Goal: Task Accomplishment & Management: Complete application form

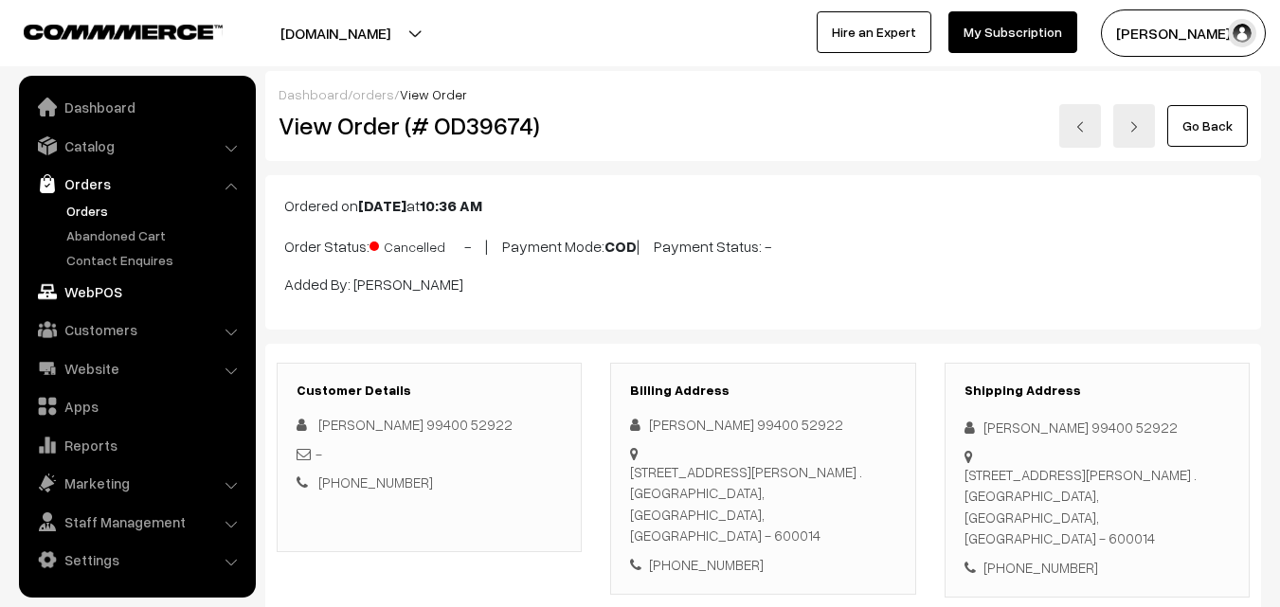
click at [95, 295] on link "WebPOS" at bounding box center [137, 292] width 226 height 34
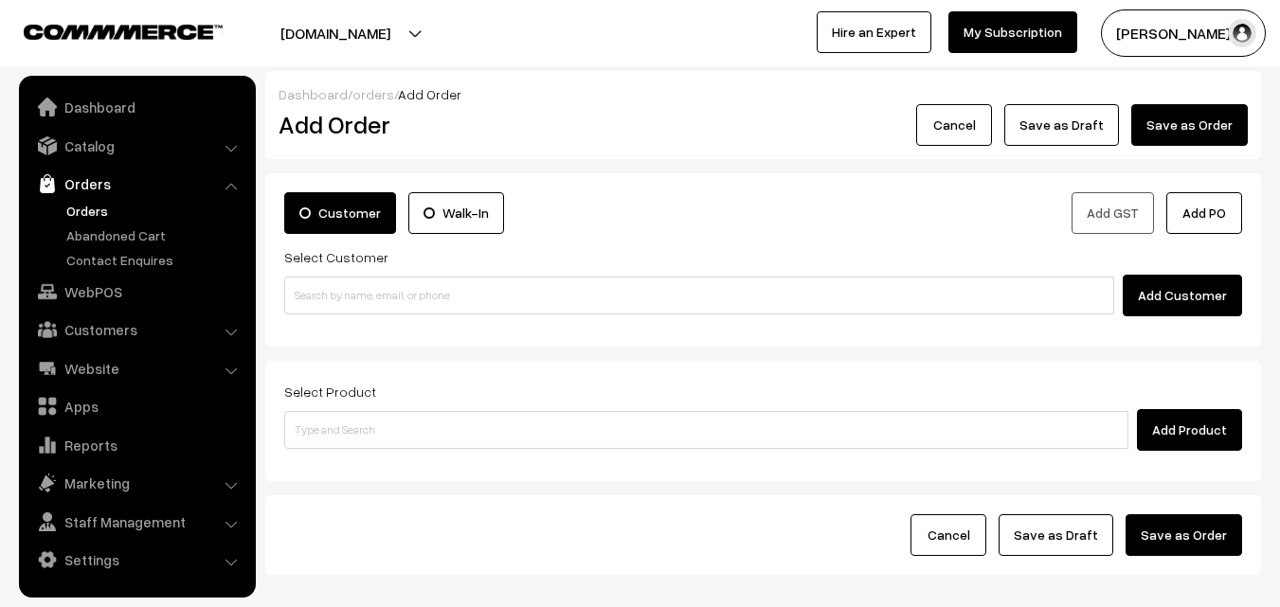
click at [99, 207] on link "Orders" at bounding box center [156, 211] width 188 height 20
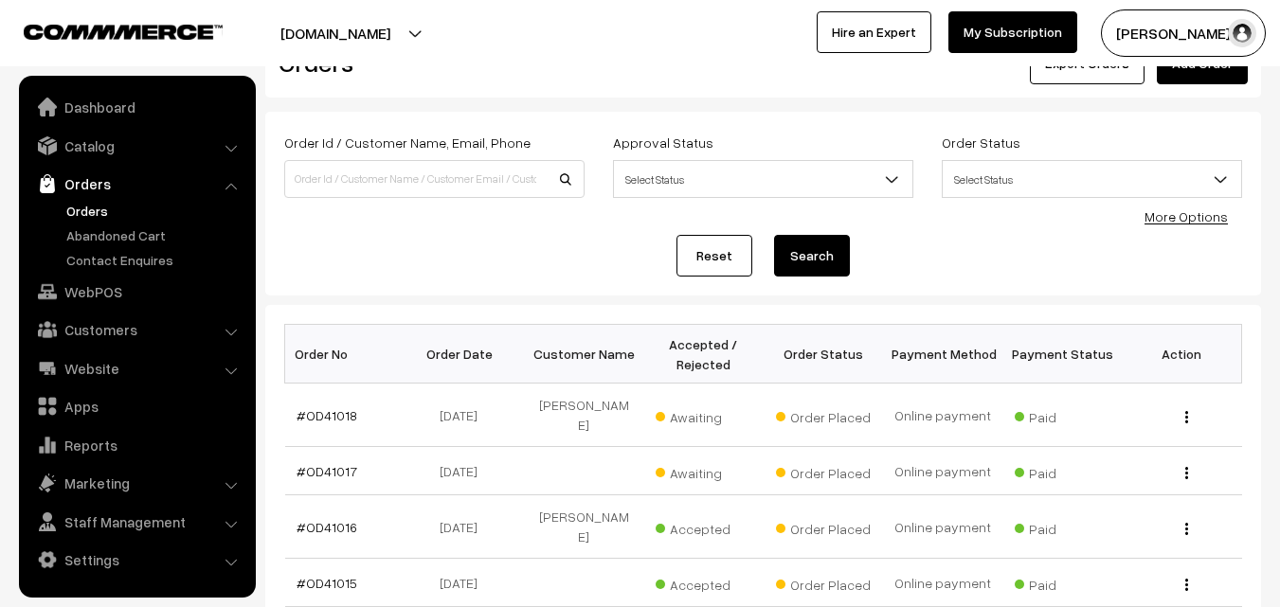
scroll to position [95, 0]
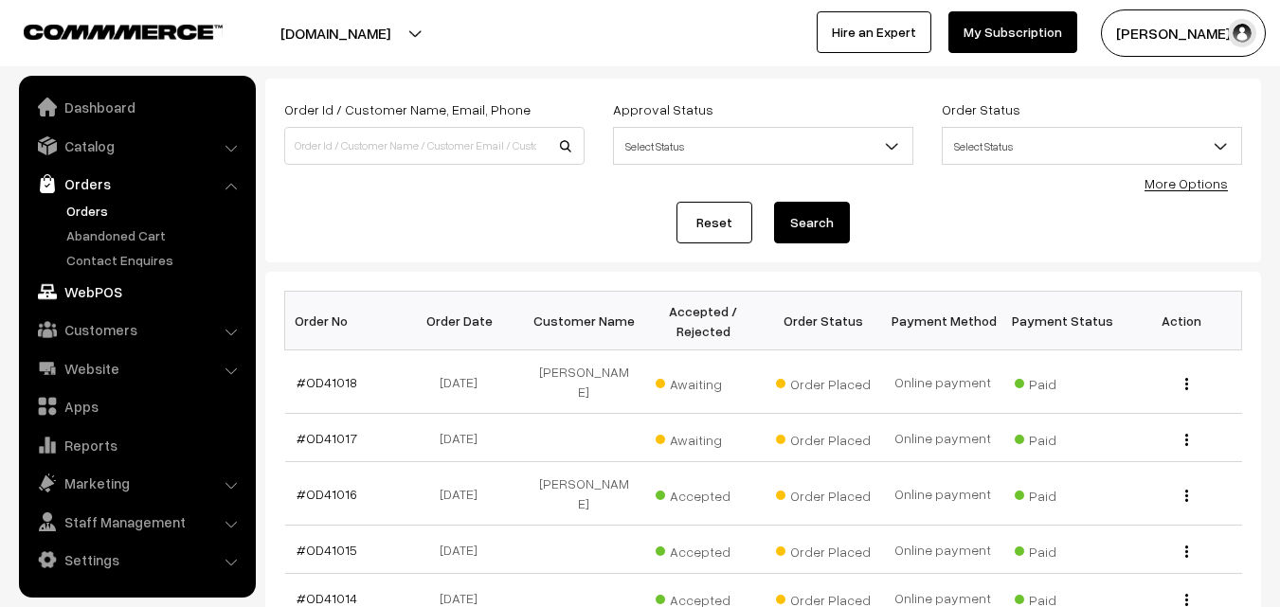
click at [112, 287] on link "WebPOS" at bounding box center [137, 292] width 226 height 34
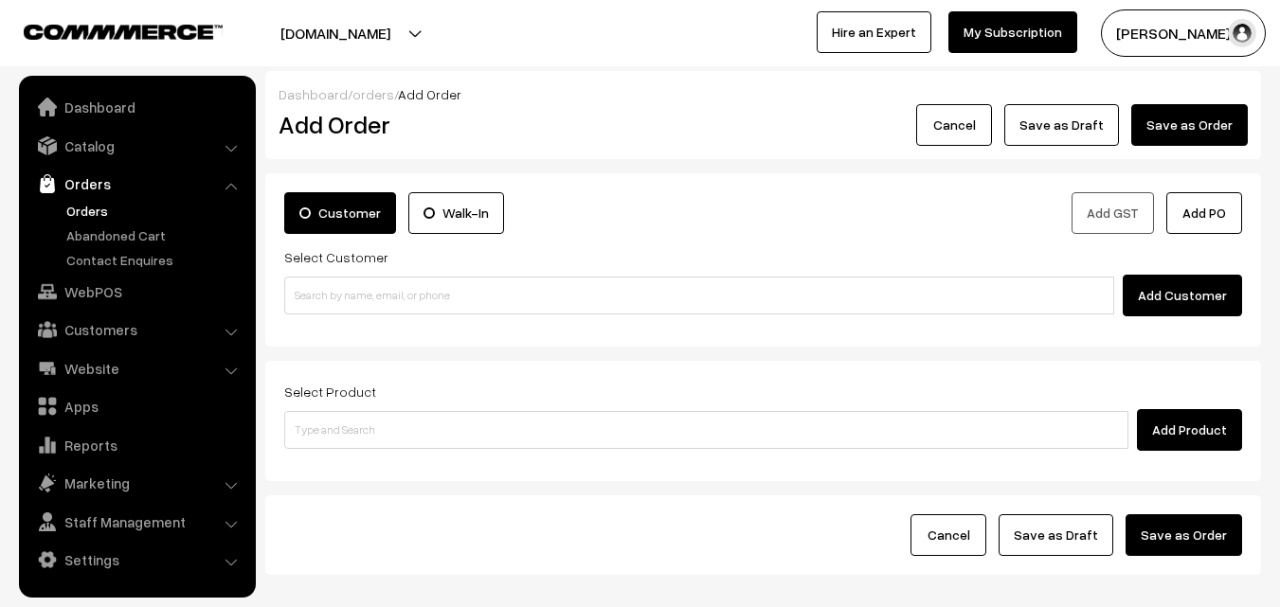
click at [385, 316] on div "Add Customer" at bounding box center [763, 296] width 958 height 42
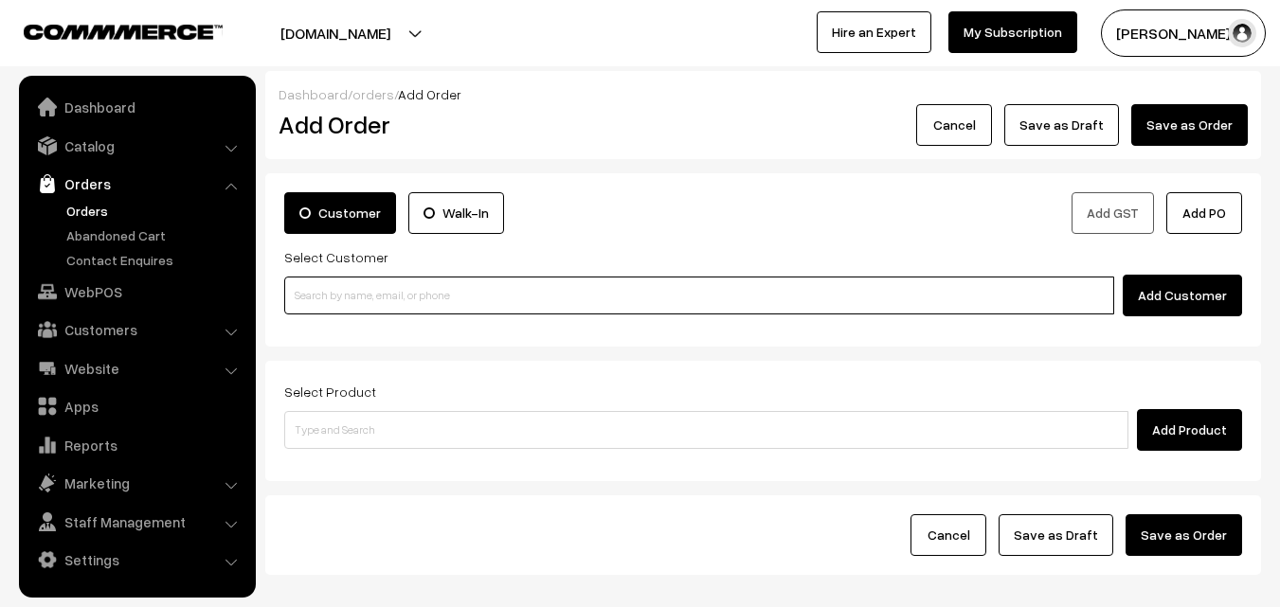
paste input "99400 61773"
click at [377, 300] on input "99400 61773" at bounding box center [699, 296] width 830 height 38
click at [331, 286] on input "99400 61773" at bounding box center [699, 296] width 830 height 38
click at [334, 331] on ul "No customers found." at bounding box center [702, 327] width 836 height 25
type input "9940061773"
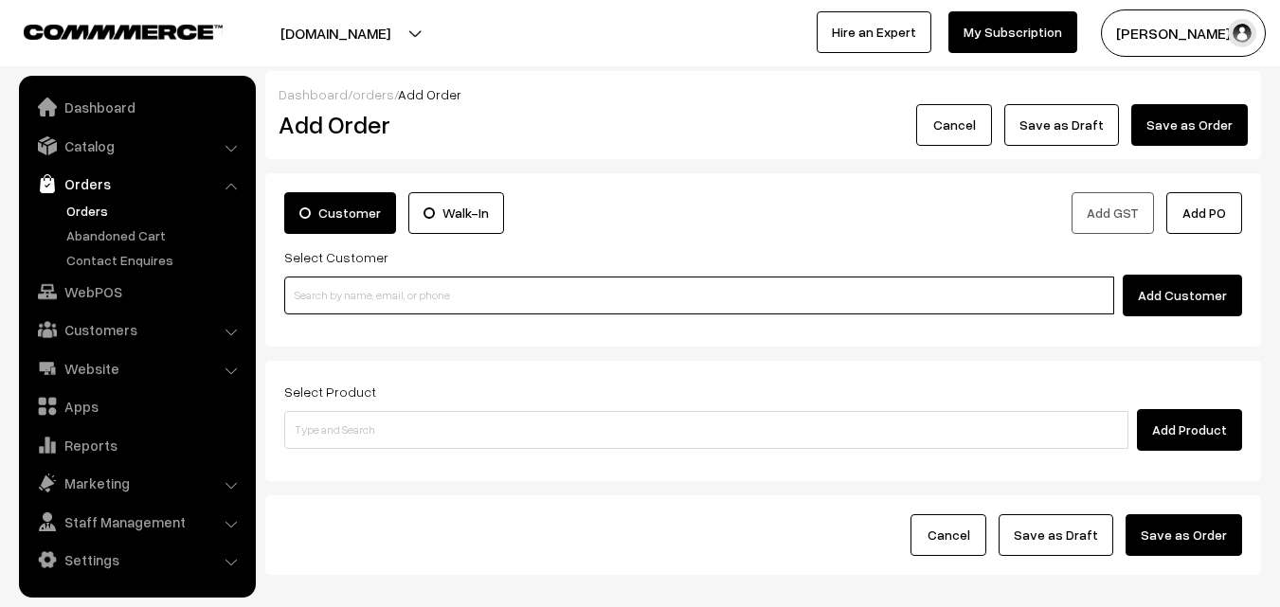
click at [392, 300] on input at bounding box center [699, 296] width 830 height 38
paste input "95000 82500"
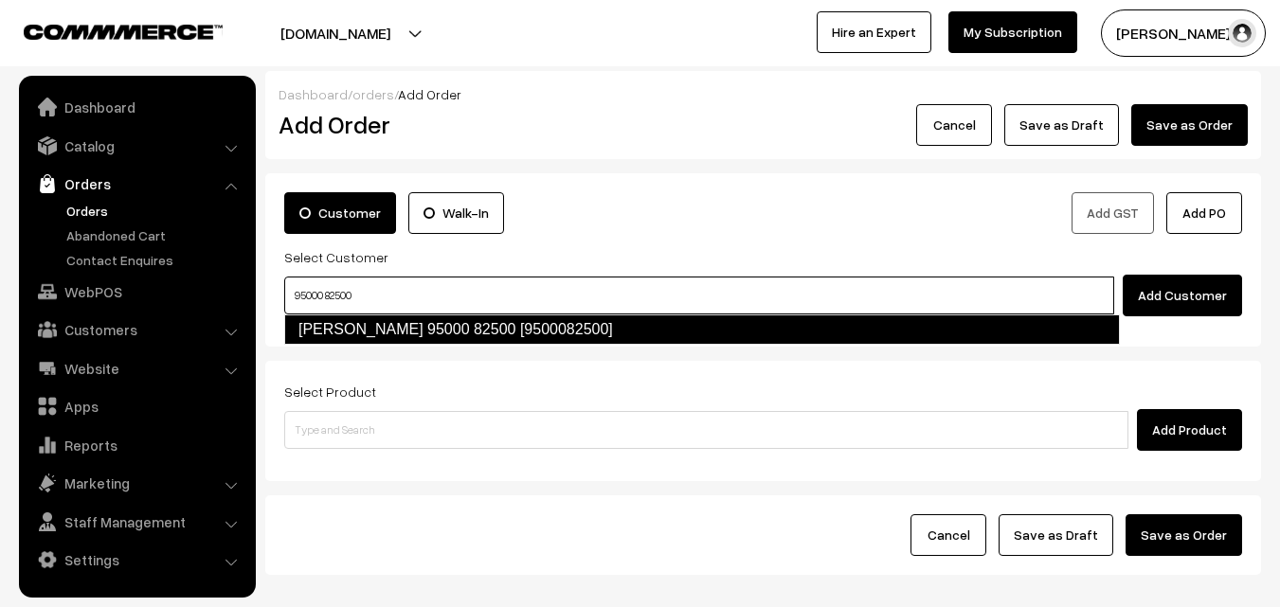
click at [337, 318] on link "Nandhini Subramaniyam 95000 82500 [9500082500]" at bounding box center [702, 330] width 836 height 30
type input "95000 82500"
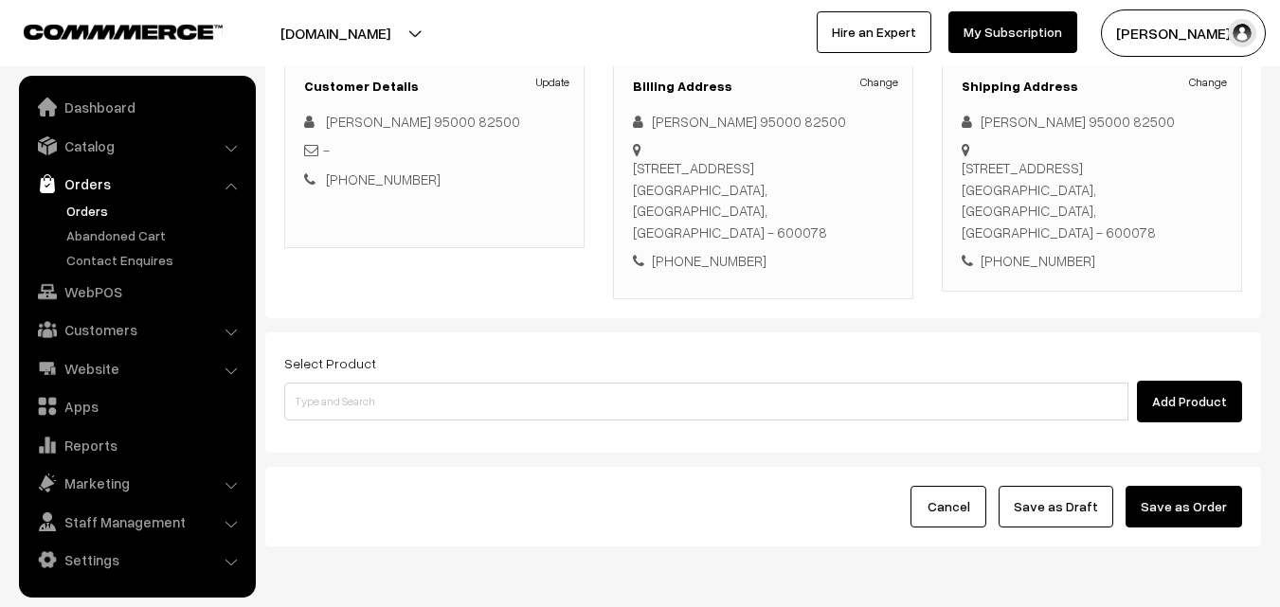
scroll to position [284, 0]
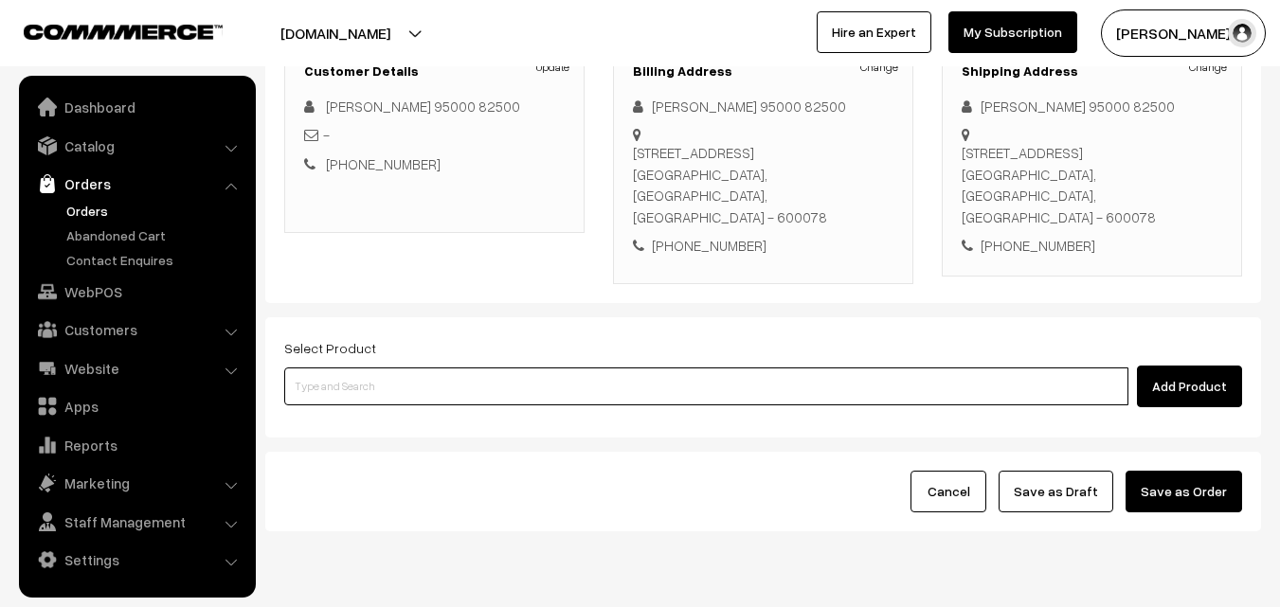
click at [543, 377] on input at bounding box center [706, 387] width 844 height 38
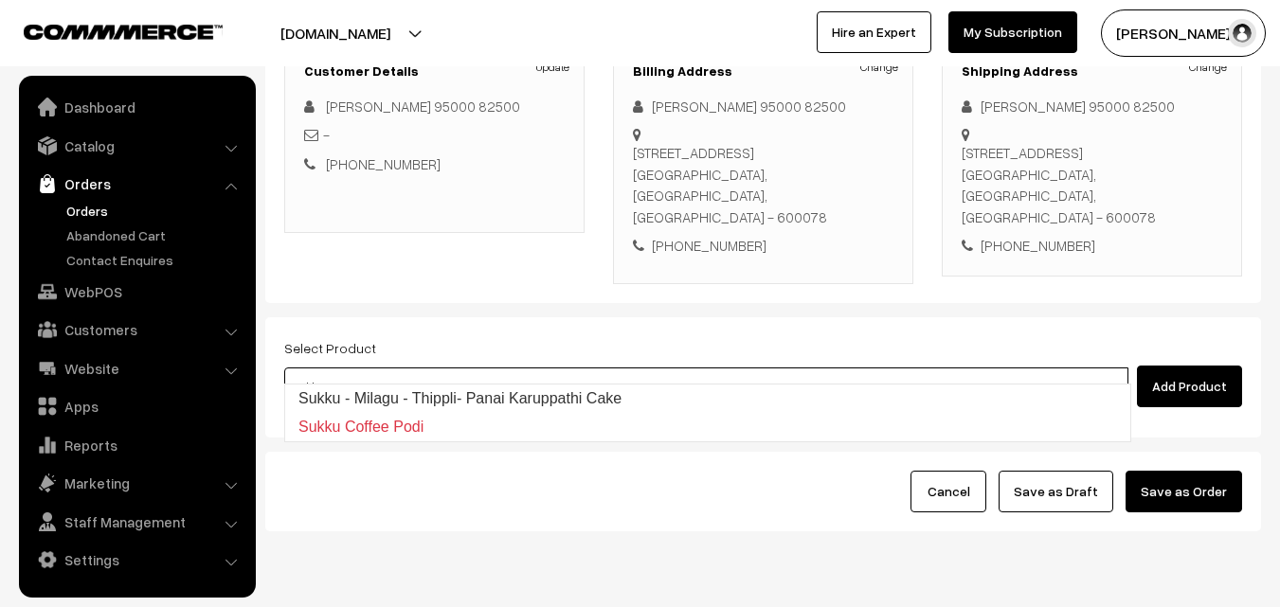
type input "Sukku - Milagu - Thippli- Panai Karuppathi Cake"
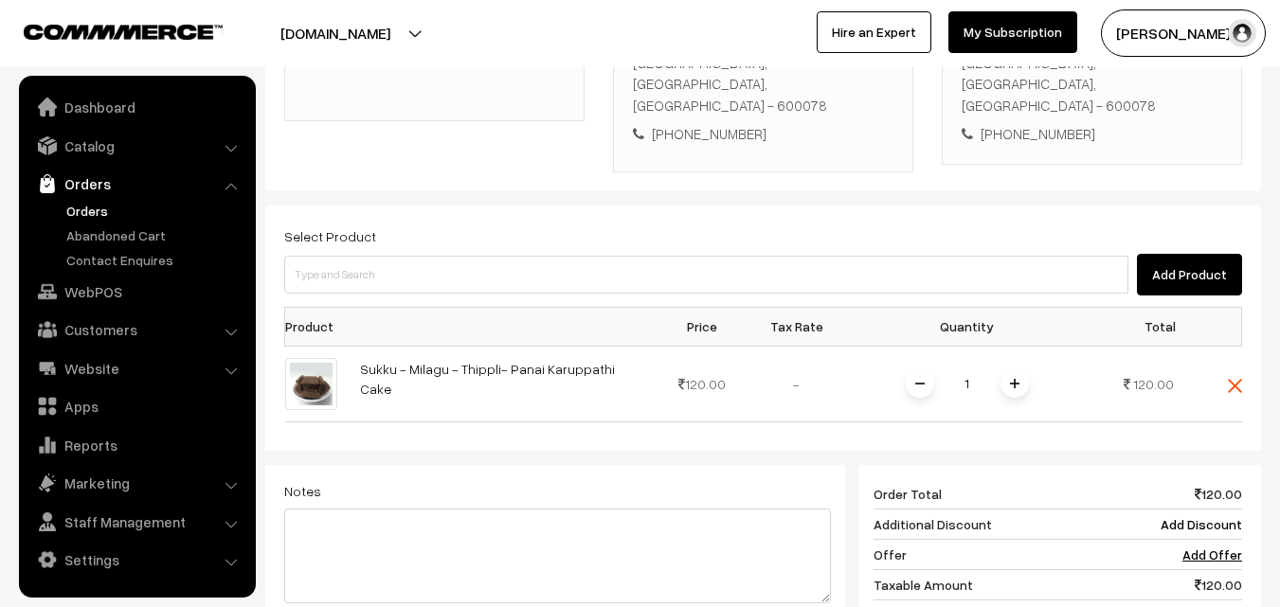
scroll to position [785, 0]
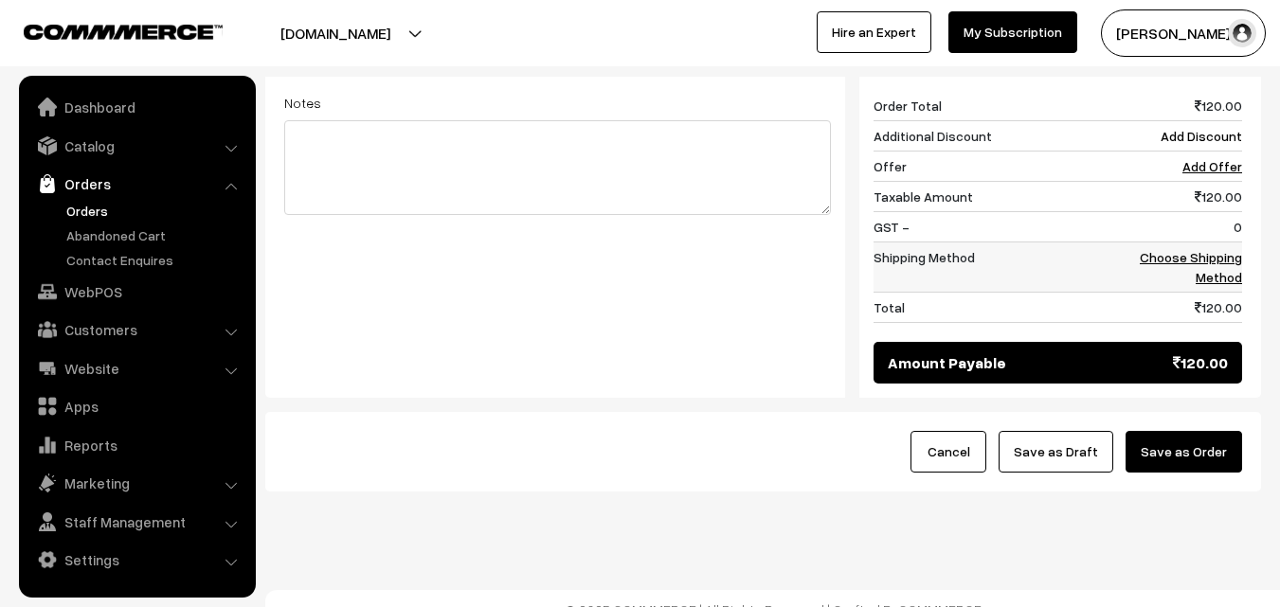
click at [1226, 249] on link "Choose Shipping Method" at bounding box center [1191, 267] width 102 height 36
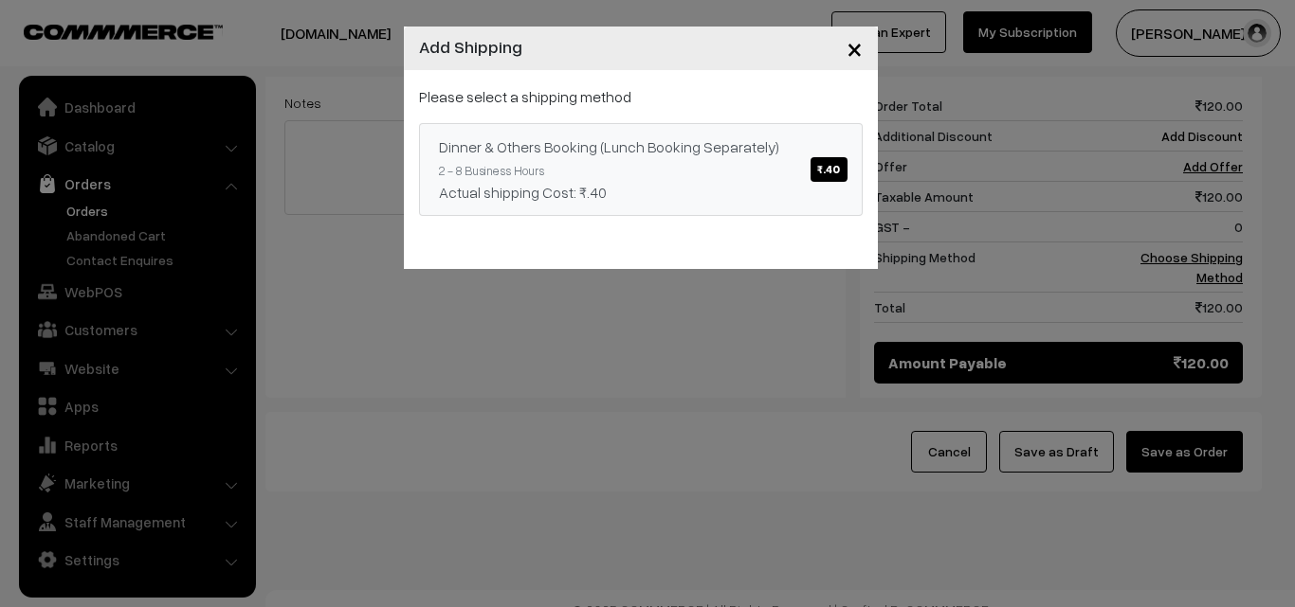
click at [783, 154] on div "Dinner & Others Booking (Lunch Booking Separately) ₹.40" at bounding box center [641, 147] width 404 height 23
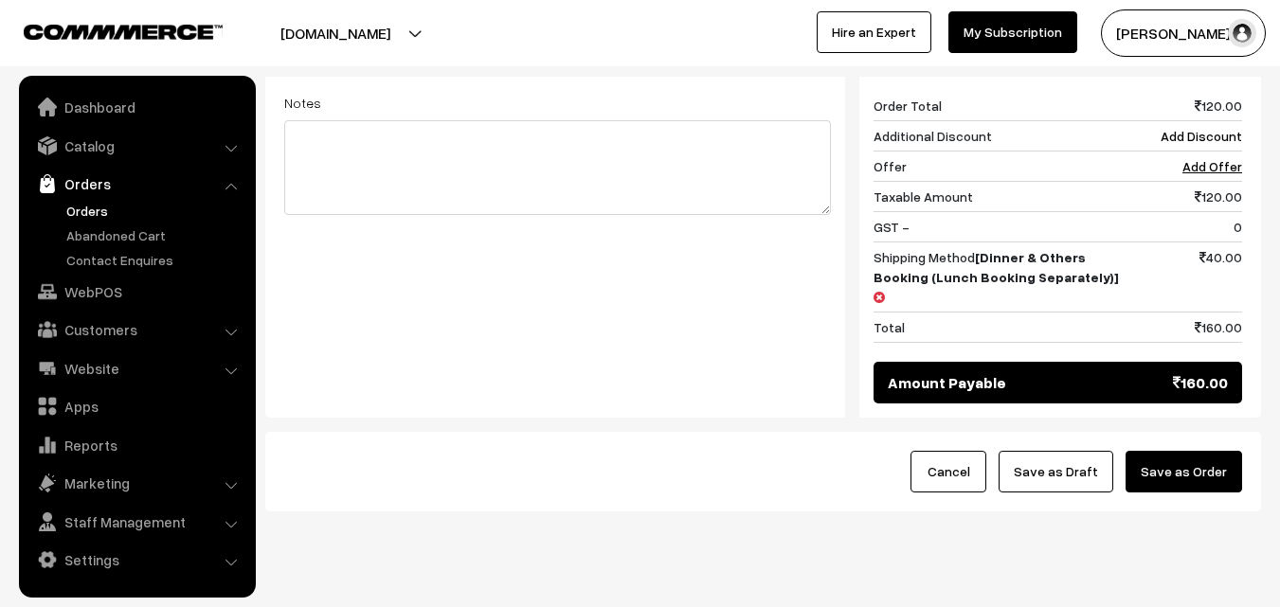
click at [1090, 451] on button "Save as Draft" at bounding box center [1056, 472] width 115 height 42
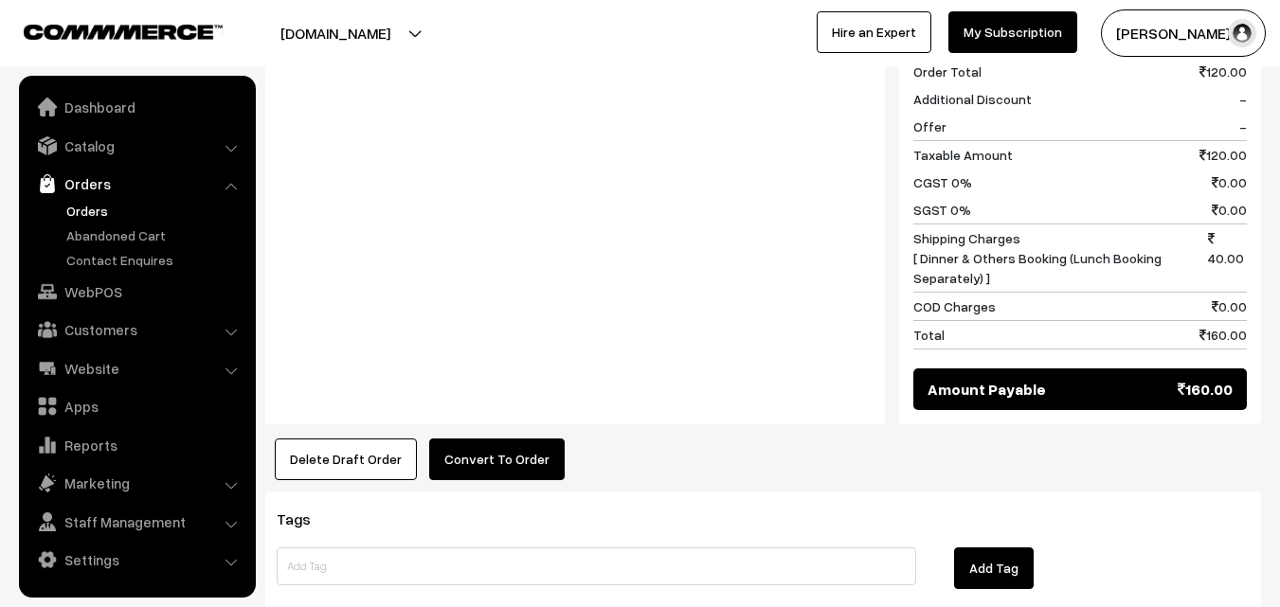
click at [484, 439] on button "Convert To Order" at bounding box center [497, 460] width 136 height 42
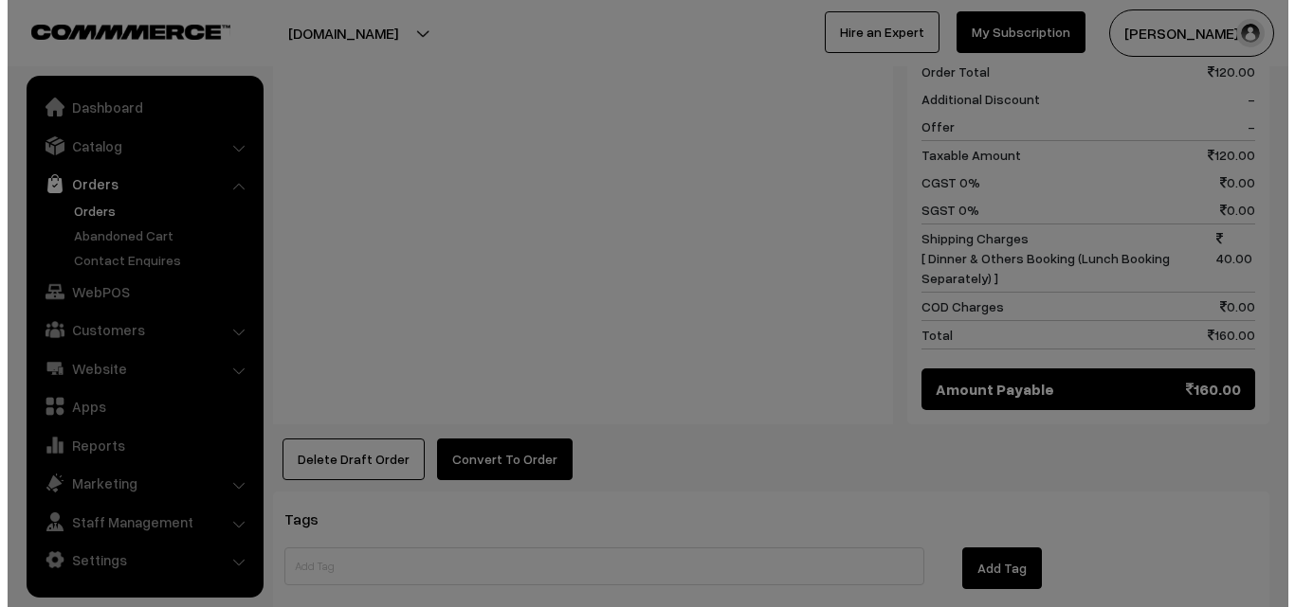
scroll to position [854, 0]
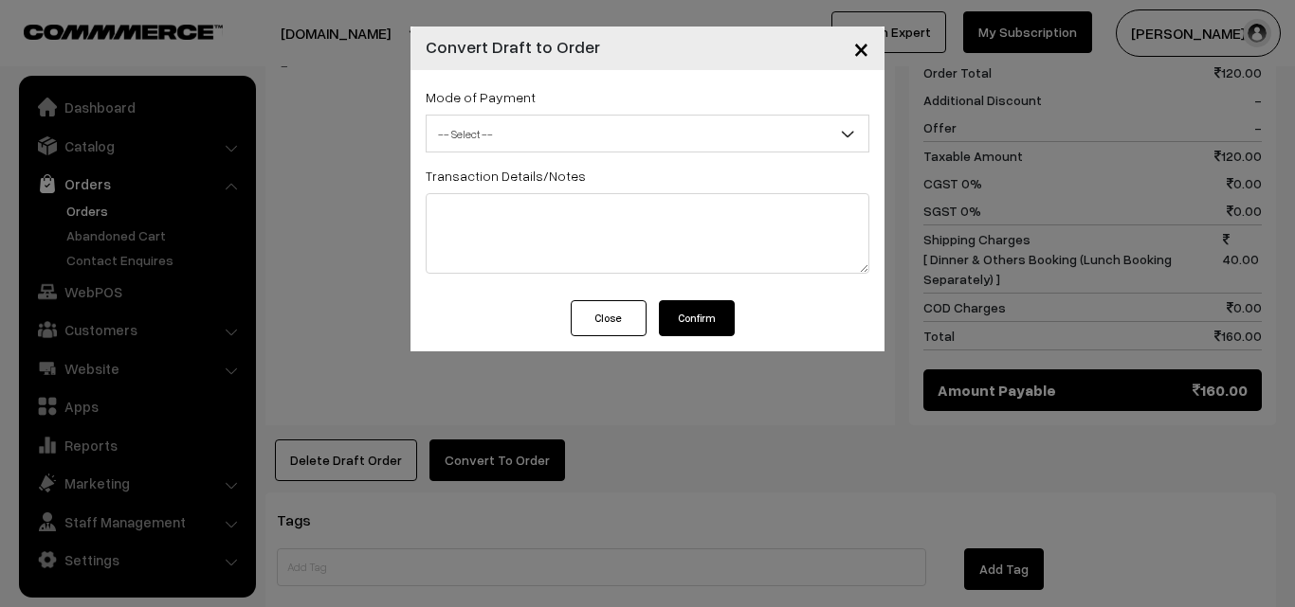
click at [593, 127] on span "-- Select --" at bounding box center [647, 134] width 442 height 33
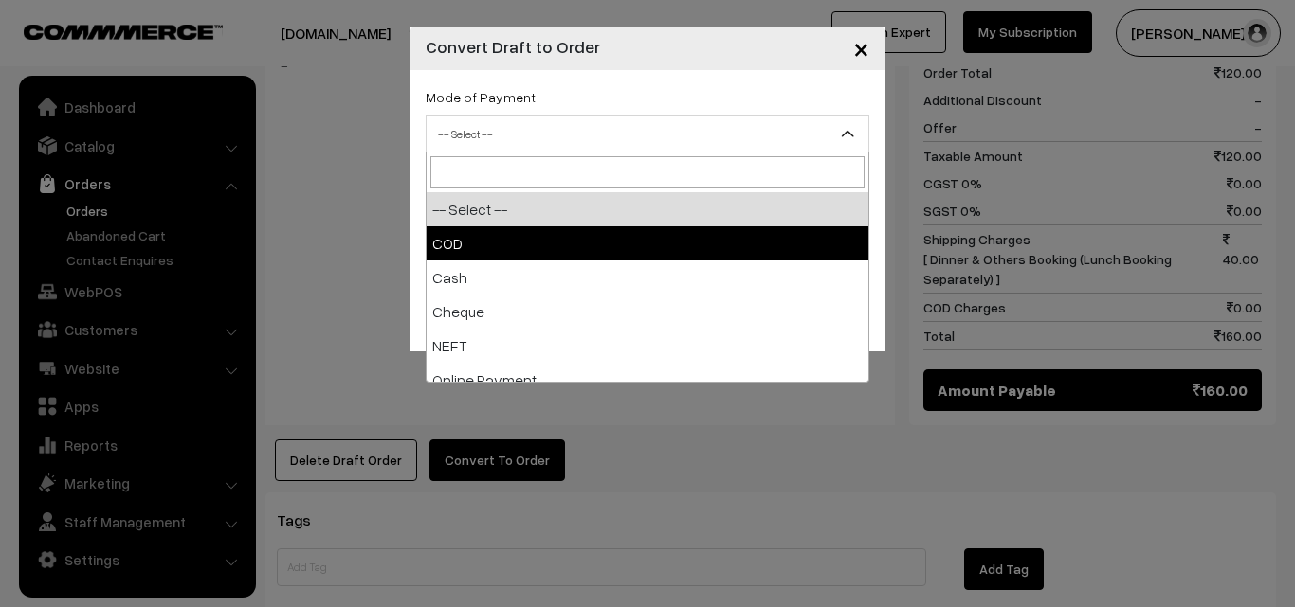
select select "1"
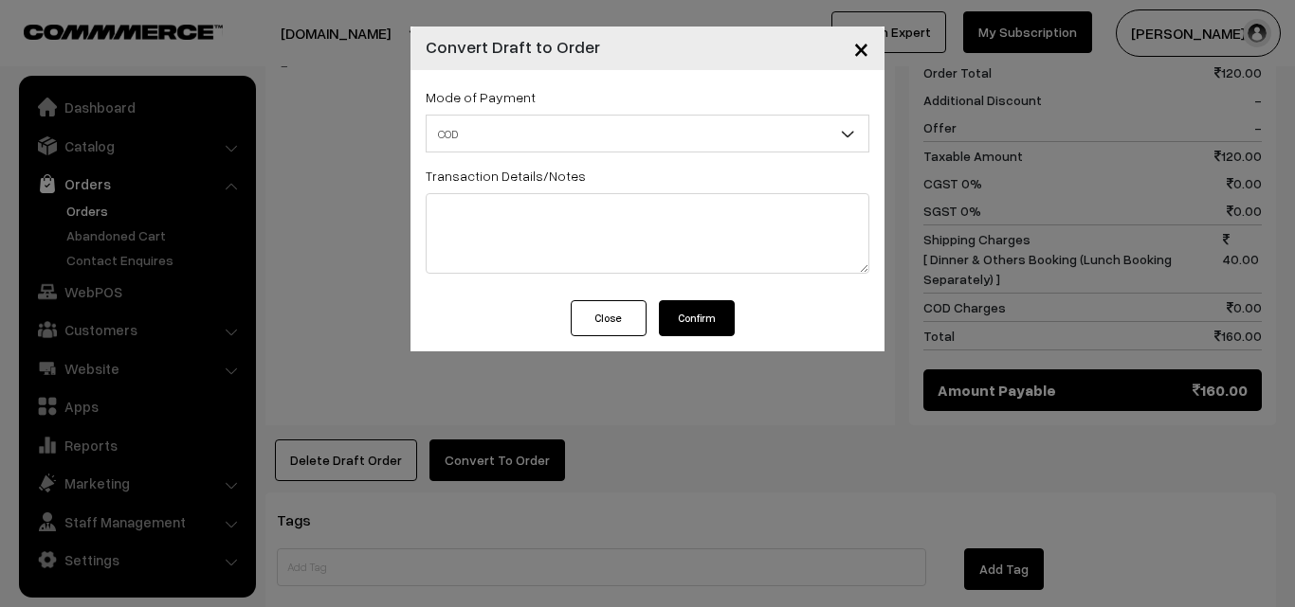
click at [687, 329] on button "Confirm" at bounding box center [697, 318] width 76 height 36
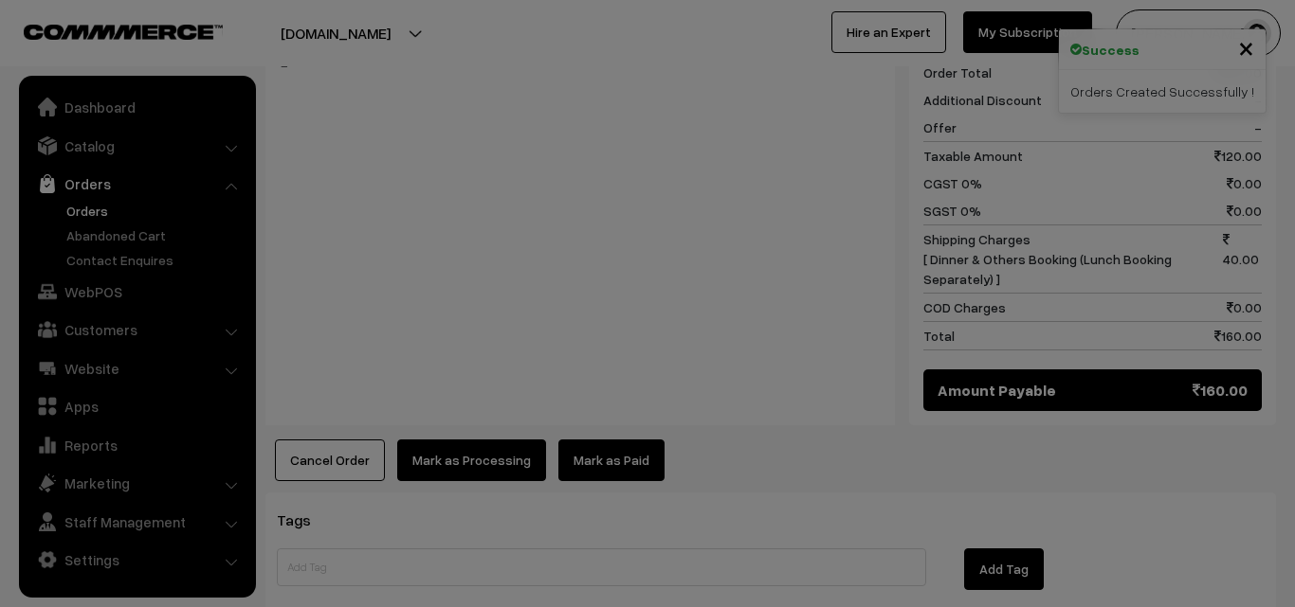
scroll to position [854, 0]
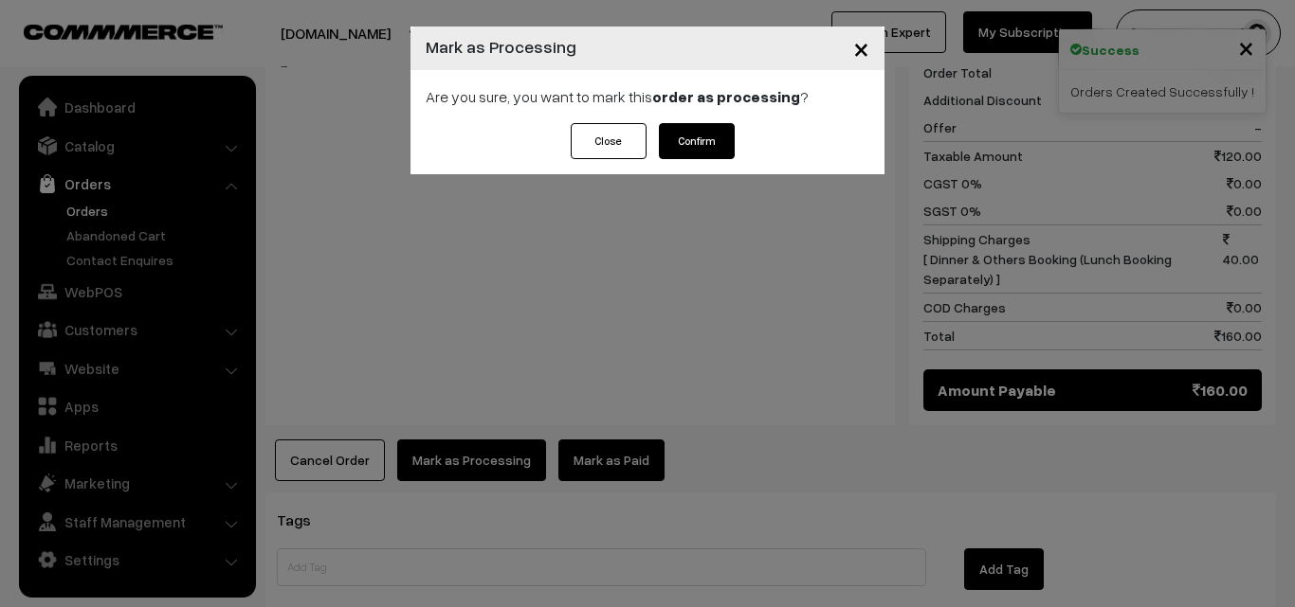
click at [714, 136] on button "Confirm" at bounding box center [697, 141] width 76 height 36
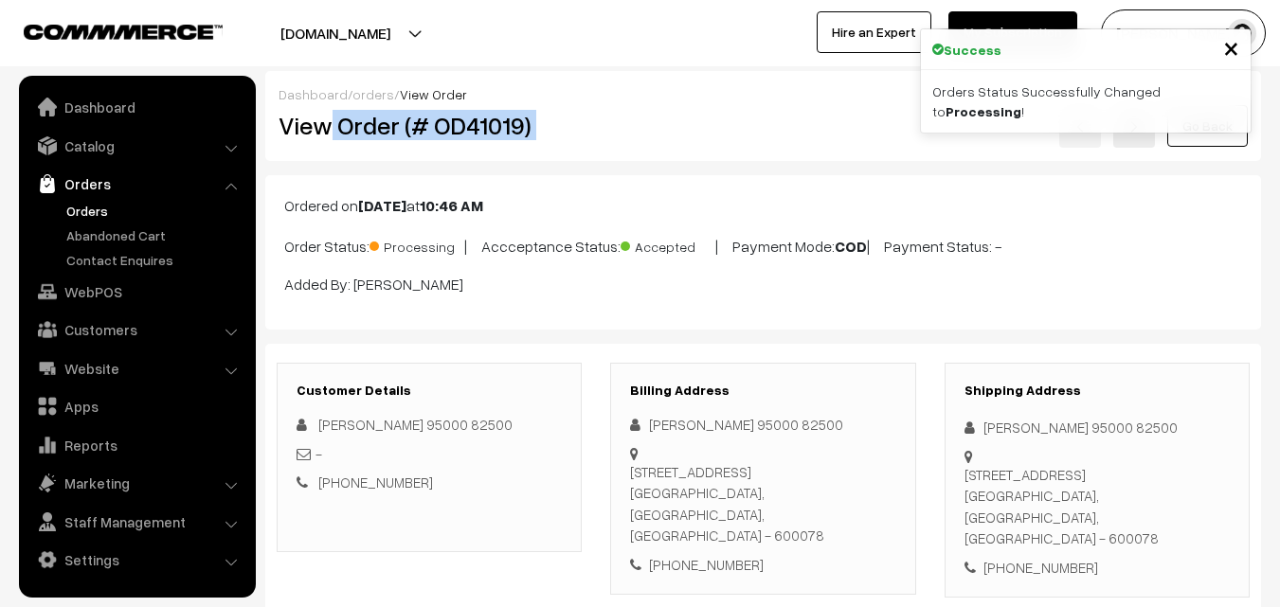
drag, startPoint x: 328, startPoint y: 127, endPoint x: 643, endPoint y: 118, distance: 315.7
click at [645, 120] on div "View Order (# OD41019) Go Back" at bounding box center [763, 126] width 998 height 44
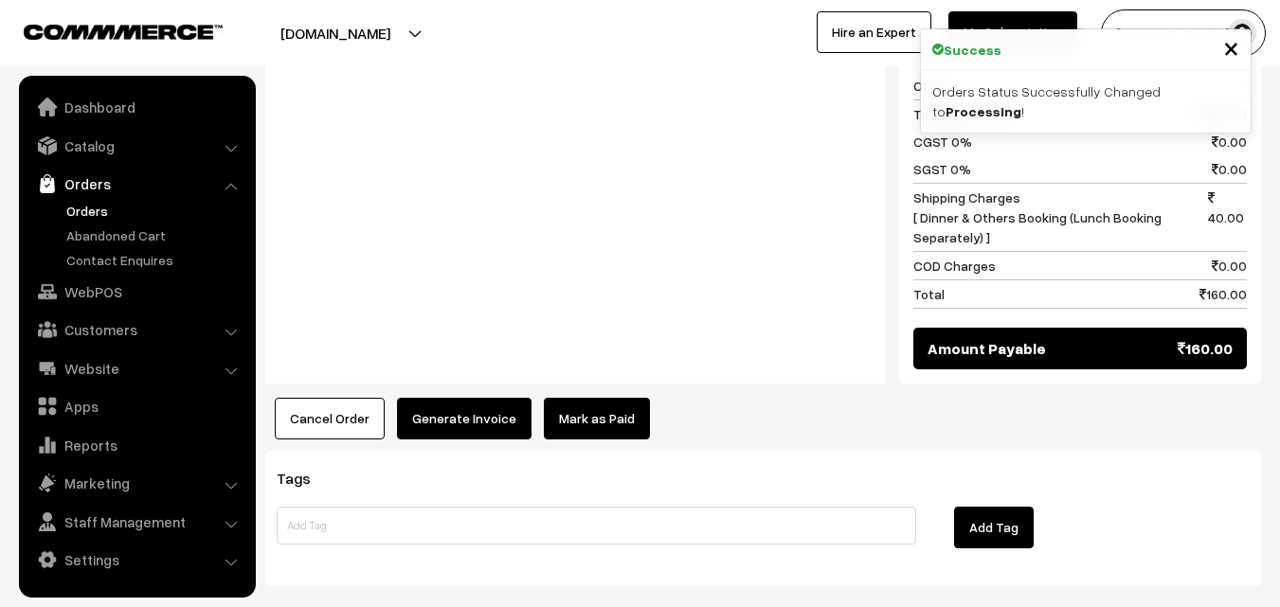
scroll to position [975, 0]
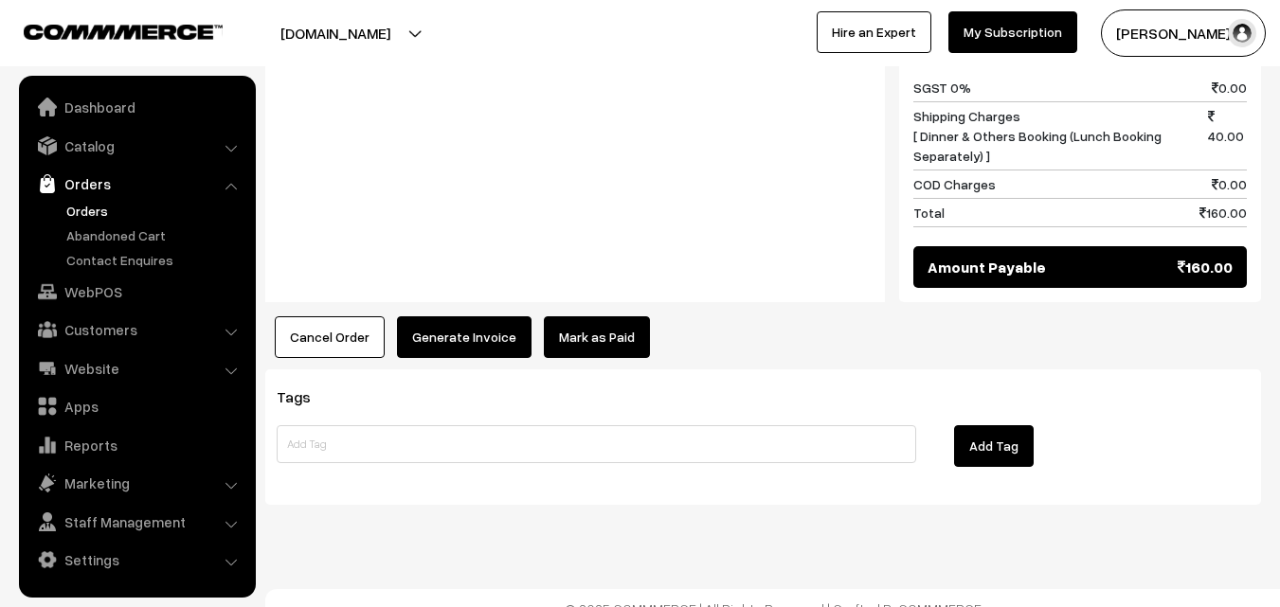
click at [445, 317] on button "Generate Invoice" at bounding box center [464, 338] width 135 height 42
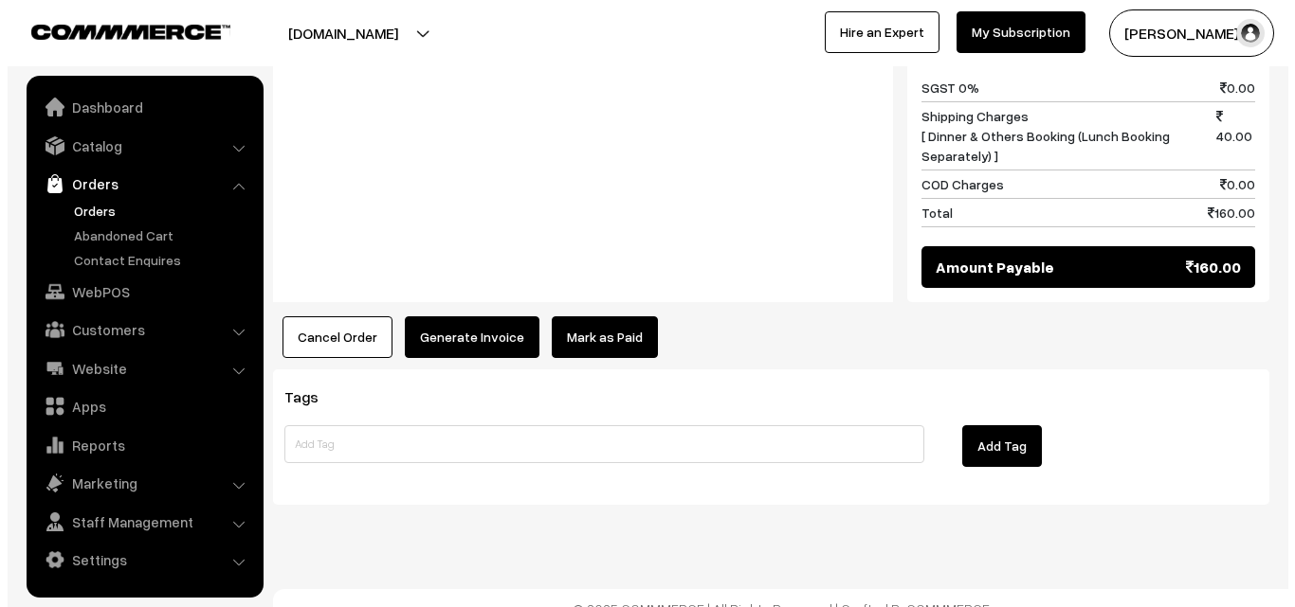
scroll to position [976, 0]
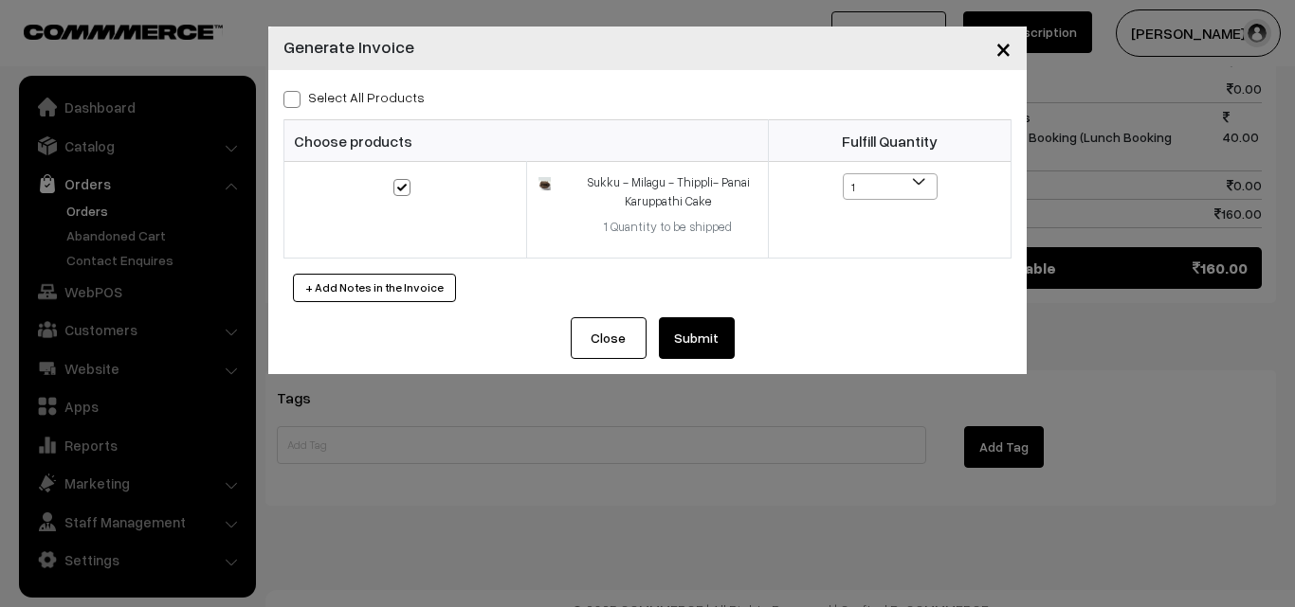
drag, startPoint x: 355, startPoint y: 71, endPoint x: 356, endPoint y: 97, distance: 25.6
click at [355, 72] on div "Select All Products Choose products Fulfill Quantity 1 1" at bounding box center [647, 193] width 758 height 247
click at [356, 97] on label "Select All Products" at bounding box center [353, 97] width 141 height 20
click at [296, 97] on input "Select All Products" at bounding box center [289, 96] width 12 height 12
checkbox input "true"
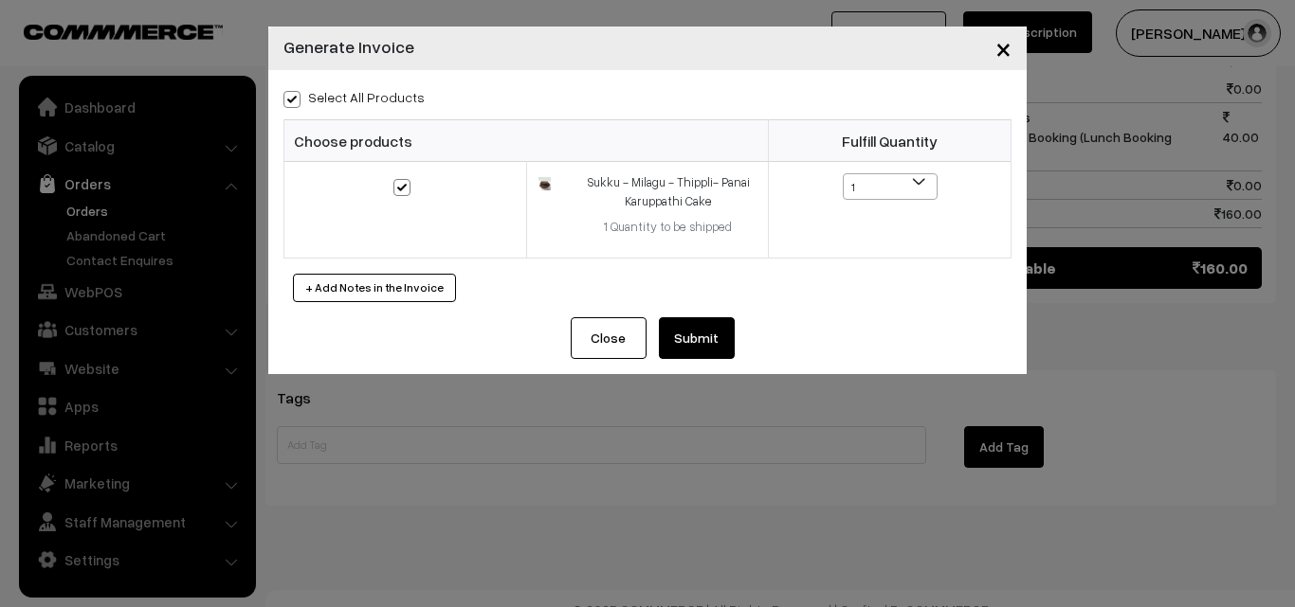
click at [708, 297] on div "+ Add Notes in the Invoice" at bounding box center [647, 288] width 728 height 28
drag, startPoint x: 703, startPoint y: 327, endPoint x: 695, endPoint y: 332, distance: 9.8
click at [700, 329] on button "Submit" at bounding box center [697, 338] width 76 height 42
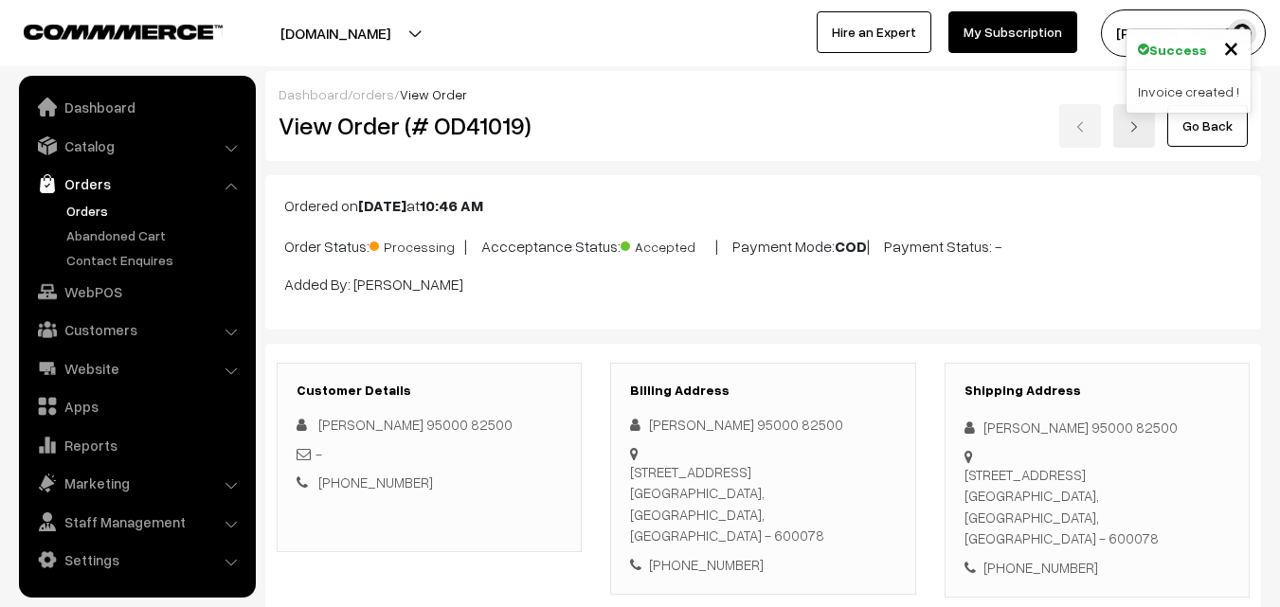
scroll to position [975, 0]
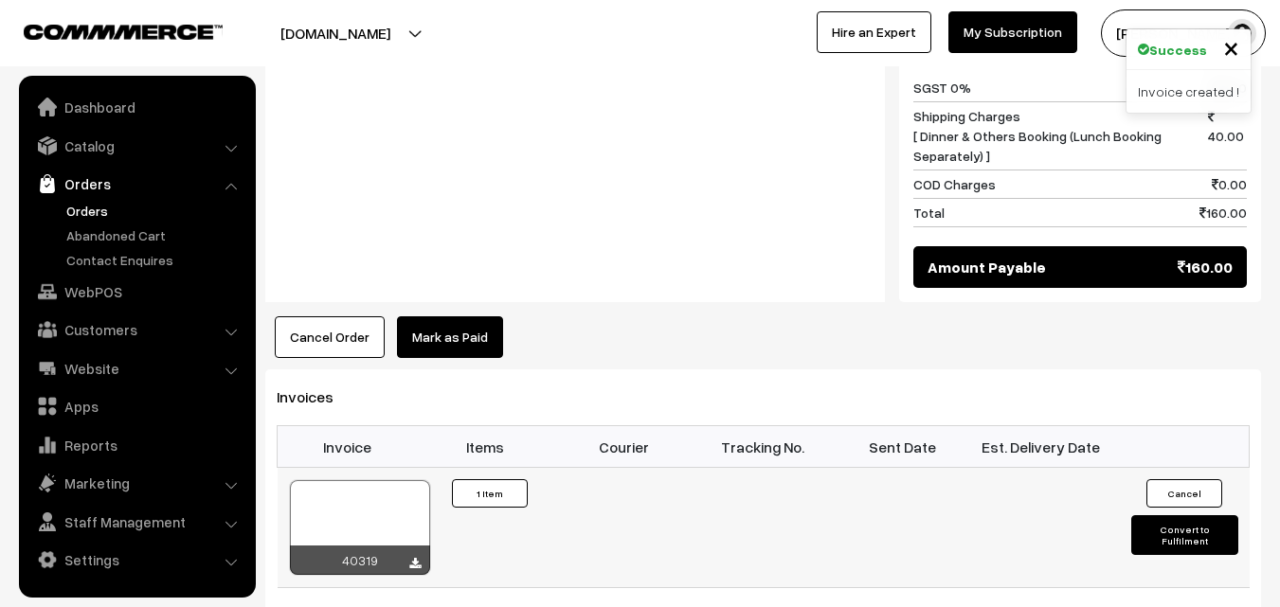
click at [385, 493] on div at bounding box center [360, 527] width 140 height 95
click at [105, 306] on link "WebPOS" at bounding box center [137, 292] width 226 height 34
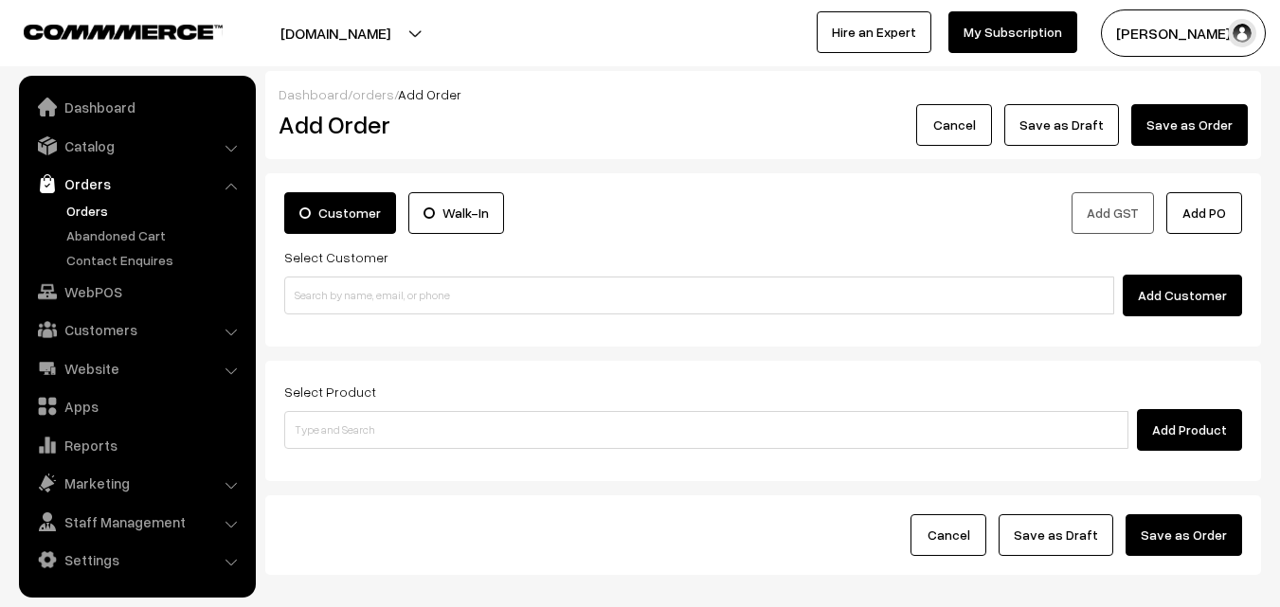
click at [457, 303] on input at bounding box center [699, 296] width 830 height 38
click at [324, 293] on input "97875 58270" at bounding box center [699, 296] width 830 height 38
click at [324, 288] on input "97875 58270" at bounding box center [699, 296] width 830 height 38
click at [329, 296] on input "97875 58270" at bounding box center [699, 296] width 830 height 38
type input "9787558270"
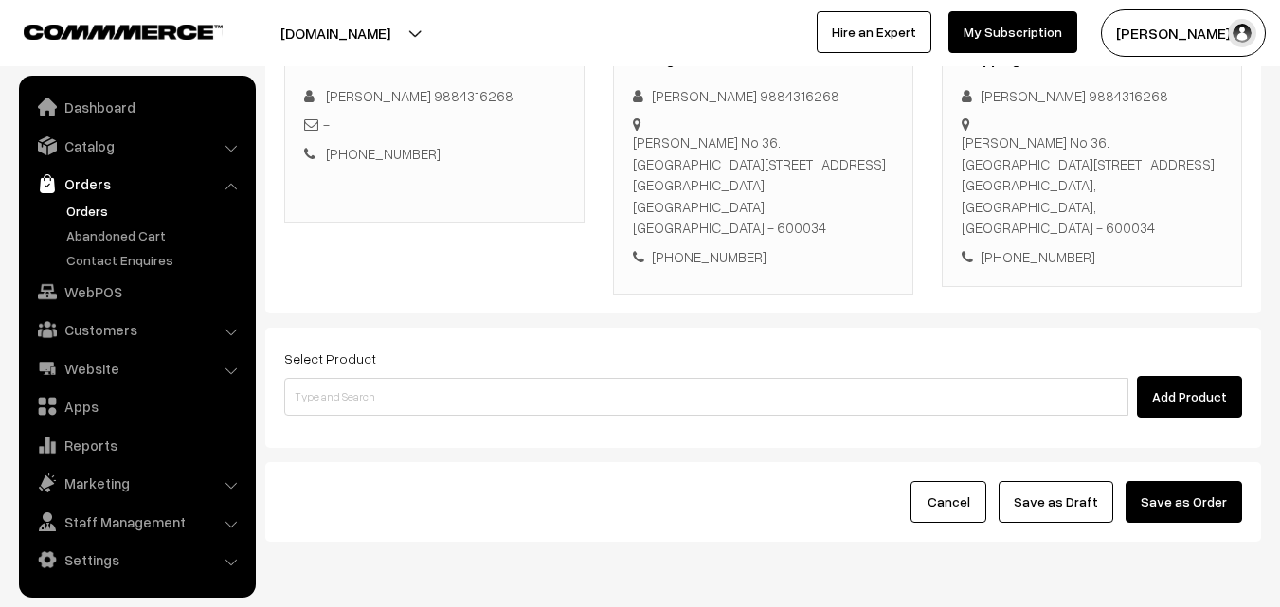
scroll to position [324, 0]
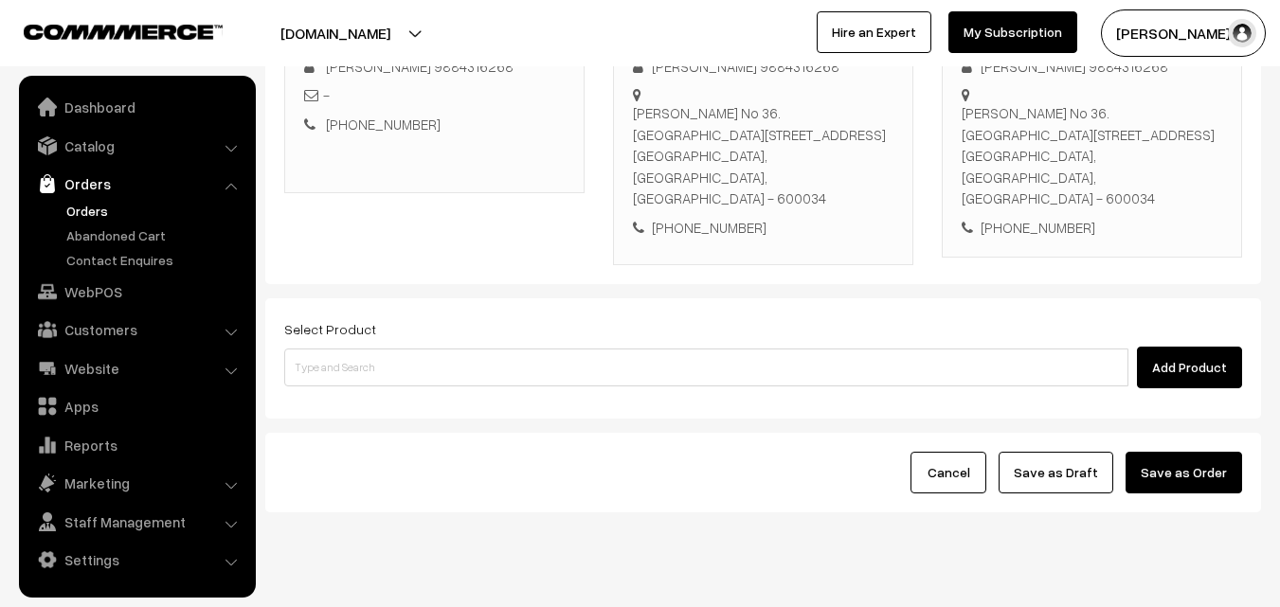
drag, startPoint x: 504, startPoint y: 364, endPoint x: 505, endPoint y: 339, distance: 24.7
click at [504, 364] on div "Select Product Add Product" at bounding box center [763, 359] width 996 height 120
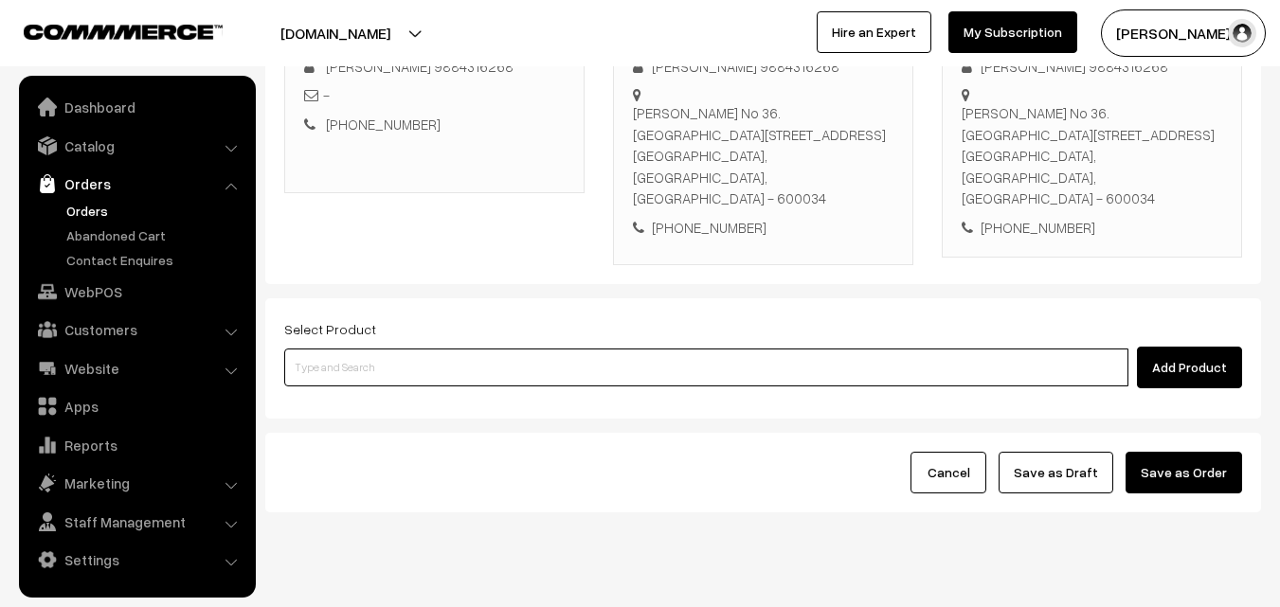
click at [505, 349] on input at bounding box center [706, 368] width 844 height 38
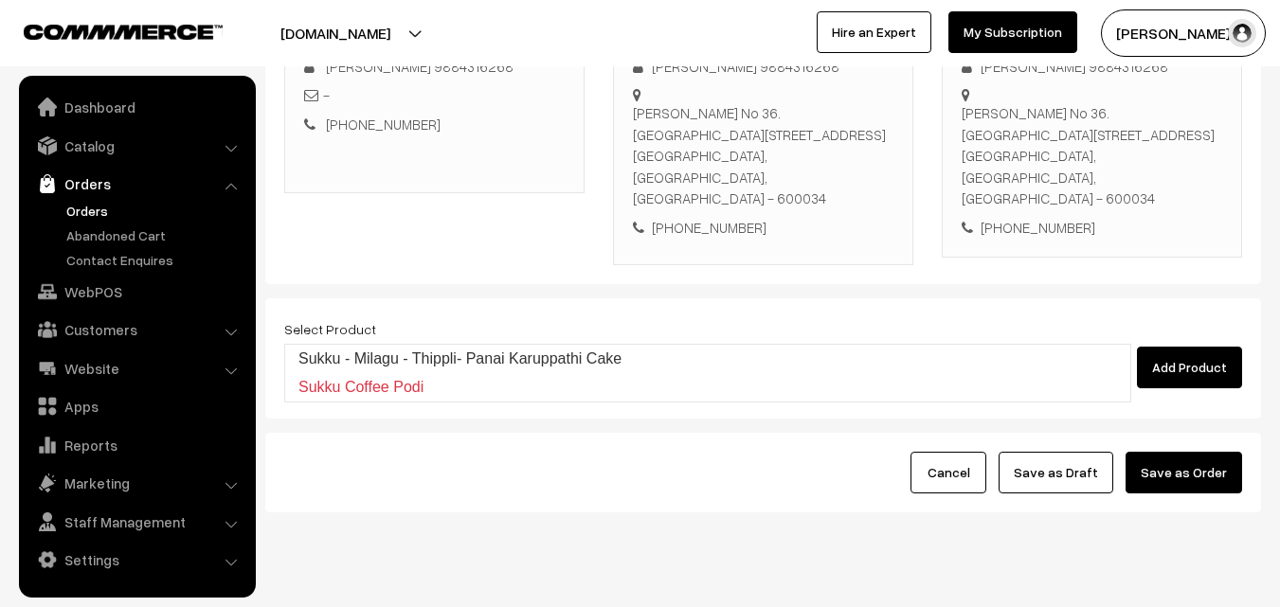
type input "Sukku - Milagu - Thippli- Panai Karuppathi Cake"
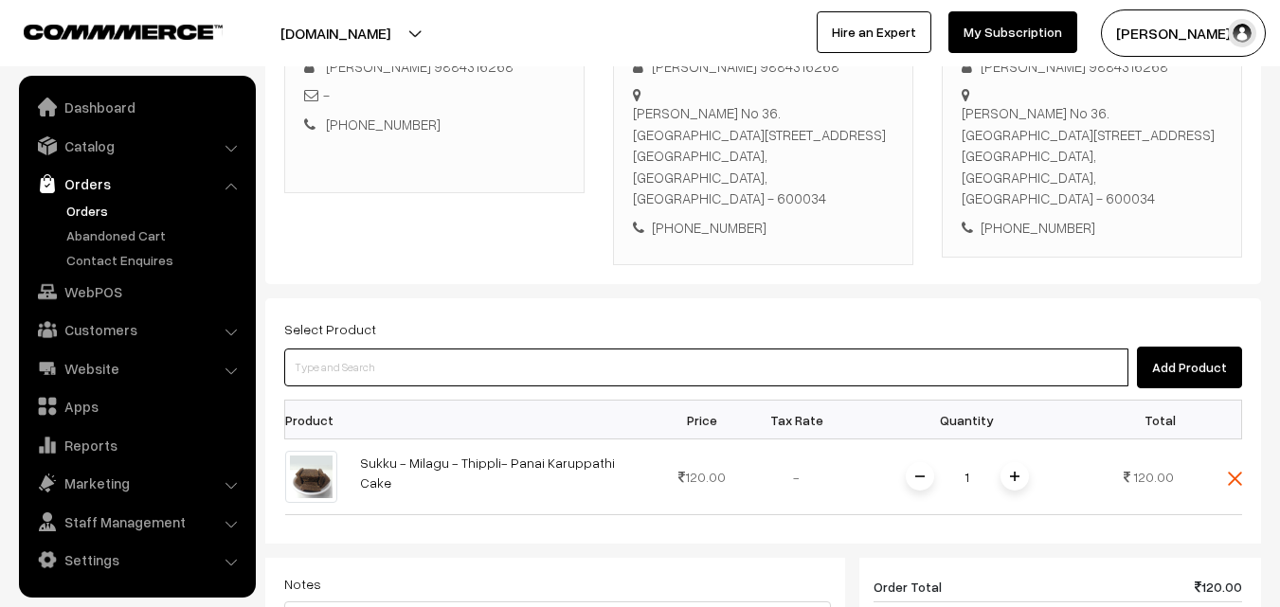
click at [505, 349] on input at bounding box center [706, 368] width 844 height 38
type input "Deepavali Legiyam"
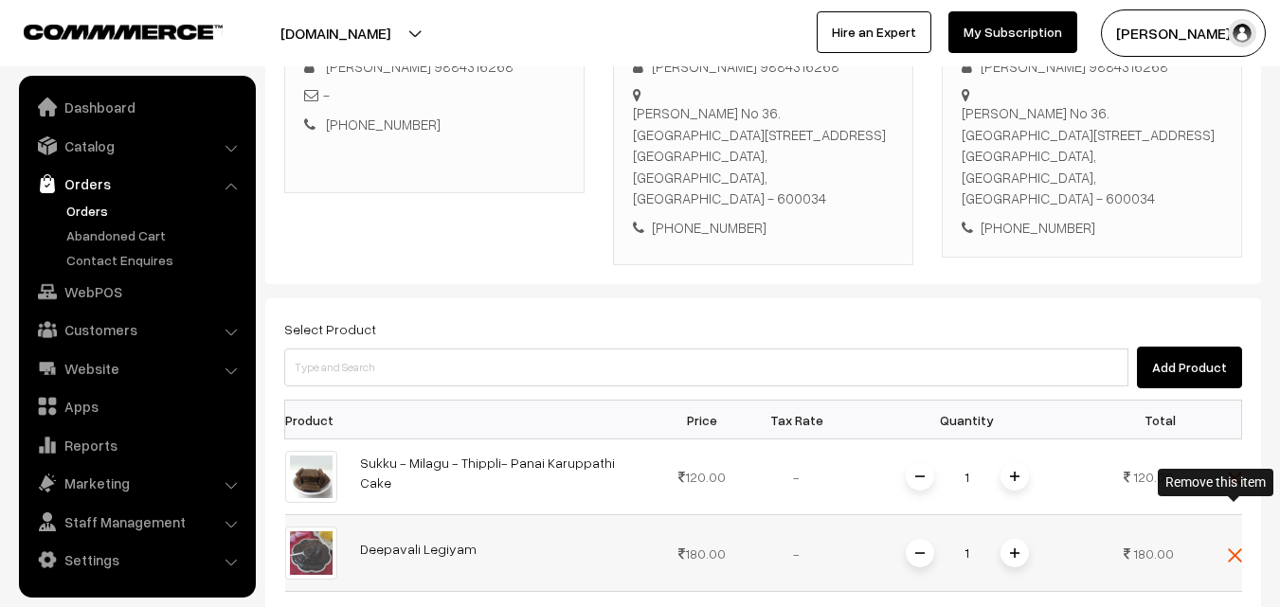
click at [1235, 549] on img at bounding box center [1235, 556] width 14 height 14
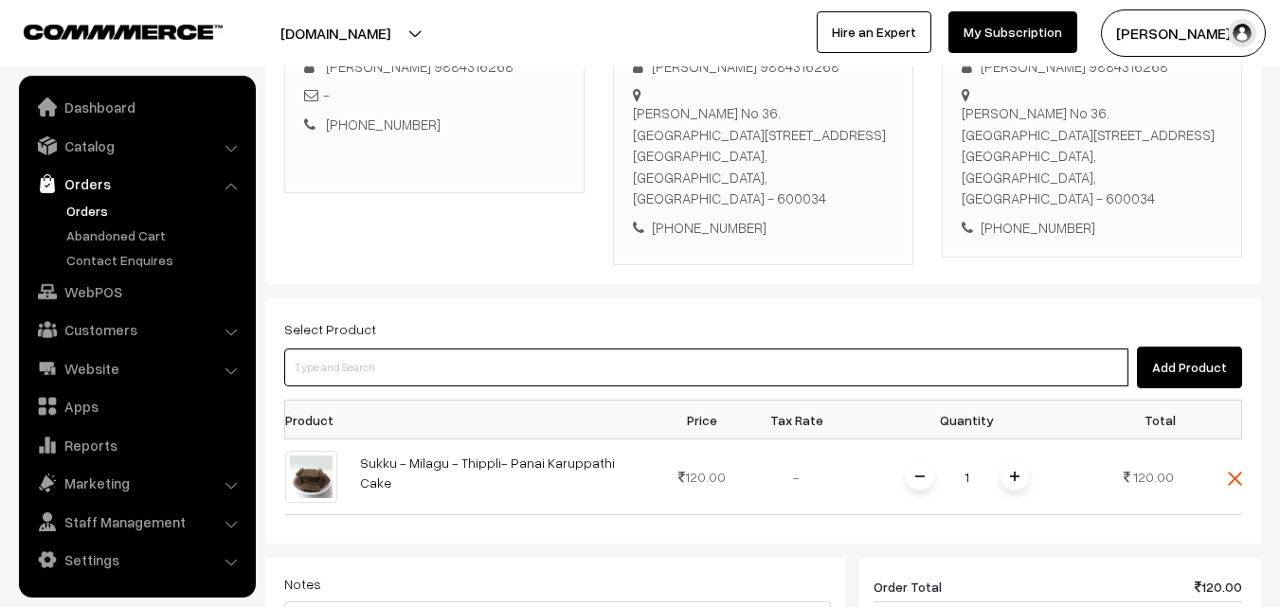
click at [717, 349] on input at bounding box center [706, 368] width 844 height 38
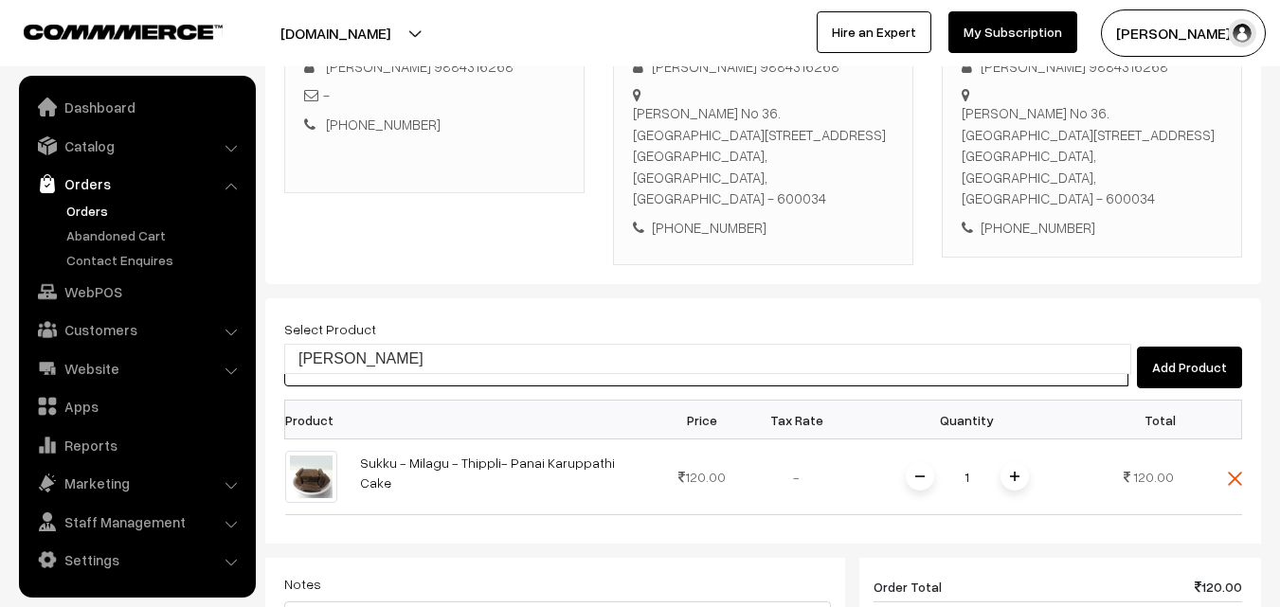
type input "[PERSON_NAME]"
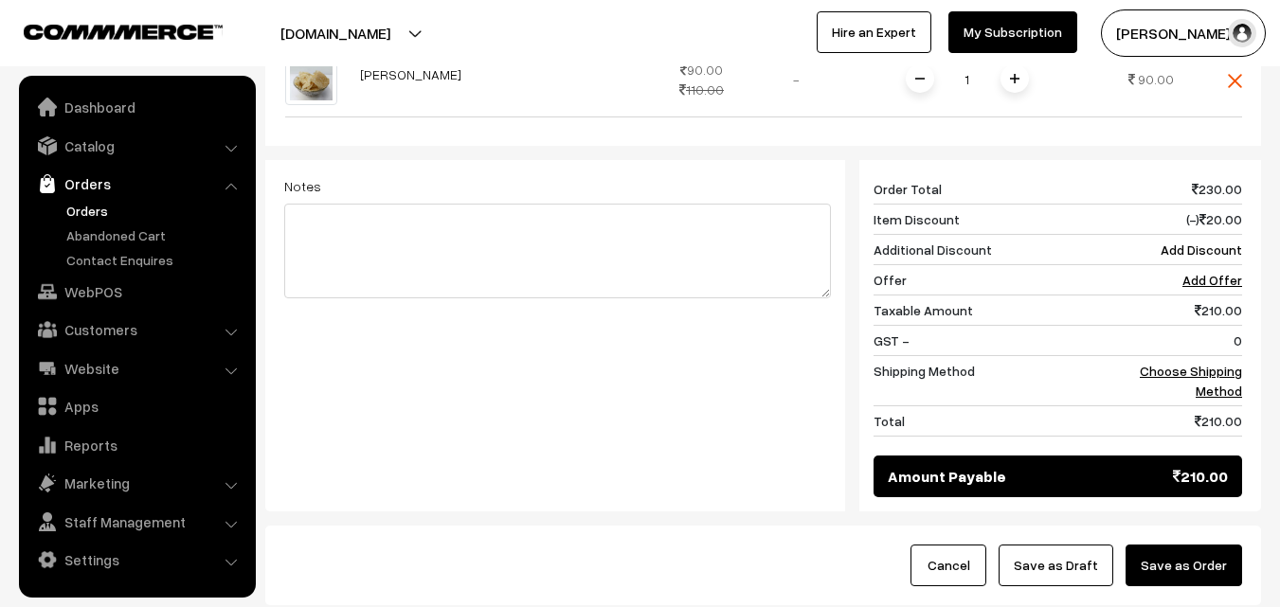
scroll to position [891, 0]
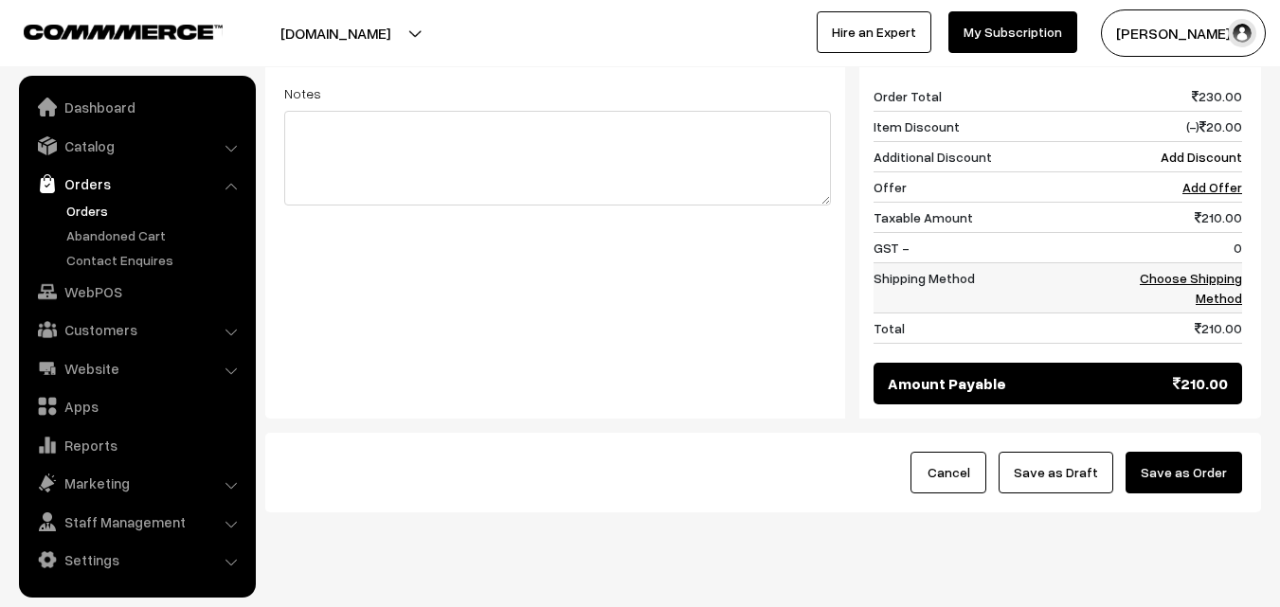
click at [1233, 270] on link "Choose Shipping Method" at bounding box center [1191, 288] width 102 height 36
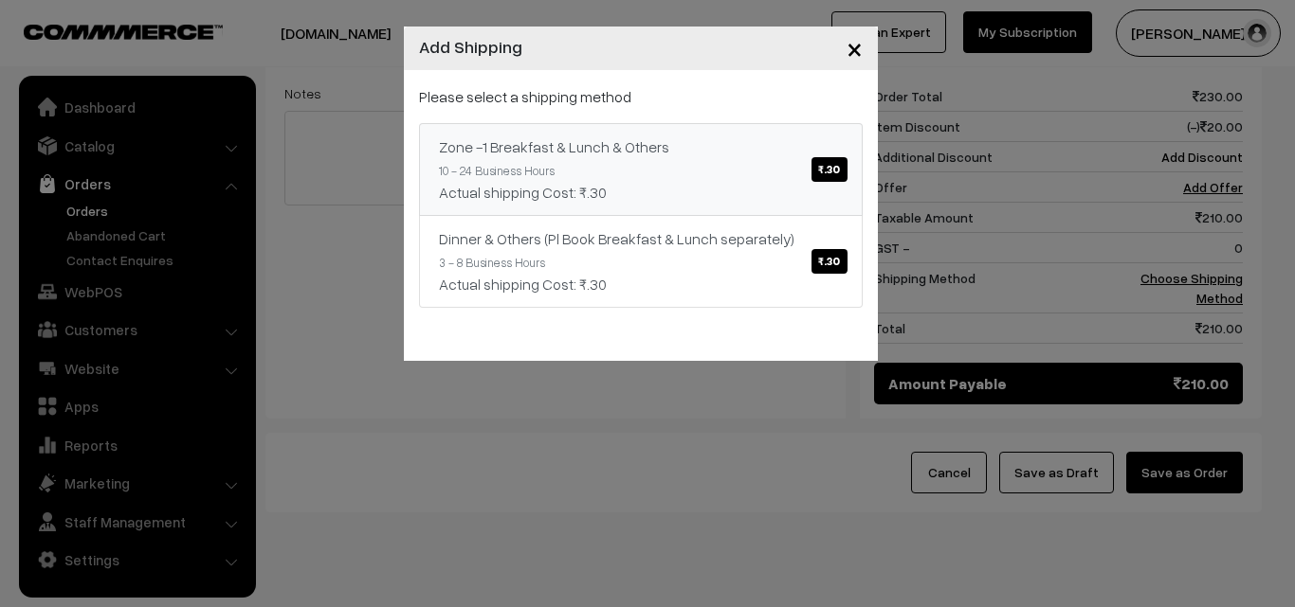
click at [712, 142] on div "Zone -1 Breakfast & Lunch & Others ₹.30" at bounding box center [641, 147] width 404 height 23
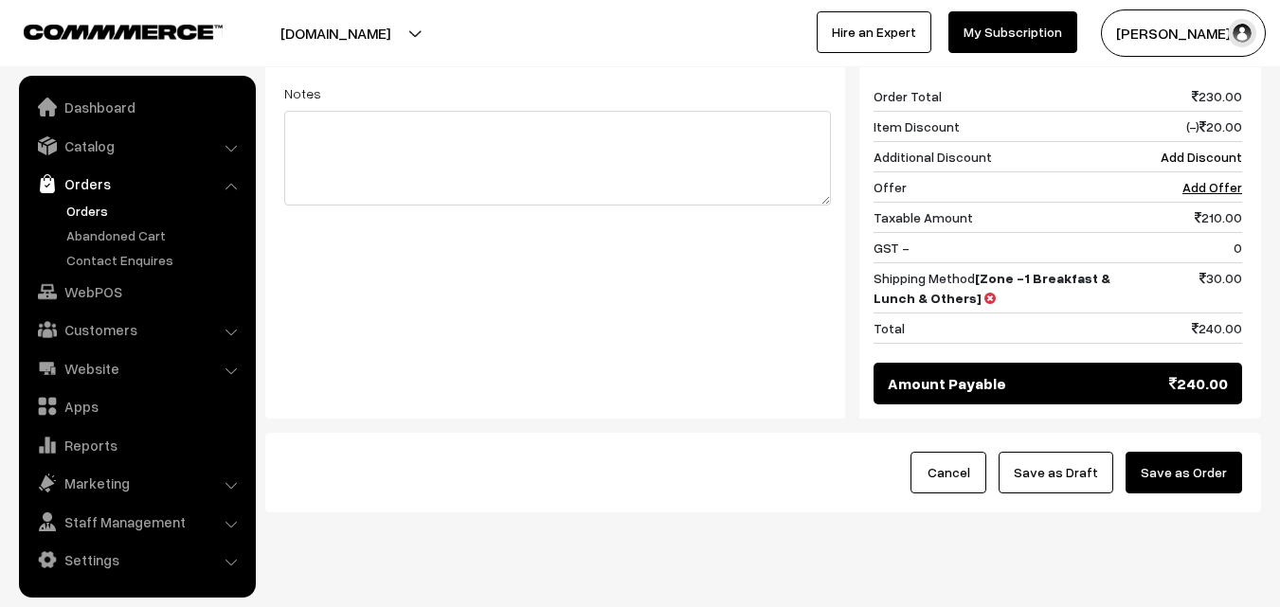
click at [1068, 452] on button "Save as Draft" at bounding box center [1056, 473] width 115 height 42
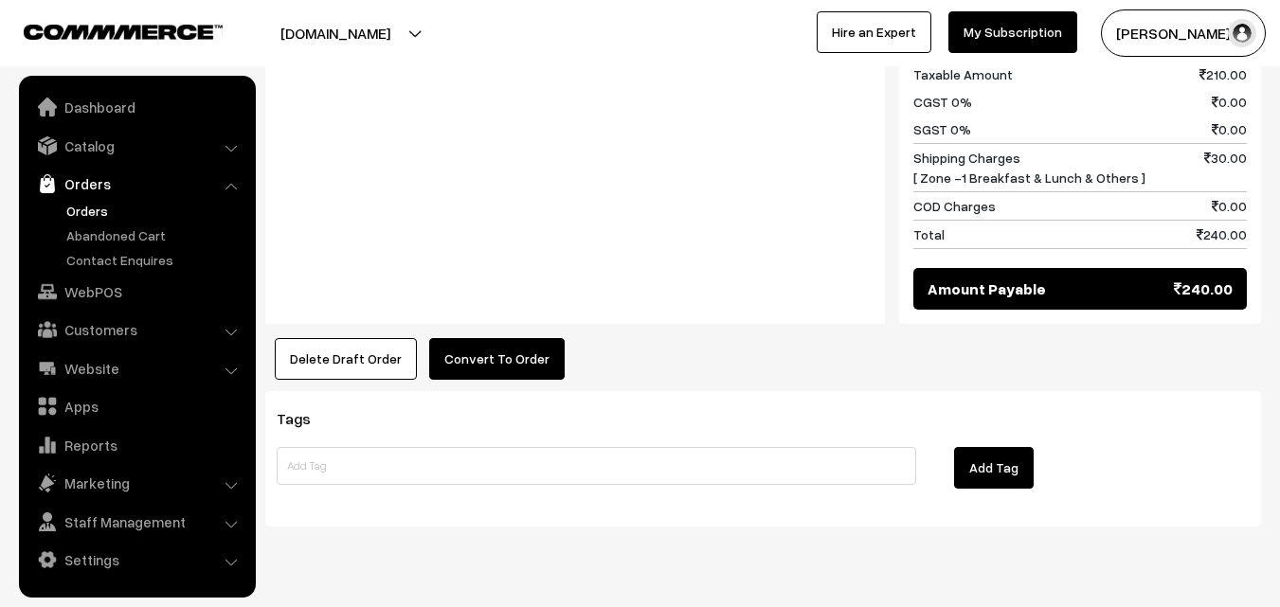
click at [521, 338] on button "Convert To Order" at bounding box center [497, 359] width 136 height 42
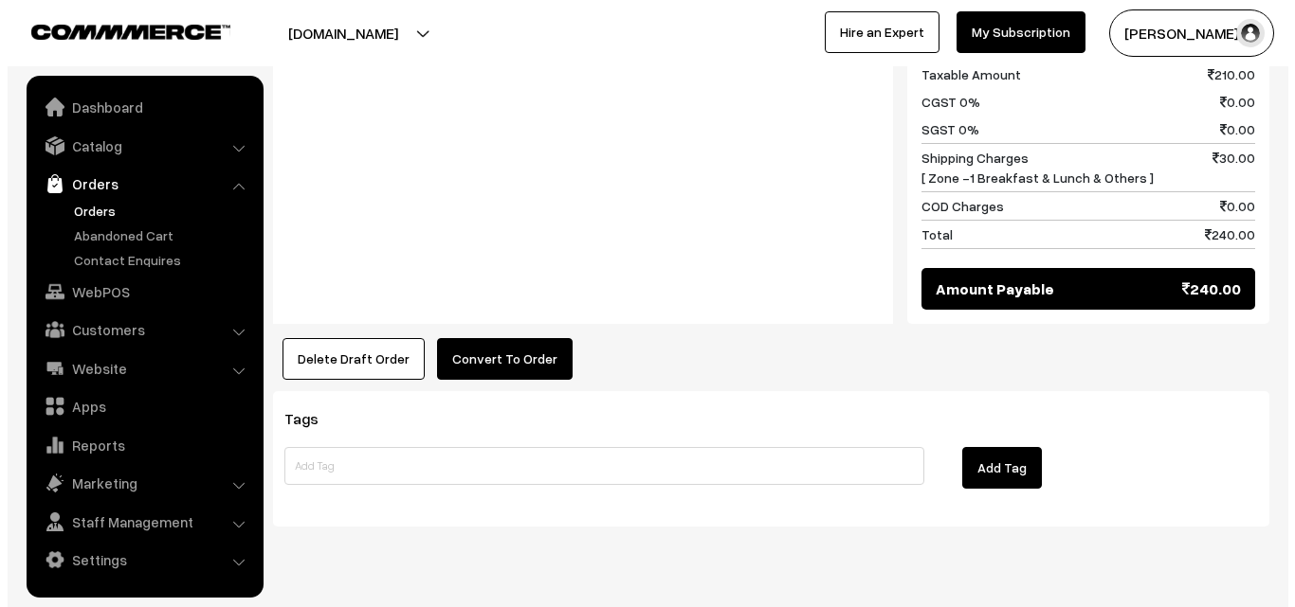
scroll to position [1096, 0]
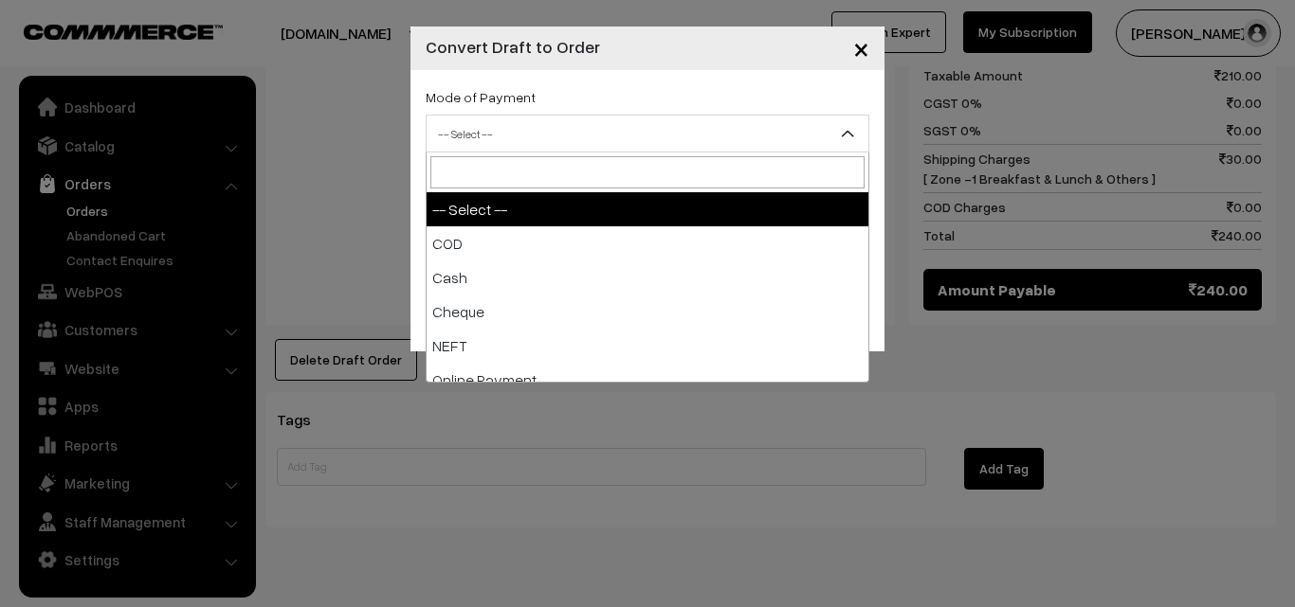
click at [584, 124] on span "-- Select --" at bounding box center [647, 134] width 442 height 33
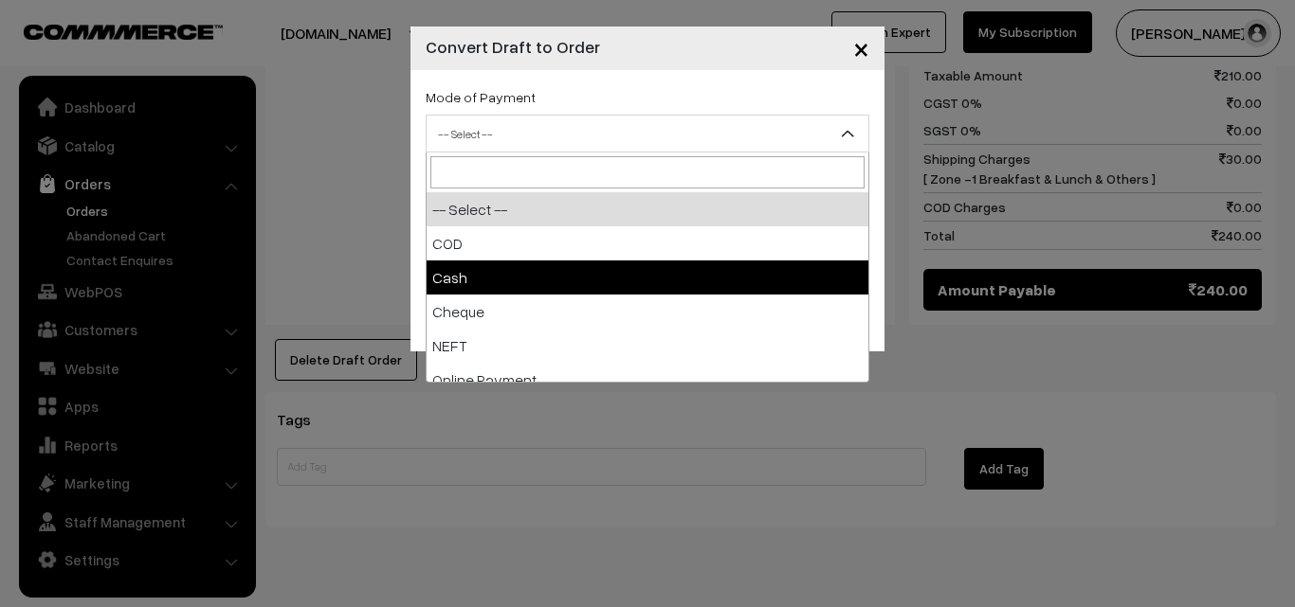
select select "2"
checkbox input "true"
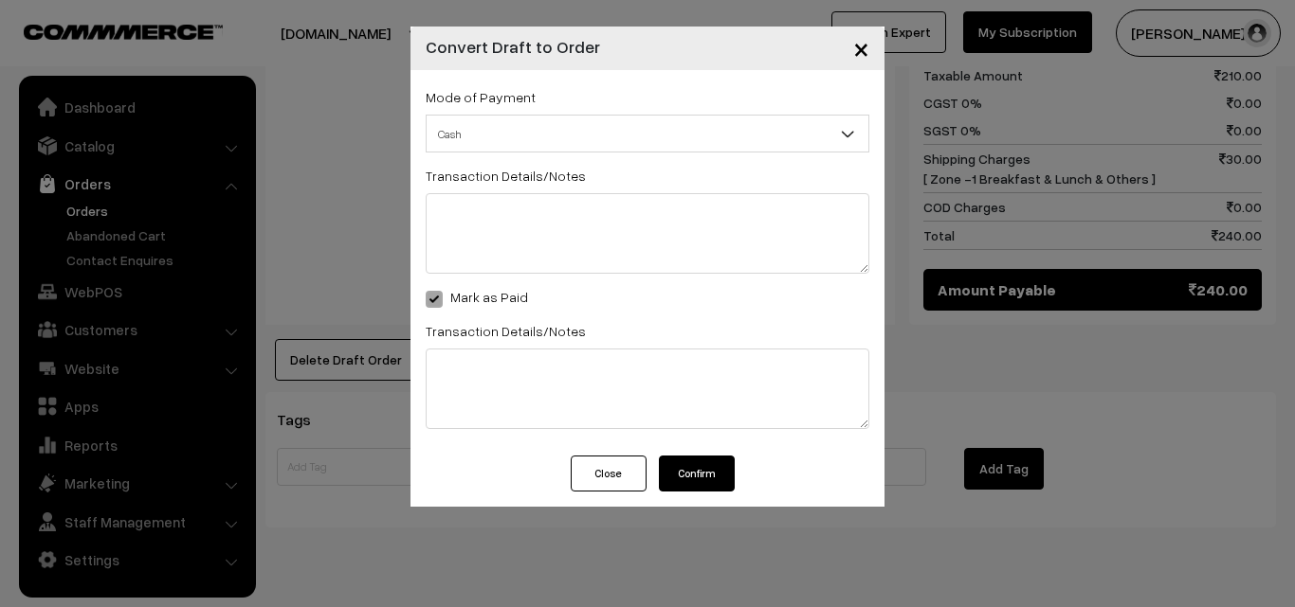
click at [691, 477] on button "Confirm" at bounding box center [697, 474] width 76 height 36
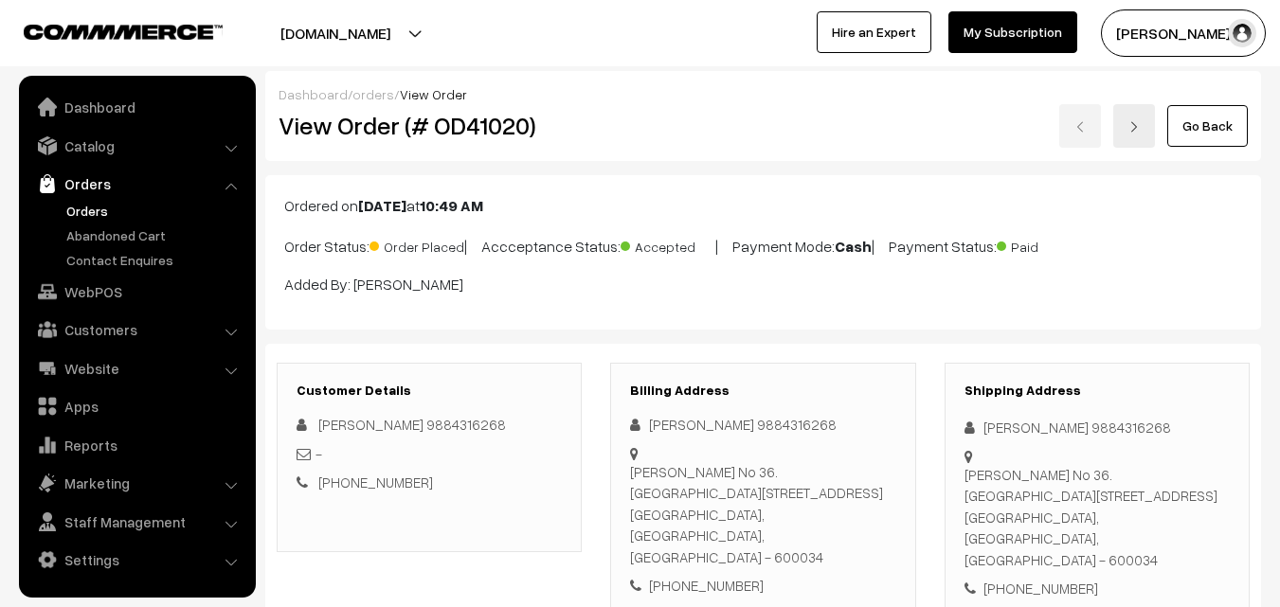
scroll to position [1093, 0]
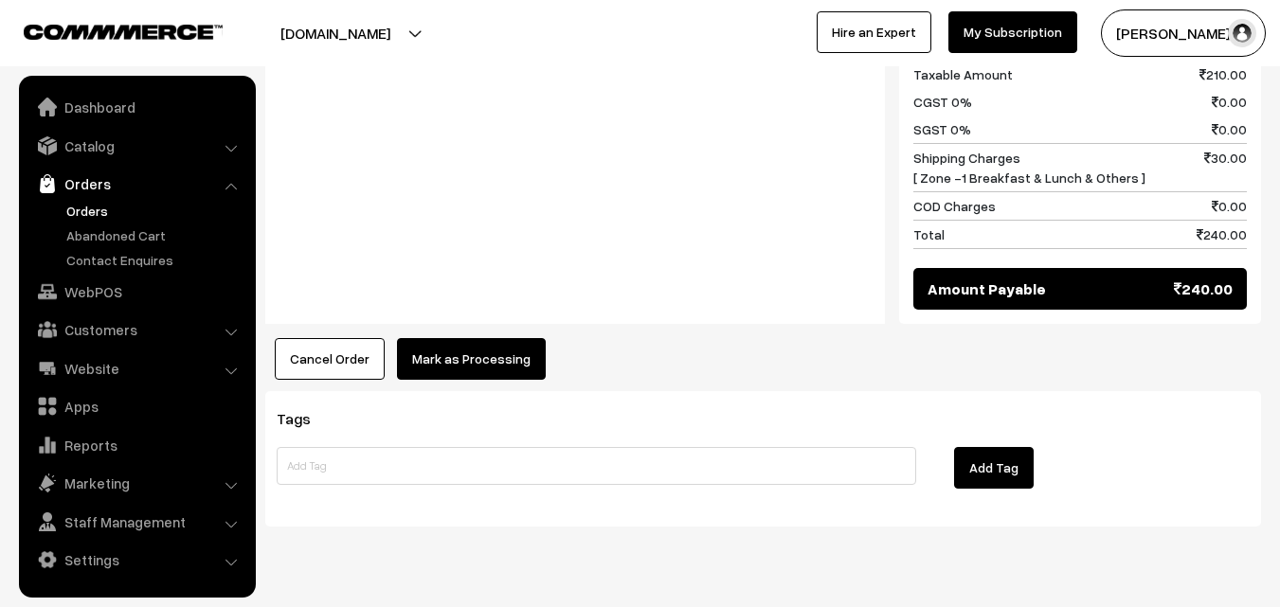
click at [521, 338] on button "Mark as Processing" at bounding box center [471, 359] width 149 height 42
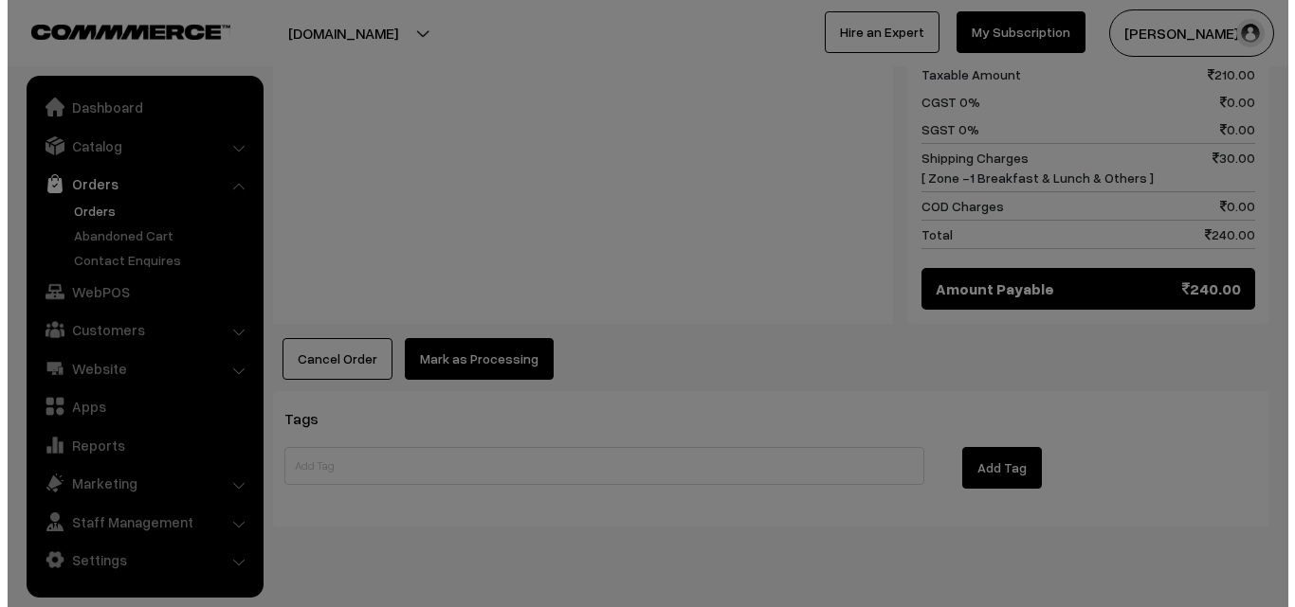
scroll to position [1096, 0]
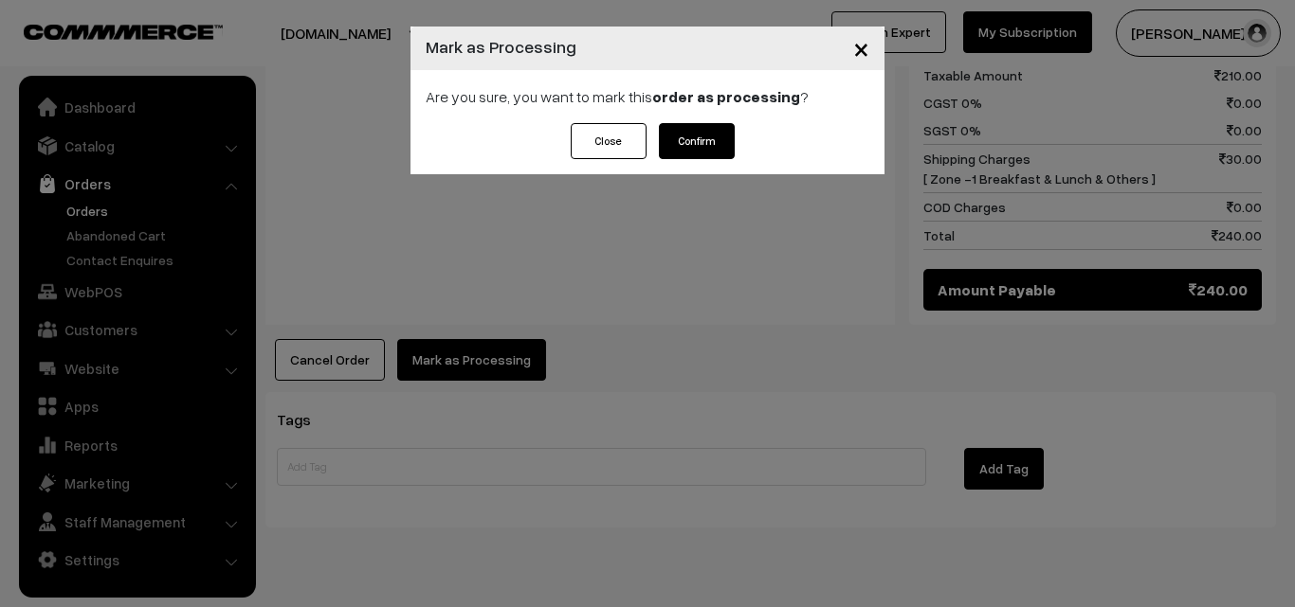
click at [730, 155] on button "Confirm" at bounding box center [697, 141] width 76 height 36
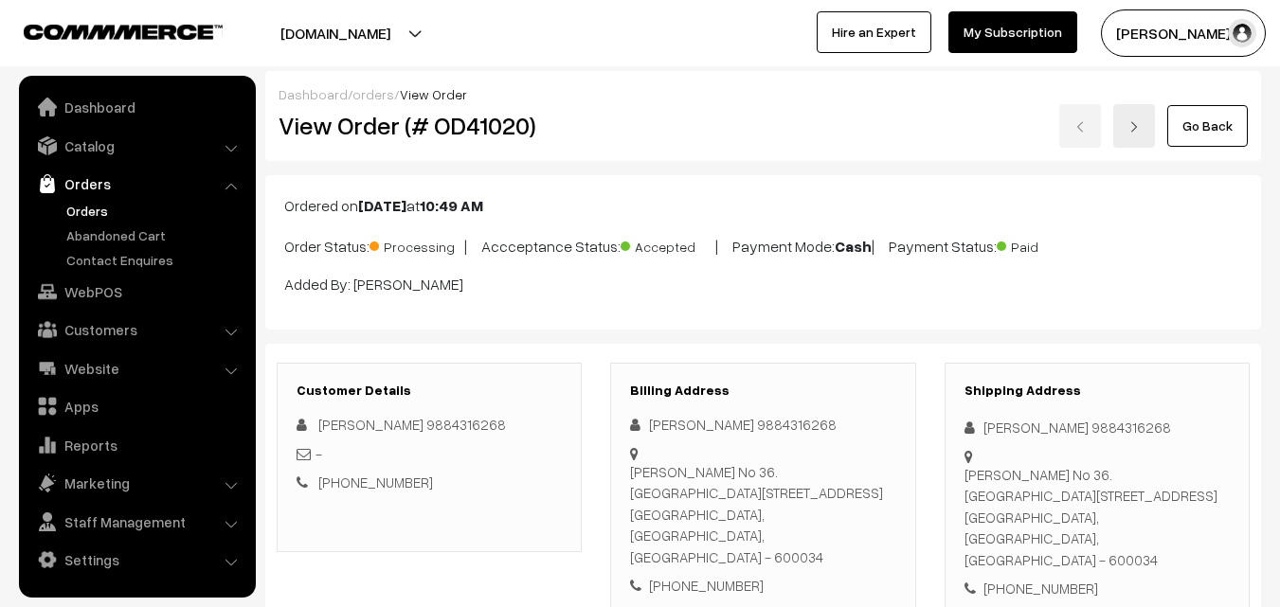
drag, startPoint x: 736, startPoint y: 319, endPoint x: 729, endPoint y: 301, distance: 19.5
click at [737, 319] on div "Ordered on [DATE] 10:49 AM Order Status: Processing | Accceptance Status: Accep…" at bounding box center [763, 252] width 996 height 154
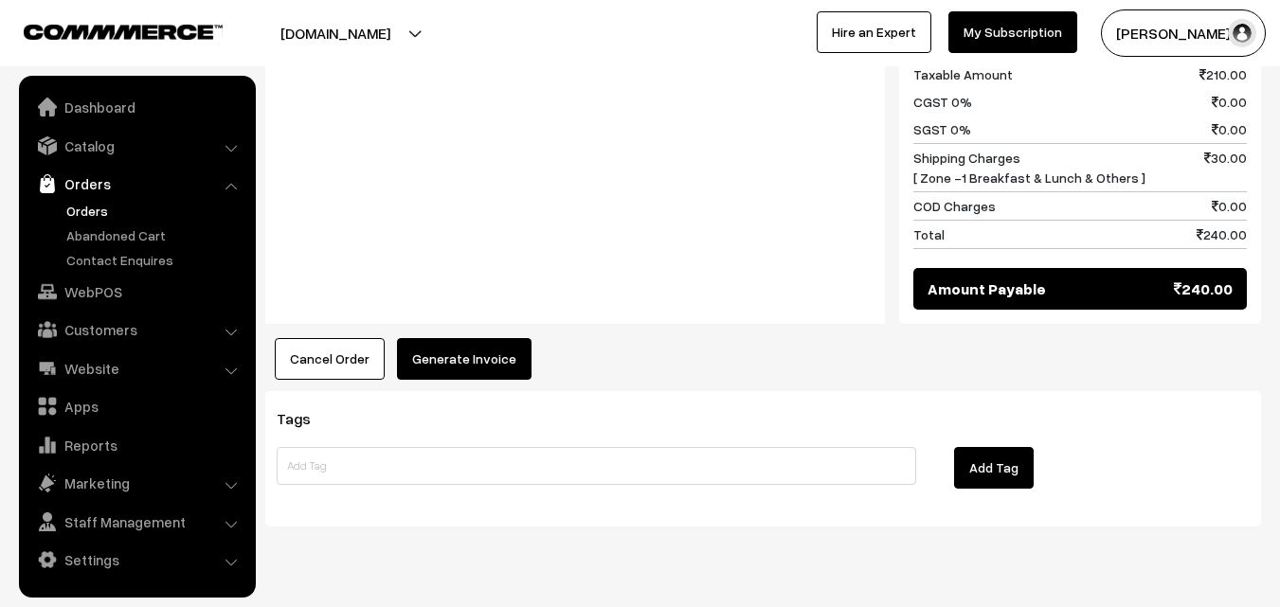
click at [471, 338] on button "Generate Invoice" at bounding box center [464, 359] width 135 height 42
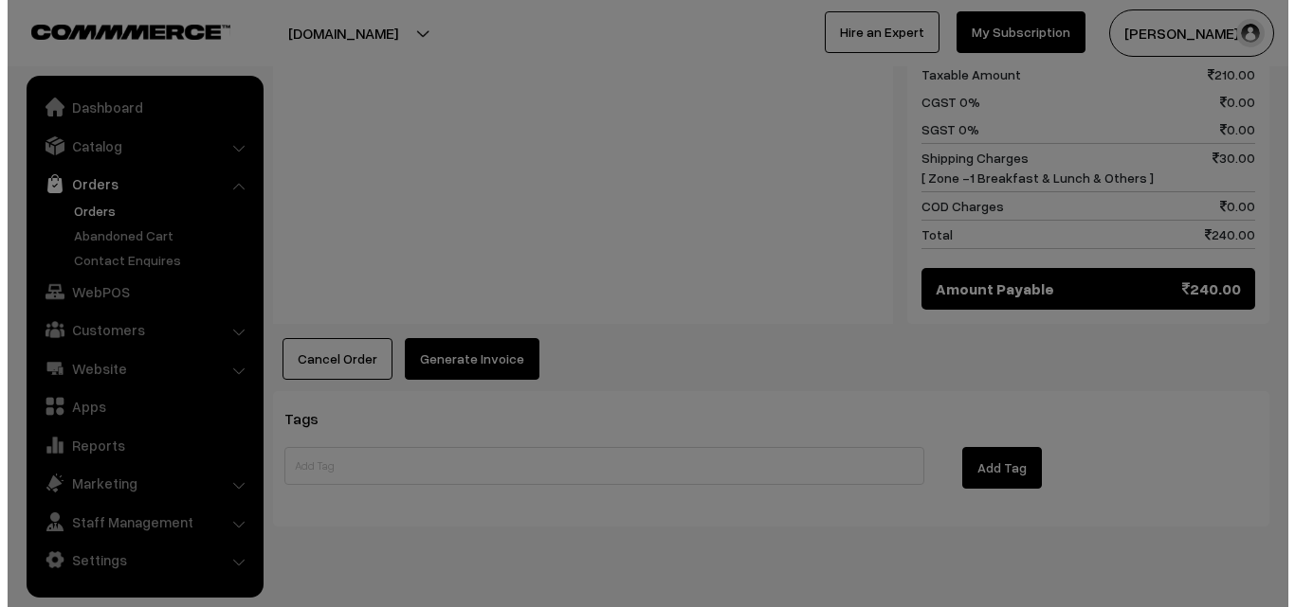
scroll to position [1096, 0]
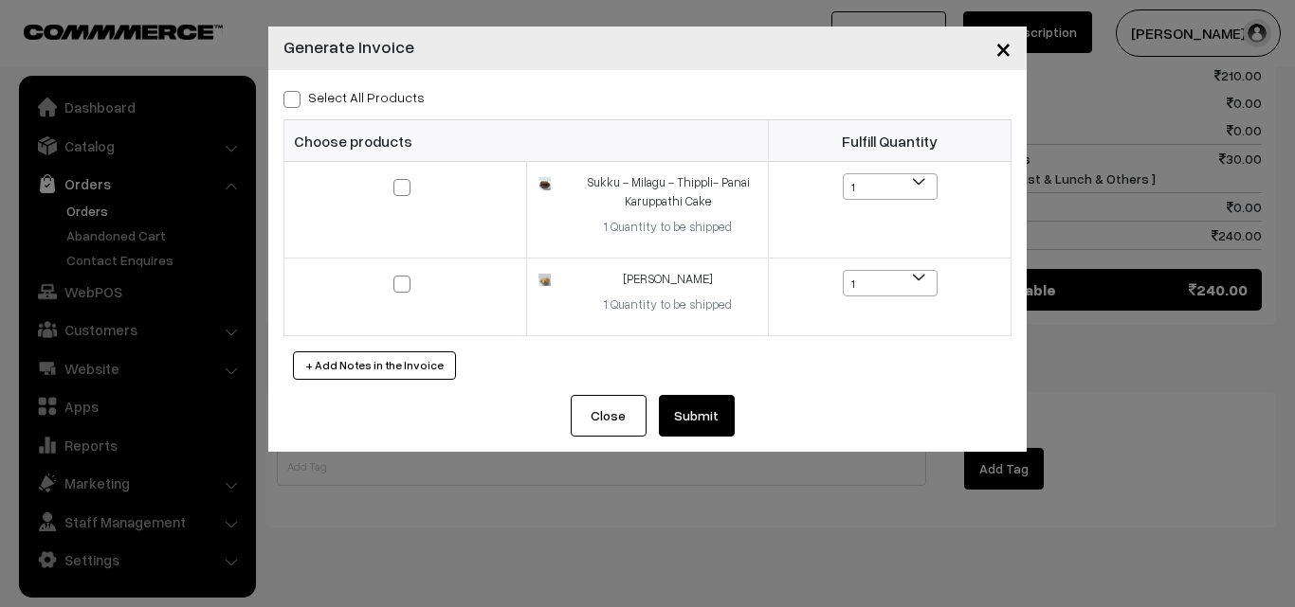
click at [404, 103] on label "Select All Products" at bounding box center [353, 97] width 141 height 20
click at [296, 102] on input "Select All Products" at bounding box center [289, 96] width 12 height 12
checkbox input "true"
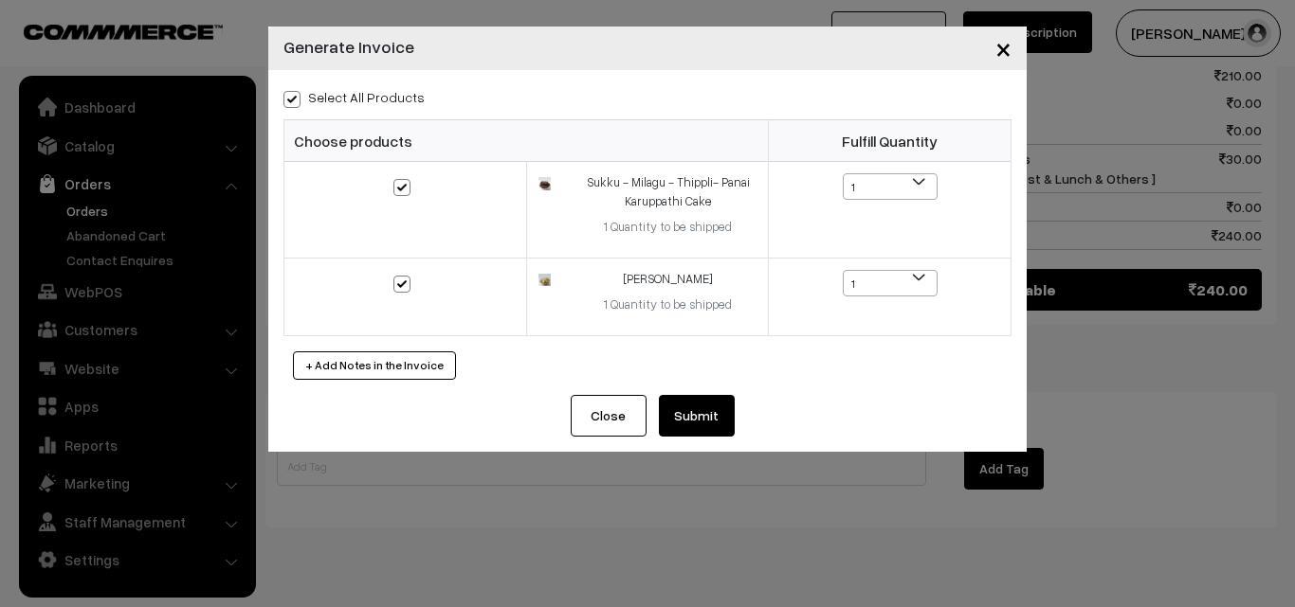
drag, startPoint x: 696, startPoint y: 417, endPoint x: 608, endPoint y: 424, distance: 87.4
click at [698, 416] on button "Submit" at bounding box center [697, 416] width 76 height 42
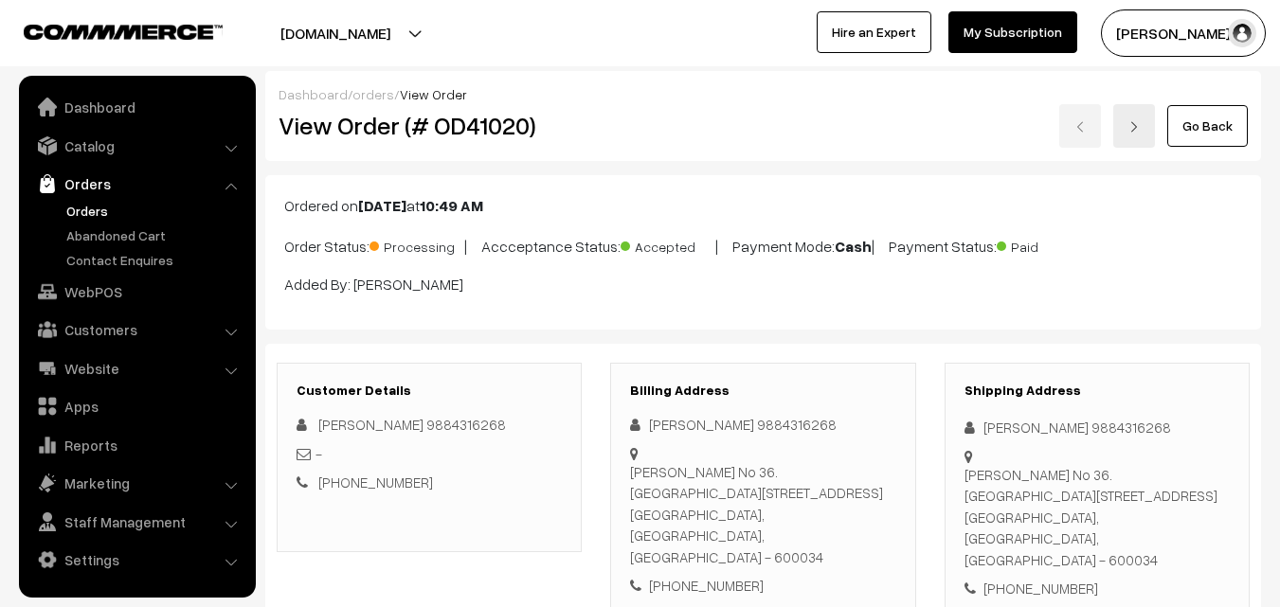
scroll to position [1093, 0]
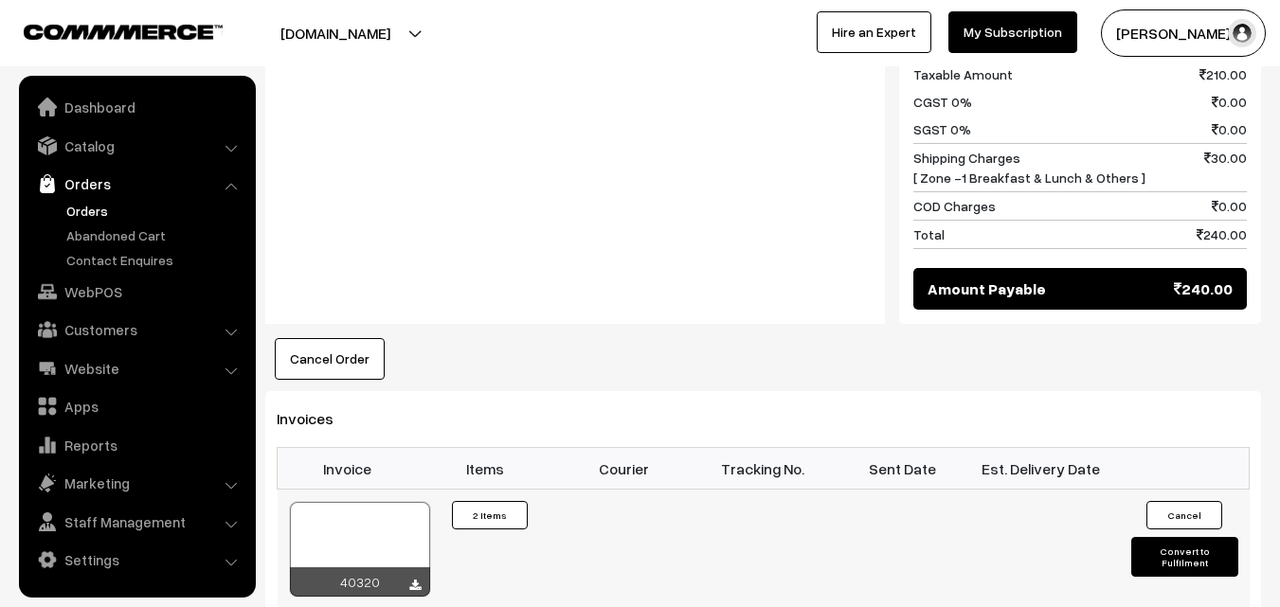
click at [363, 502] on div at bounding box center [360, 549] width 140 height 95
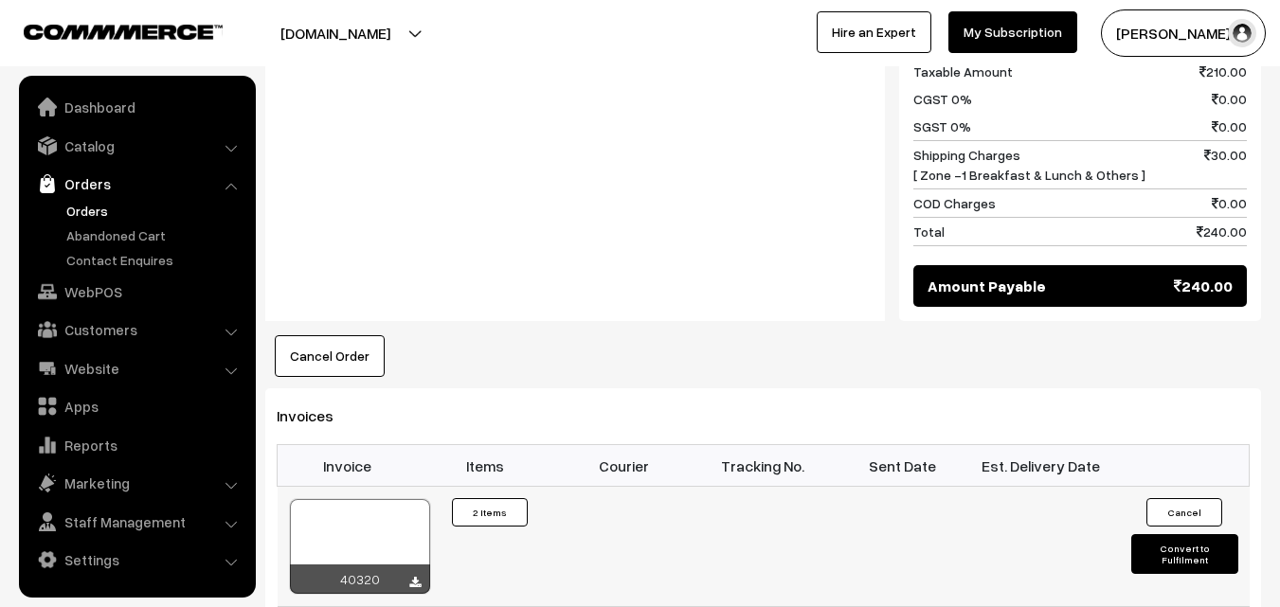
click at [352, 499] on div at bounding box center [360, 546] width 140 height 95
click at [100, 287] on link "WebPOS" at bounding box center [137, 292] width 226 height 34
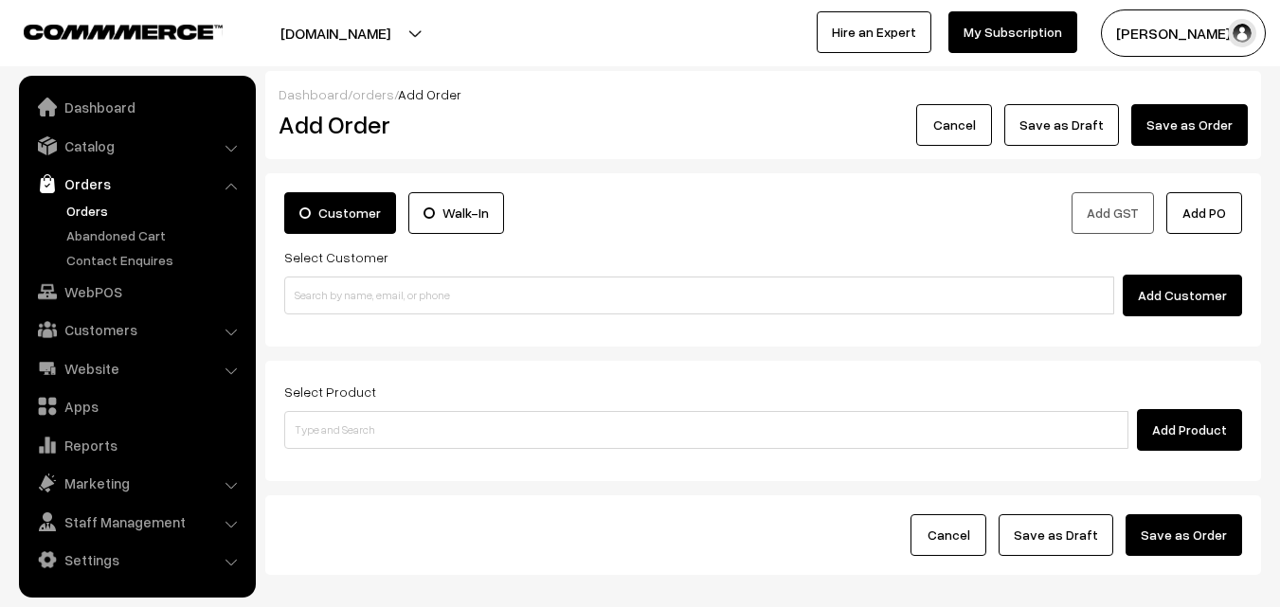
drag, startPoint x: 448, startPoint y: 231, endPoint x: 452, endPoint y: 284, distance: 53.2
click at [451, 240] on div "Customer Walk-In" at bounding box center [517, 218] width 494 height 53
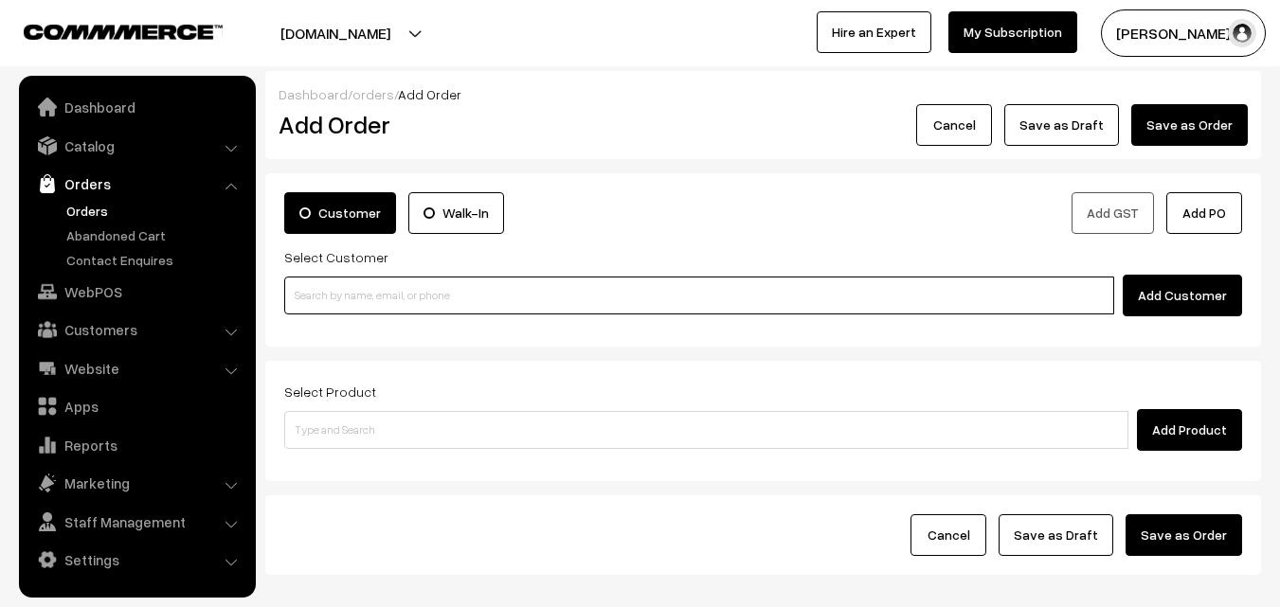
click at [451, 286] on input at bounding box center [699, 296] width 830 height 38
paste input "99400 61947"
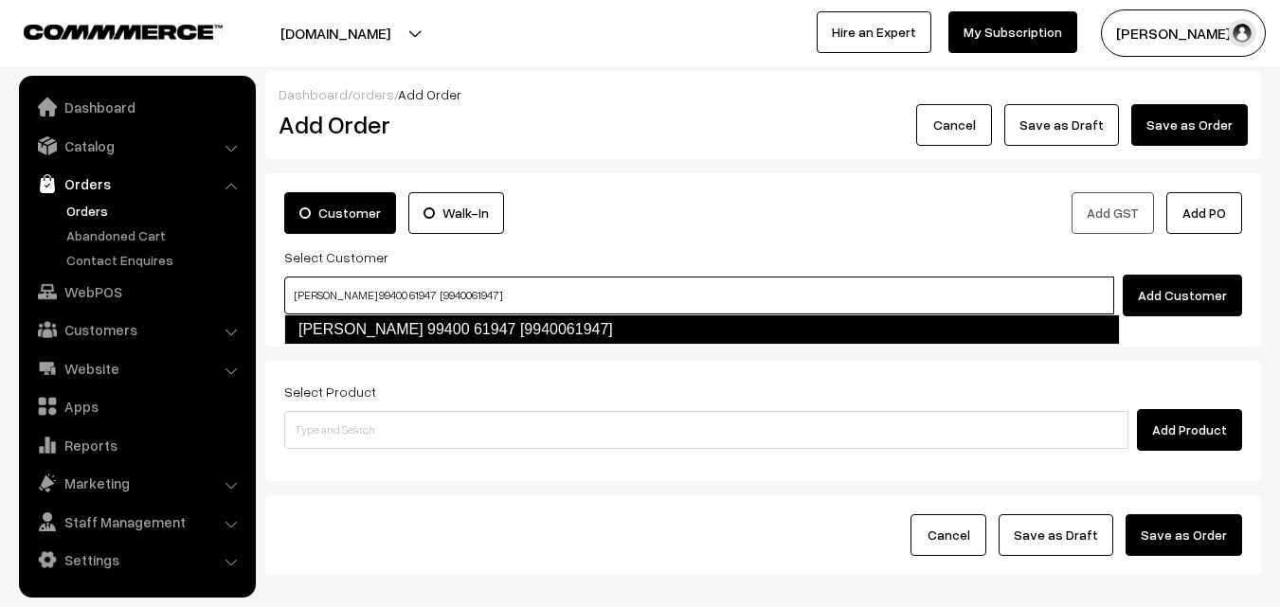
type input "[PERSON_NAME] 99400 61947 [9940061947]"
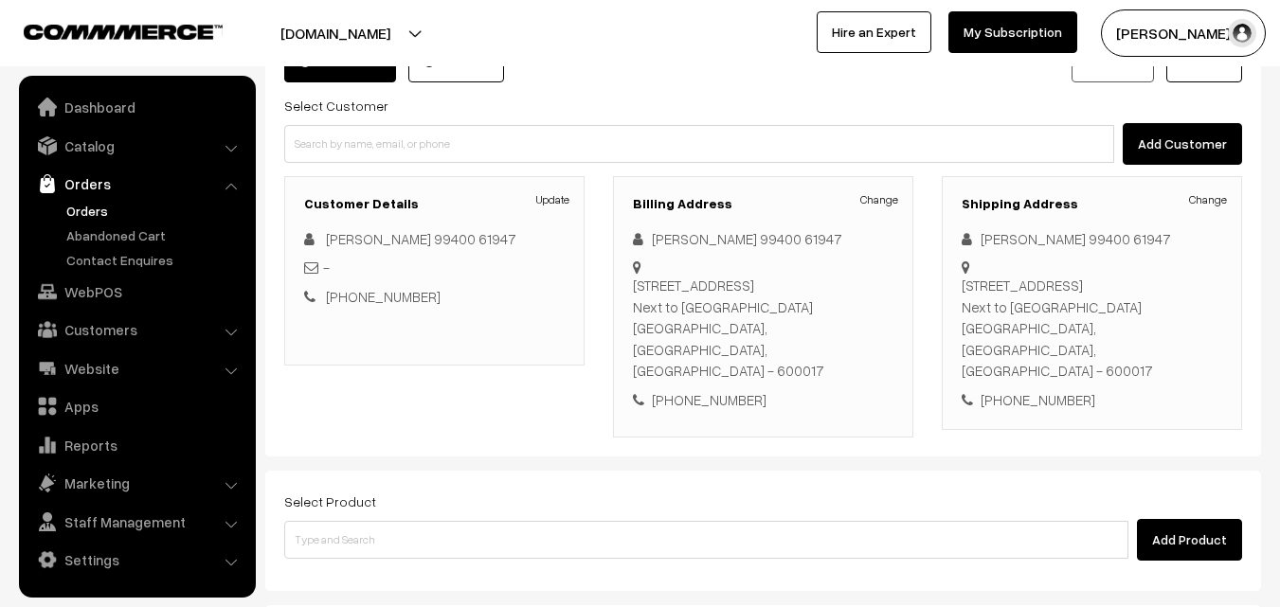
scroll to position [324, 0]
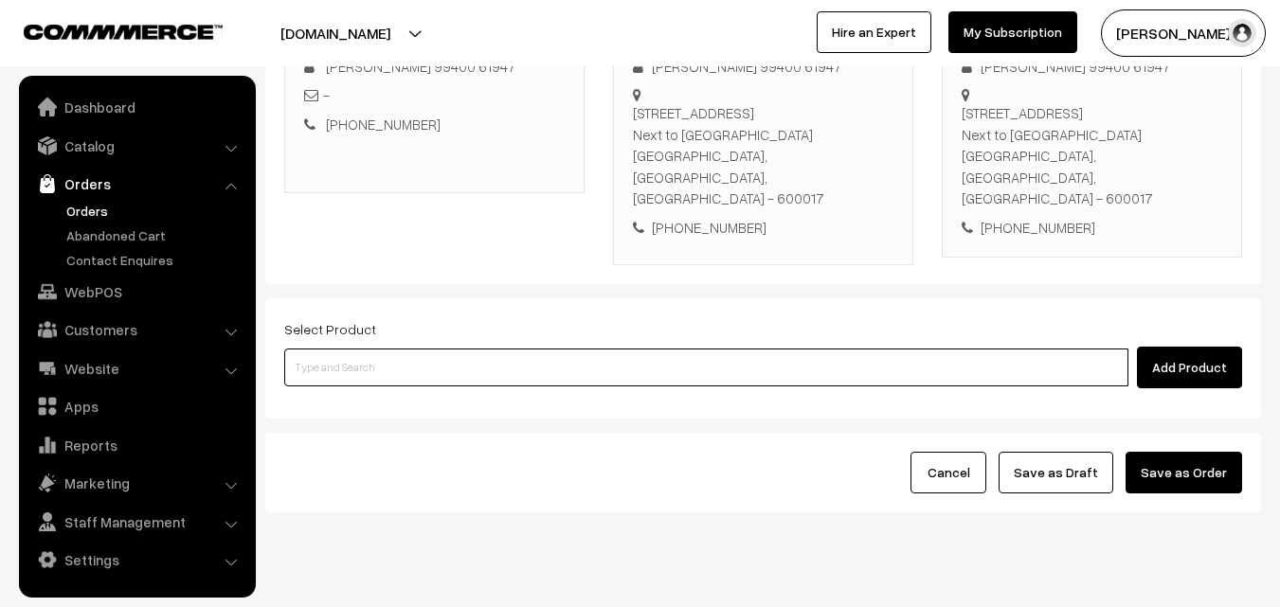
click at [589, 349] on input at bounding box center [706, 368] width 844 height 38
click at [458, 349] on input at bounding box center [706, 368] width 844 height 38
type input "Deepavali Legiyam"
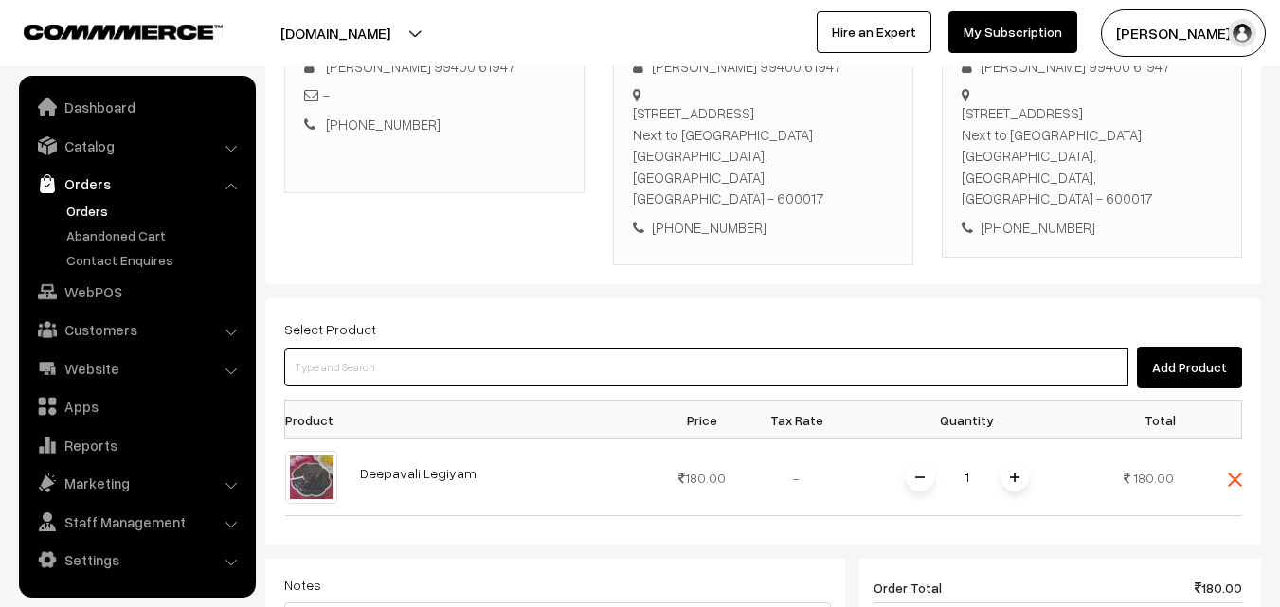
click at [458, 349] on input at bounding box center [706, 368] width 844 height 38
click at [442, 349] on input at bounding box center [706, 368] width 844 height 38
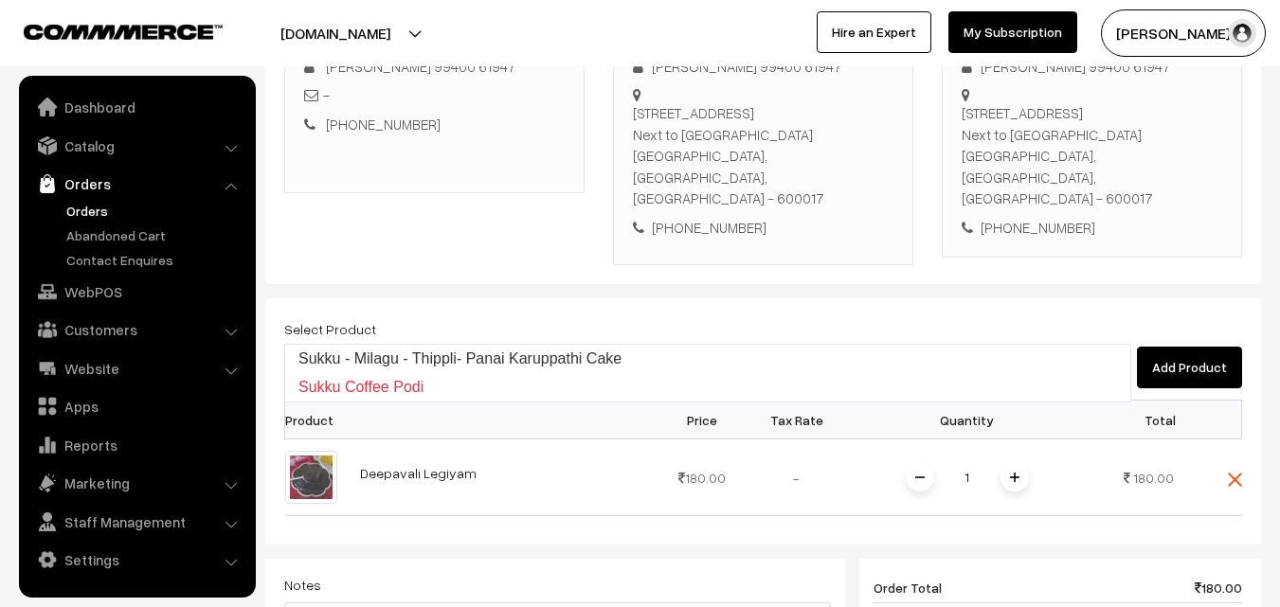
type input "Sukku - Milagu - Thippli- Panai Karuppathi Cake"
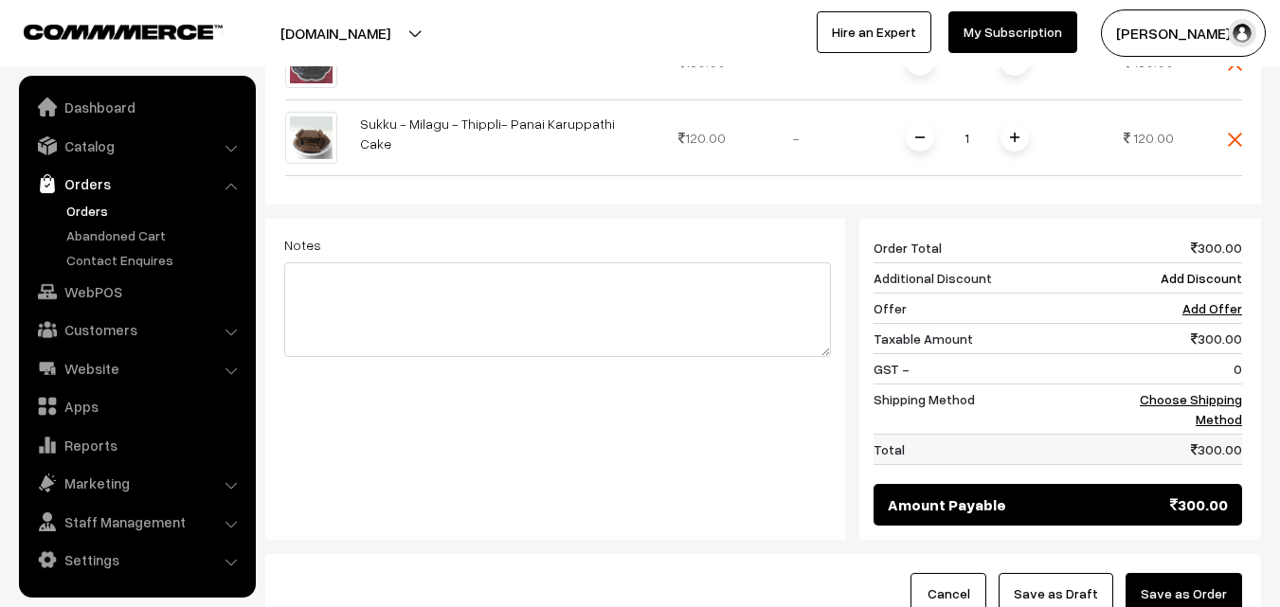
scroll to position [861, 0]
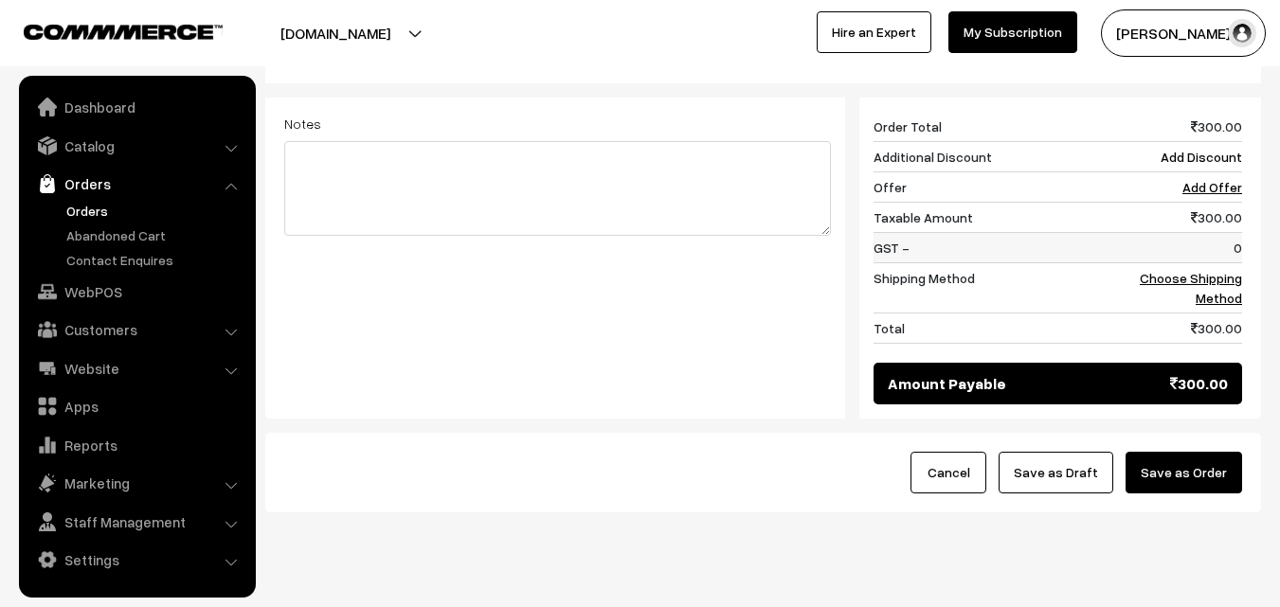
click at [1219, 233] on td "0" at bounding box center [1184, 248] width 118 height 30
click at [1221, 263] on td "Choose Shipping Method" at bounding box center [1184, 288] width 118 height 50
click at [1222, 263] on td "Choose Shipping Method" at bounding box center [1184, 288] width 118 height 50
click at [1217, 270] on link "Choose Shipping Method" at bounding box center [1191, 288] width 102 height 36
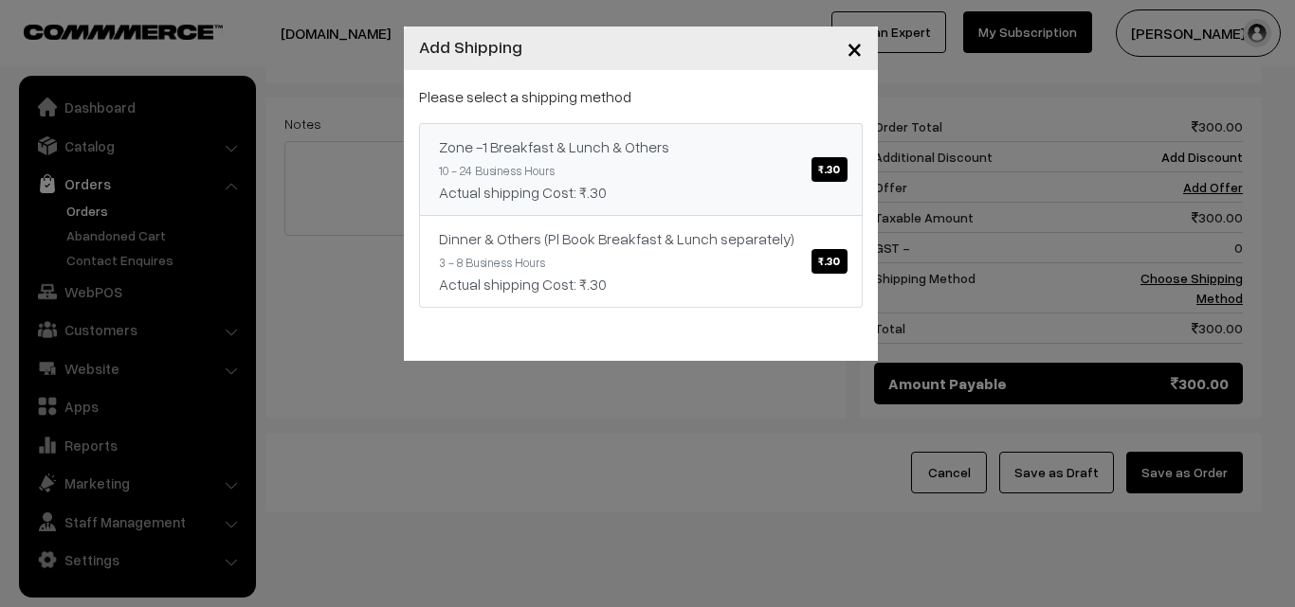
click at [634, 155] on div "Zone -1 Breakfast & Lunch & Others ₹.30" at bounding box center [641, 147] width 404 height 23
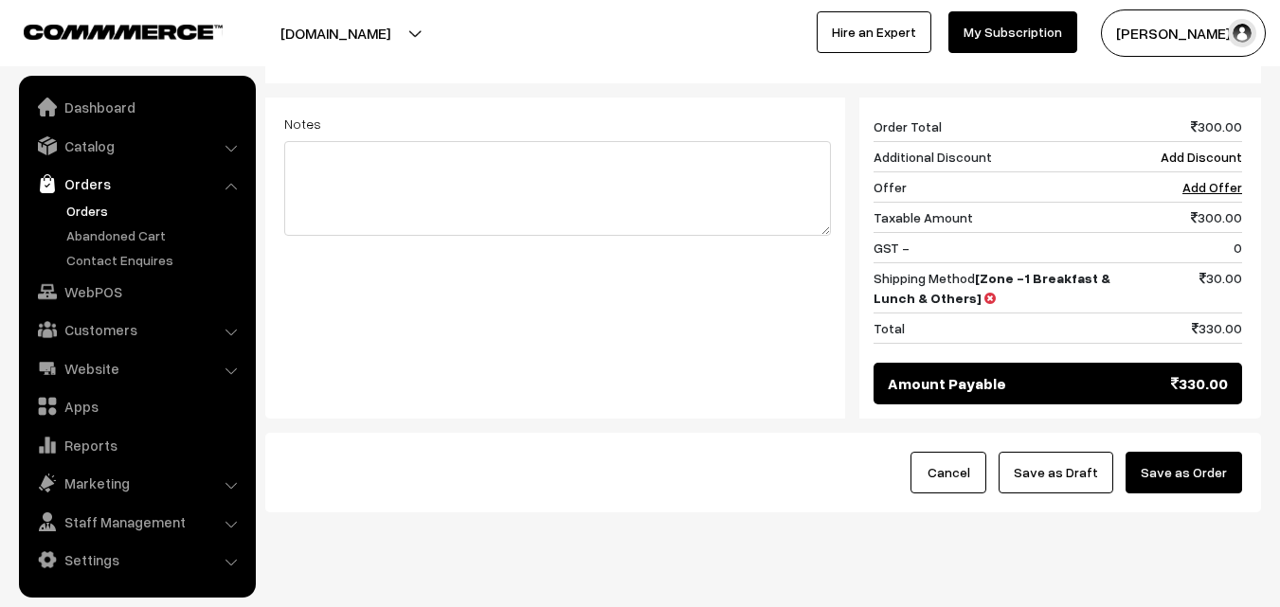
click at [1062, 452] on button "Save as Draft" at bounding box center [1056, 473] width 115 height 42
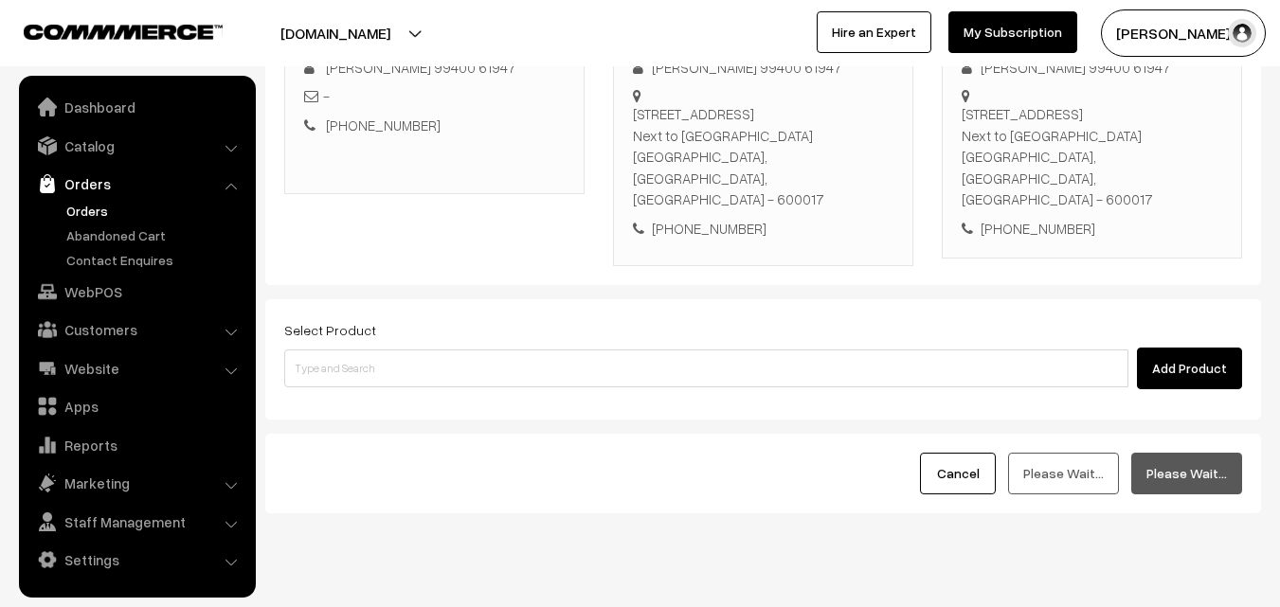
scroll to position [324, 0]
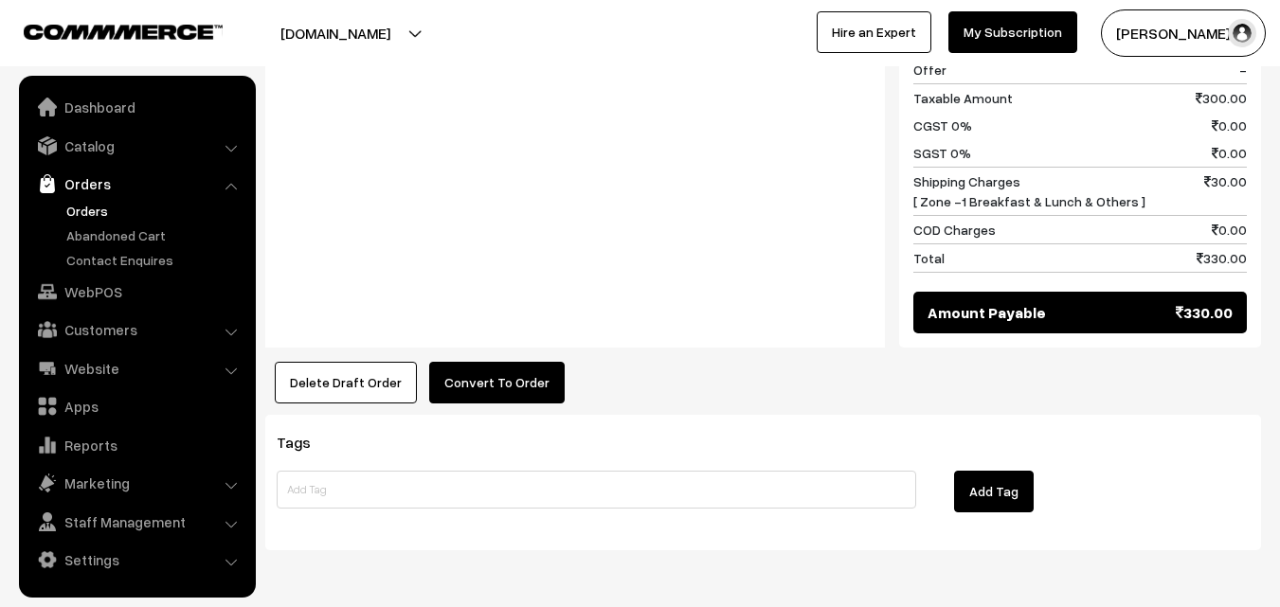
click at [520, 362] on button "Convert To Order" at bounding box center [497, 383] width 136 height 42
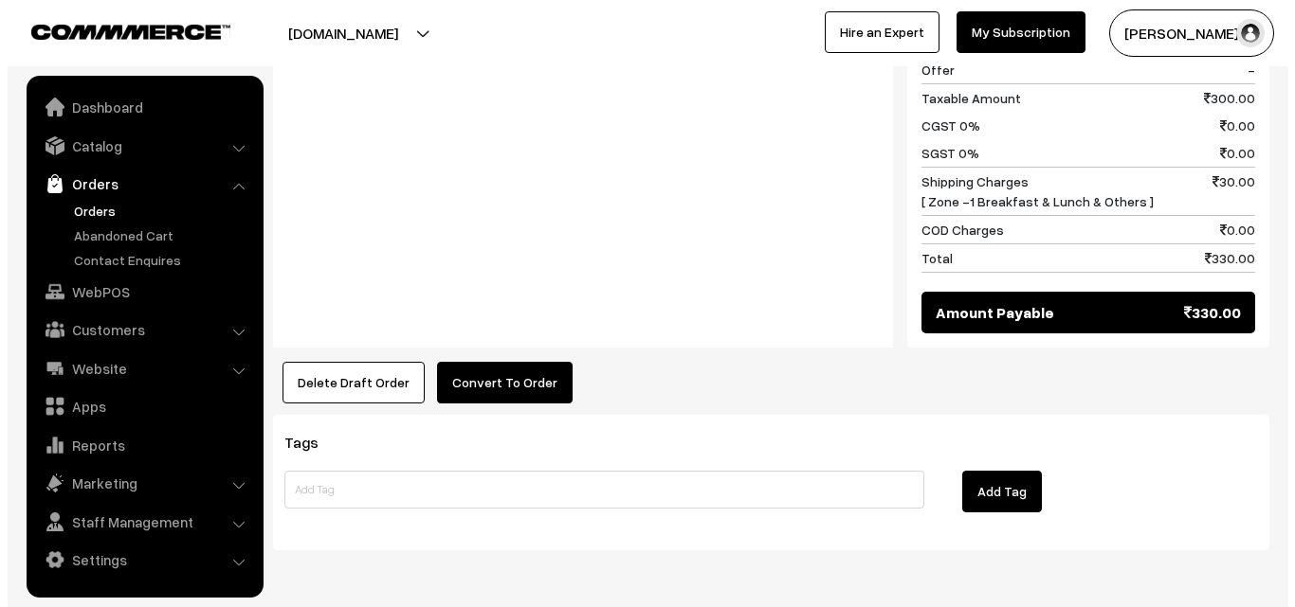
scroll to position [1046, 0]
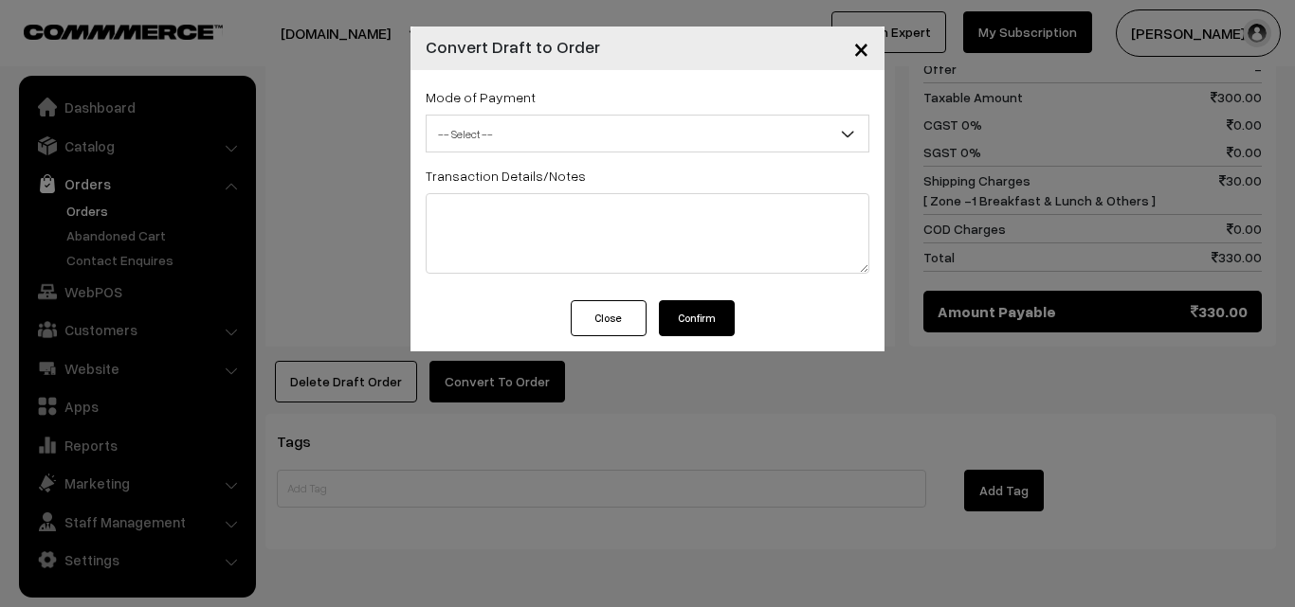
click at [566, 112] on div "Mode of Payment -- Select -- COD Cash Cheque -- Select --" at bounding box center [648, 118] width 444 height 67
click at [565, 134] on span "-- Select --" at bounding box center [647, 134] width 442 height 33
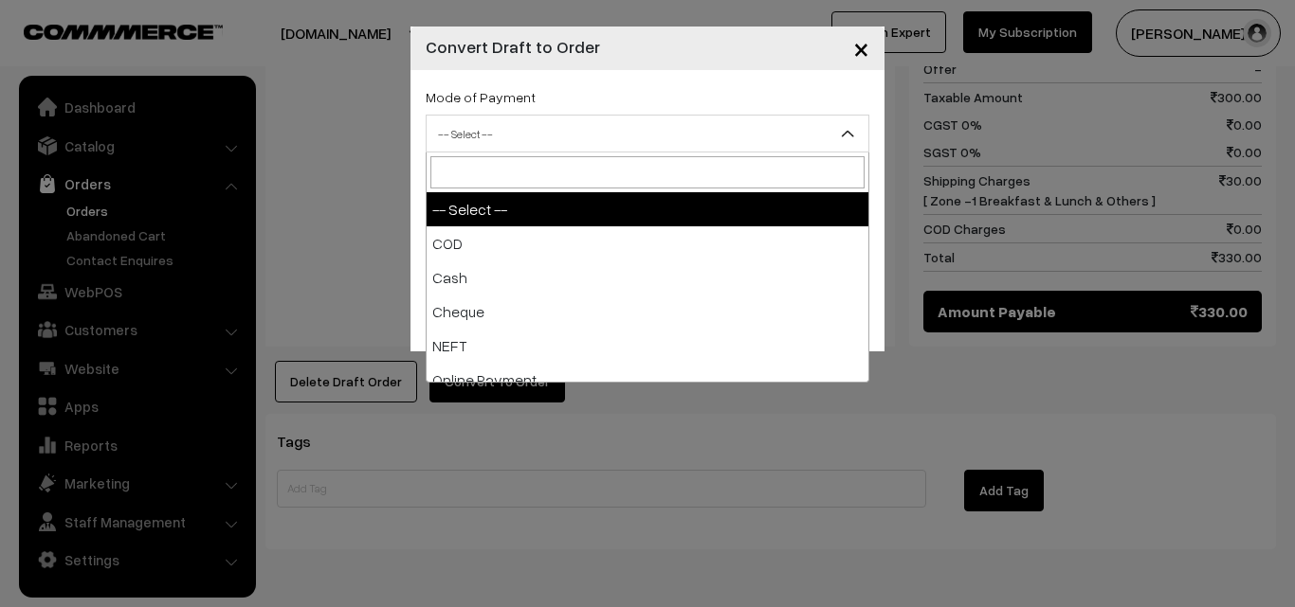
select select "1"
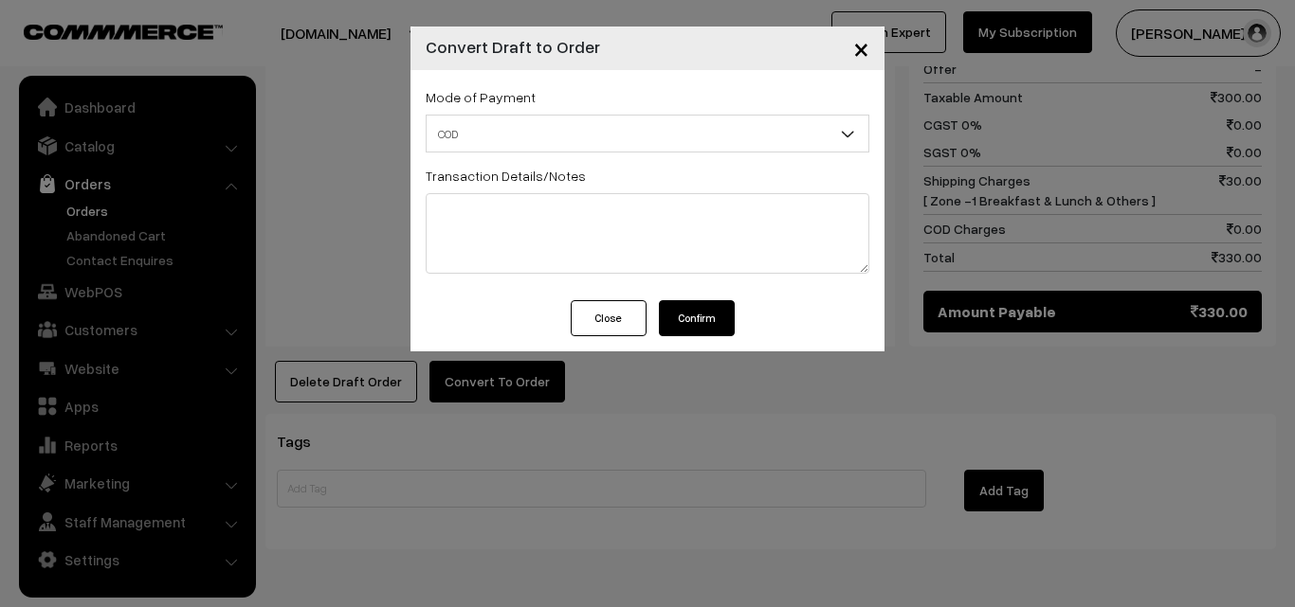
click at [706, 325] on button "Confirm" at bounding box center [697, 318] width 76 height 36
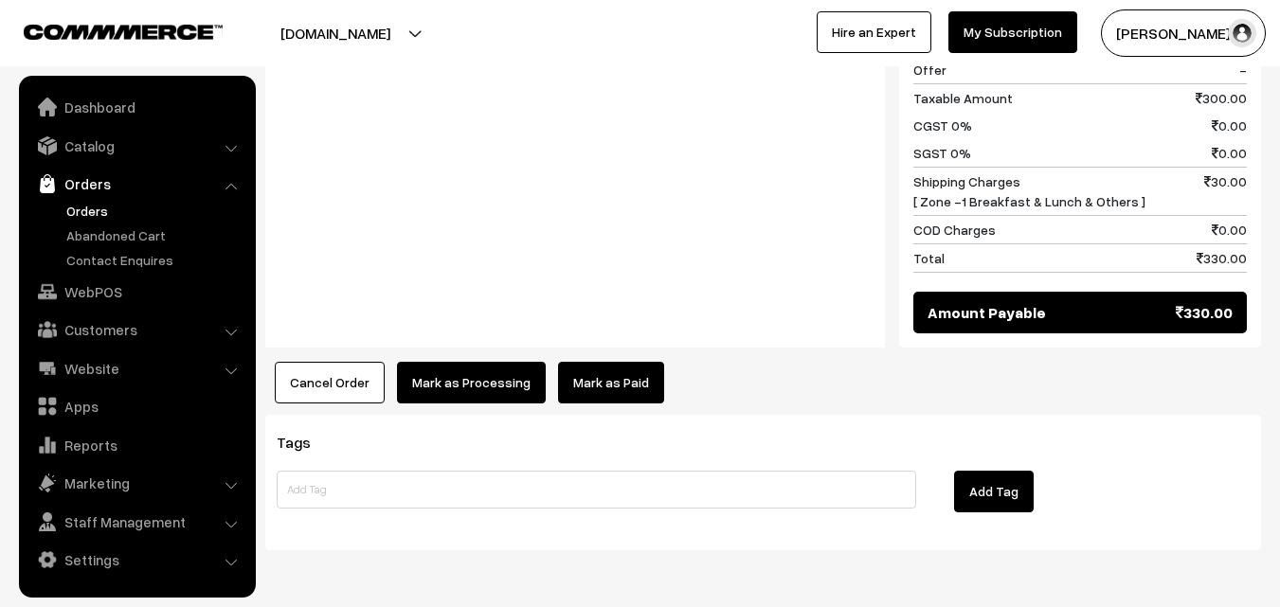
click at [484, 362] on button "Mark as Processing" at bounding box center [471, 383] width 149 height 42
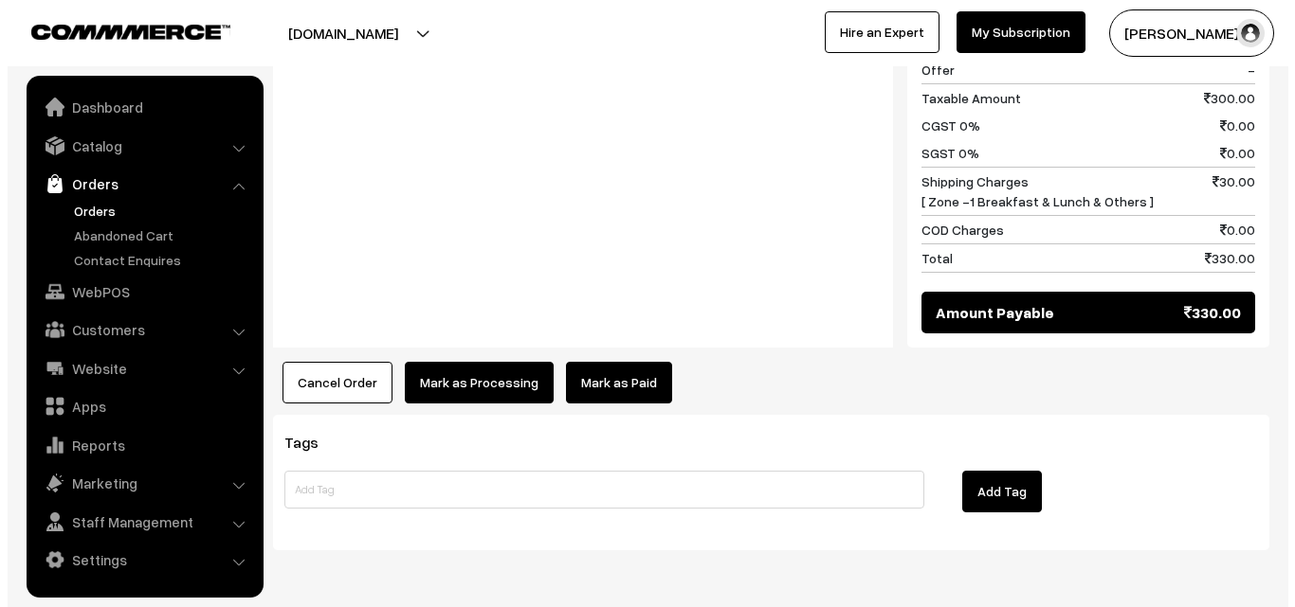
scroll to position [1046, 0]
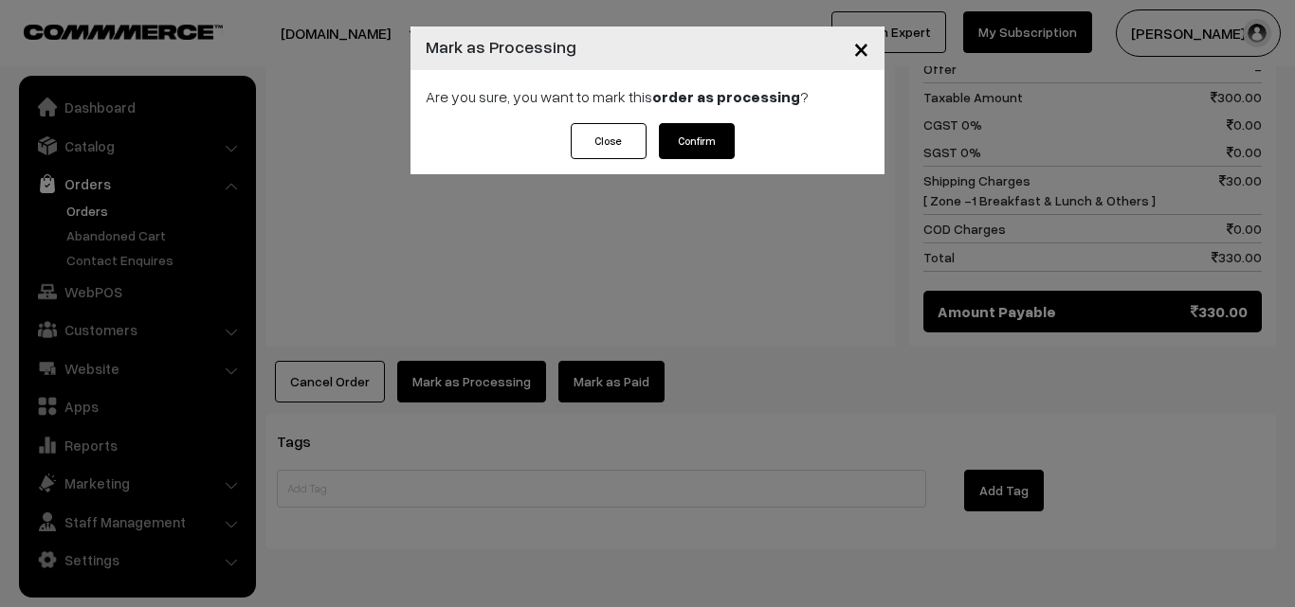
click at [735, 138] on div "Close Confirm" at bounding box center [647, 148] width 474 height 51
click at [701, 147] on button "Confirm" at bounding box center [697, 141] width 76 height 36
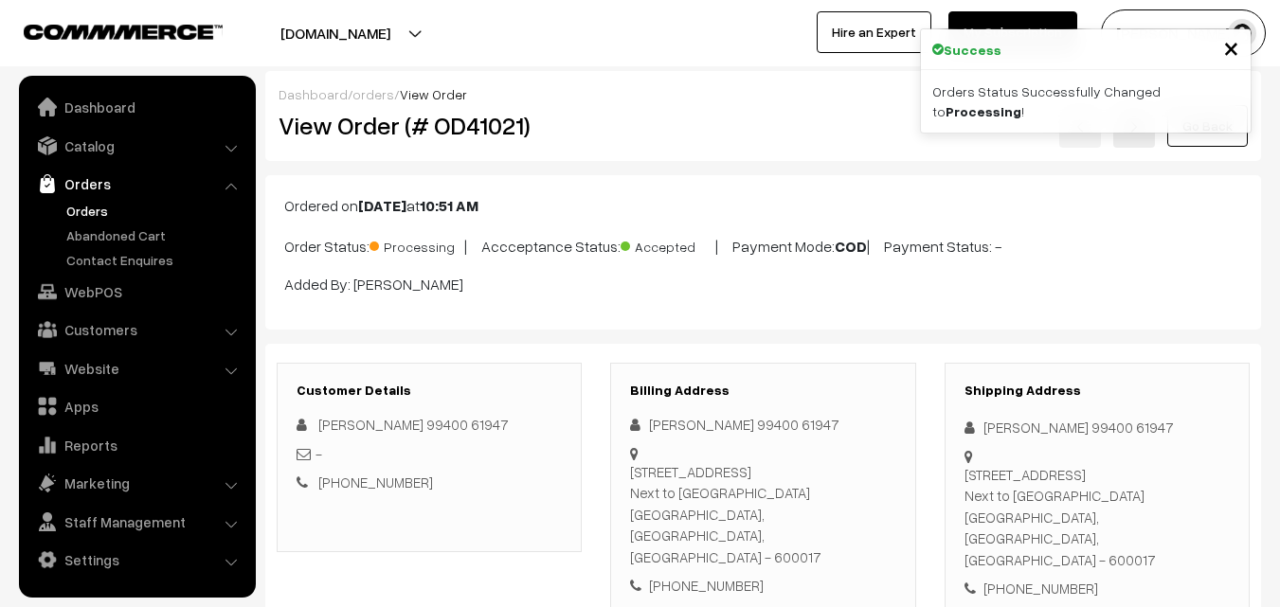
click at [648, 154] on div "Dashboard / orders / View Order View Order (# OD41021) Go Back" at bounding box center [763, 116] width 996 height 90
drag, startPoint x: 328, startPoint y: 123, endPoint x: 679, endPoint y: 122, distance: 350.7
click at [679, 122] on div "View Order (# OD41021) Go Back" at bounding box center [763, 126] width 998 height 44
copy div "Order (# OD41021)"
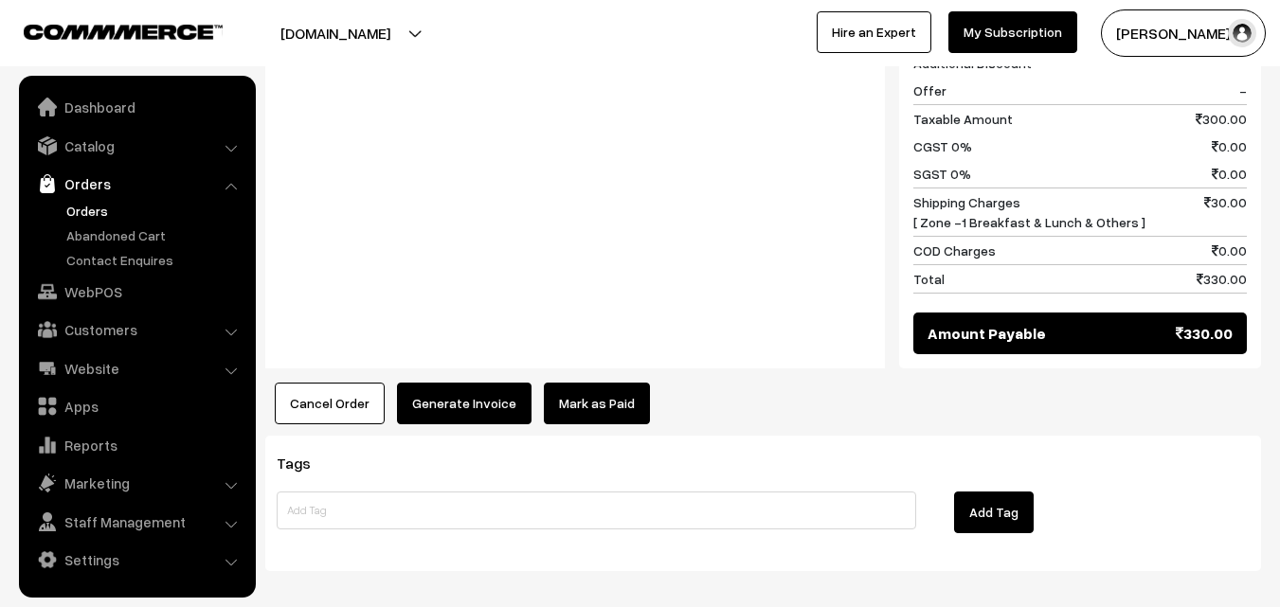
scroll to position [1066, 0]
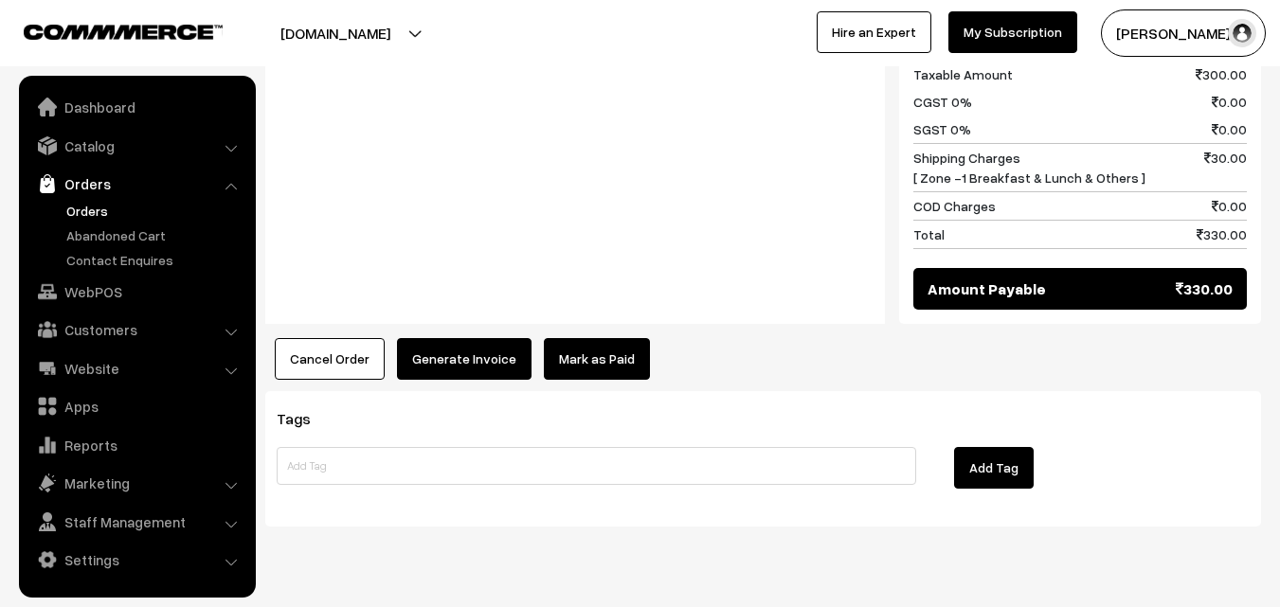
click at [491, 338] on button "Generate Invoice" at bounding box center [464, 359] width 135 height 42
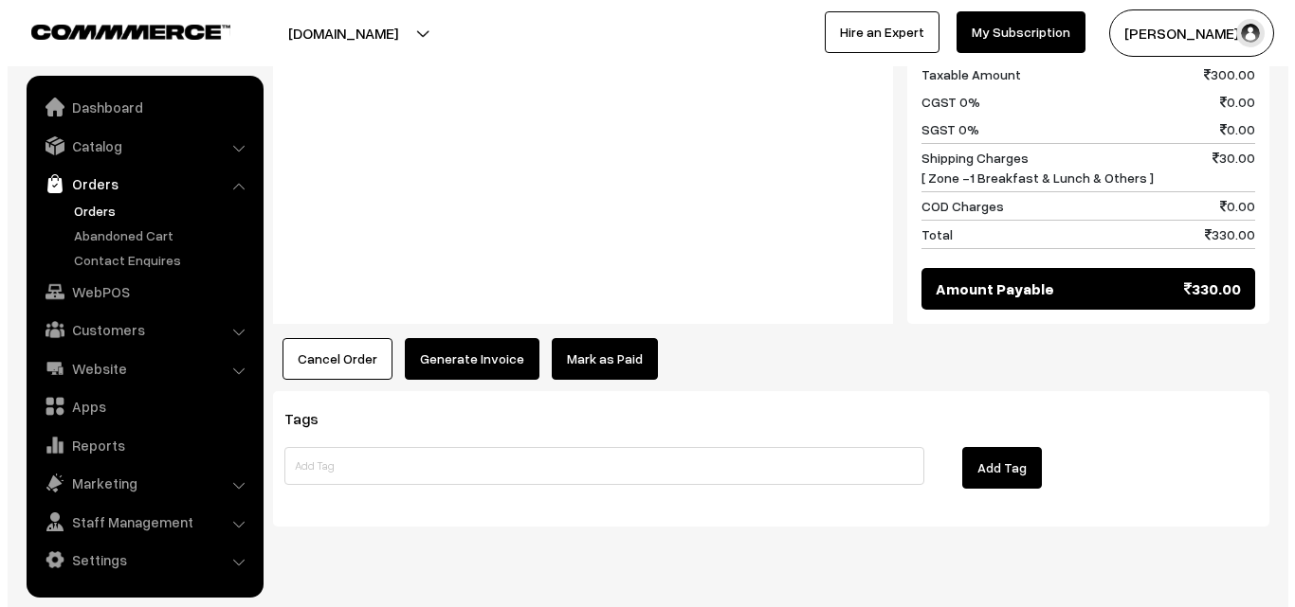
scroll to position [1069, 0]
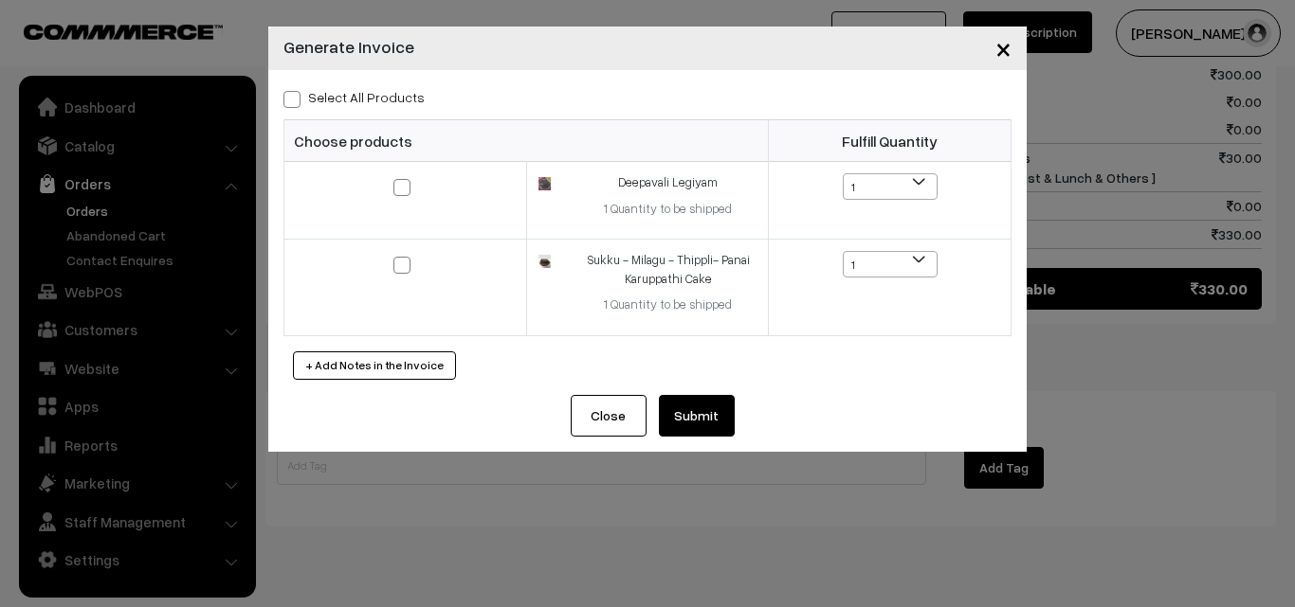
click at [368, 83] on div "Select All Products Choose products Fulfill Quantity 1 1 1 1" at bounding box center [647, 232] width 758 height 325
click at [371, 88] on label "Select All Products" at bounding box center [353, 97] width 141 height 20
click at [296, 90] on input "Select All Products" at bounding box center [289, 96] width 12 height 12
checkbox input "true"
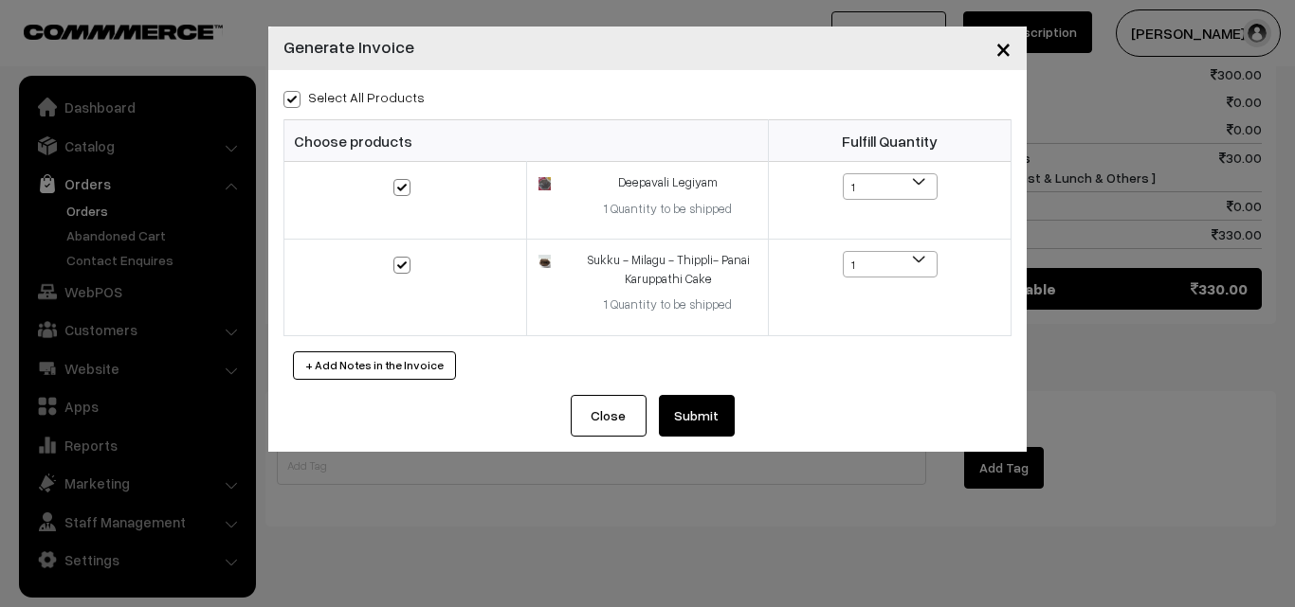
checkbox input "true"
click at [695, 415] on button "Submit" at bounding box center [697, 416] width 76 height 42
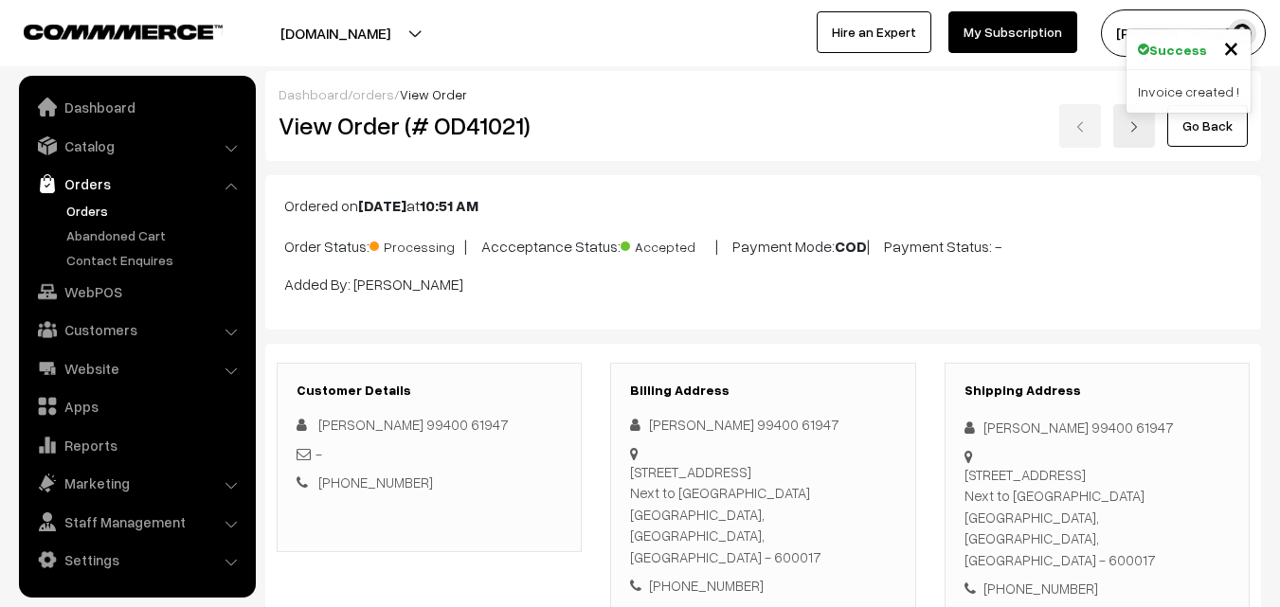
scroll to position [1065, 0]
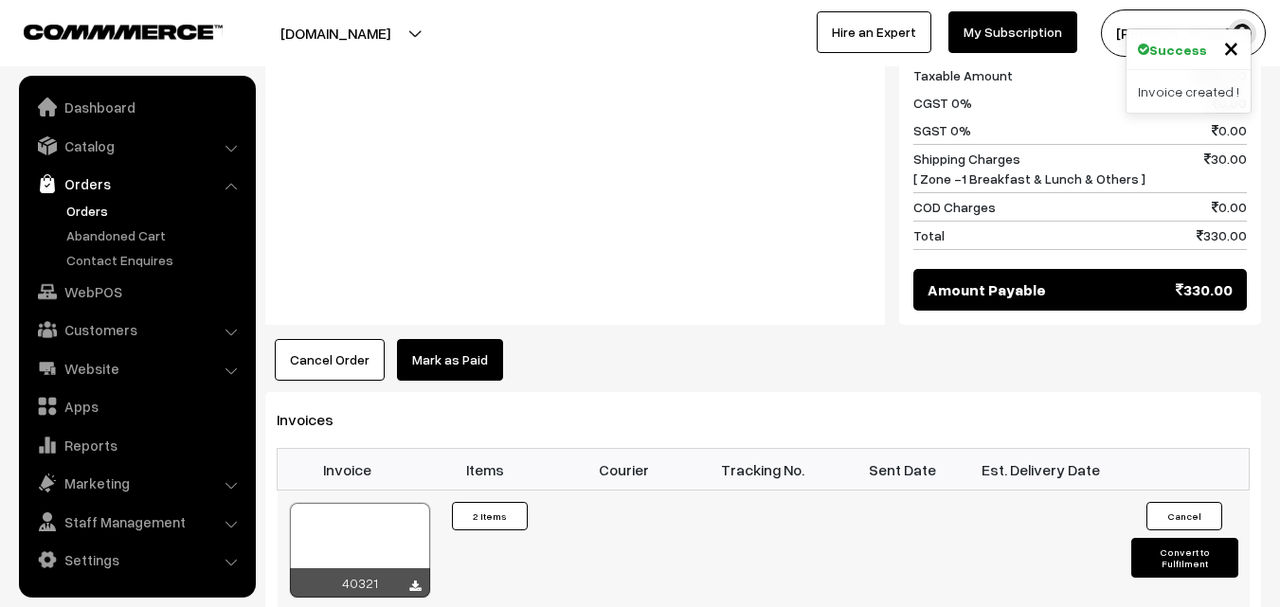
click at [373, 511] on div at bounding box center [360, 550] width 140 height 95
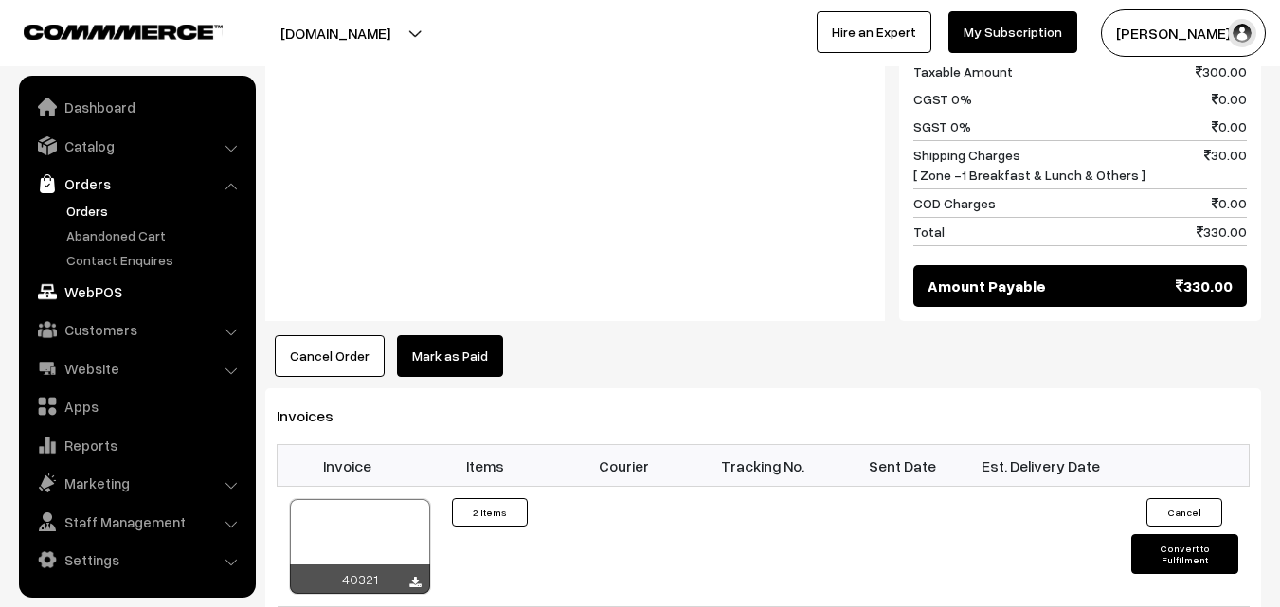
click at [78, 295] on link "WebPOS" at bounding box center [137, 292] width 226 height 34
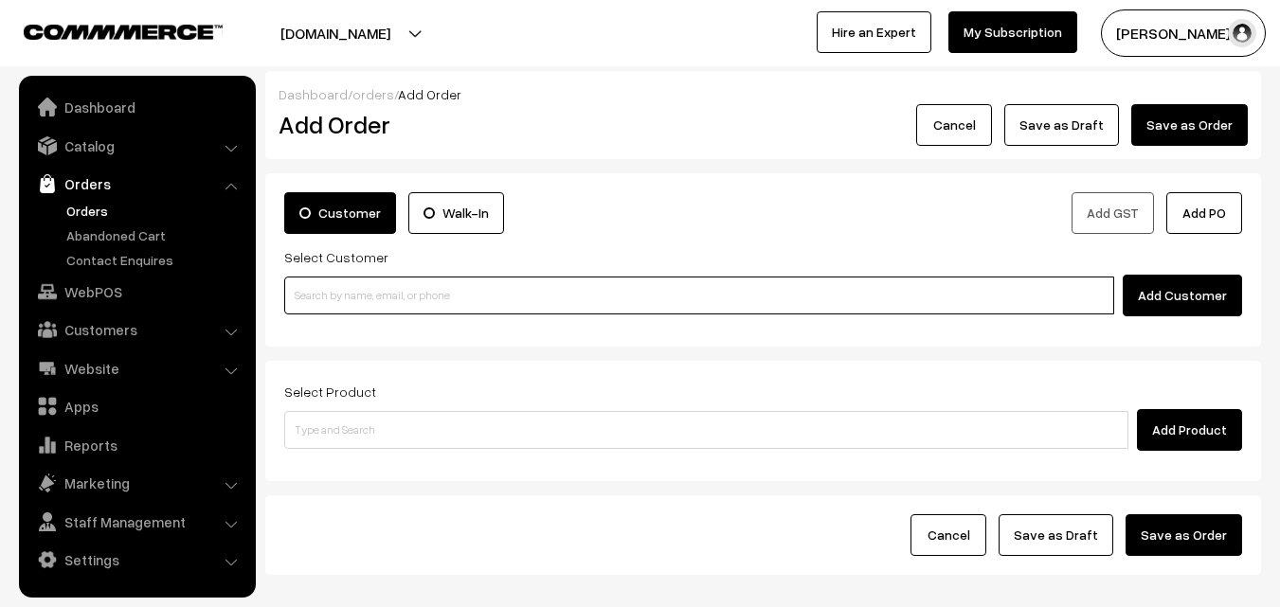
click at [376, 278] on input at bounding box center [699, 296] width 830 height 38
paste input "97907 75075"
click at [334, 285] on input "97907 75075" at bounding box center [699, 296] width 830 height 38
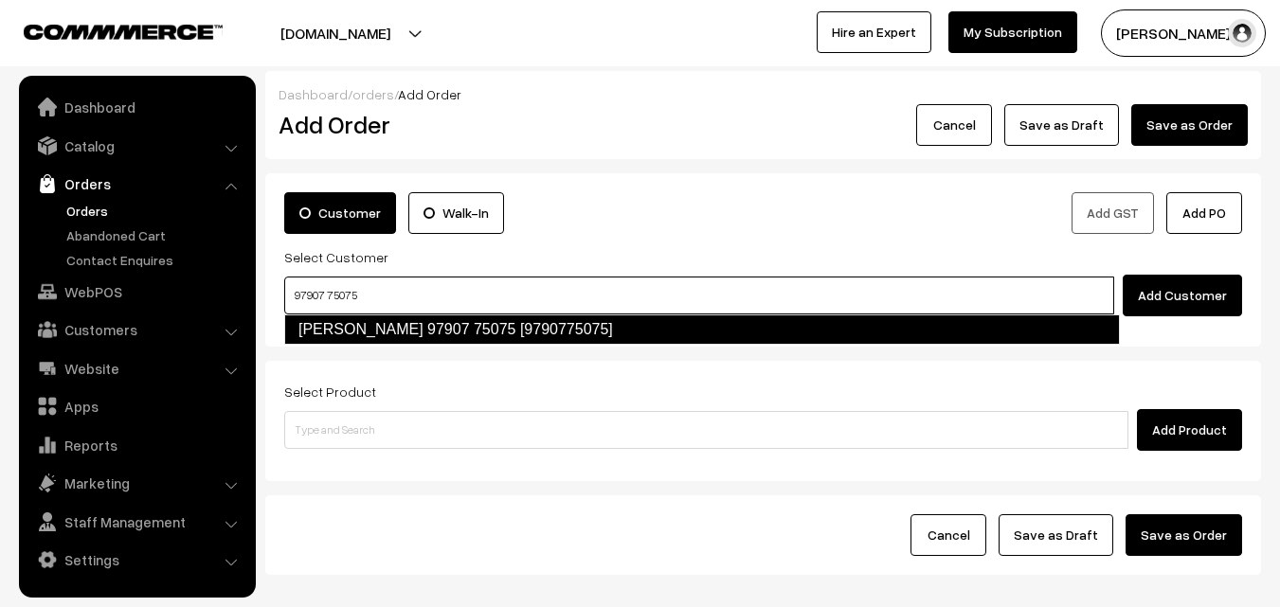
click at [344, 319] on link "Radha Venkateswaran 97907 75075 [9790775075]" at bounding box center [702, 330] width 836 height 30
type input "97907 75075"
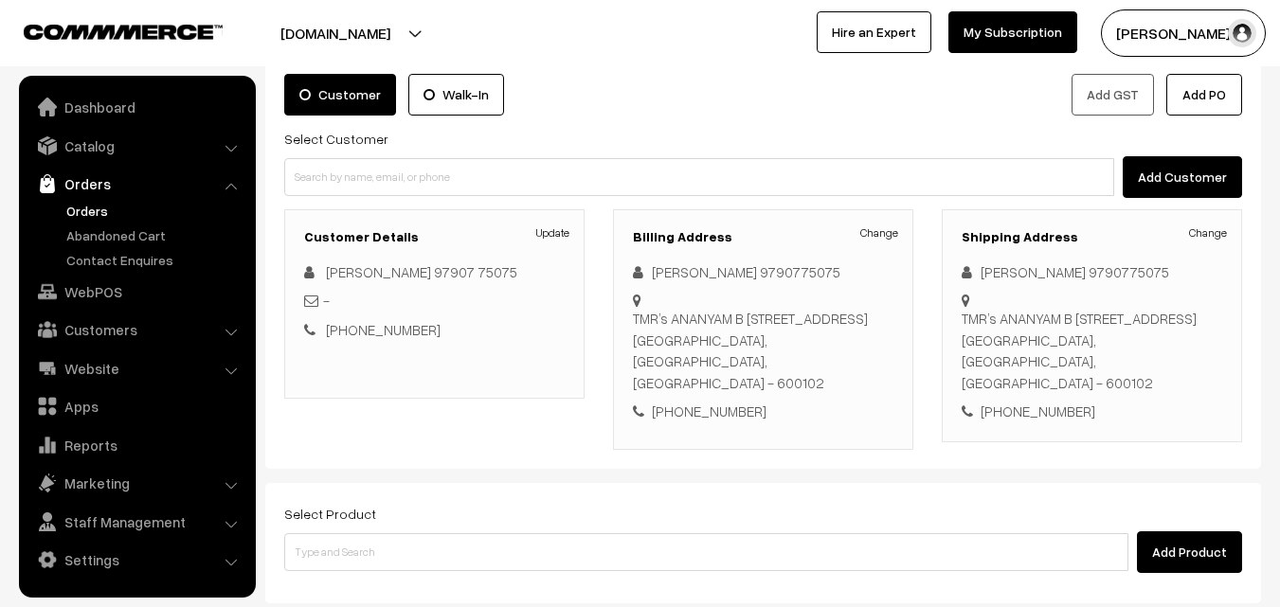
scroll to position [229, 0]
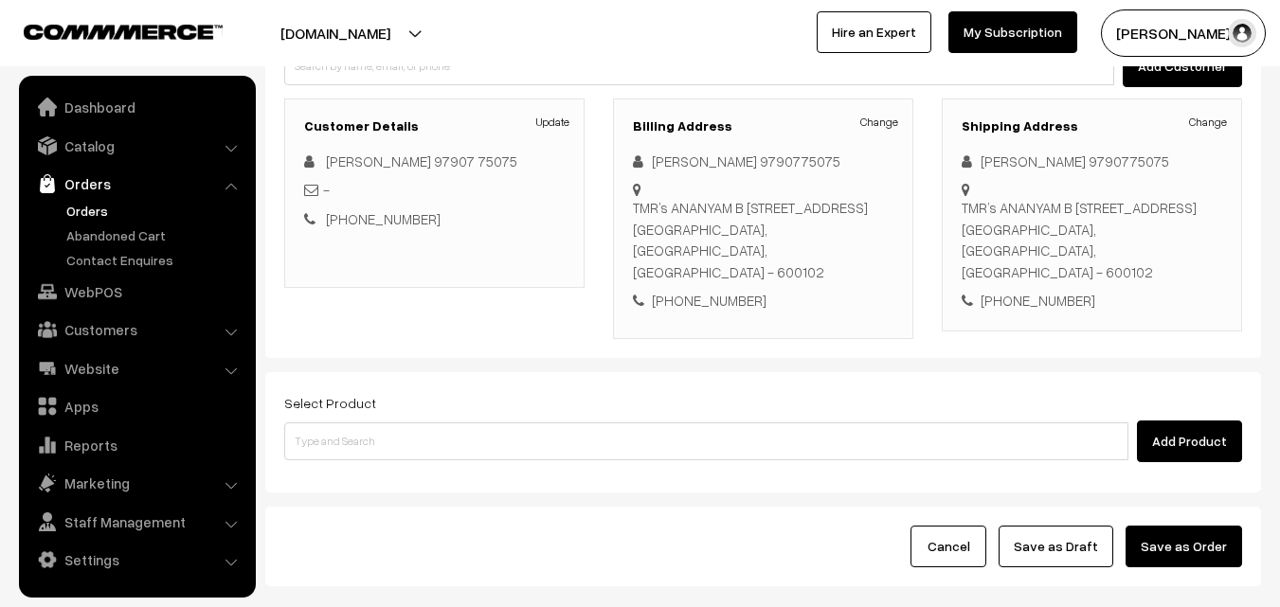
drag, startPoint x: 555, startPoint y: 383, endPoint x: 553, endPoint y: 413, distance: 30.5
click at [555, 394] on div "Select Product Add Product" at bounding box center [763, 426] width 958 height 71
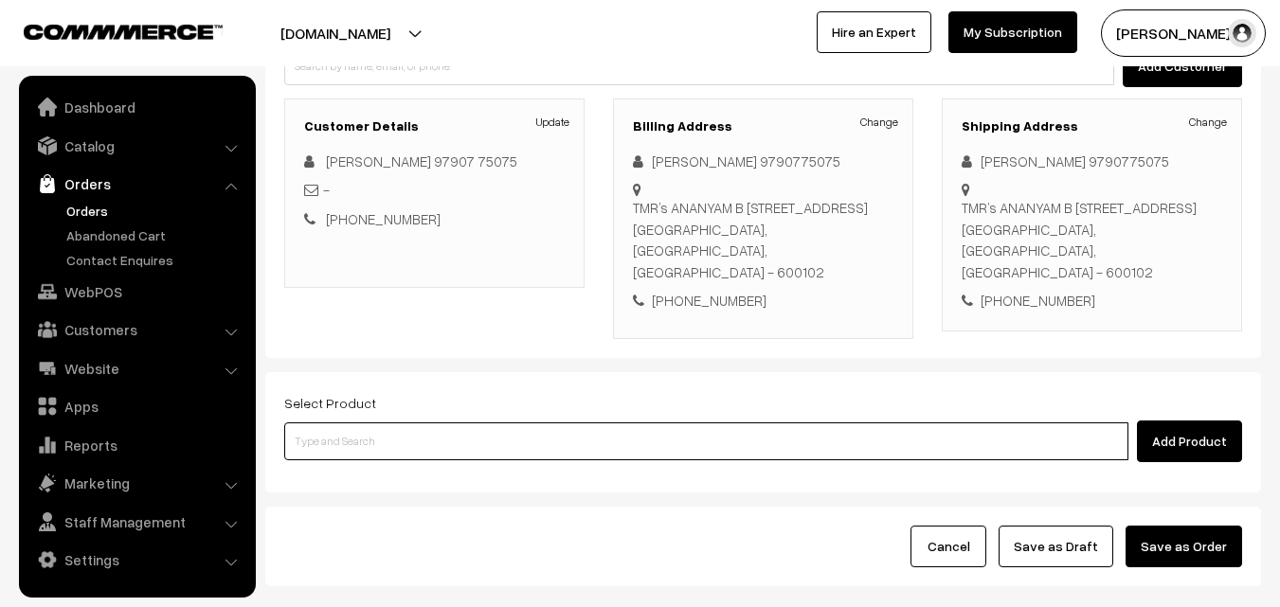
click at [549, 425] on input at bounding box center [706, 442] width 844 height 38
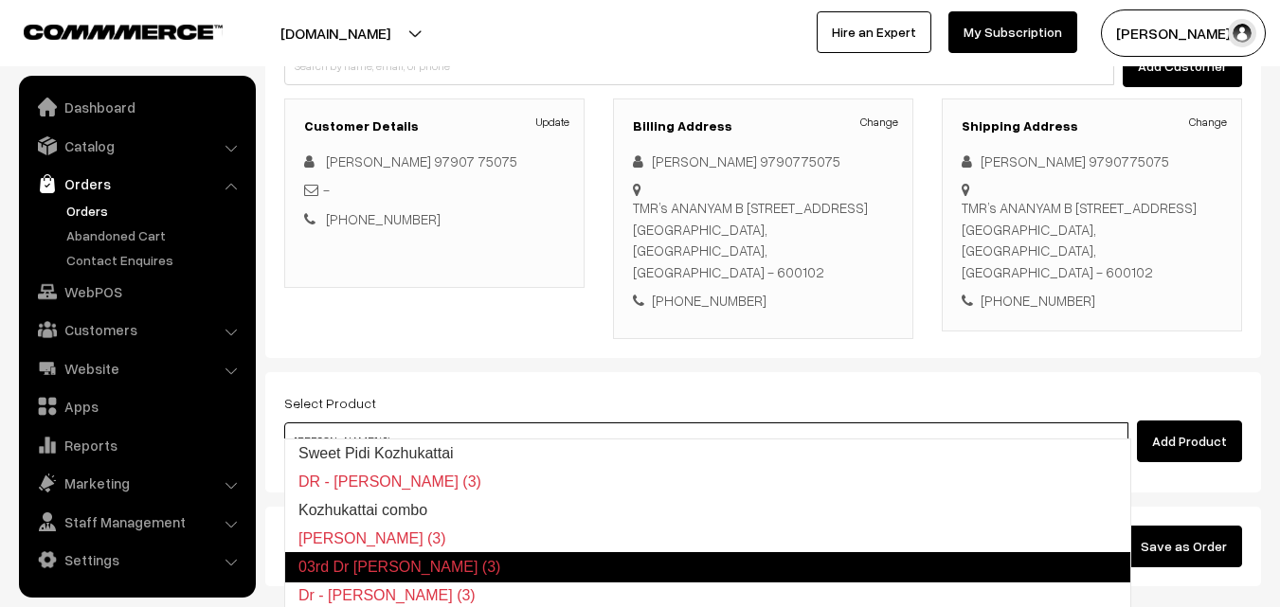
type input "Kozhukattai combo"
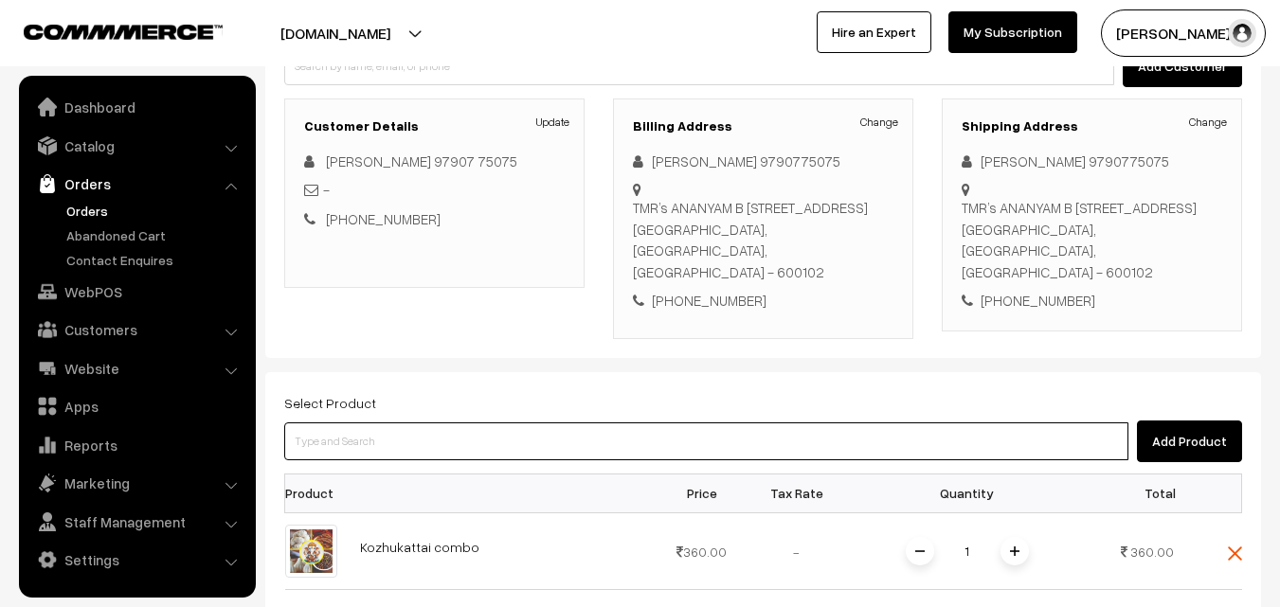
click at [452, 423] on input at bounding box center [706, 442] width 844 height 38
paste input "Fried Mothagam (5)"
type input "Fried Mothagam (5)"
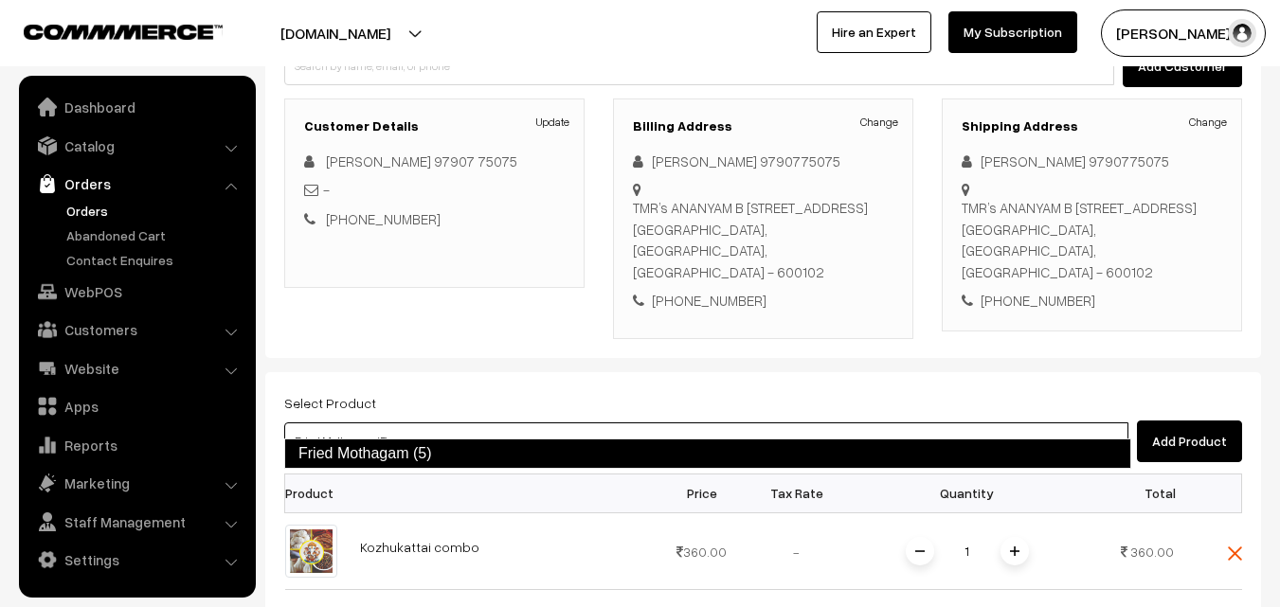
drag, startPoint x: 441, startPoint y: 445, endPoint x: 430, endPoint y: 441, distance: 11.5
click at [439, 446] on link "Fried Mothagam (5)" at bounding box center [707, 454] width 847 height 30
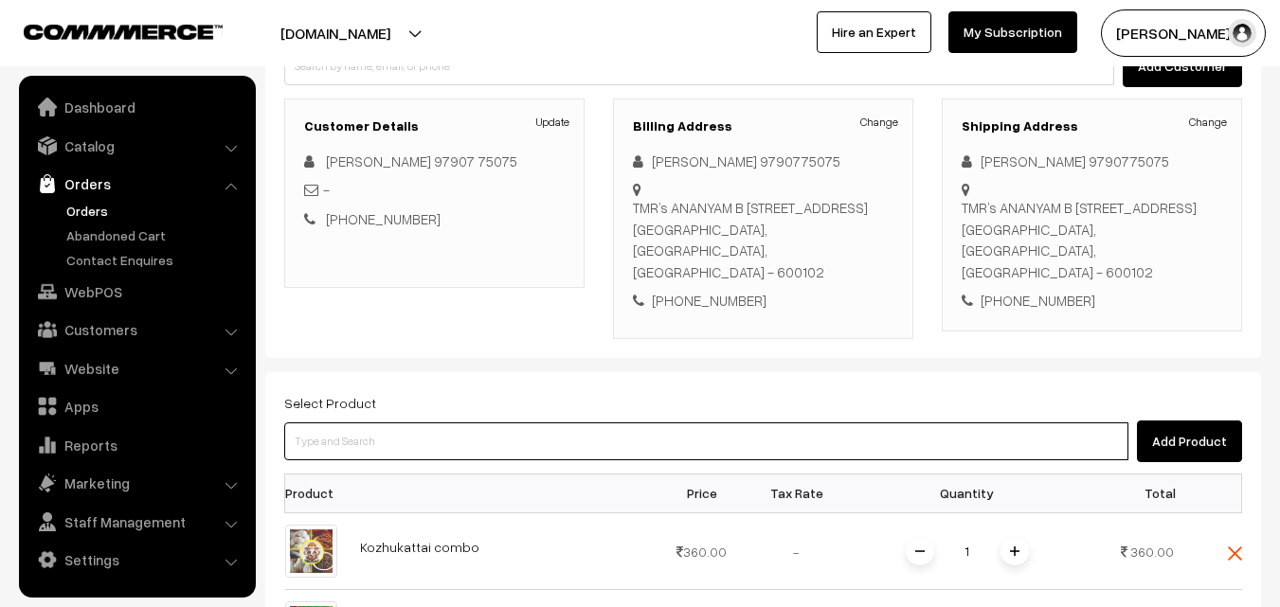
click at [395, 423] on input at bounding box center [706, 442] width 844 height 38
paste input "Ulundhu Vadai (1)"
type input "Ulundhu Vadai (1)"
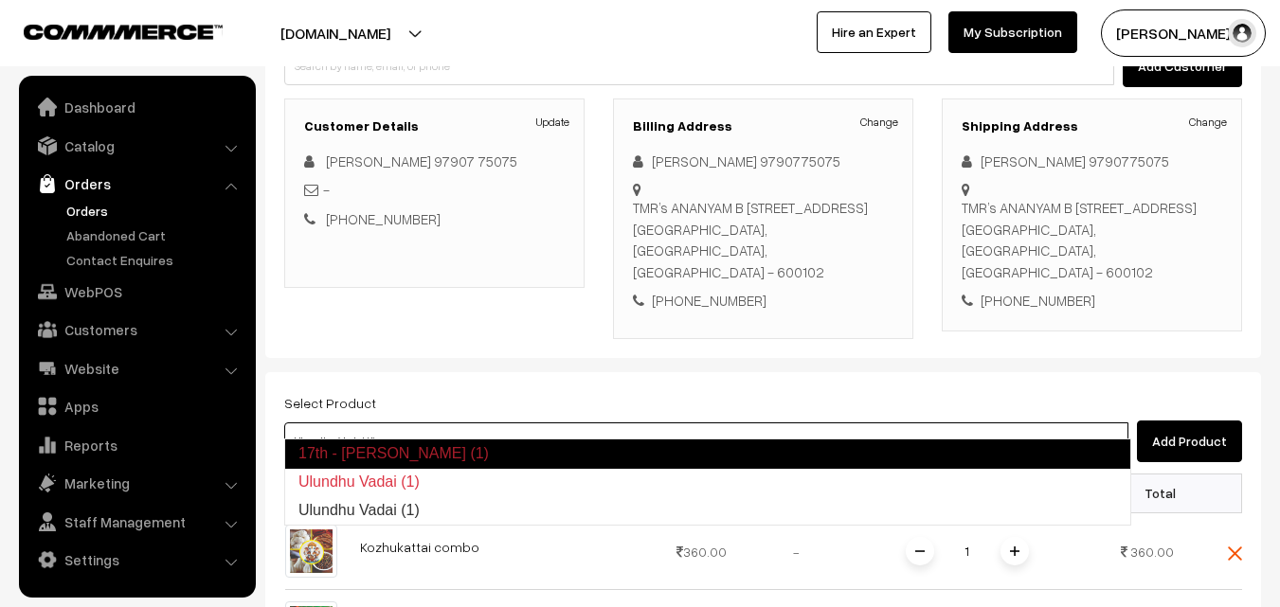
click at [390, 451] on link "17th - Ulundhu Vadai (1)" at bounding box center [707, 454] width 847 height 30
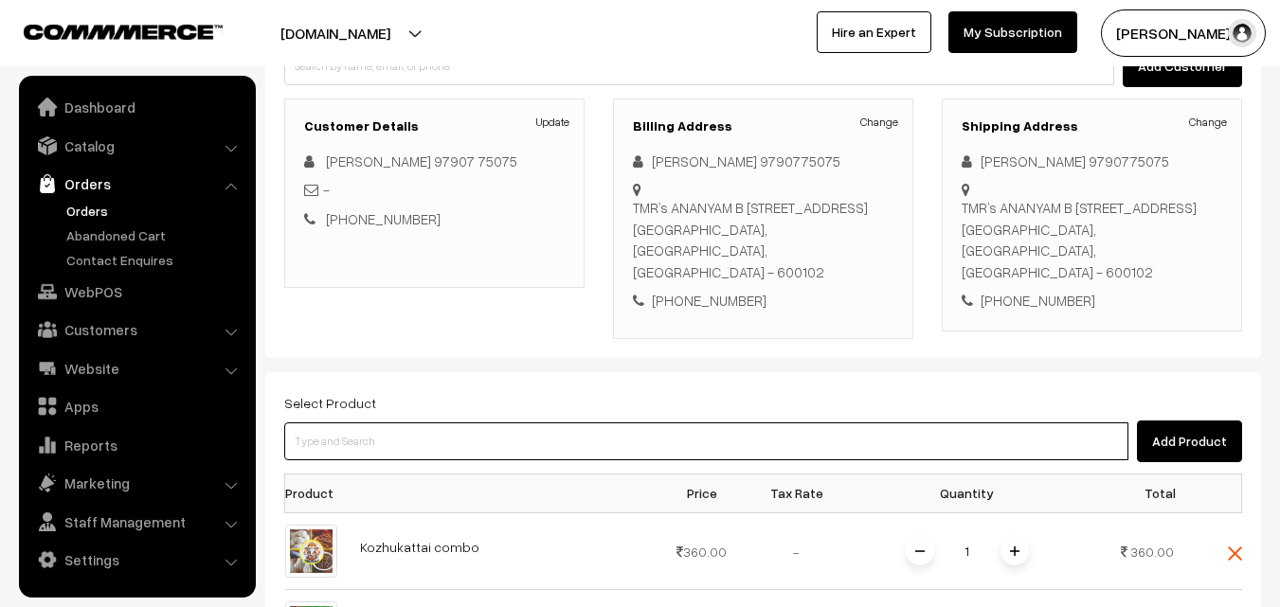
click at [399, 423] on input at bounding box center [706, 442] width 844 height 38
paste input "Ulundhu Vadai (1)"
type input "Ulundhu Vadai (1)"
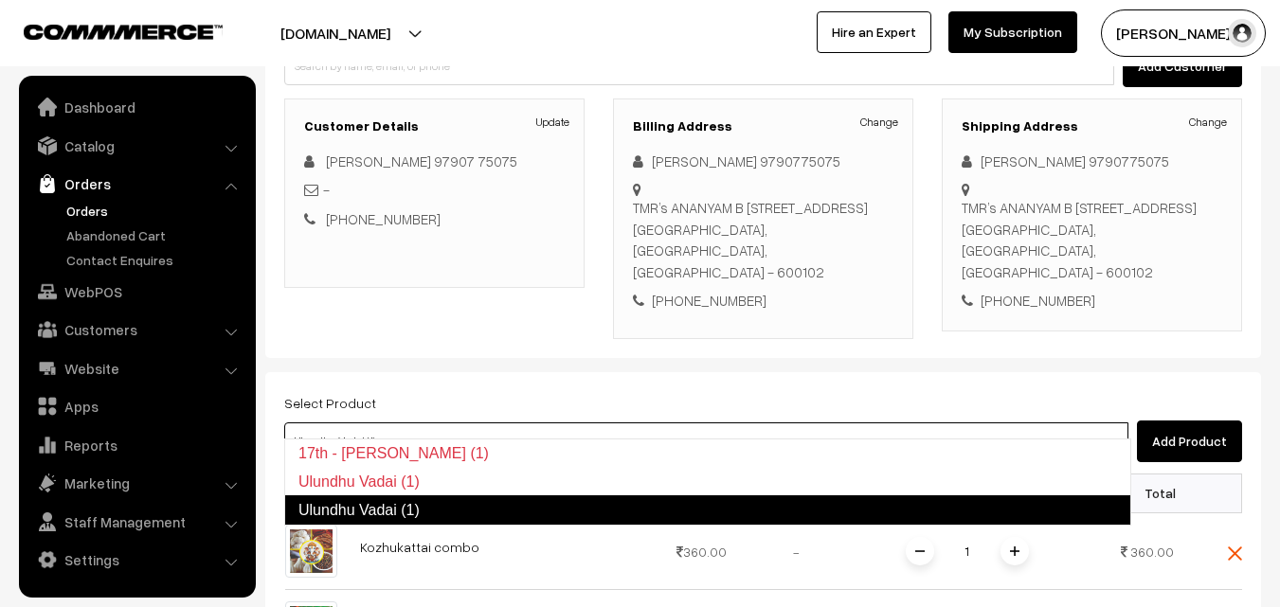
click at [399, 510] on link "Ulundhu Vadai (1)" at bounding box center [707, 511] width 847 height 30
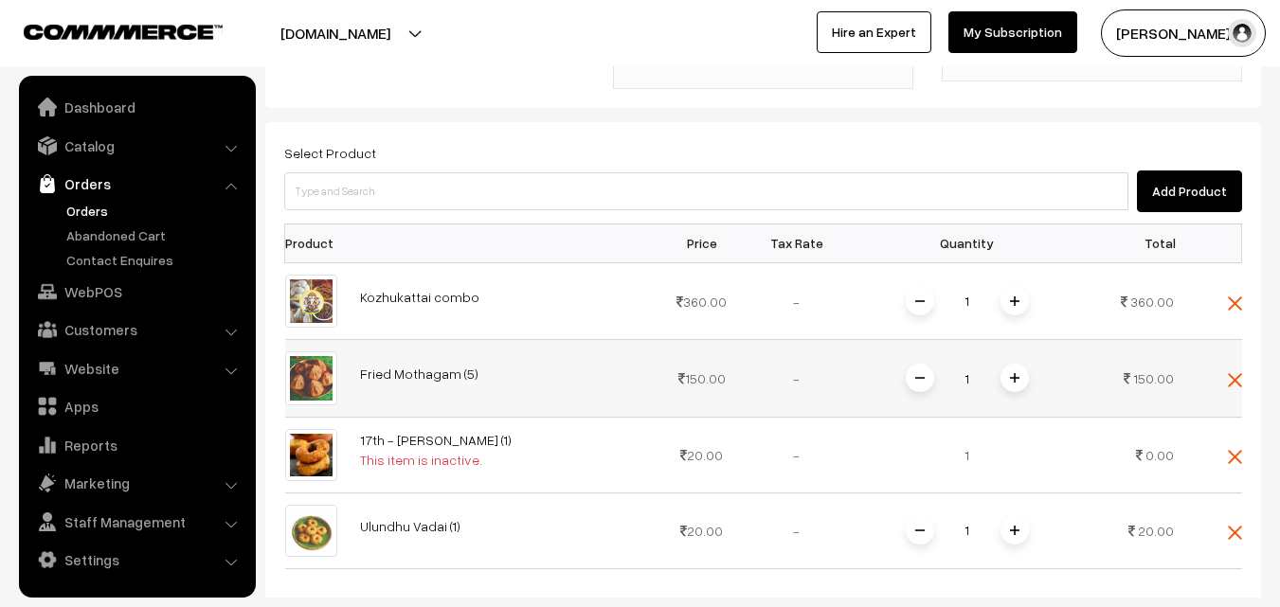
scroll to position [514, 0]
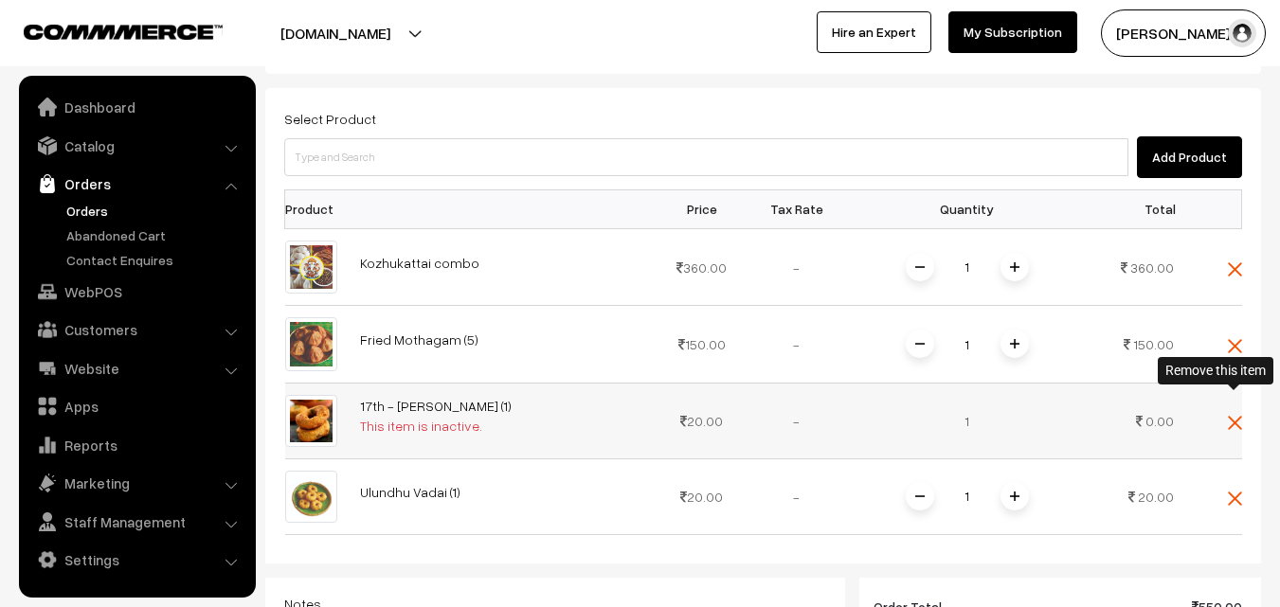
click at [1241, 416] on img at bounding box center [1235, 423] width 14 height 14
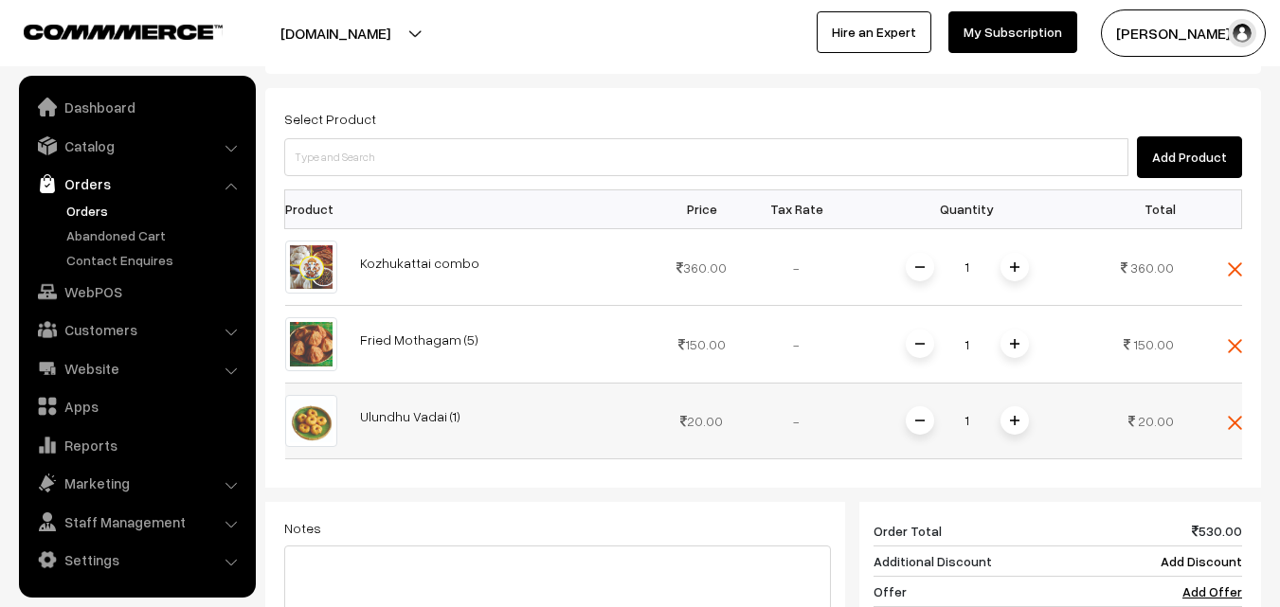
click at [1022, 407] on span at bounding box center [1015, 421] width 28 height 28
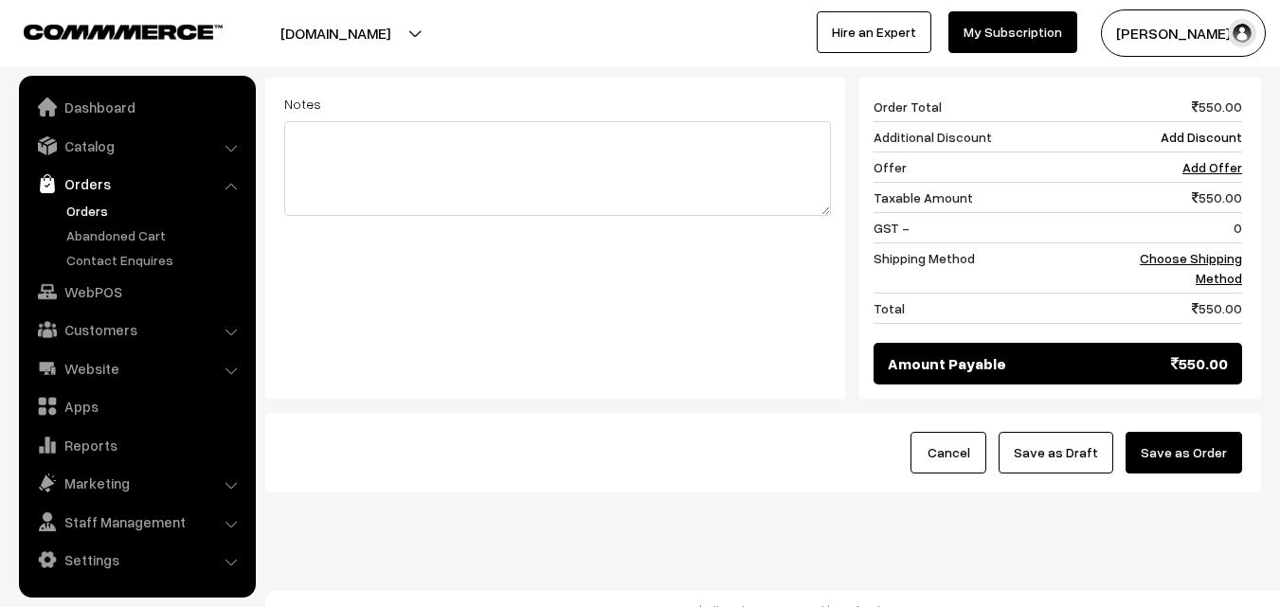
scroll to position [939, 0]
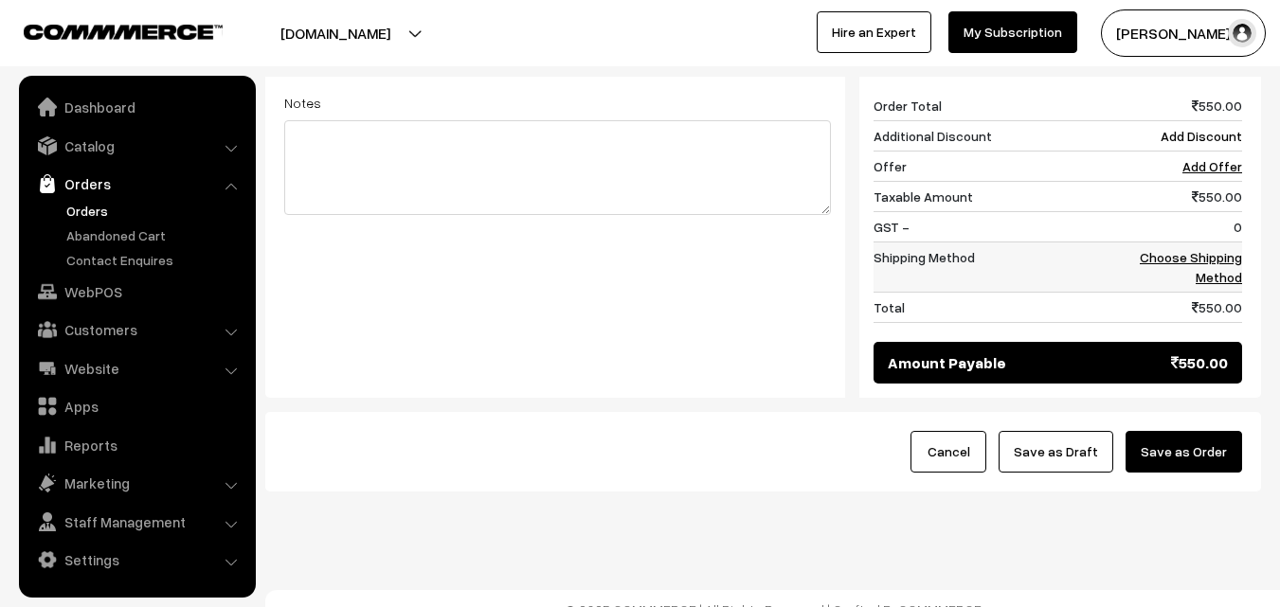
click at [1194, 253] on td "Choose Shipping Method" at bounding box center [1184, 267] width 118 height 50
click at [1206, 249] on link "Choose Shipping Method" at bounding box center [1191, 267] width 102 height 36
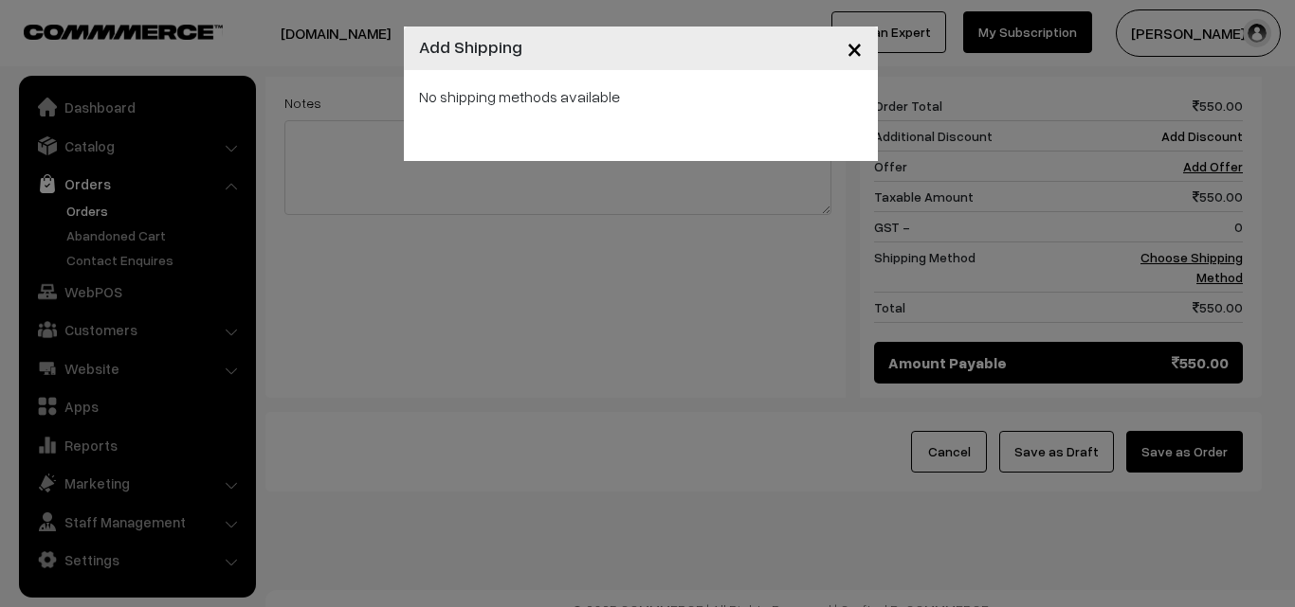
click at [790, 144] on div "No shipping methods available" at bounding box center [641, 115] width 474 height 91
click at [1017, 437] on div "× Add Shipping No shipping methods available" at bounding box center [647, 303] width 1295 height 607
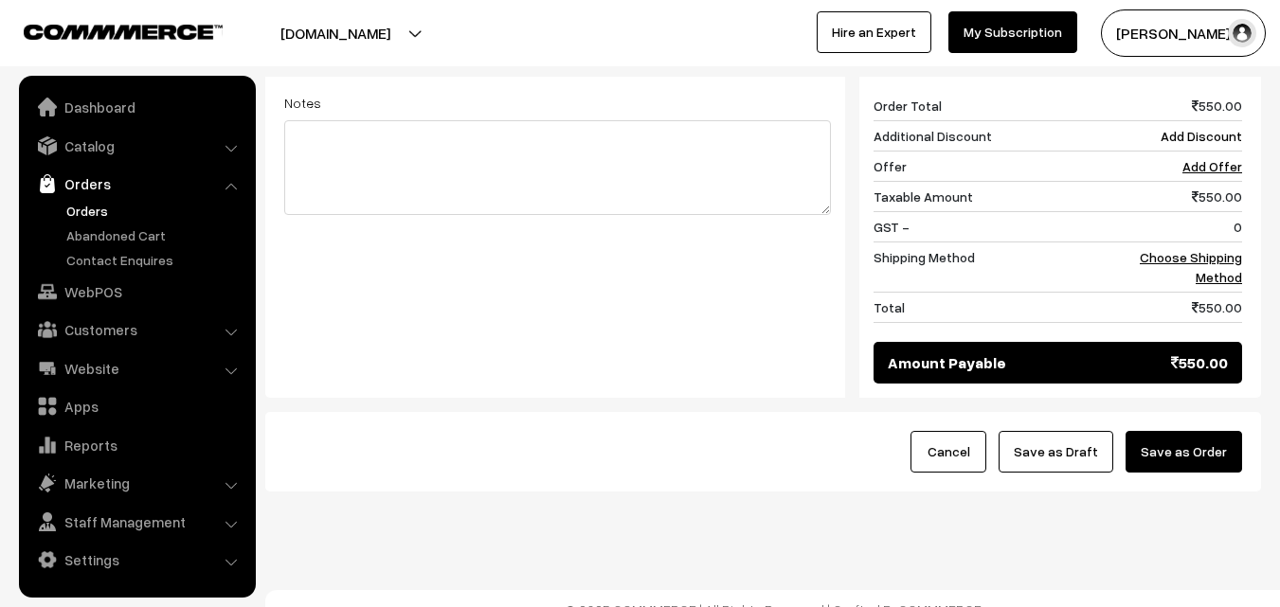
scroll to position [655, 0]
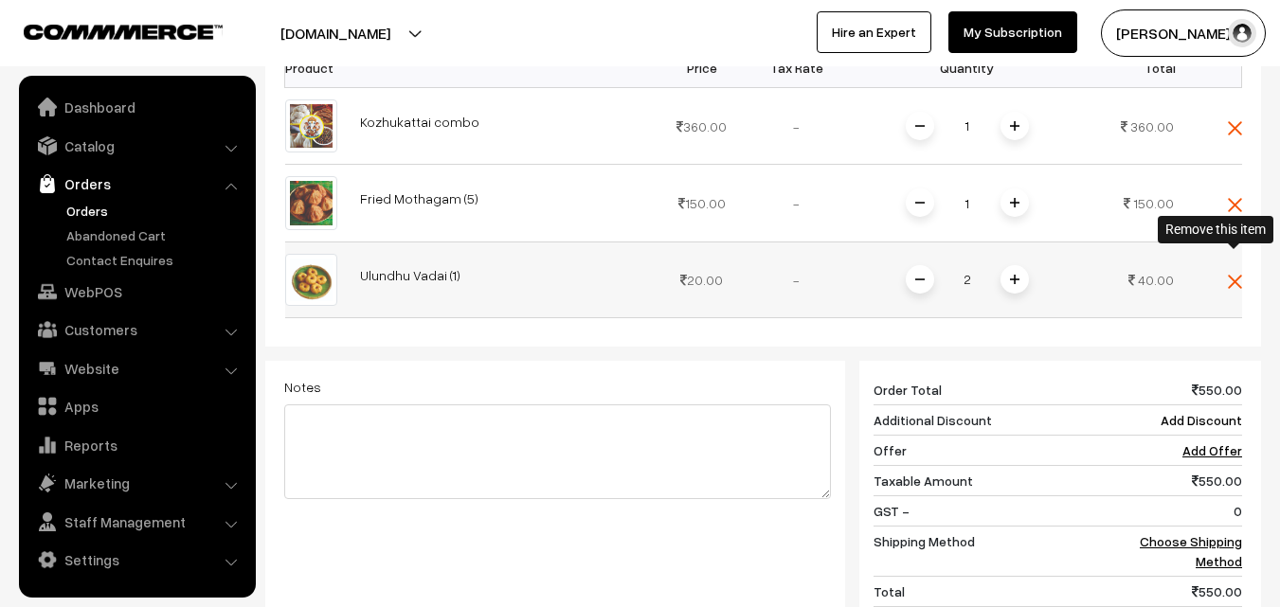
click at [1236, 275] on img at bounding box center [1235, 282] width 14 height 14
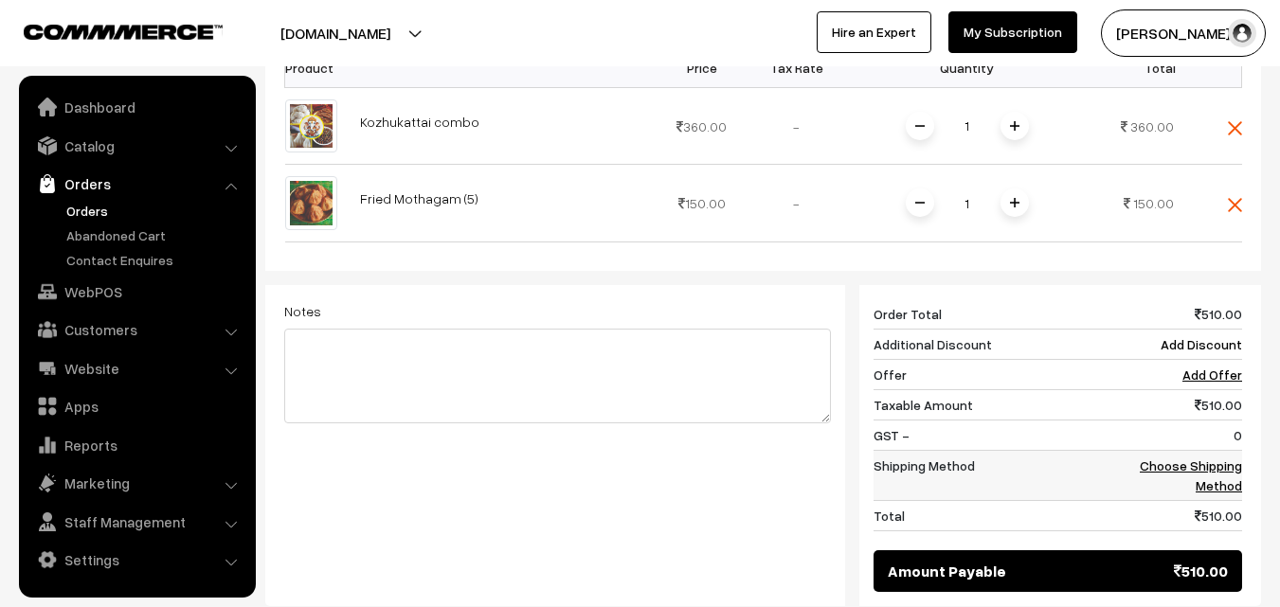
click at [1227, 450] on td "Choose Shipping Method" at bounding box center [1184, 475] width 118 height 50
click at [1222, 459] on link "Choose Shipping Method" at bounding box center [1191, 476] width 102 height 36
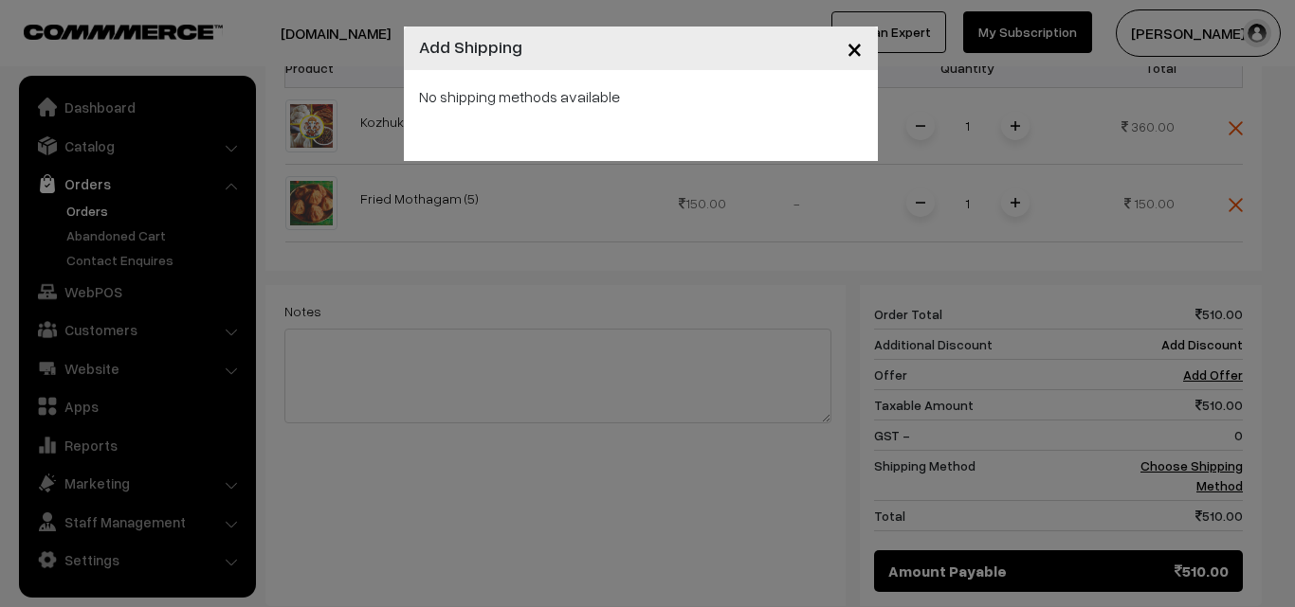
click at [1220, 461] on div "× Add Shipping No shipping methods available" at bounding box center [647, 303] width 1295 height 607
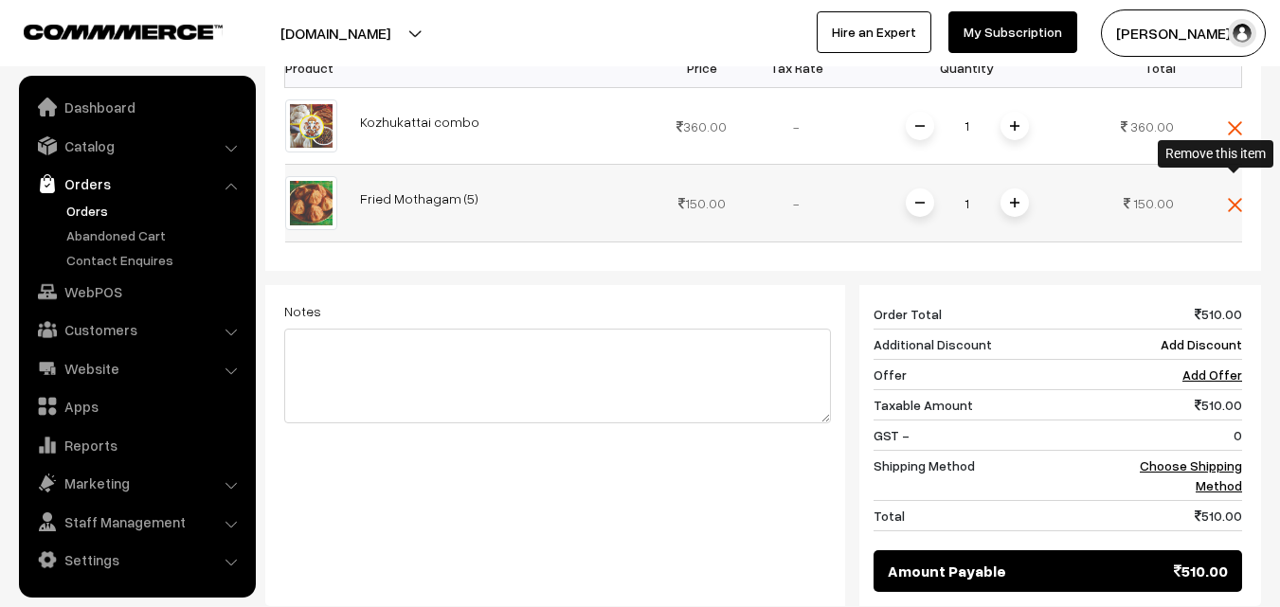
click at [1236, 198] on img at bounding box center [1235, 205] width 14 height 14
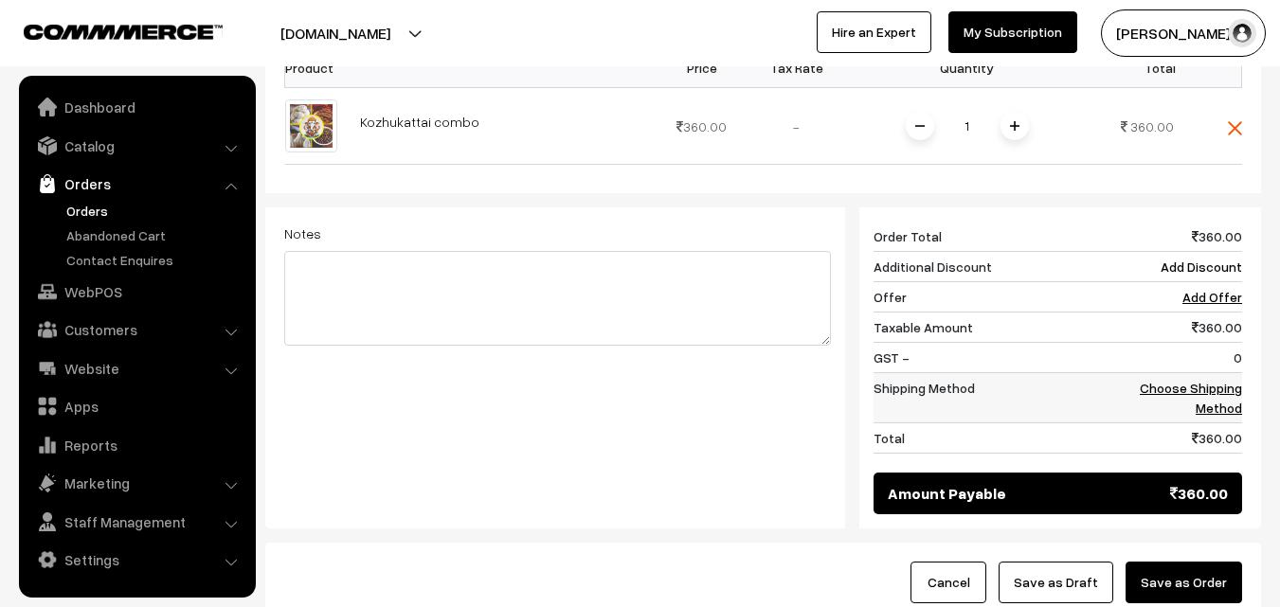
click at [1219, 373] on td "Choose Shipping Method" at bounding box center [1184, 398] width 118 height 50
click at [1221, 380] on link "Choose Shipping Method" at bounding box center [1191, 398] width 102 height 36
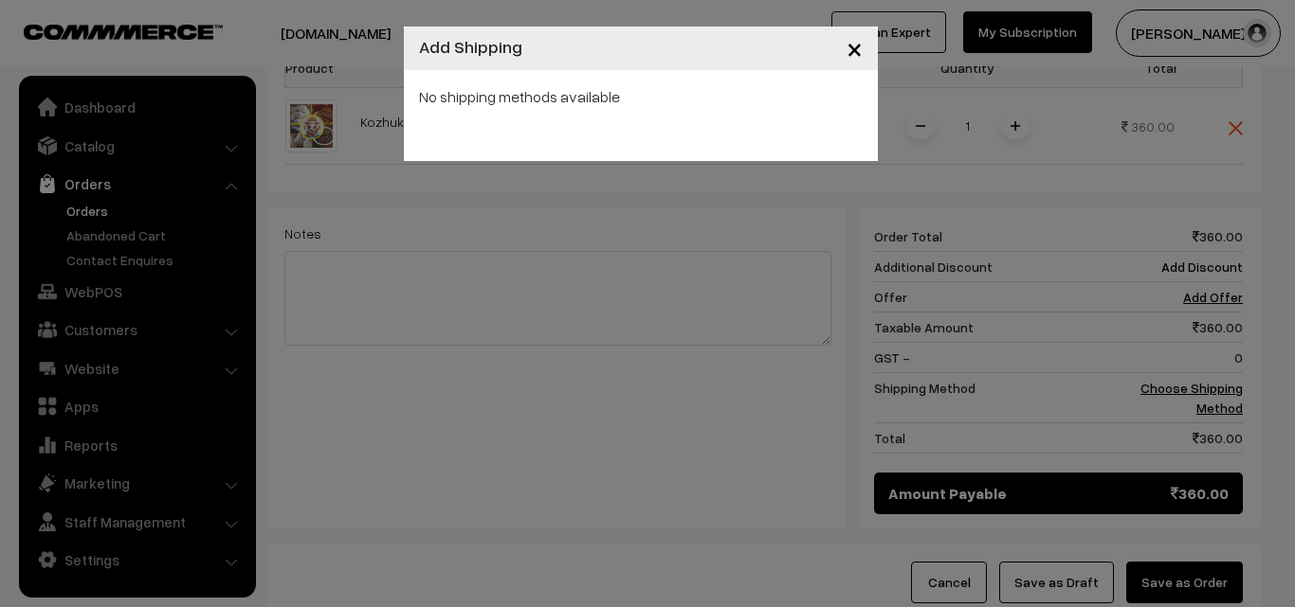
click at [1178, 365] on div "× Add Shipping No shipping methods available" at bounding box center [647, 303] width 1295 height 607
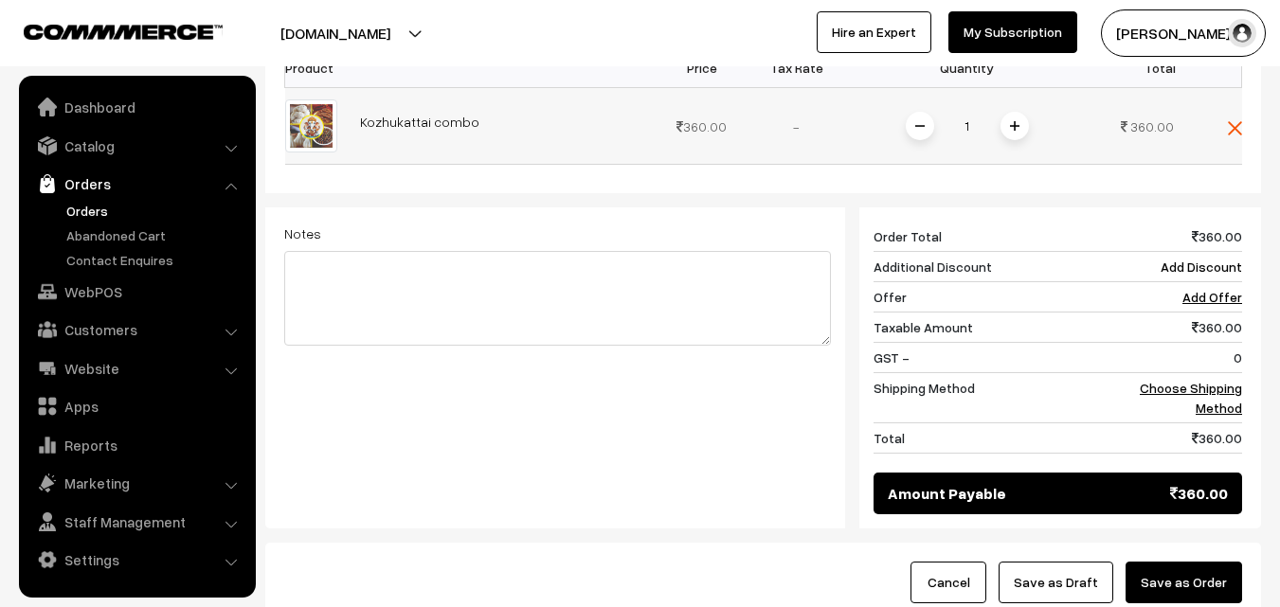
click at [1014, 121] on img at bounding box center [1014, 125] width 9 height 9
click at [1209, 380] on link "Choose Shipping Method" at bounding box center [1191, 398] width 102 height 36
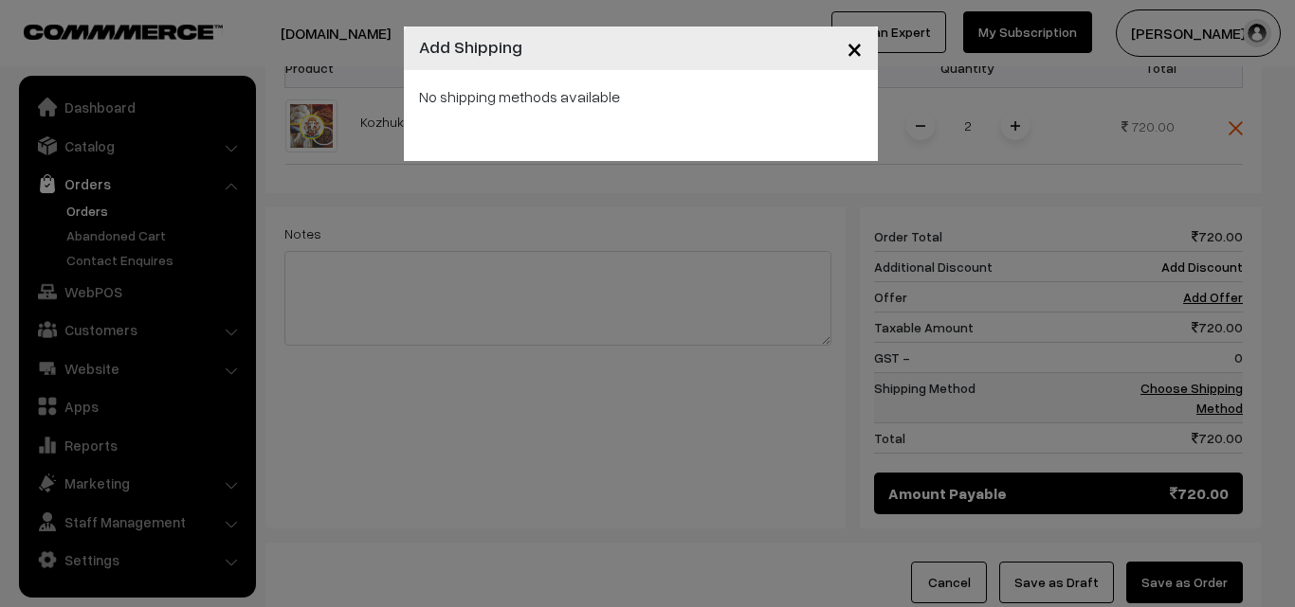
click at [1209, 380] on div "× Add Shipping No shipping methods available" at bounding box center [647, 303] width 1295 height 607
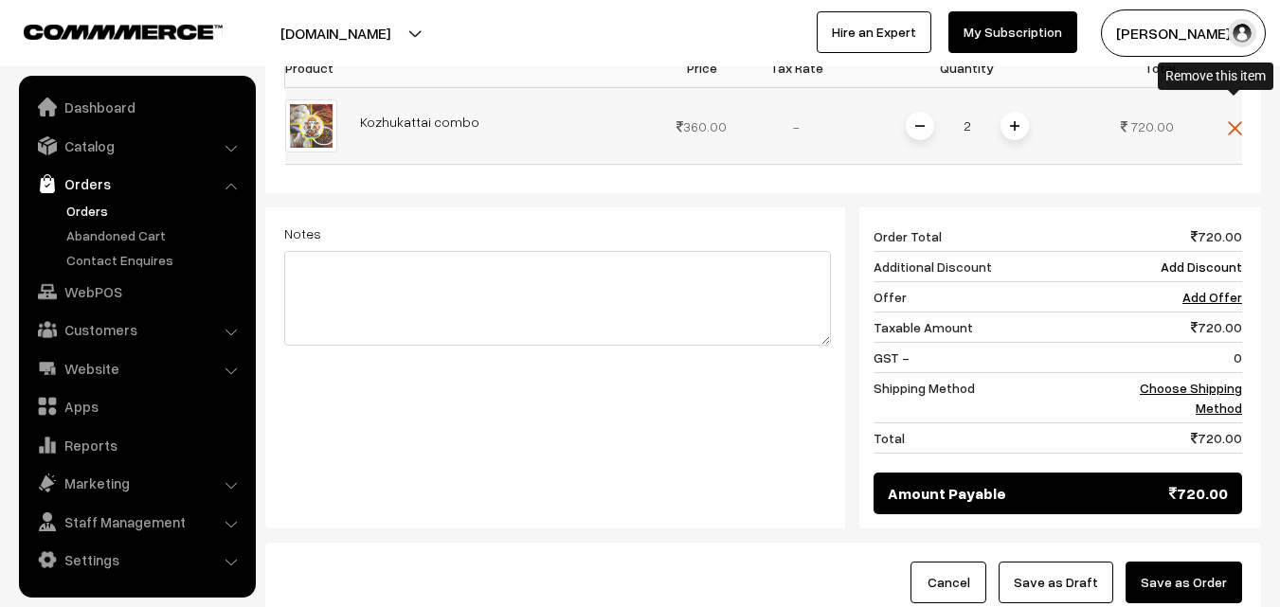
click at [1241, 121] on img at bounding box center [1235, 128] width 14 height 14
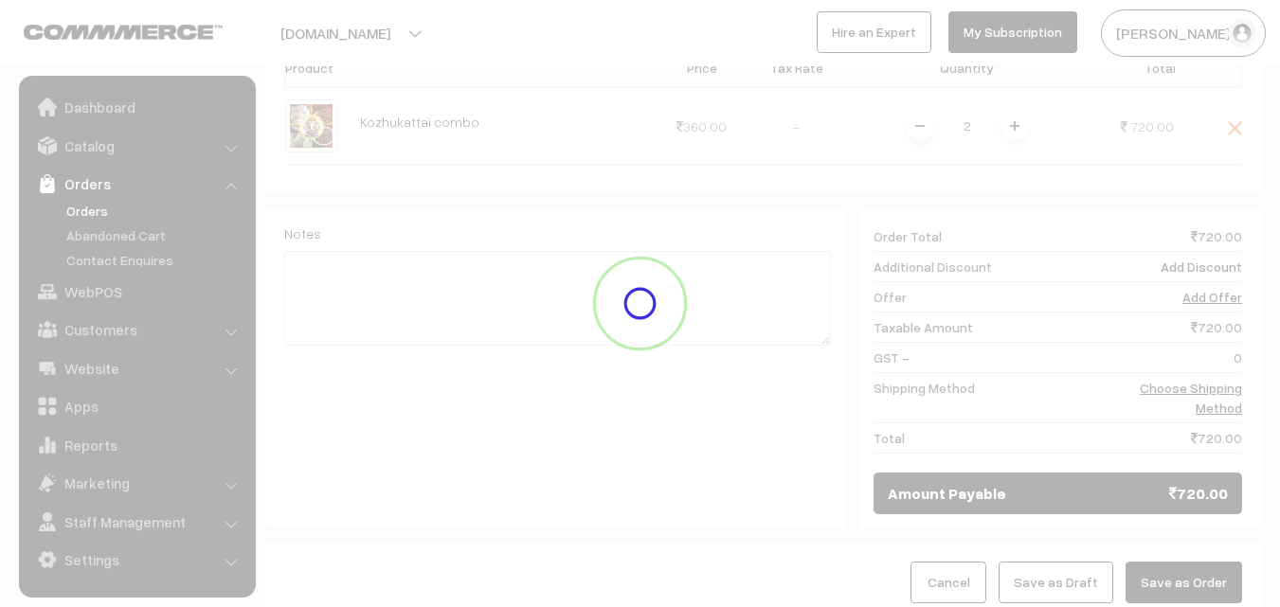
scroll to position [324, 0]
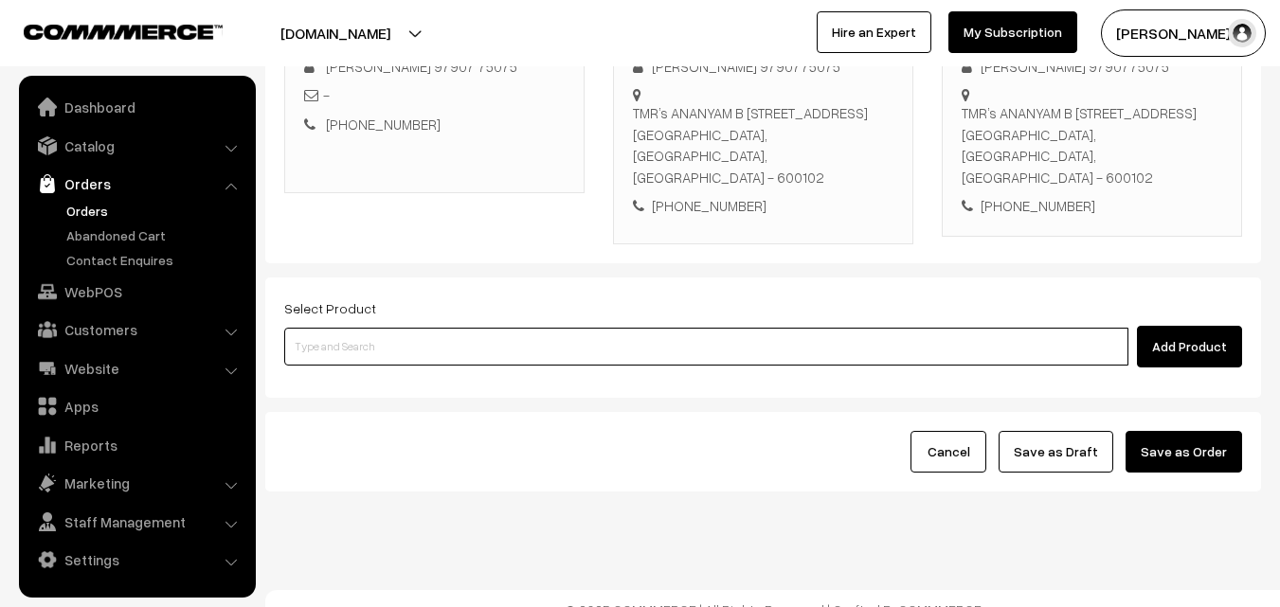
click at [508, 328] on input at bounding box center [706, 347] width 844 height 38
type input "a"
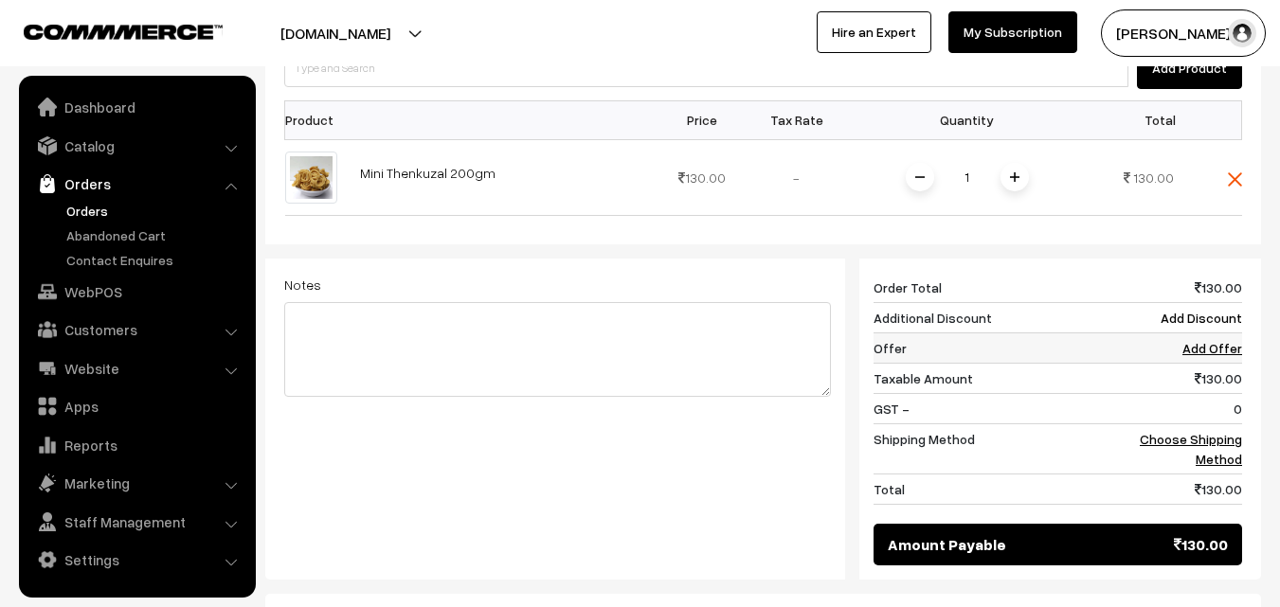
scroll to position [608, 0]
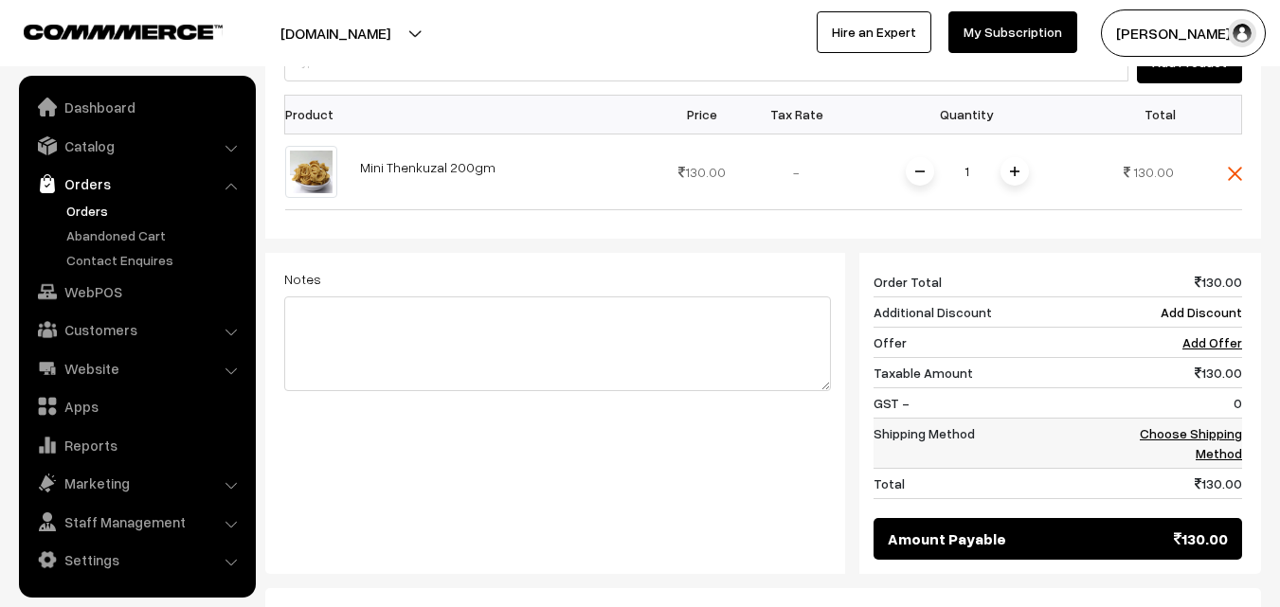
click at [1227, 421] on td "Choose Shipping Method" at bounding box center [1184, 443] width 118 height 50
click at [1225, 426] on link "Choose Shipping Method" at bounding box center [1191, 444] width 102 height 36
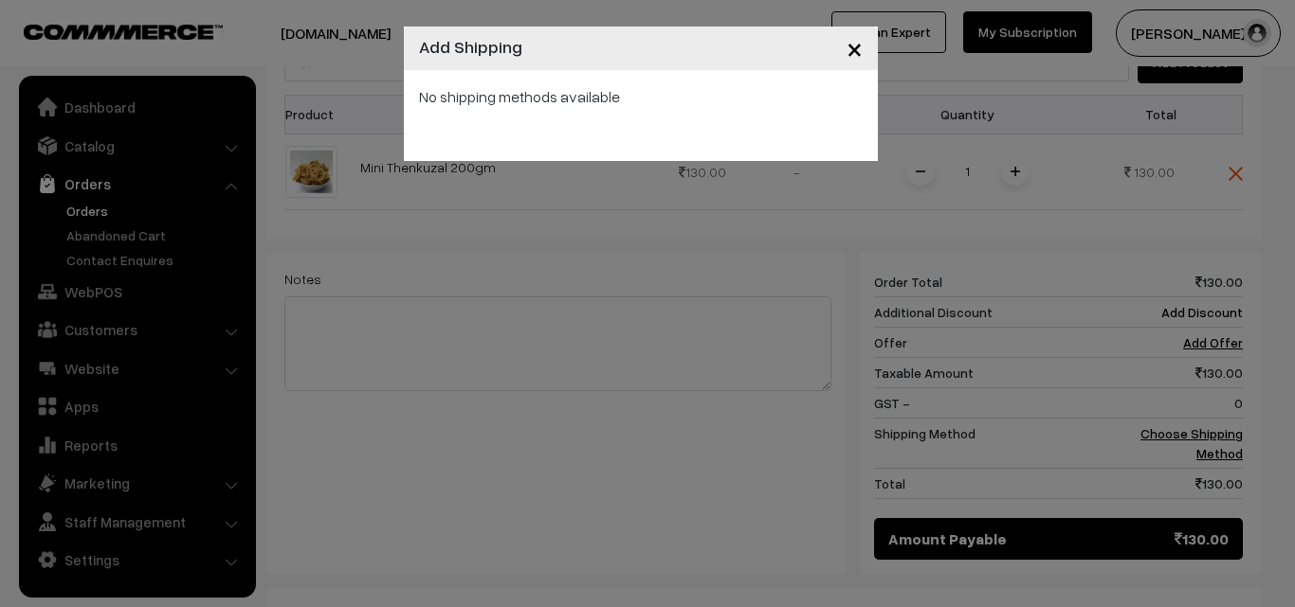
click at [1218, 408] on div "× Add Shipping No shipping methods available" at bounding box center [647, 303] width 1295 height 607
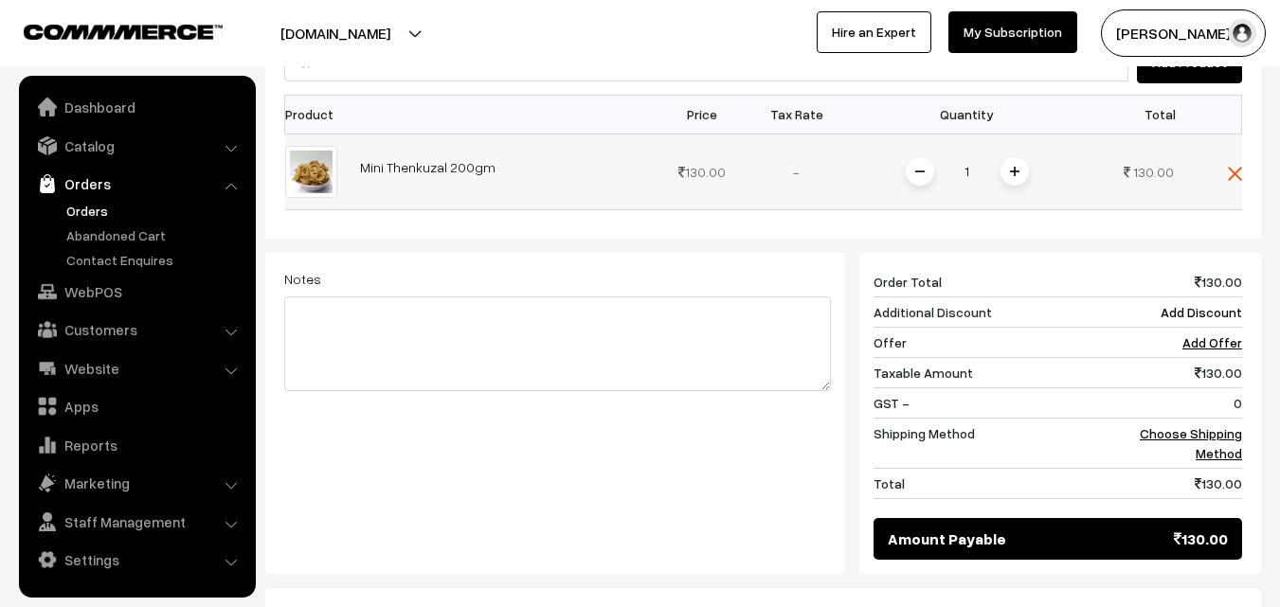
click at [1022, 157] on span at bounding box center [1015, 171] width 28 height 28
click at [1223, 426] on link "Choose Shipping Method" at bounding box center [1191, 444] width 102 height 36
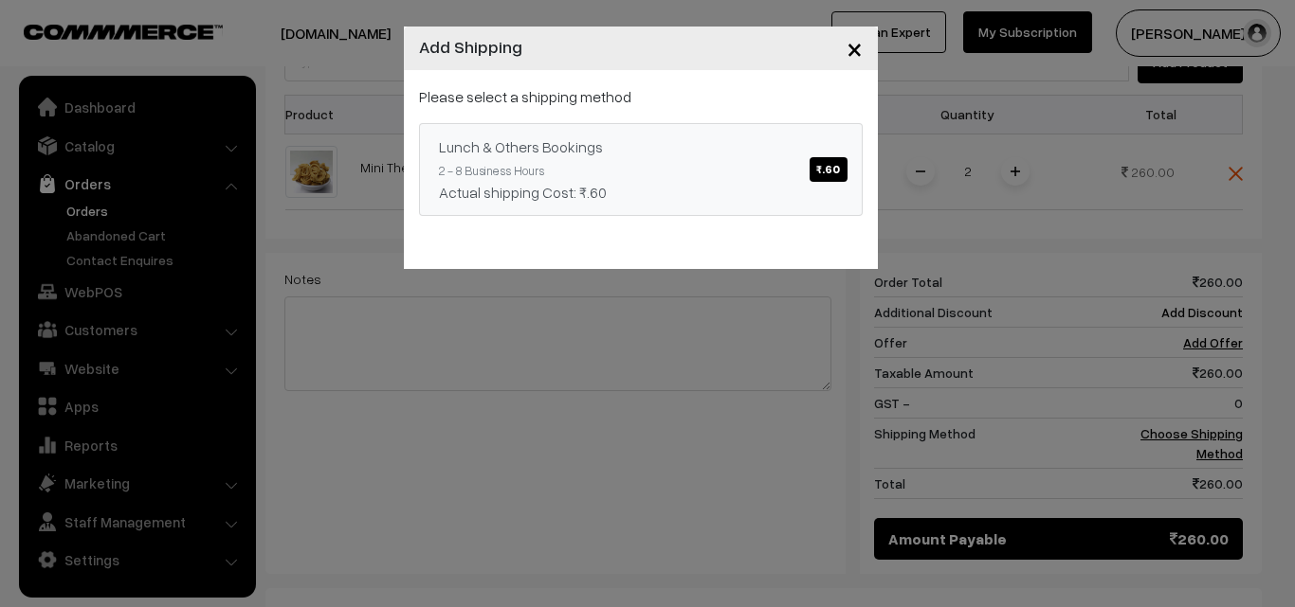
click at [703, 157] on div "Lunch & Others Bookings ₹.60" at bounding box center [641, 147] width 404 height 23
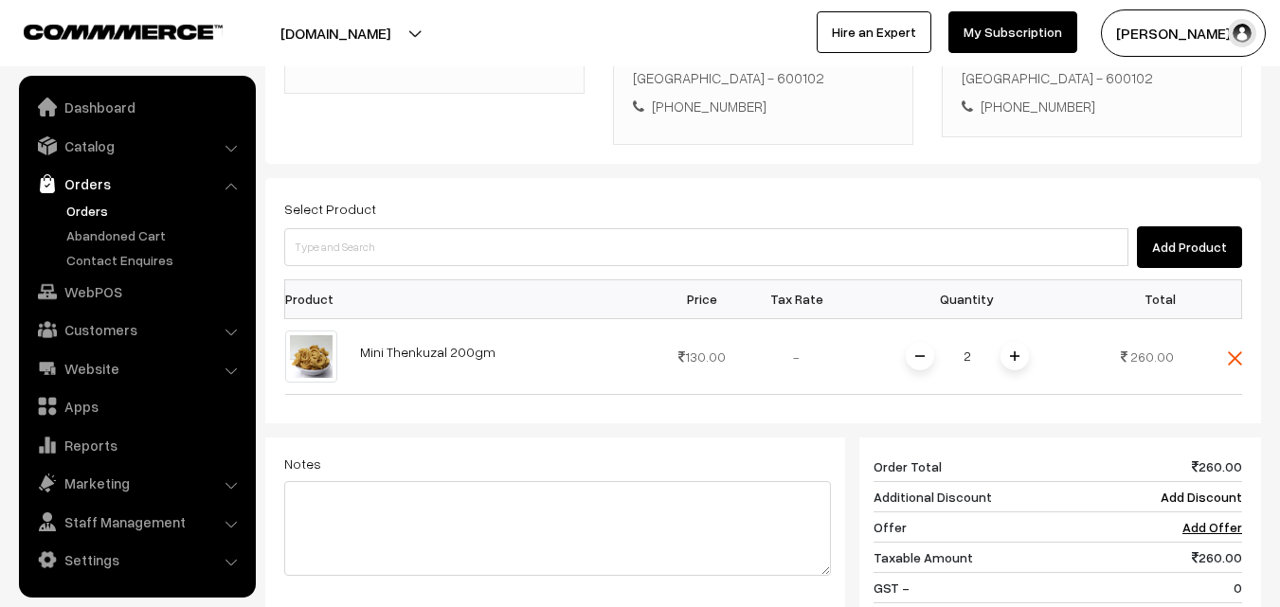
scroll to position [229, 0]
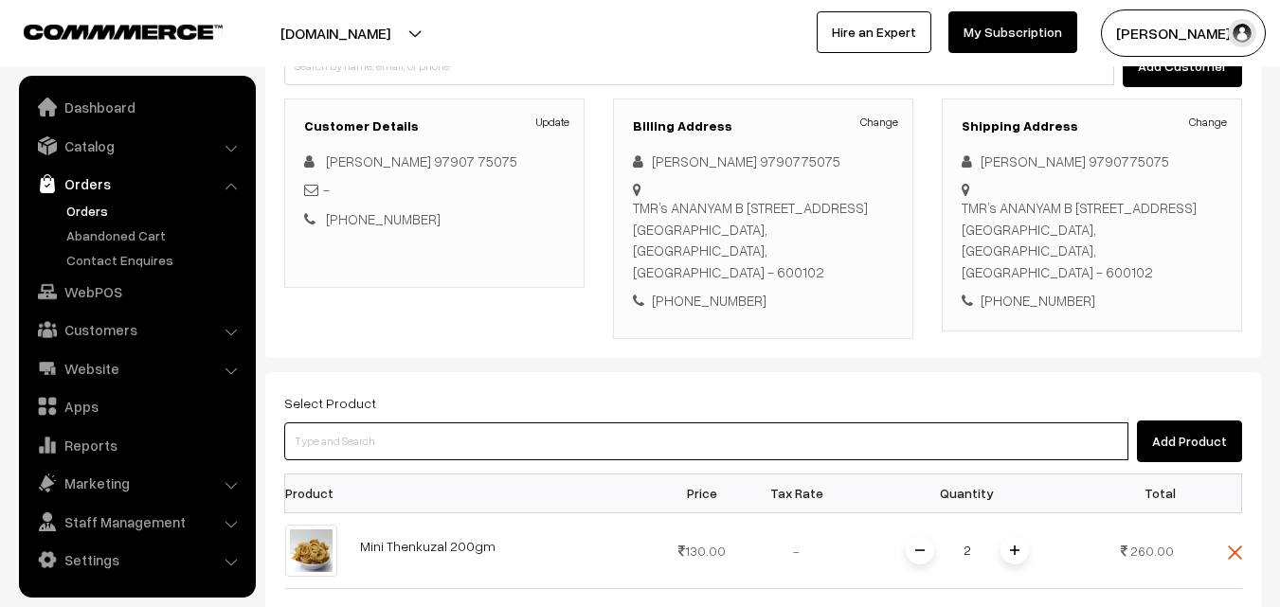
click at [523, 423] on input at bounding box center [706, 442] width 844 height 38
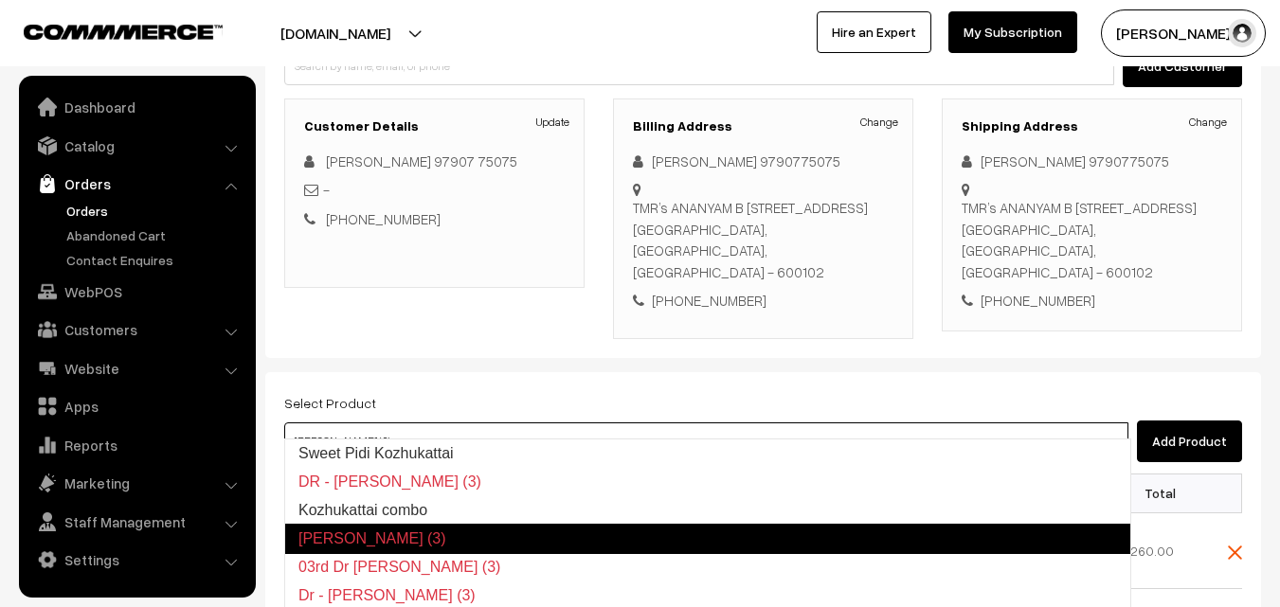
type input "Kozhukattai combo"
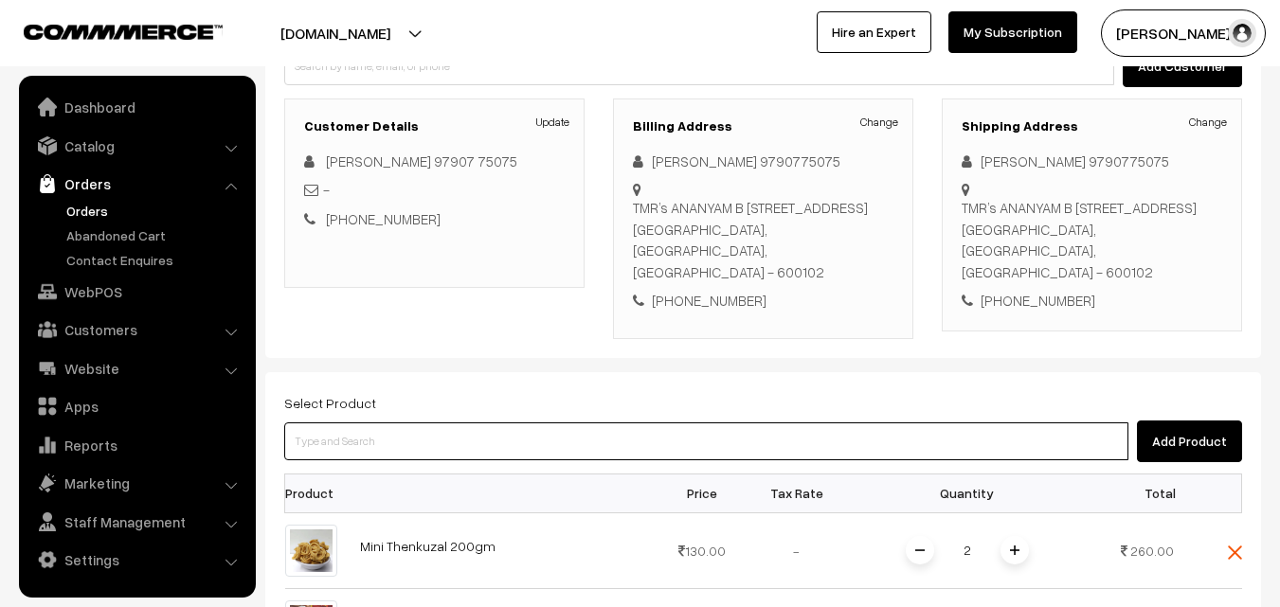
click at [523, 423] on input at bounding box center [706, 442] width 844 height 38
type input "Fried Mothagam (5)"
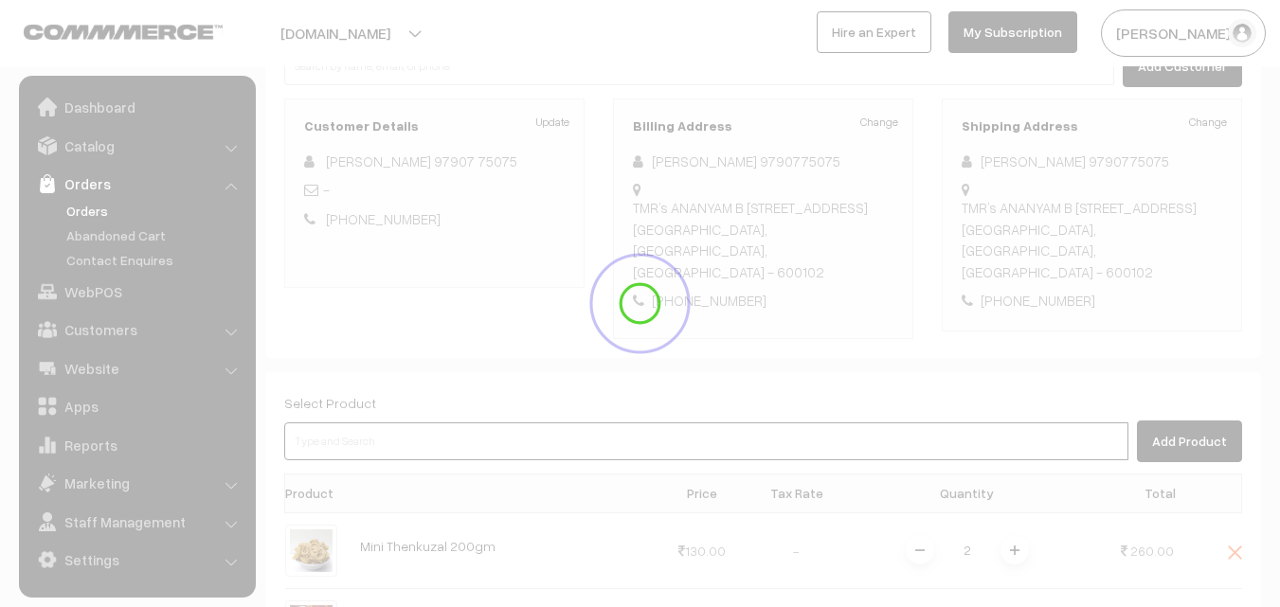
click at [523, 423] on input at bounding box center [706, 442] width 844 height 38
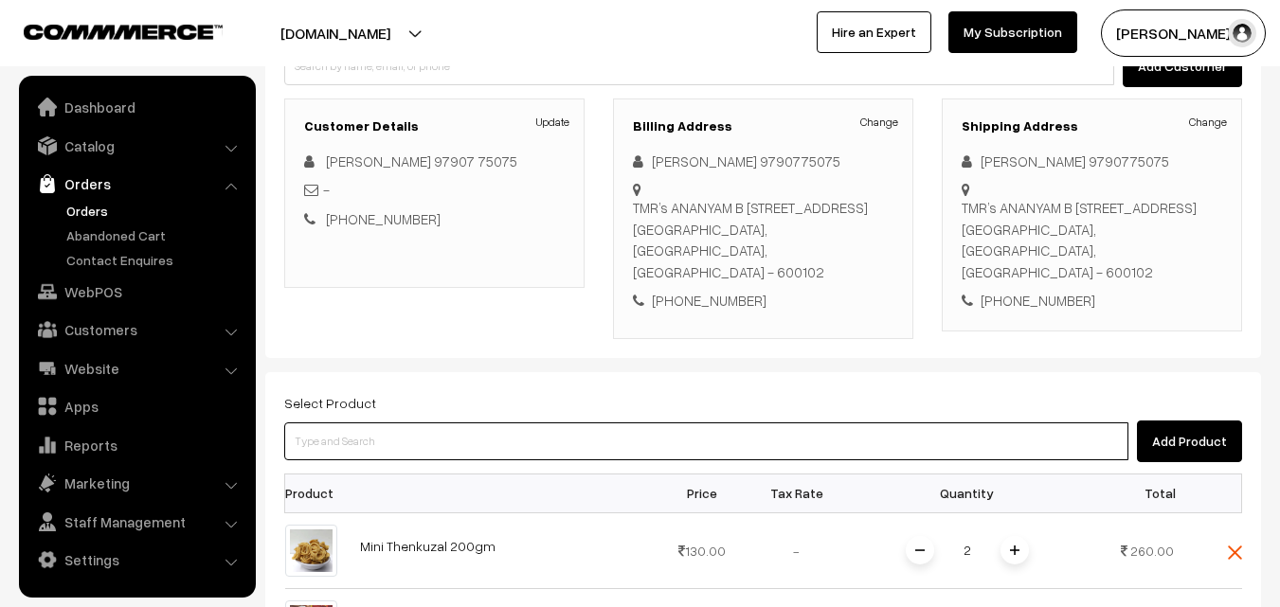
paste input "Ulundhu Vadai (1)"
type input "Ulundhu Vadai (1)"
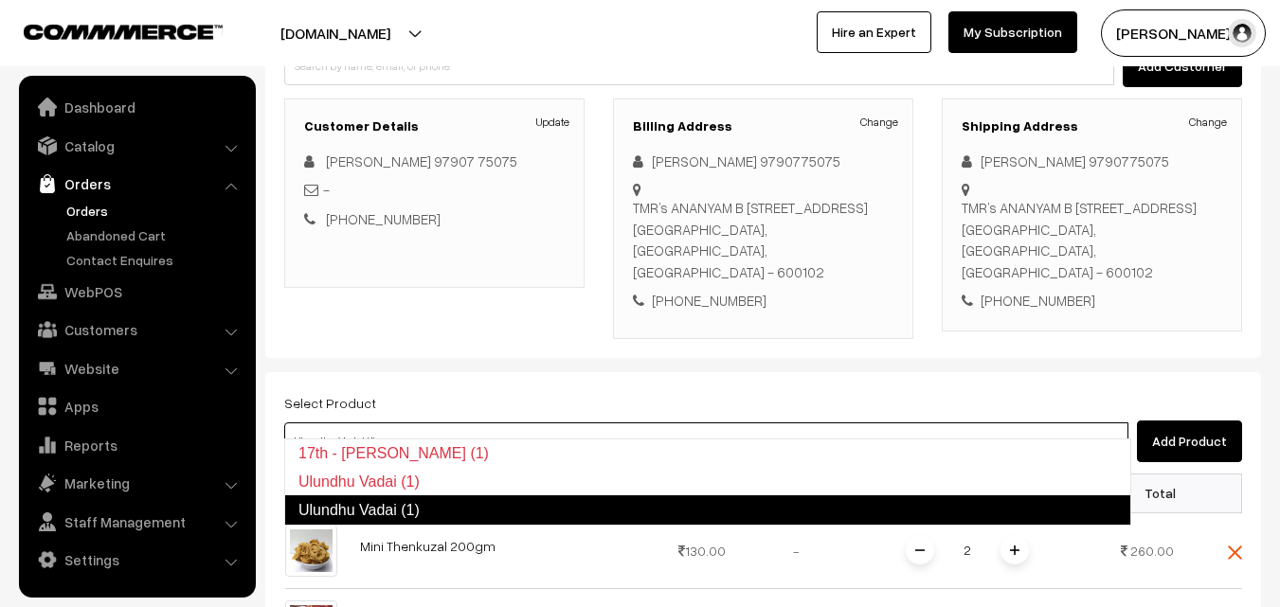
click at [489, 501] on link "Ulundhu Vadai (1)" at bounding box center [707, 511] width 847 height 30
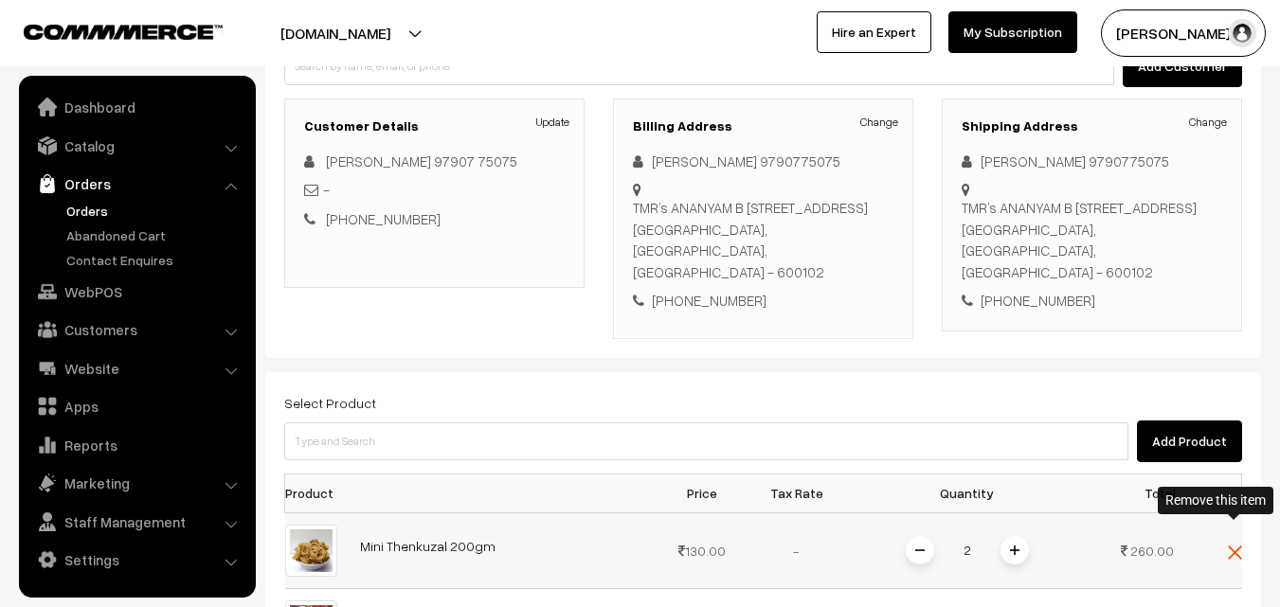
click at [1235, 546] on img at bounding box center [1235, 553] width 14 height 14
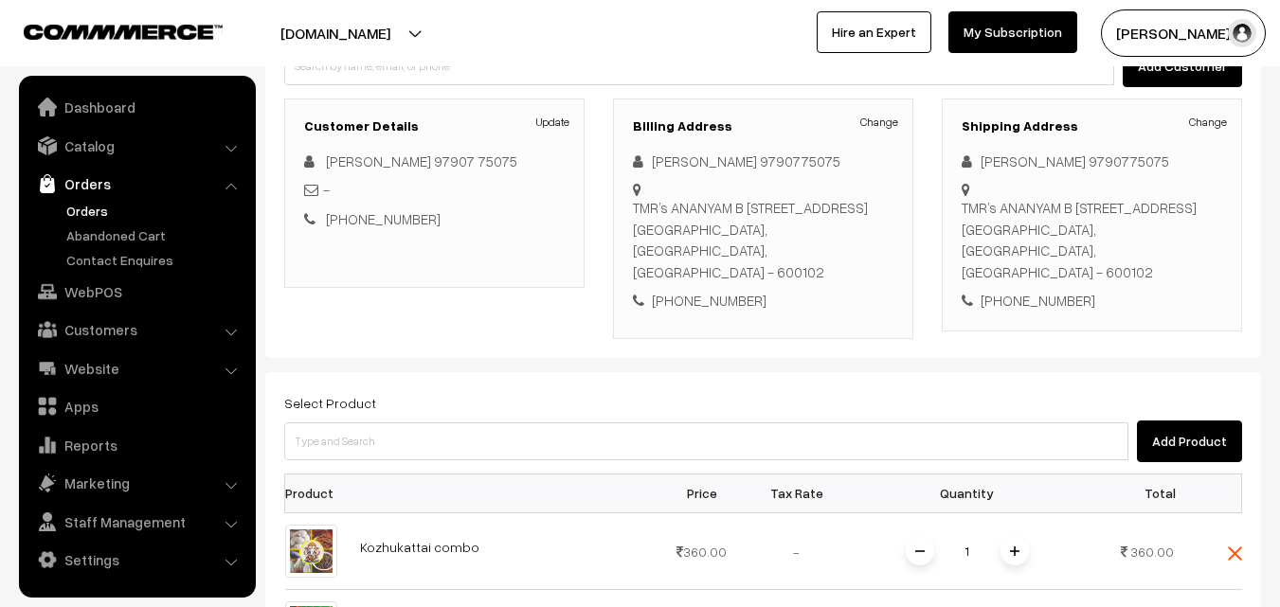
scroll to position [514, 0]
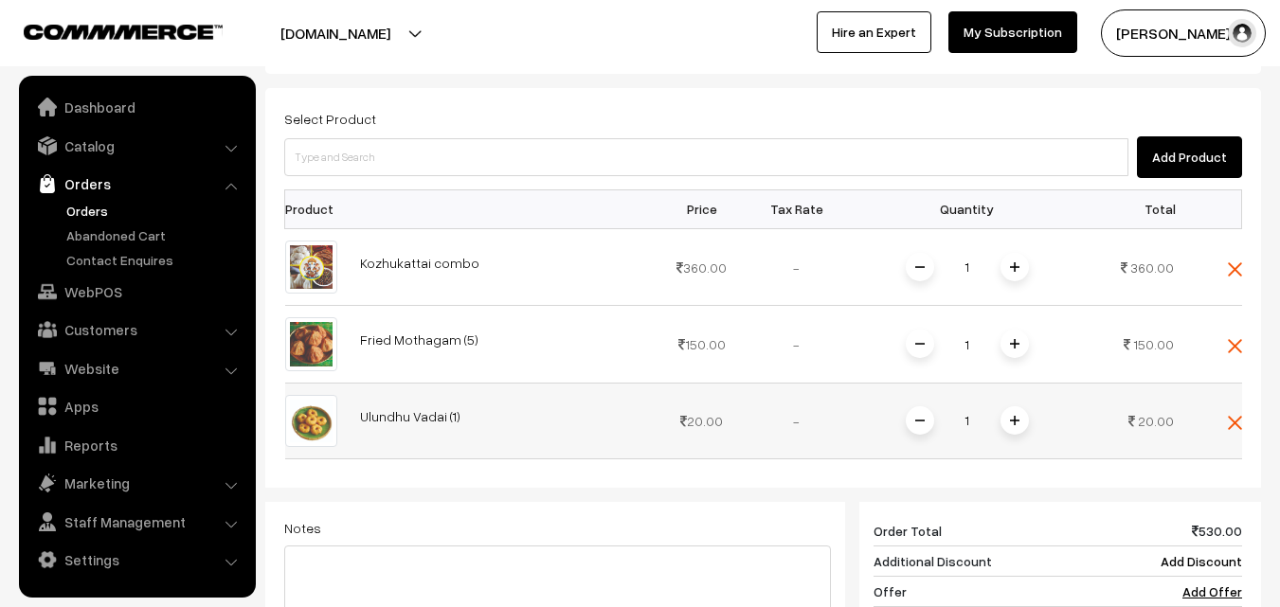
click at [1014, 407] on span at bounding box center [1015, 421] width 28 height 28
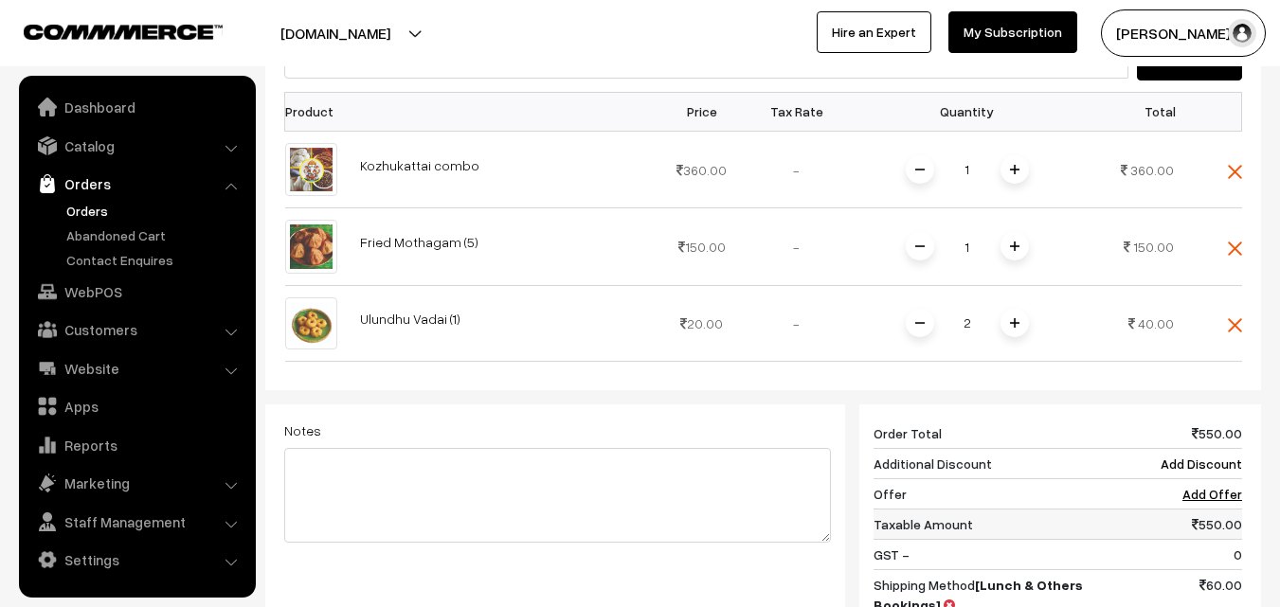
scroll to position [939, 0]
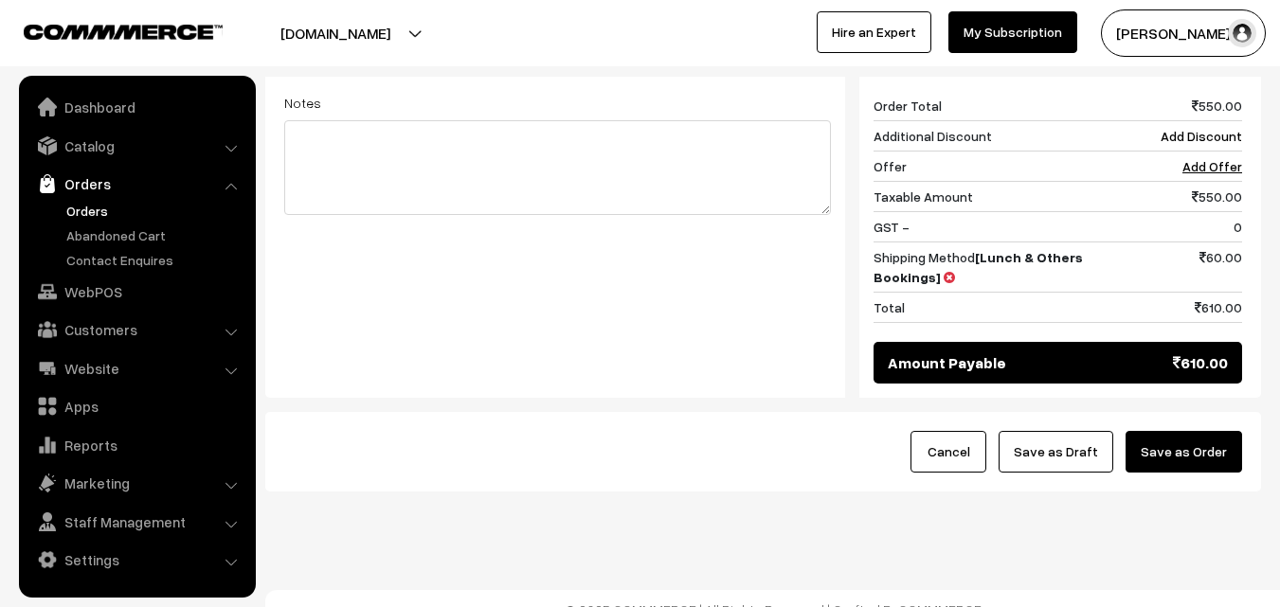
click at [1084, 441] on button "Save as Draft" at bounding box center [1056, 452] width 115 height 42
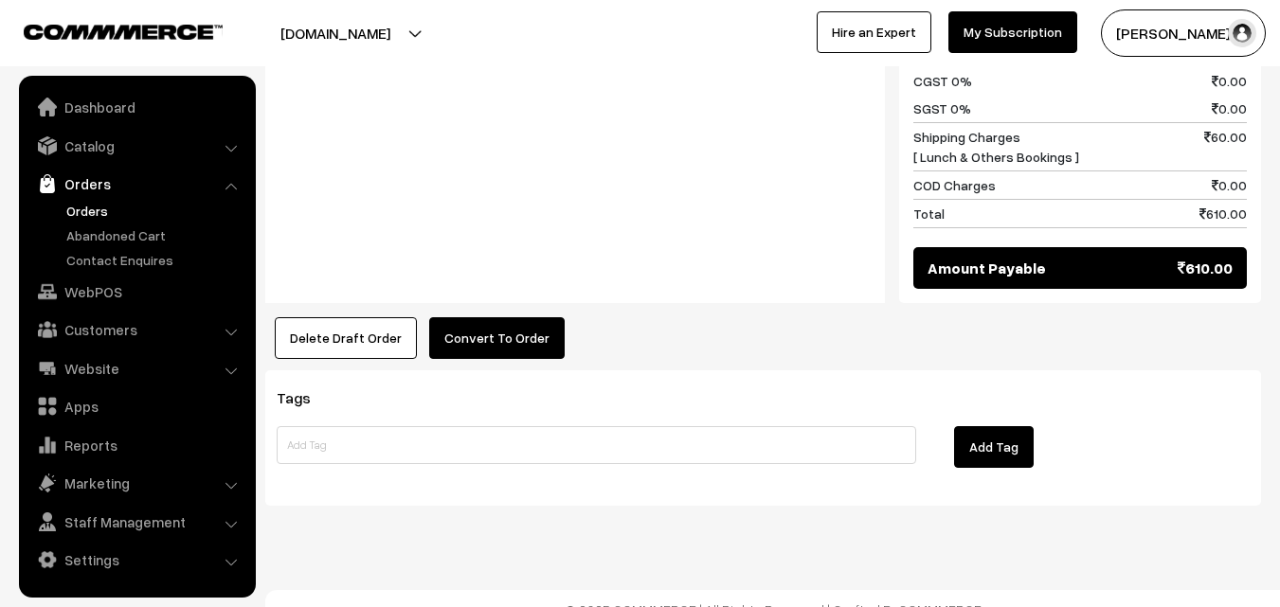
click at [485, 334] on button "Convert To Order" at bounding box center [497, 338] width 136 height 42
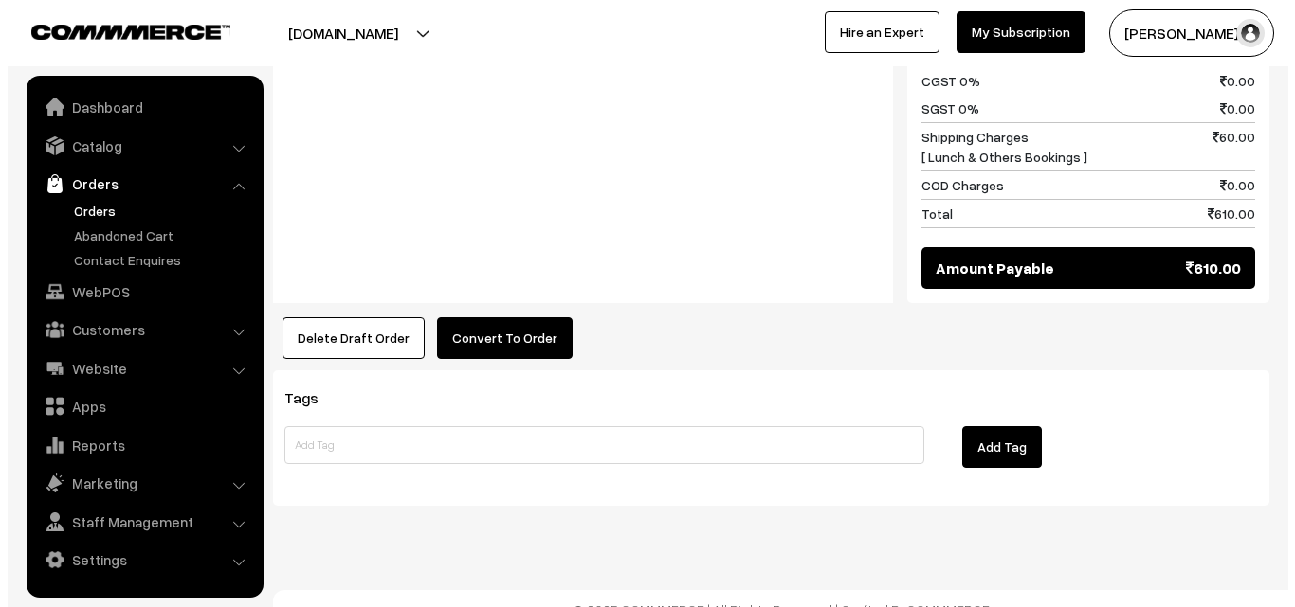
scroll to position [1184, 0]
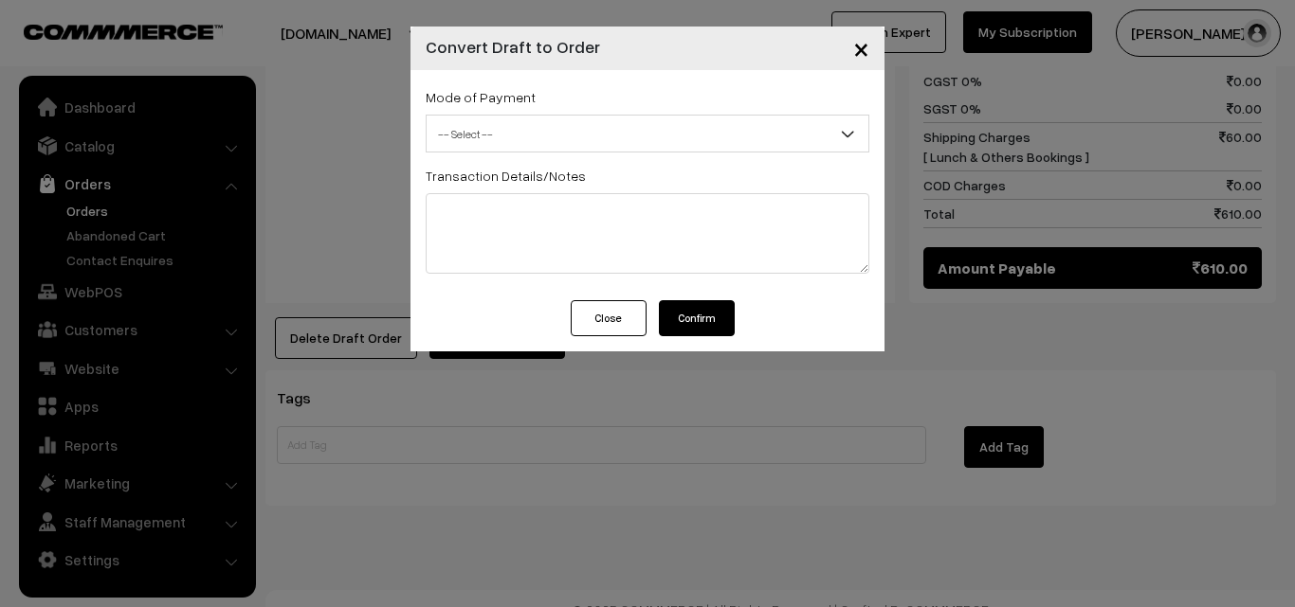
click at [532, 140] on span "-- Select --" at bounding box center [647, 134] width 442 height 33
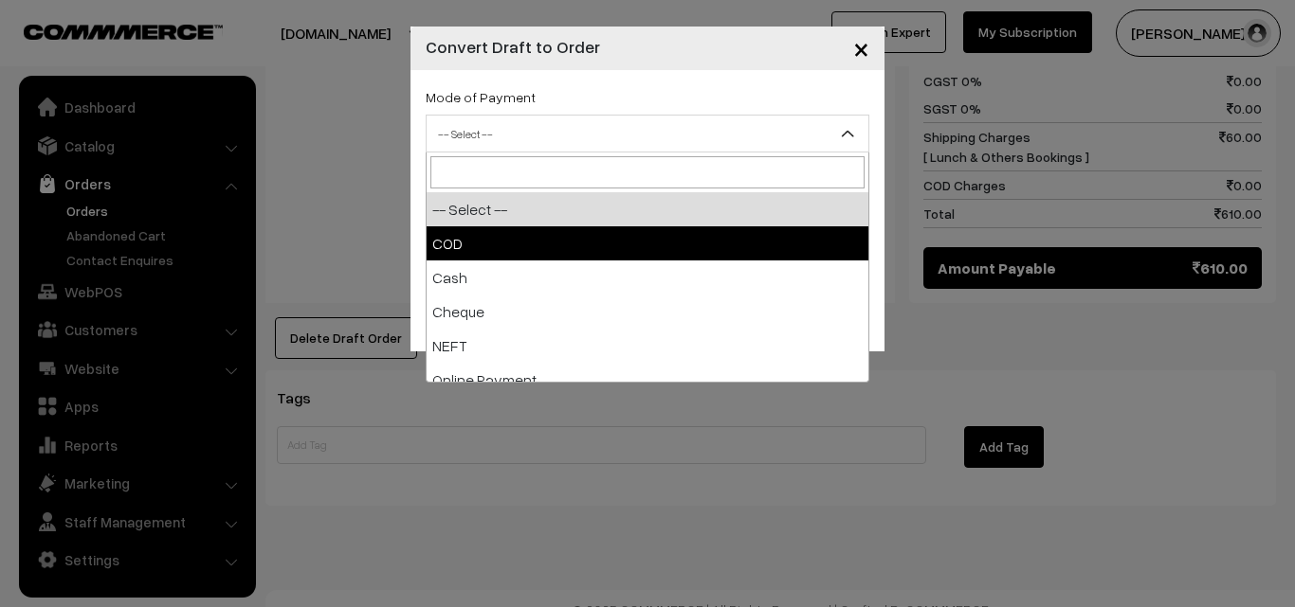
drag, startPoint x: 527, startPoint y: 237, endPoint x: 552, endPoint y: 247, distance: 26.8
select select "1"
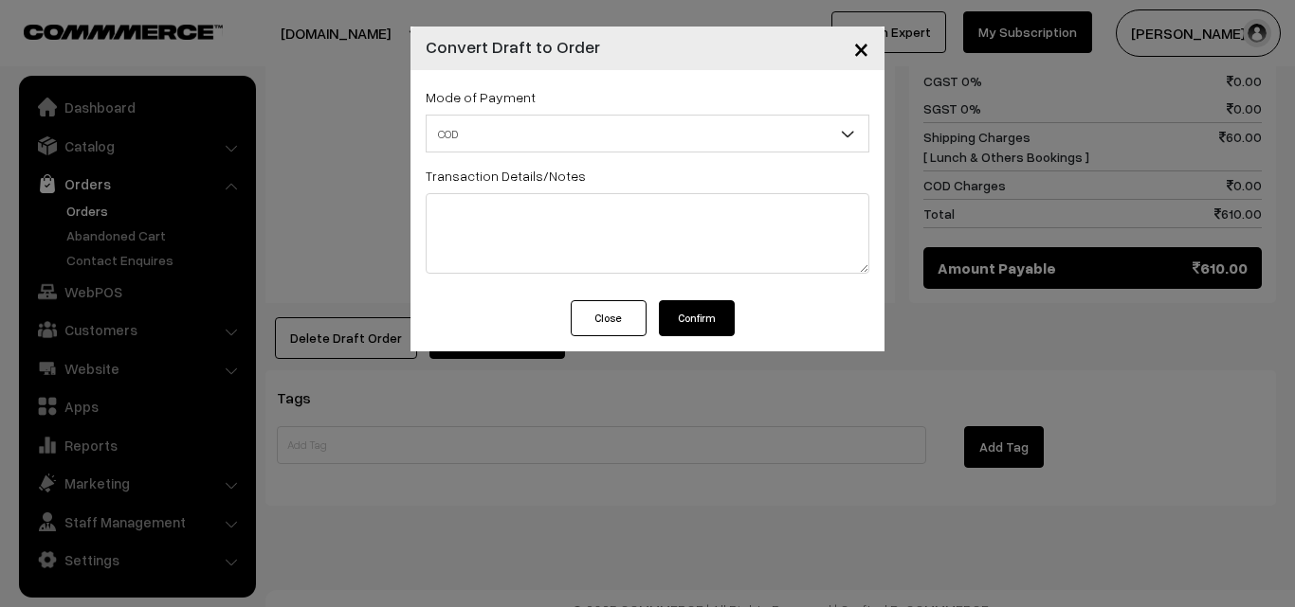
click at [681, 315] on button "Confirm" at bounding box center [697, 318] width 76 height 36
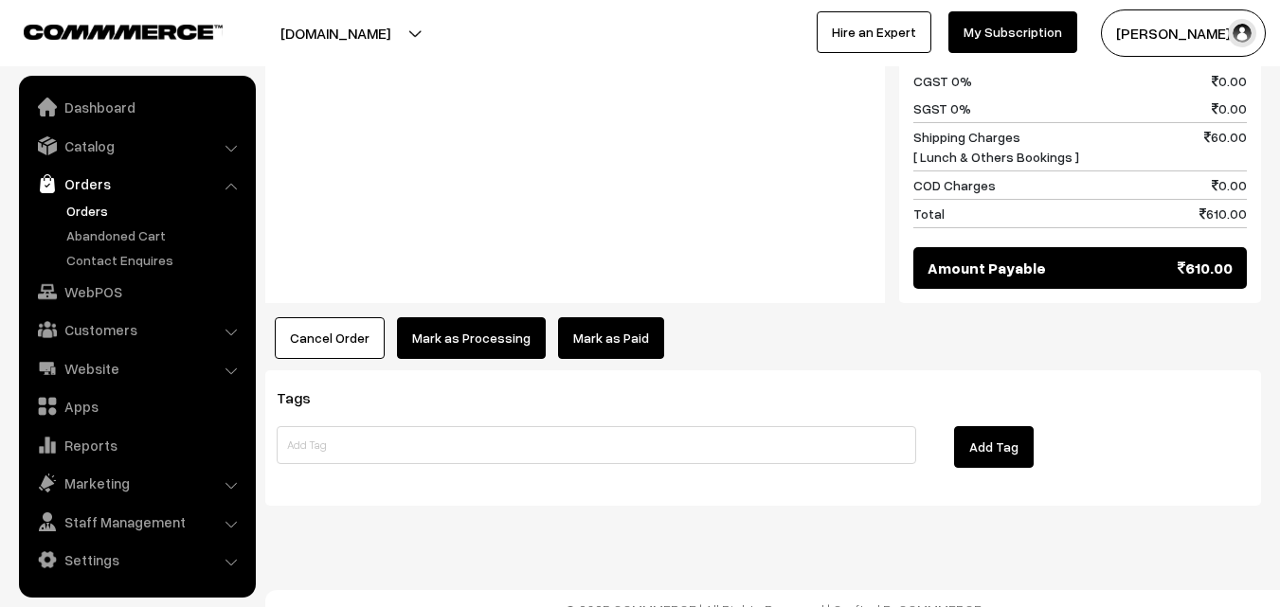
click at [448, 329] on button "Mark as Processing" at bounding box center [471, 338] width 149 height 42
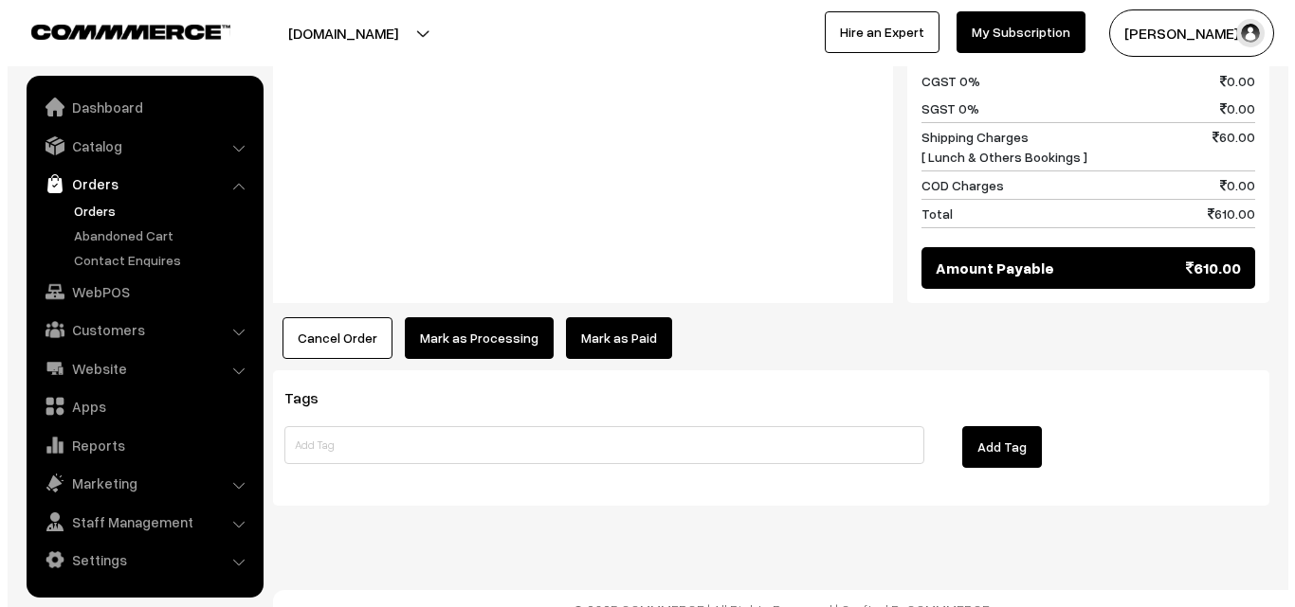
scroll to position [1184, 0]
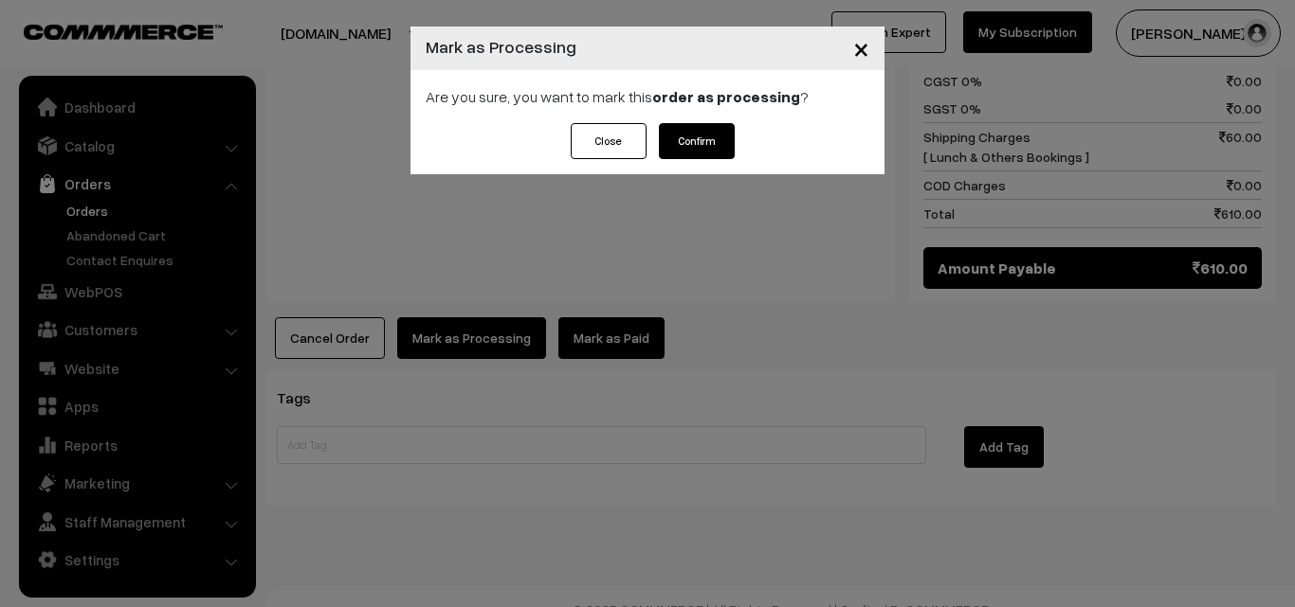
click at [725, 131] on button "Confirm" at bounding box center [697, 141] width 76 height 36
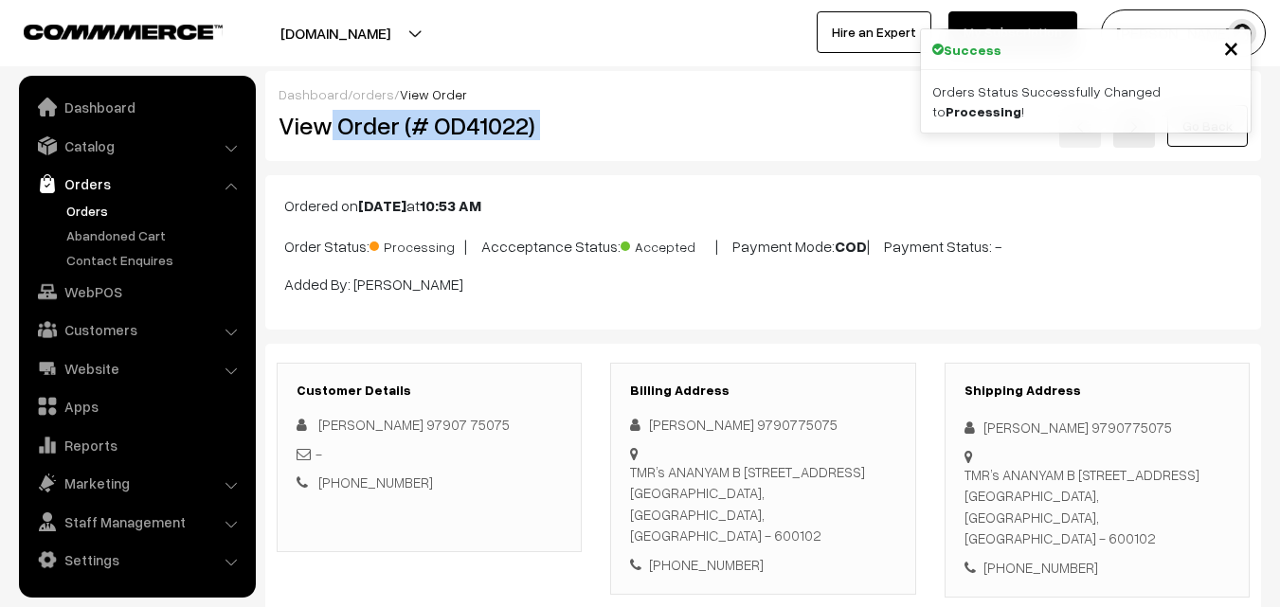
drag, startPoint x: 334, startPoint y: 118, endPoint x: 637, endPoint y: 119, distance: 303.3
click at [637, 119] on div "View Order (# OD41022) Go Back" at bounding box center [763, 126] width 998 height 44
copy div "Order (# OD41022)"
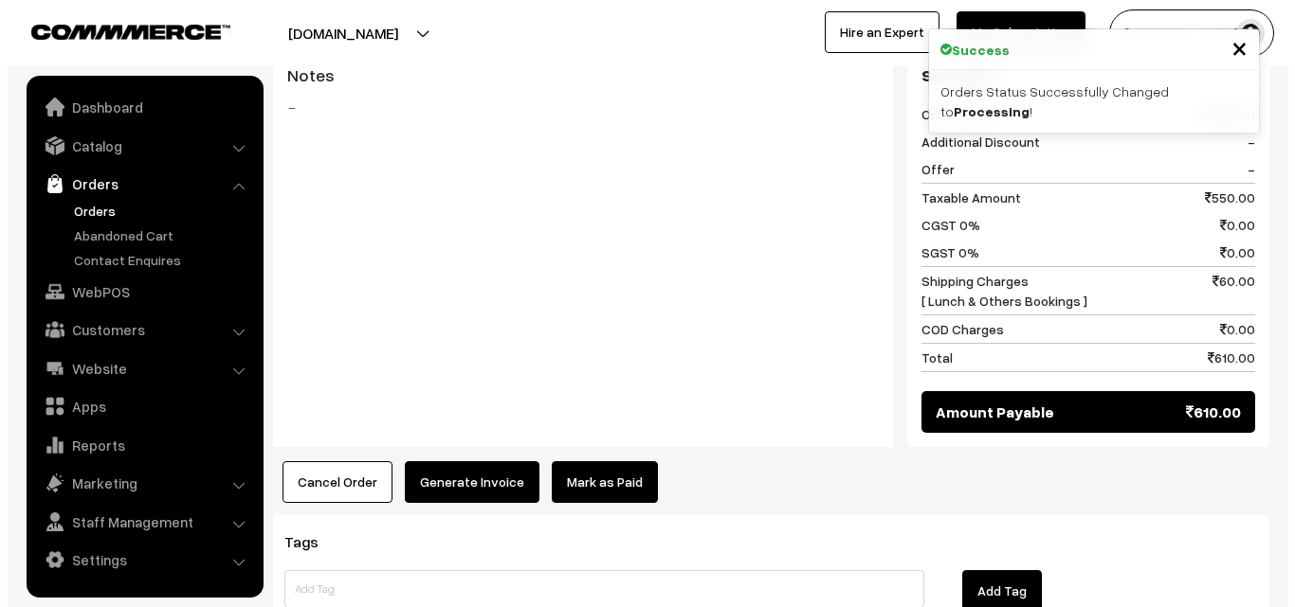
scroll to position [1042, 0]
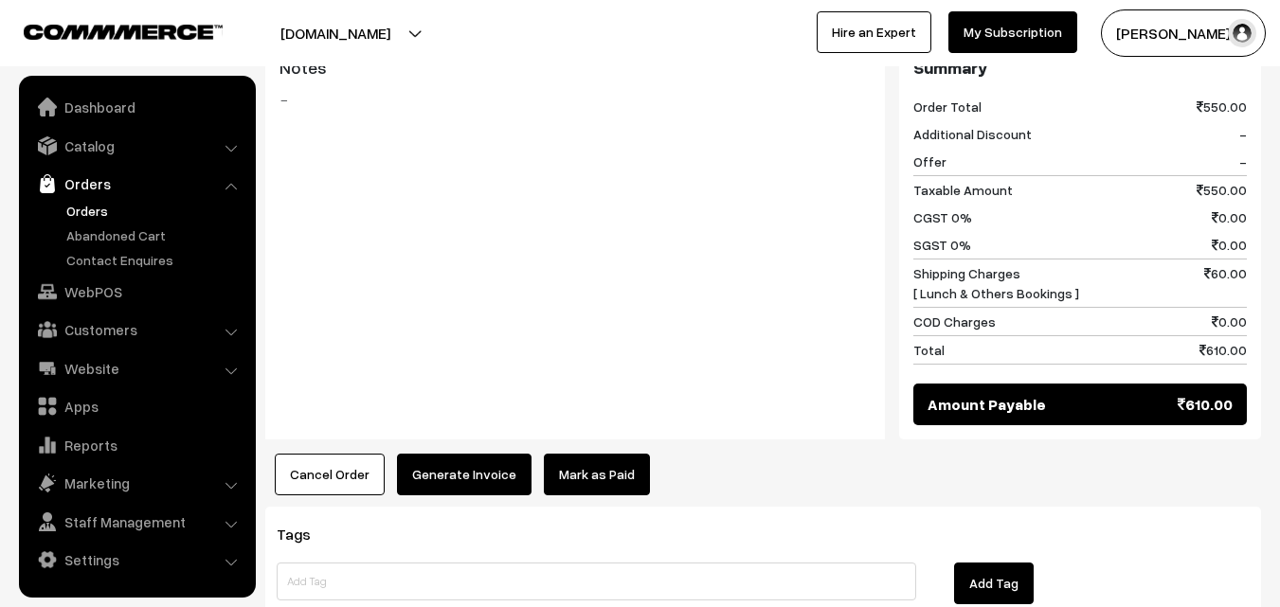
click at [431, 454] on button "Generate Invoice" at bounding box center [464, 475] width 135 height 42
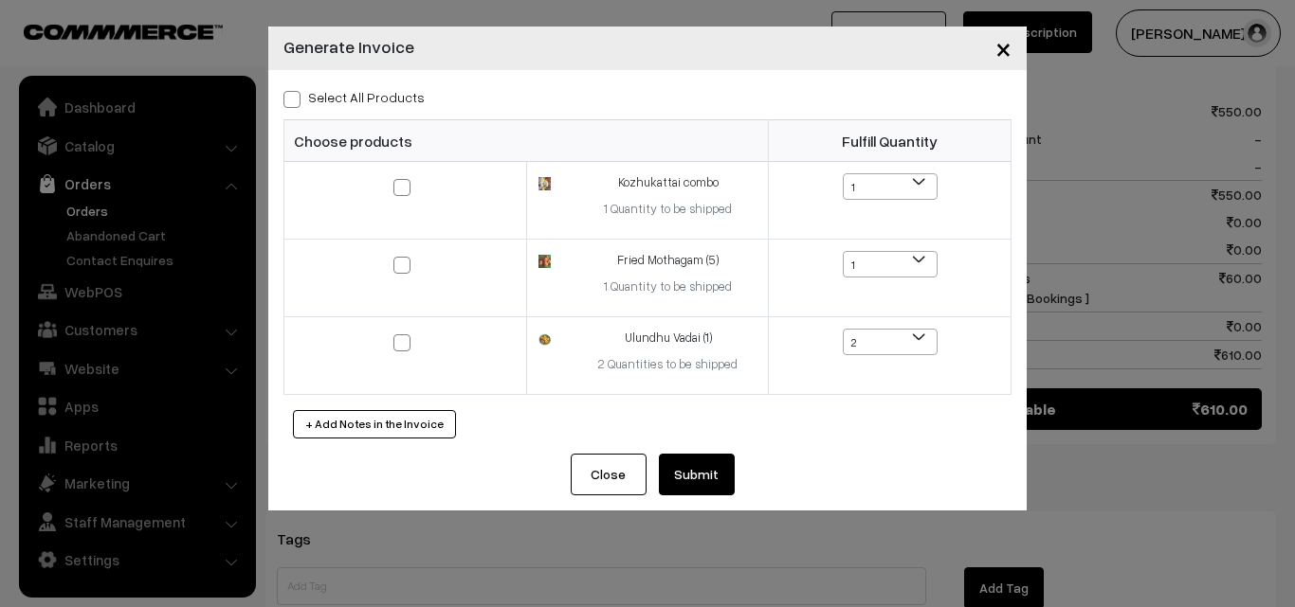
click at [377, 93] on label "Select All Products" at bounding box center [353, 97] width 141 height 20
click at [296, 93] on input "Select All Products" at bounding box center [289, 96] width 12 height 12
checkbox input "true"
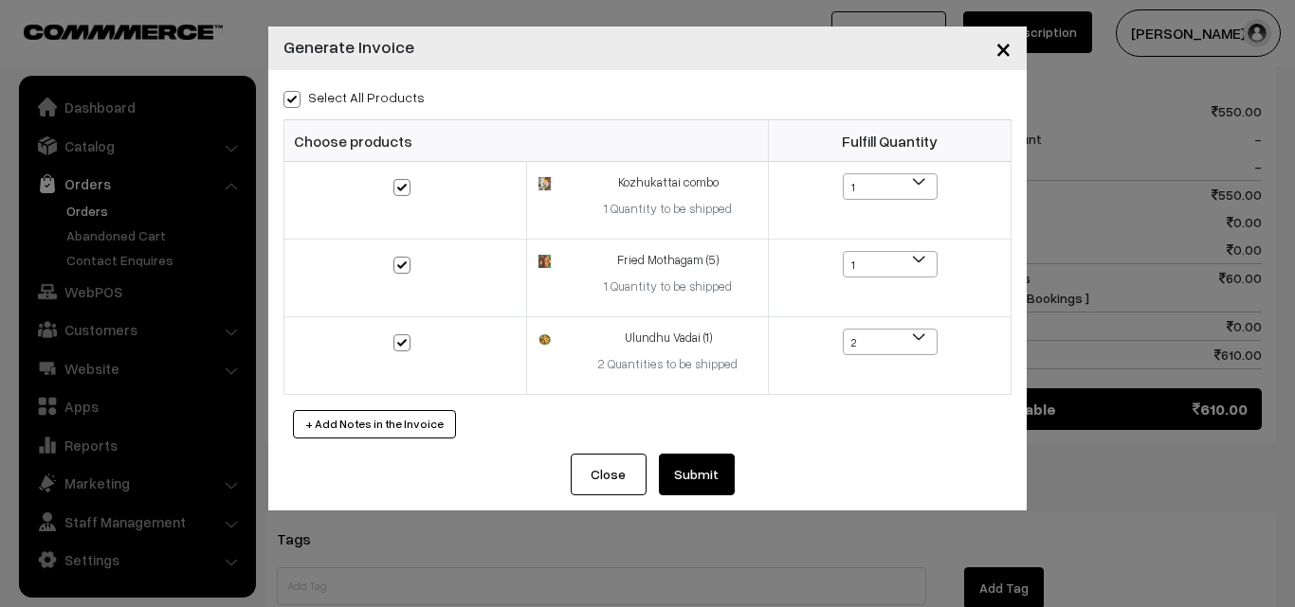
checkbox input "true"
click at [671, 492] on button "Submit" at bounding box center [697, 475] width 76 height 42
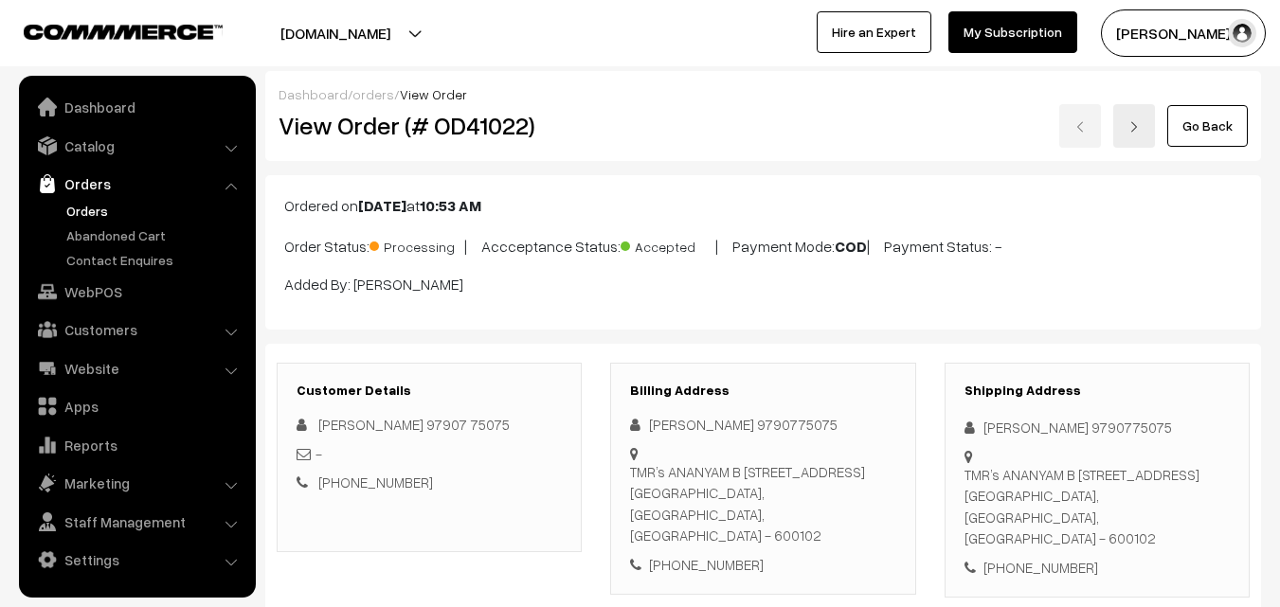
scroll to position [1232, 0]
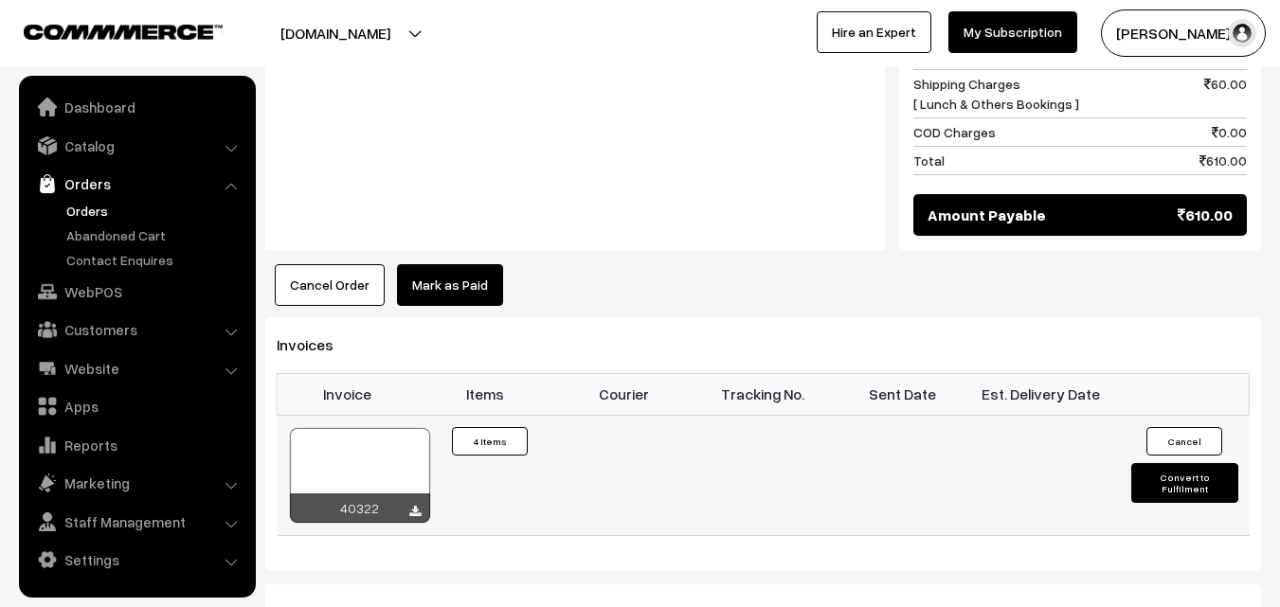
click at [373, 433] on div at bounding box center [360, 475] width 140 height 95
click at [97, 277] on link "WebPOS" at bounding box center [137, 292] width 226 height 34
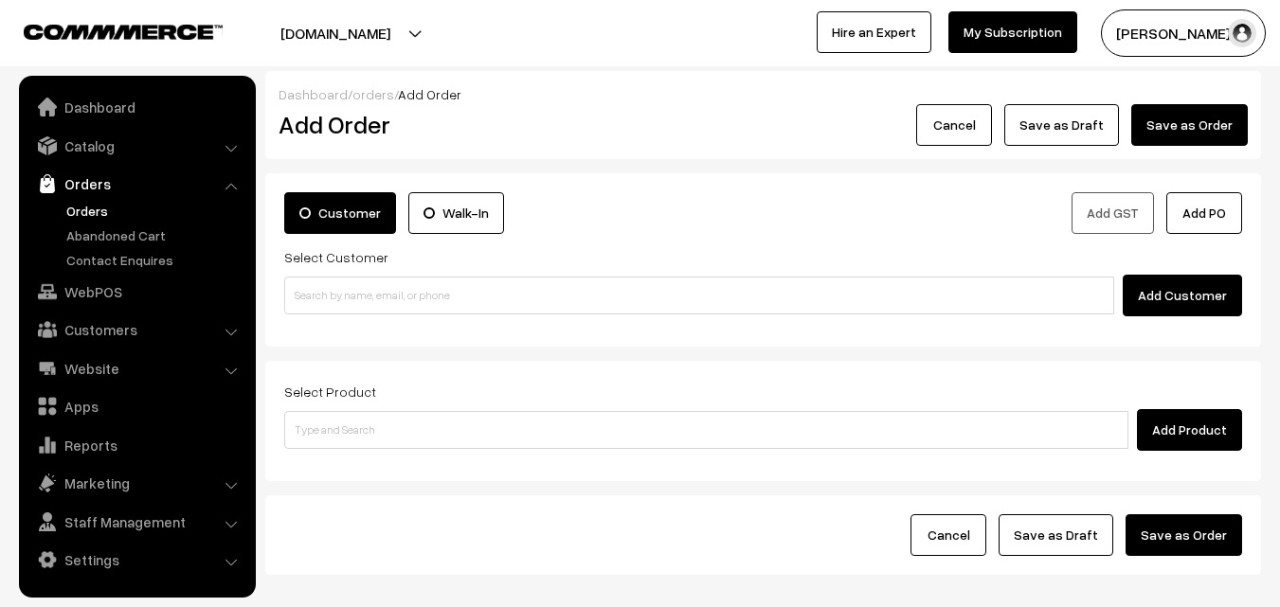
click at [356, 301] on input at bounding box center [699, 296] width 830 height 38
click at [328, 284] on input "98487 29581" at bounding box center [699, 296] width 830 height 38
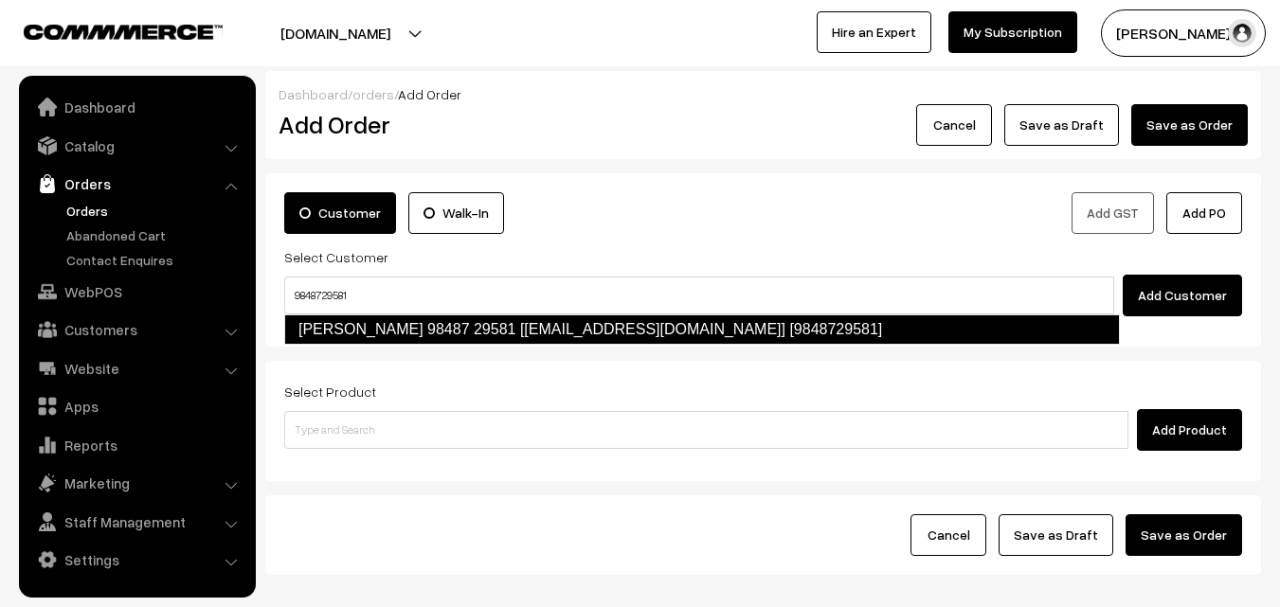
click at [481, 325] on link "vijayasarathy 98487 29581 [Annam25@gmail.com] [9848729581]" at bounding box center [702, 330] width 836 height 30
type input "9848729581"
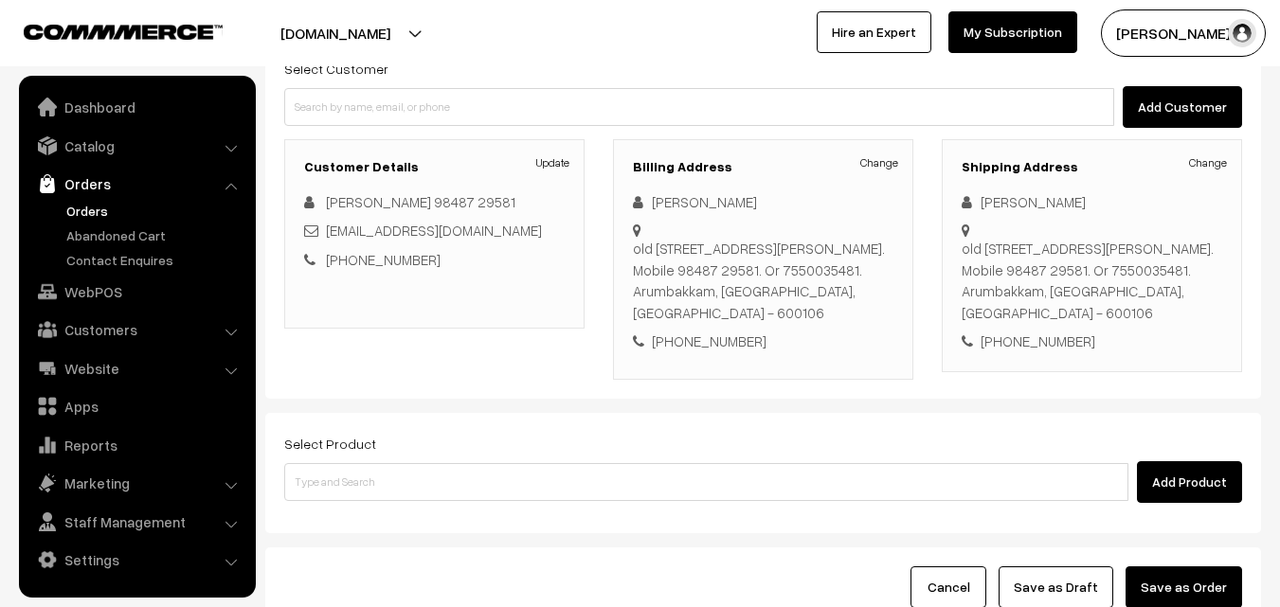
scroll to position [190, 0]
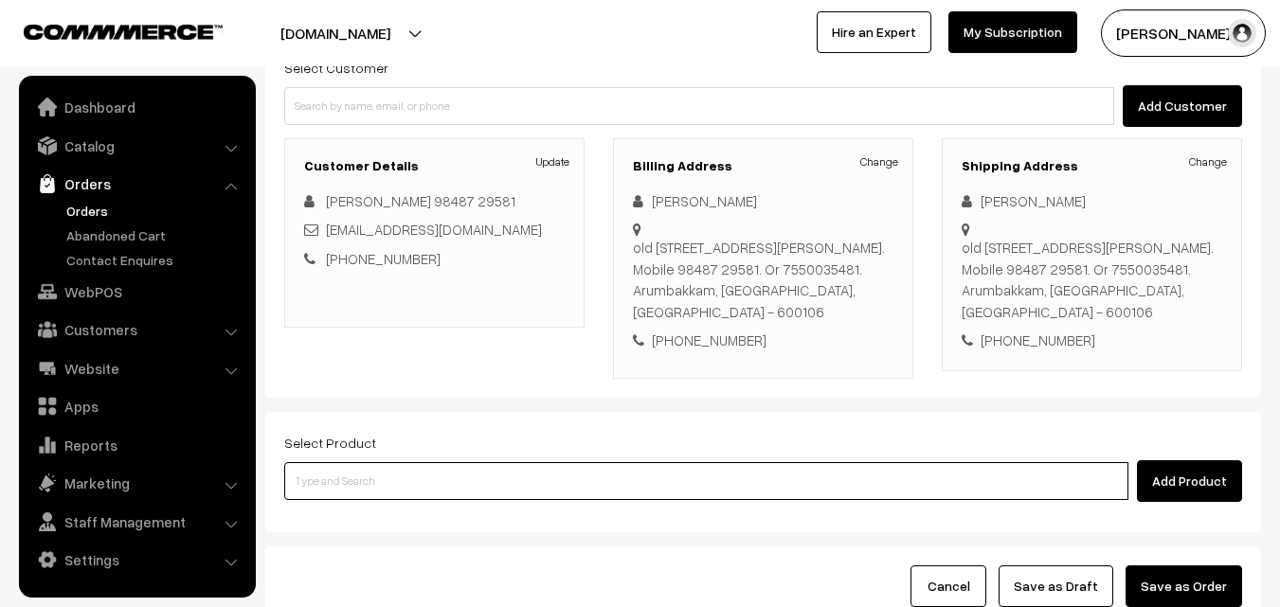
click at [784, 462] on input at bounding box center [706, 481] width 844 height 38
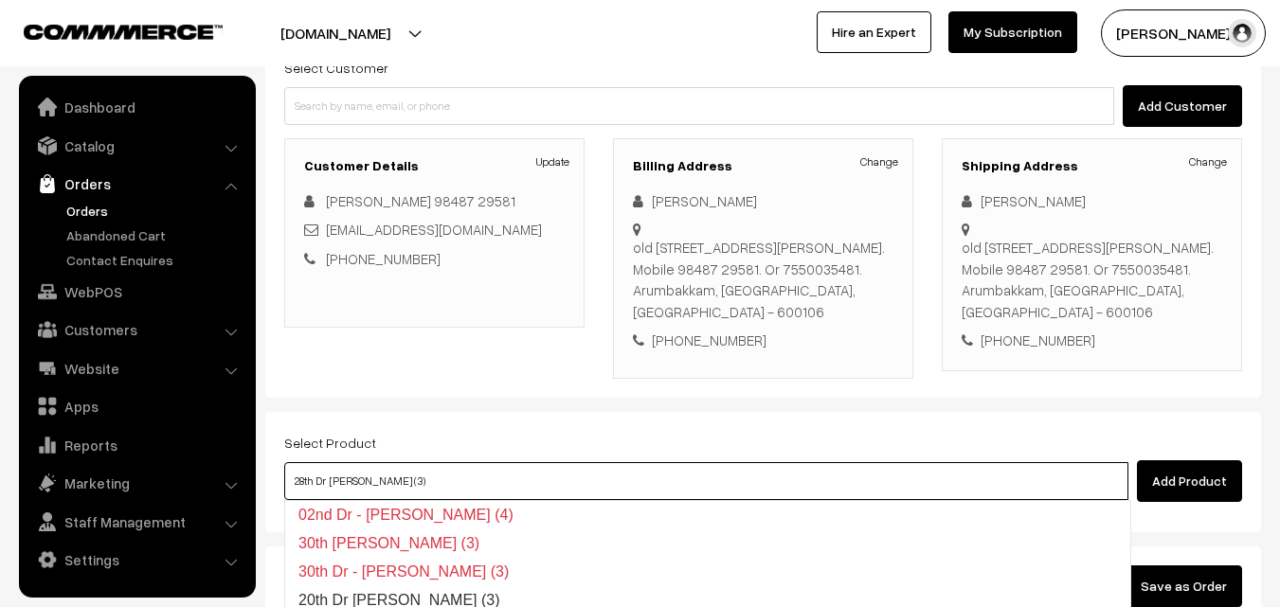
type input "20th Dr [PERSON_NAME] (3)"
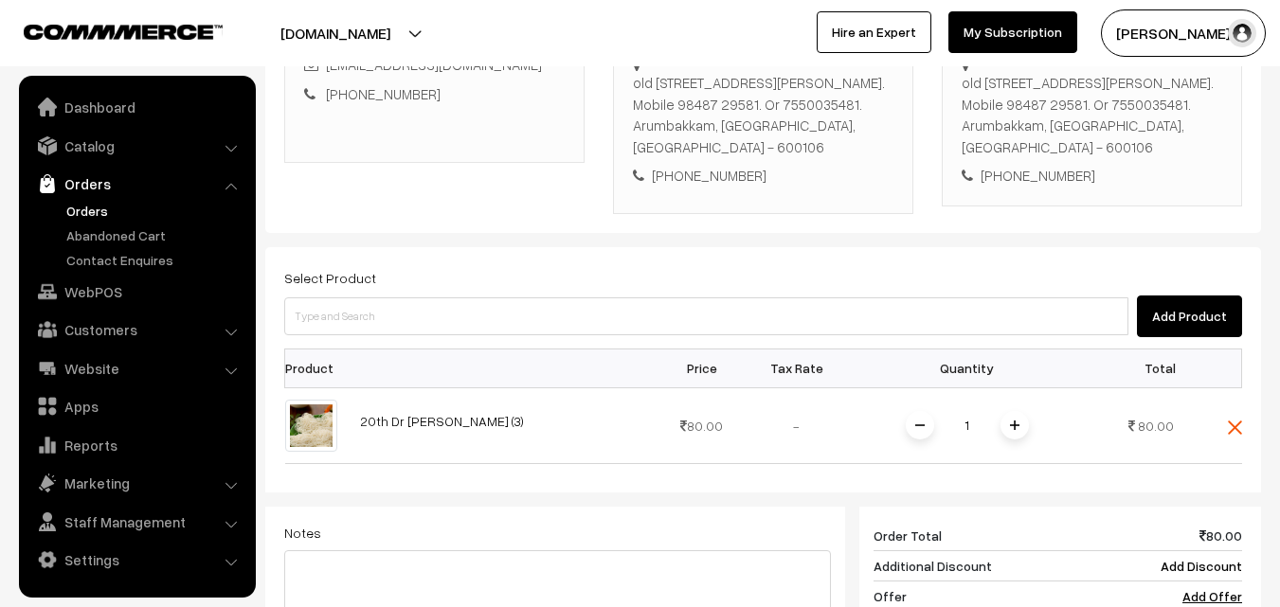
scroll to position [663, 0]
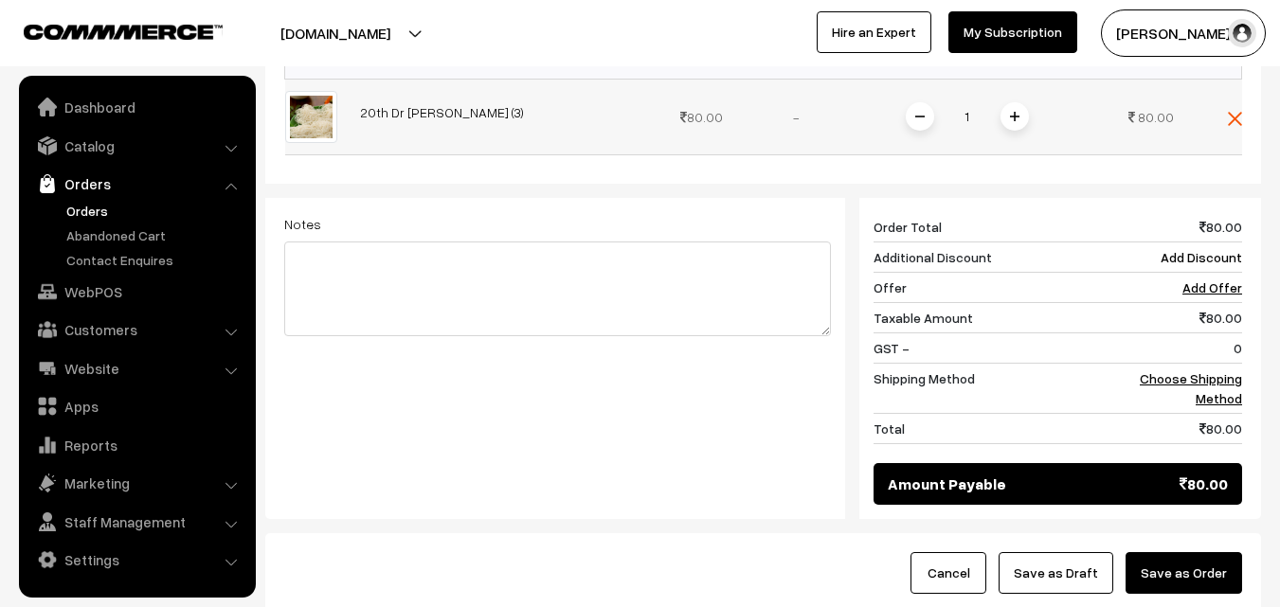
click at [1010, 117] on img at bounding box center [1014, 116] width 9 height 9
click at [1220, 394] on link "Choose Shipping Method" at bounding box center [1191, 389] width 102 height 36
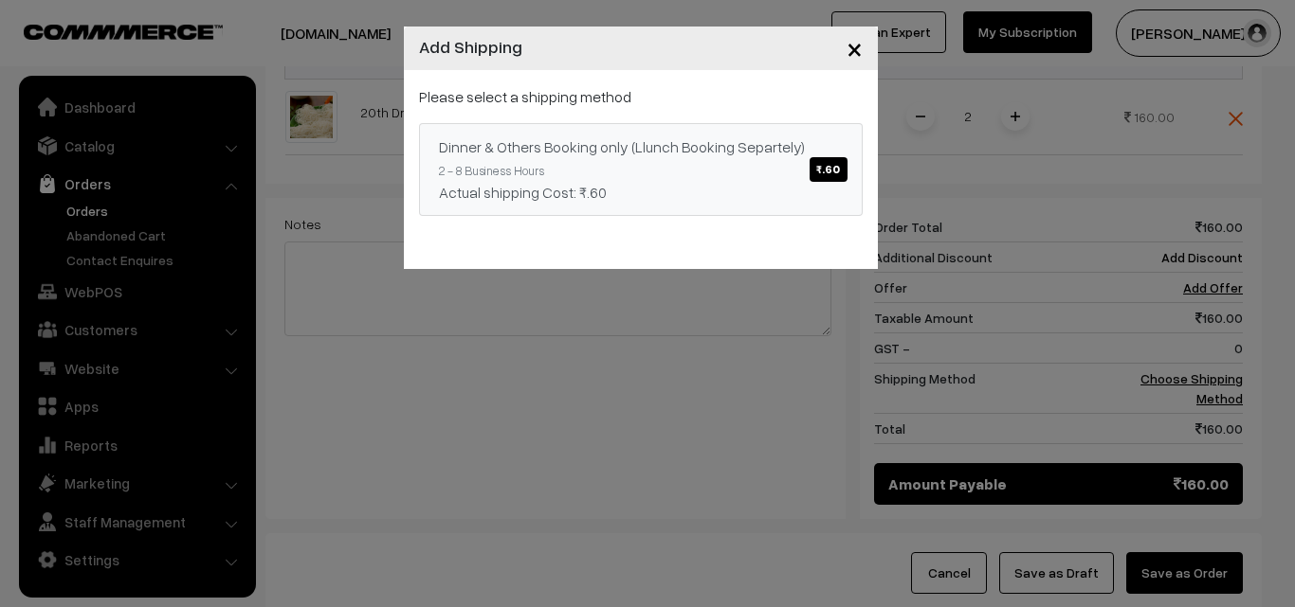
click at [696, 125] on link "Dinner & Others Booking only (Llunch Booking Separtely) ₹.60 2 - 8 Business Hou…" at bounding box center [641, 169] width 444 height 93
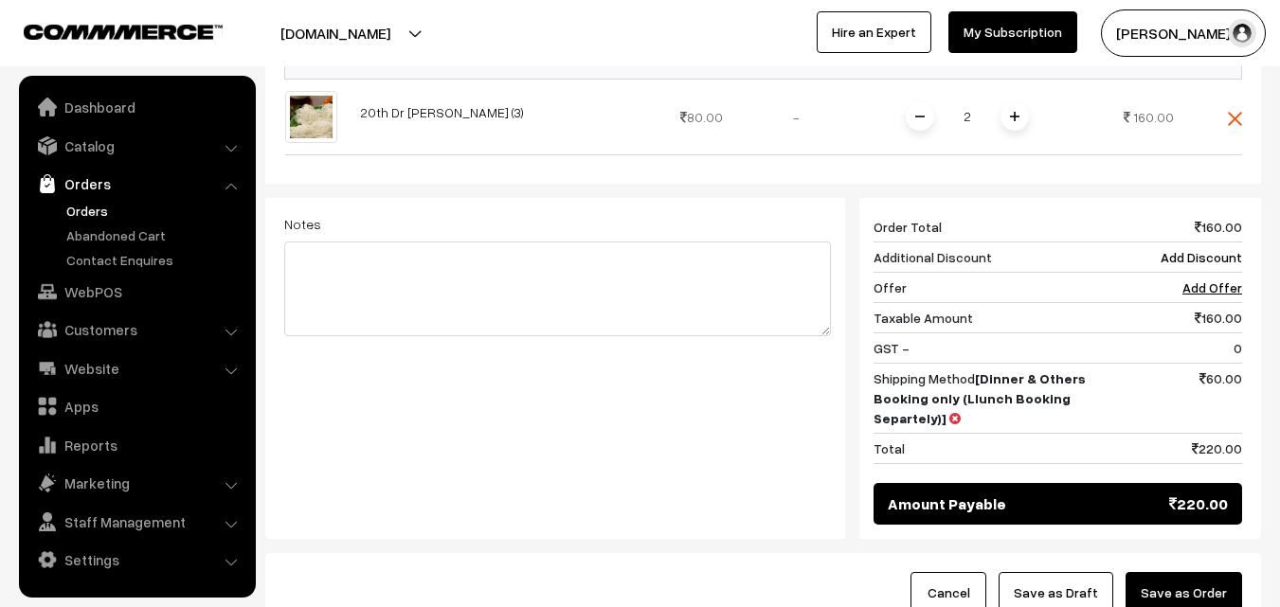
click at [1087, 579] on button "Save as Draft" at bounding box center [1056, 593] width 115 height 42
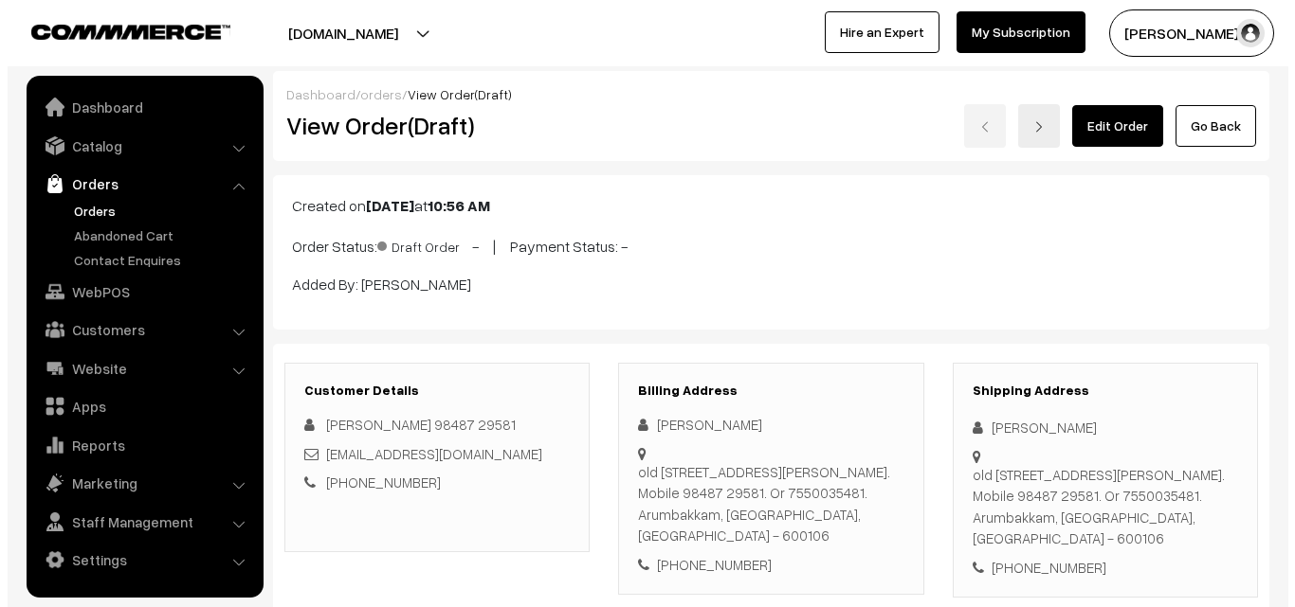
scroll to position [950, 0]
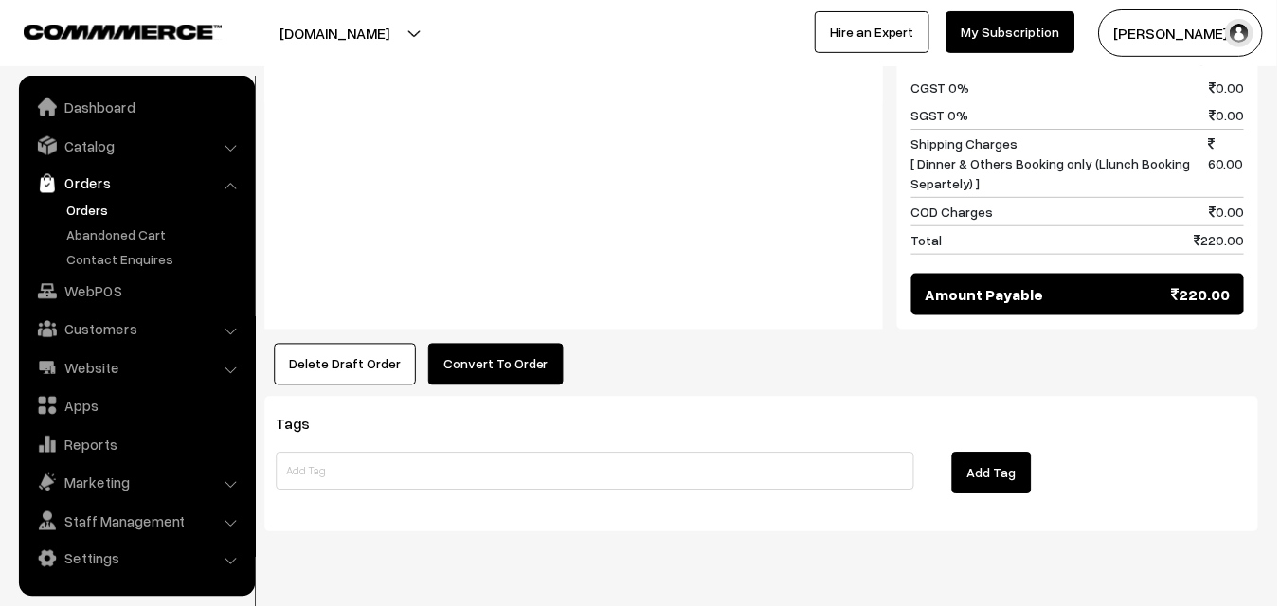
click at [505, 372] on button "Convert To Order" at bounding box center [497, 365] width 136 height 42
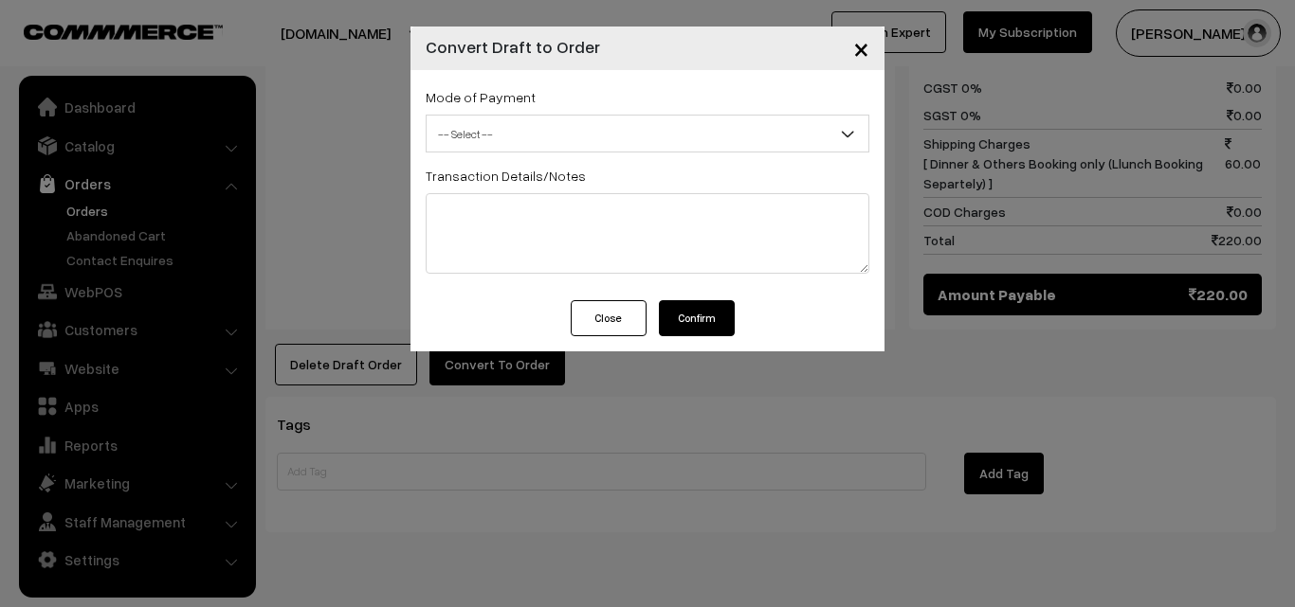
click at [550, 158] on div "Mode of Payment -- Select -- COD Cash -- Select -- Transaction Details/Notes" at bounding box center [647, 185] width 474 height 230
click at [553, 132] on span "-- Select --" at bounding box center [647, 134] width 442 height 33
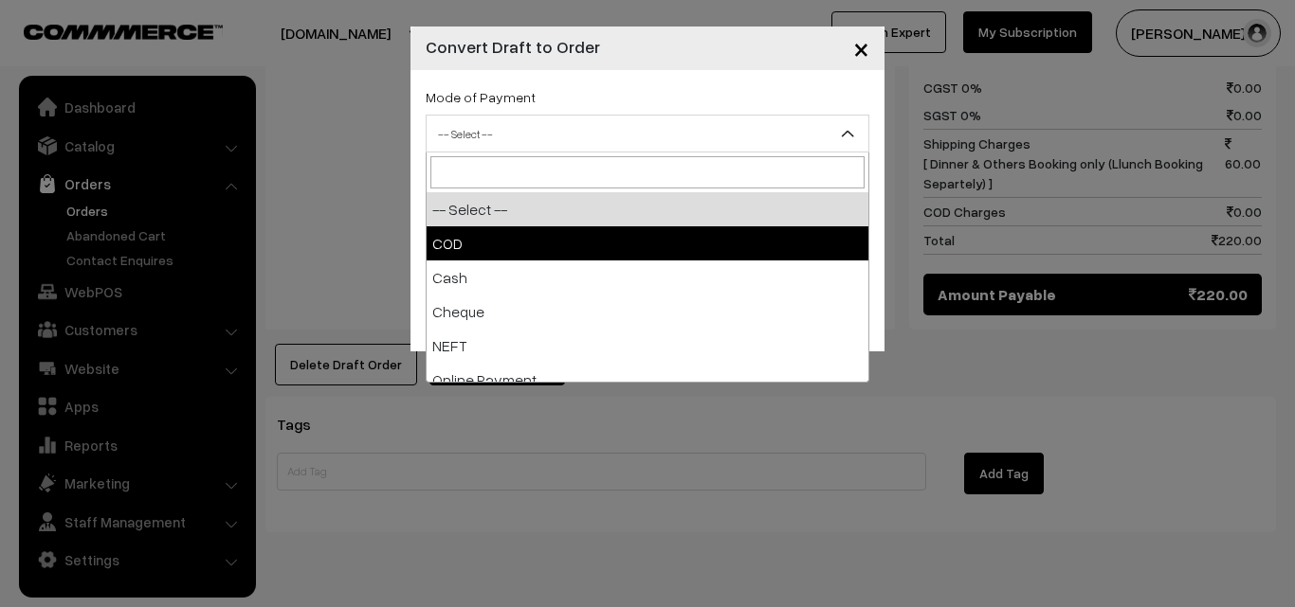
select select "1"
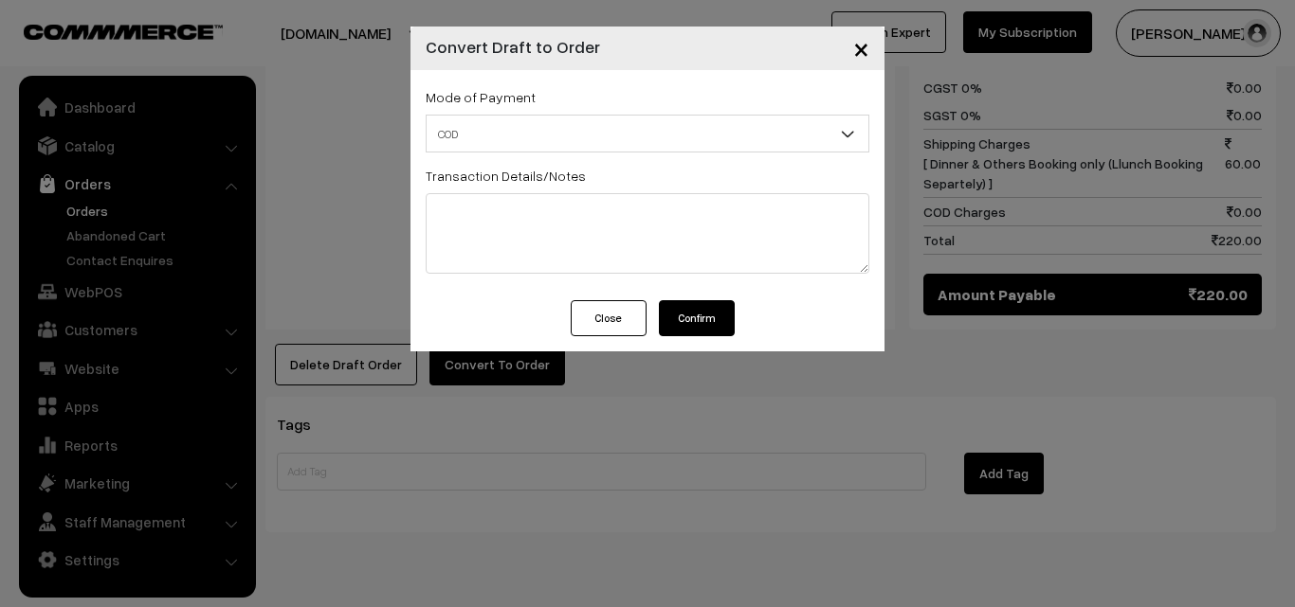
click at [687, 315] on button "Confirm" at bounding box center [697, 318] width 76 height 36
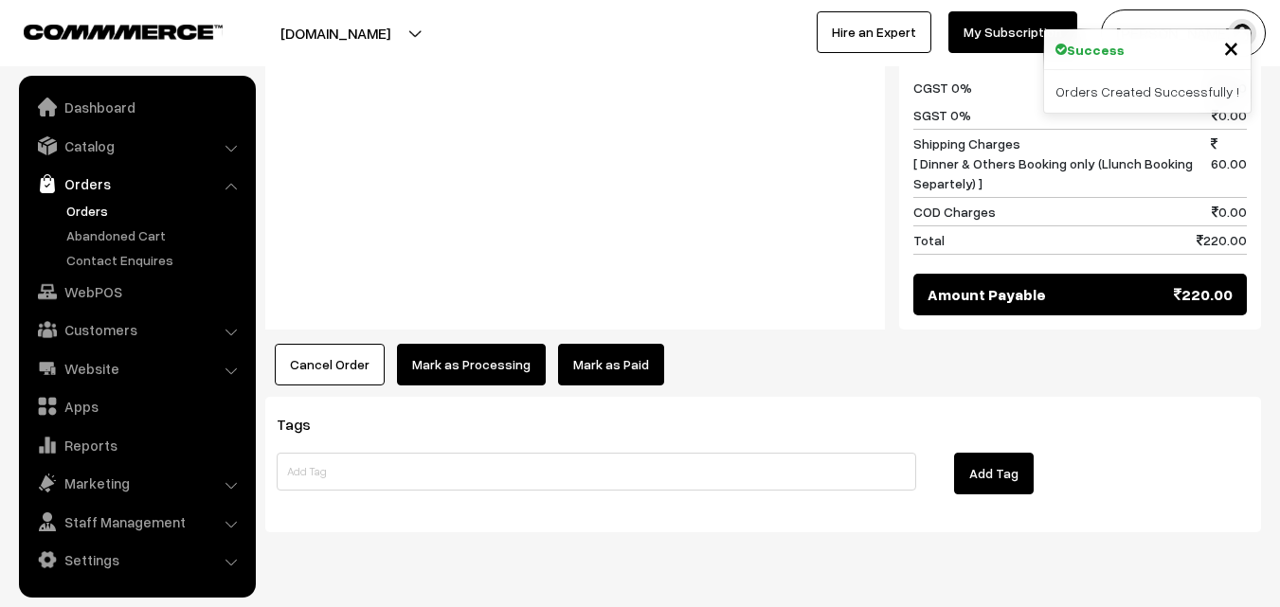
click at [478, 381] on button "Mark as Processing" at bounding box center [471, 365] width 149 height 42
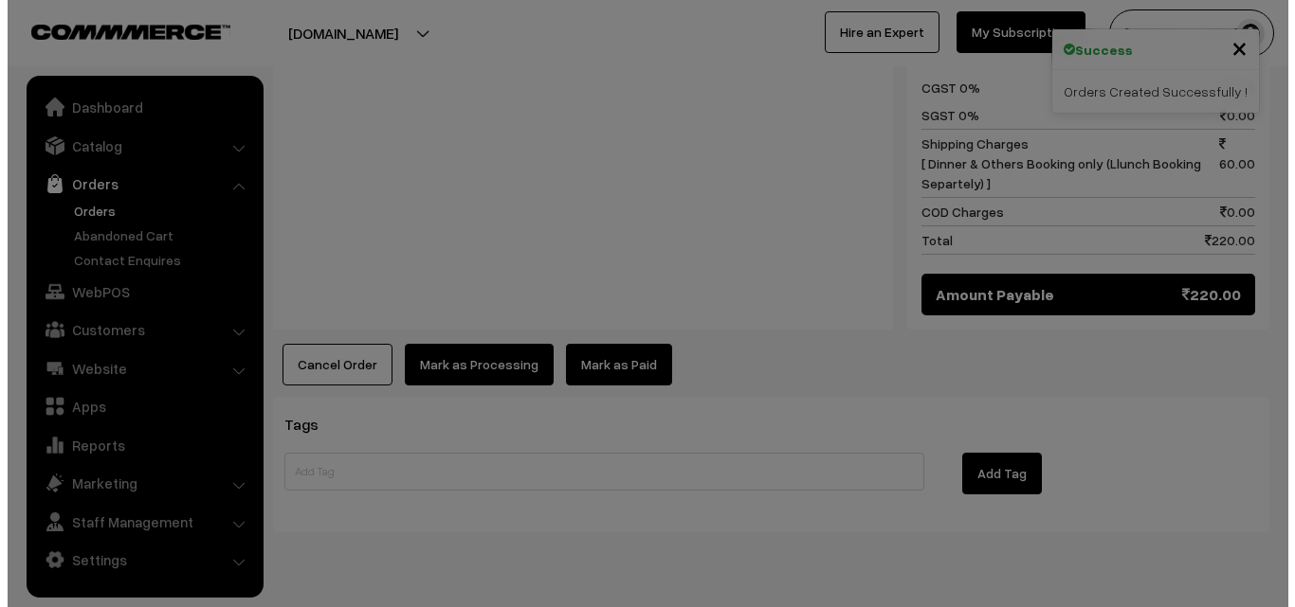
scroll to position [950, 0]
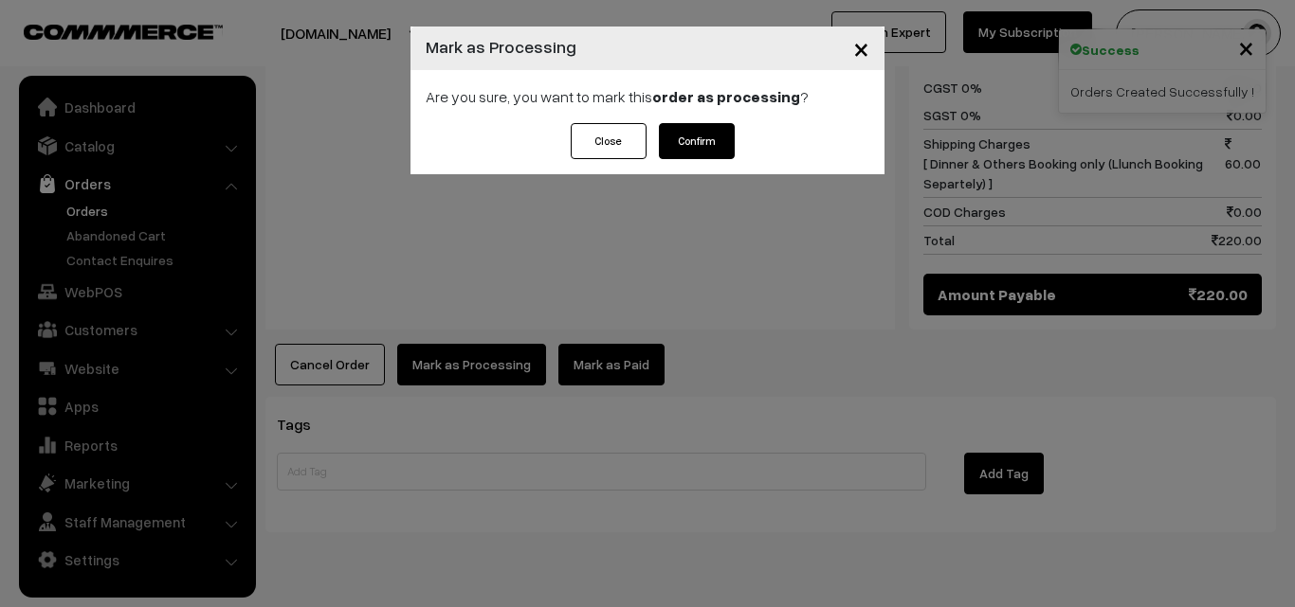
click at [685, 134] on button "Confirm" at bounding box center [697, 141] width 76 height 36
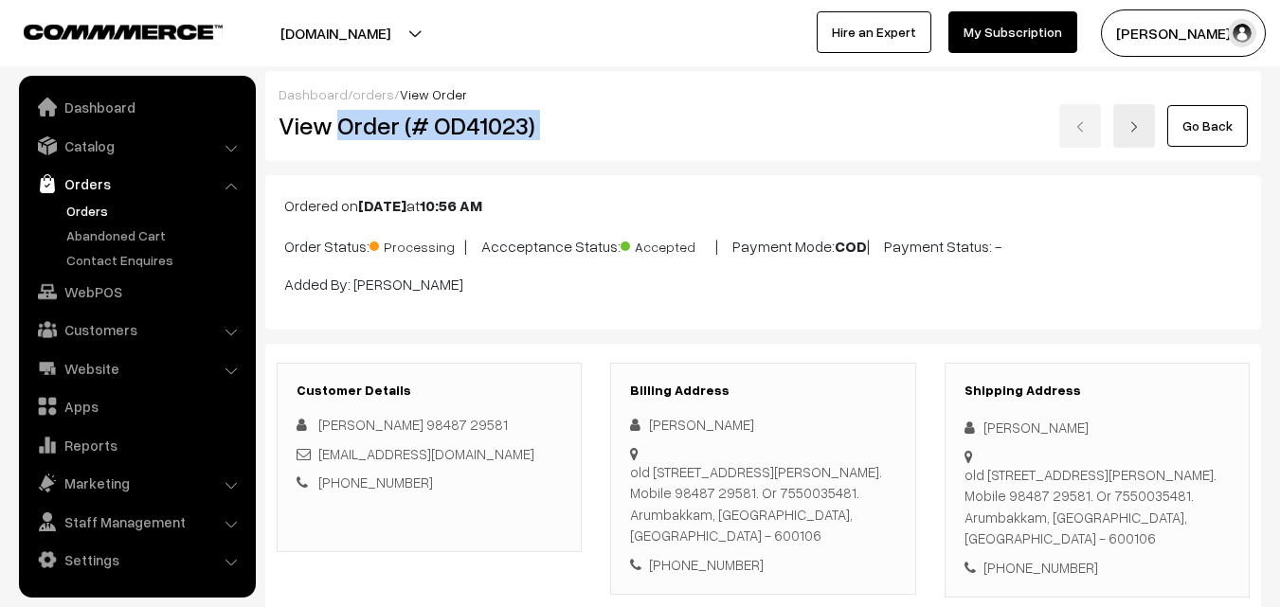
drag, startPoint x: 341, startPoint y: 123, endPoint x: 632, endPoint y: 151, distance: 292.2
click at [624, 120] on div "View Order (# OD41023) Go Back" at bounding box center [763, 126] width 998 height 44
copy div "Order (# OD41023)"
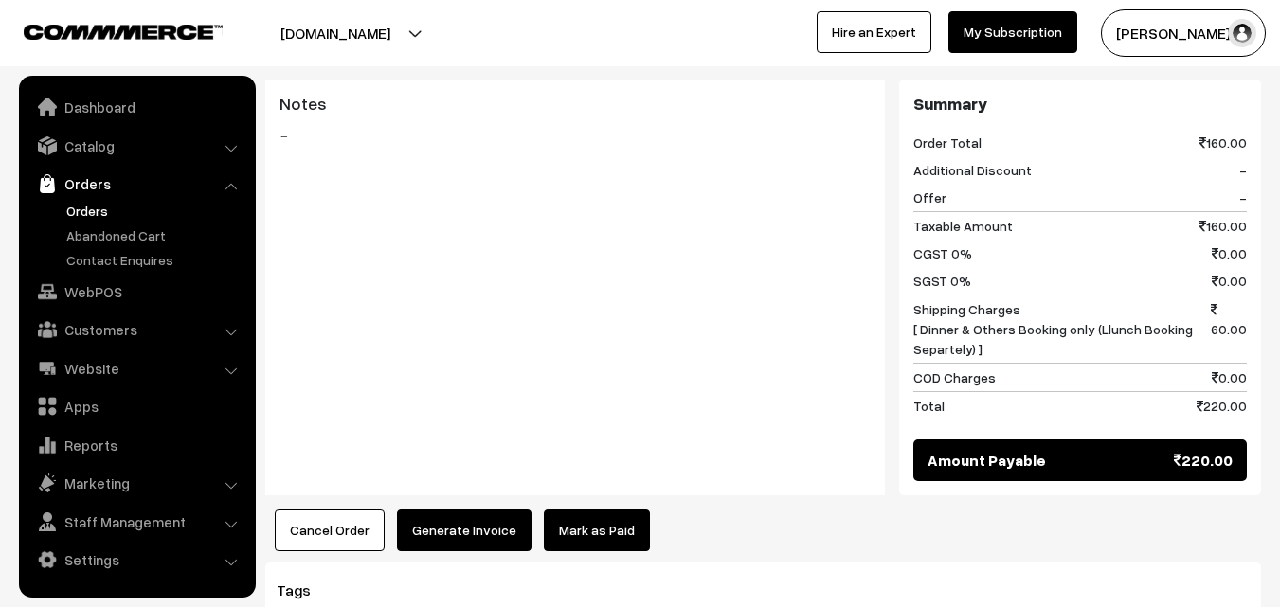
scroll to position [948, 0]
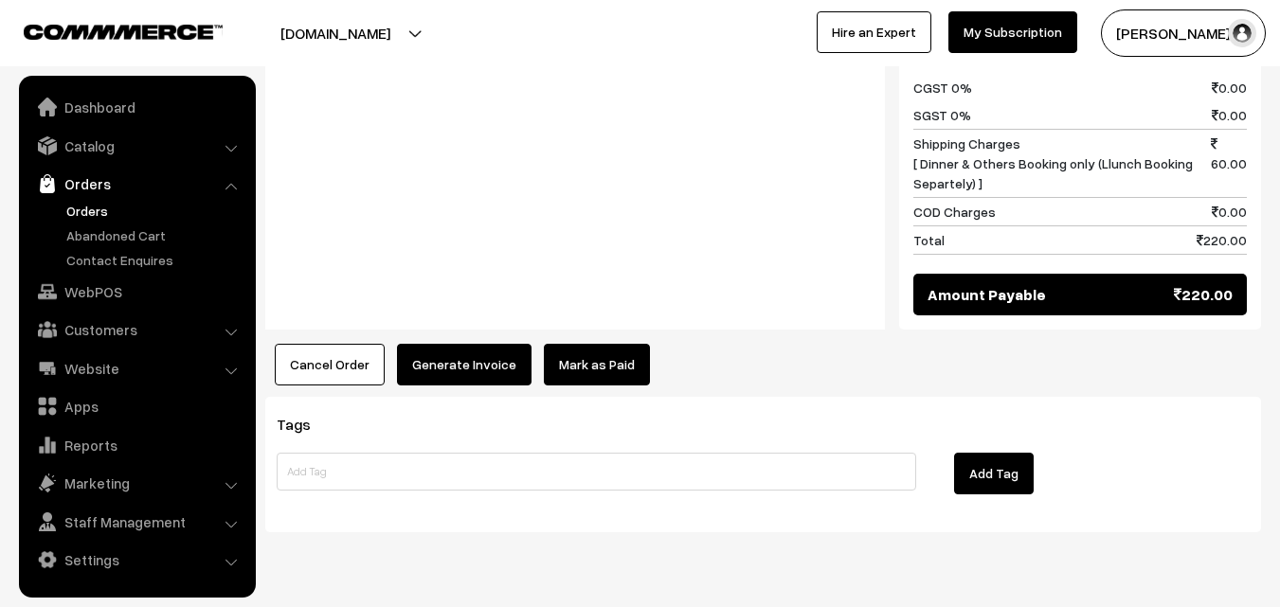
click at [462, 354] on button "Generate Invoice" at bounding box center [464, 365] width 135 height 42
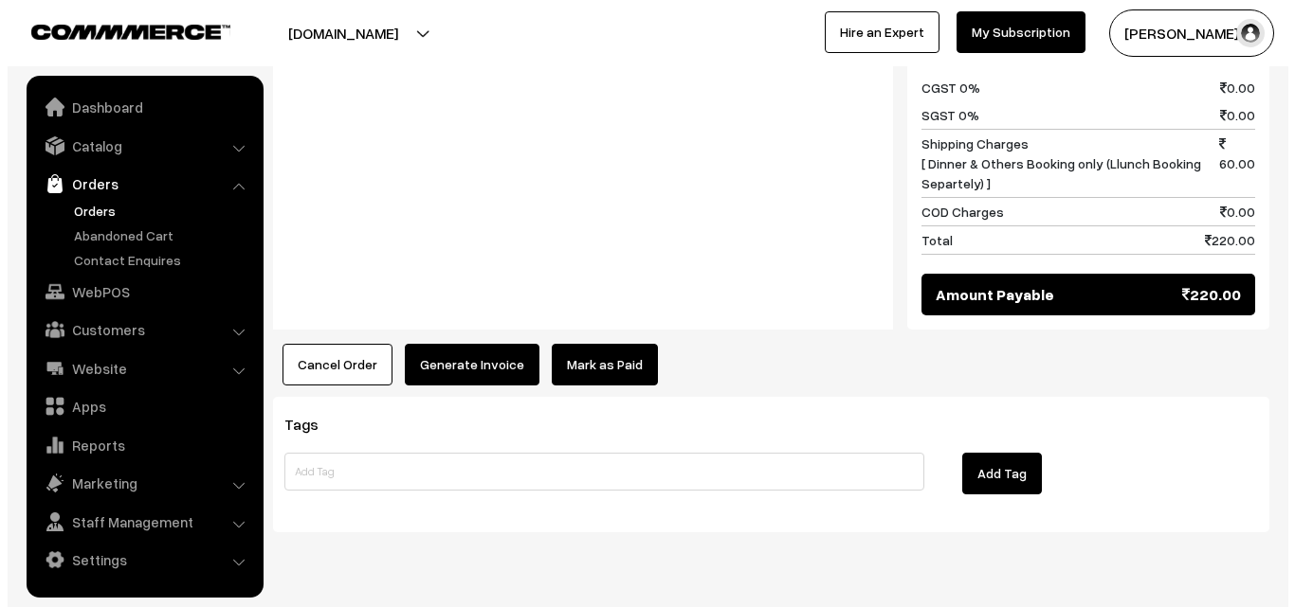
scroll to position [950, 0]
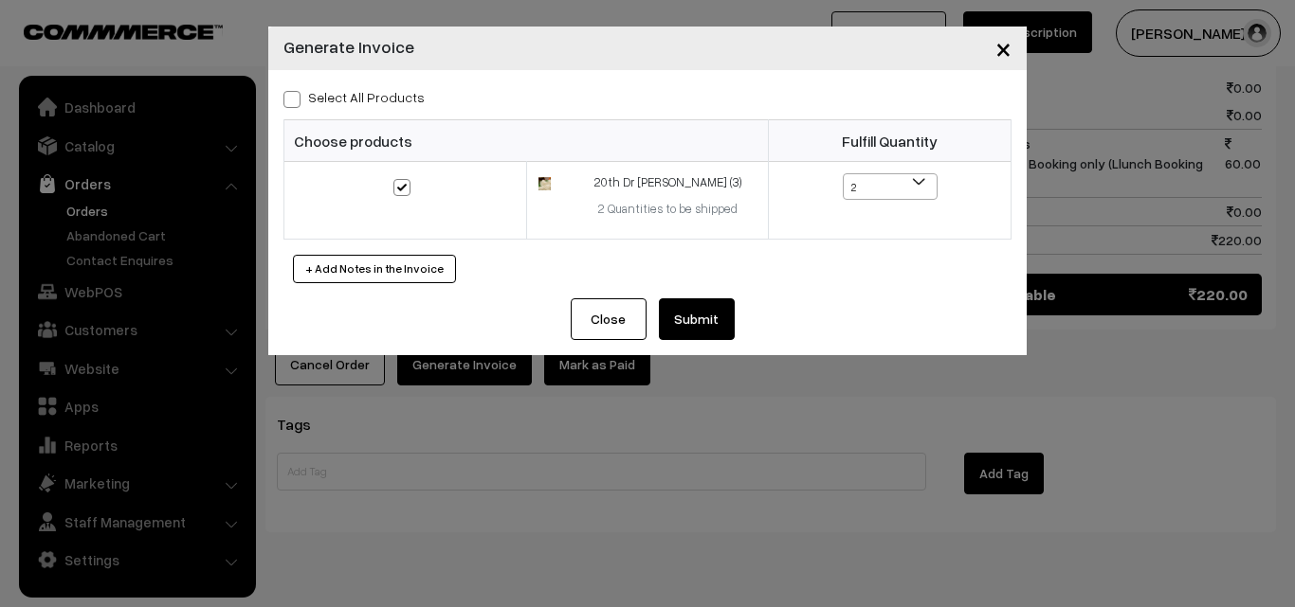
click at [715, 317] on button "Submit" at bounding box center [697, 320] width 76 height 42
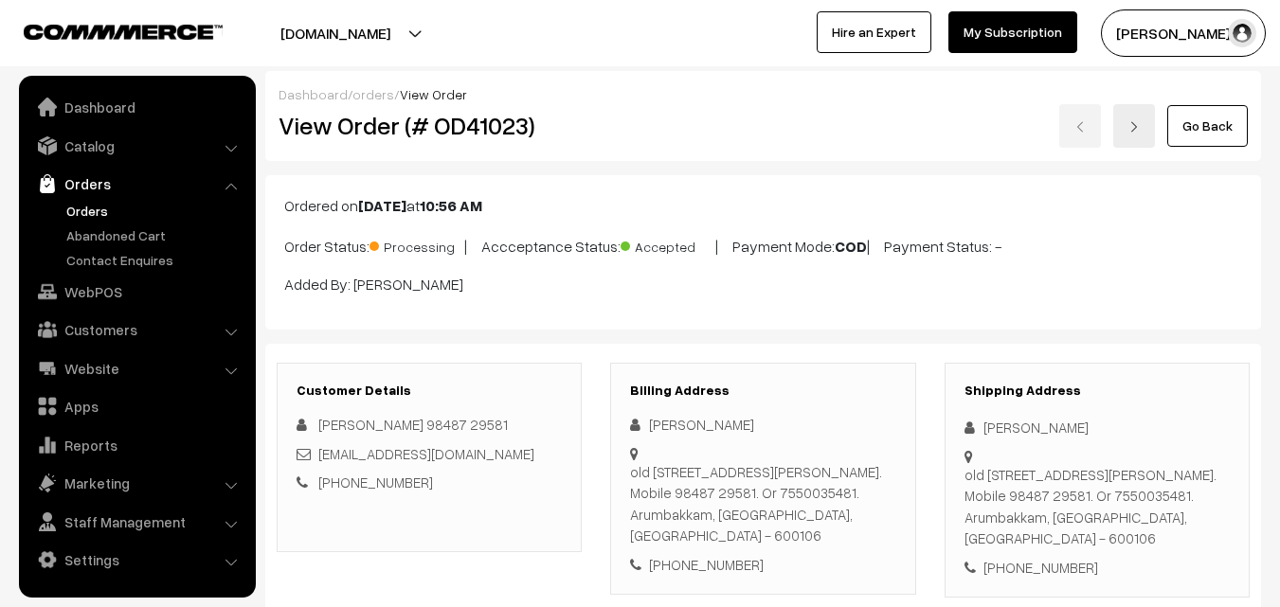
scroll to position [948, 0]
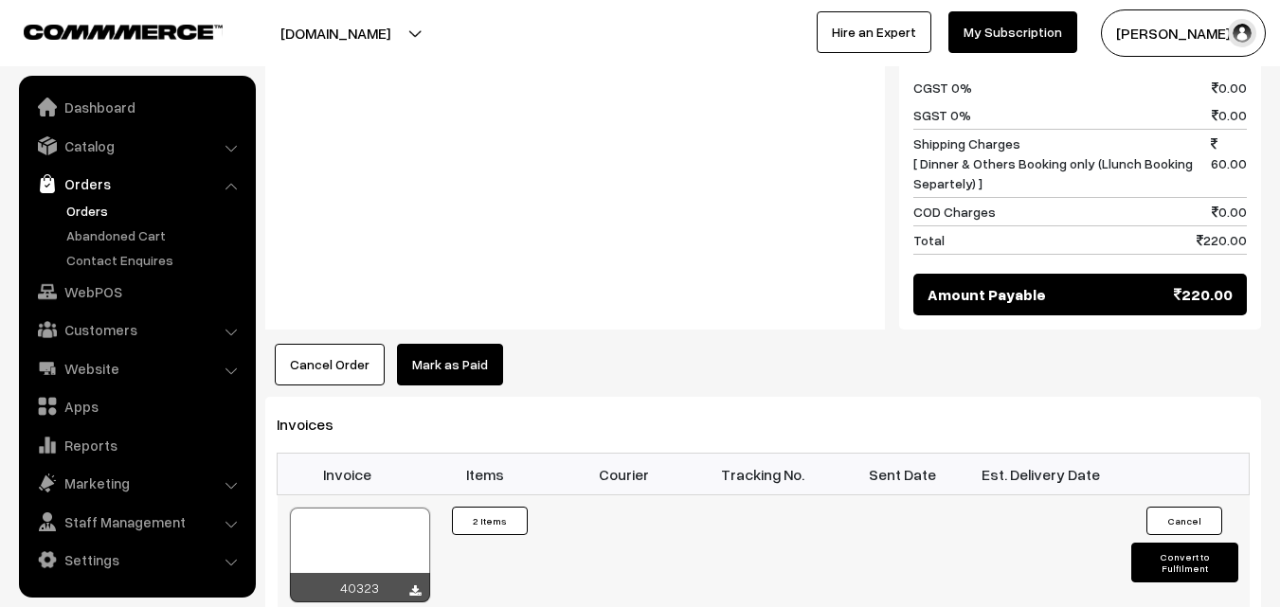
click at [378, 516] on div at bounding box center [360, 555] width 140 height 95
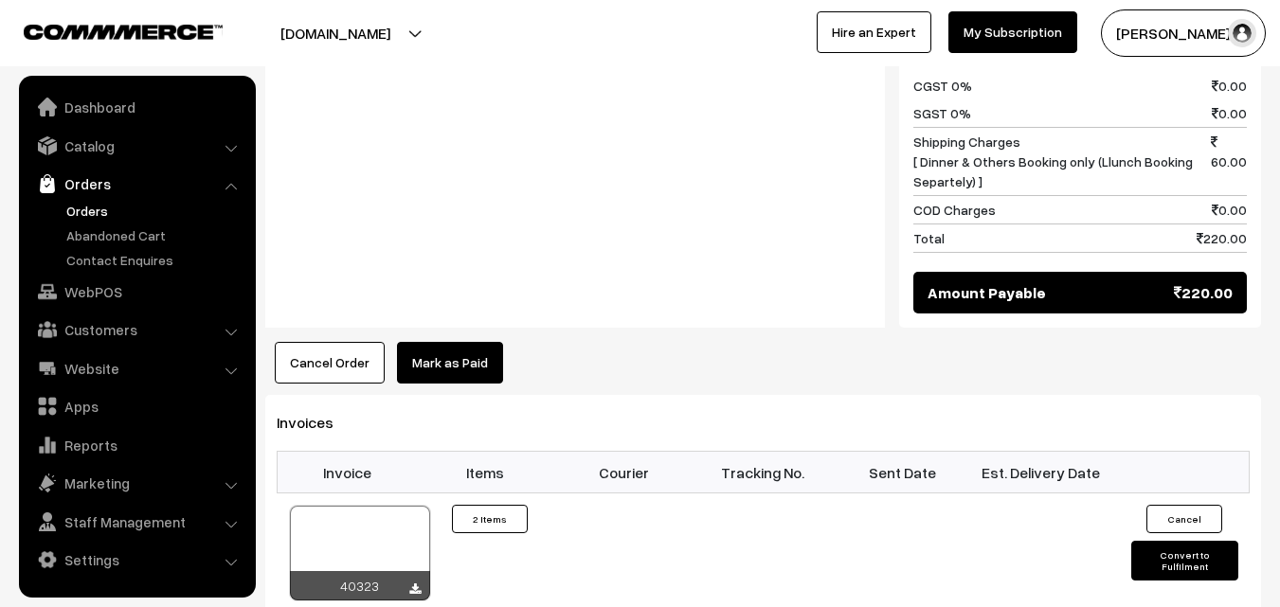
click at [89, 204] on link "Orders" at bounding box center [156, 211] width 188 height 20
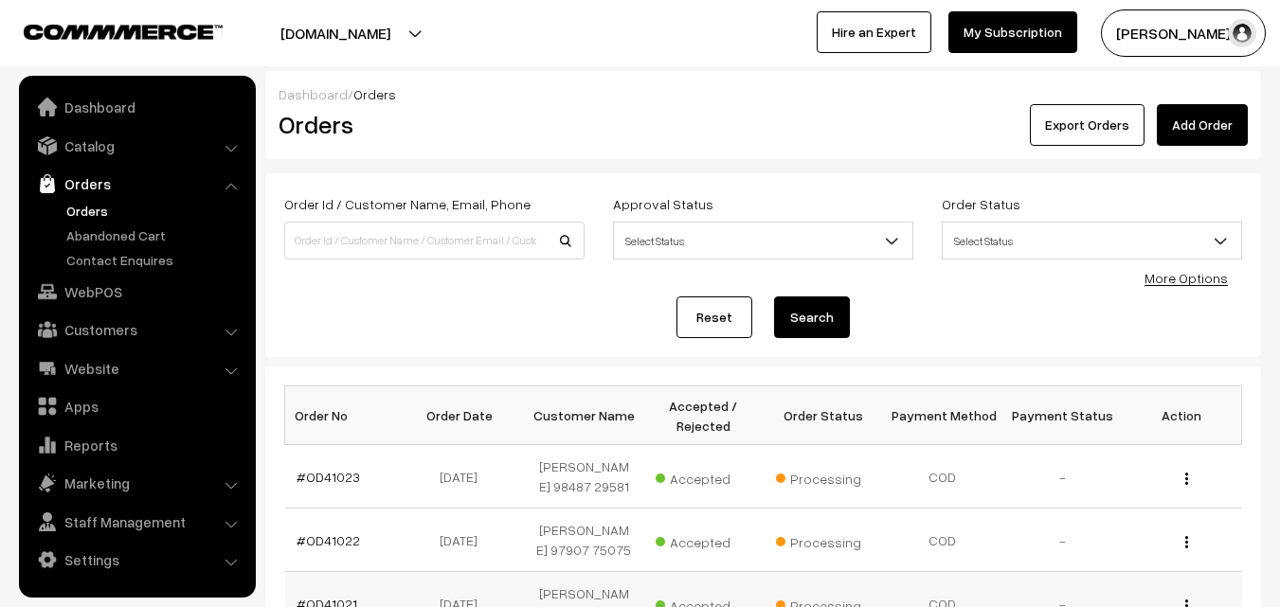
scroll to position [569, 0]
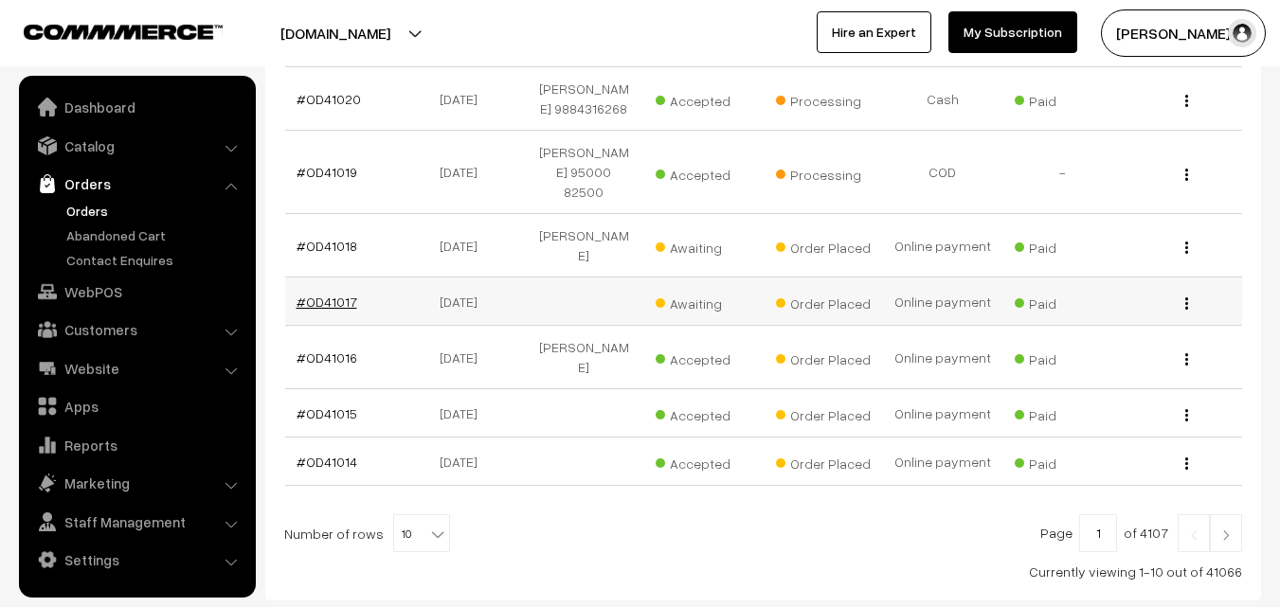
click at [328, 307] on link "#OD41017" at bounding box center [327, 302] width 61 height 16
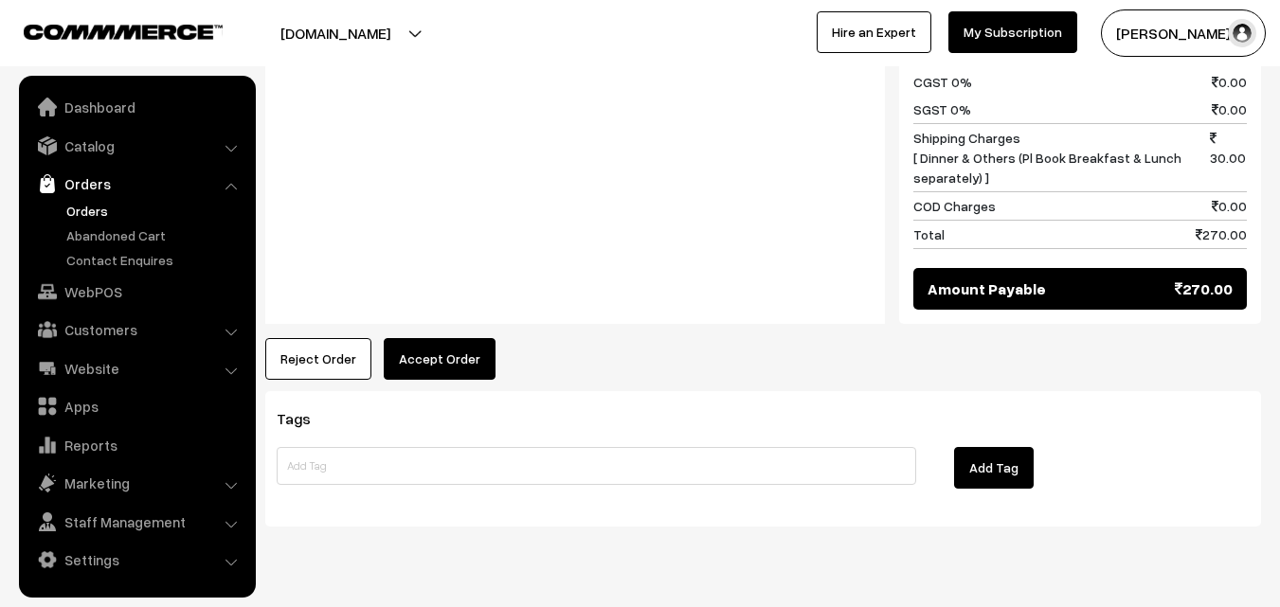
click at [455, 338] on button "Accept Order" at bounding box center [440, 359] width 112 height 42
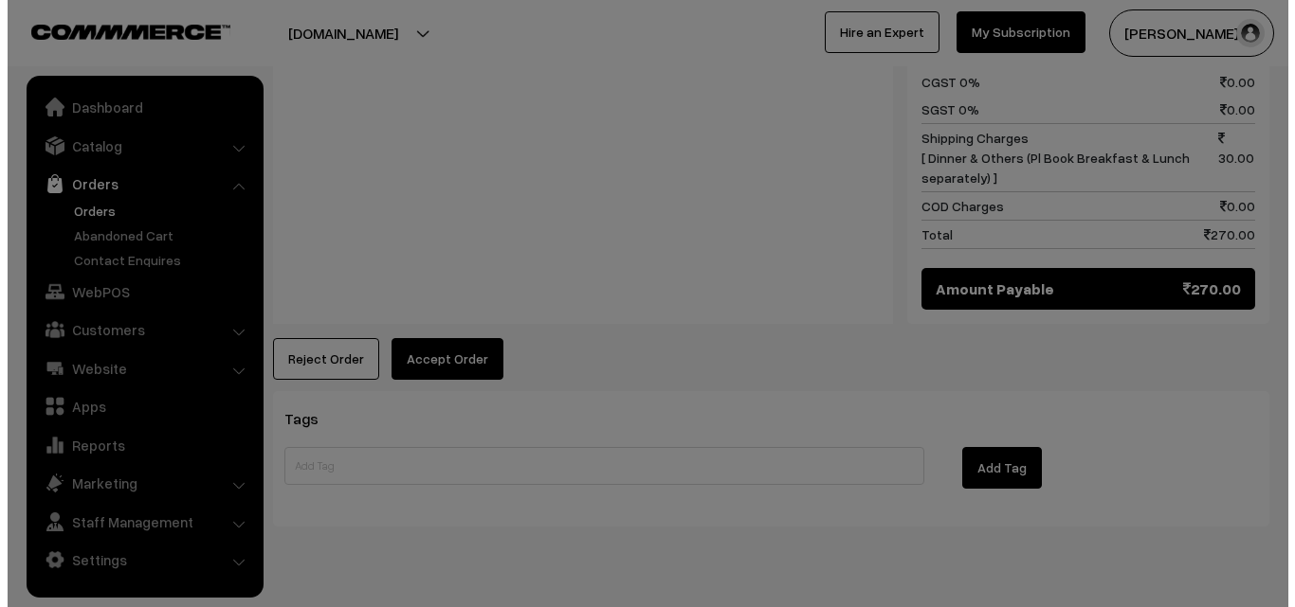
scroll to position [1184, 0]
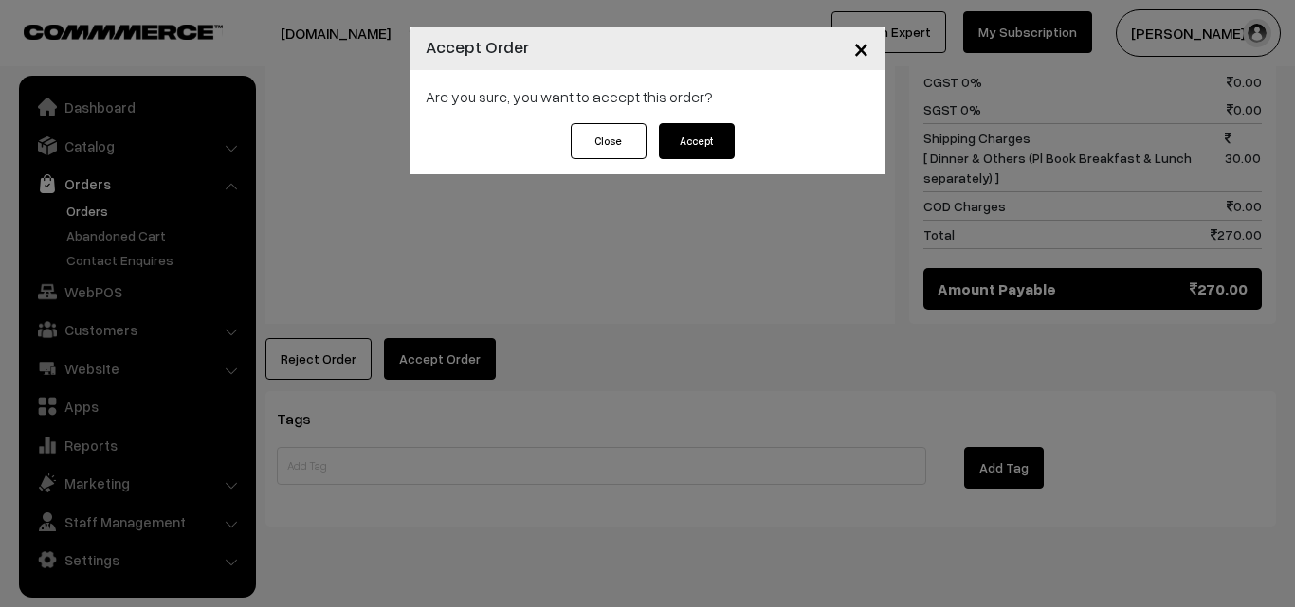
click at [697, 126] on button "Accept" at bounding box center [697, 141] width 76 height 36
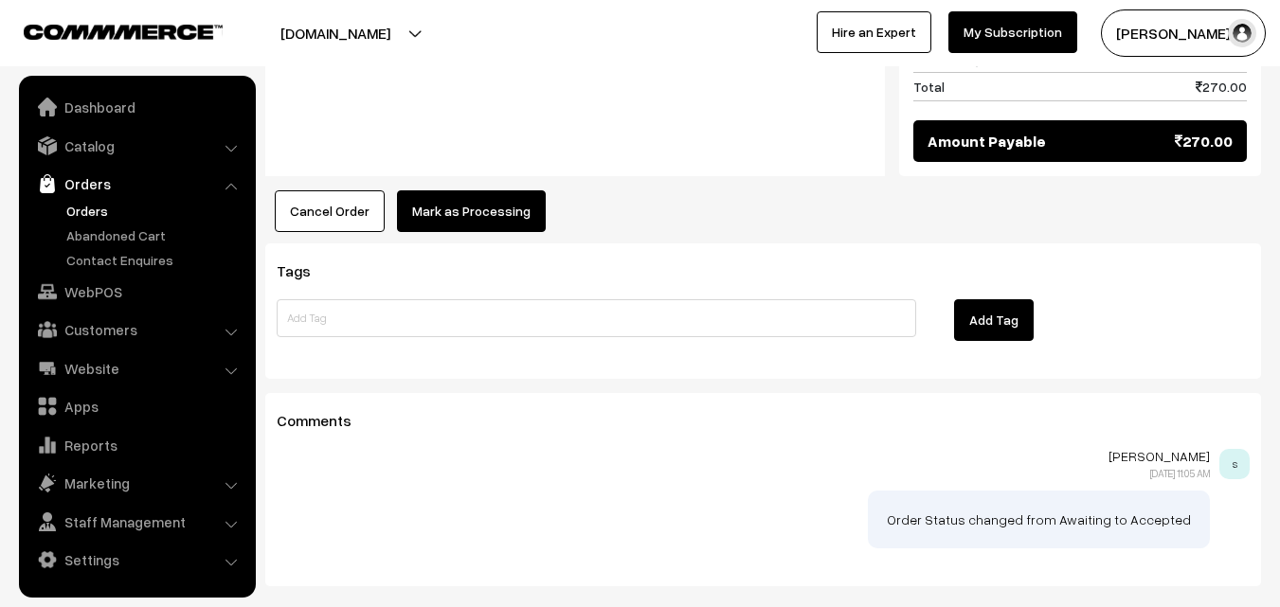
click at [458, 190] on button "Mark as Processing" at bounding box center [471, 211] width 149 height 42
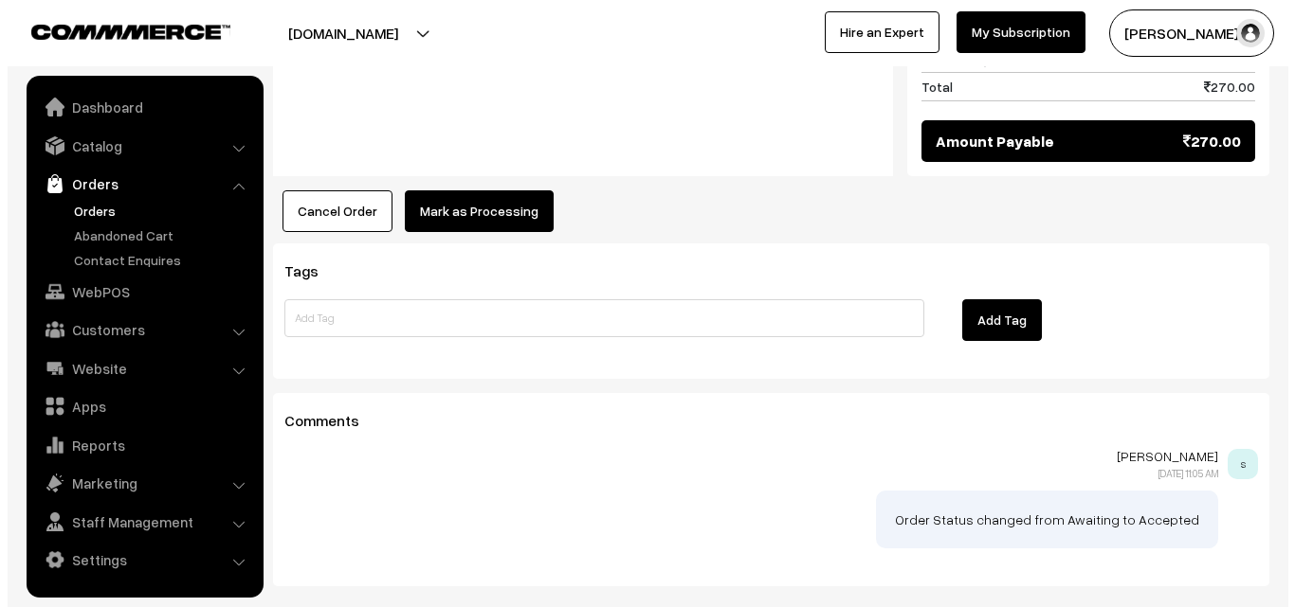
scroll to position [1332, 0]
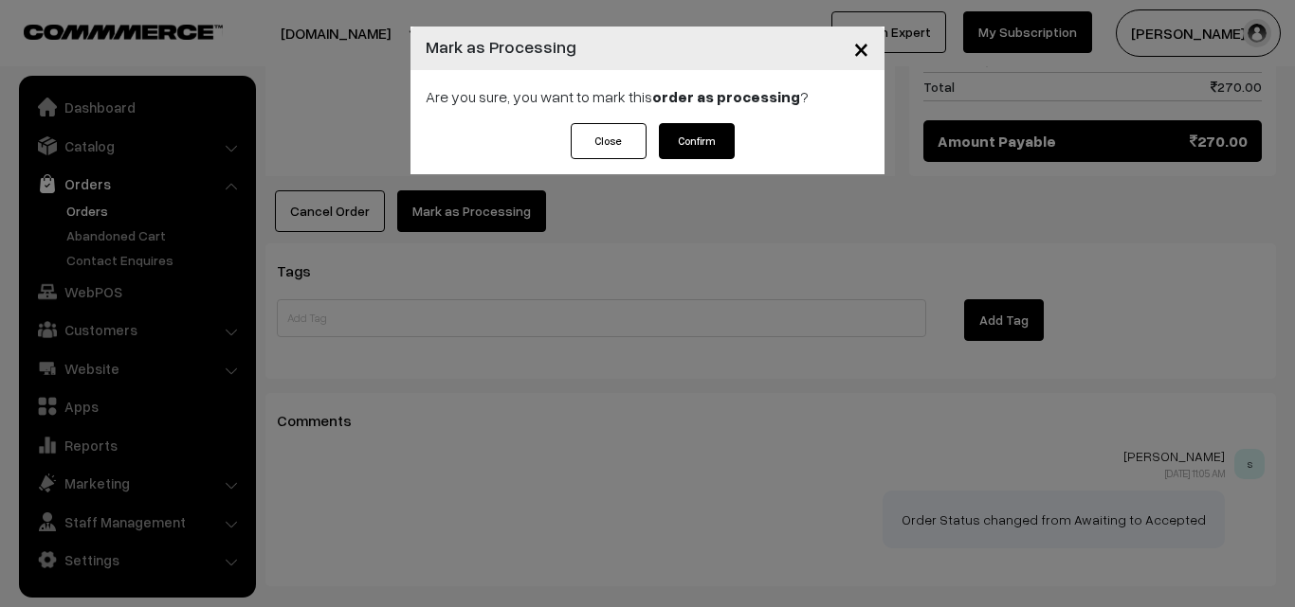
click at [680, 150] on button "Confirm" at bounding box center [697, 141] width 76 height 36
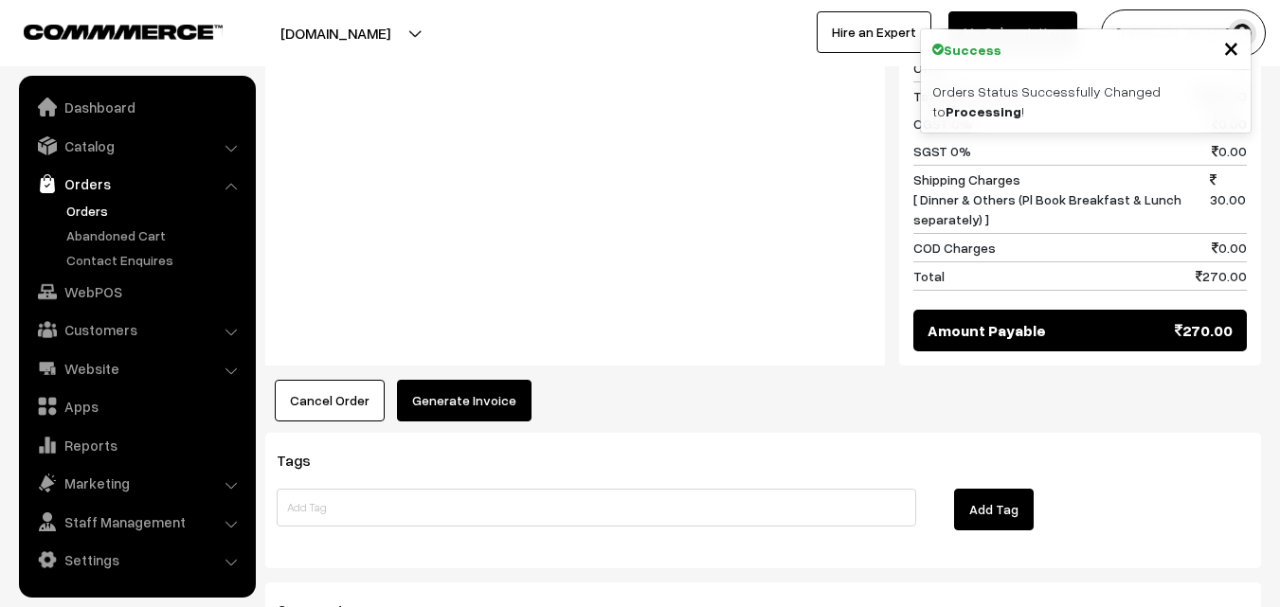
click at [461, 380] on button "Generate Invoice" at bounding box center [464, 401] width 135 height 42
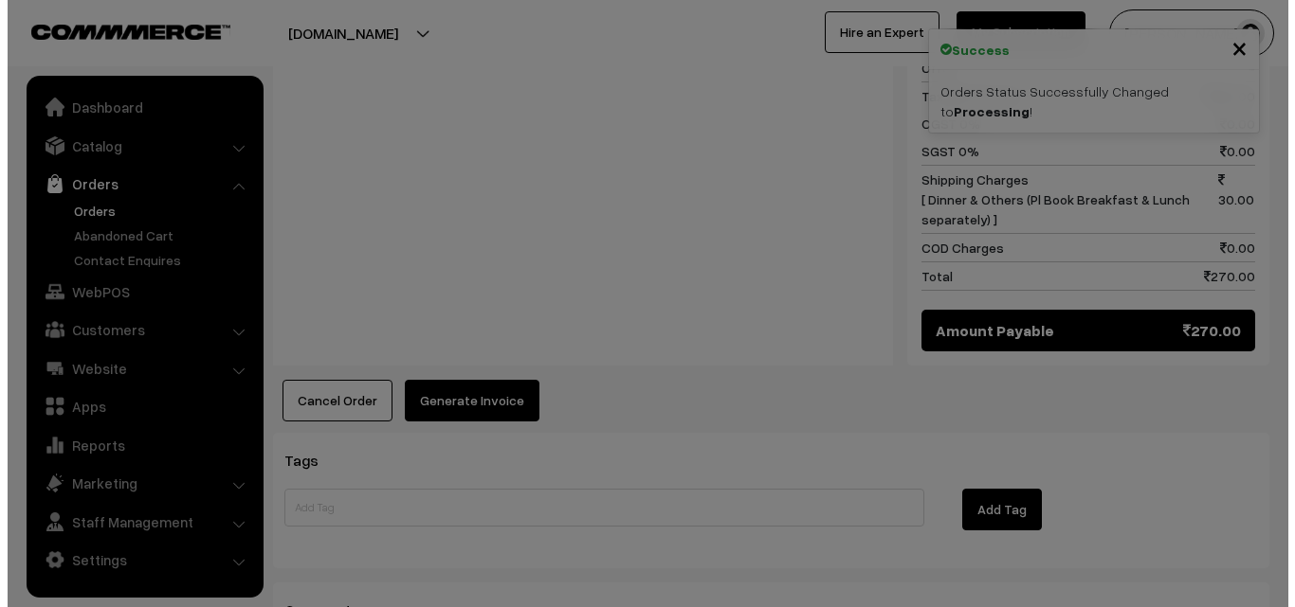
scroll to position [1142, 0]
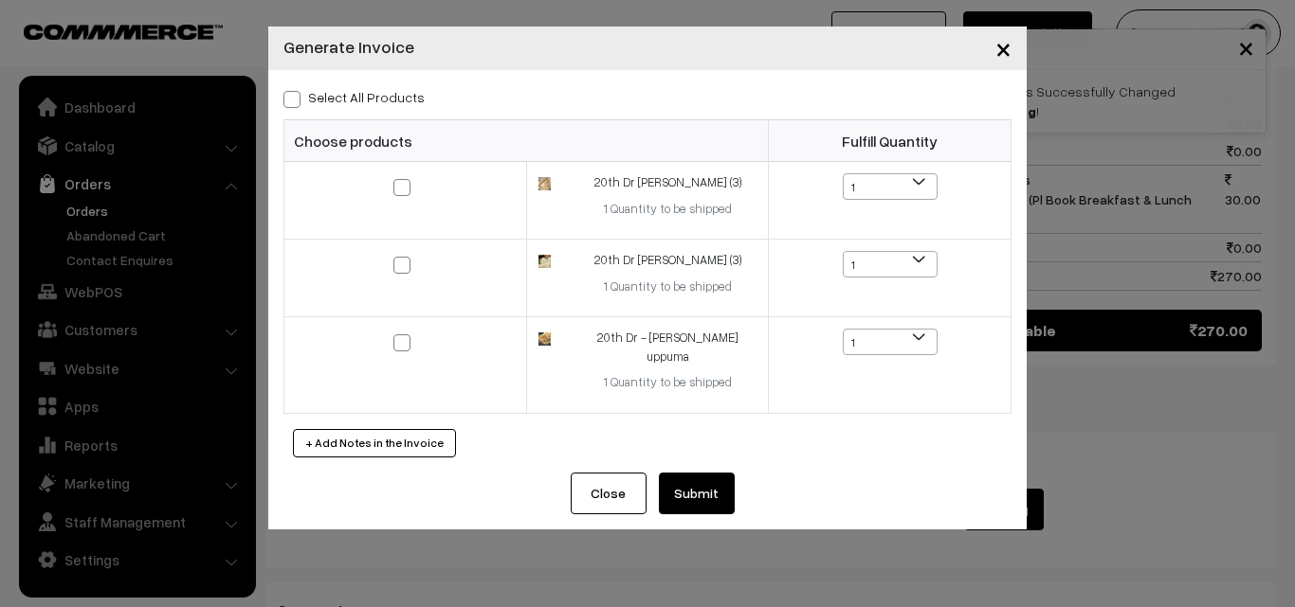
click at [394, 103] on label "Select All Products" at bounding box center [353, 97] width 141 height 20
click at [296, 102] on input "Select All Products" at bounding box center [289, 96] width 12 height 12
checkbox input "true"
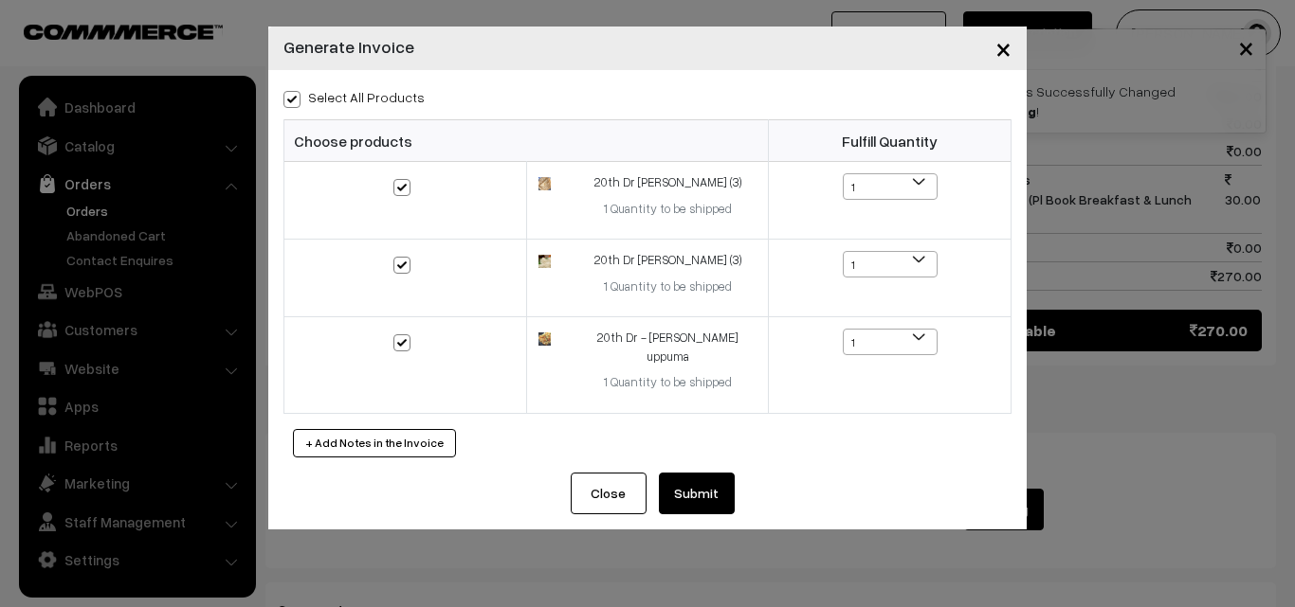
checkbox input "true"
click at [705, 493] on button "Submit" at bounding box center [697, 494] width 76 height 42
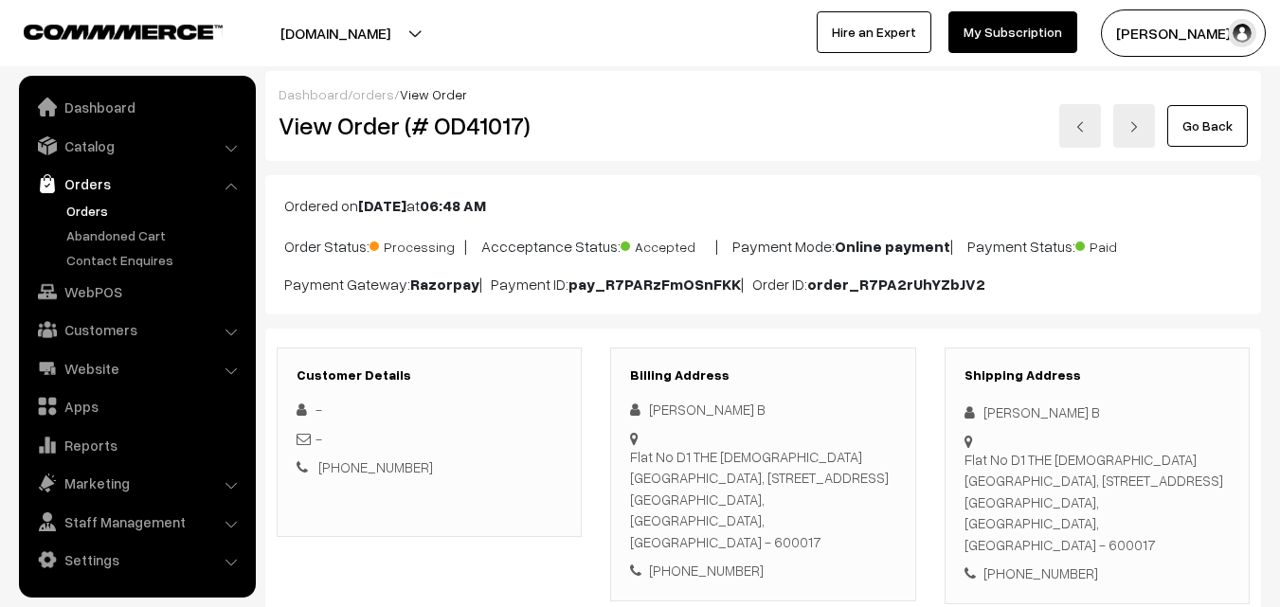
scroll to position [1137, 0]
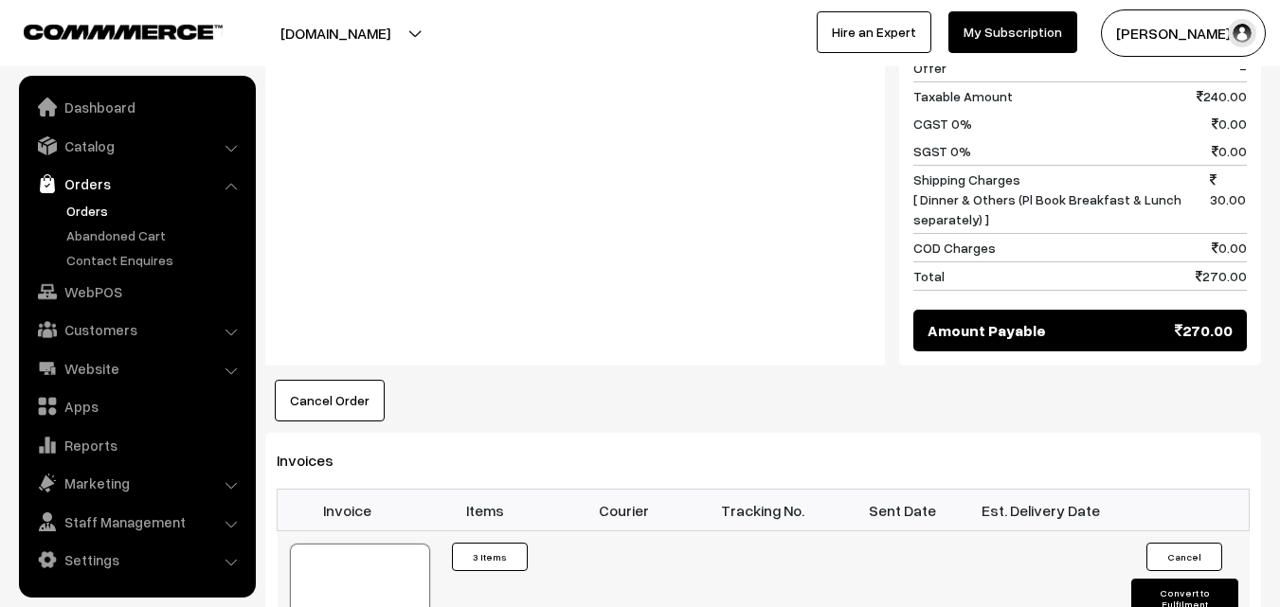
click at [335, 544] on div at bounding box center [360, 591] width 140 height 95
click at [81, 209] on link "Orders" at bounding box center [156, 211] width 188 height 20
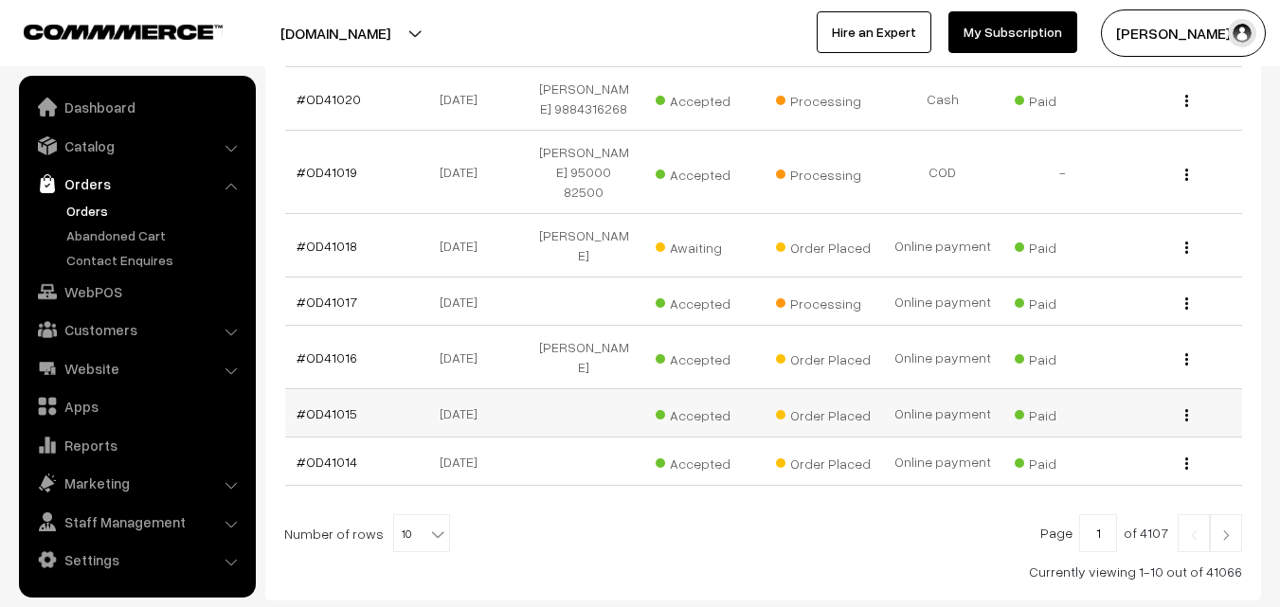
scroll to position [690, 0]
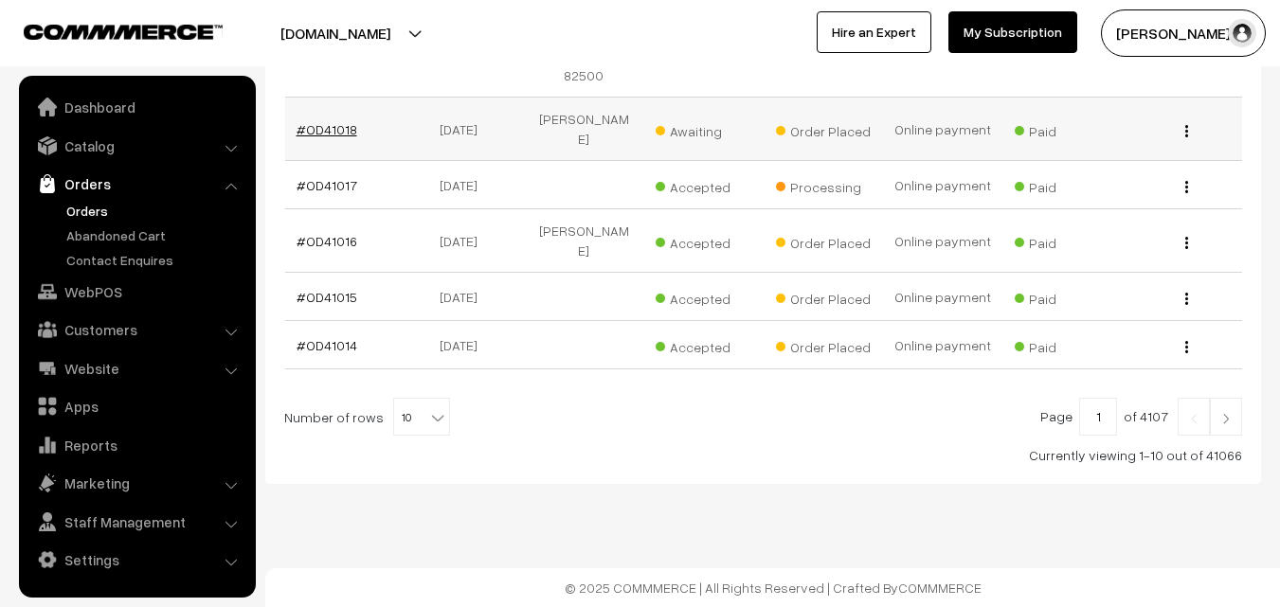
click at [332, 132] on link "#OD41018" at bounding box center [327, 129] width 61 height 16
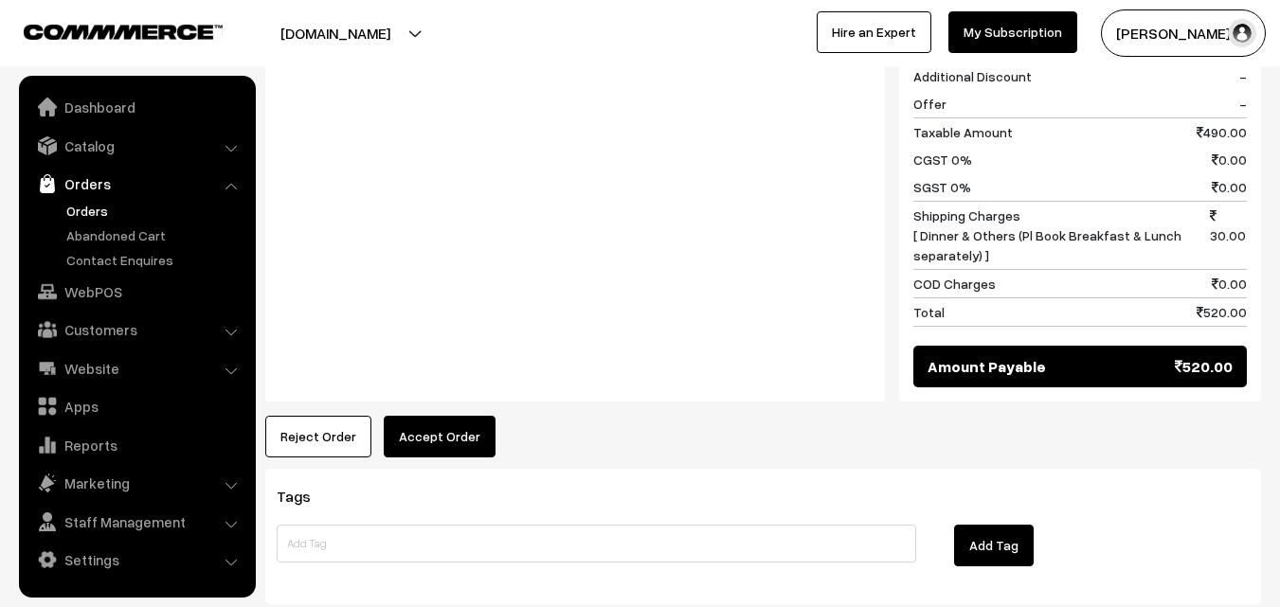
click at [445, 416] on button "Accept Order" at bounding box center [440, 437] width 112 height 42
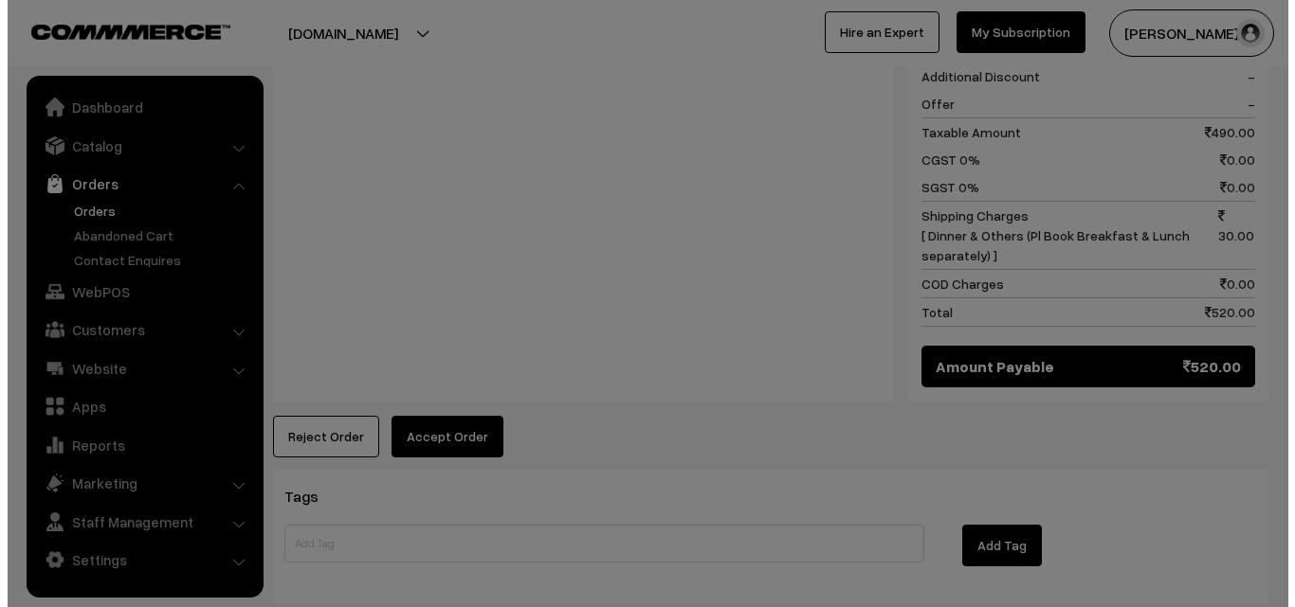
scroll to position [1239, 0]
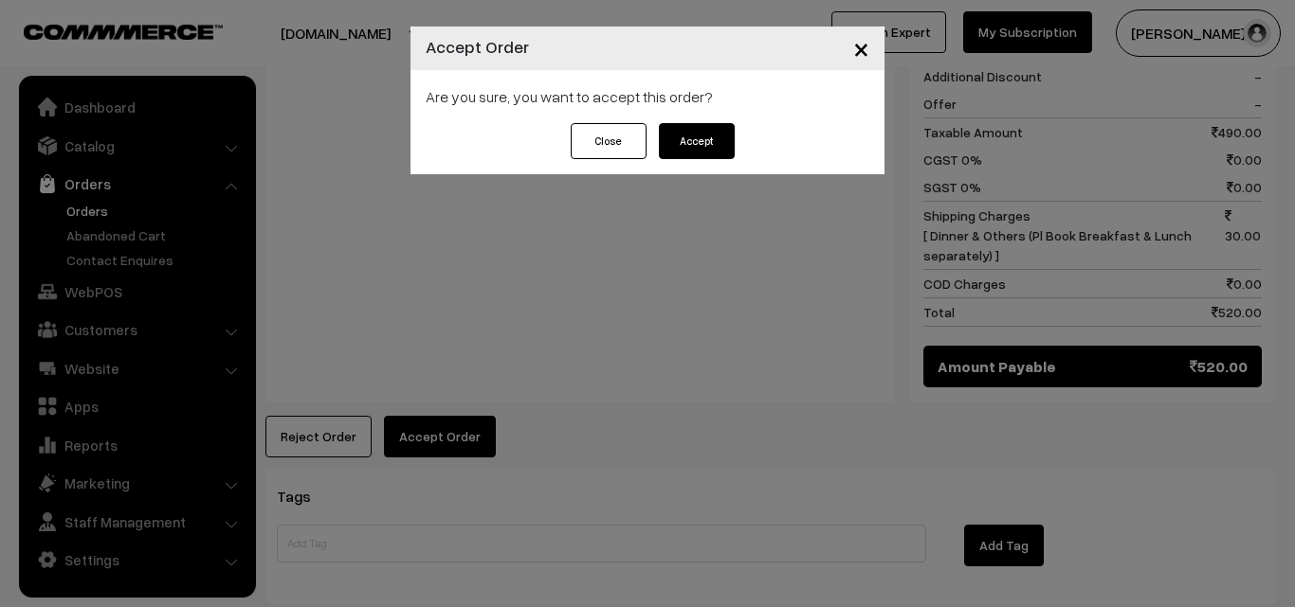
click at [694, 145] on button "Accept" at bounding box center [697, 141] width 76 height 36
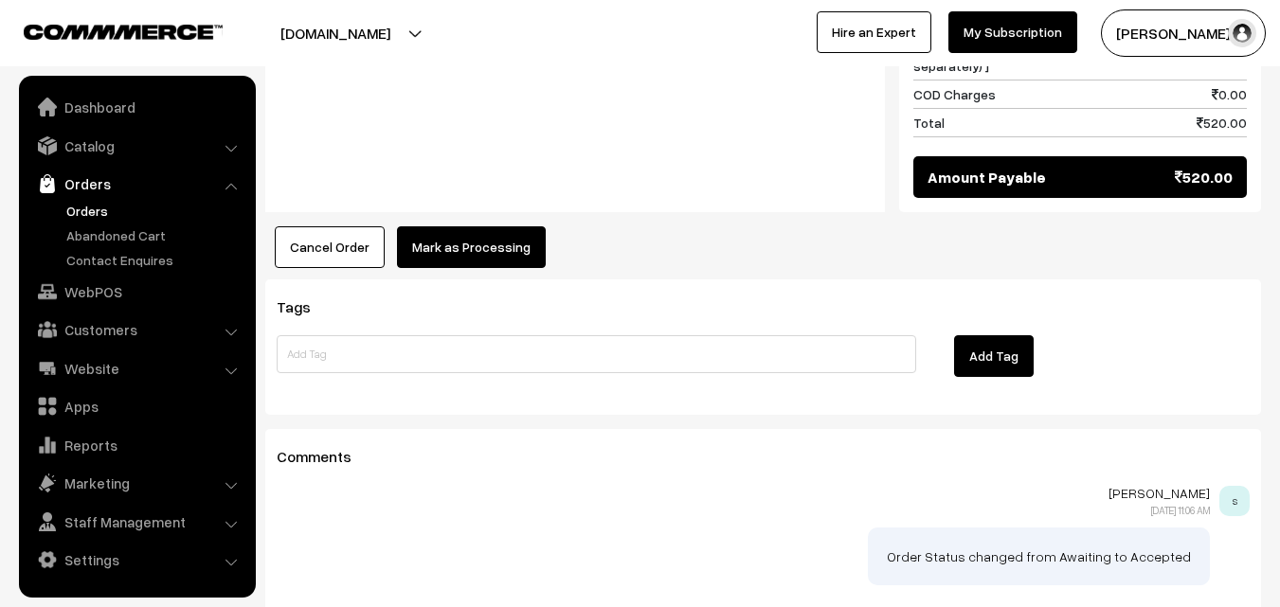
click at [442, 227] on button "Mark as Processing" at bounding box center [471, 248] width 149 height 42
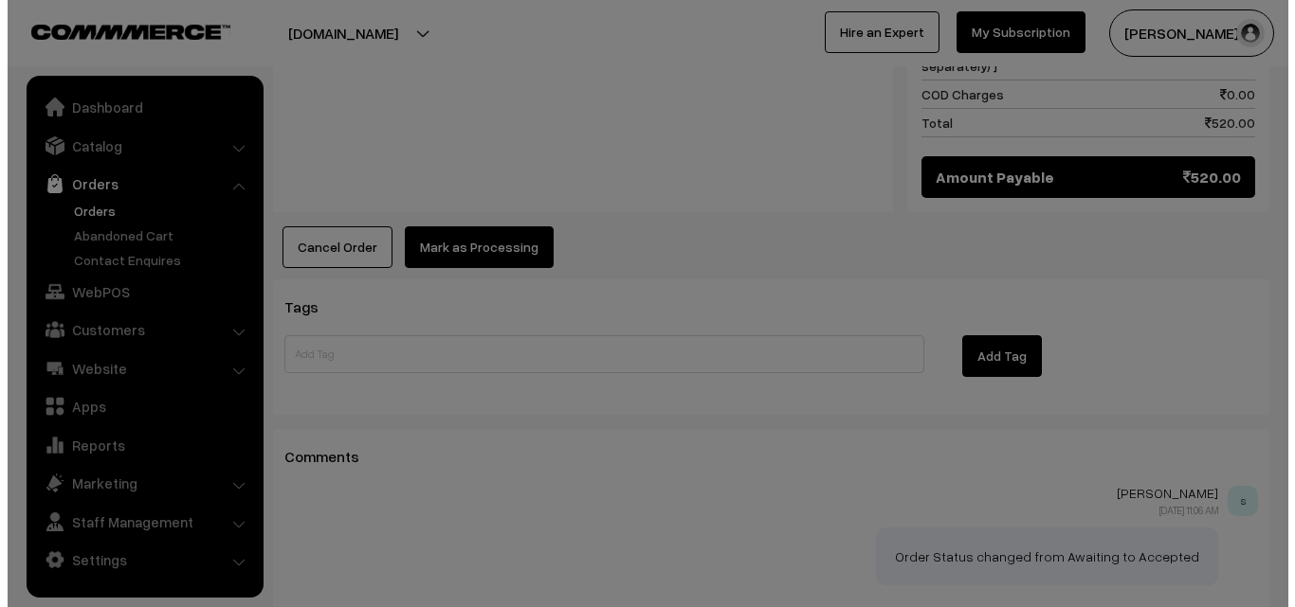
scroll to position [1427, 0]
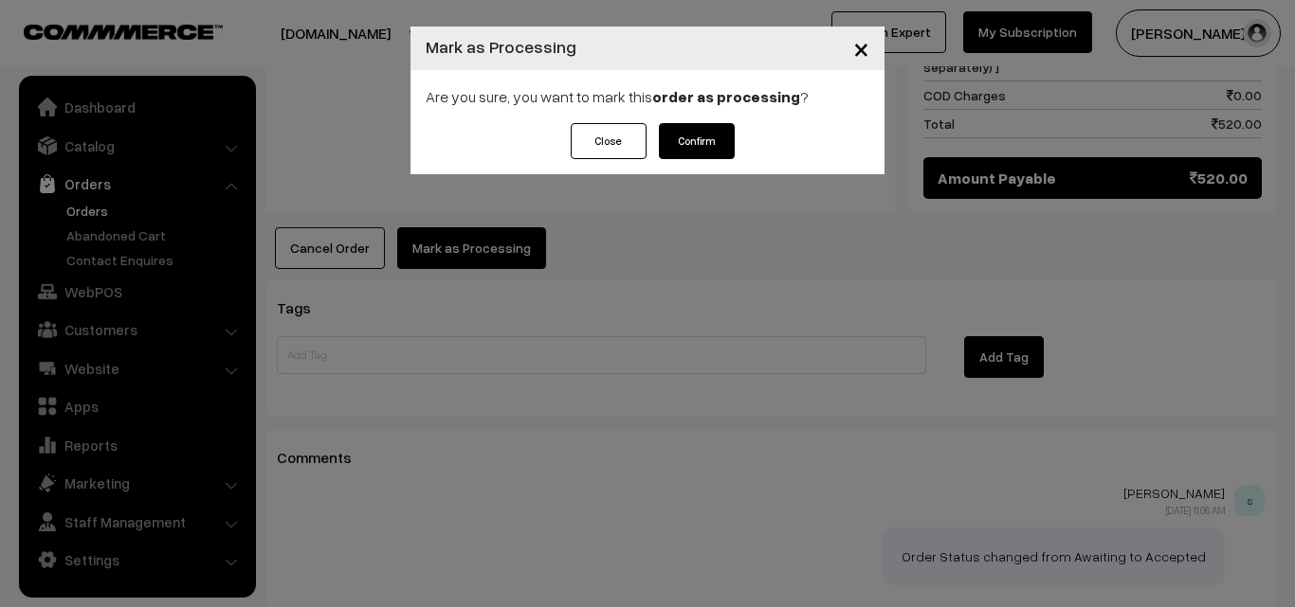
click at [674, 146] on button "Confirm" at bounding box center [697, 141] width 76 height 36
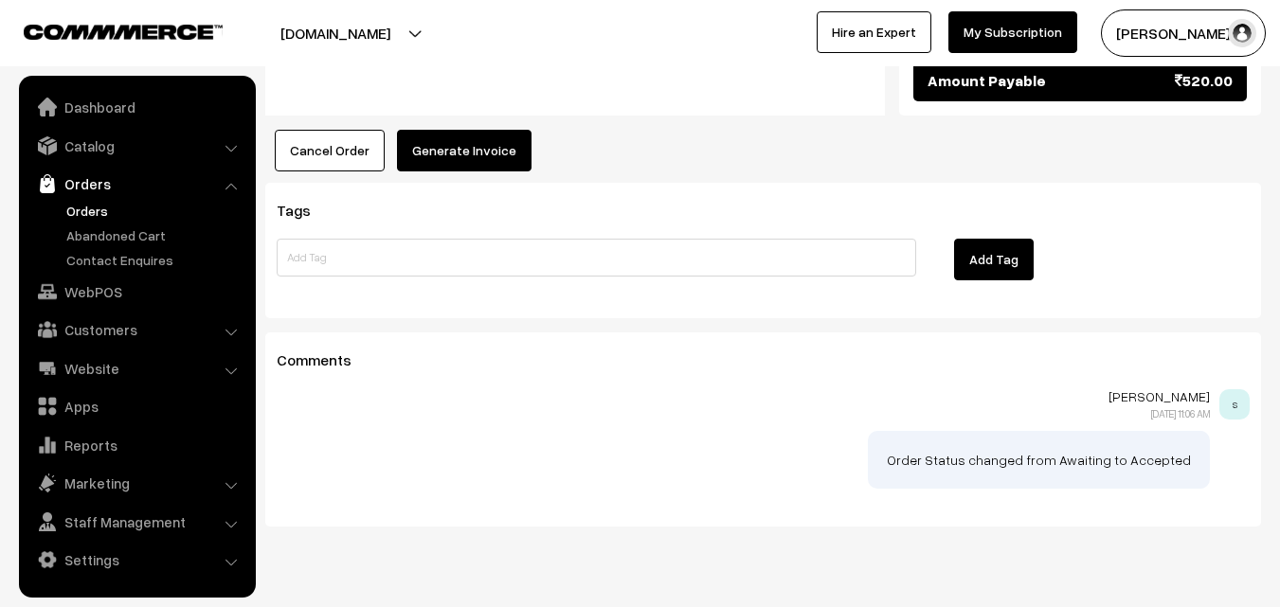
click at [478, 130] on button "Generate Invoice" at bounding box center [464, 151] width 135 height 42
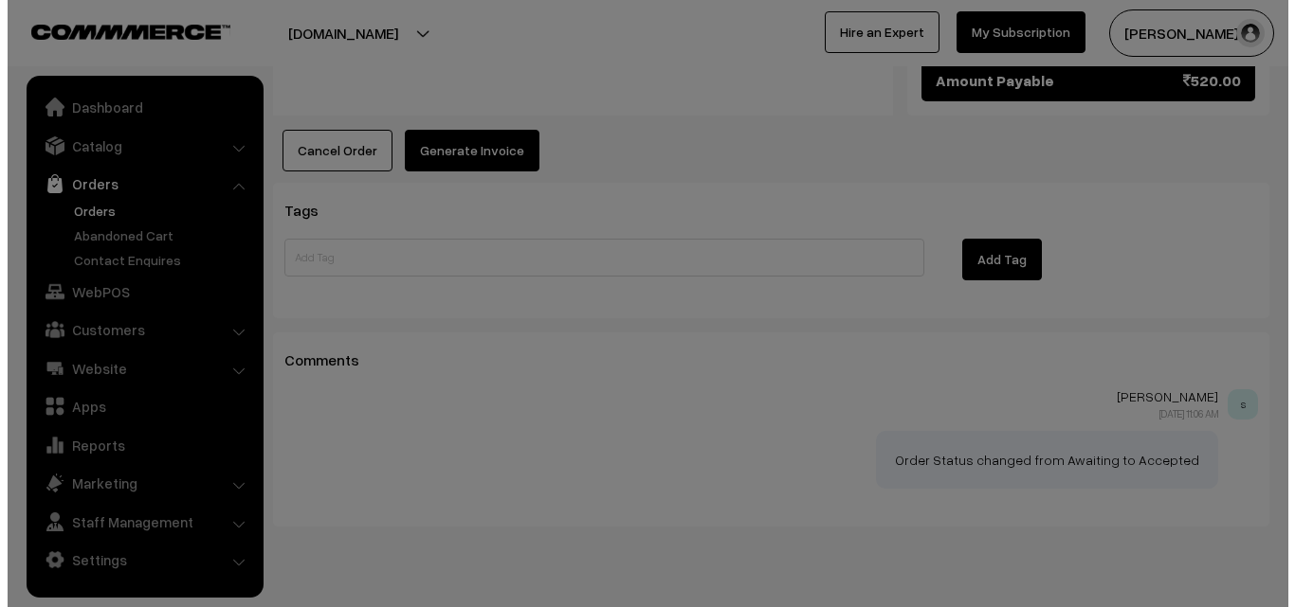
scroll to position [1524, 0]
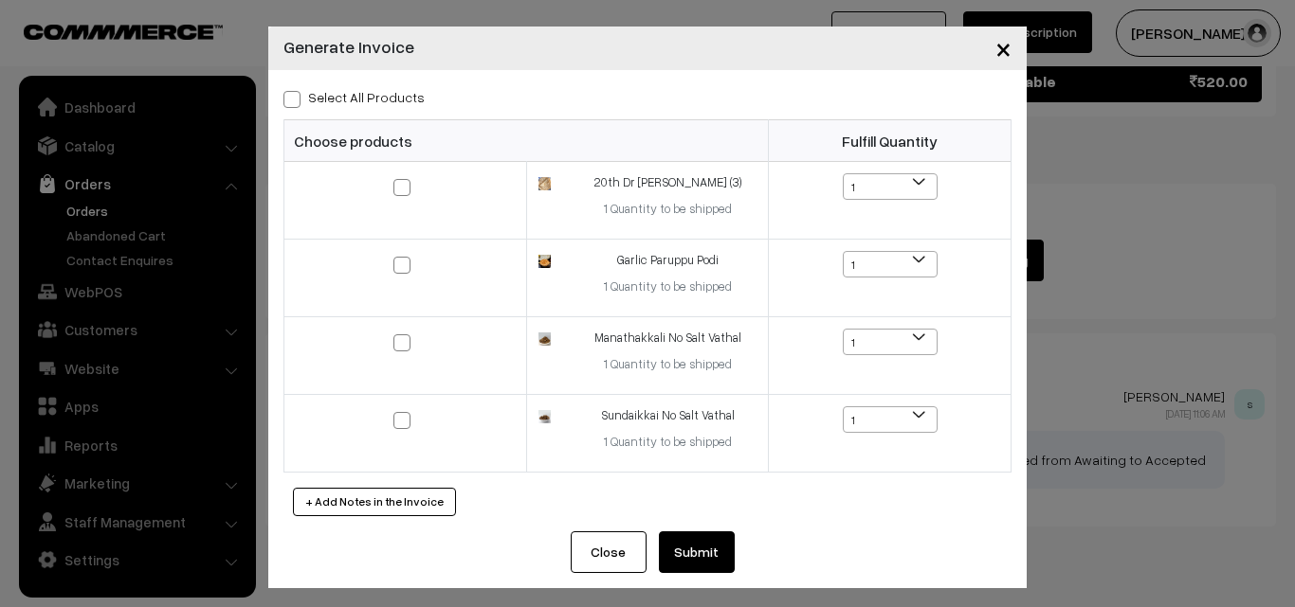
click at [385, 89] on label "Select All Products" at bounding box center [353, 97] width 141 height 20
click at [296, 90] on input "Select All Products" at bounding box center [289, 96] width 12 height 12
checkbox input "true"
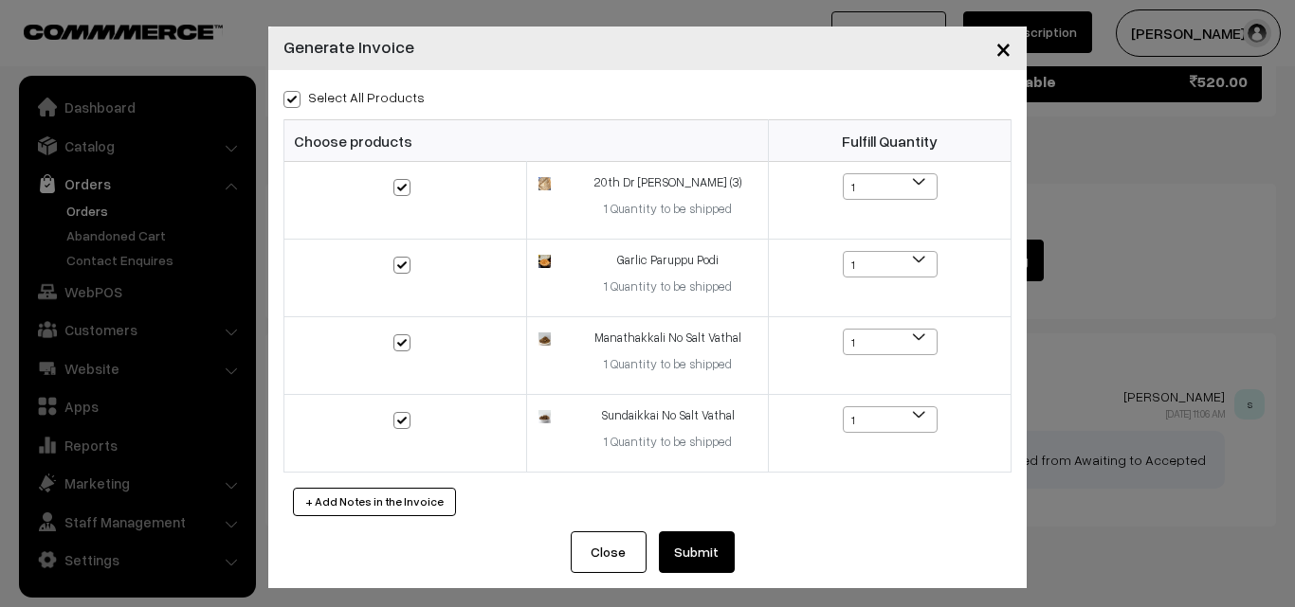
checkbox input "true"
click at [676, 559] on button "Submit" at bounding box center [697, 553] width 76 height 42
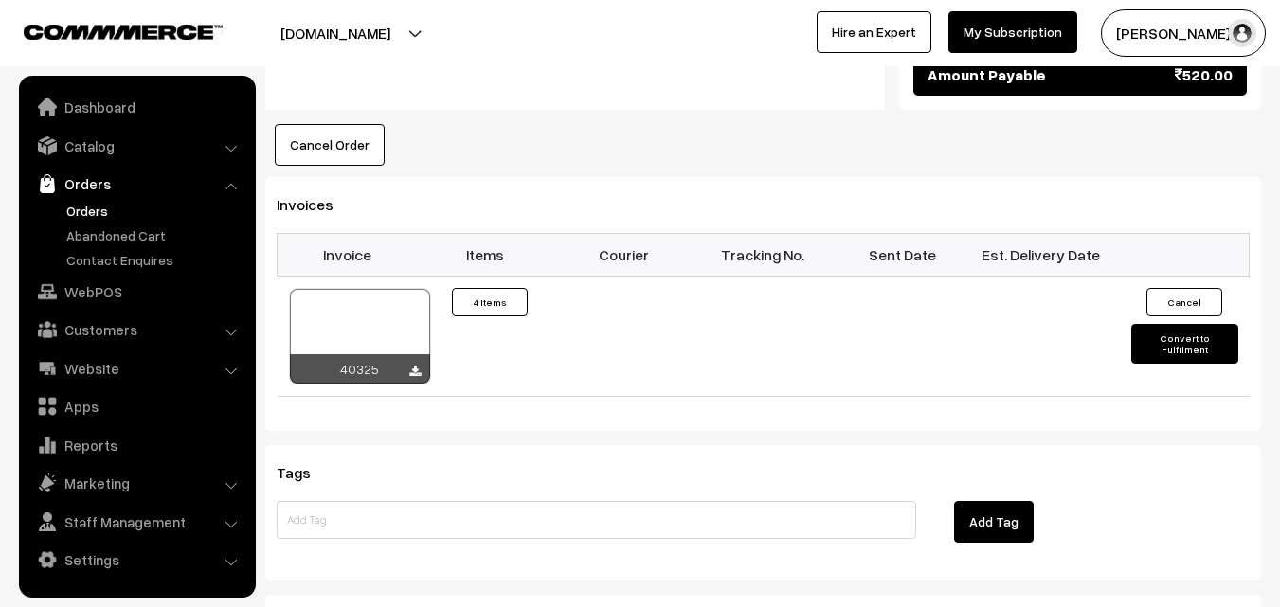
scroll to position [1524, 0]
click at [80, 219] on link "Orders" at bounding box center [156, 211] width 188 height 20
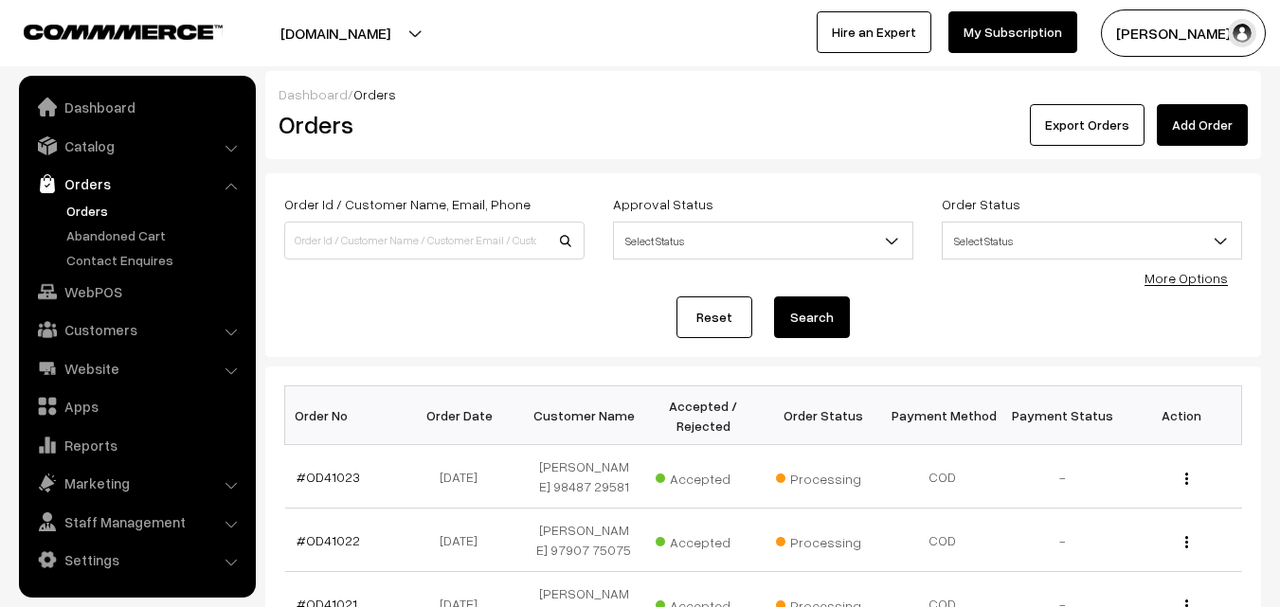
scroll to position [284, 0]
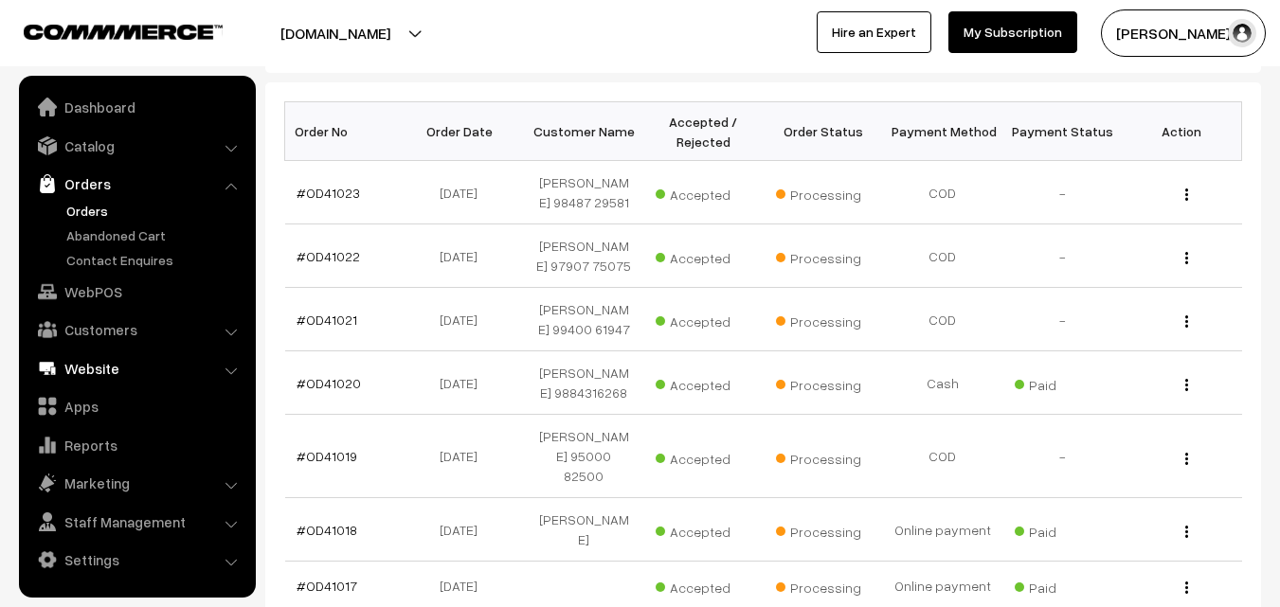
click at [114, 288] on link "WebPOS" at bounding box center [137, 292] width 226 height 34
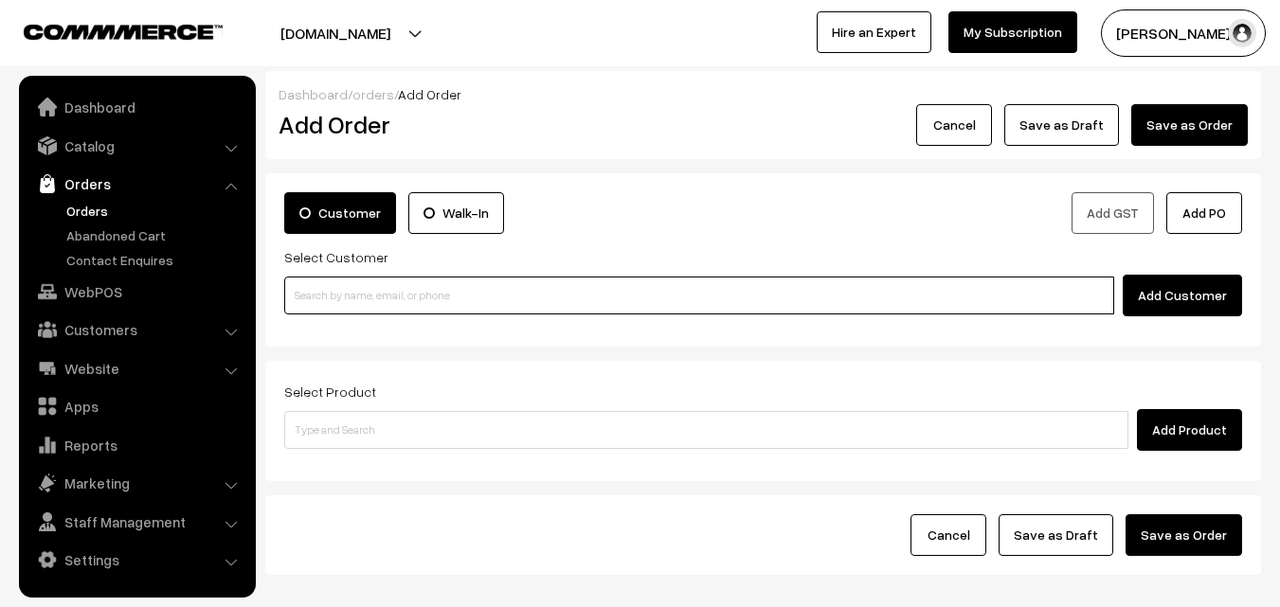
click at [384, 311] on input at bounding box center [699, 296] width 830 height 38
paste input "98407 17672"
click at [336, 292] on input "98407 17672" at bounding box center [699, 296] width 830 height 38
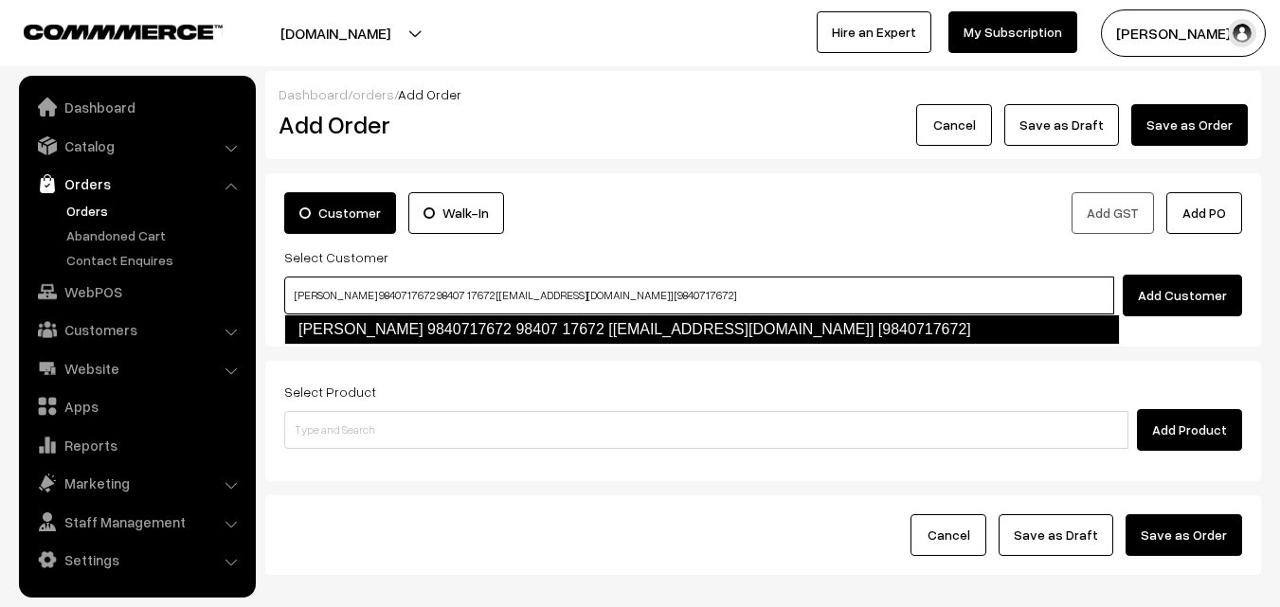
type input "Madhuri 9840717672 98407 17672 [test119@gmail.com] [9840717672]"
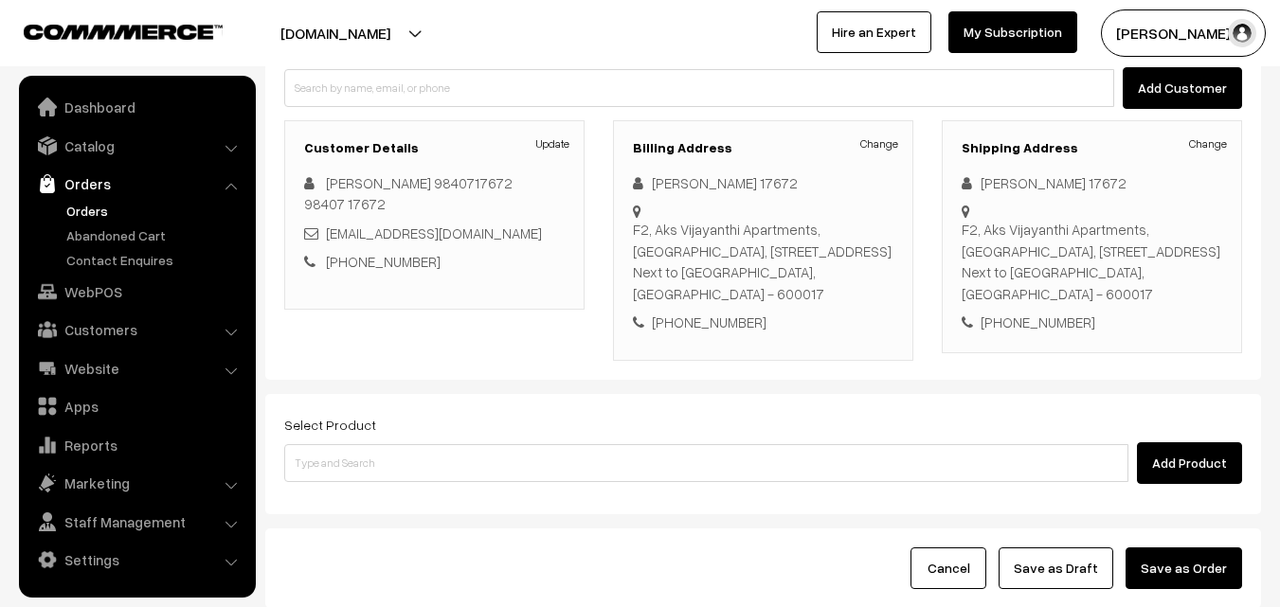
scroll to position [346, 0]
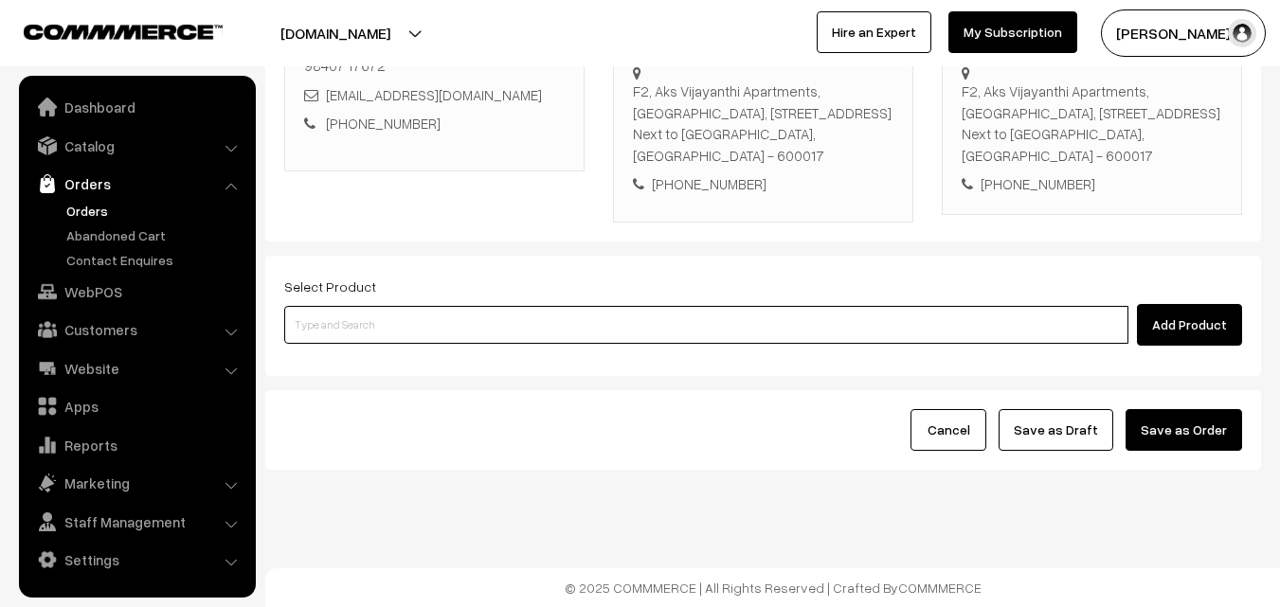
click at [462, 309] on input at bounding box center [706, 325] width 844 height 38
click at [541, 308] on input at bounding box center [706, 325] width 844 height 38
click at [532, 329] on input at bounding box center [706, 325] width 844 height 38
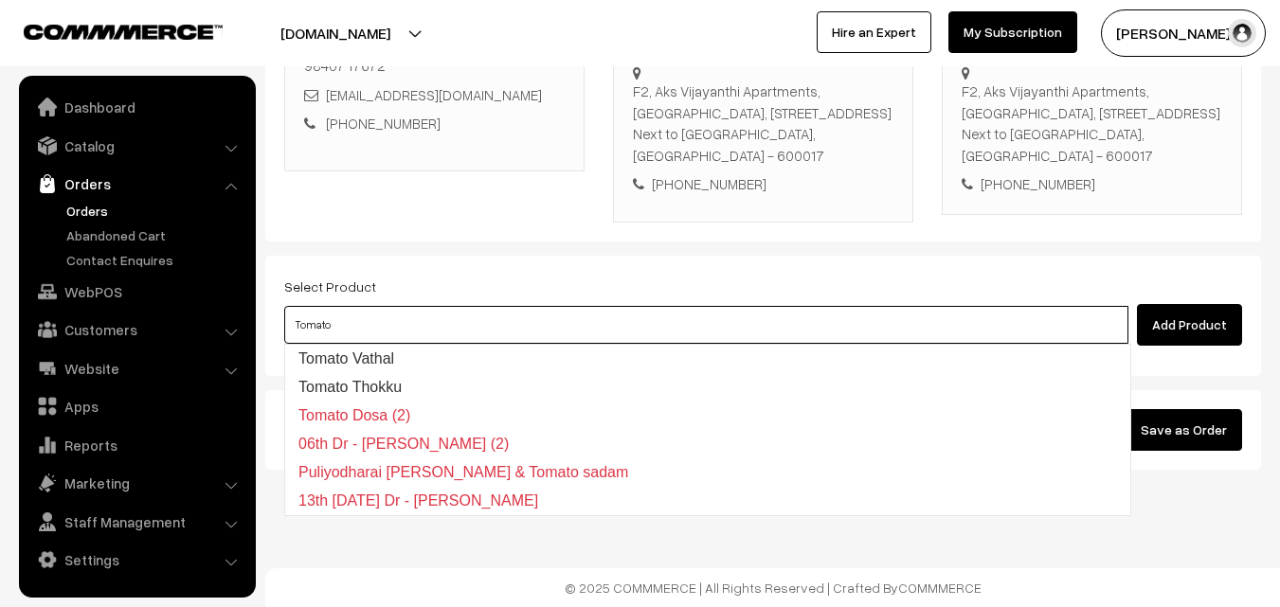
type input "Tomato p"
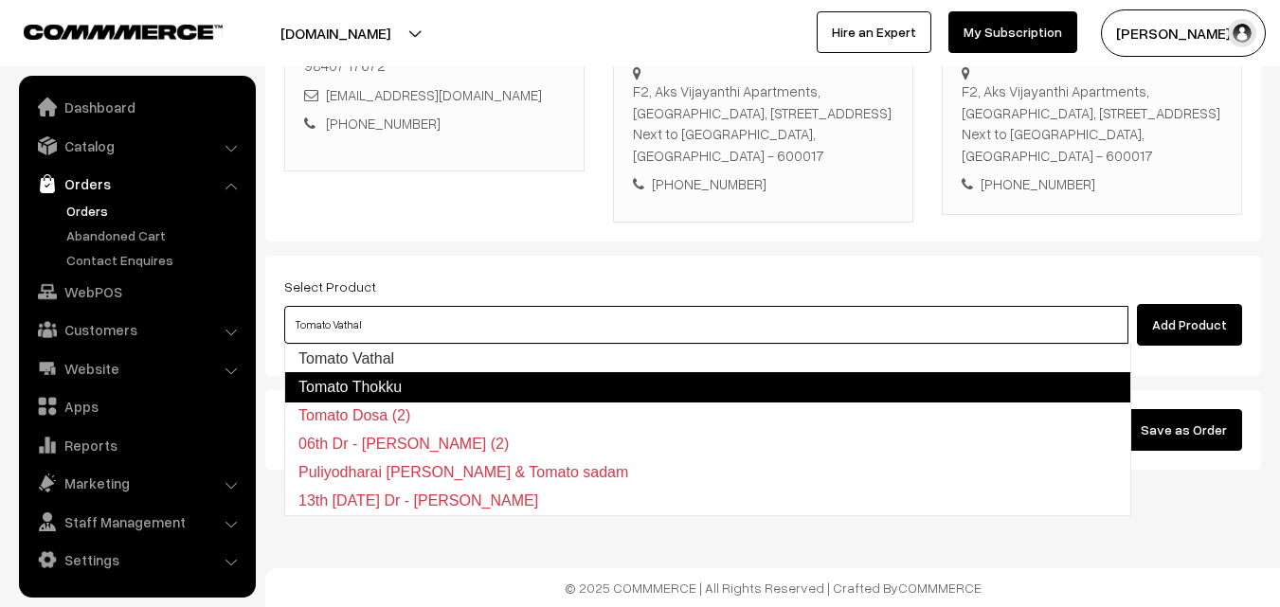
type input "Tomato Thokku"
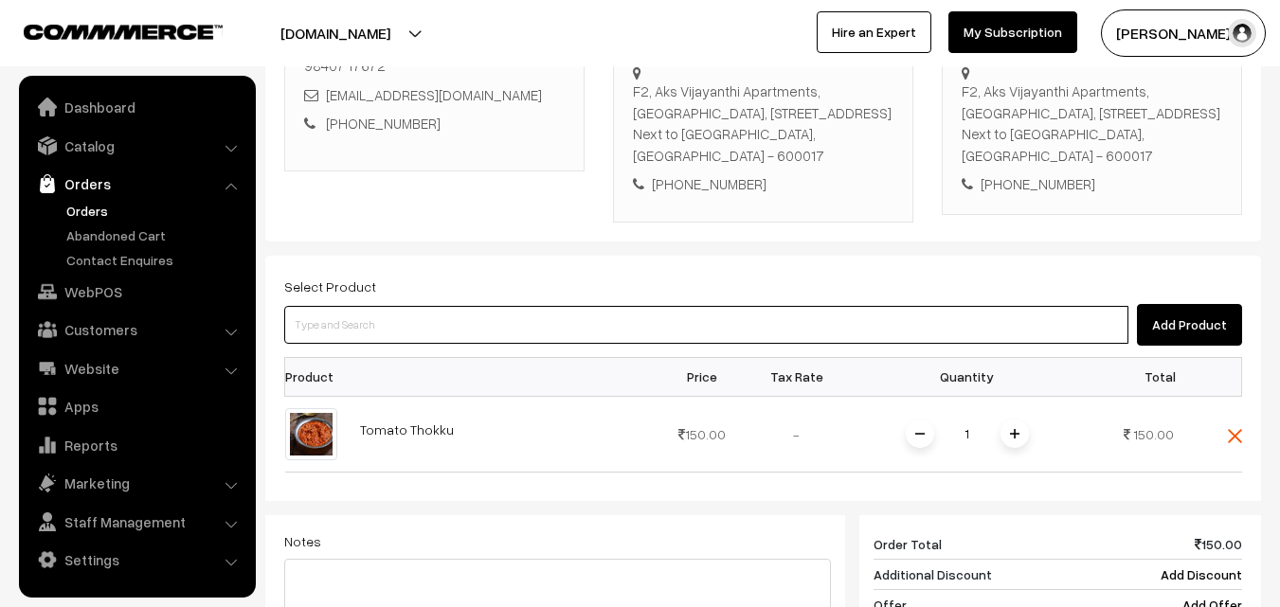
click at [548, 313] on input at bounding box center [706, 325] width 844 height 38
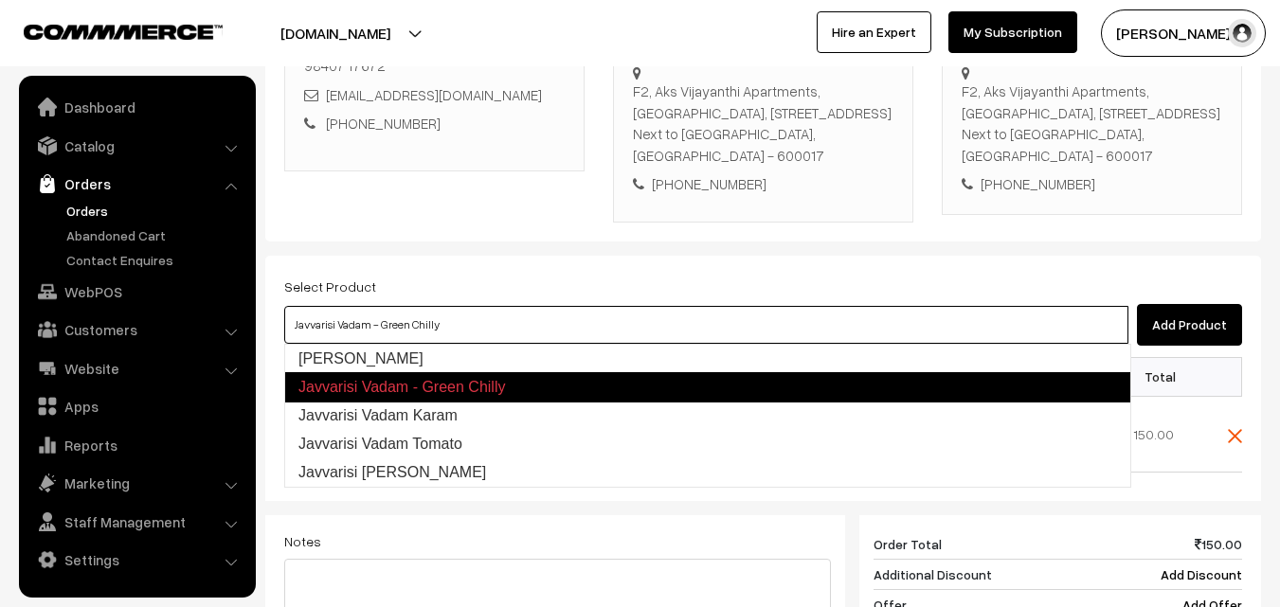
type input "Javvarisi Vadam Karam"
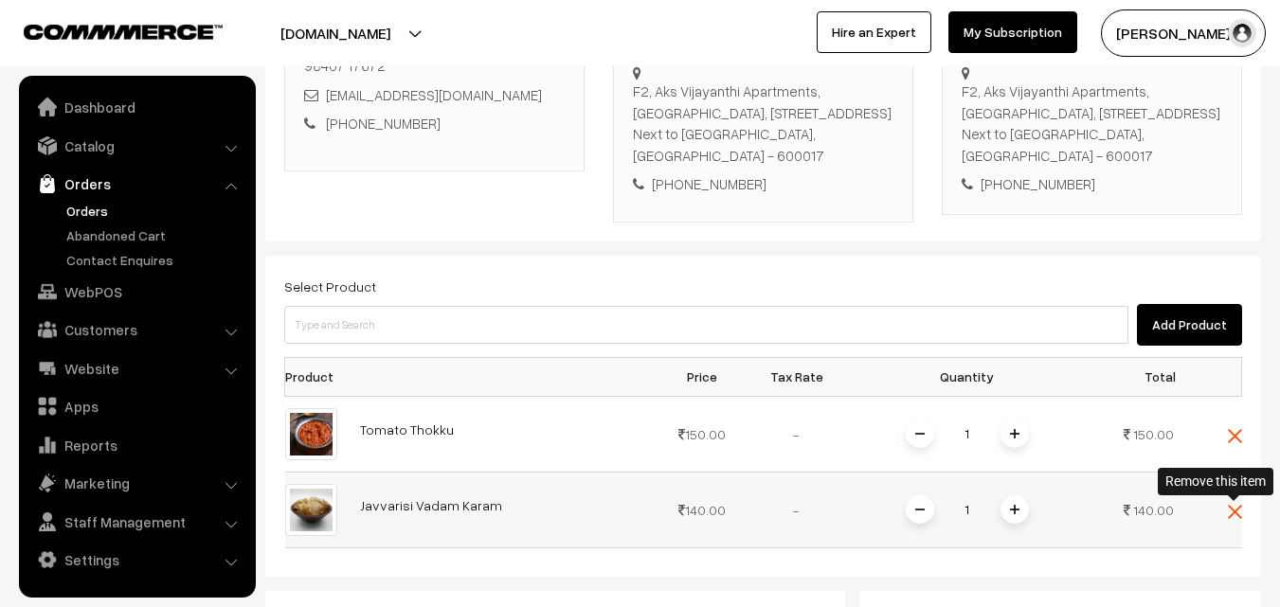
click at [1232, 514] on img at bounding box center [1235, 512] width 14 height 14
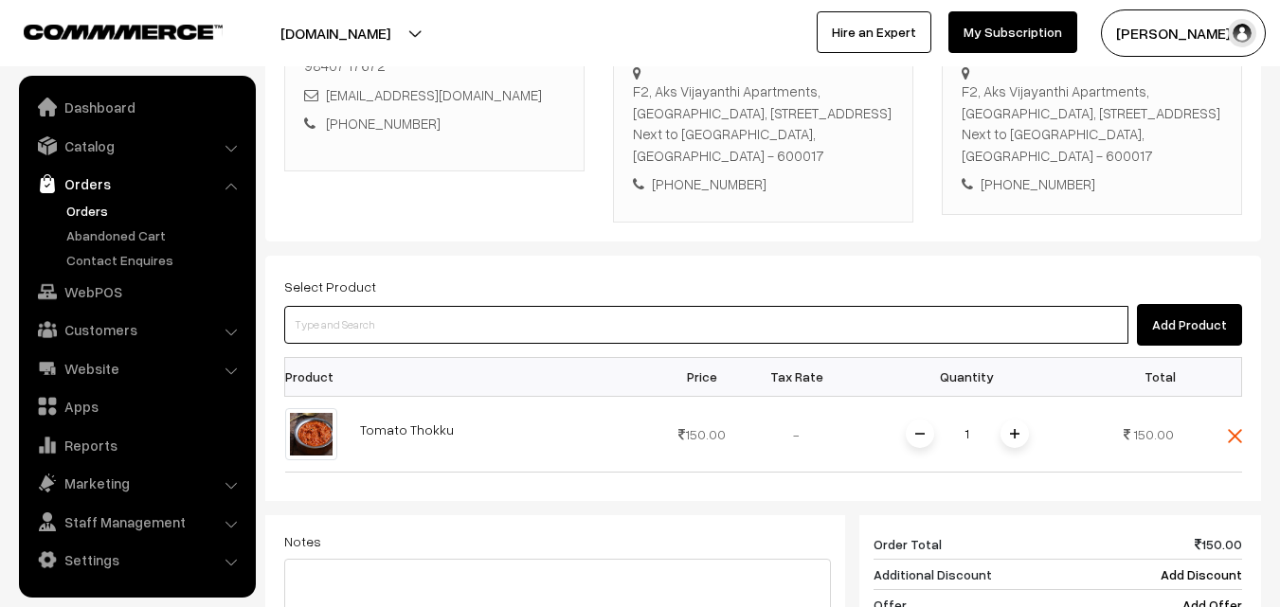
click at [623, 310] on input at bounding box center [706, 325] width 844 height 38
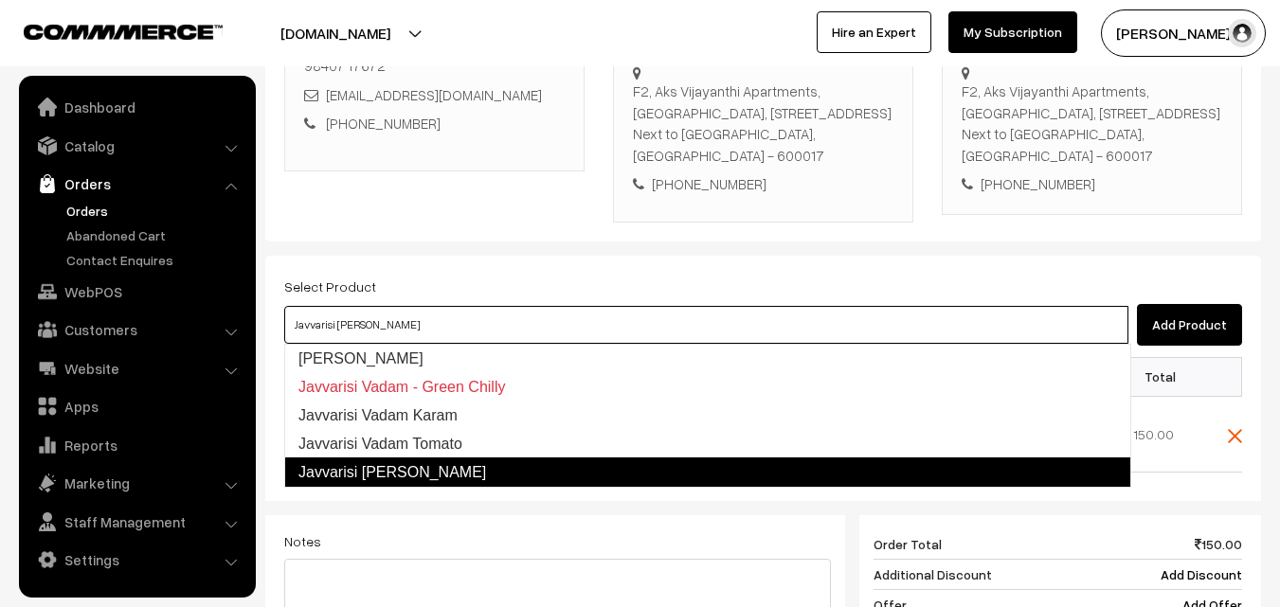
type input "Javvarisi Vadam Tomato"
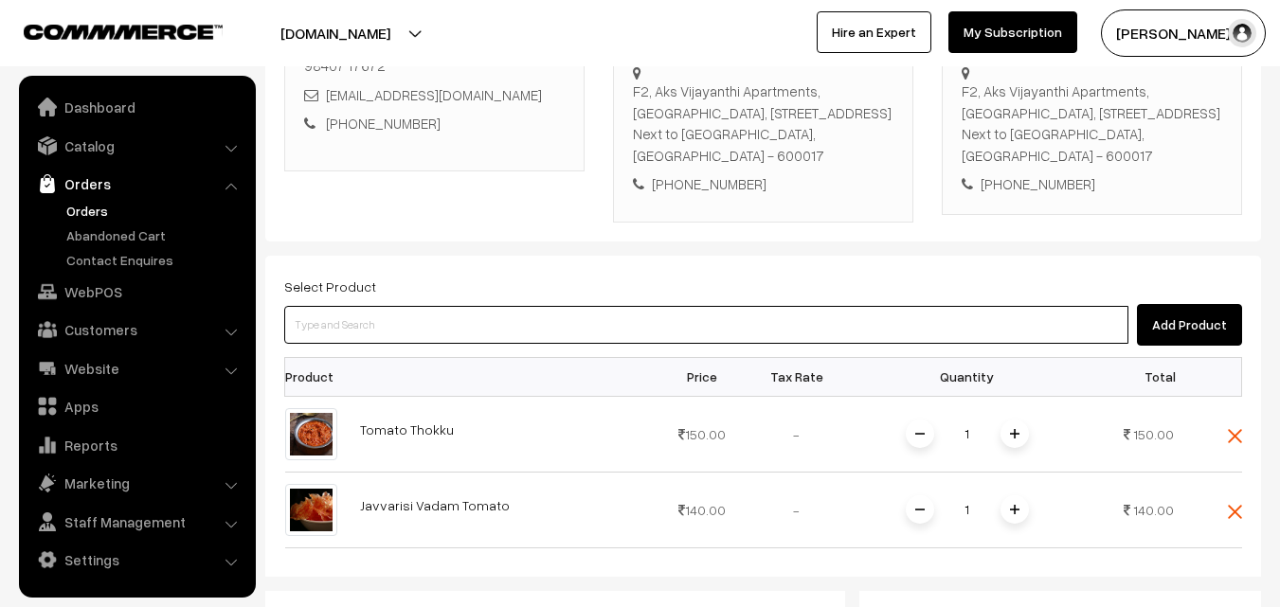
click at [517, 320] on input at bounding box center [706, 325] width 844 height 38
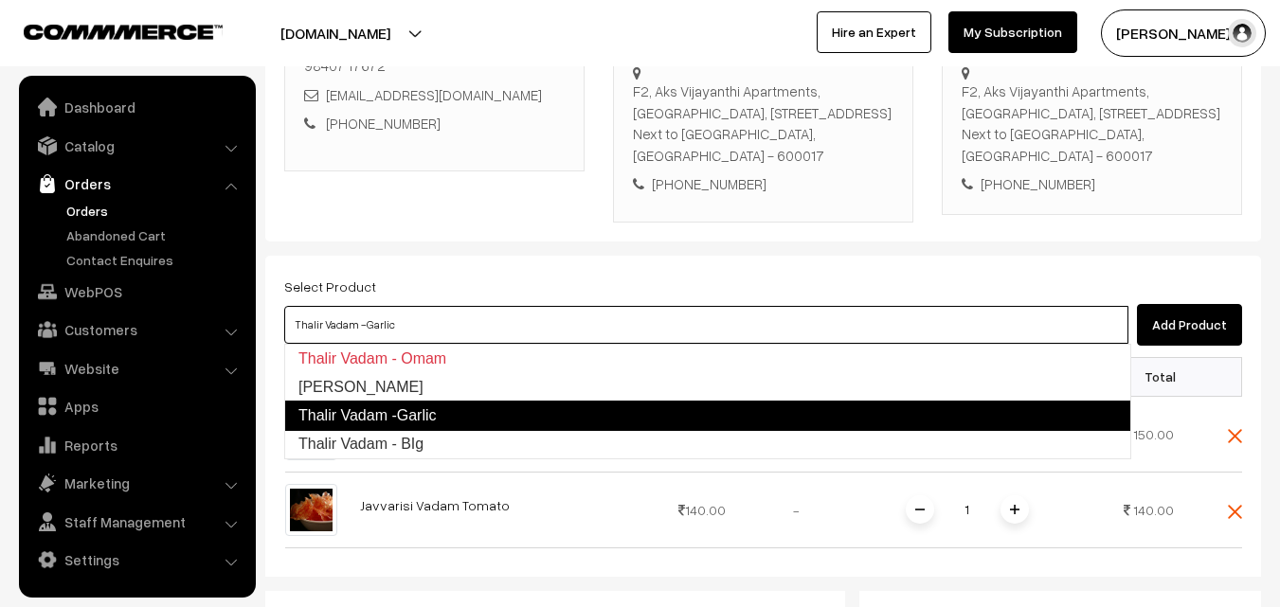
type input "Thalir Vadam - BIg"
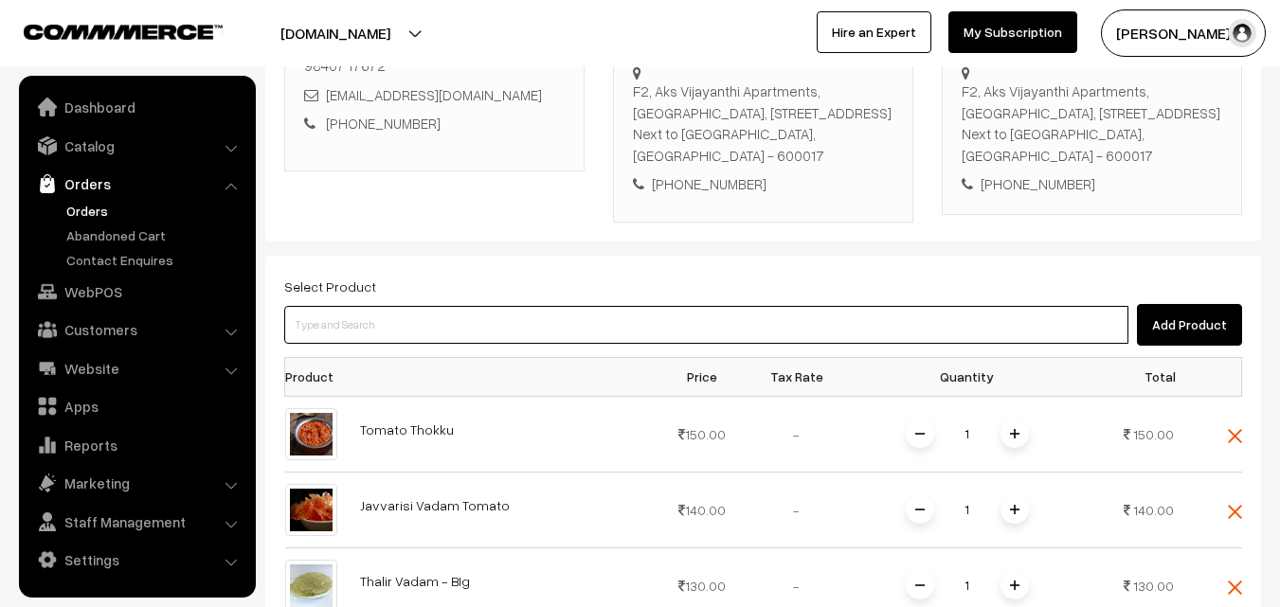
click at [467, 330] on input at bounding box center [706, 325] width 844 height 38
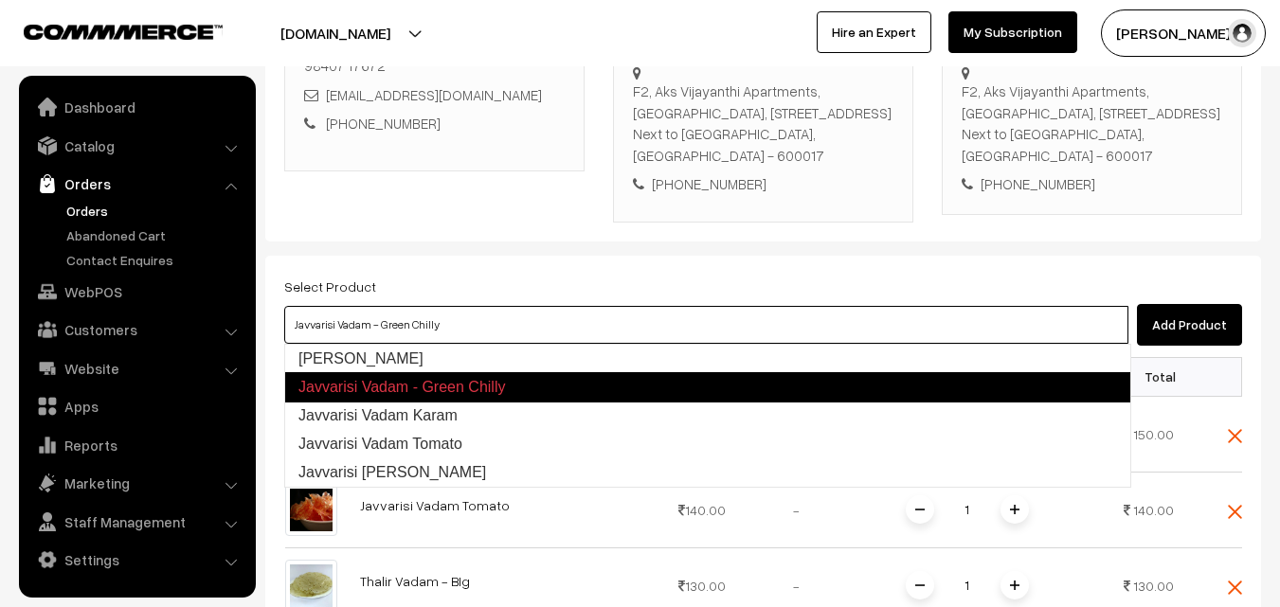
type input "Javvarisi Vadam"
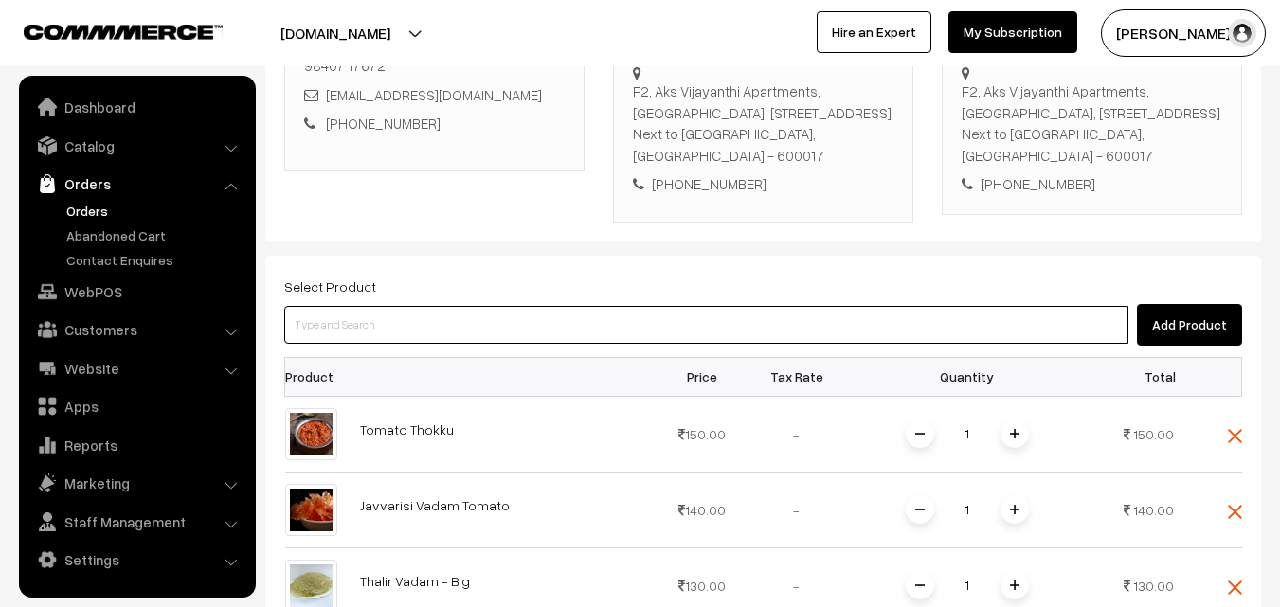
click at [399, 318] on input at bounding box center [706, 325] width 844 height 38
type input "Sema [PERSON_NAME] Idly Podi"
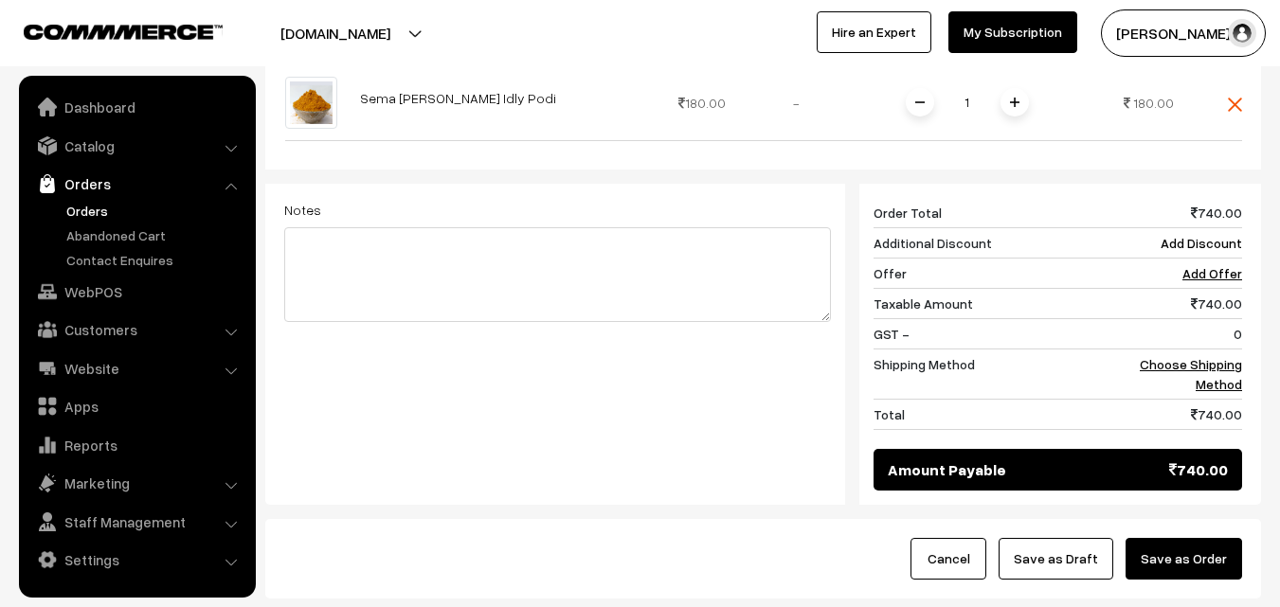
scroll to position [1009, 0]
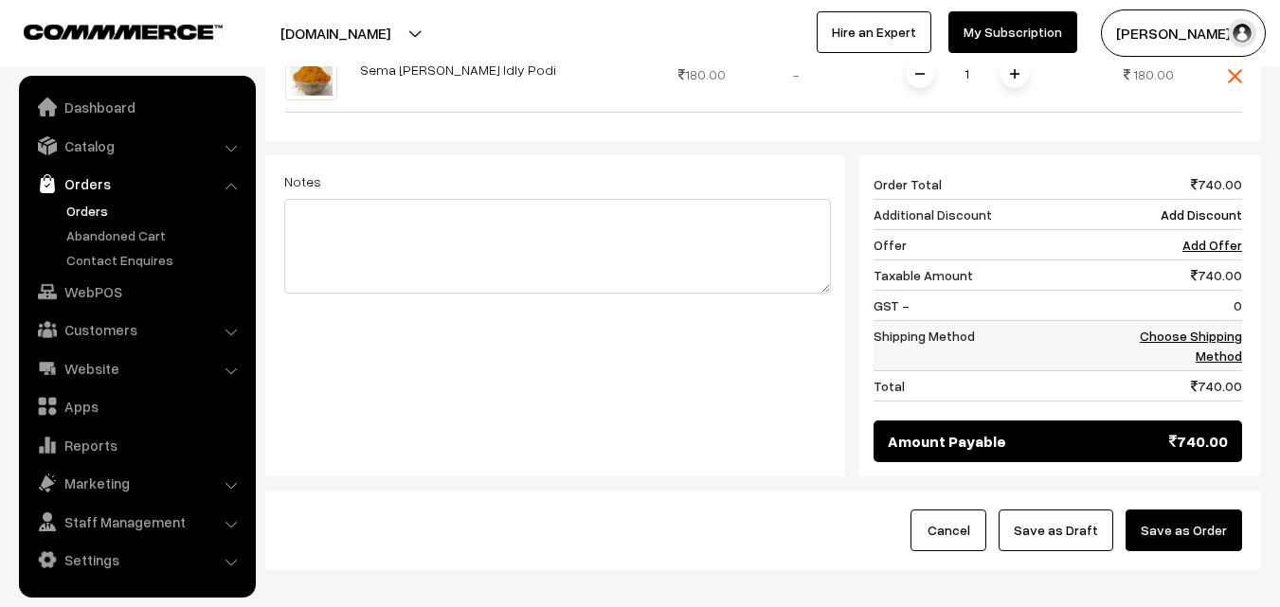
click at [1209, 324] on td "Choose Shipping Method" at bounding box center [1184, 345] width 118 height 50
click at [1208, 340] on link "Choose Shipping Method" at bounding box center [1191, 346] width 102 height 36
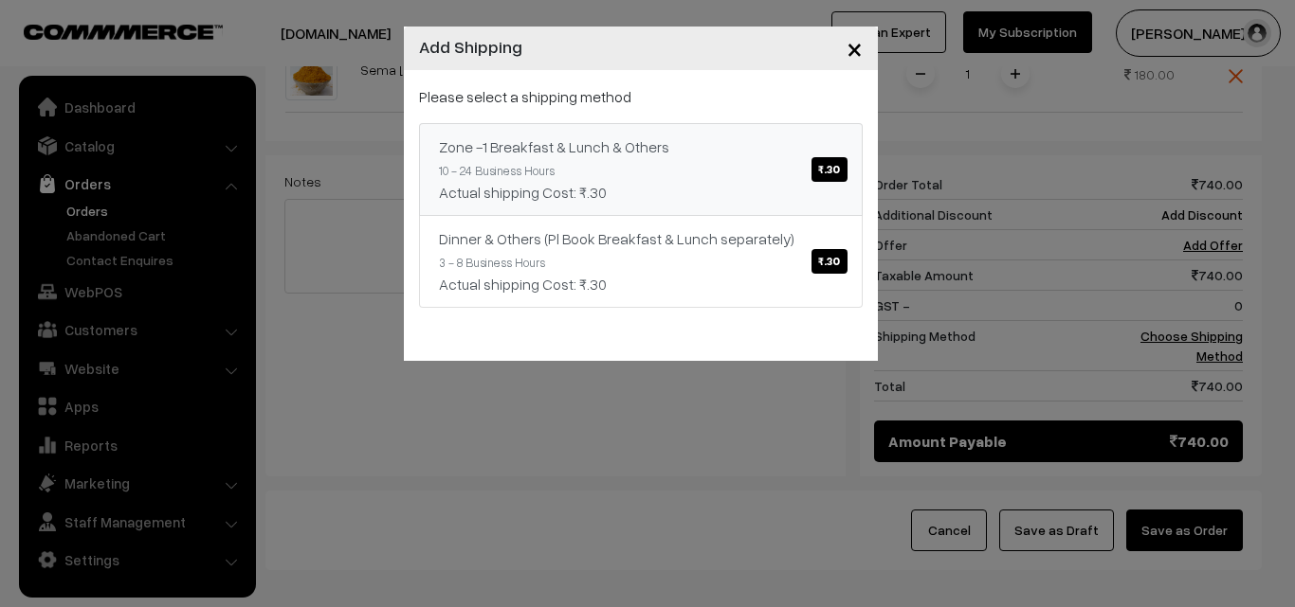
click at [721, 190] on div "Actual shipping Cost: ₹.30" at bounding box center [641, 192] width 404 height 23
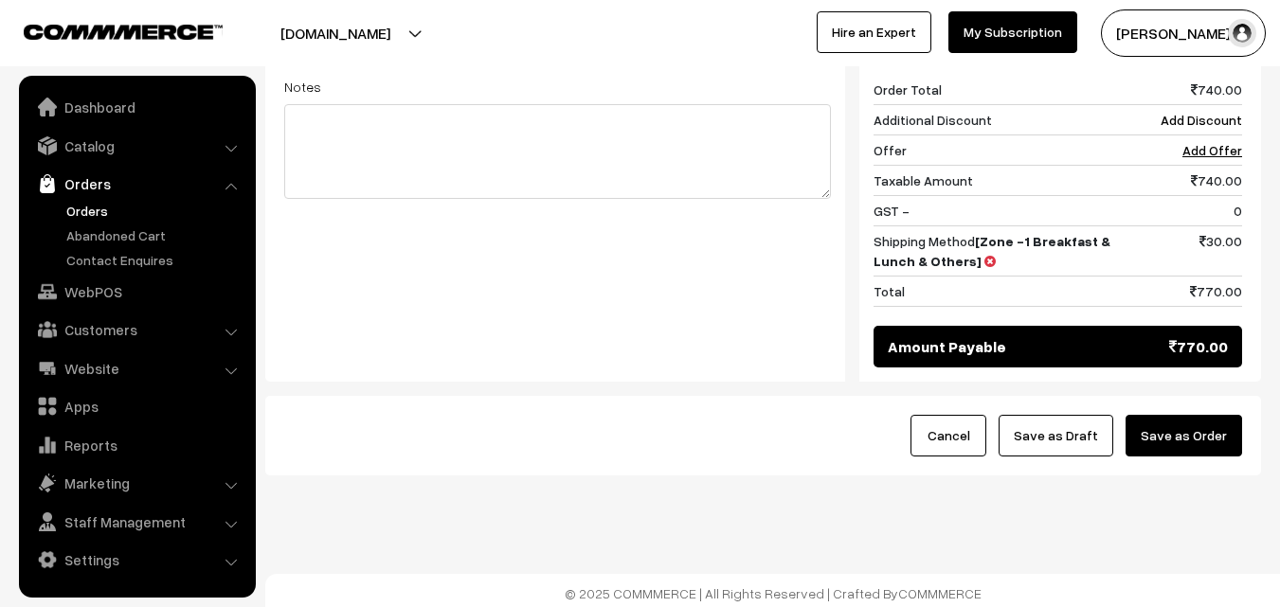
scroll to position [1110, 0]
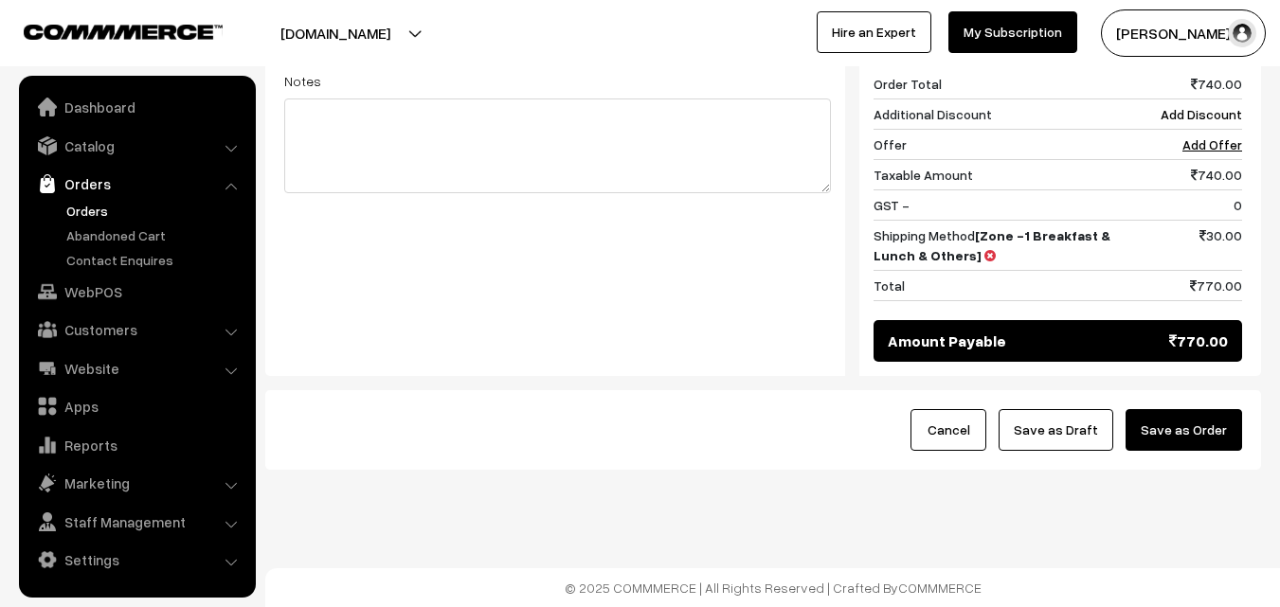
click at [1066, 423] on button "Save as Draft" at bounding box center [1056, 430] width 115 height 42
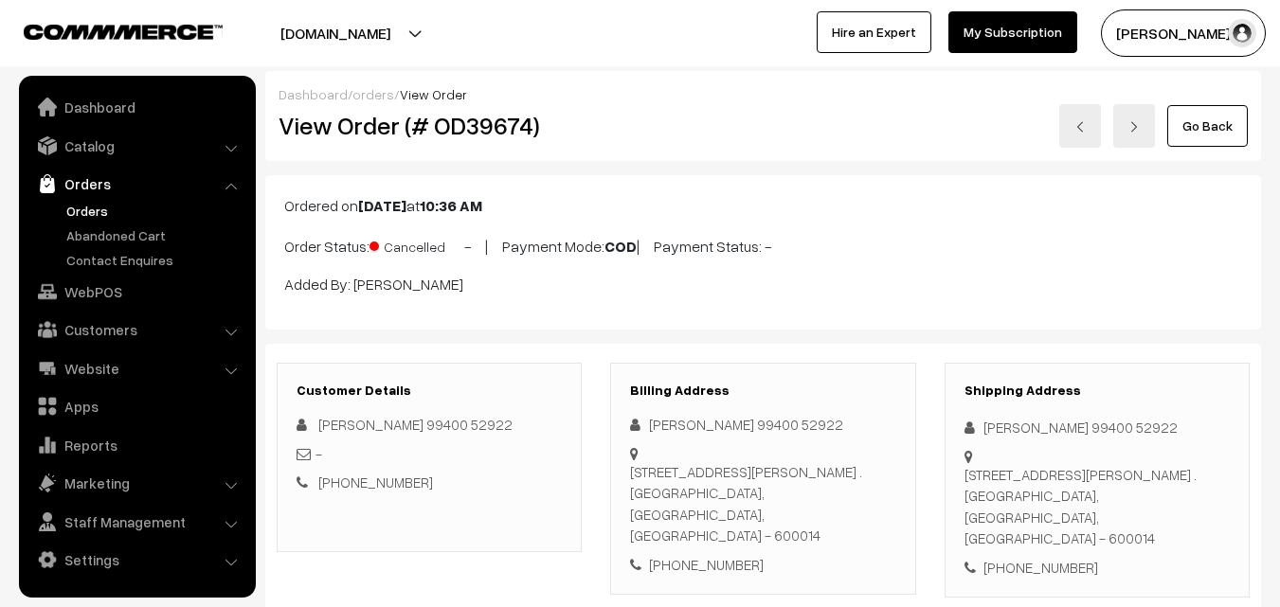
click at [86, 124] on ul "Dashboard Catalog" at bounding box center [137, 337] width 237 height 522
click at [87, 140] on link "Catalog" at bounding box center [137, 146] width 226 height 34
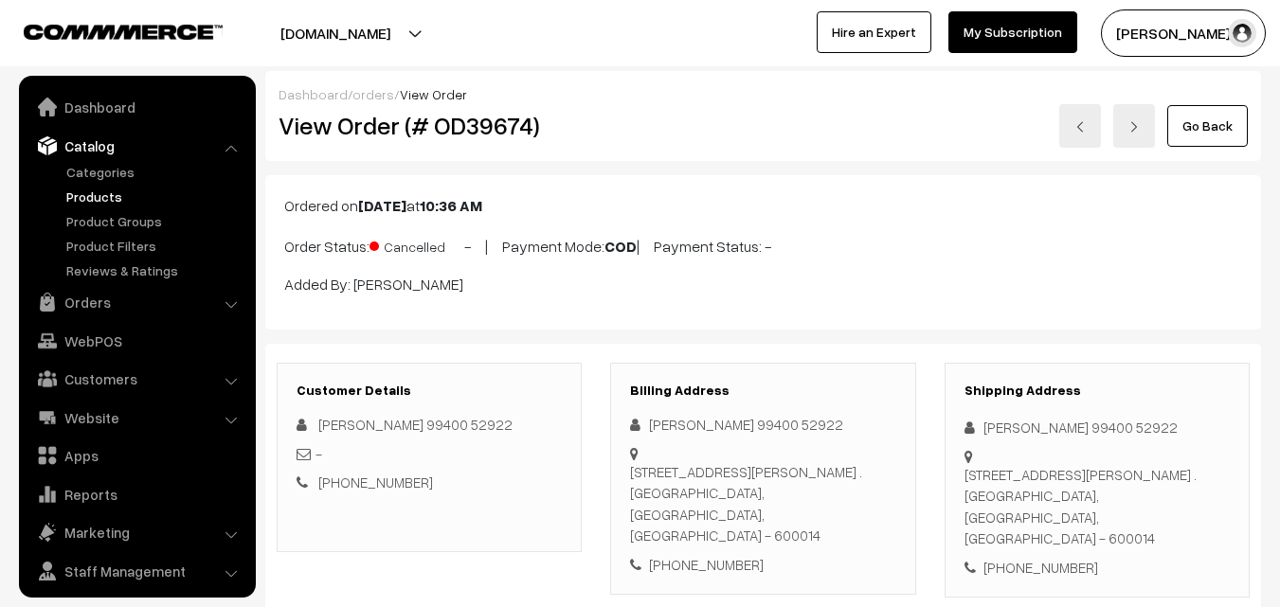
click at [109, 191] on link "Products" at bounding box center [156, 197] width 188 height 20
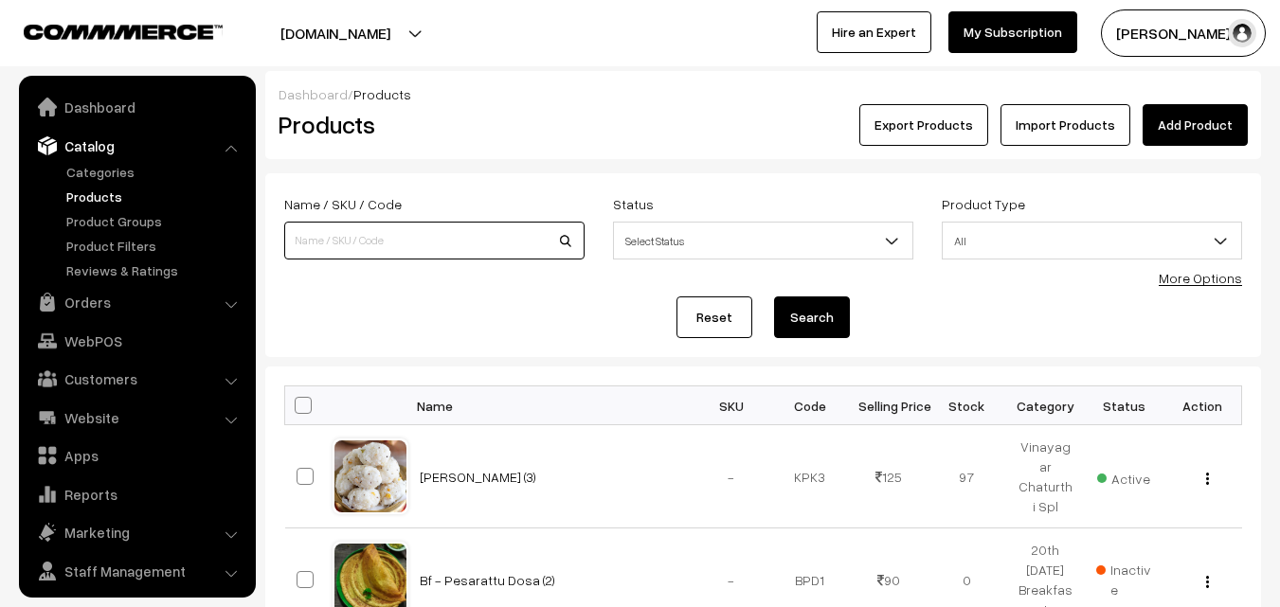
scroll to position [47, 0]
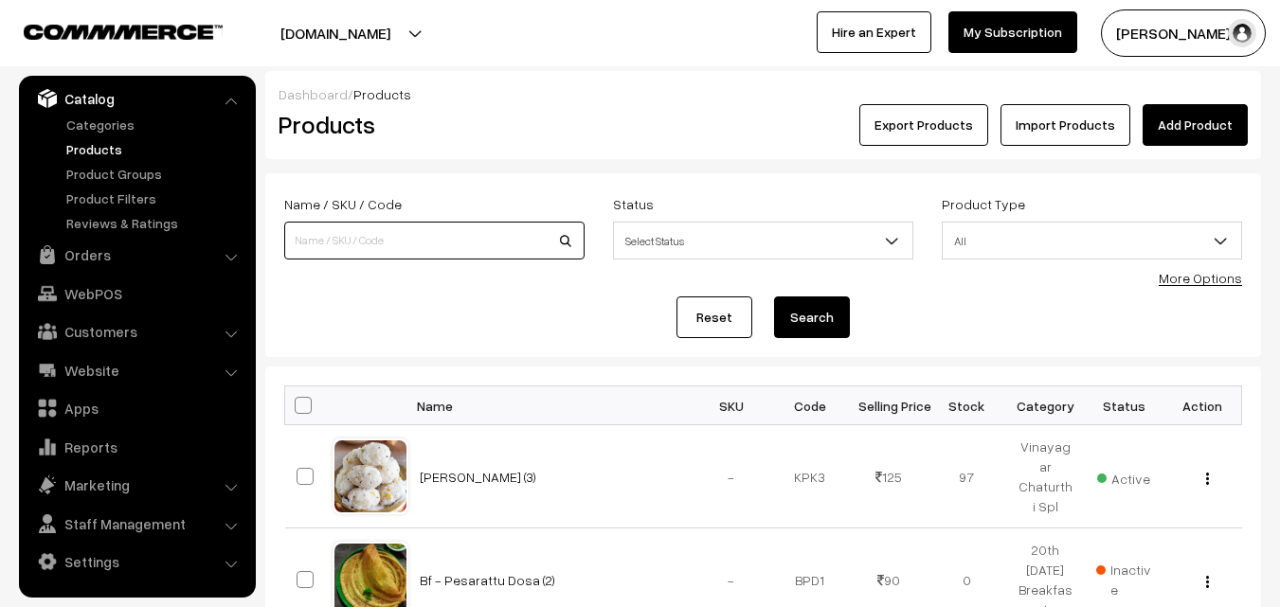
click at [387, 242] on input at bounding box center [434, 241] width 300 height 38
type input "sema kara"
click at [774, 297] on button "Search" at bounding box center [812, 318] width 76 height 42
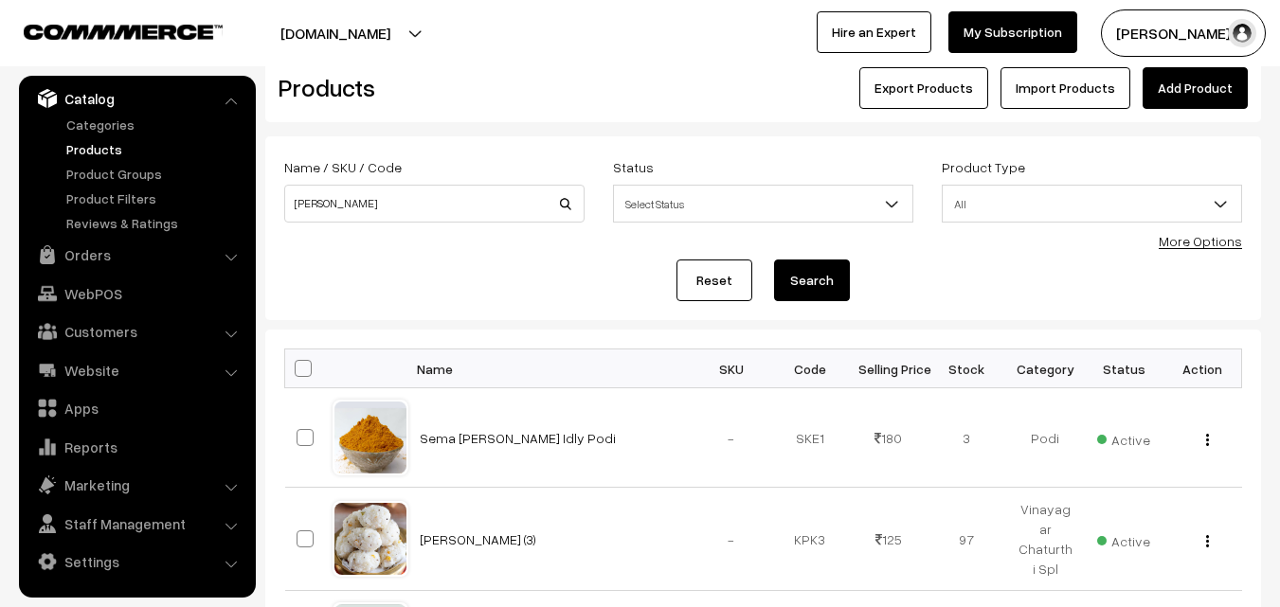
scroll to position [95, 0]
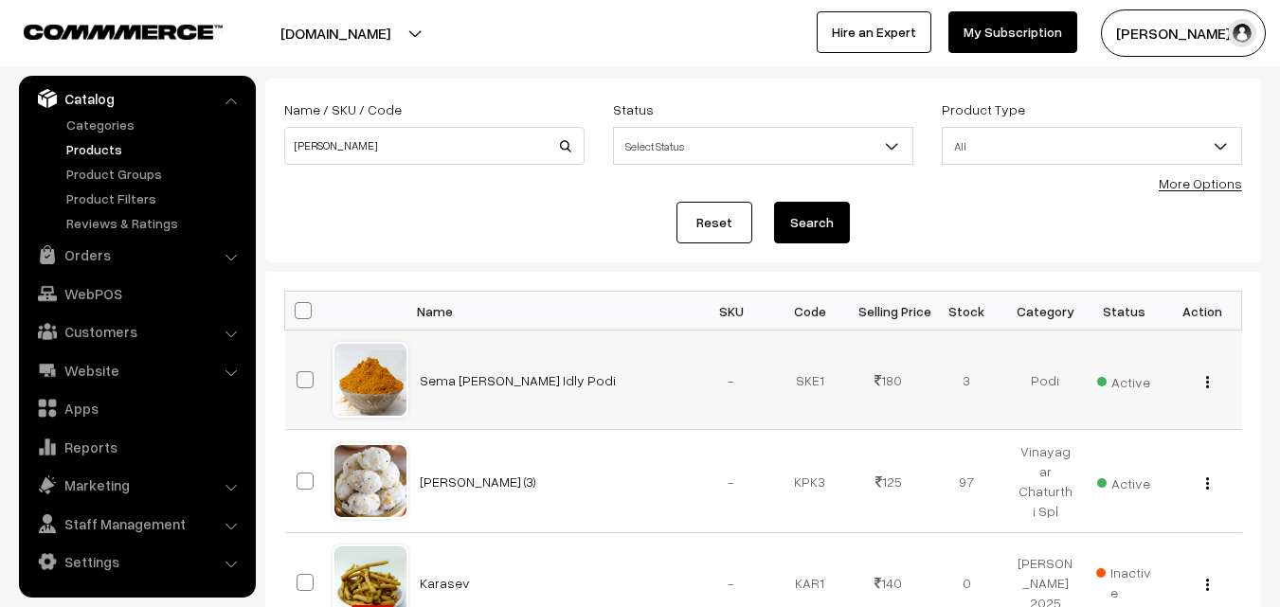
click at [1207, 376] on img "button" at bounding box center [1207, 382] width 3 height 12
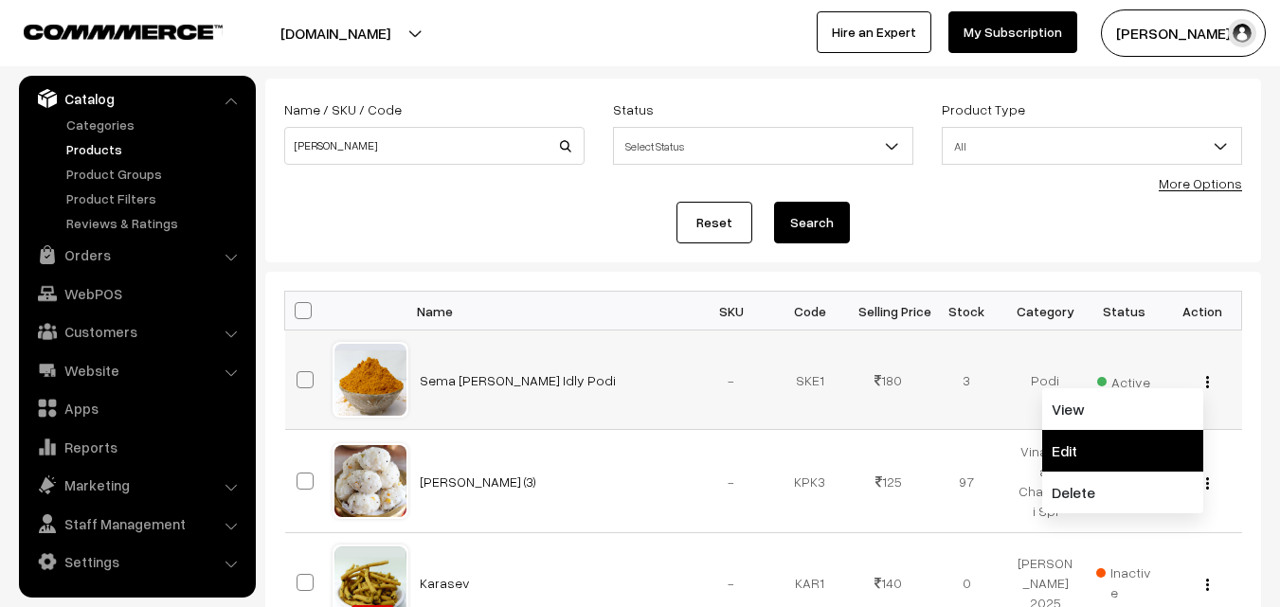
click at [1147, 442] on link "Edit" at bounding box center [1122, 451] width 161 height 42
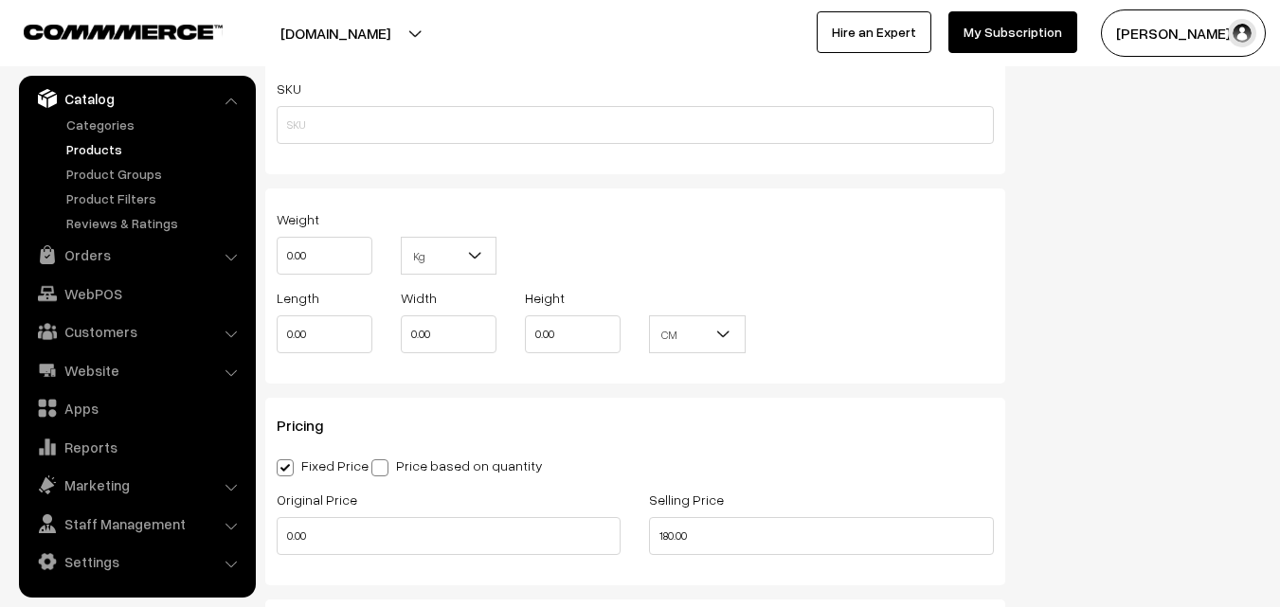
scroll to position [1801, 0]
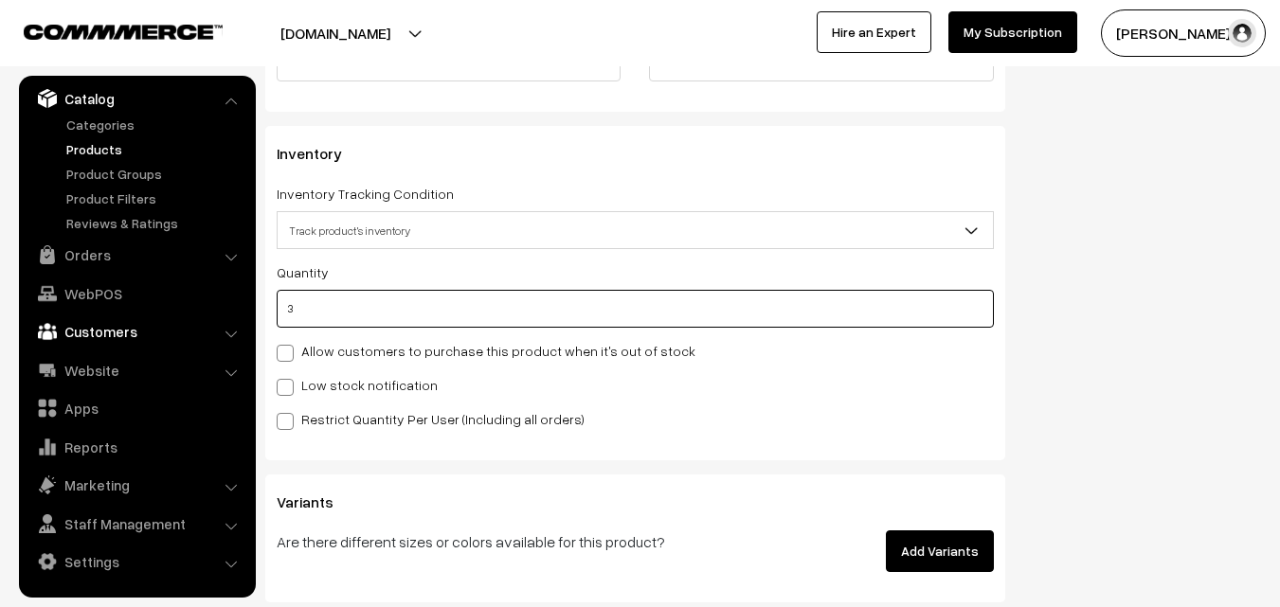
drag, startPoint x: 323, startPoint y: 306, endPoint x: 105, endPoint y: 319, distance: 218.4
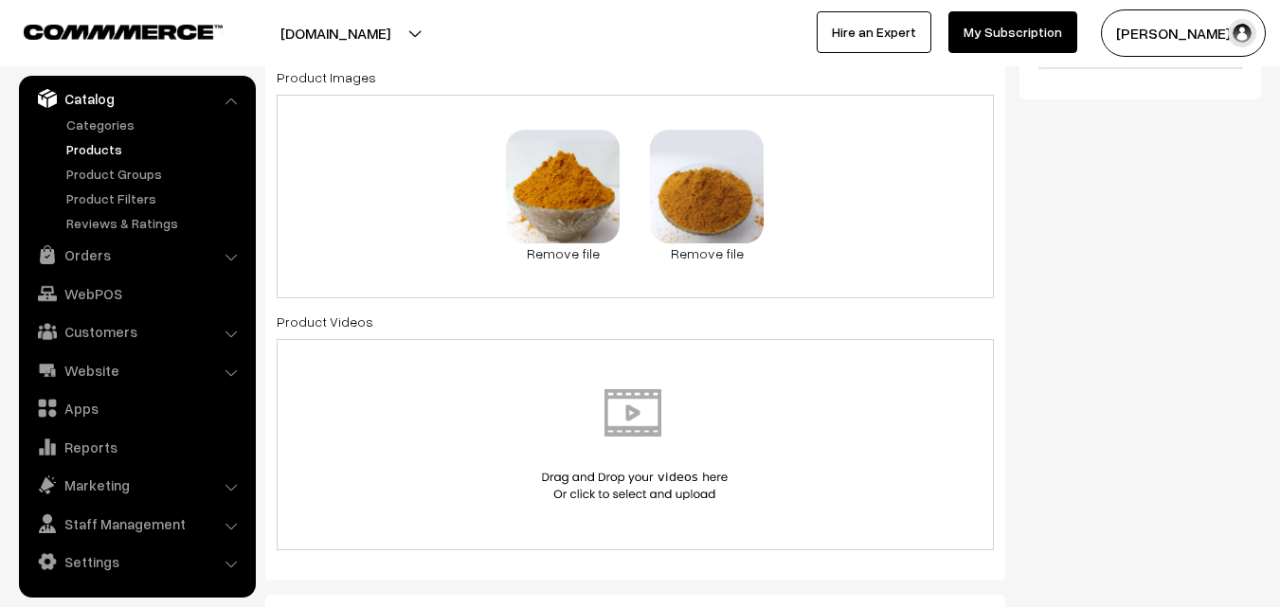
scroll to position [52, 0]
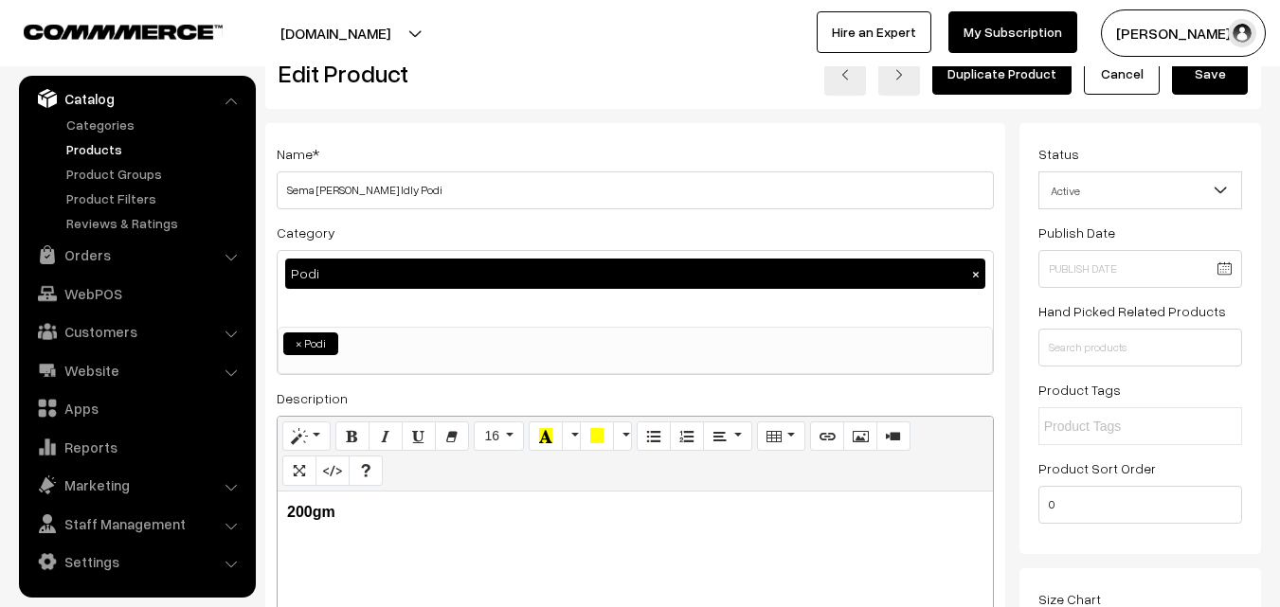
type input "1"
click at [1217, 89] on button "Save" at bounding box center [1210, 74] width 76 height 42
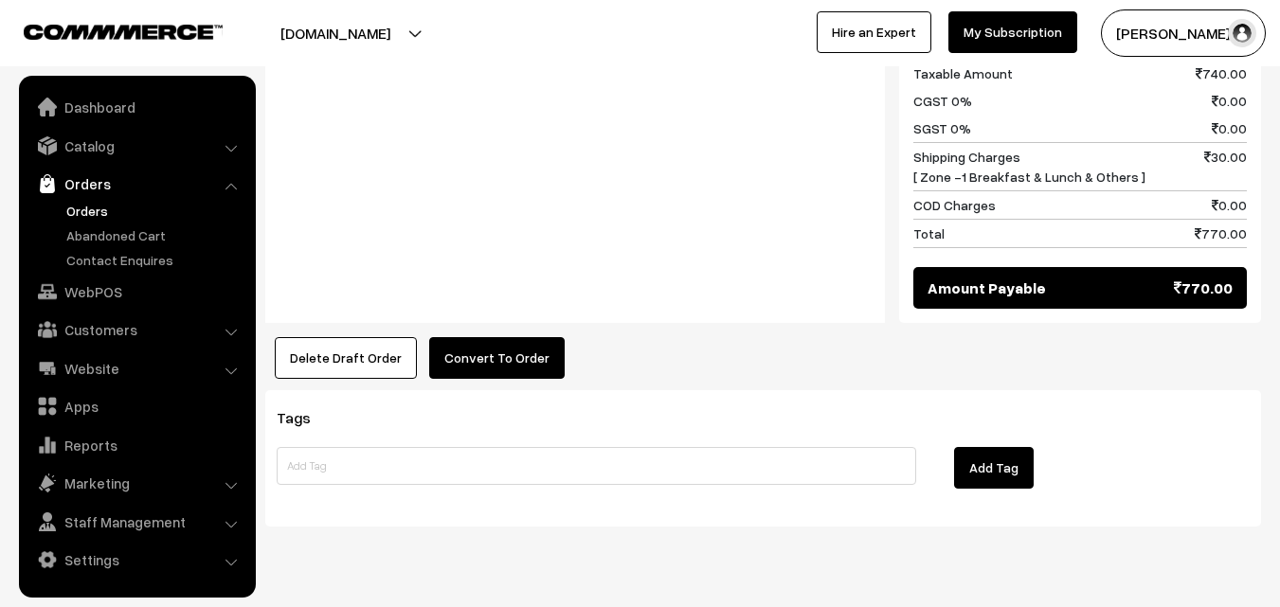
click at [485, 337] on button "Convert To Order" at bounding box center [497, 358] width 136 height 42
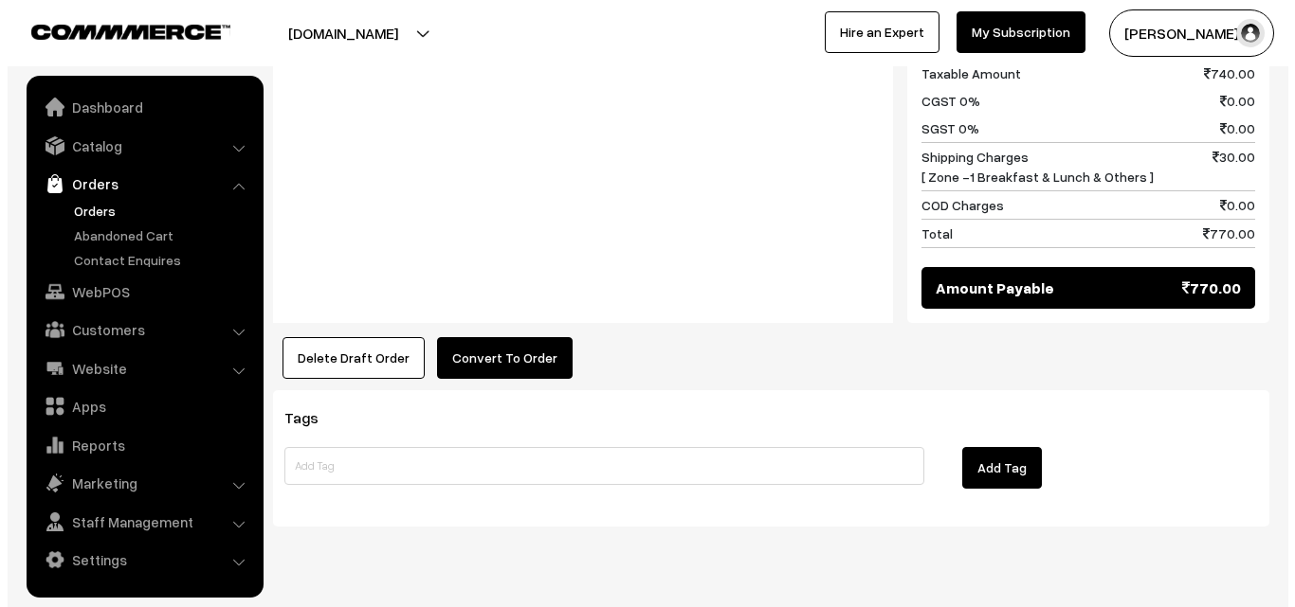
scroll to position [1402, 0]
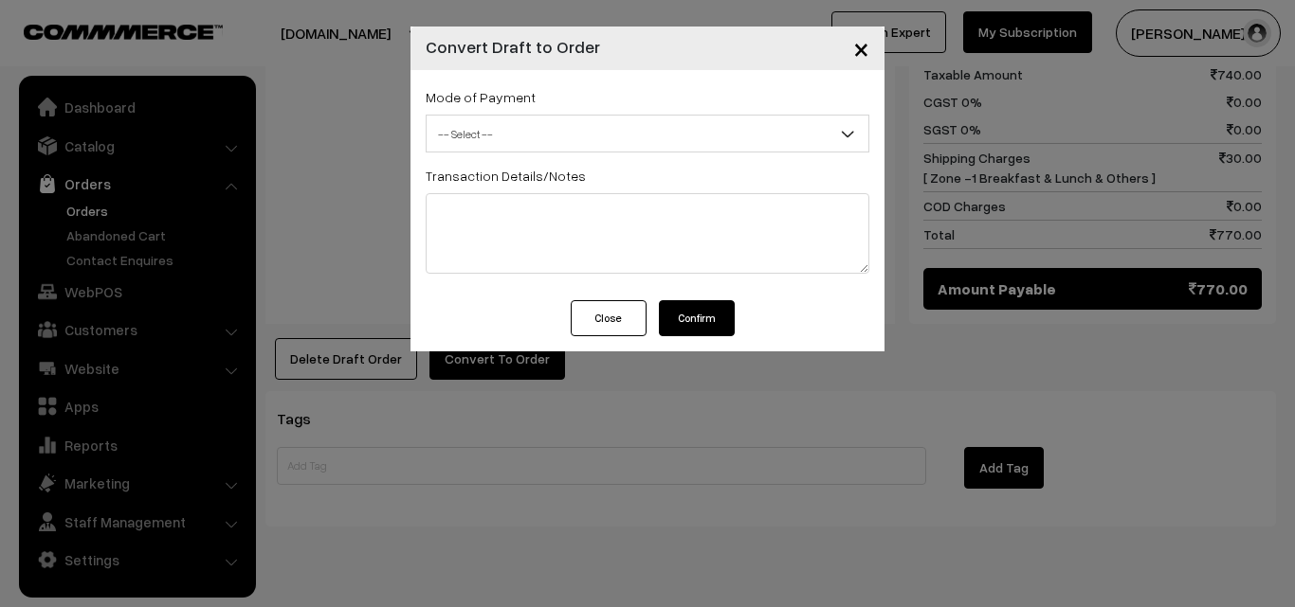
click at [533, 142] on span "-- Select --" at bounding box center [647, 134] width 442 height 33
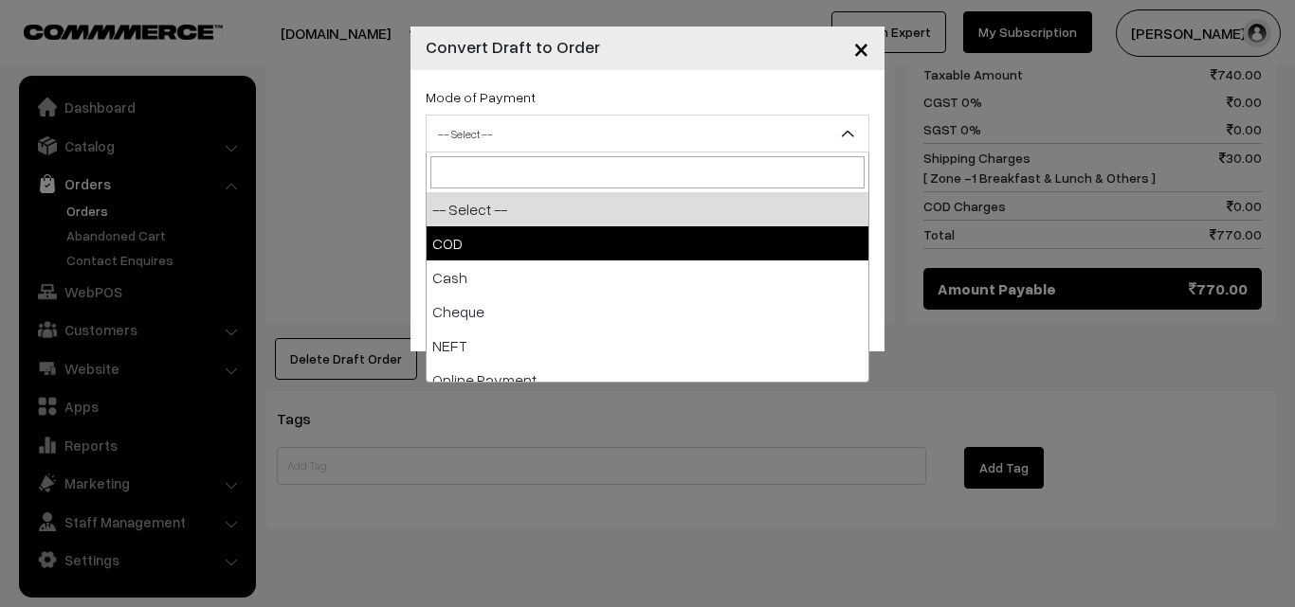
select select "1"
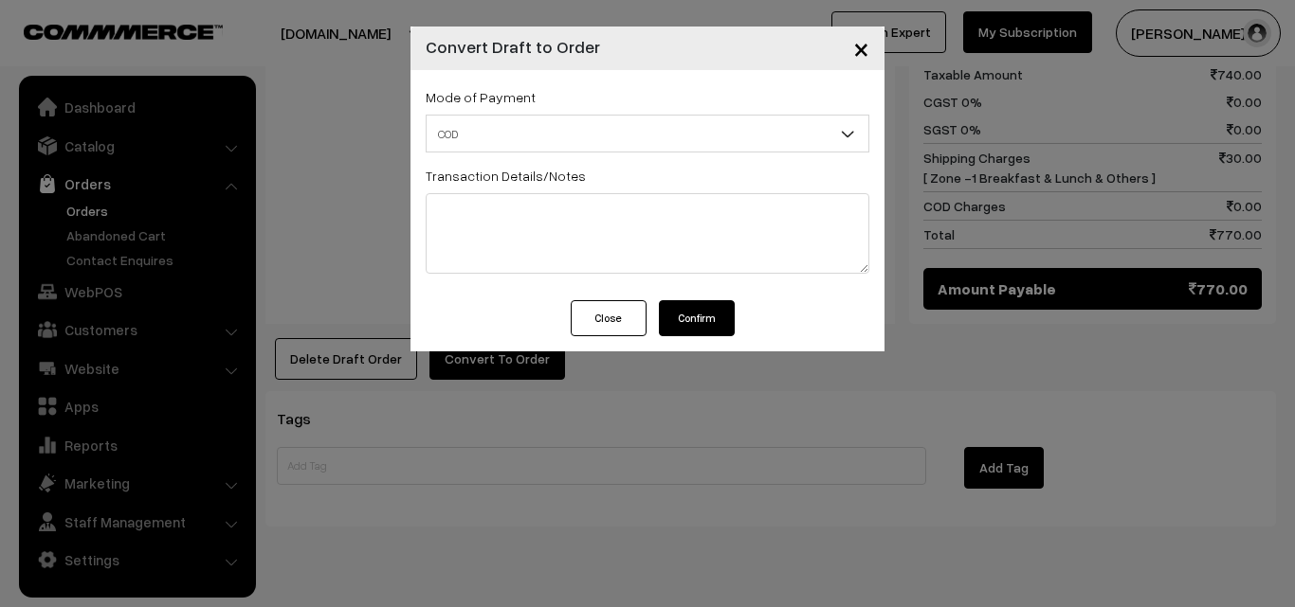
click at [568, 159] on div "Mode of Payment -- Select -- COD Cash" at bounding box center [647, 185] width 474 height 230
click at [686, 321] on button "Confirm" at bounding box center [697, 318] width 76 height 36
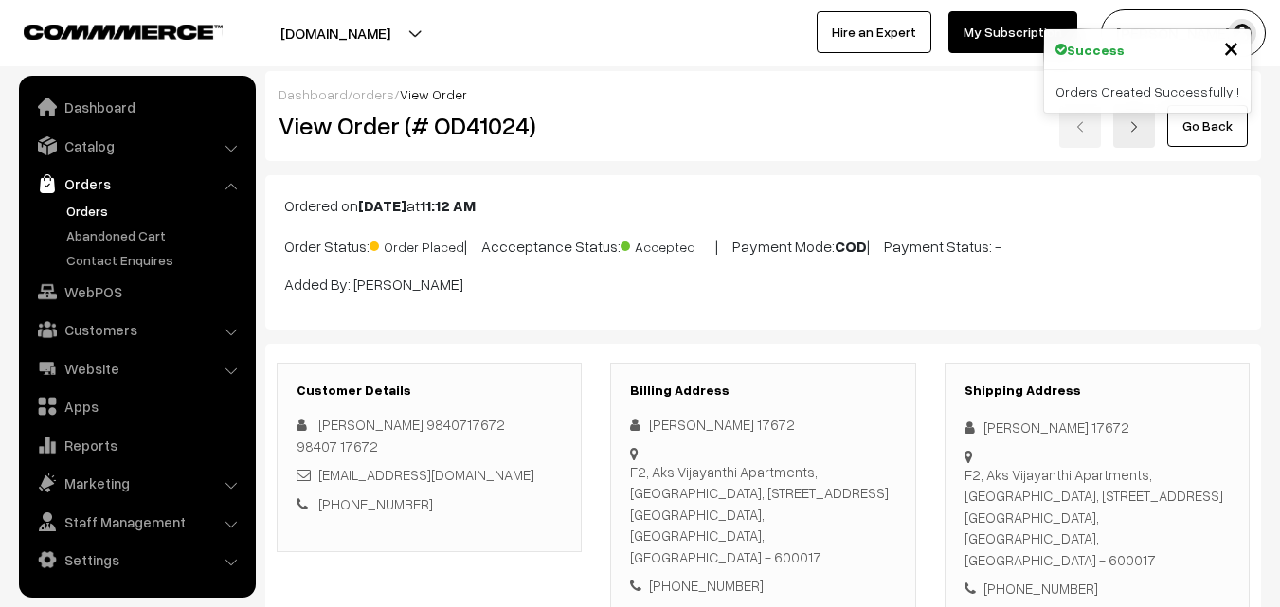
scroll to position [1394, 0]
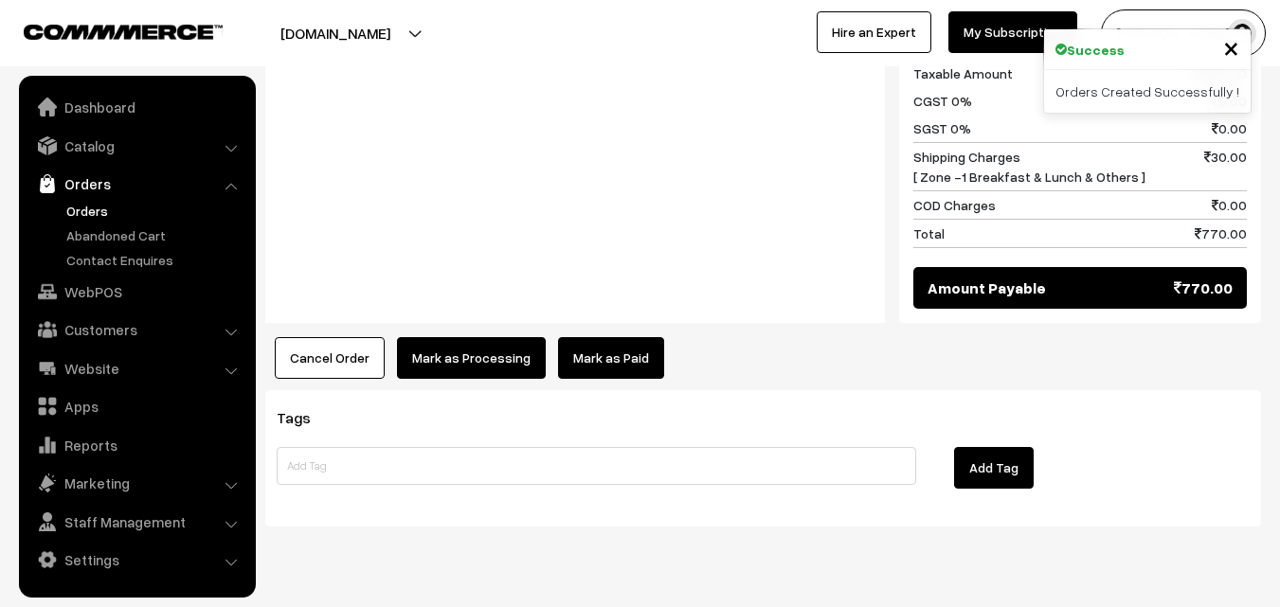
click at [490, 337] on button "Mark as Processing" at bounding box center [471, 358] width 149 height 42
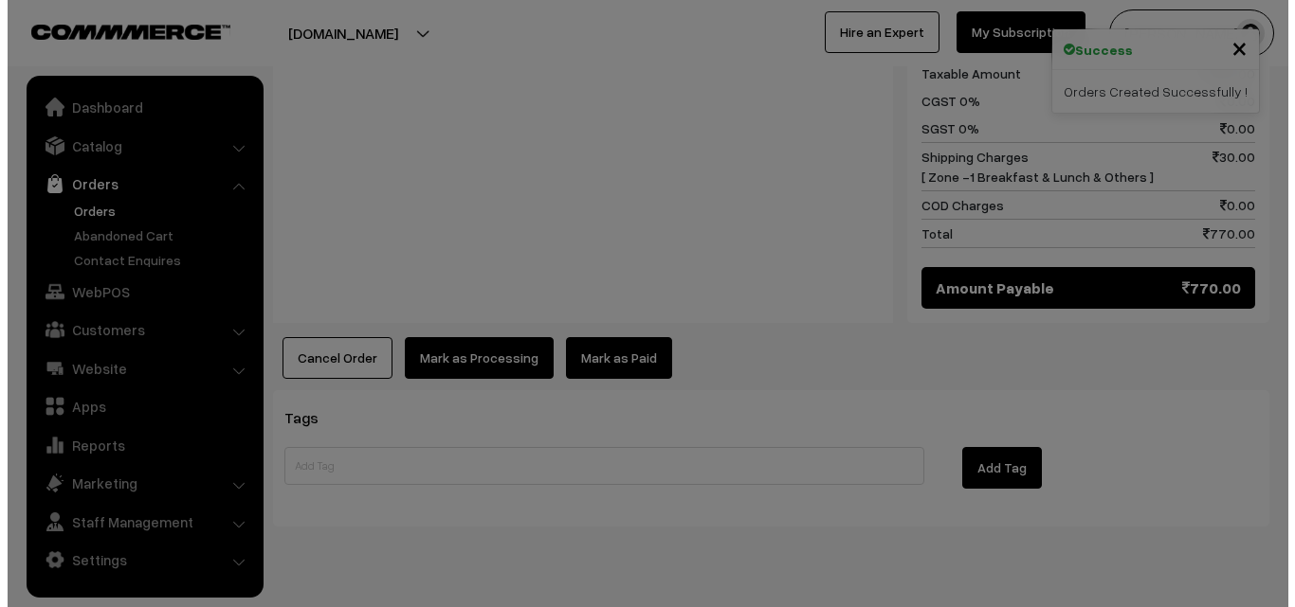
scroll to position [1402, 0]
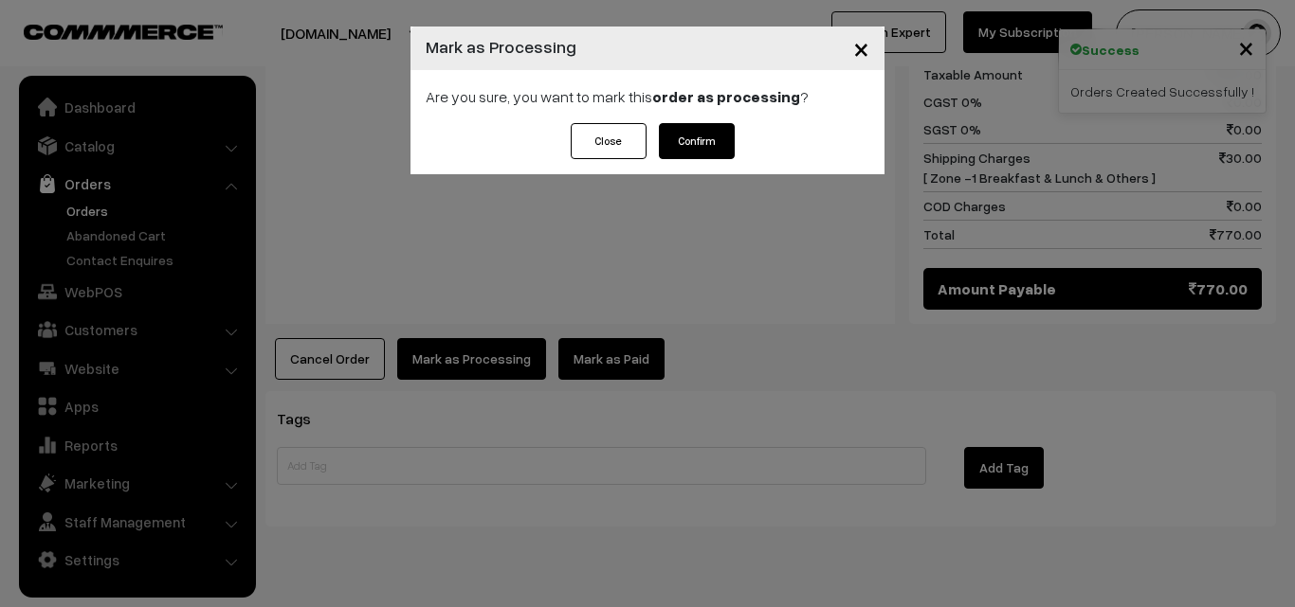
click at [703, 132] on button "Confirm" at bounding box center [697, 141] width 76 height 36
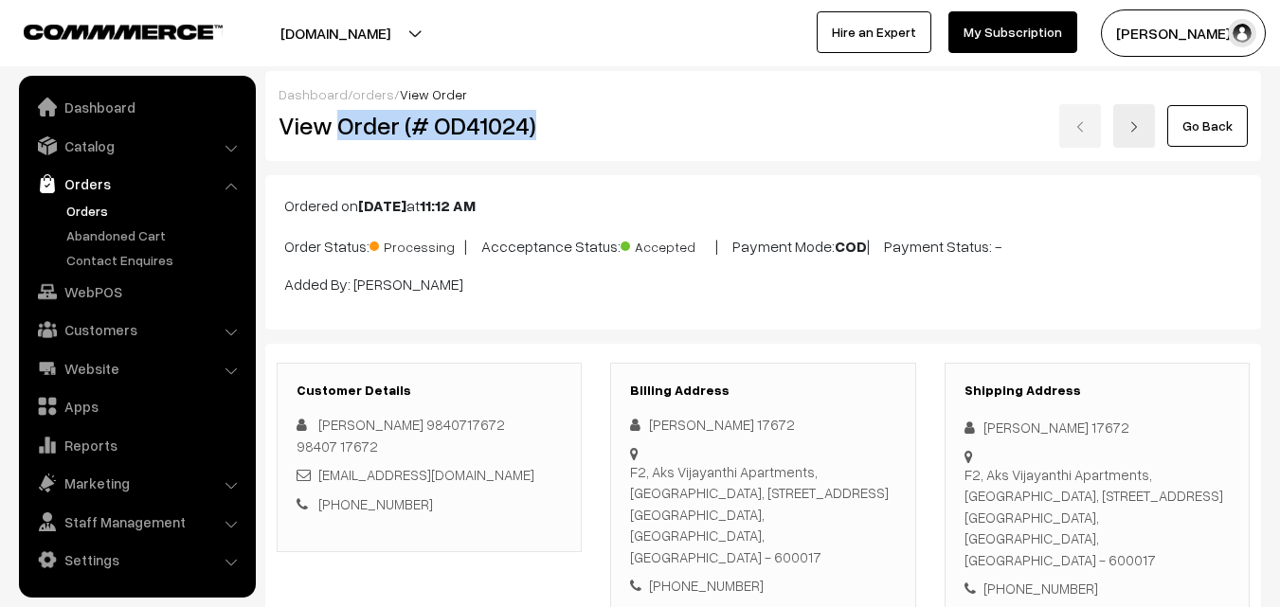
drag, startPoint x: 339, startPoint y: 124, endPoint x: 593, endPoint y: 129, distance: 254.0
click at [593, 129] on div "View Order (# OD41024)" at bounding box center [430, 126] width 333 height 44
copy h2 "Order (# OD41024)"
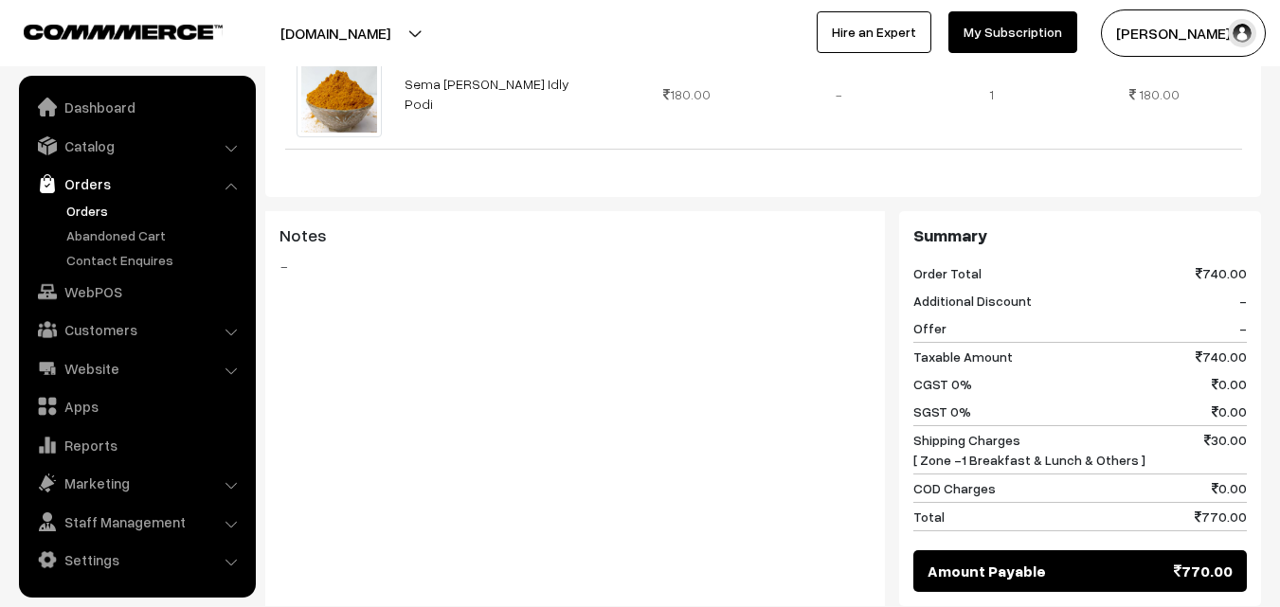
scroll to position [1394, 0]
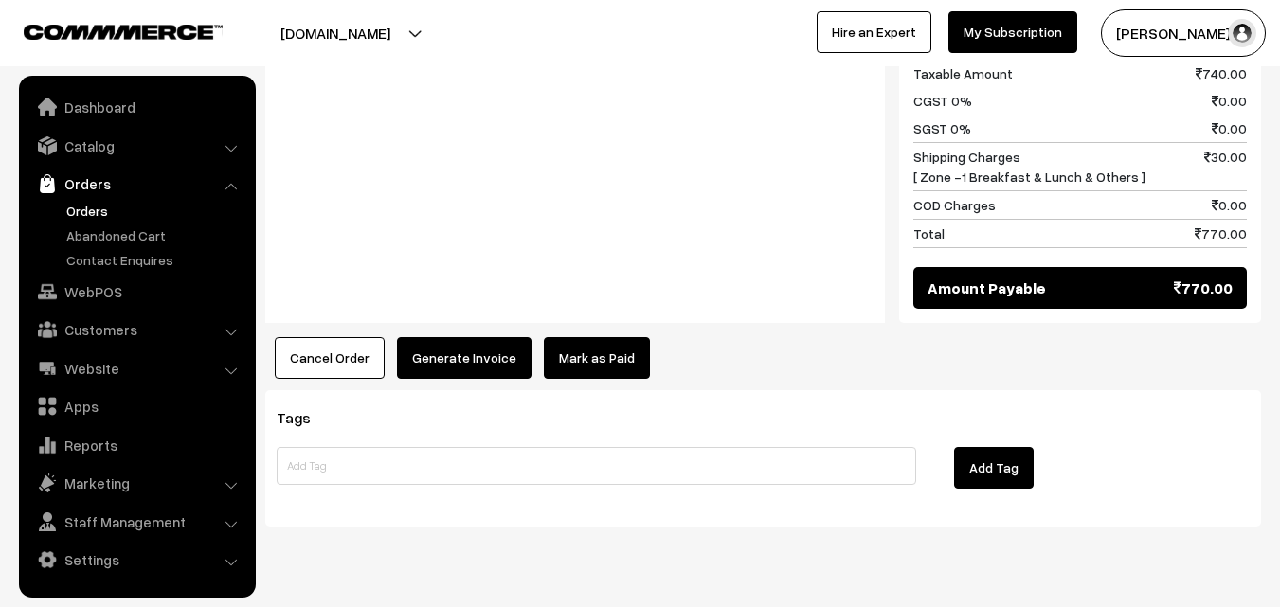
click at [439, 337] on button "Generate Invoice" at bounding box center [464, 358] width 135 height 42
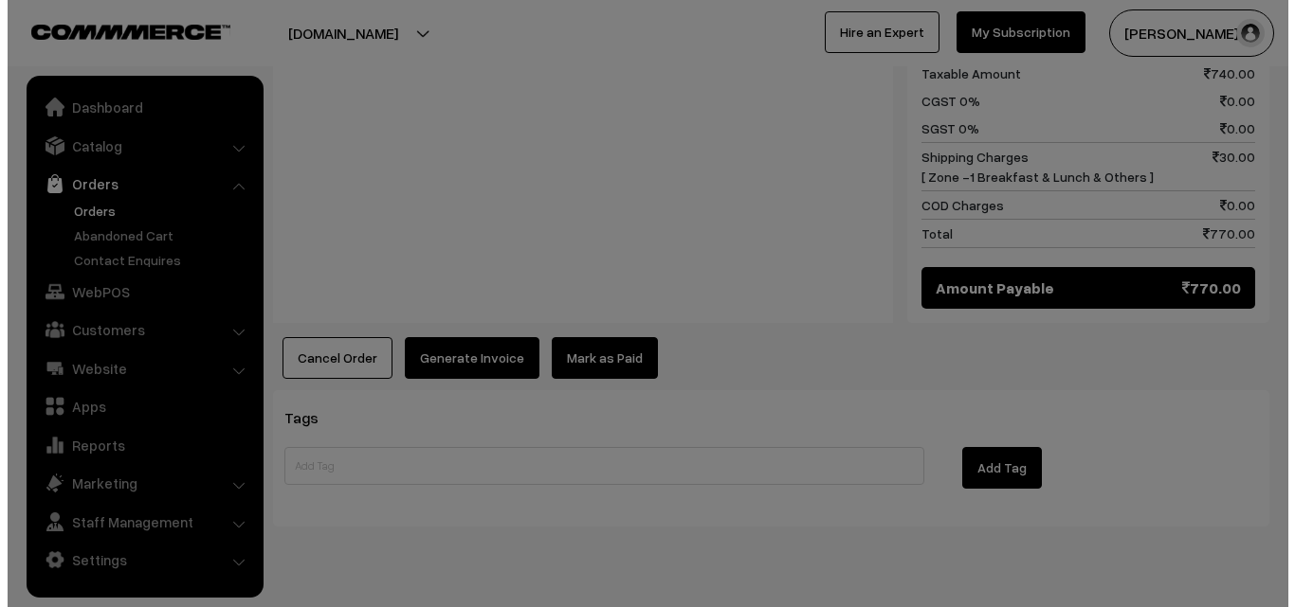
scroll to position [1402, 0]
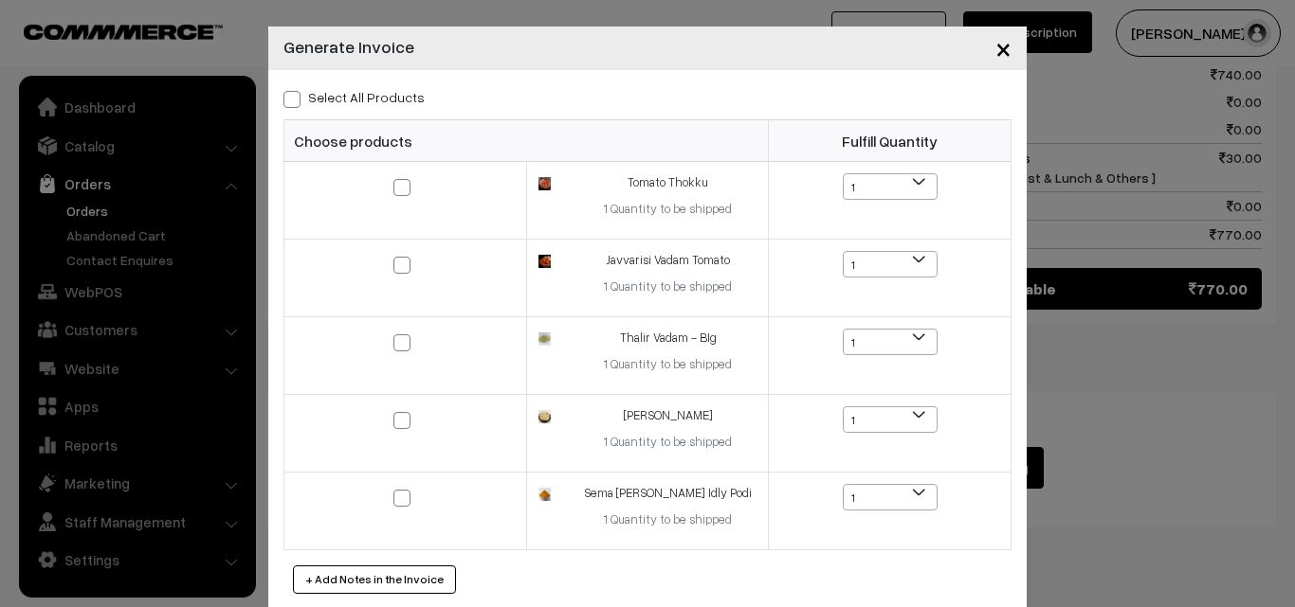
click at [362, 96] on label "Select All Products" at bounding box center [353, 97] width 141 height 20
click at [296, 96] on input "Select All Products" at bounding box center [289, 96] width 12 height 12
checkbox input "true"
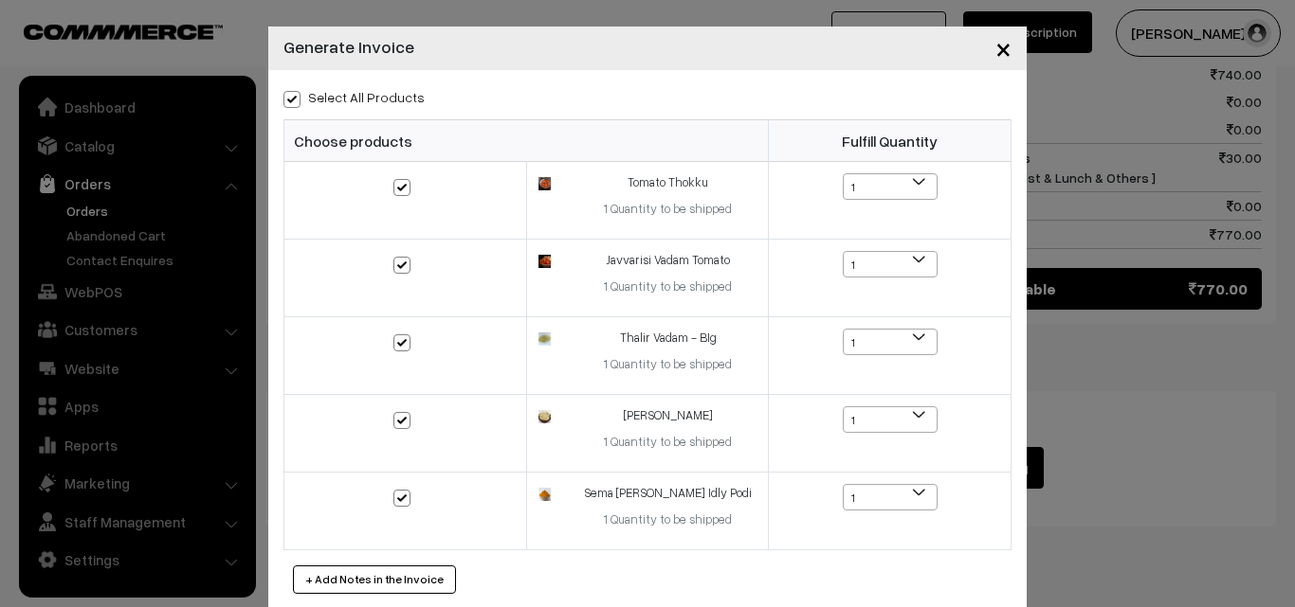
checkbox input "true"
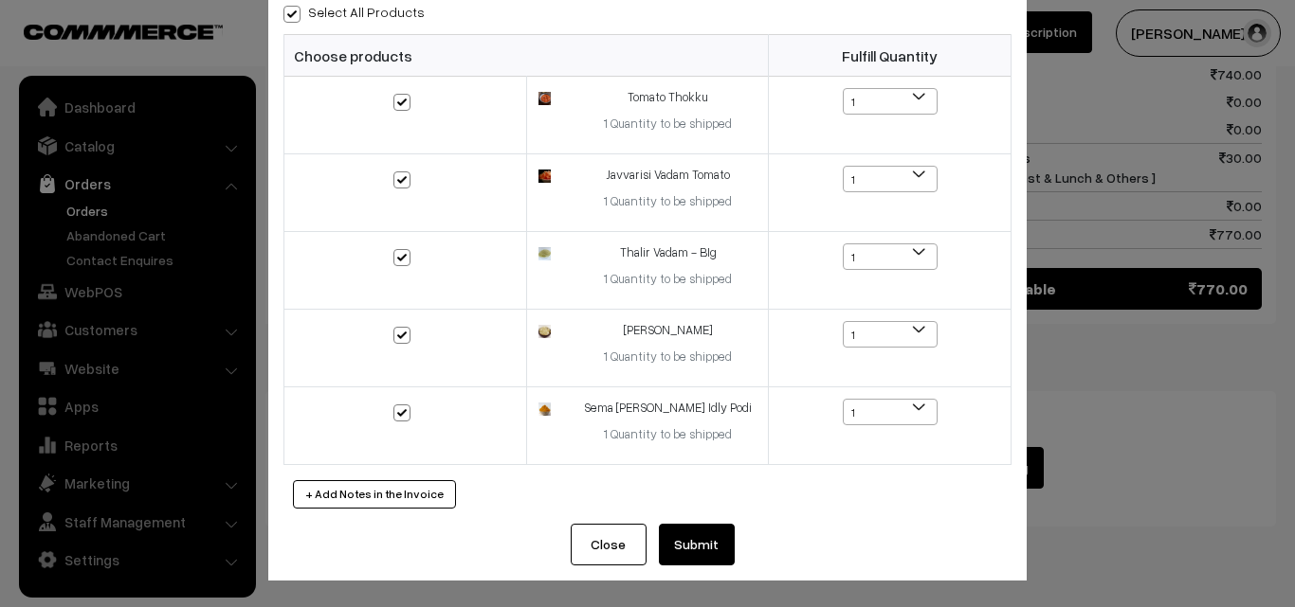
scroll to position [85, 0]
click at [695, 540] on button "Submit" at bounding box center [697, 545] width 76 height 42
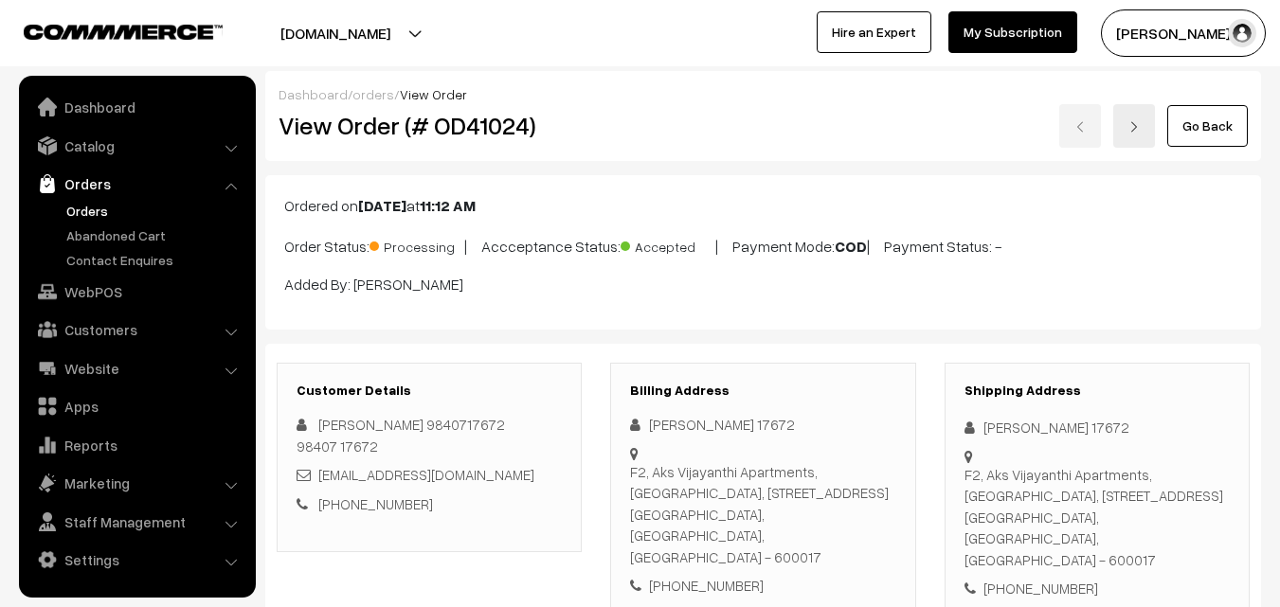
scroll to position [1394, 0]
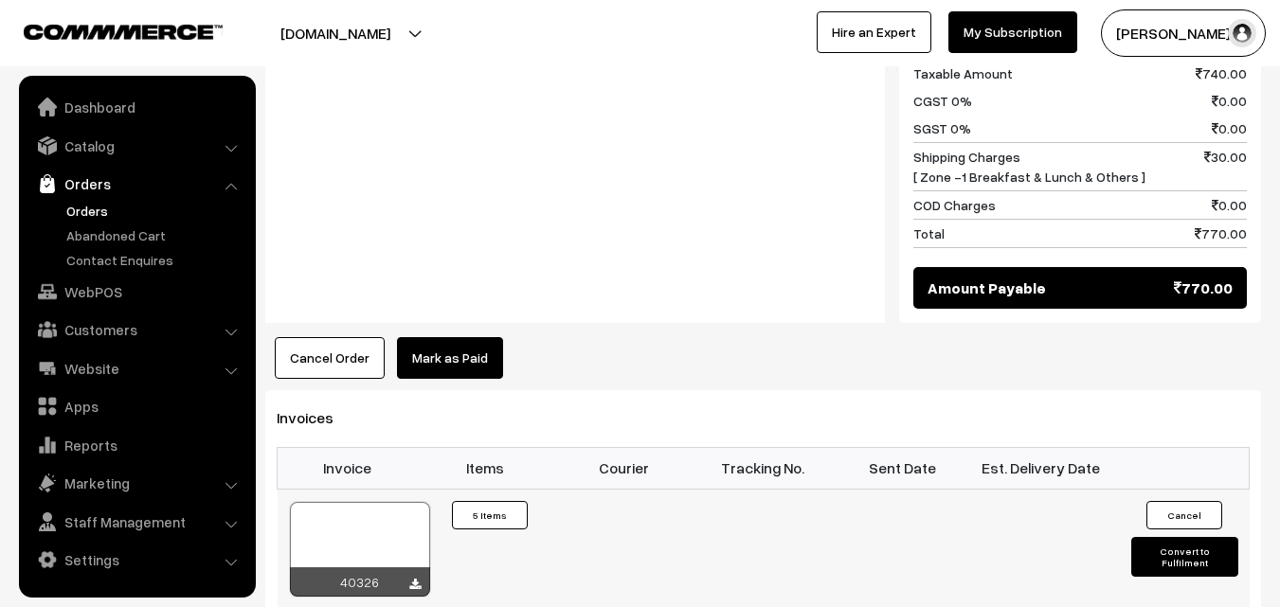
click at [351, 502] on div at bounding box center [360, 549] width 140 height 95
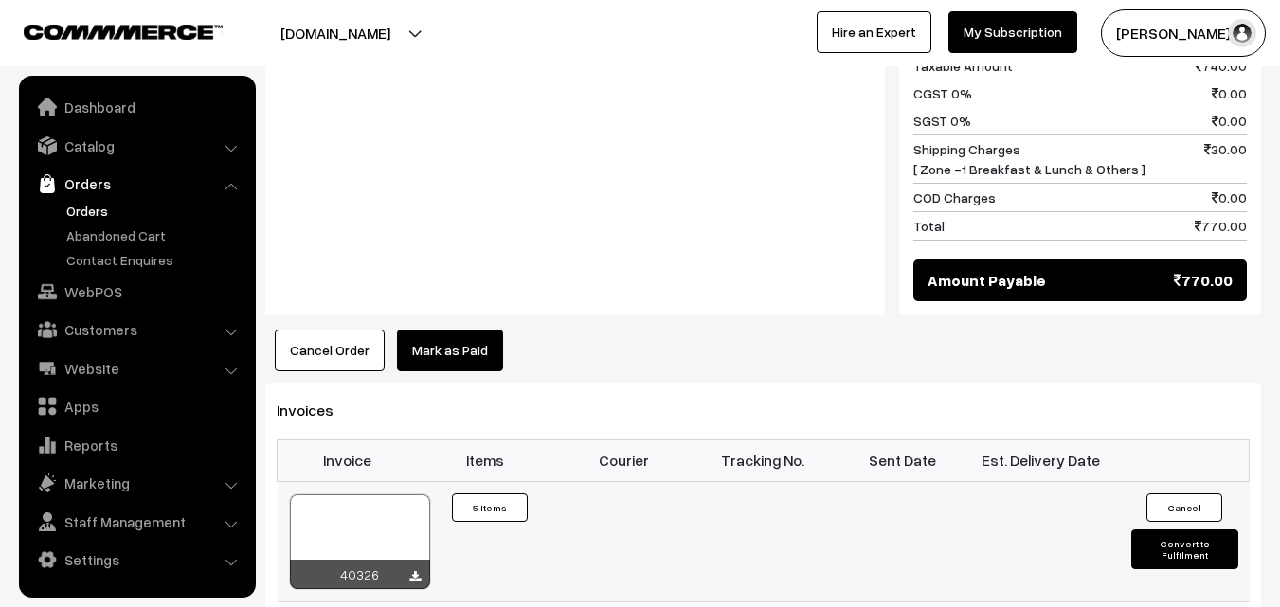
click at [384, 495] on div at bounding box center [360, 542] width 140 height 95
click at [136, 268] on link "Contact Enquires" at bounding box center [156, 260] width 188 height 20
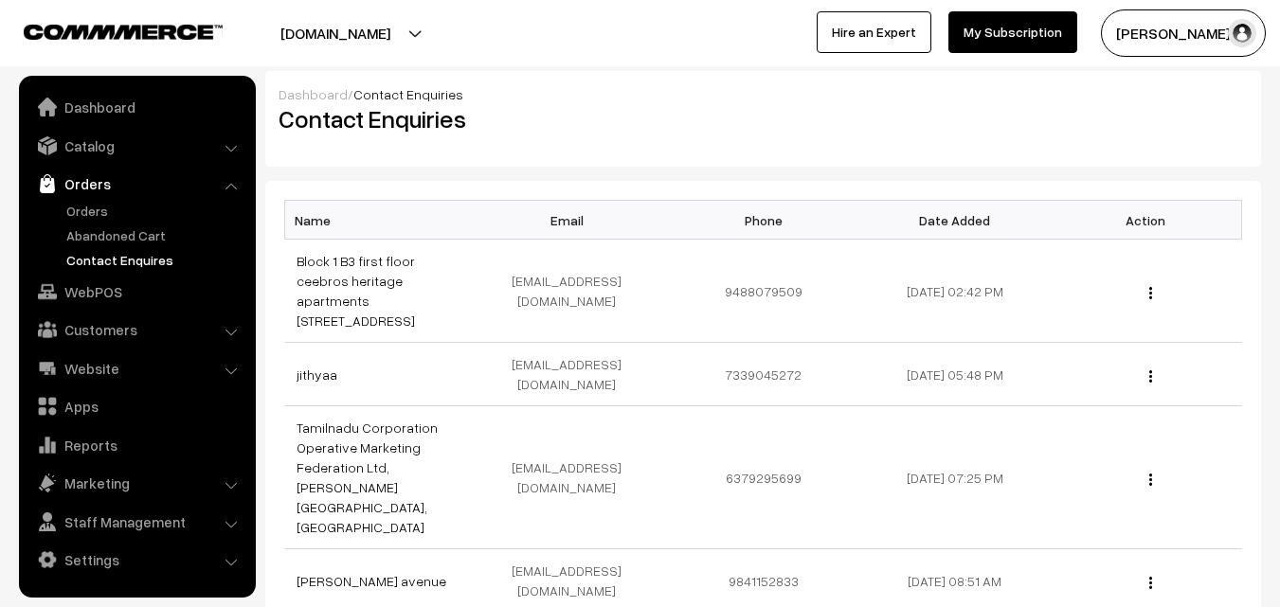
click at [93, 295] on link "WebPOS" at bounding box center [137, 292] width 226 height 34
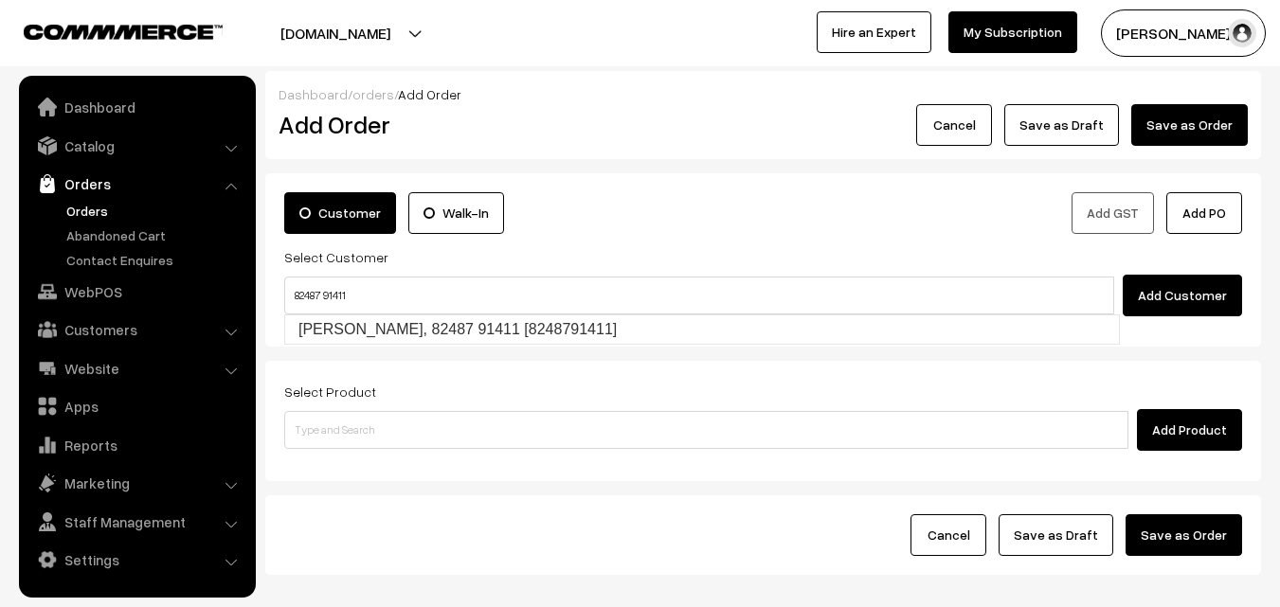
click at [326, 288] on input "82487 91411" at bounding box center [699, 296] width 830 height 38
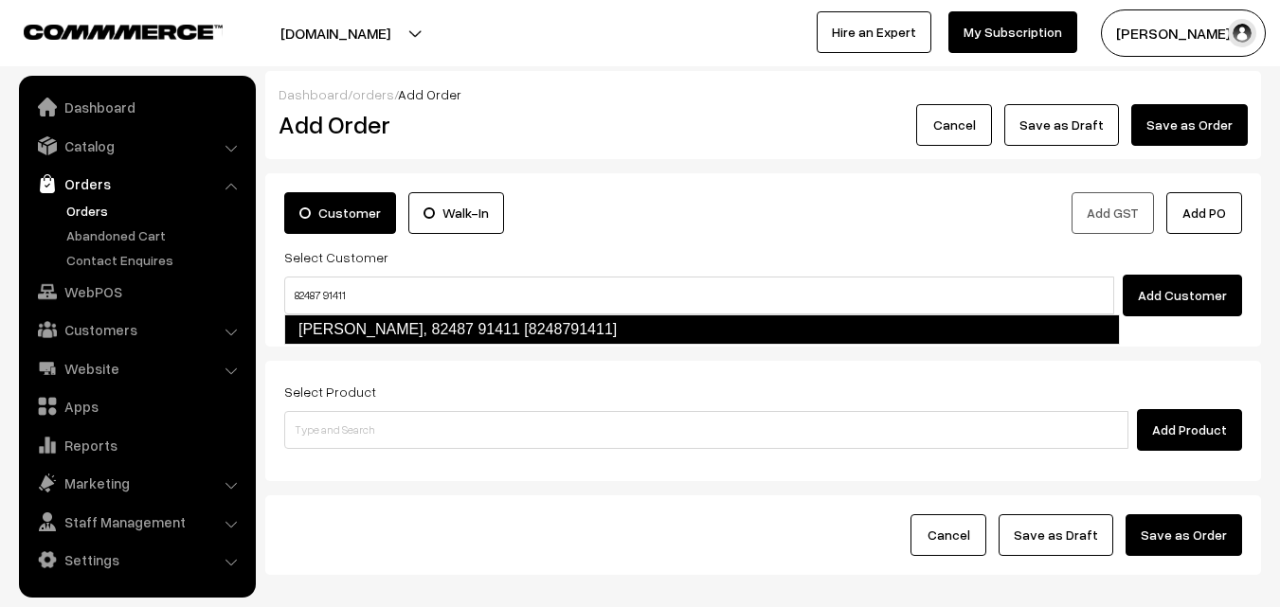
click at [334, 324] on link "[PERSON_NAME], 82487 91411 [8248791411]" at bounding box center [702, 330] width 836 height 30
type input "82487 91411"
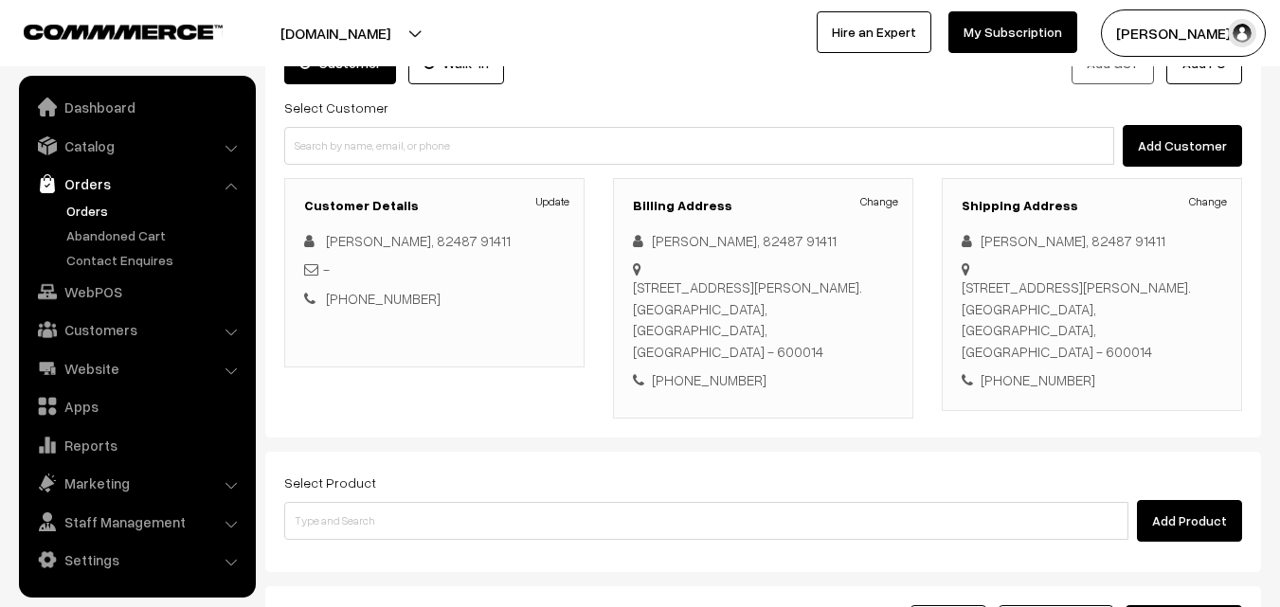
scroll to position [346, 0]
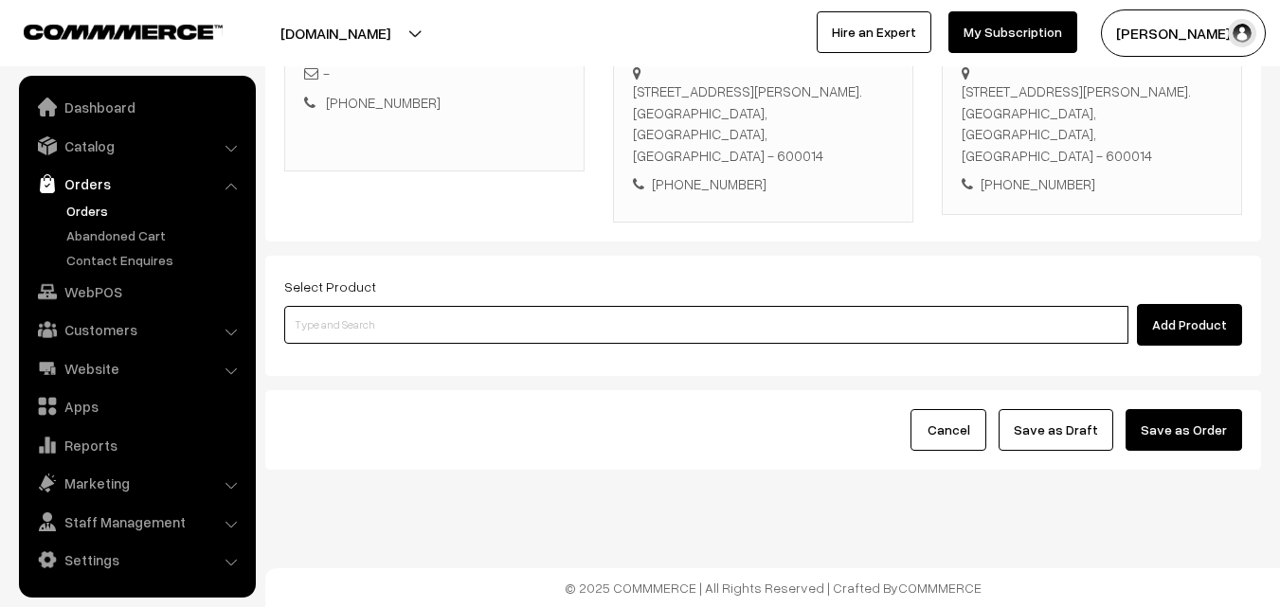
click at [430, 332] on input at bounding box center [706, 325] width 844 height 38
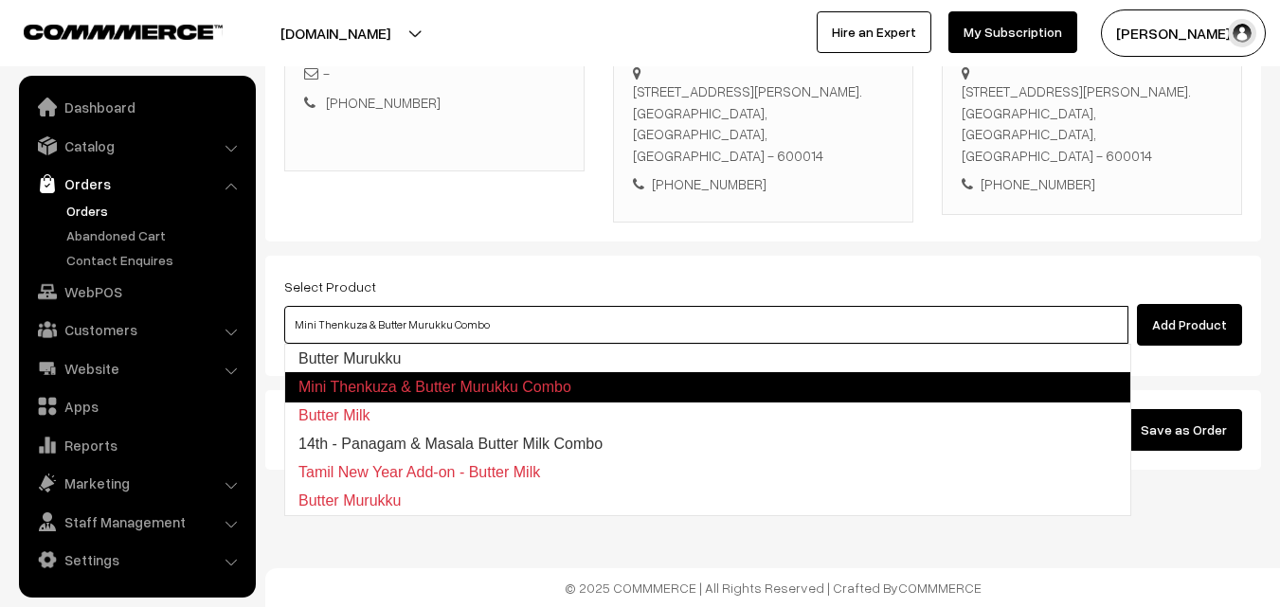
type input "Butter Murukku"
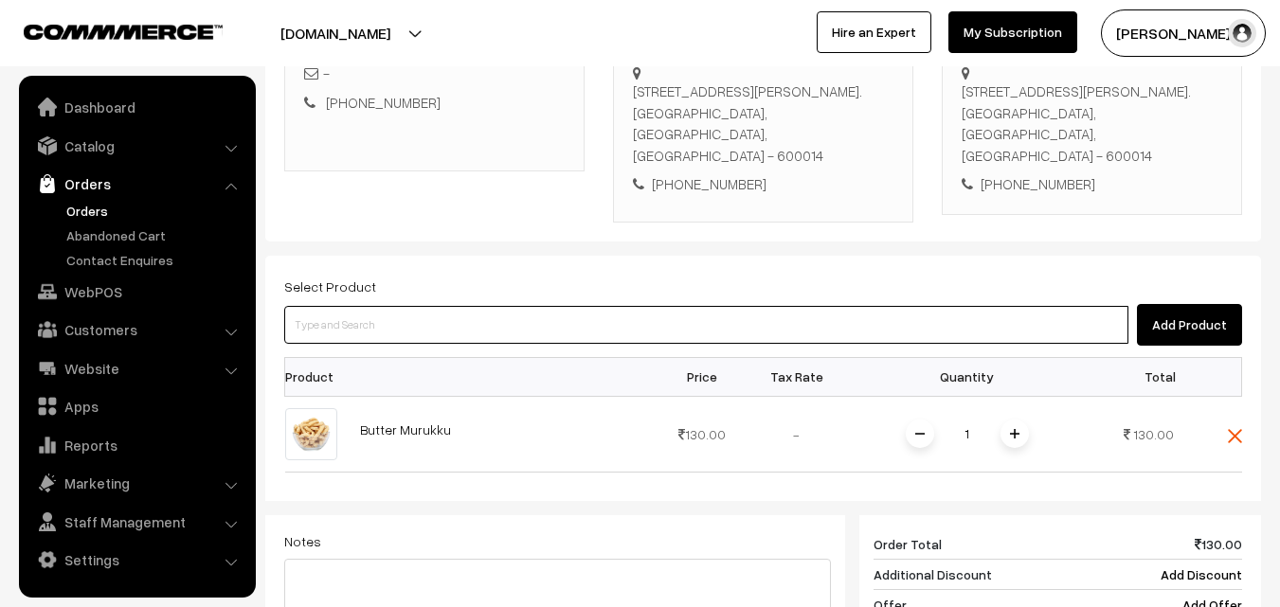
click at [431, 332] on input at bounding box center [706, 325] width 844 height 38
click at [518, 333] on input at bounding box center [706, 325] width 844 height 38
type input "Wheel Chips"
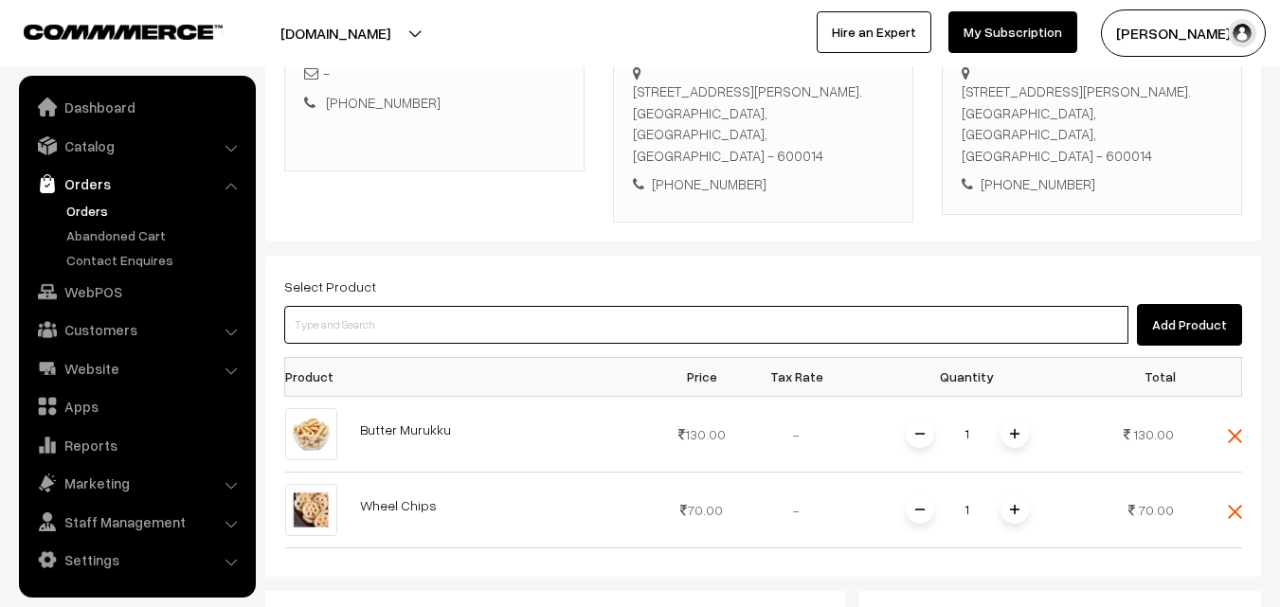
click at [517, 333] on input at bounding box center [706, 325] width 844 height 38
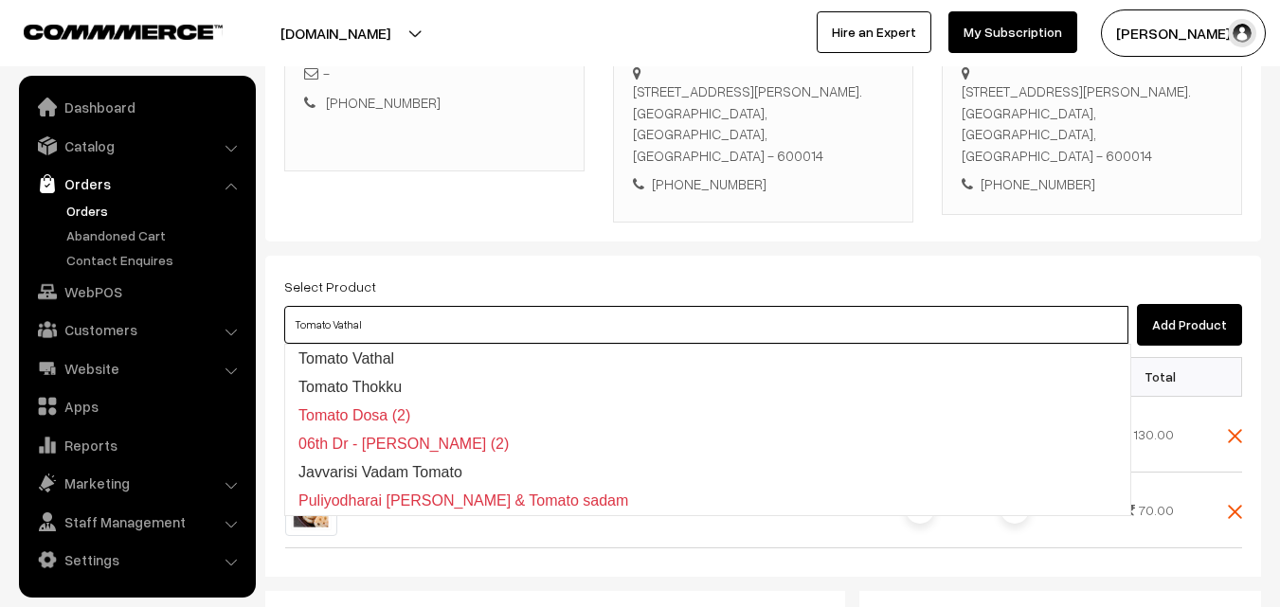
type input "Tomato Thokku"
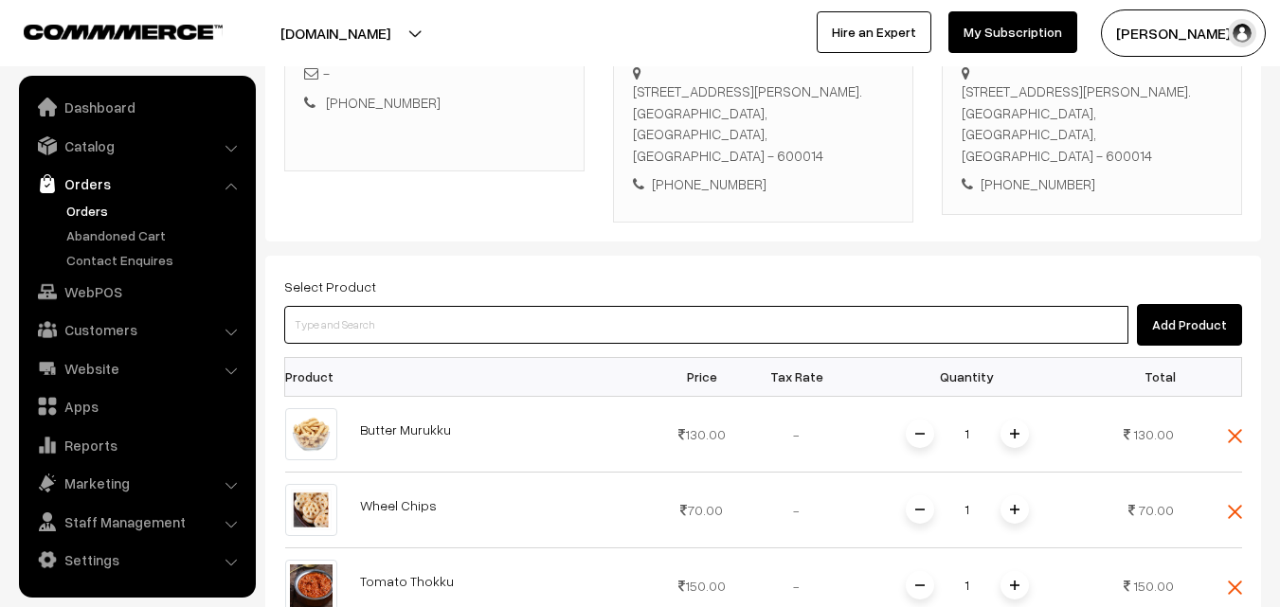
click at [600, 321] on input at bounding box center [706, 325] width 844 height 38
type input "Kadalai Mittai"
click at [571, 321] on input at bounding box center [706, 325] width 844 height 38
type input "Lemon Pickle"
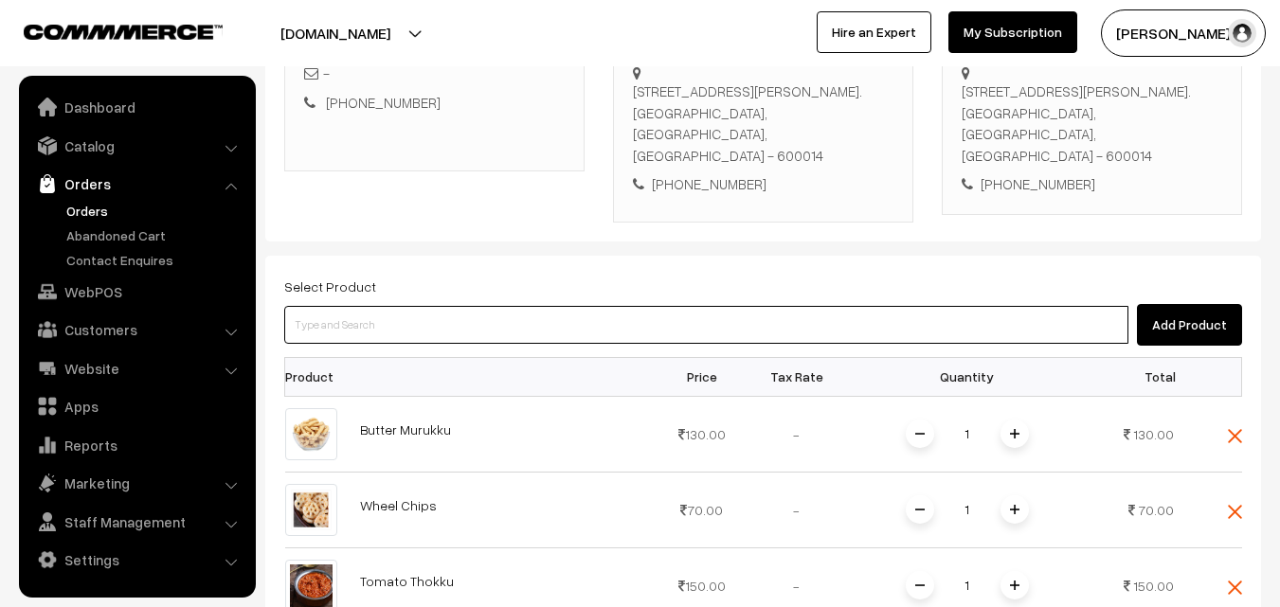
click at [534, 322] on input at bounding box center [706, 325] width 844 height 38
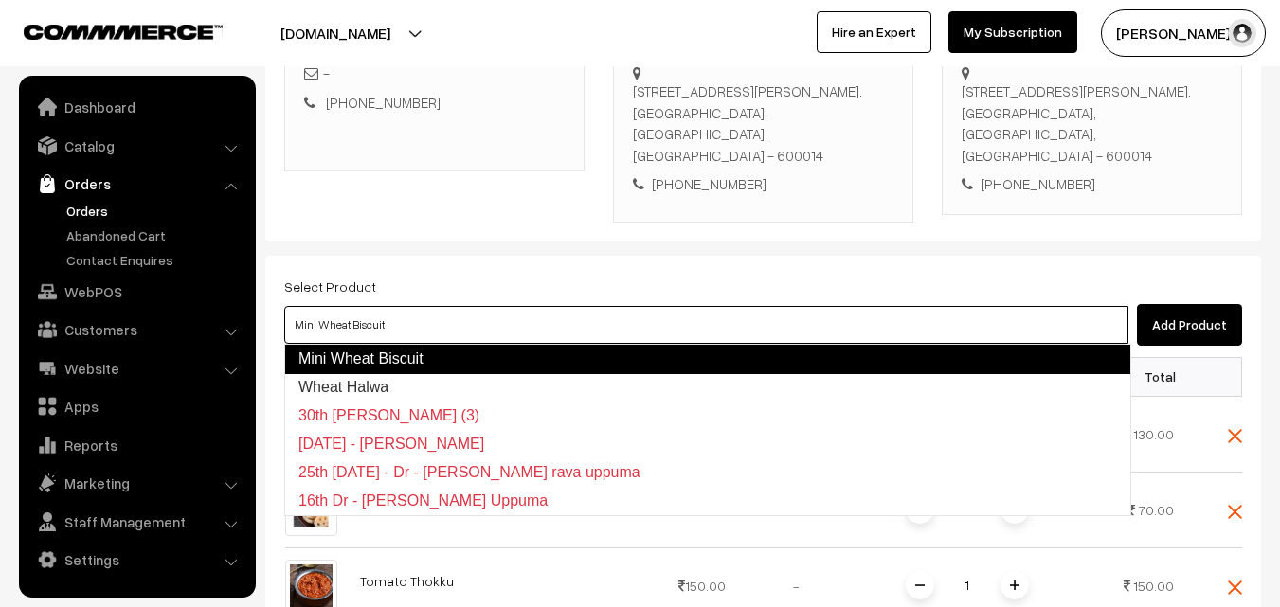
type input "Wheat Halwa"
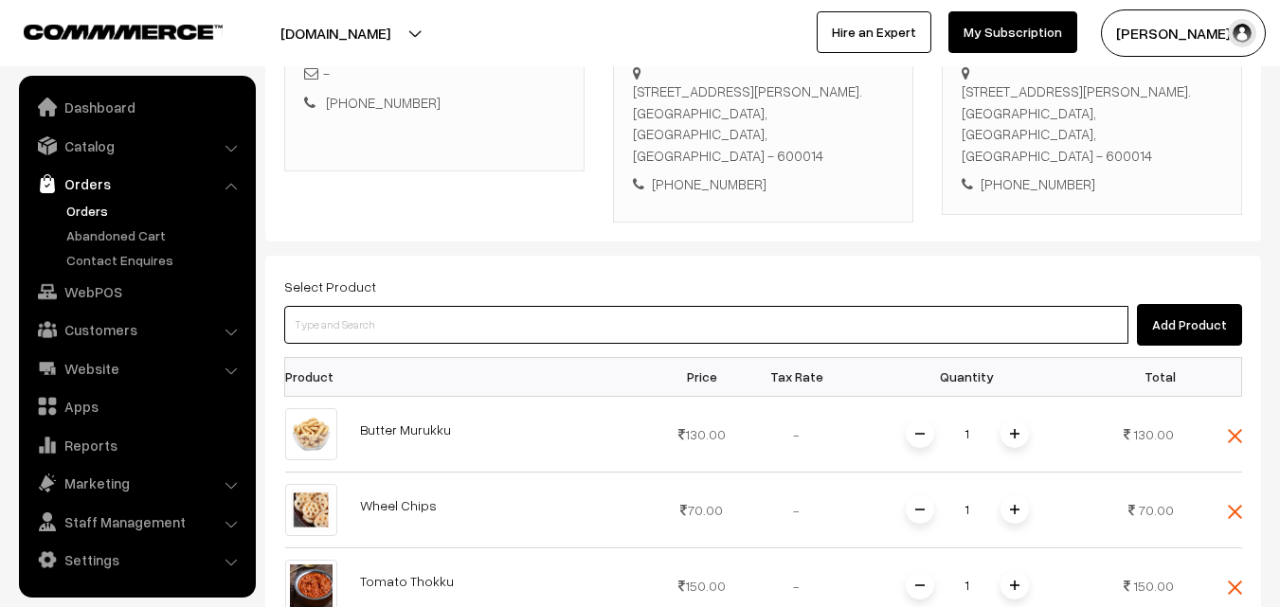
drag, startPoint x: 546, startPoint y: 325, endPoint x: 537, endPoint y: 335, distance: 13.5
click at [546, 328] on input at bounding box center [706, 325] width 844 height 38
type input "Garlic Kara Kuzambu Paste"
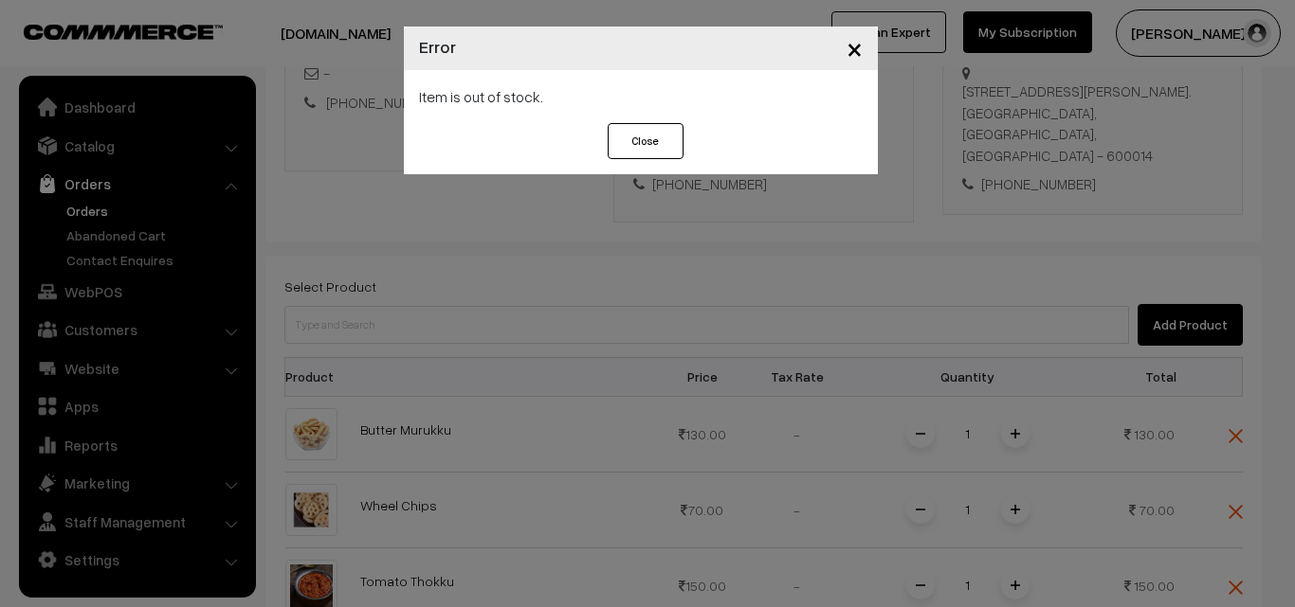
click at [563, 329] on div "× Error Item is out of stock. Close" at bounding box center [647, 303] width 1295 height 607
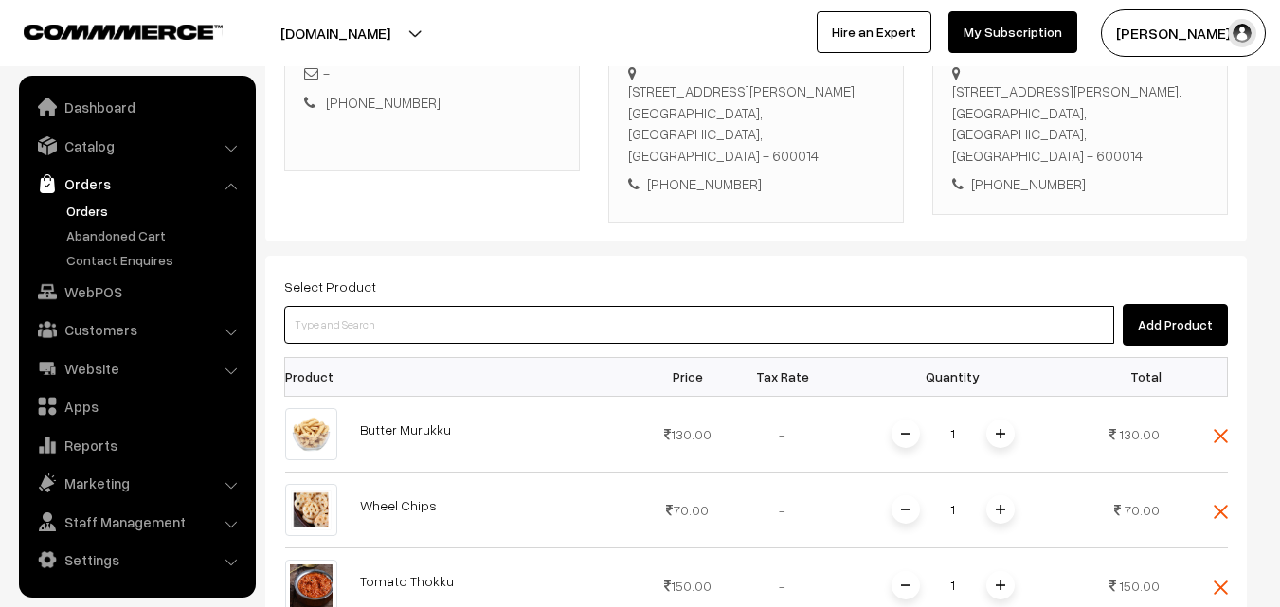
click at [547, 313] on input at bounding box center [699, 325] width 830 height 38
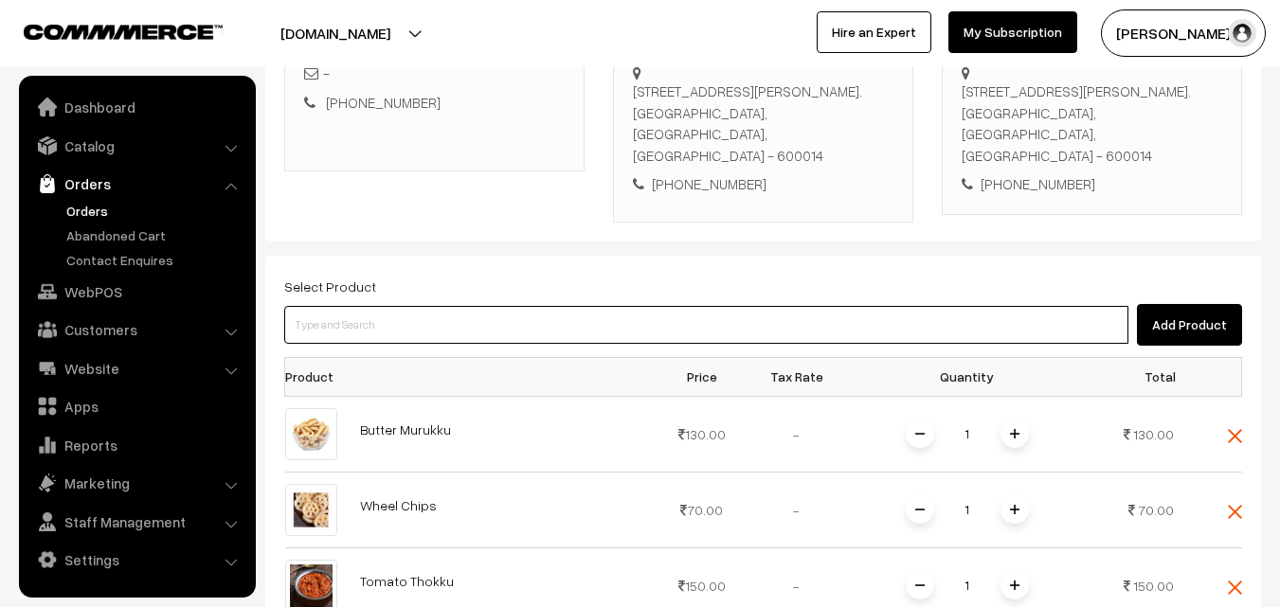
click at [435, 337] on input at bounding box center [706, 325] width 844 height 38
type input "Garlic Kara Kuzambu Paste"
click at [497, 328] on input at bounding box center [706, 325] width 844 height 38
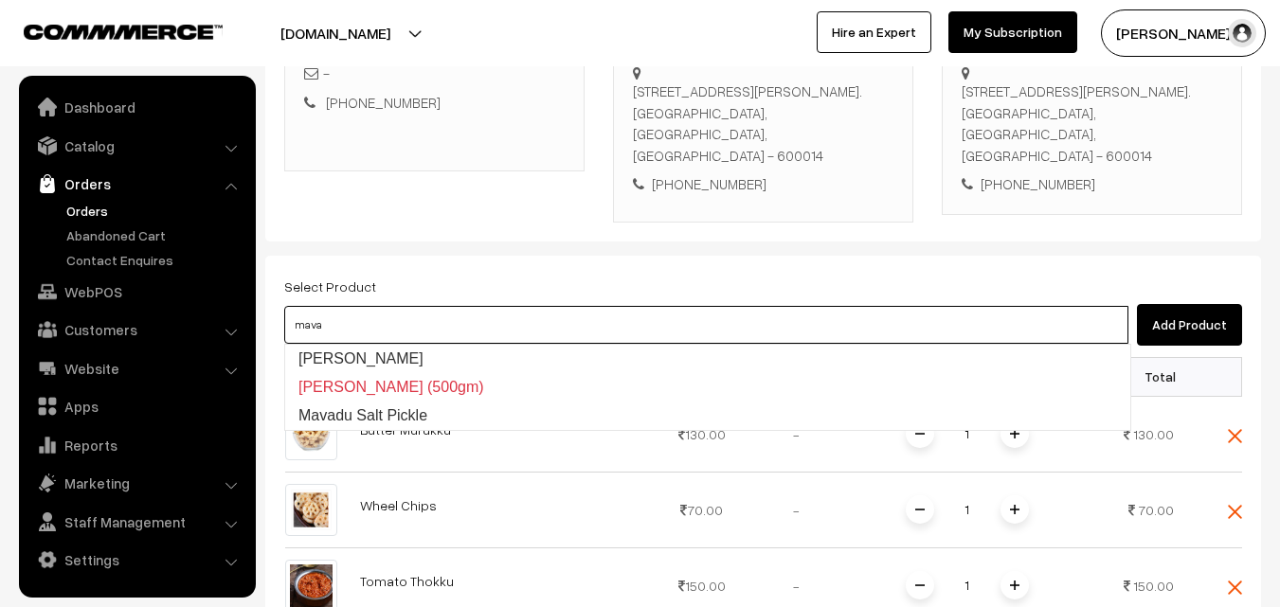
type input "Mavadu Karam"
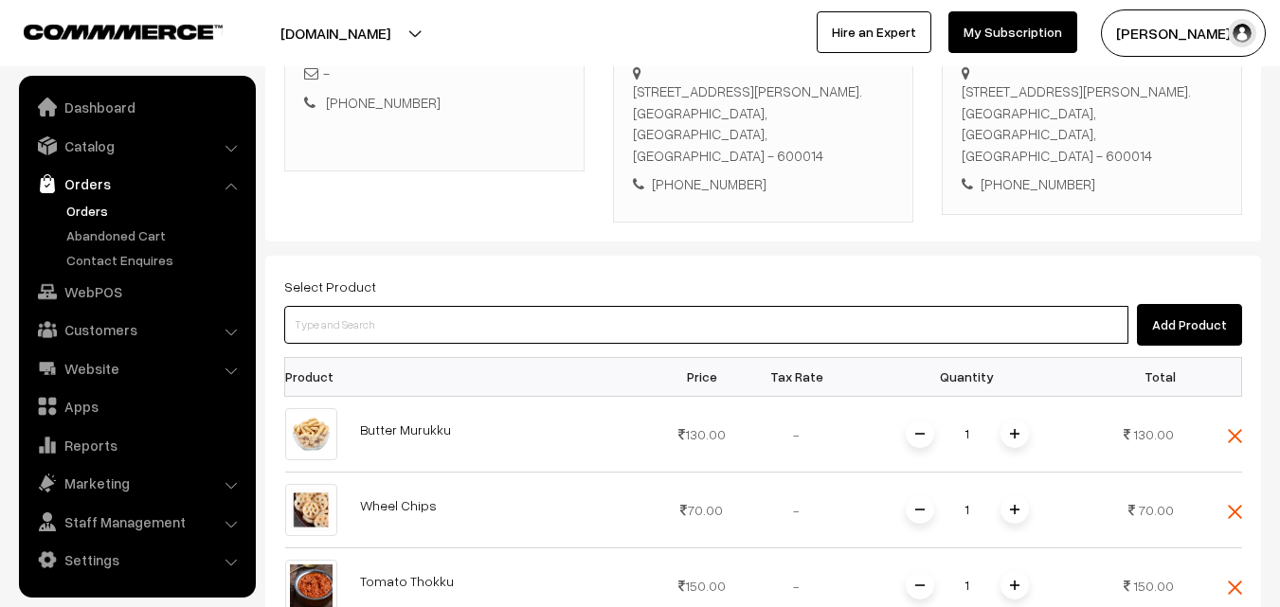
click at [498, 329] on input at bounding box center [706, 325] width 844 height 38
click at [518, 311] on input at bounding box center [706, 325] width 844 height 38
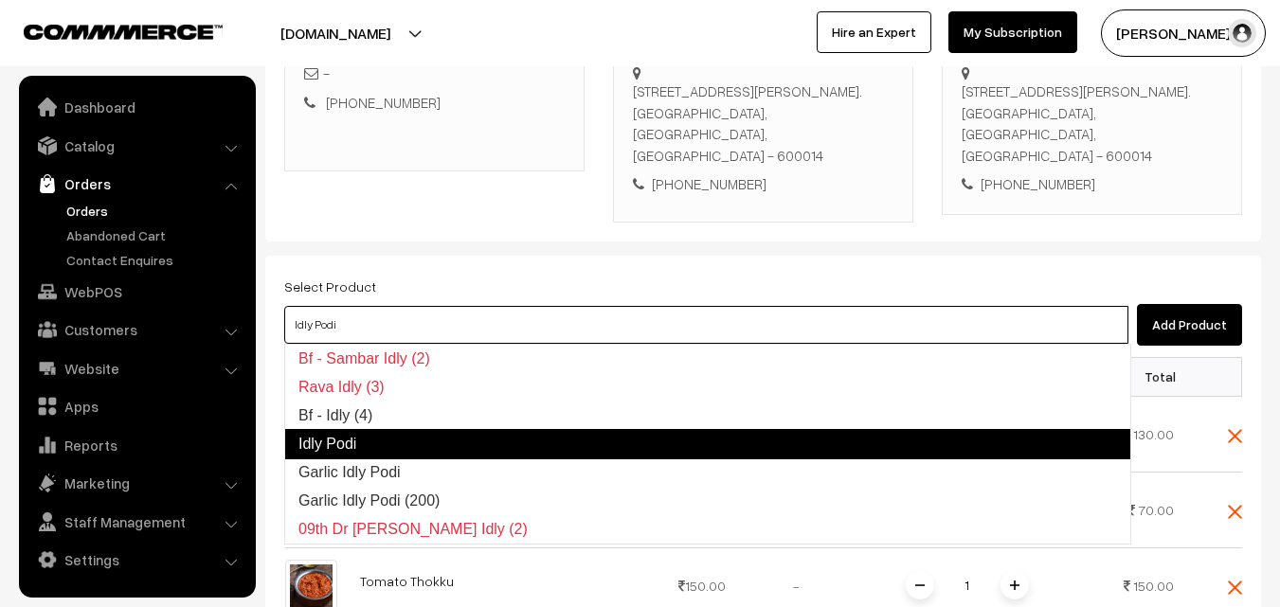
type input "Garlic Idly Podi"
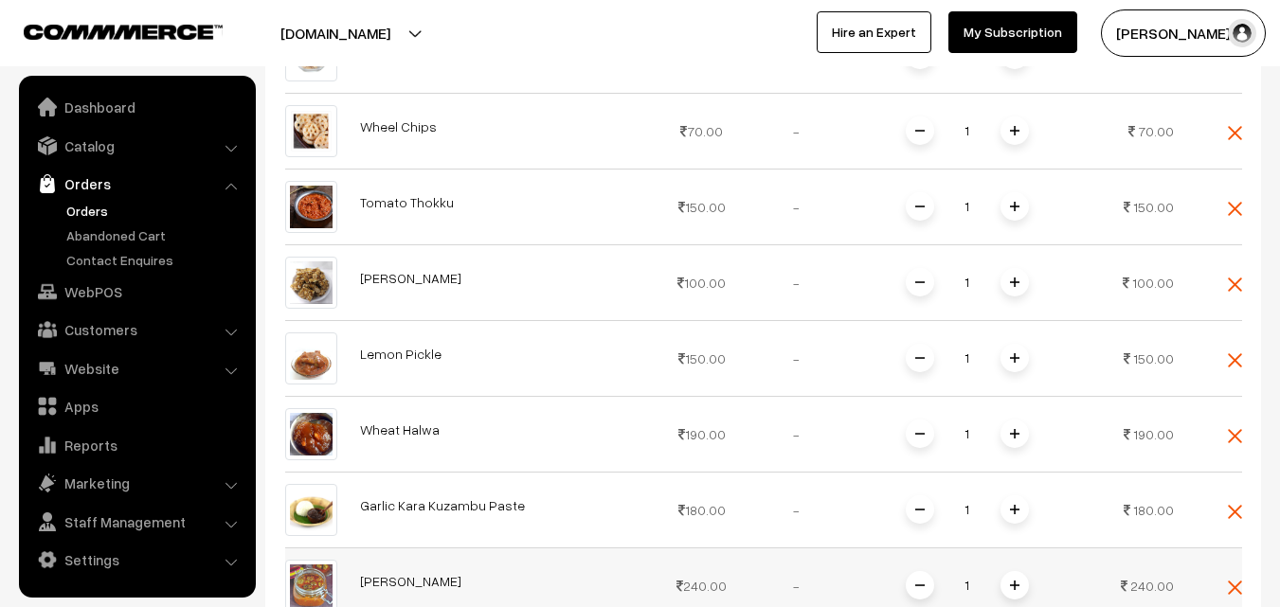
scroll to position [1009, 0]
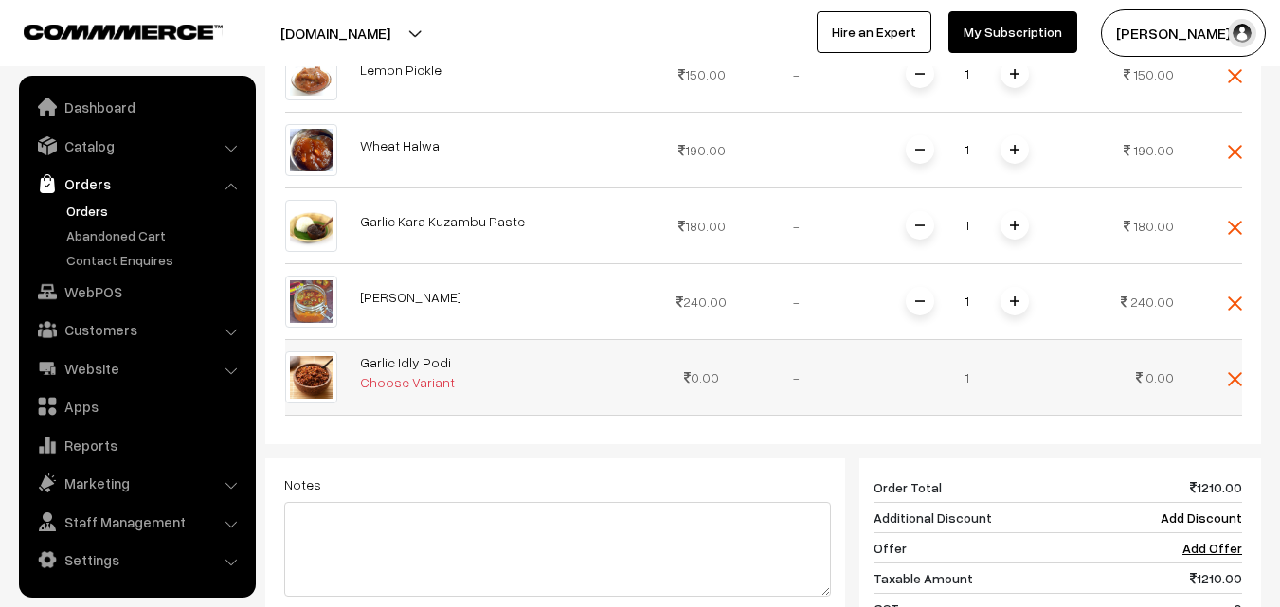
click at [427, 376] on div "Choose Variant" at bounding box center [407, 382] width 95 height 20
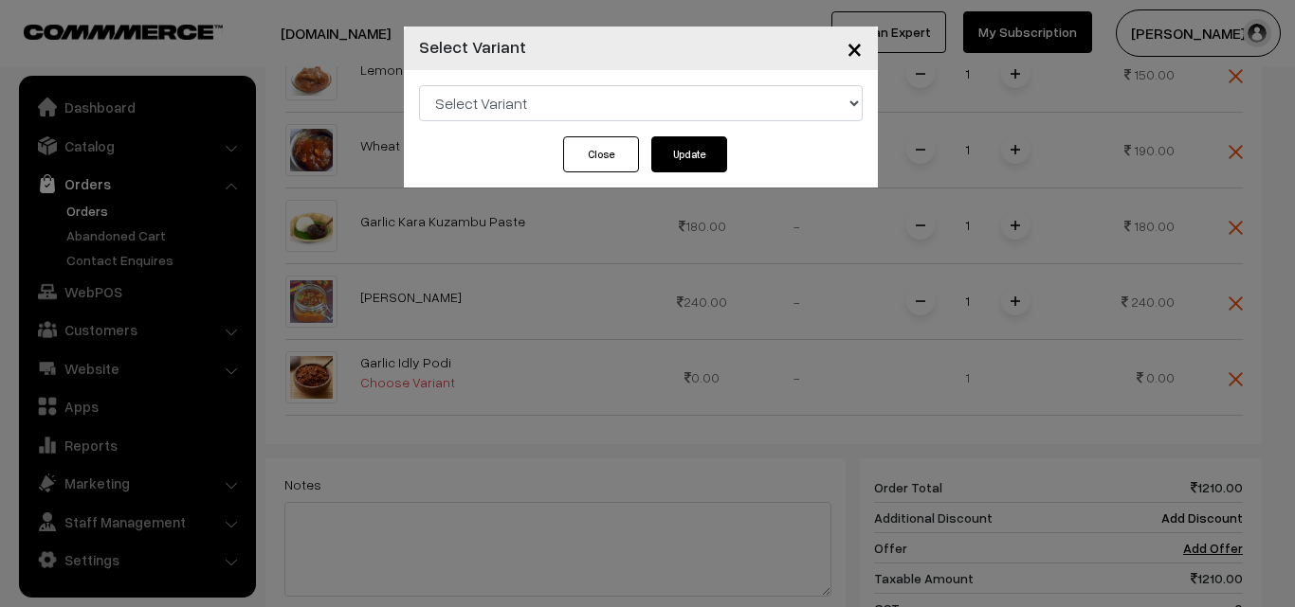
click at [542, 101] on select "Select Variant Garlic Idly Podi (200)" at bounding box center [641, 103] width 444 height 36
select select "100"
click at [419, 85] on select "Select Variant Garlic Idly Podi (200)" at bounding box center [641, 103] width 444 height 36
click at [699, 147] on button "Update" at bounding box center [689, 154] width 76 height 36
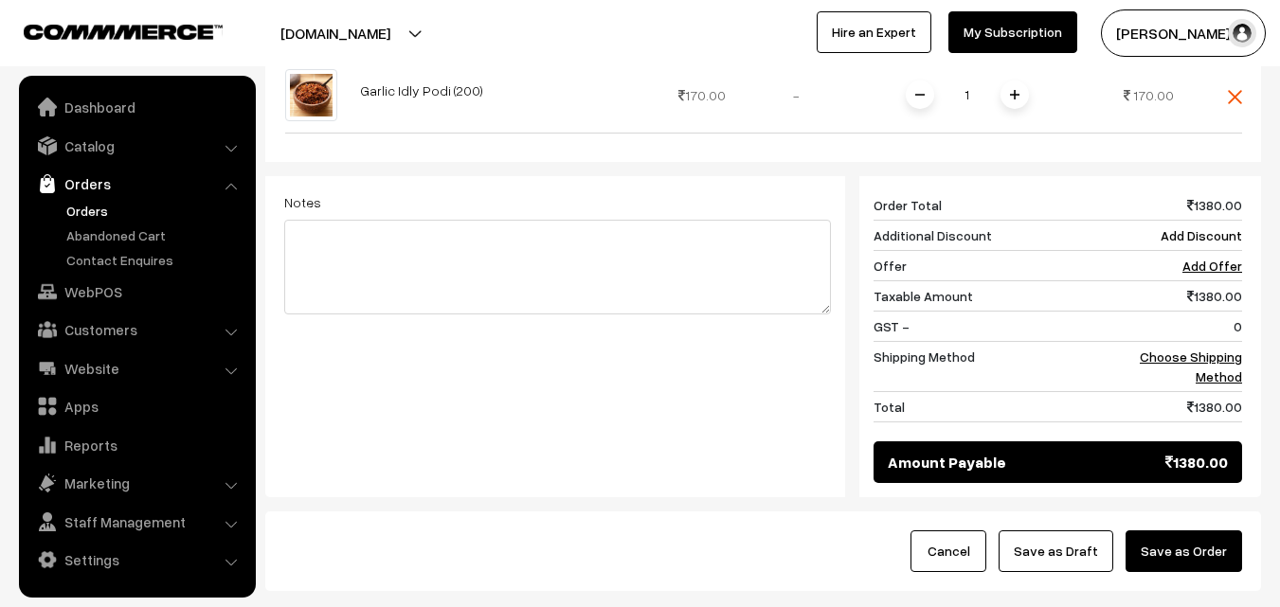
scroll to position [1294, 0]
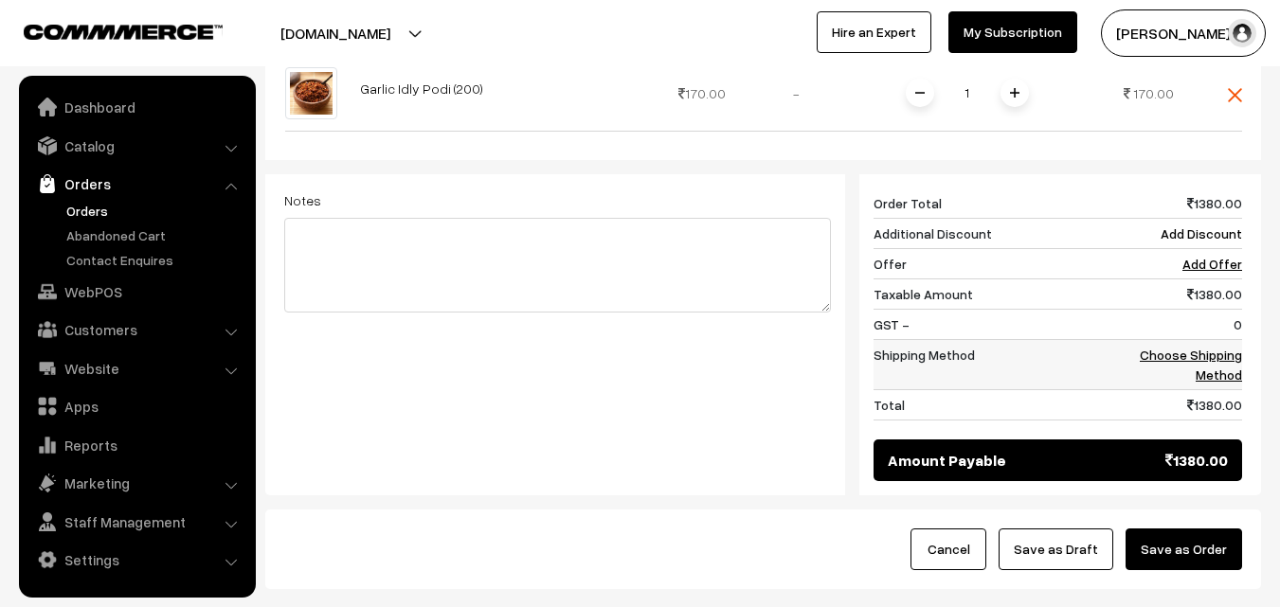
click at [1212, 368] on link "Choose Shipping Method" at bounding box center [1191, 365] width 102 height 36
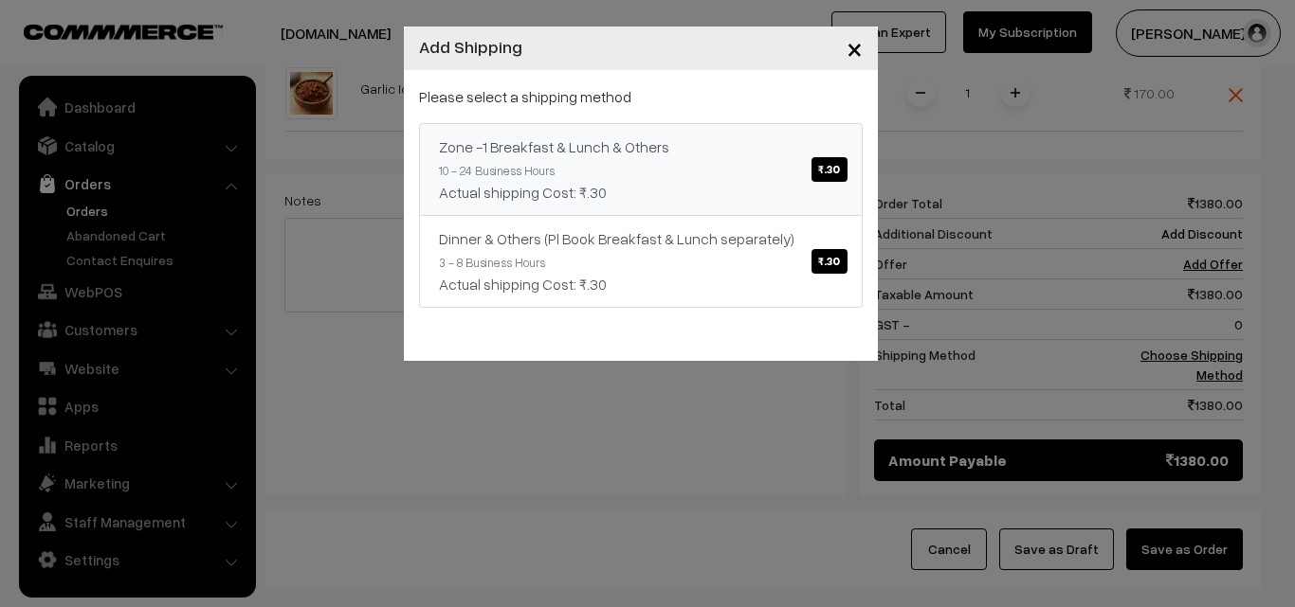
click at [601, 175] on link "Zone -1 Breakfast & Lunch & Others ₹.30 10 - 24 Business Hours Actual shipping …" at bounding box center [641, 169] width 444 height 93
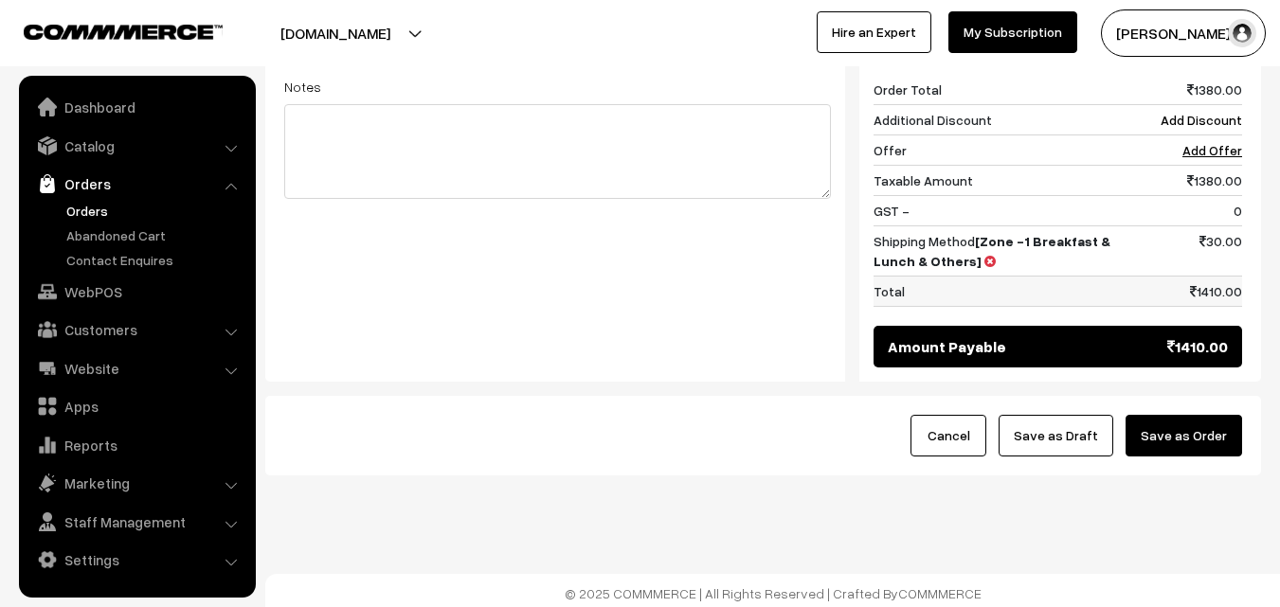
scroll to position [1413, 0]
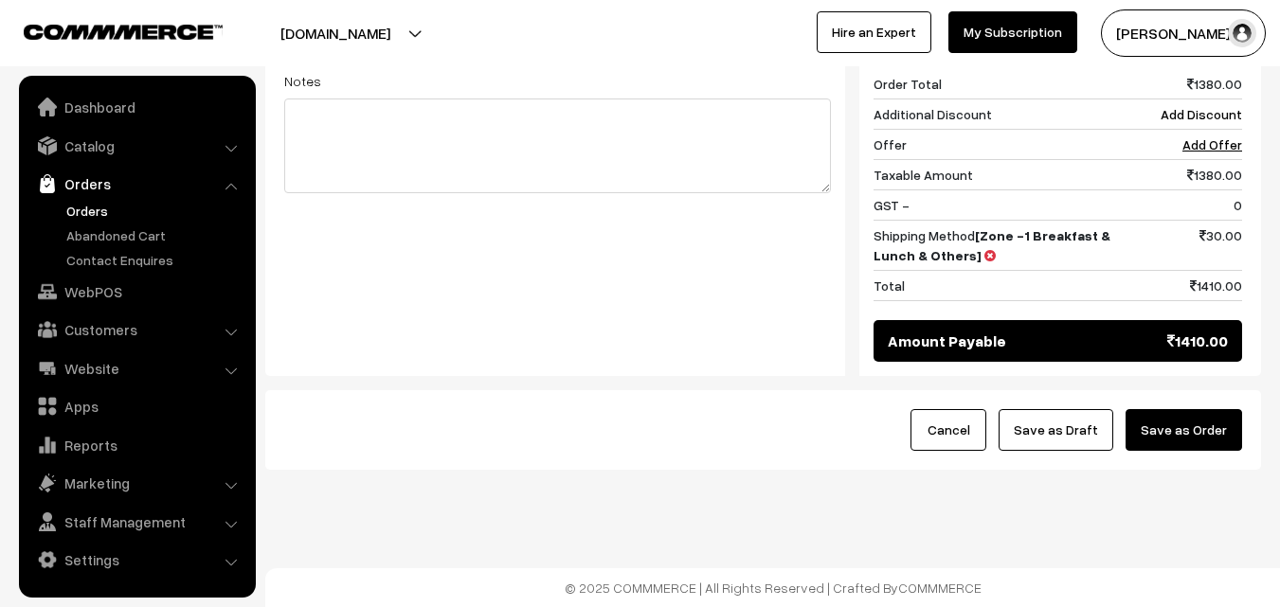
click at [1097, 423] on button "Save as Draft" at bounding box center [1056, 430] width 115 height 42
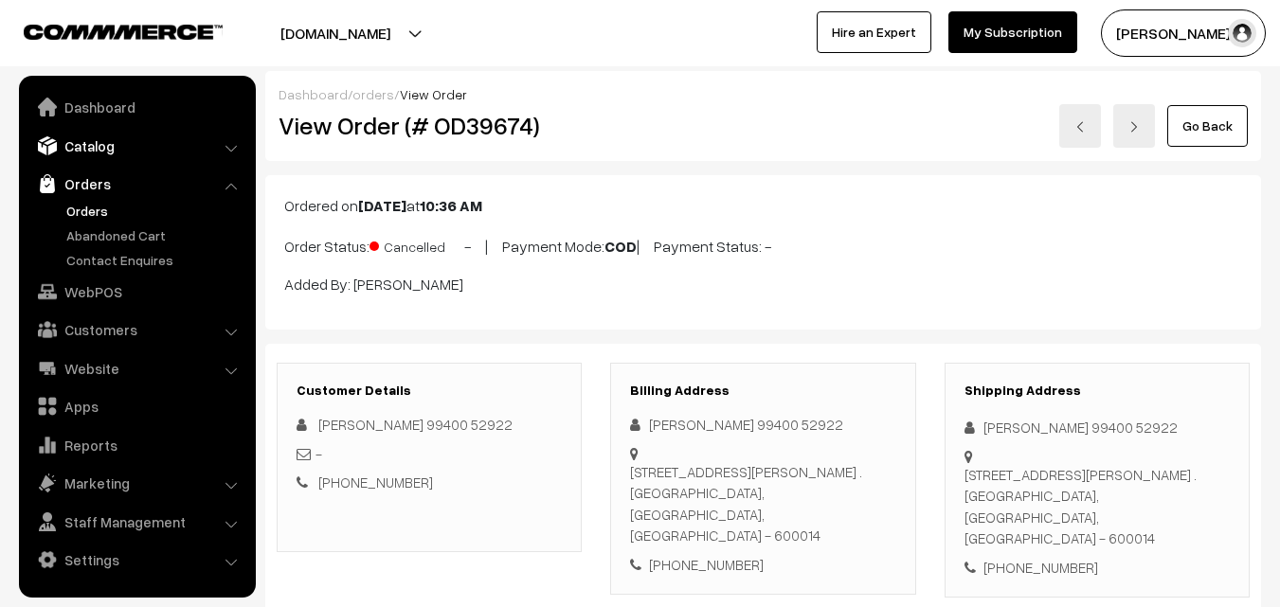
click at [119, 140] on link "Catalog" at bounding box center [137, 146] width 226 height 34
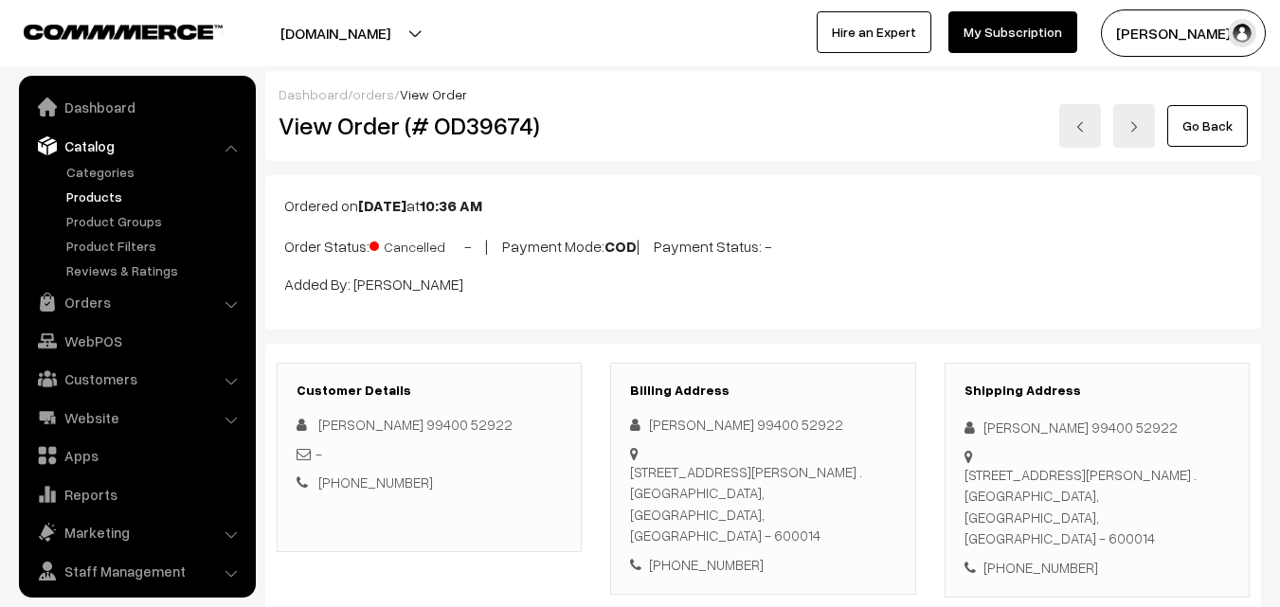
click at [107, 189] on link "Products" at bounding box center [156, 197] width 188 height 20
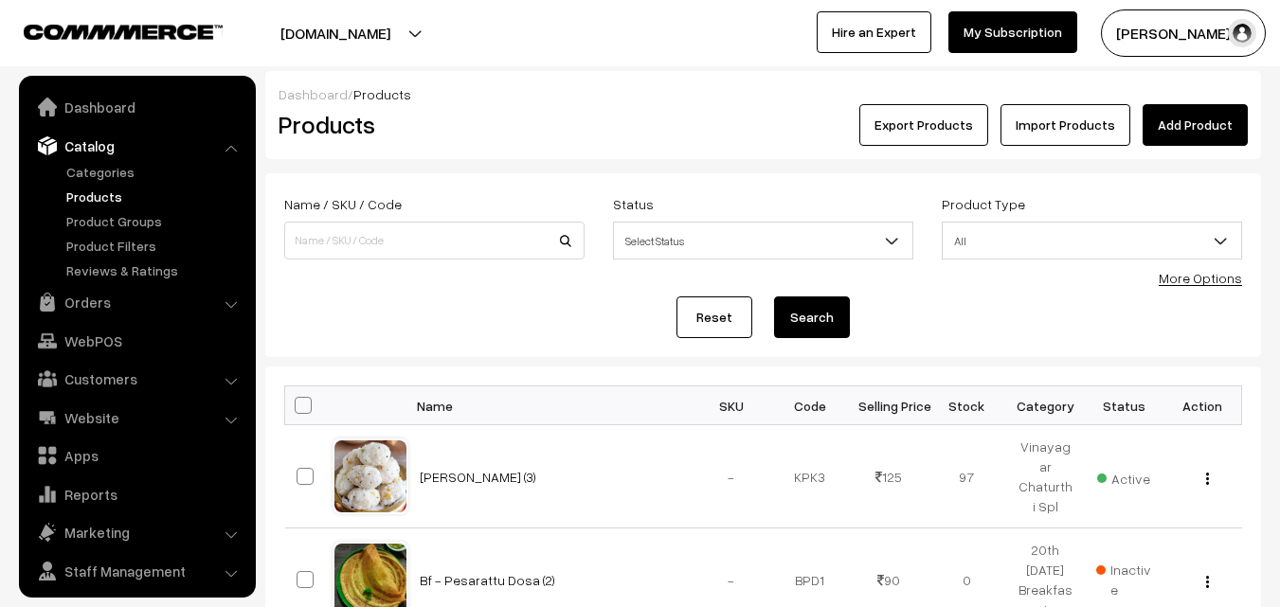
scroll to position [47, 0]
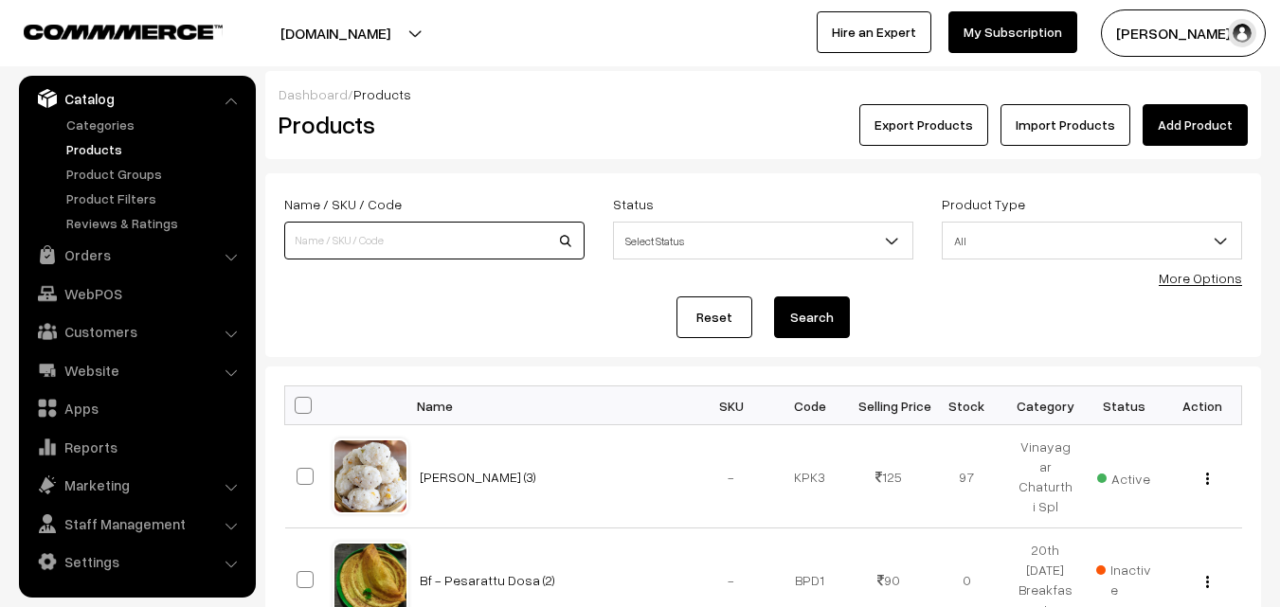
click at [354, 240] on input at bounding box center [434, 241] width 300 height 38
type input "kara kuzh"
click at [774, 297] on button "Search" at bounding box center [812, 318] width 76 height 42
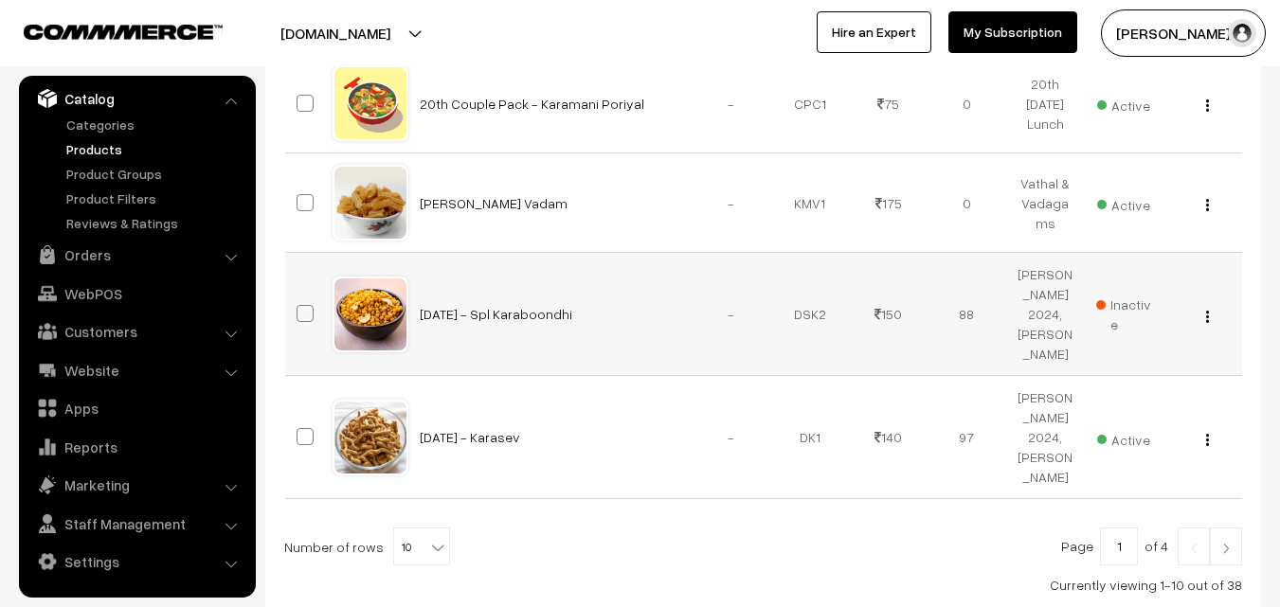
scroll to position [1098, 0]
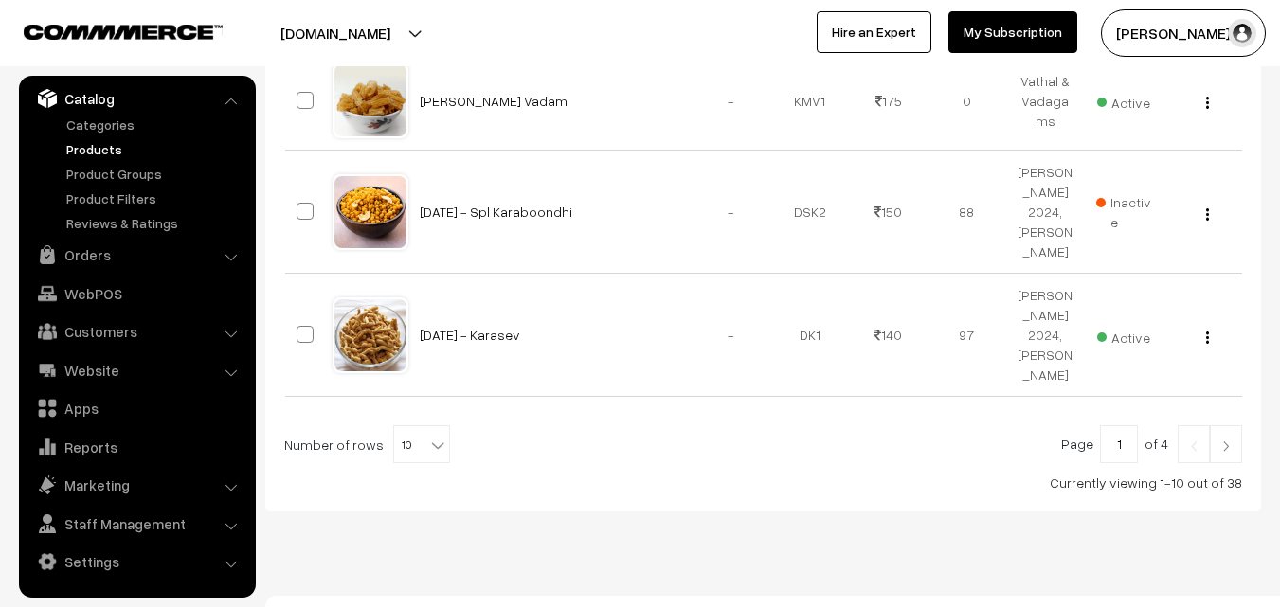
click at [419, 429] on span "10" at bounding box center [421, 445] width 55 height 38
select select "100"
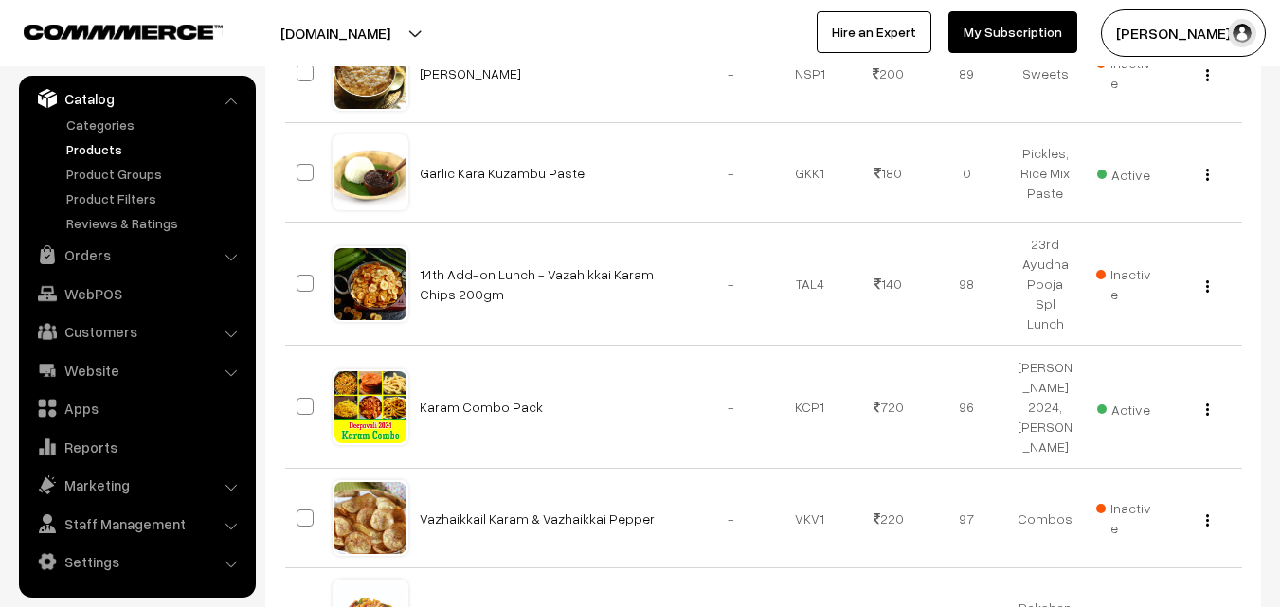
scroll to position [2180, 0]
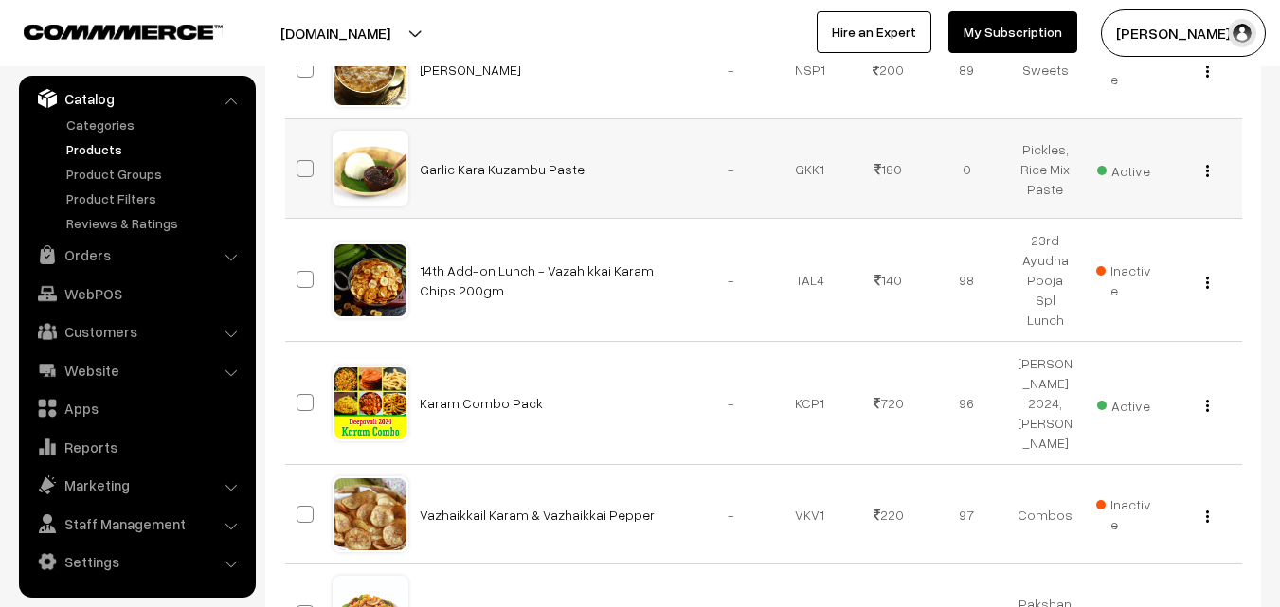
click at [1205, 163] on button "button" at bounding box center [1207, 170] width 5 height 15
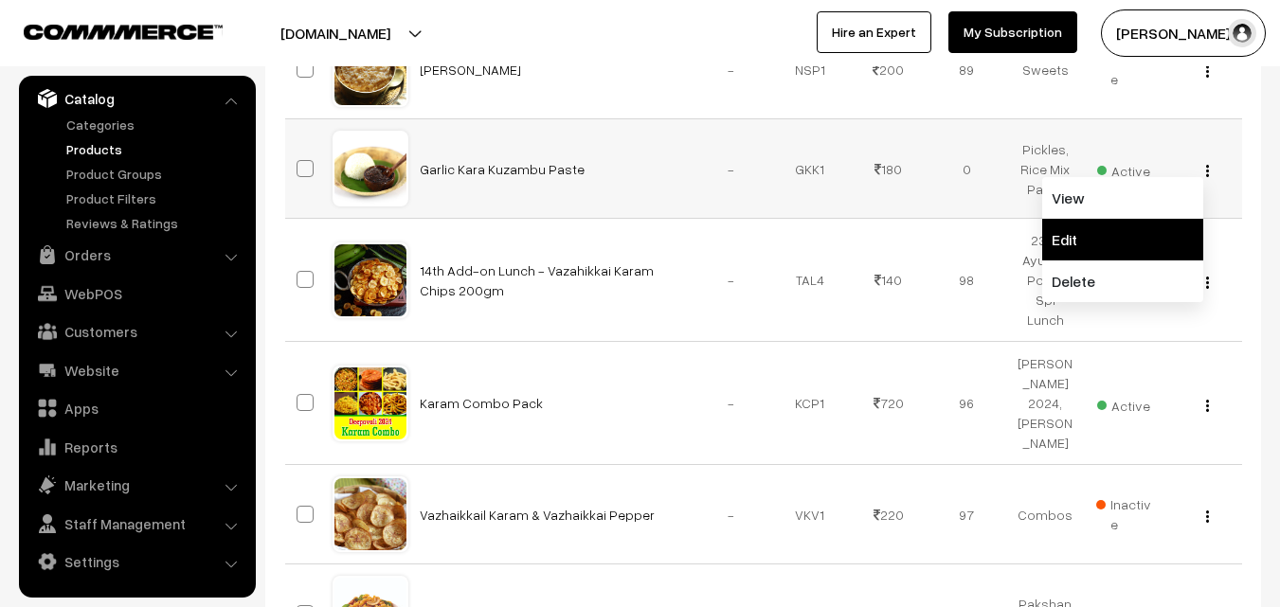
click at [1174, 219] on link "Edit" at bounding box center [1122, 240] width 161 height 42
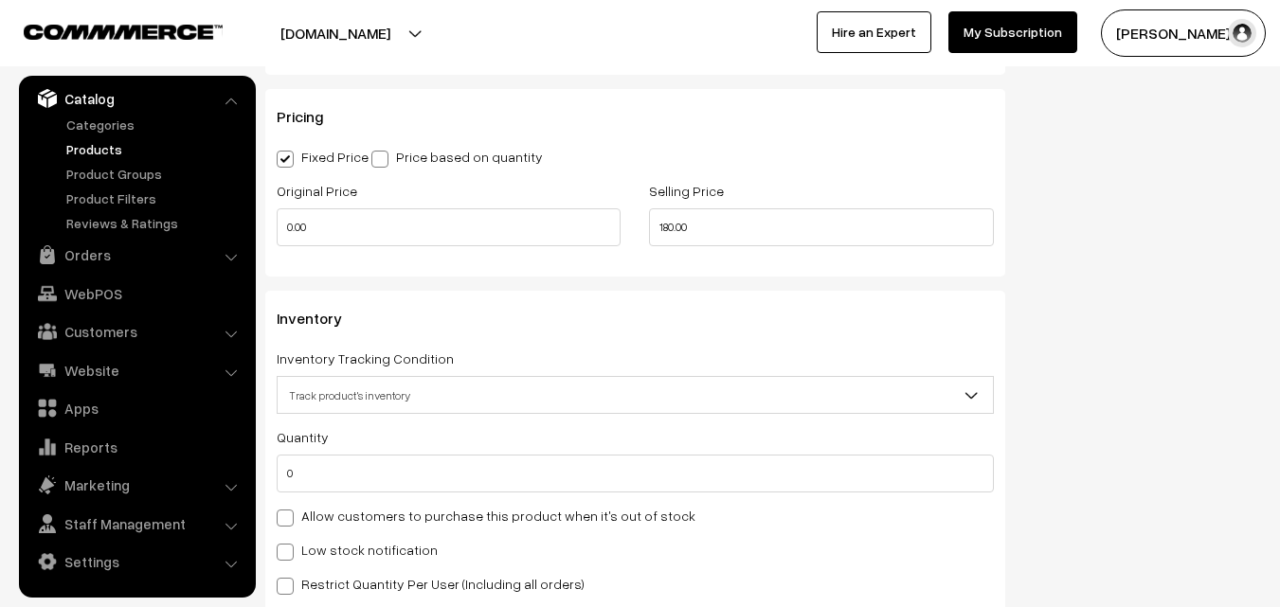
scroll to position [1990, 0]
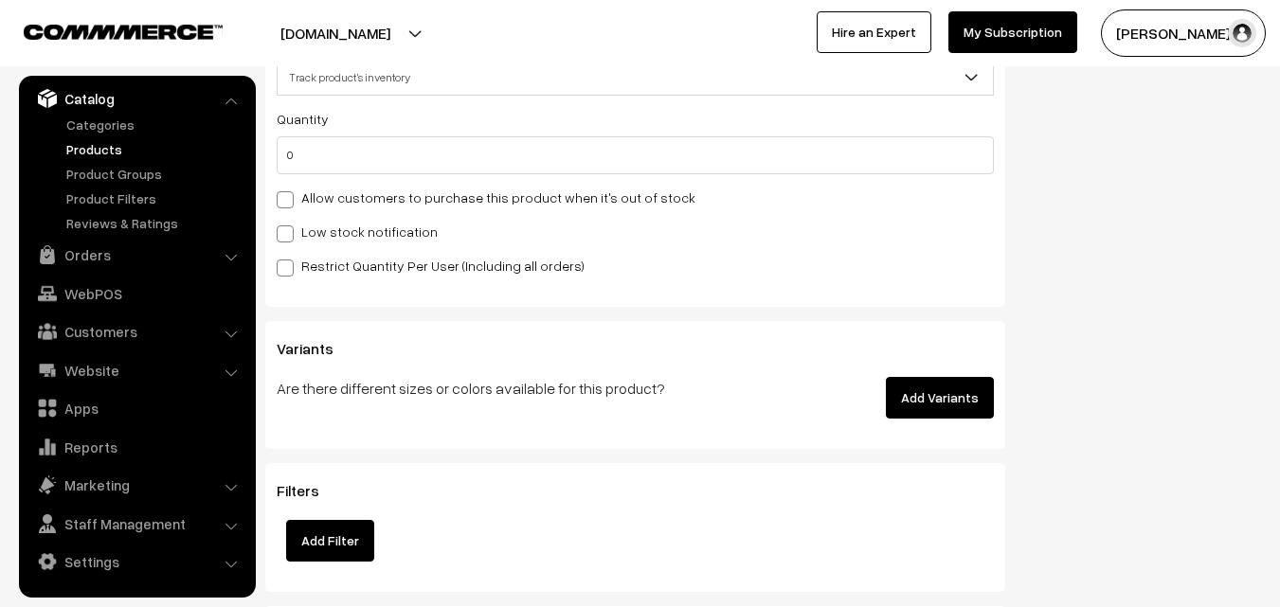
click at [370, 187] on div "Allow customers to purchase this product when it's out of stock" at bounding box center [635, 197] width 717 height 23
click at [370, 194] on label "Allow customers to purchase this product when it's out of stock" at bounding box center [486, 198] width 419 height 20
click at [289, 194] on input "Allow customers to purchase this product when it's out of stock" at bounding box center [283, 196] width 12 height 12
checkbox input "true"
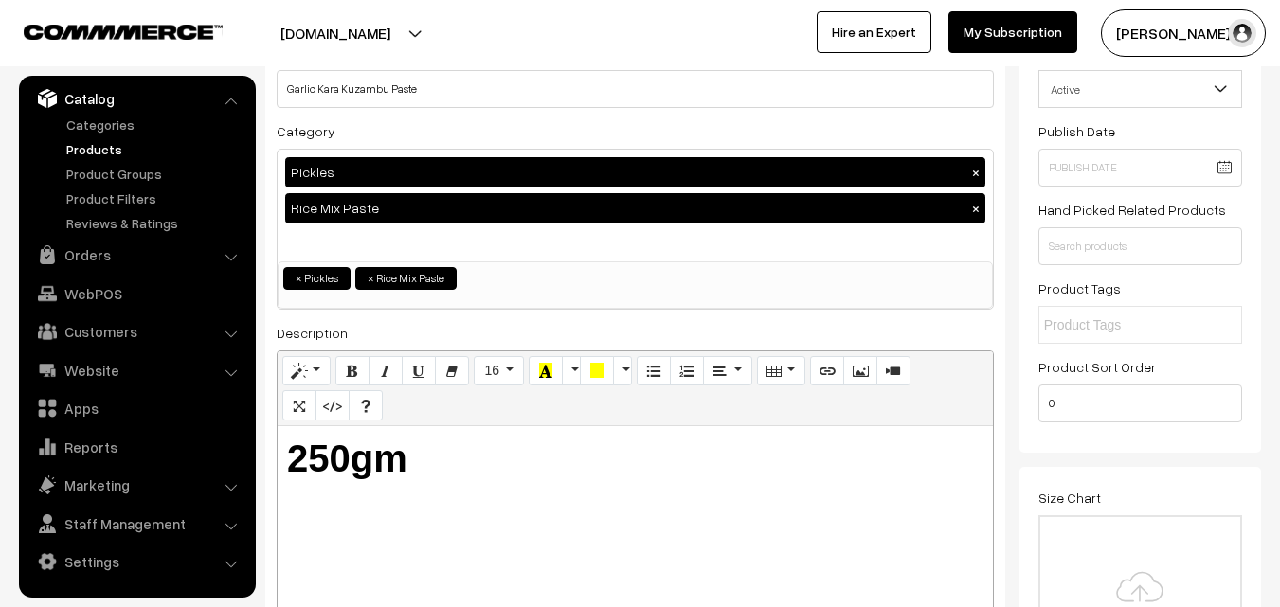
scroll to position [0, 0]
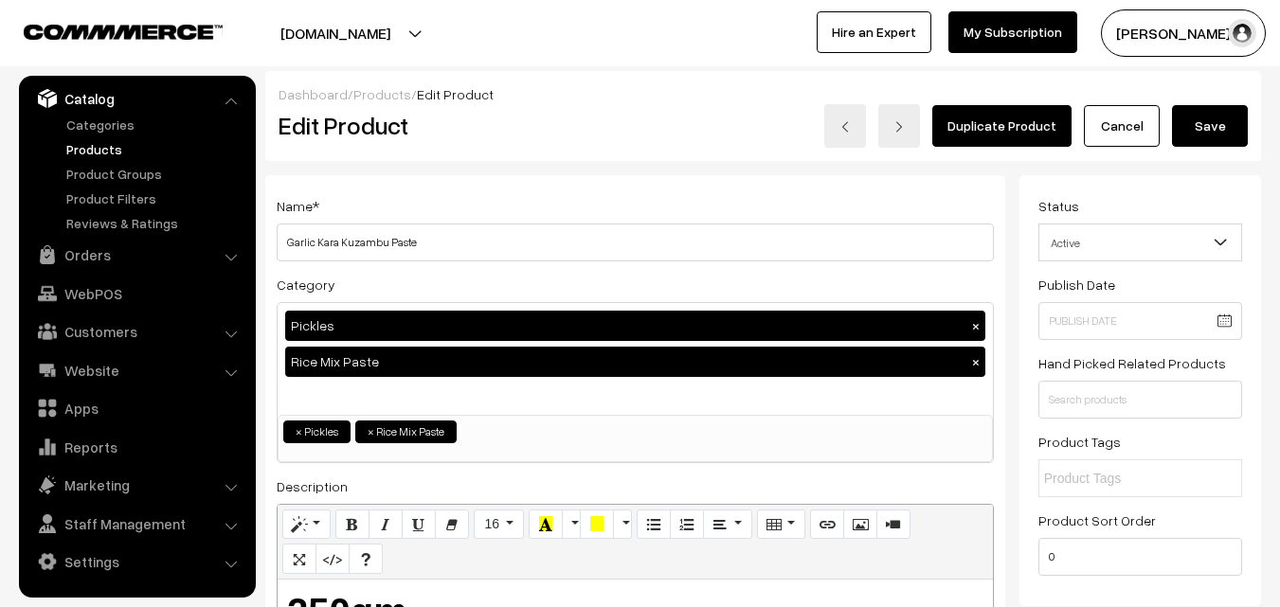
click at [1237, 116] on button "Save" at bounding box center [1210, 126] width 76 height 42
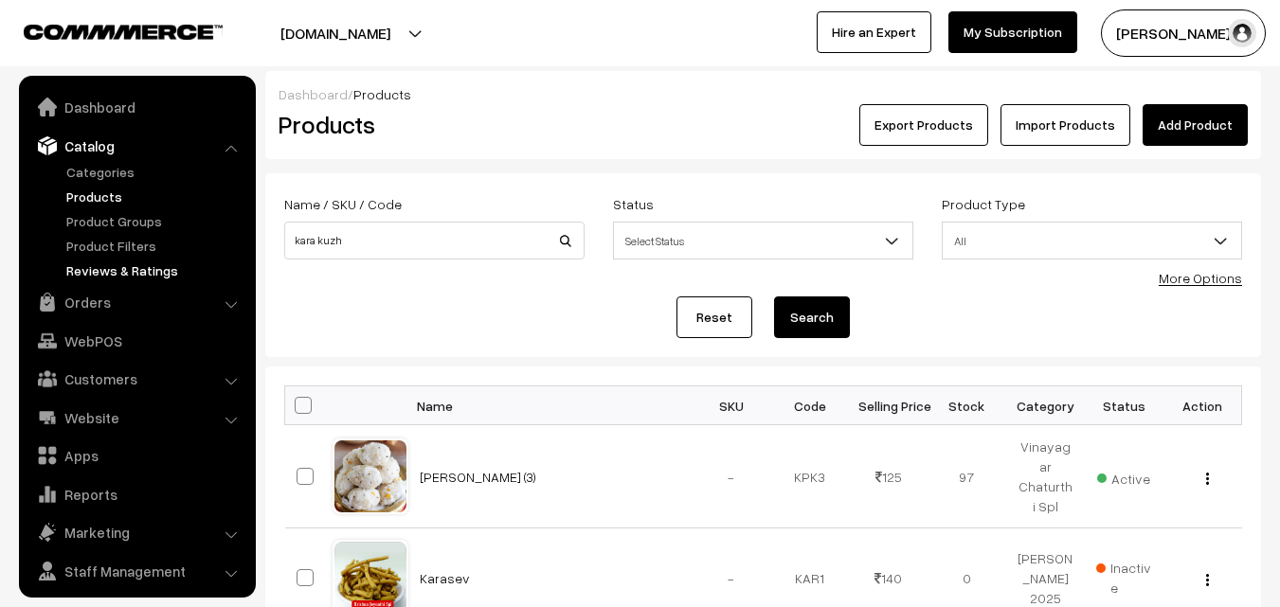
scroll to position [47, 0]
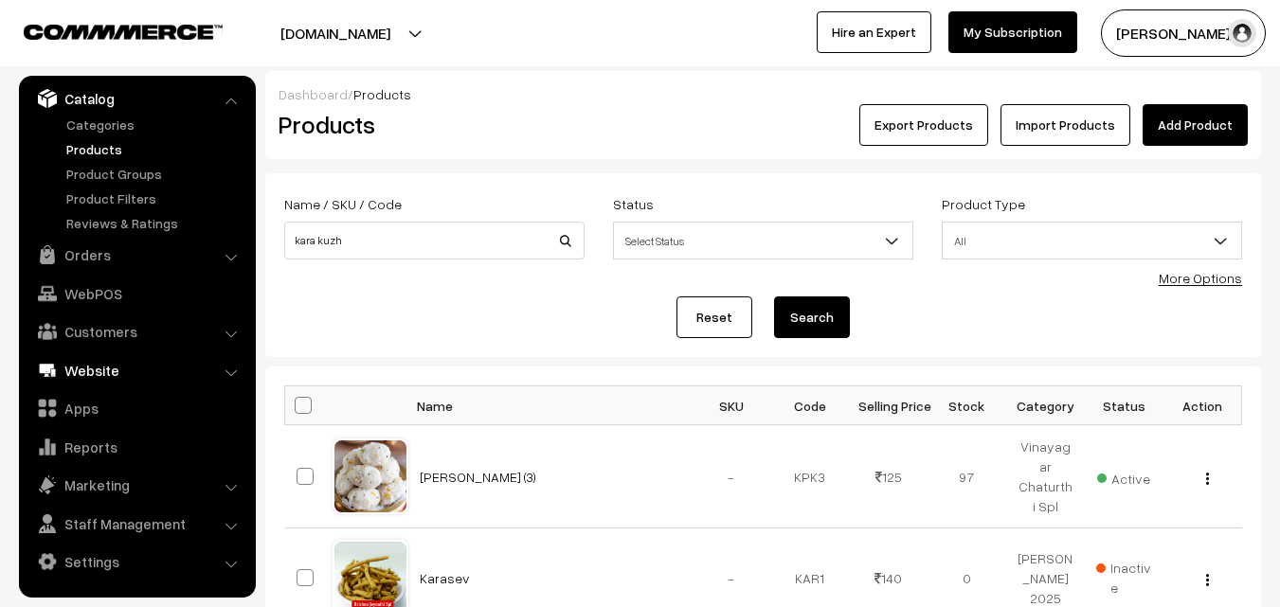
click at [98, 299] on link "WebPOS" at bounding box center [137, 294] width 226 height 34
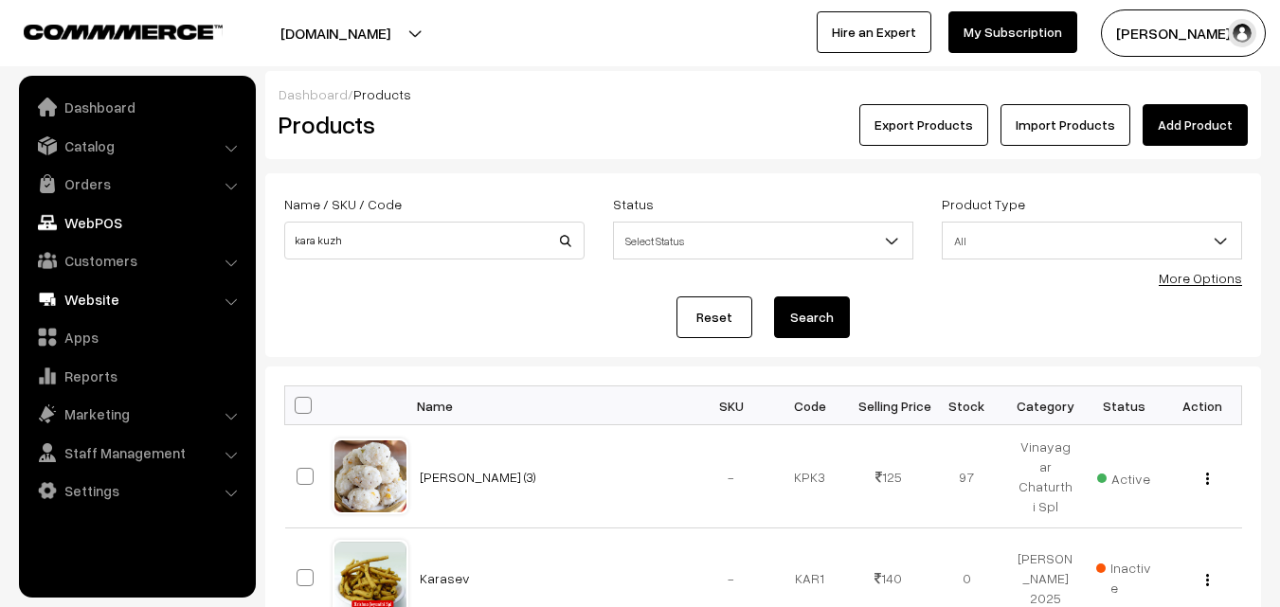
scroll to position [0, 0]
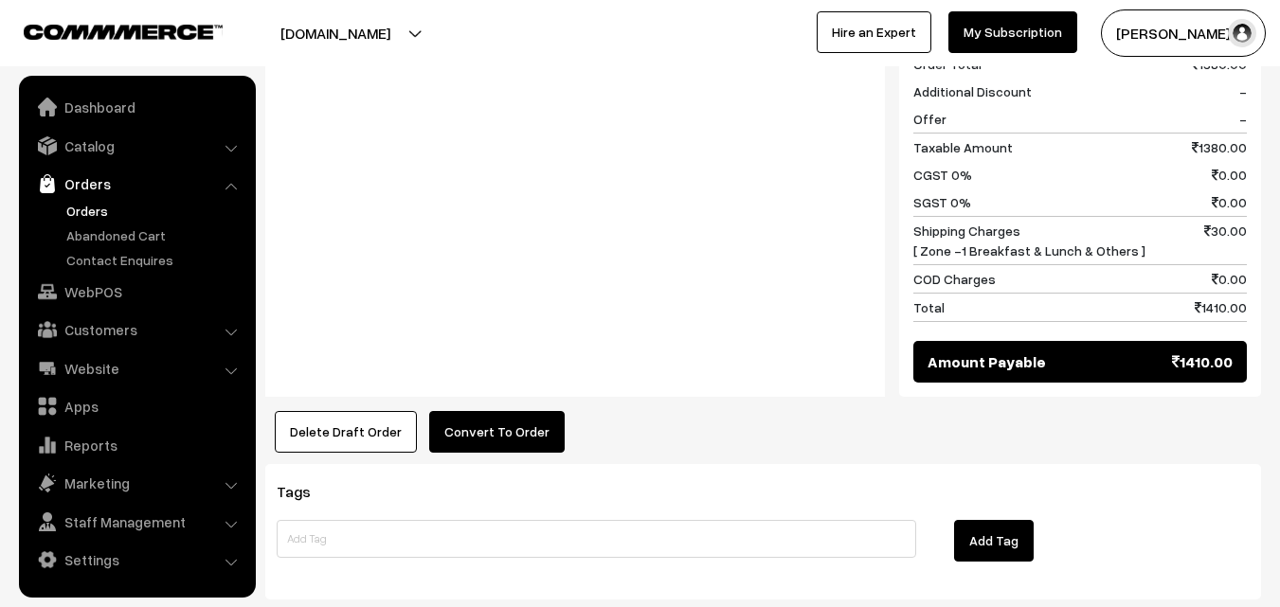
click at [522, 413] on button "Convert To Order" at bounding box center [497, 432] width 136 height 42
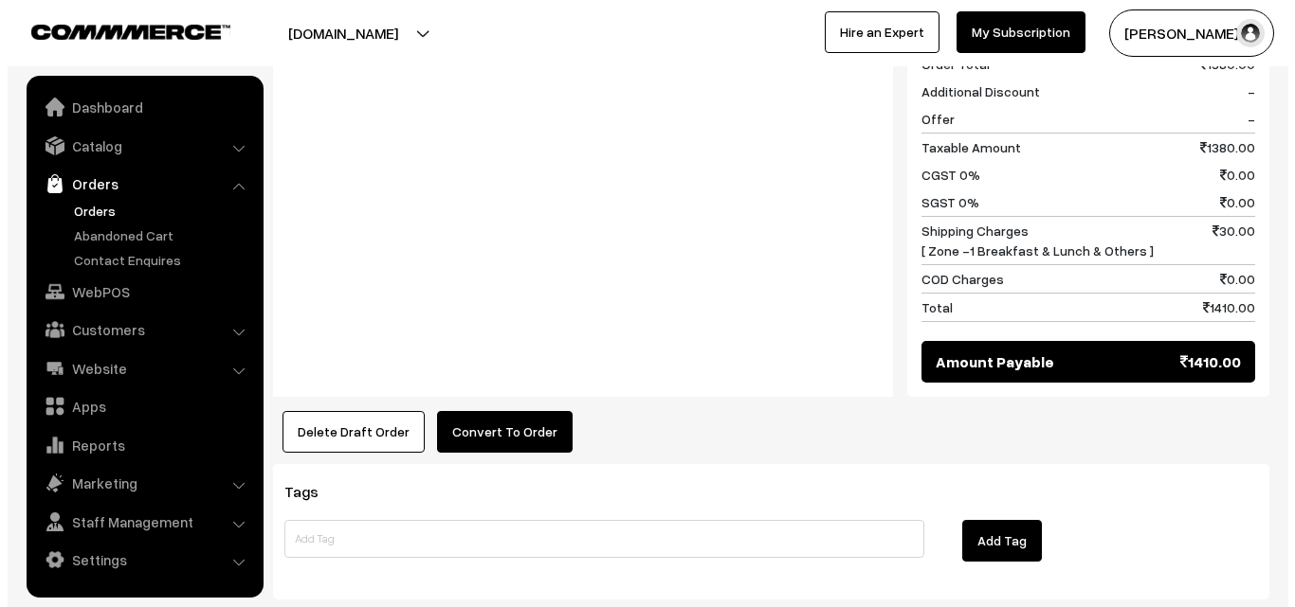
scroll to position [1752, 0]
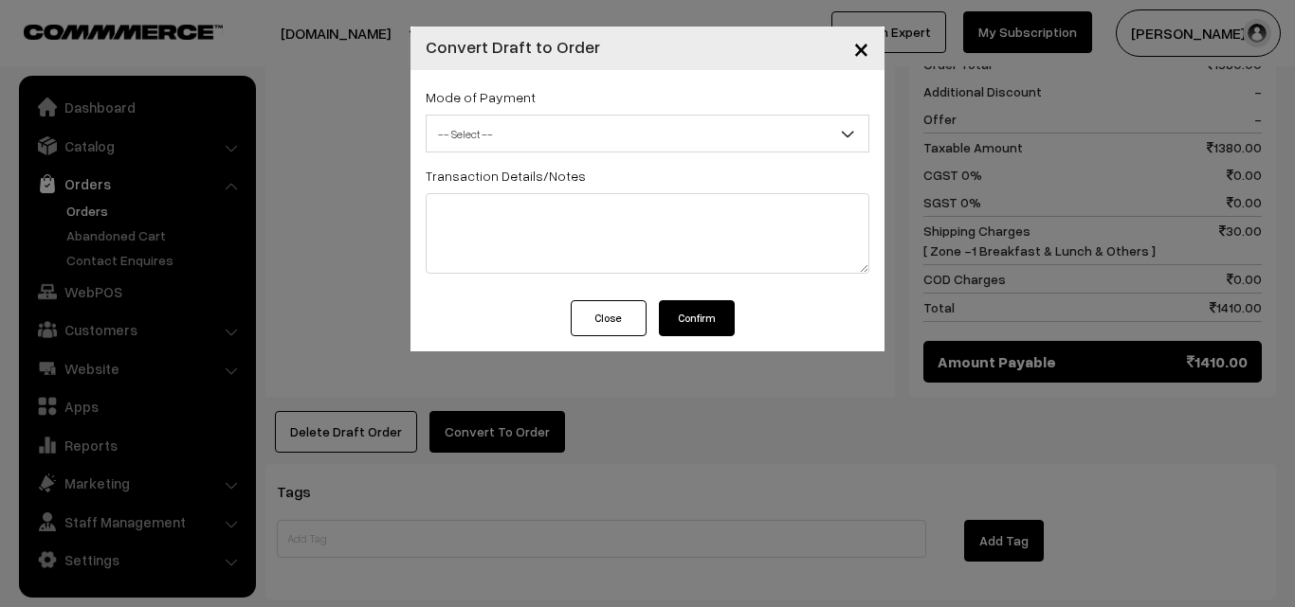
click at [529, 145] on span "-- Select --" at bounding box center [647, 134] width 442 height 33
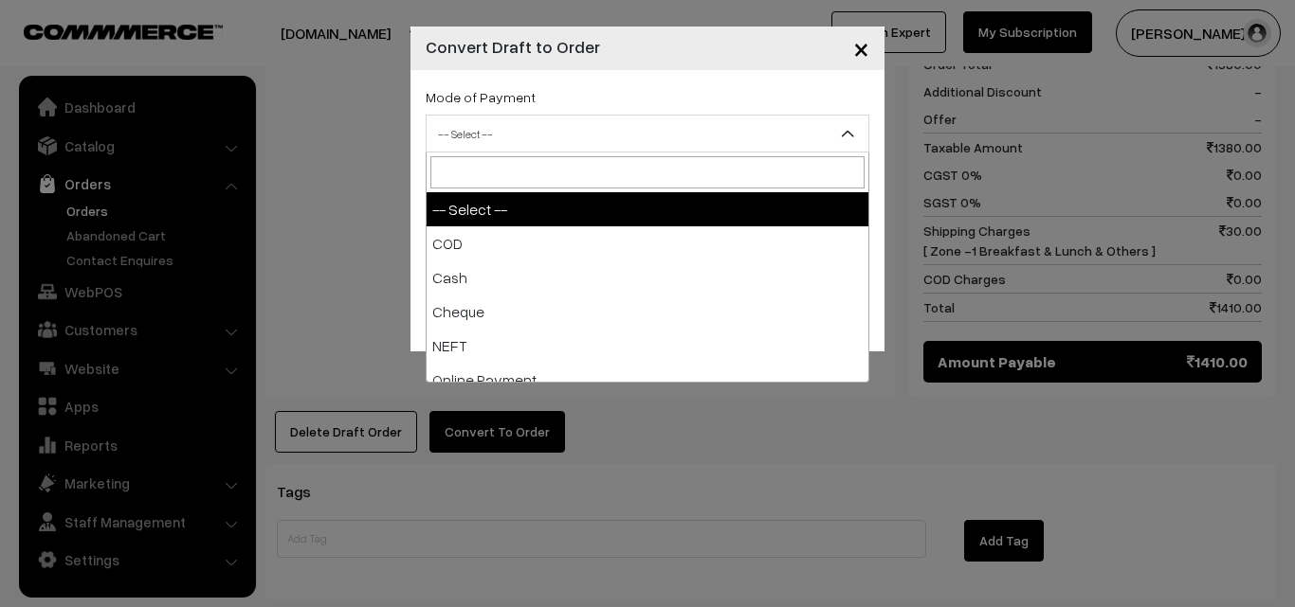
select select "2"
checkbox input "true"
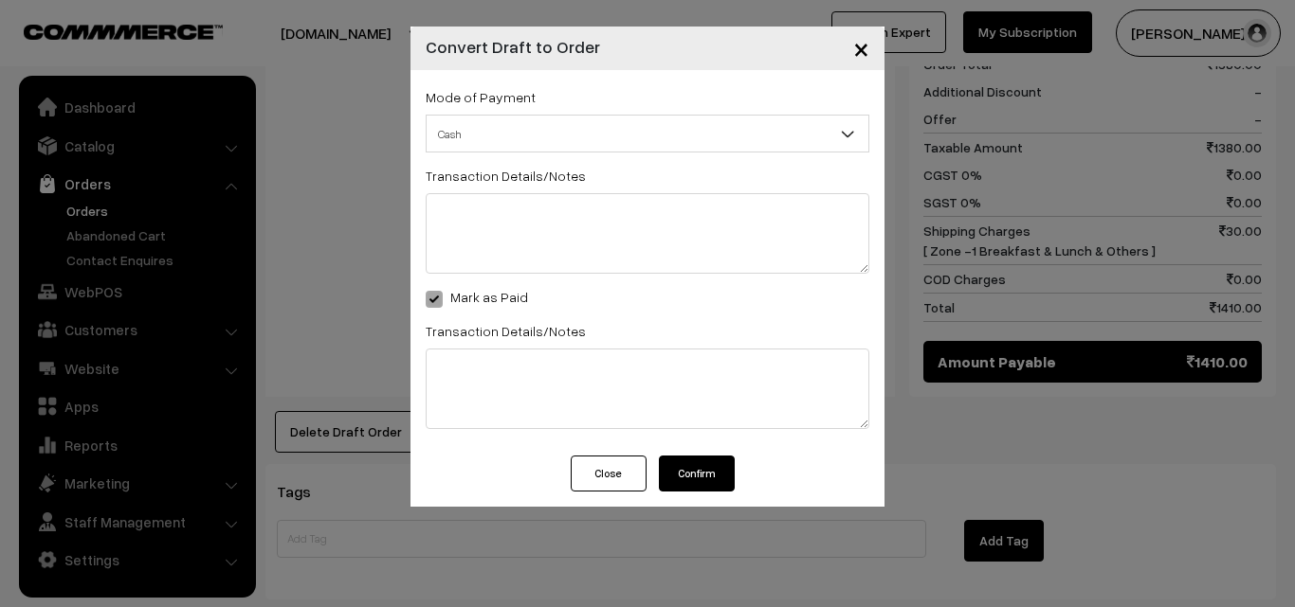
click at [697, 470] on button "Confirm" at bounding box center [697, 474] width 76 height 36
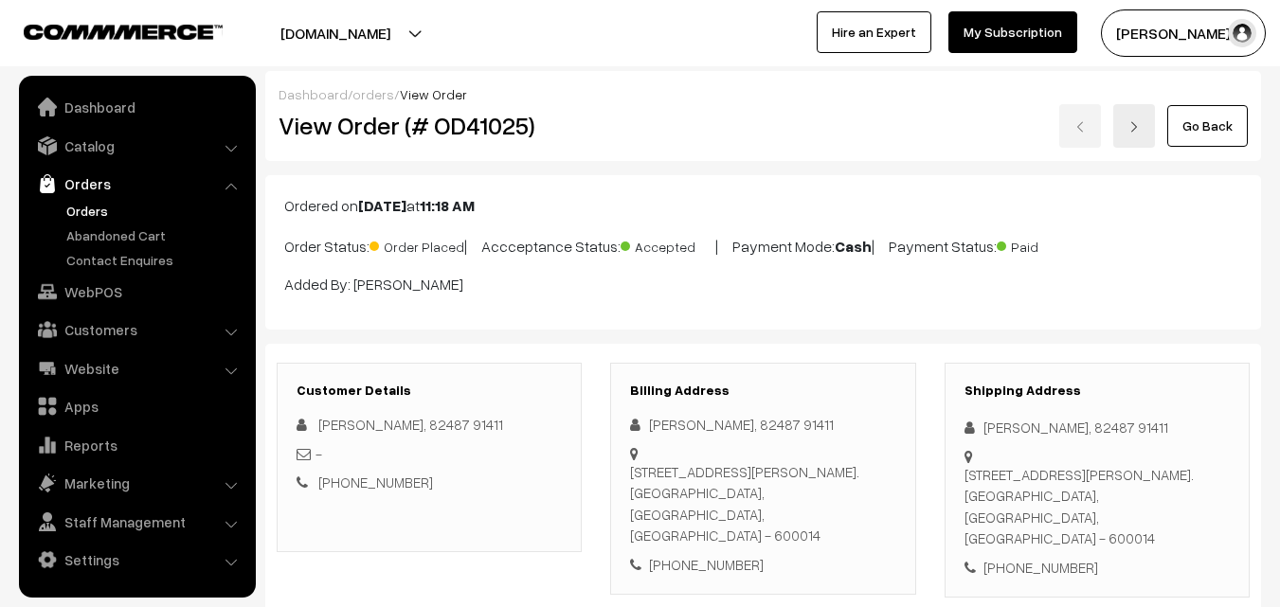
scroll to position [1739, 0]
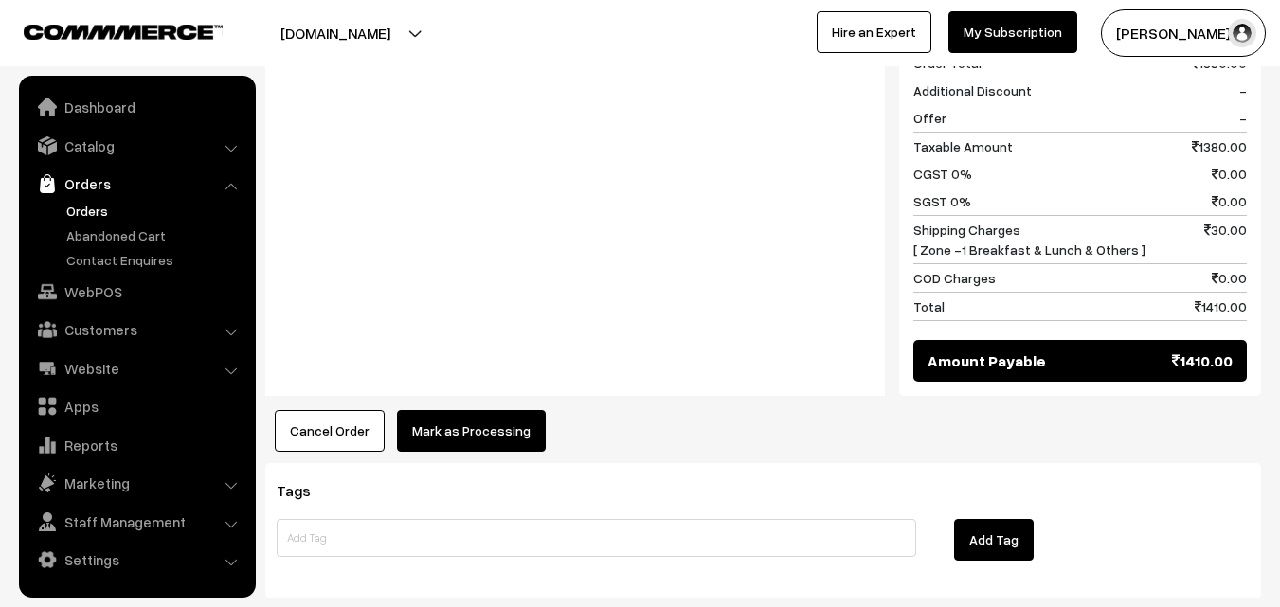
click at [461, 410] on button "Mark as Processing" at bounding box center [471, 431] width 149 height 42
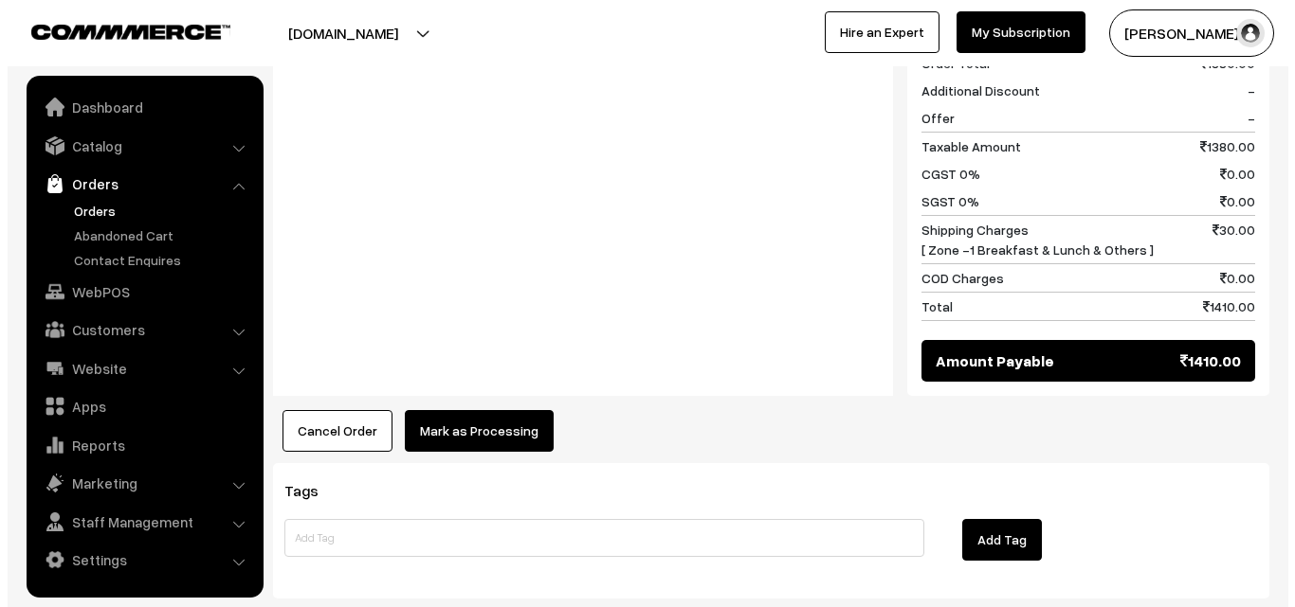
scroll to position [1753, 0]
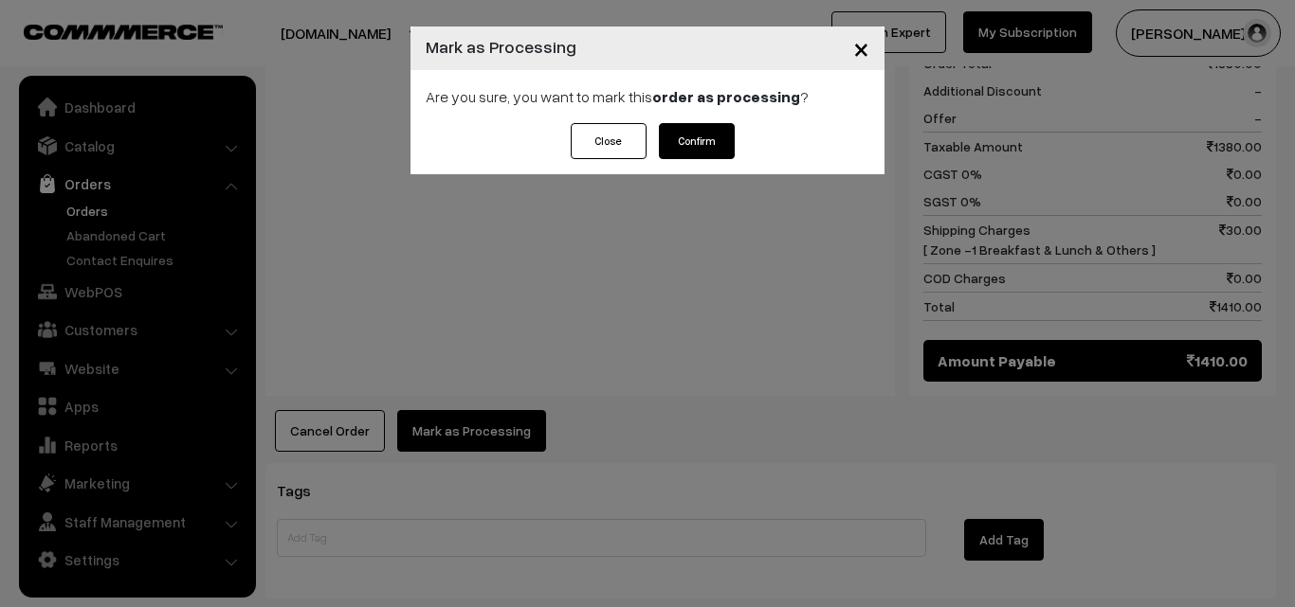
click at [699, 127] on button "Confirm" at bounding box center [697, 141] width 76 height 36
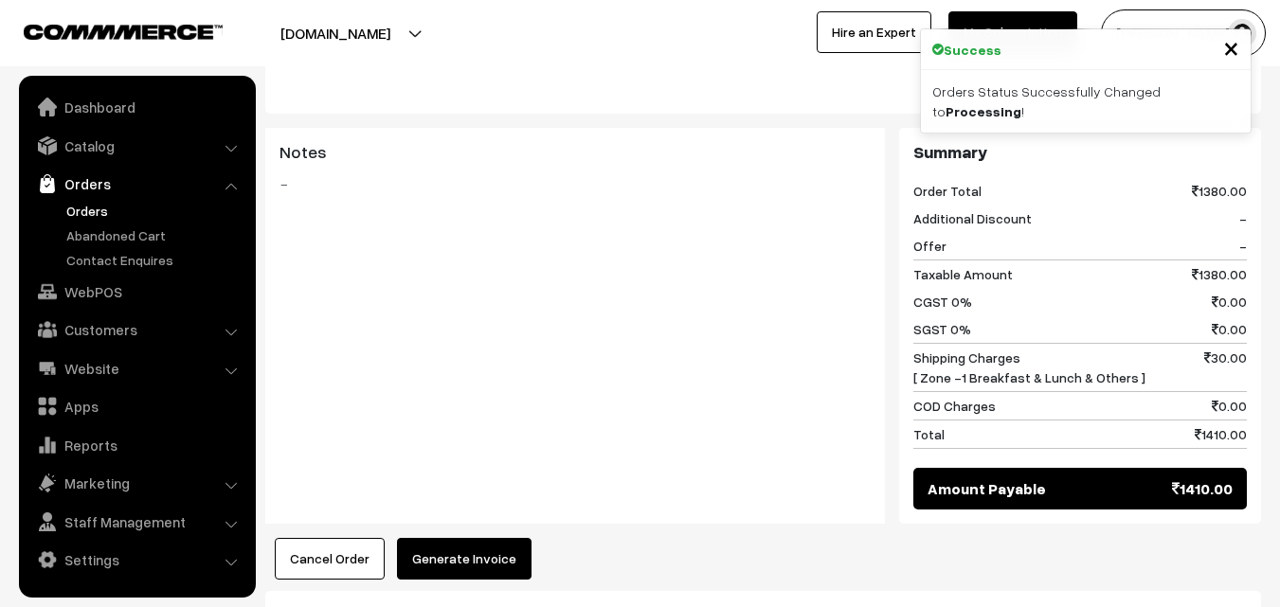
click at [473, 538] on button "Generate Invoice" at bounding box center [464, 559] width 135 height 42
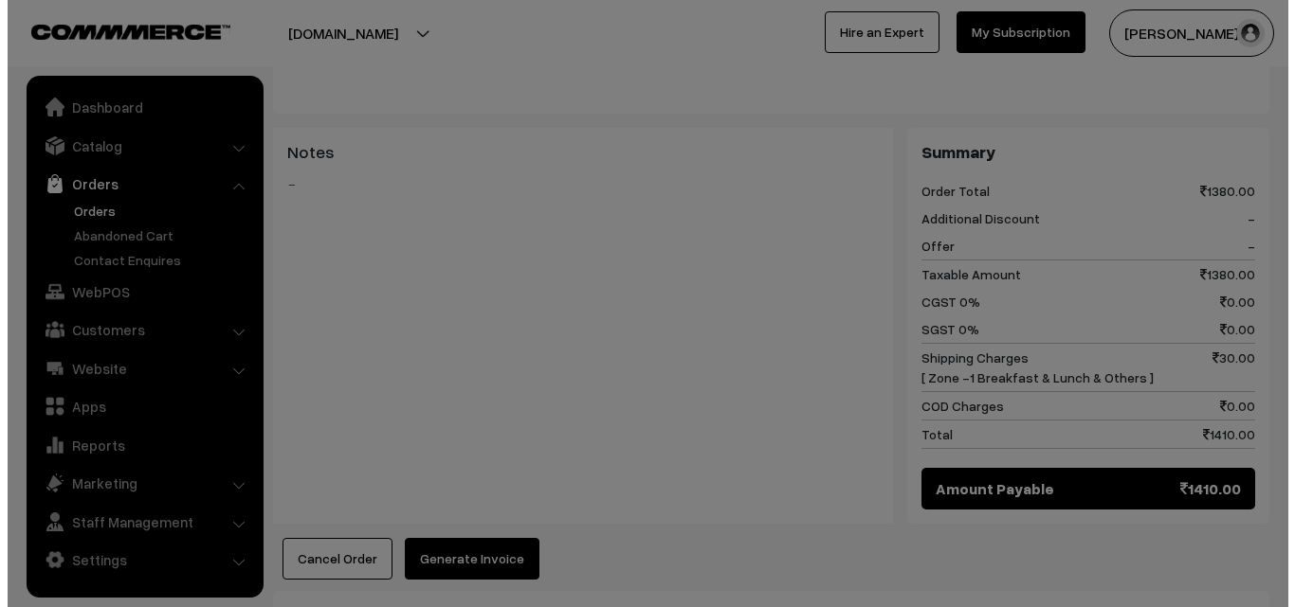
scroll to position [1624, 0]
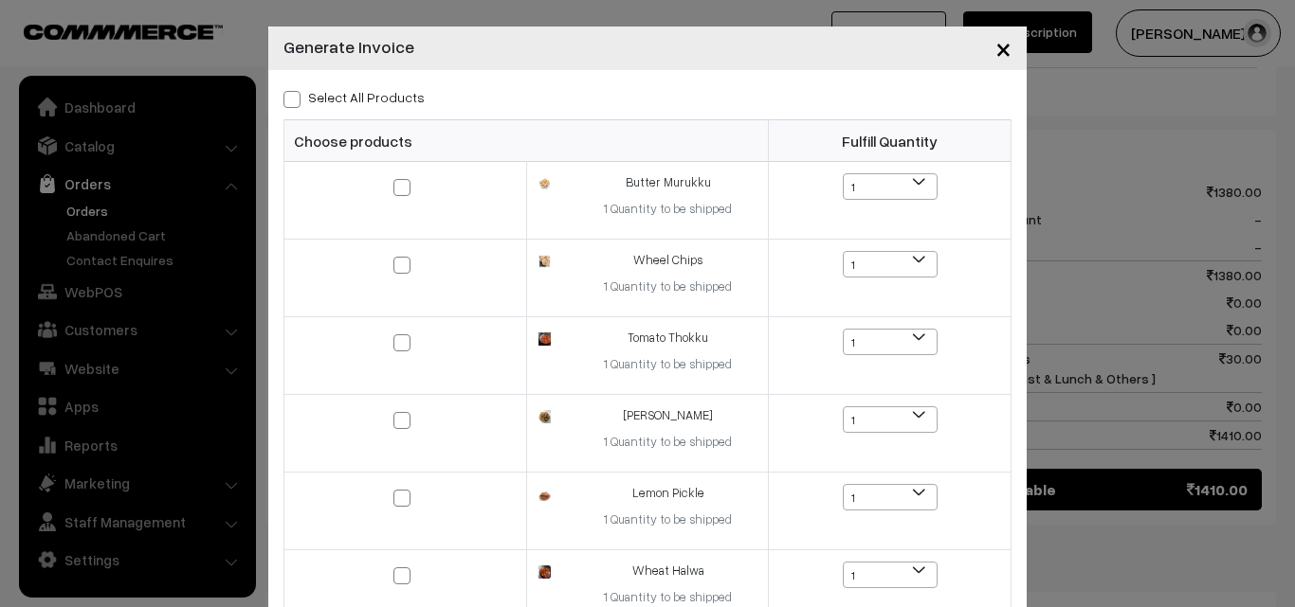
click at [377, 91] on label "Select All Products" at bounding box center [353, 97] width 141 height 20
click at [296, 91] on input "Select All Products" at bounding box center [289, 96] width 12 height 12
checkbox input "true"
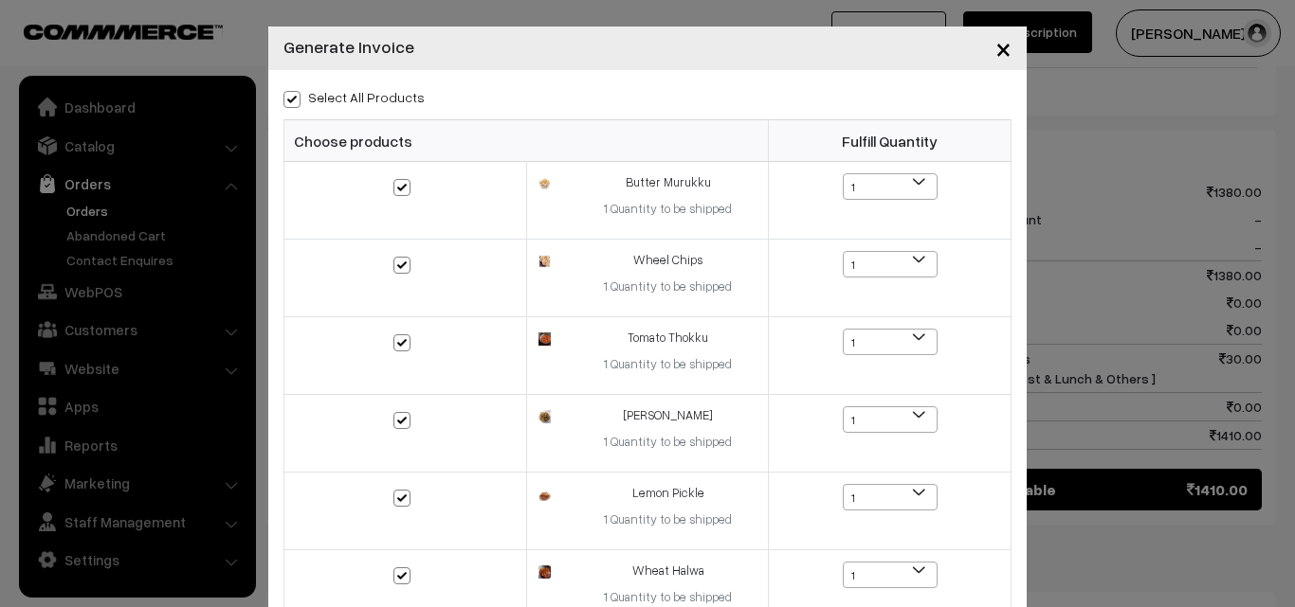
checkbox input "true"
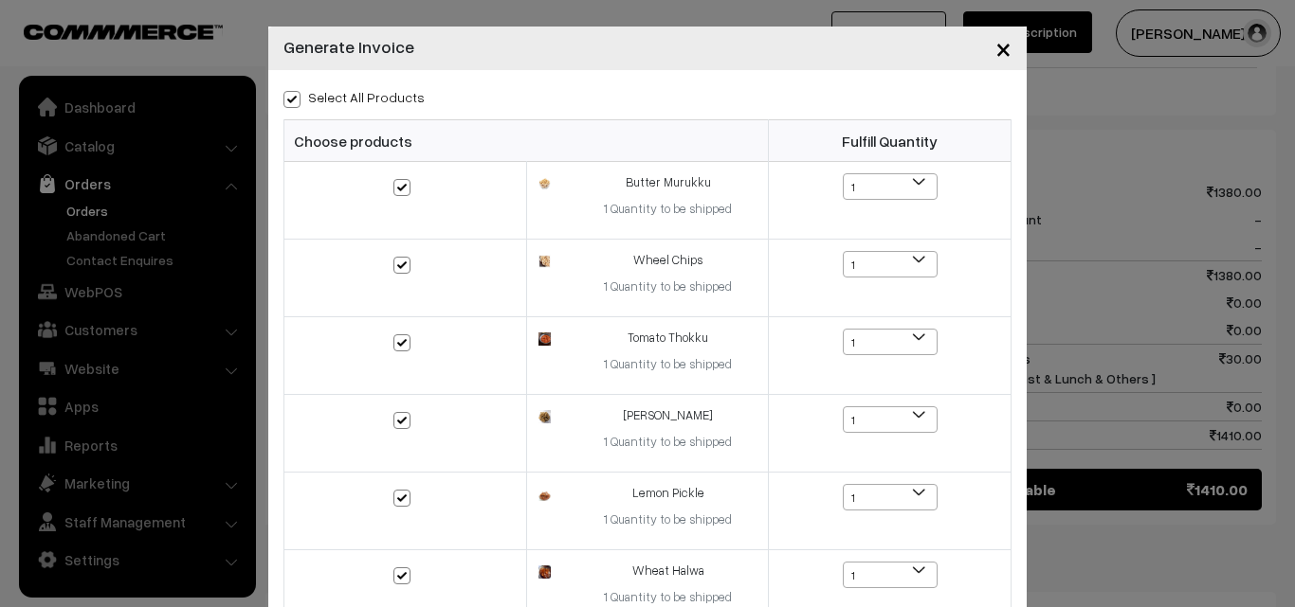
checkbox input "true"
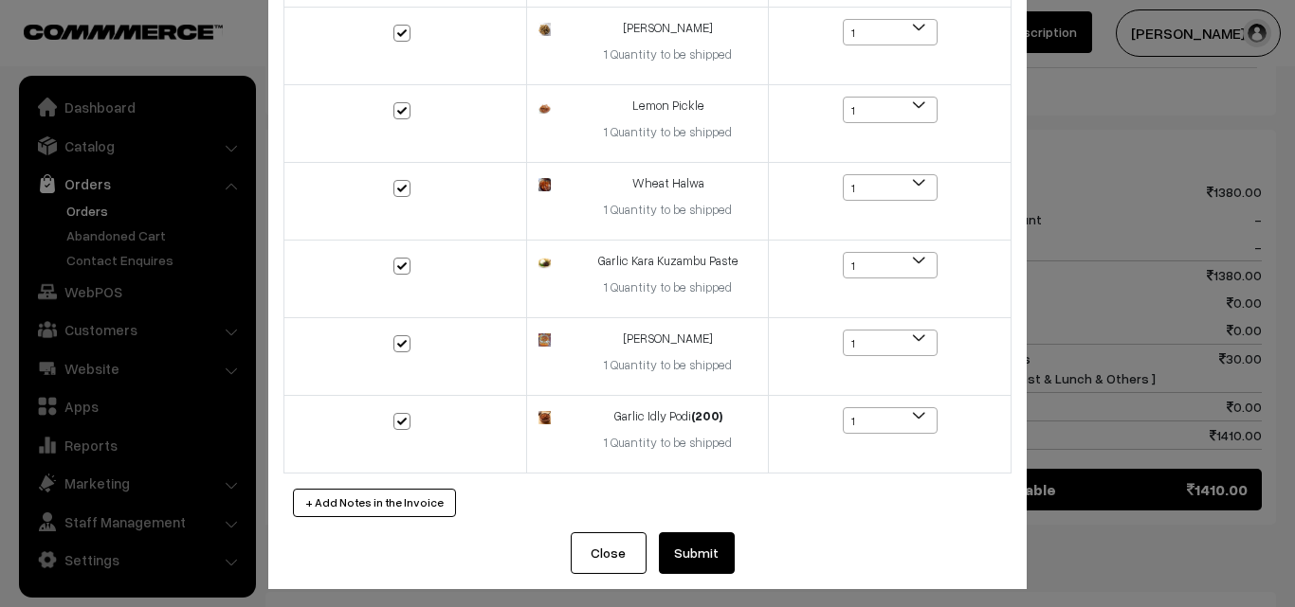
scroll to position [396, 0]
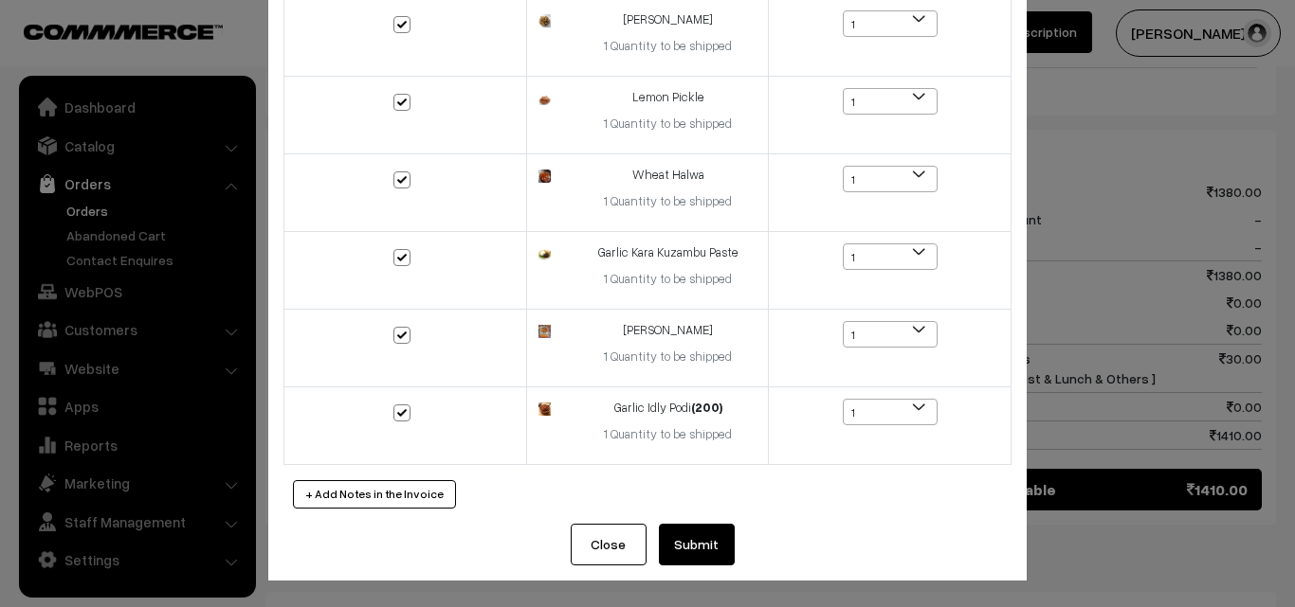
click at [700, 528] on button "Submit" at bounding box center [697, 545] width 76 height 42
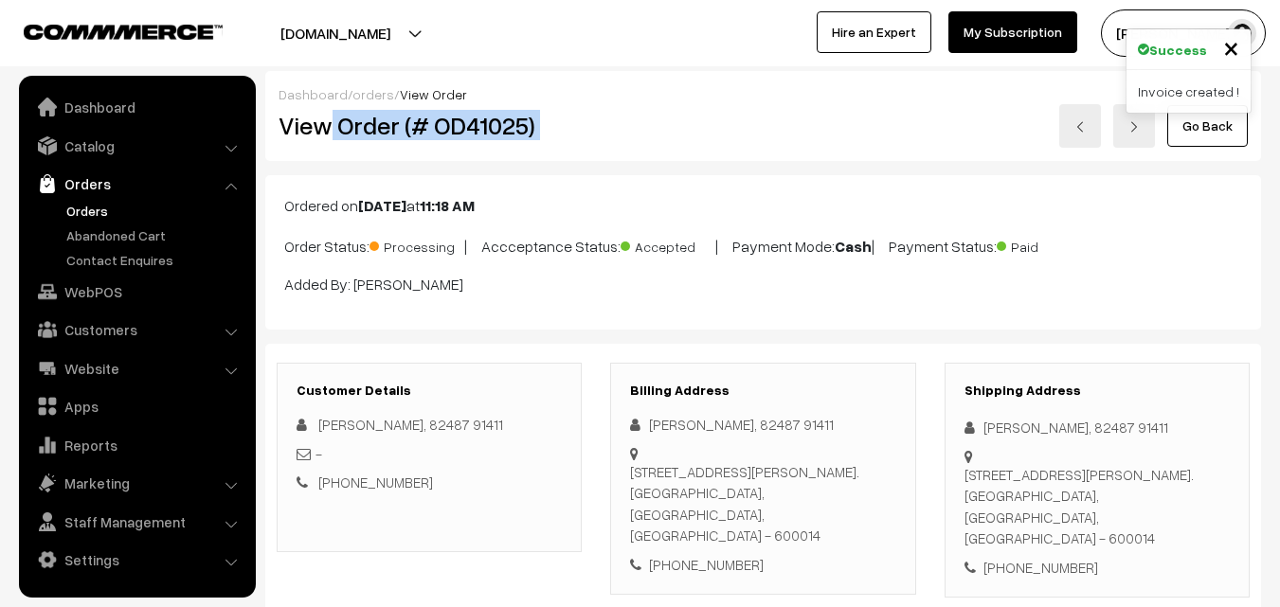
drag, startPoint x: 332, startPoint y: 125, endPoint x: 610, endPoint y: 135, distance: 278.8
click at [610, 135] on div "View Order (# OD41025) Go Back" at bounding box center [763, 126] width 998 height 44
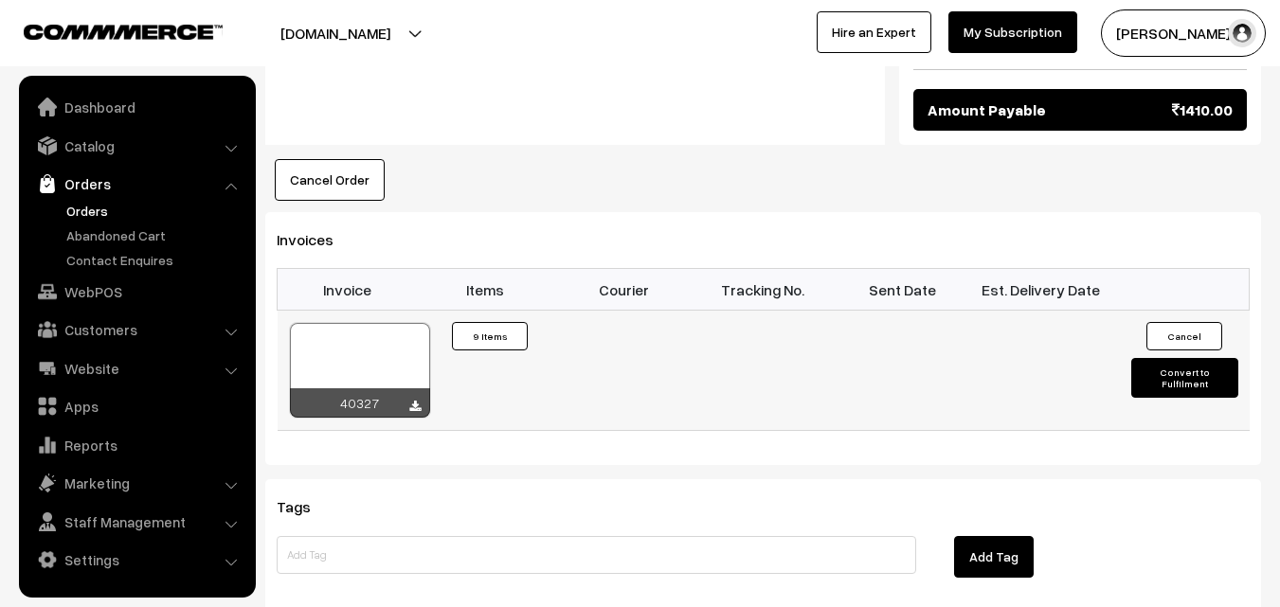
scroll to position [1895, 0]
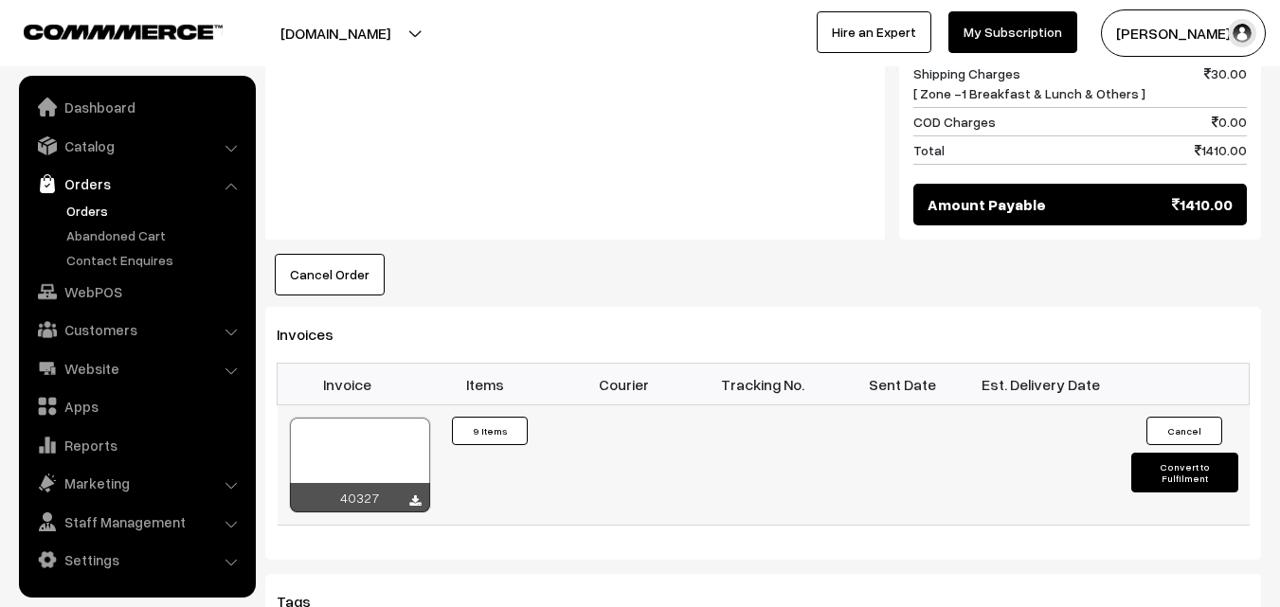
click at [353, 430] on div at bounding box center [360, 465] width 140 height 95
click at [91, 291] on link "WebPOS" at bounding box center [137, 292] width 226 height 34
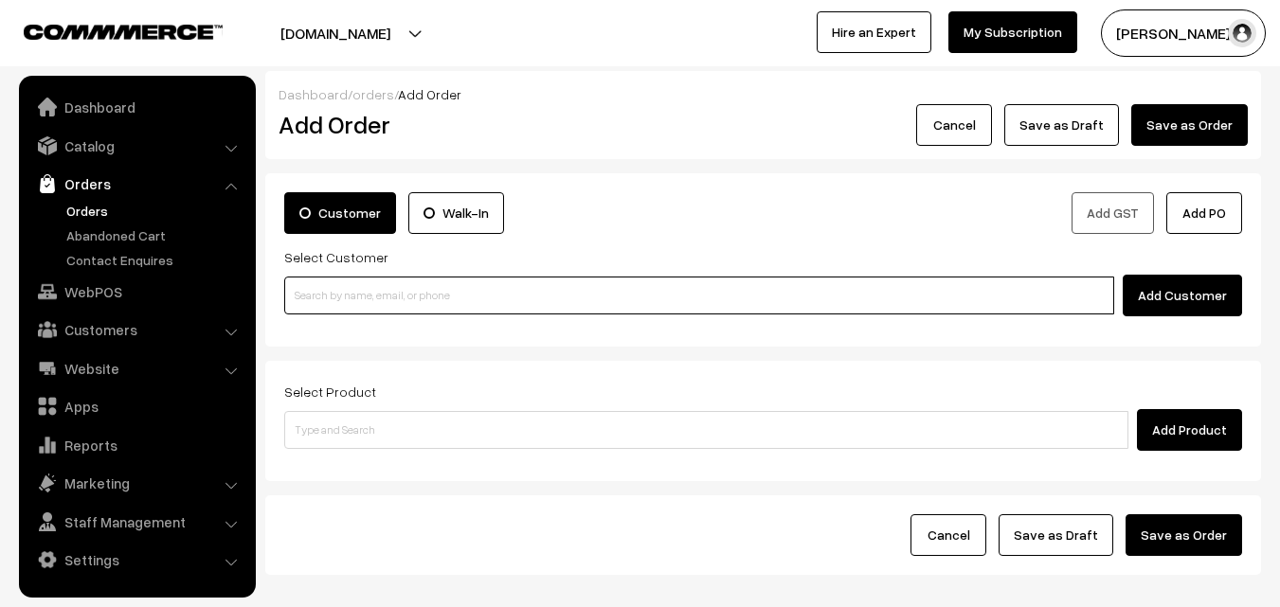
click at [546, 283] on input at bounding box center [699, 296] width 830 height 38
paste input "99307 64724"
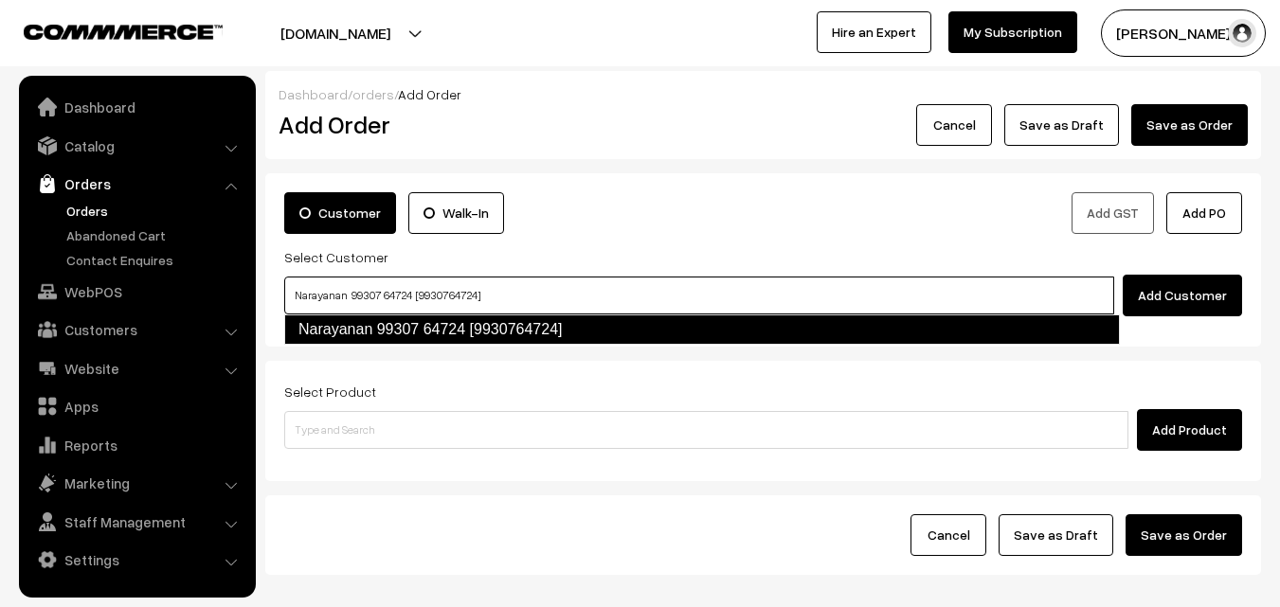
type input "Narayanan 99307 64724 [9930764724]"
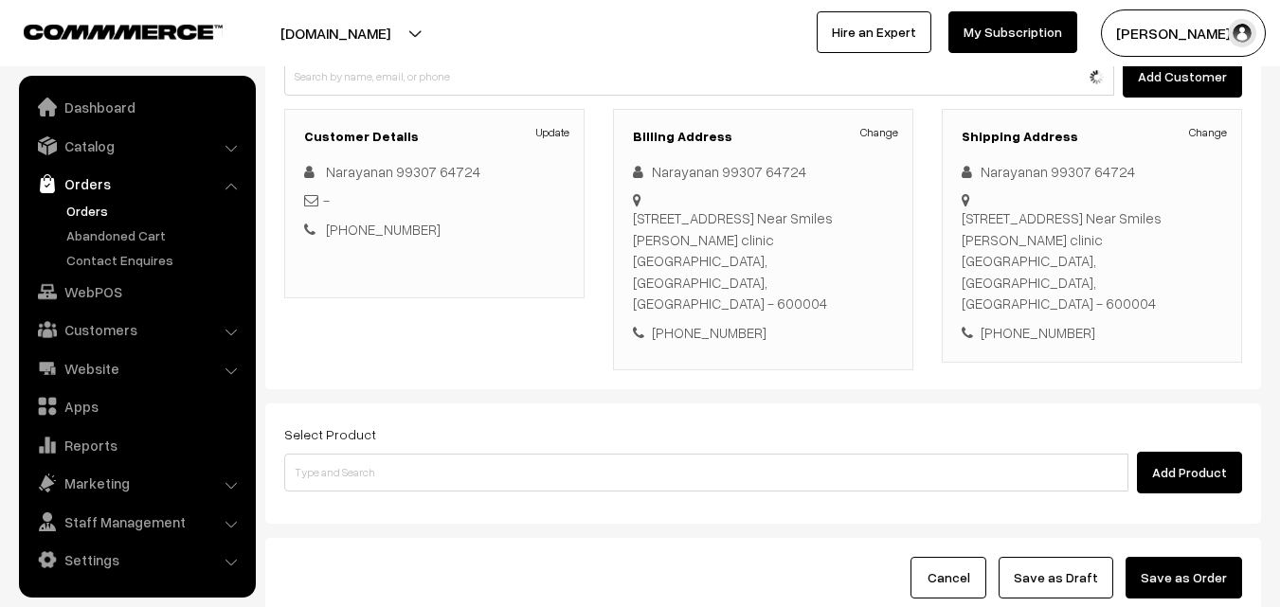
scroll to position [229, 0]
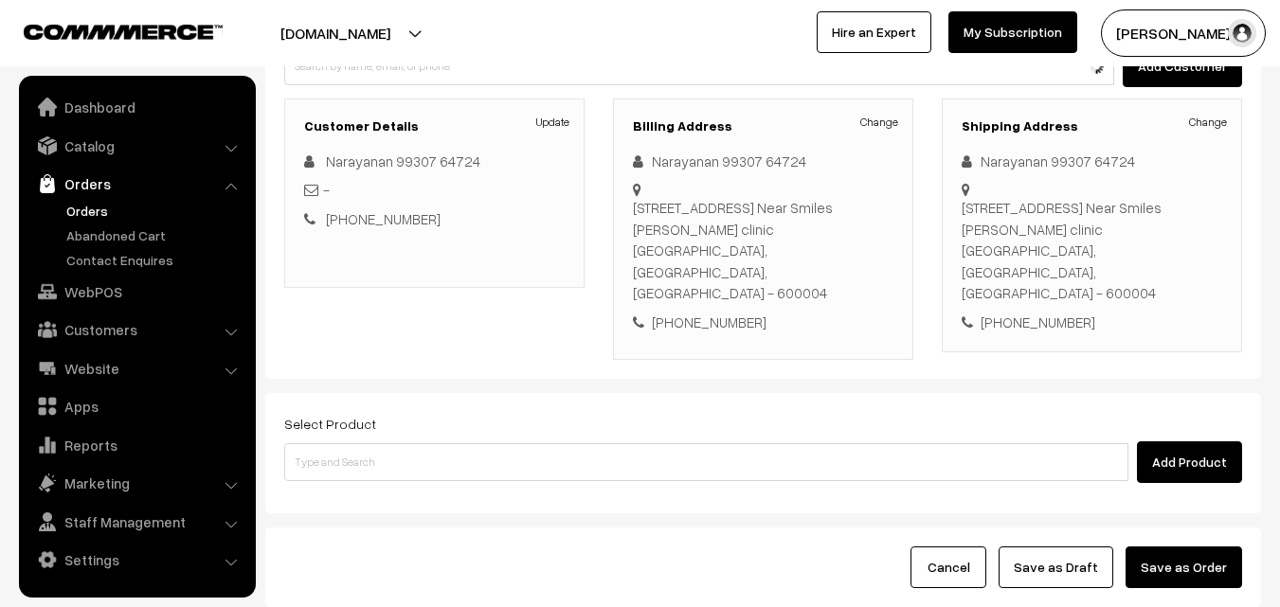
drag, startPoint x: 607, startPoint y: 388, endPoint x: 611, endPoint y: 415, distance: 27.9
click at [611, 412] on div "Select Product Add Product" at bounding box center [763, 447] width 958 height 71
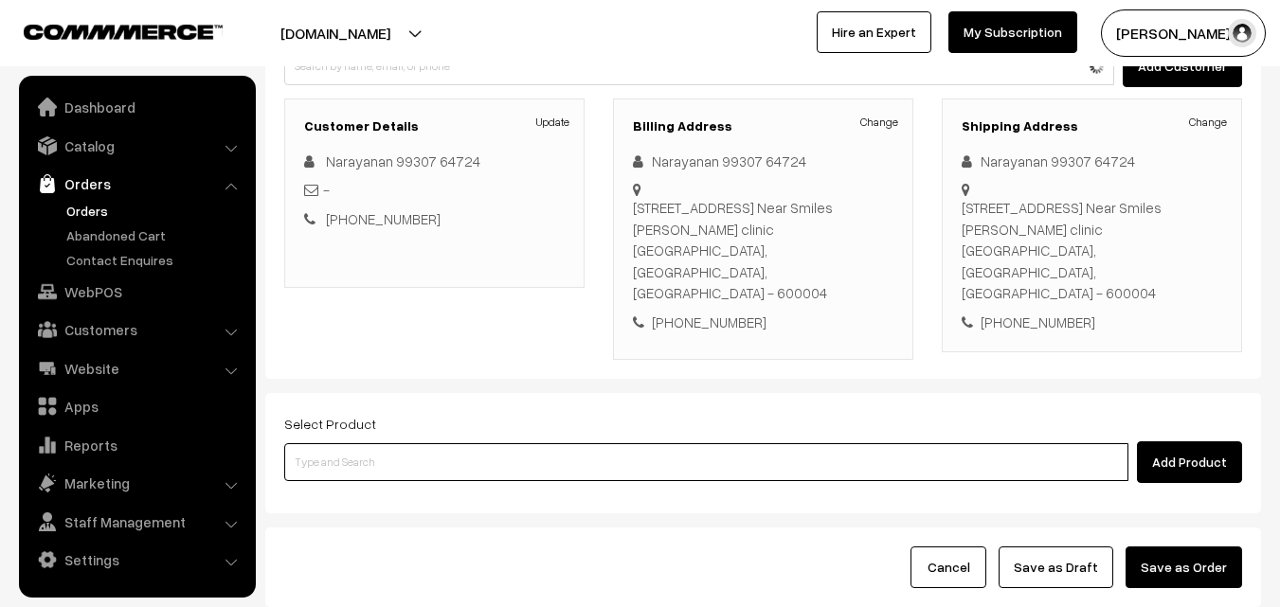
click at [611, 444] on input at bounding box center [706, 463] width 844 height 38
click at [560, 444] on input at bounding box center [706, 463] width 844 height 38
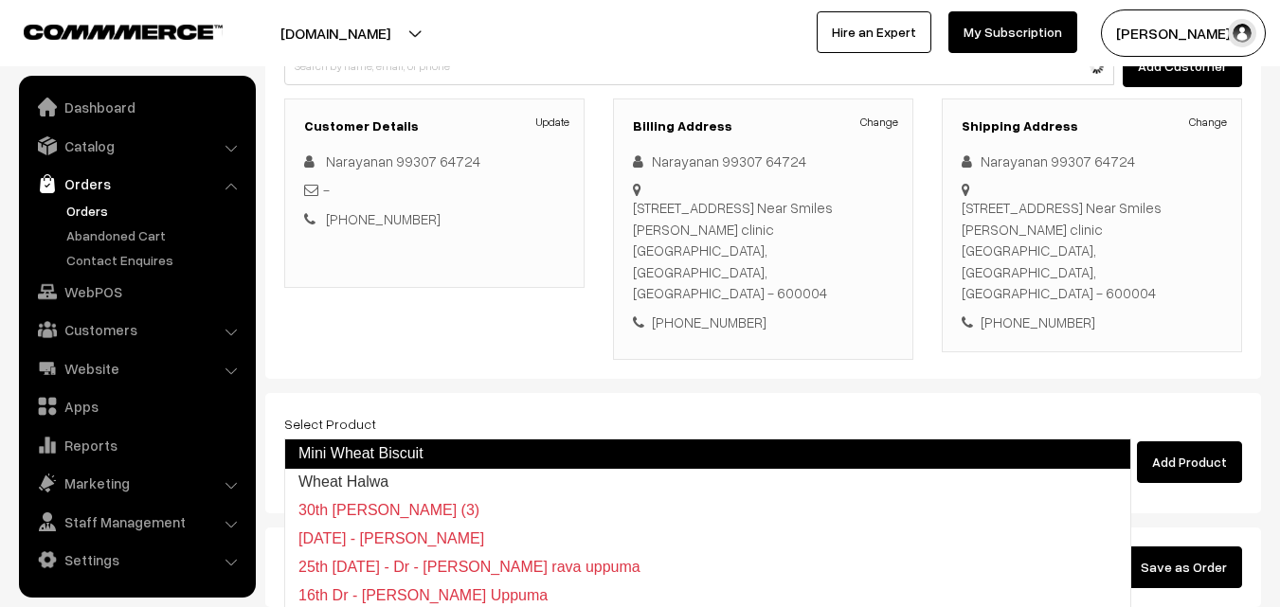
type input "Wheat Halwa"
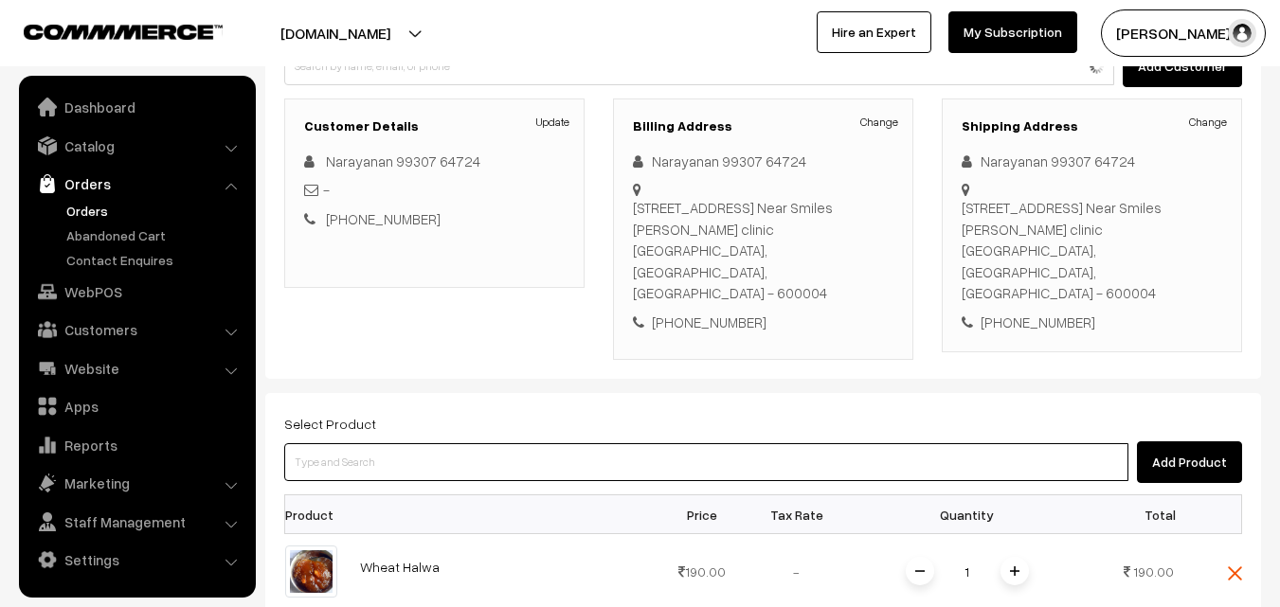
click at [556, 444] on input at bounding box center [706, 463] width 844 height 38
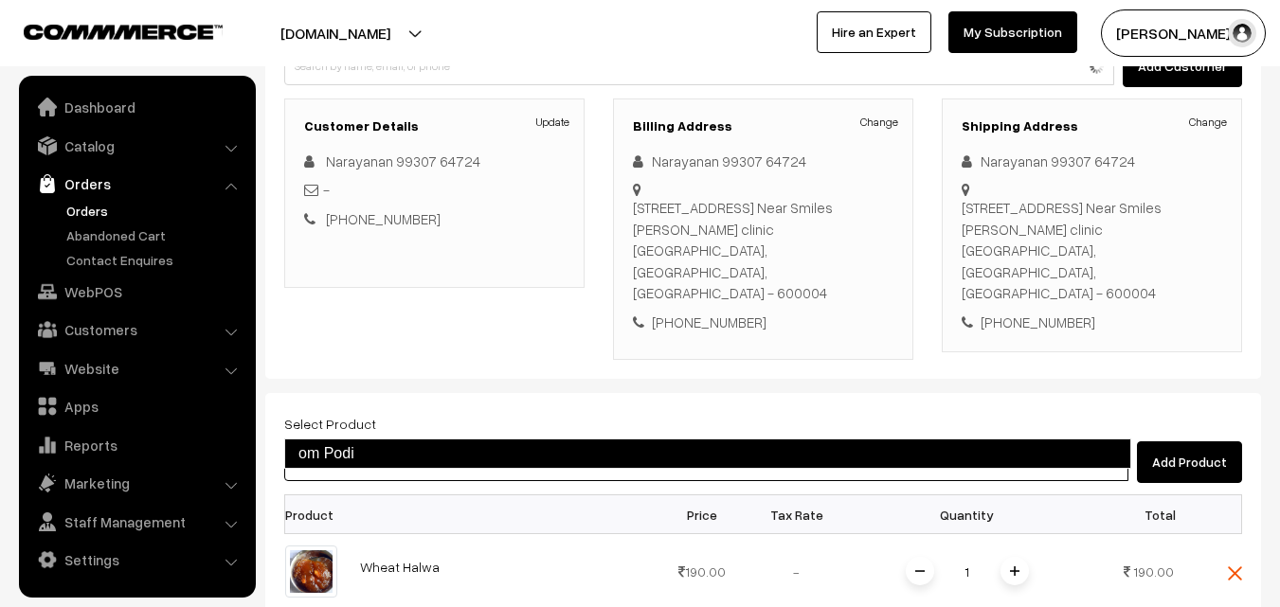
type input "om Podi"
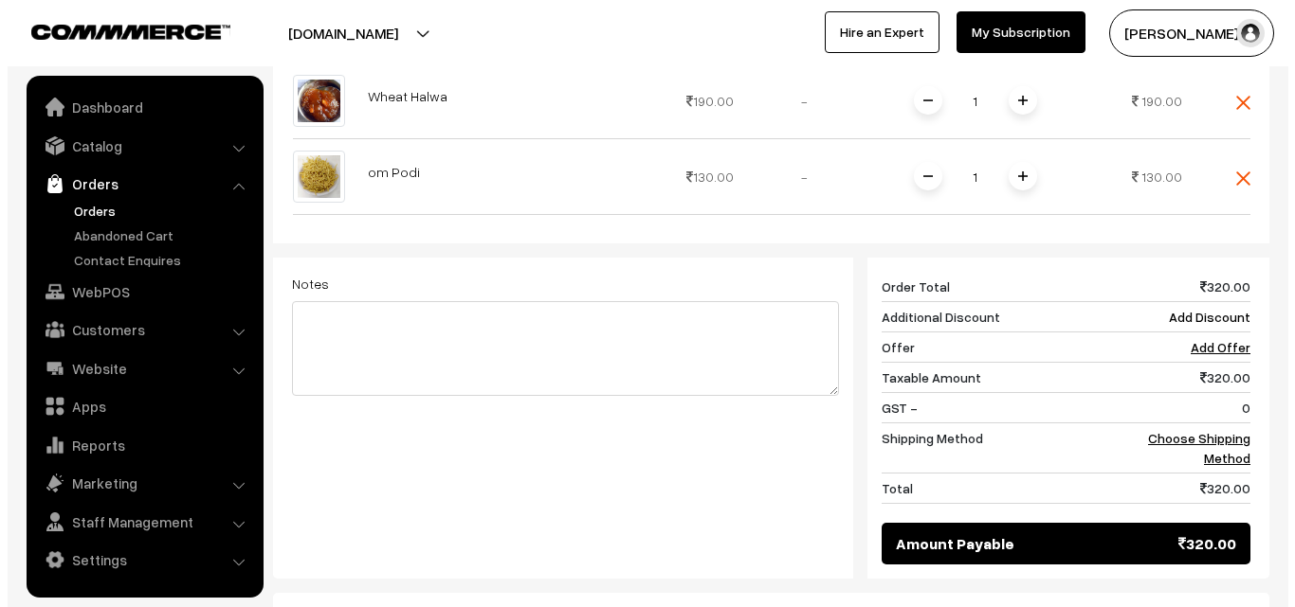
scroll to position [703, 0]
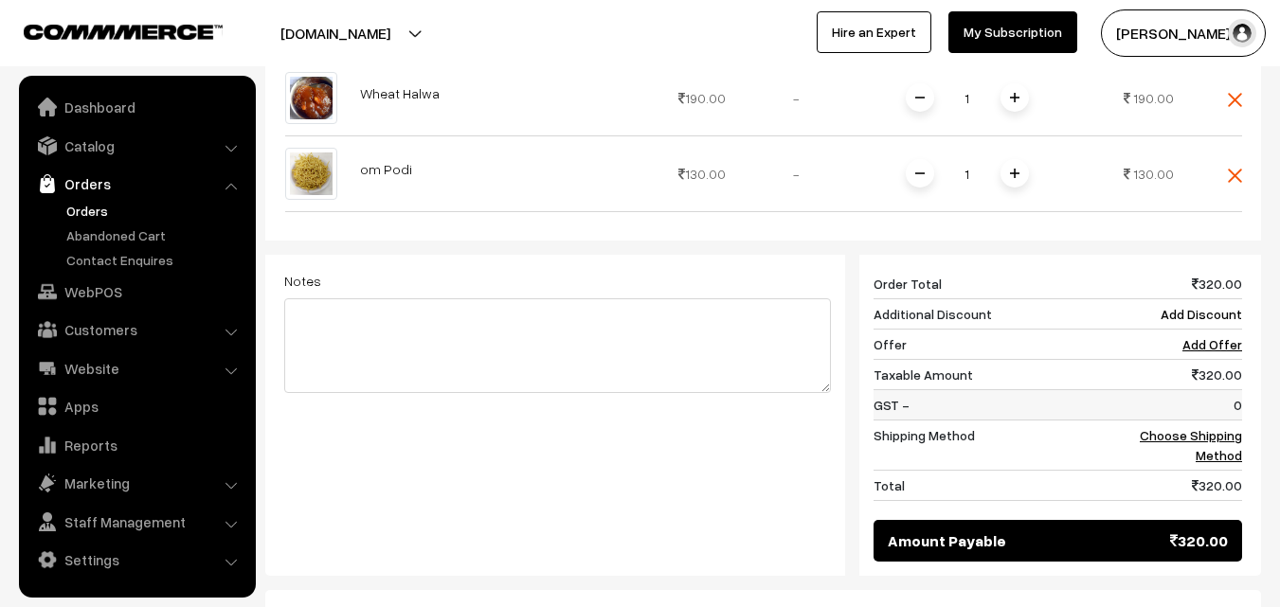
click at [1221, 390] on td "0" at bounding box center [1184, 405] width 118 height 30
click at [1218, 427] on link "Choose Shipping Method" at bounding box center [1191, 445] width 102 height 36
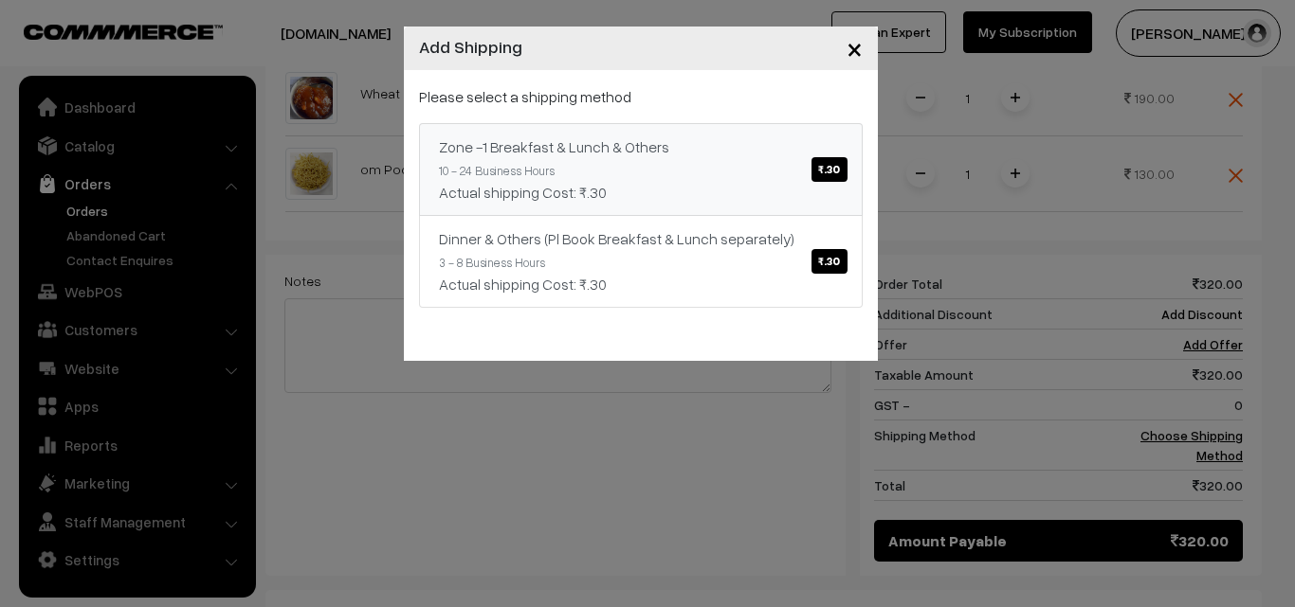
click at [680, 161] on link "Zone -1 Breakfast & Lunch & Others ₹.30 10 - 24 Business Hours Actual shipping …" at bounding box center [641, 169] width 444 height 93
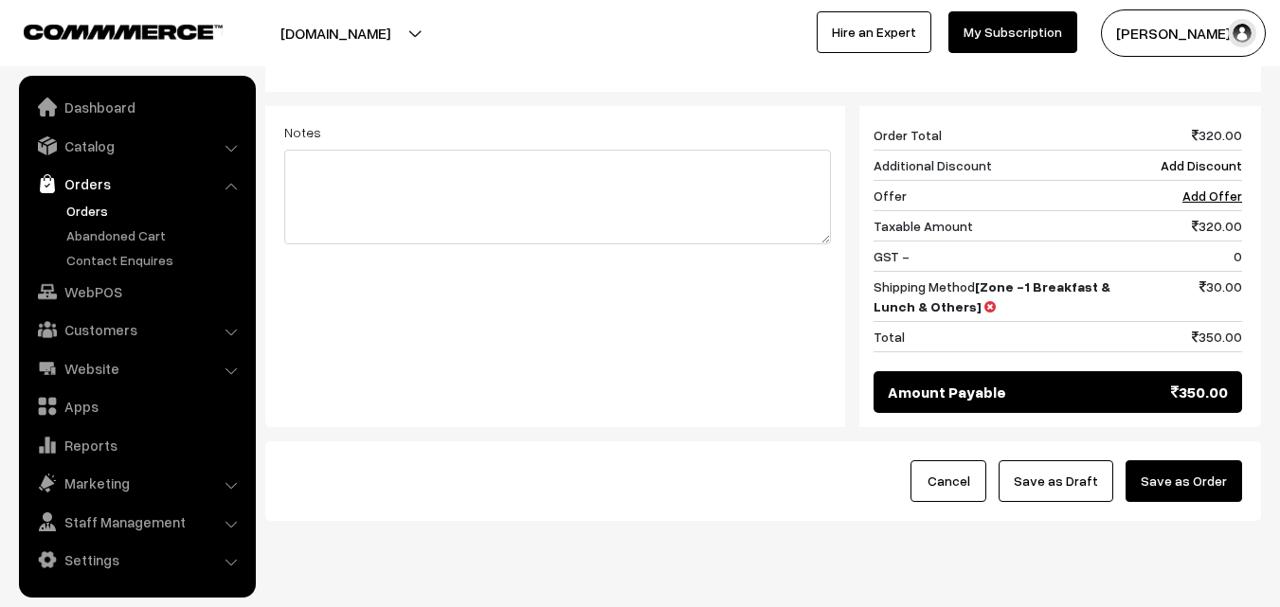
scroll to position [861, 0]
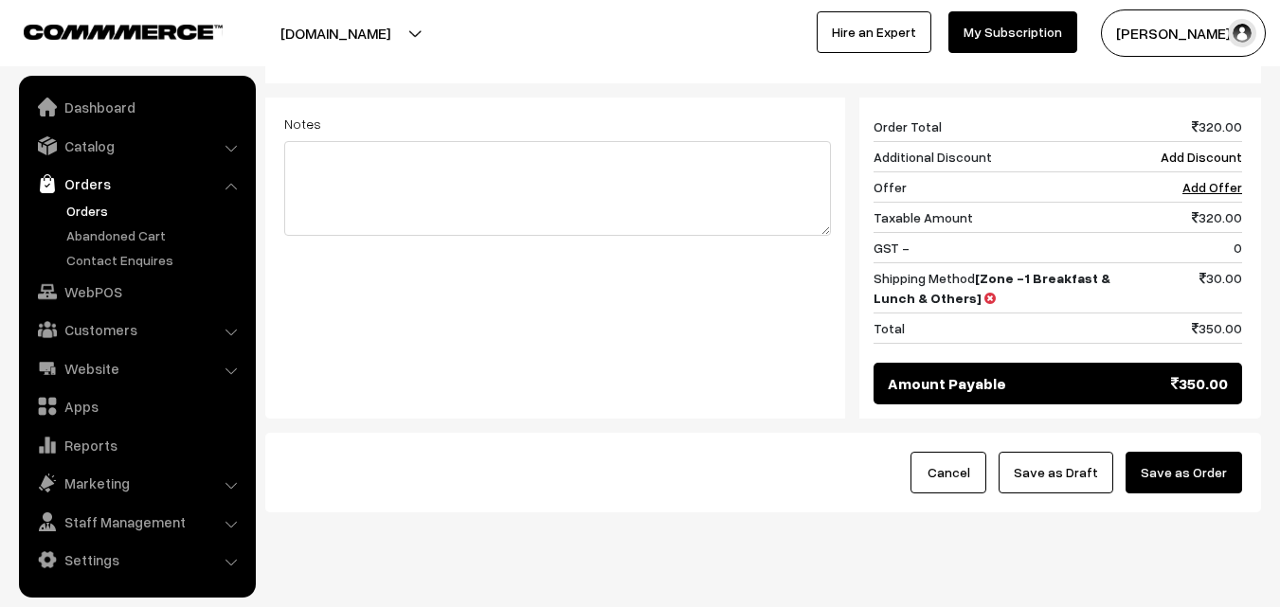
click at [1066, 452] on button "Save as Draft" at bounding box center [1056, 473] width 115 height 42
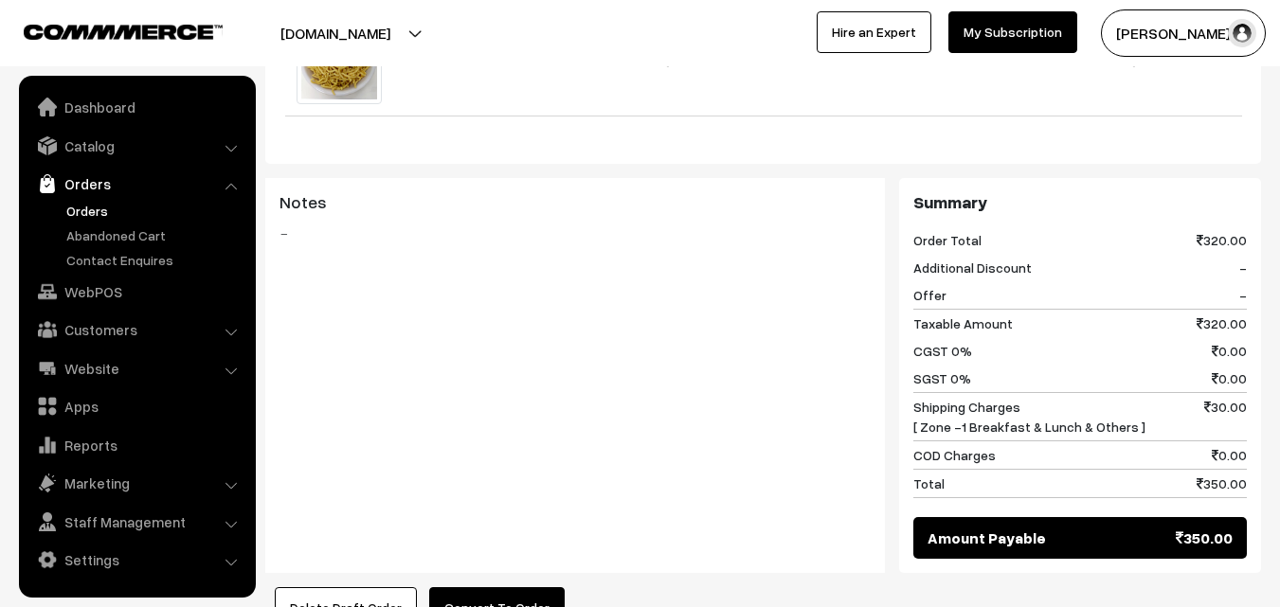
scroll to position [1042, 0]
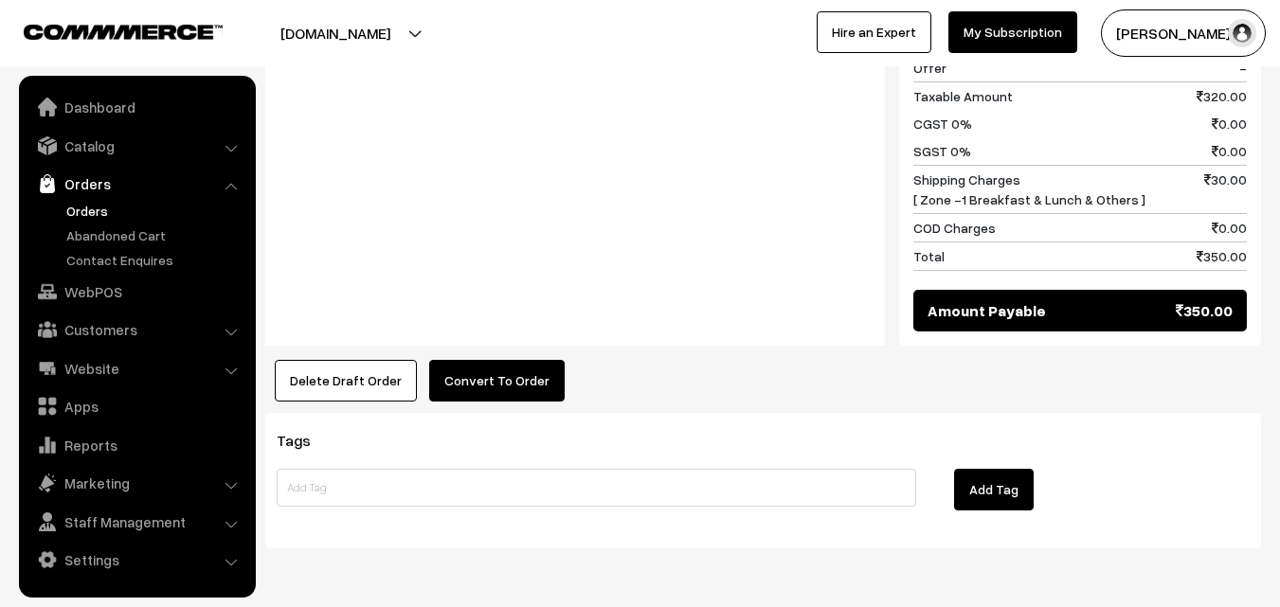
drag, startPoint x: 501, startPoint y: 317, endPoint x: 506, endPoint y: 346, distance: 29.8
click at [502, 317] on div "Product Price Tax Rate Quantity Total Wheat Halwa 190.00" at bounding box center [763, 5] width 996 height 791
click at [530, 360] on button "Convert To Order" at bounding box center [497, 381] width 136 height 42
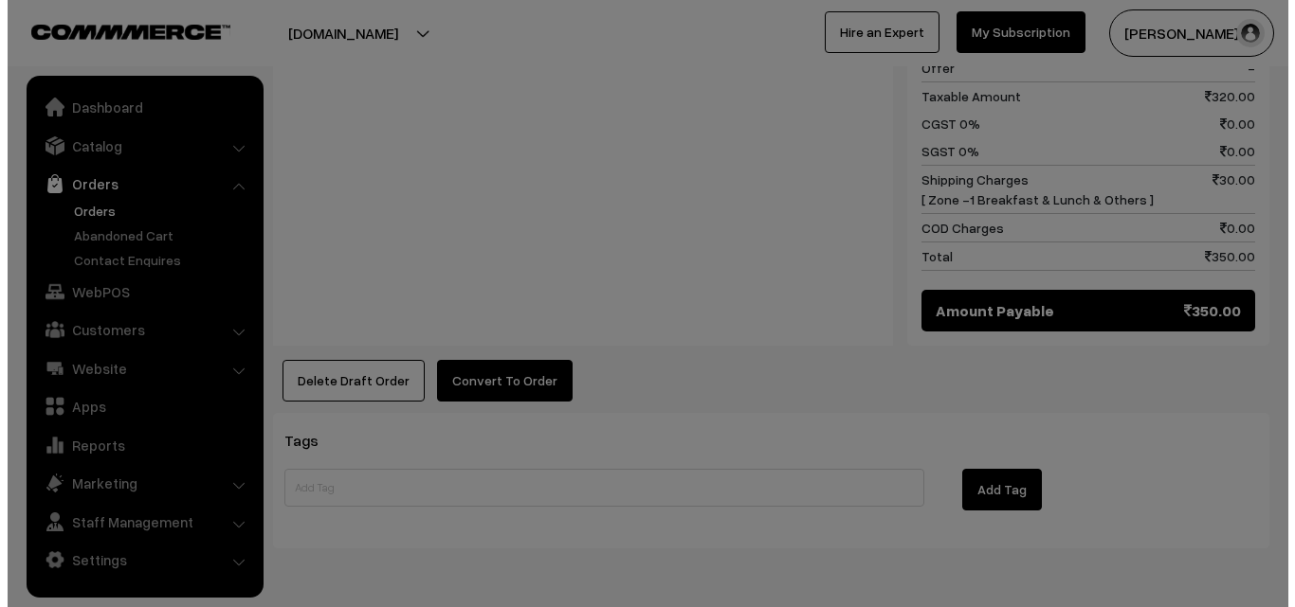
scroll to position [1045, 0]
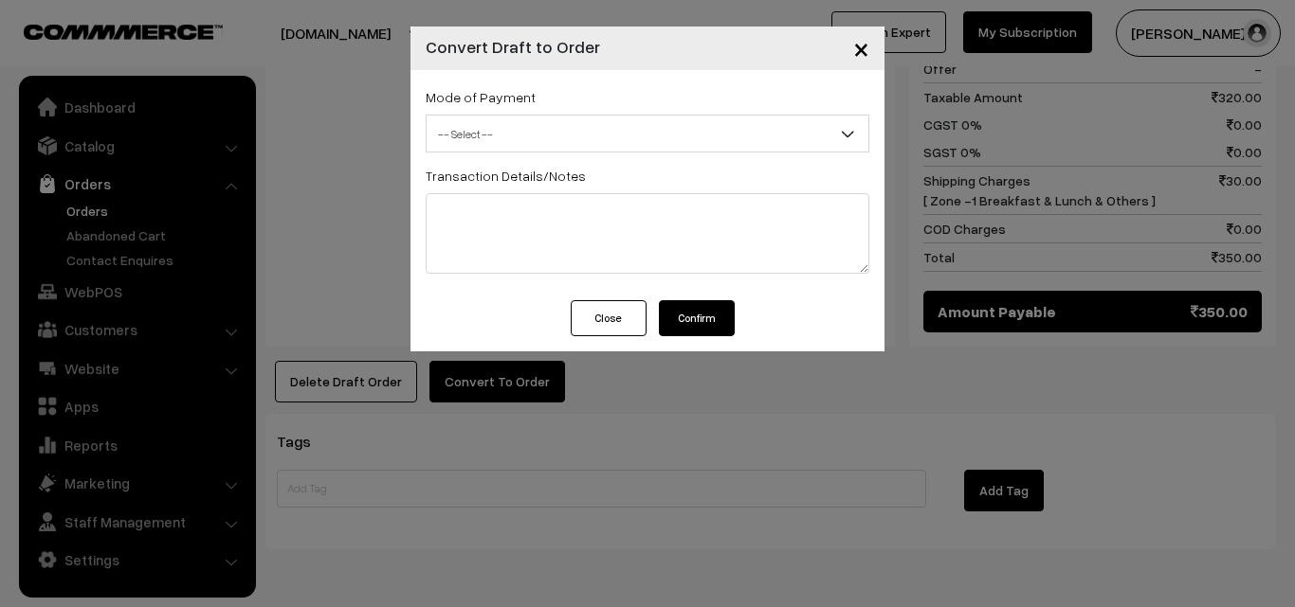
click at [576, 129] on span "-- Select --" at bounding box center [647, 134] width 442 height 33
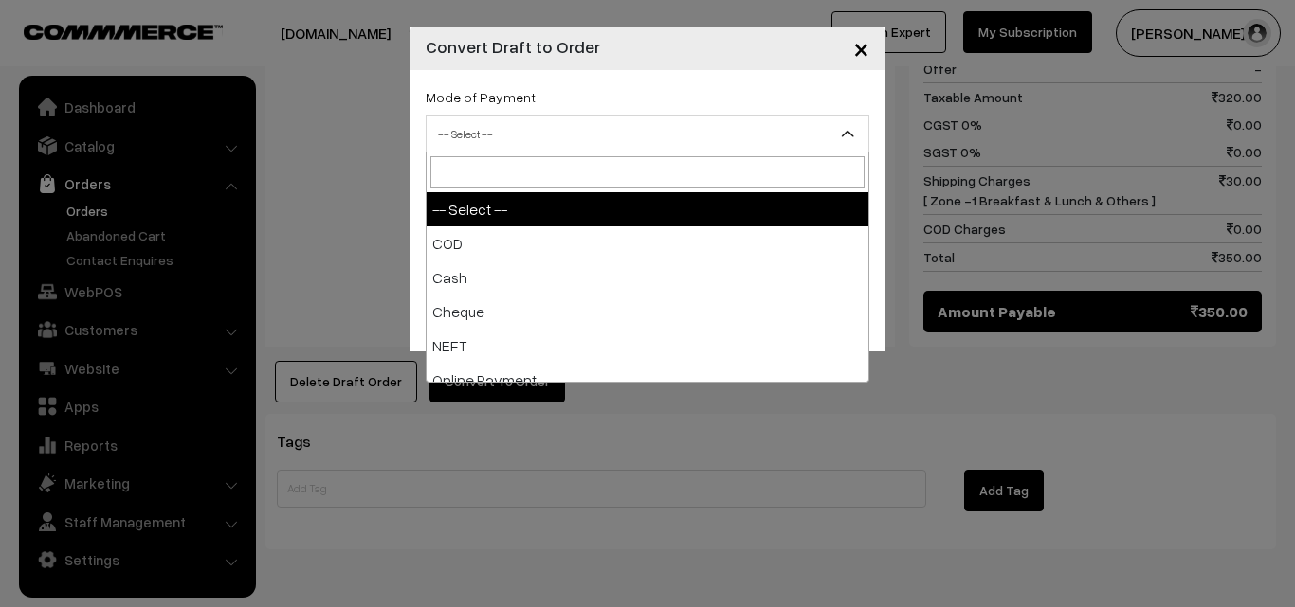
select select "1"
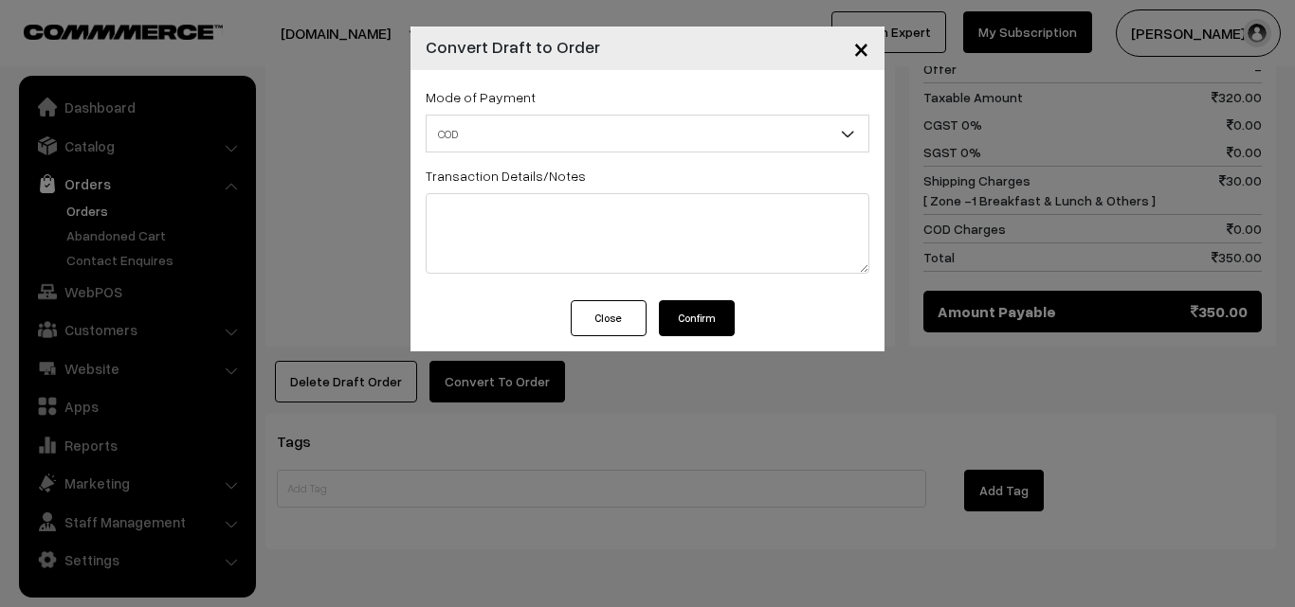
click at [711, 325] on button "Confirm" at bounding box center [697, 318] width 76 height 36
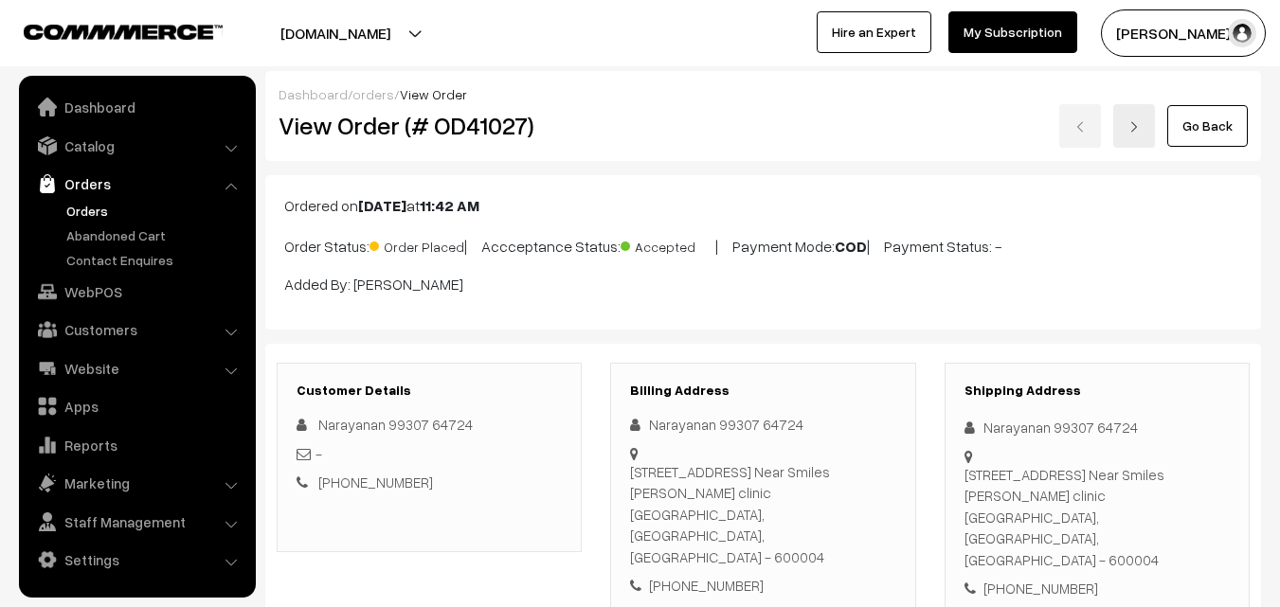
scroll to position [1042, 0]
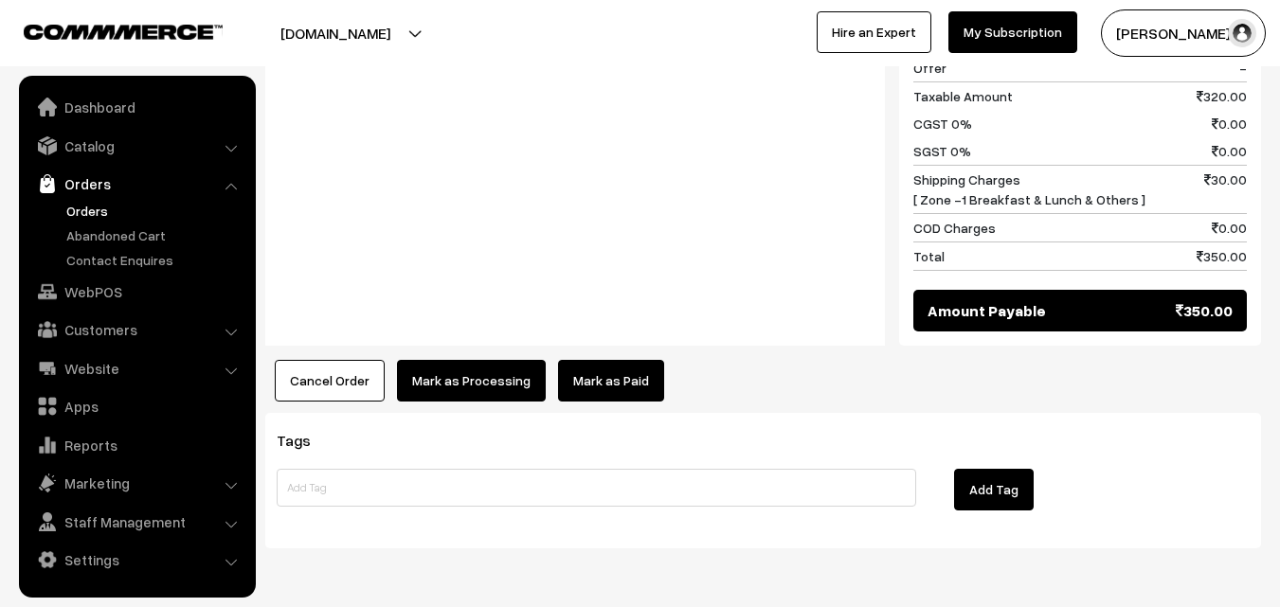
click at [493, 360] on button "Mark as Processing" at bounding box center [471, 381] width 149 height 42
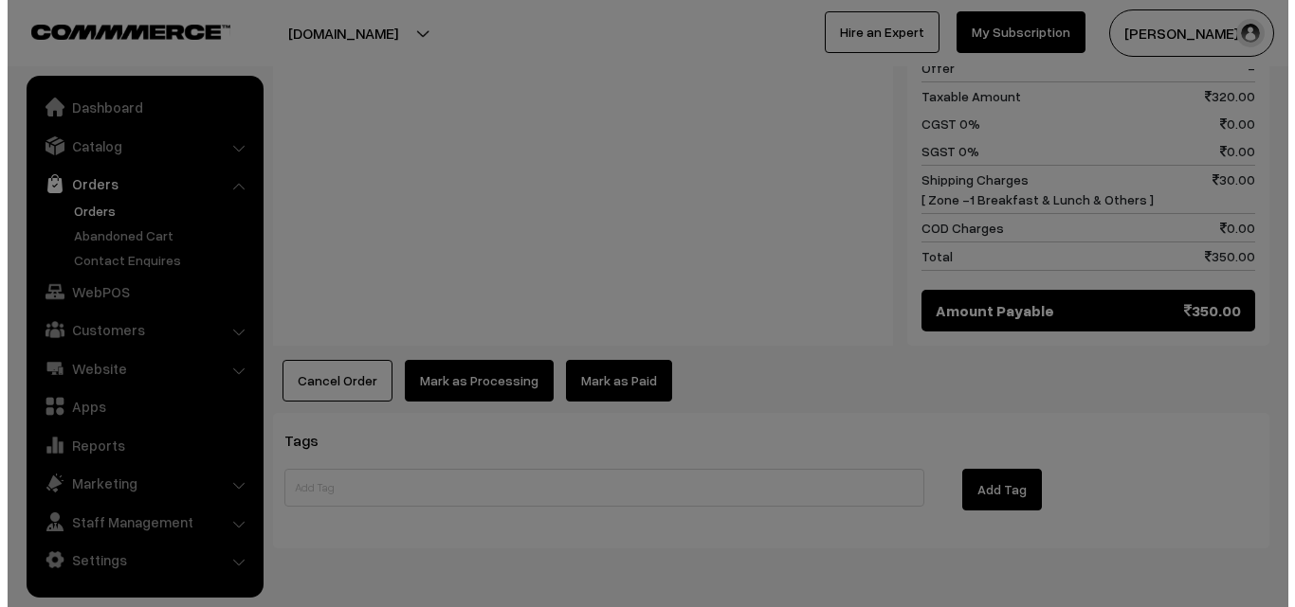
scroll to position [1045, 0]
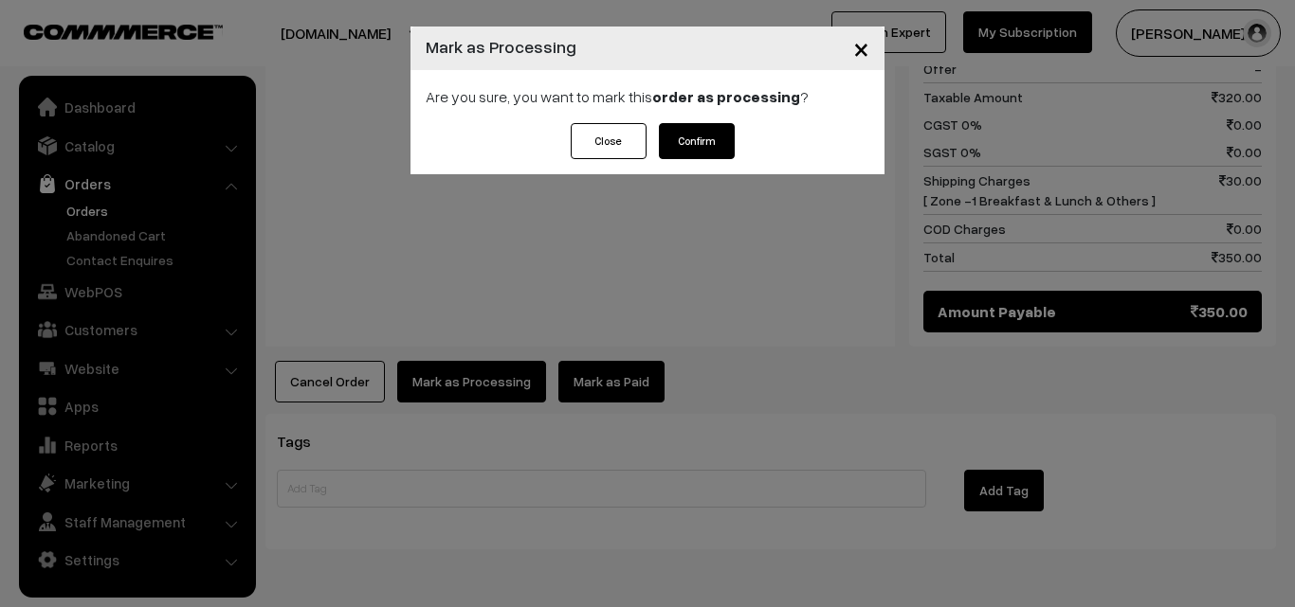
click at [700, 149] on button "Confirm" at bounding box center [697, 141] width 76 height 36
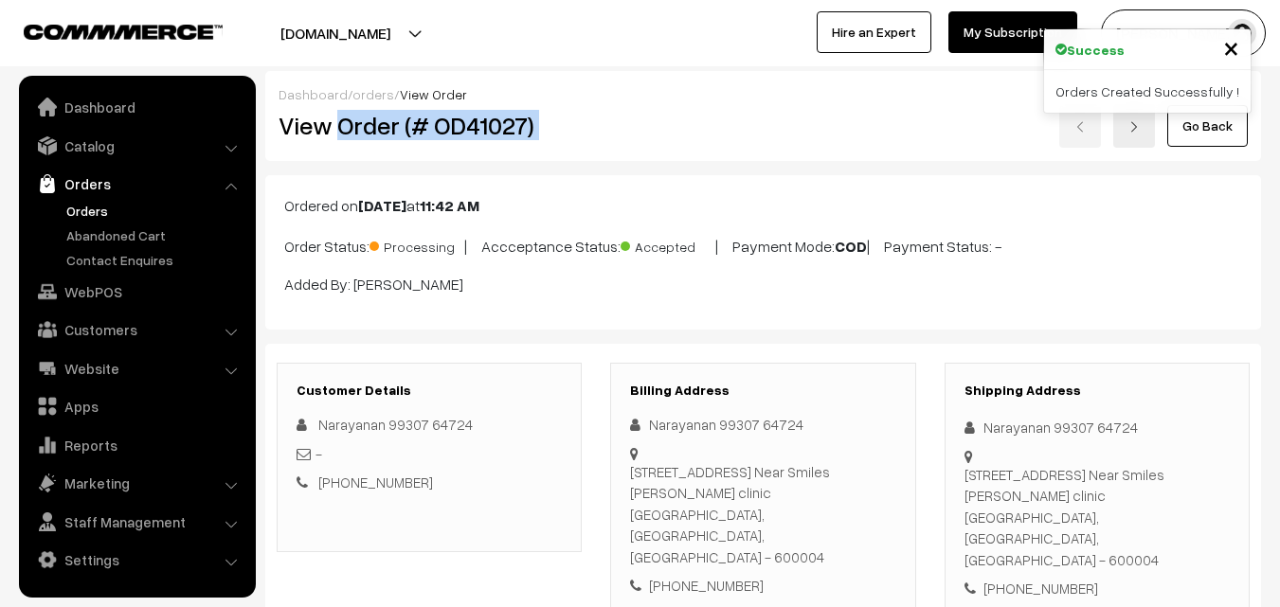
drag, startPoint x: 339, startPoint y: 127, endPoint x: 724, endPoint y: 127, distance: 384.8
click at [724, 127] on div "View Order (# OD41027) Go Back" at bounding box center [763, 126] width 998 height 44
copy div "Order (# OD41027)"
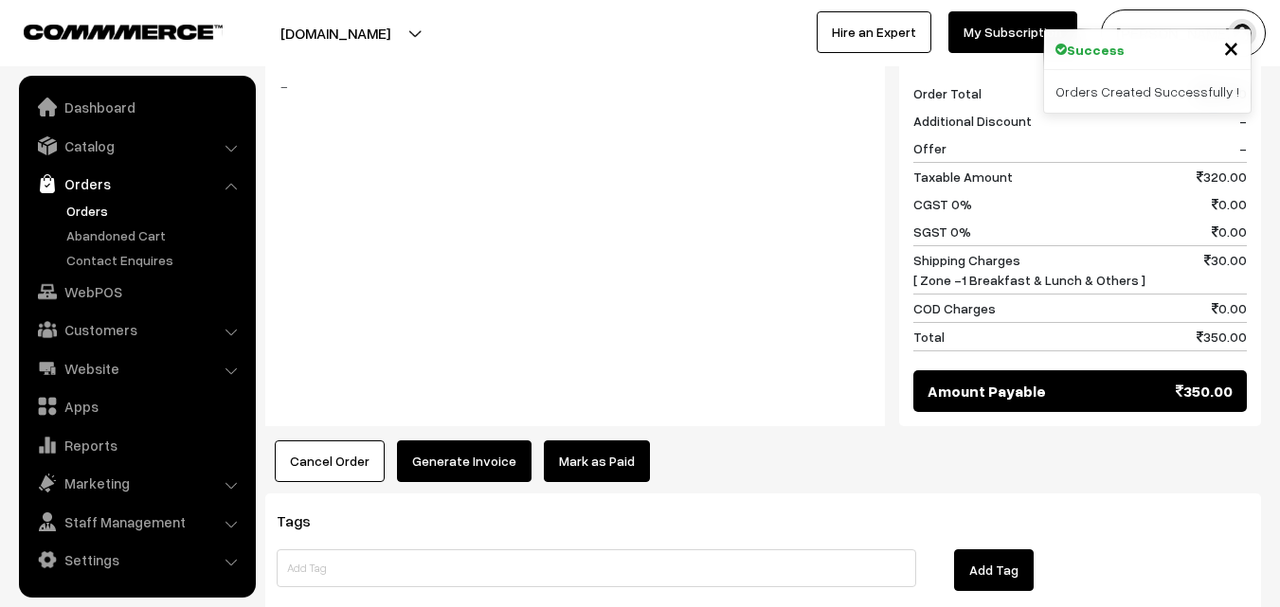
scroll to position [1064, 0]
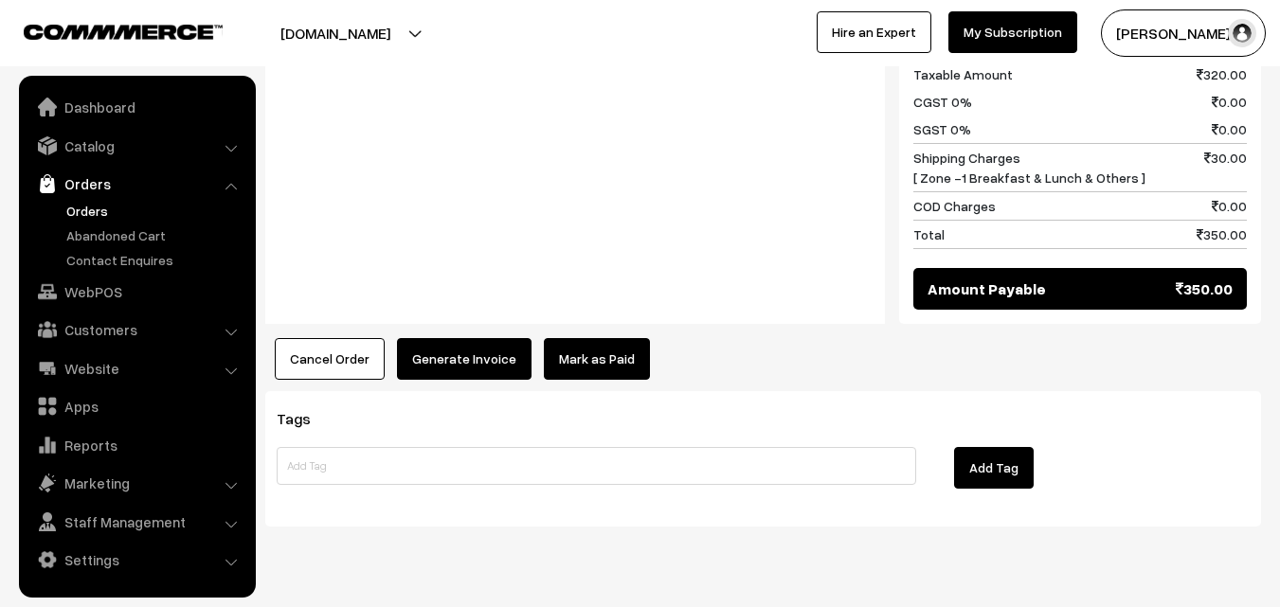
click at [479, 338] on button "Generate Invoice" at bounding box center [464, 359] width 135 height 42
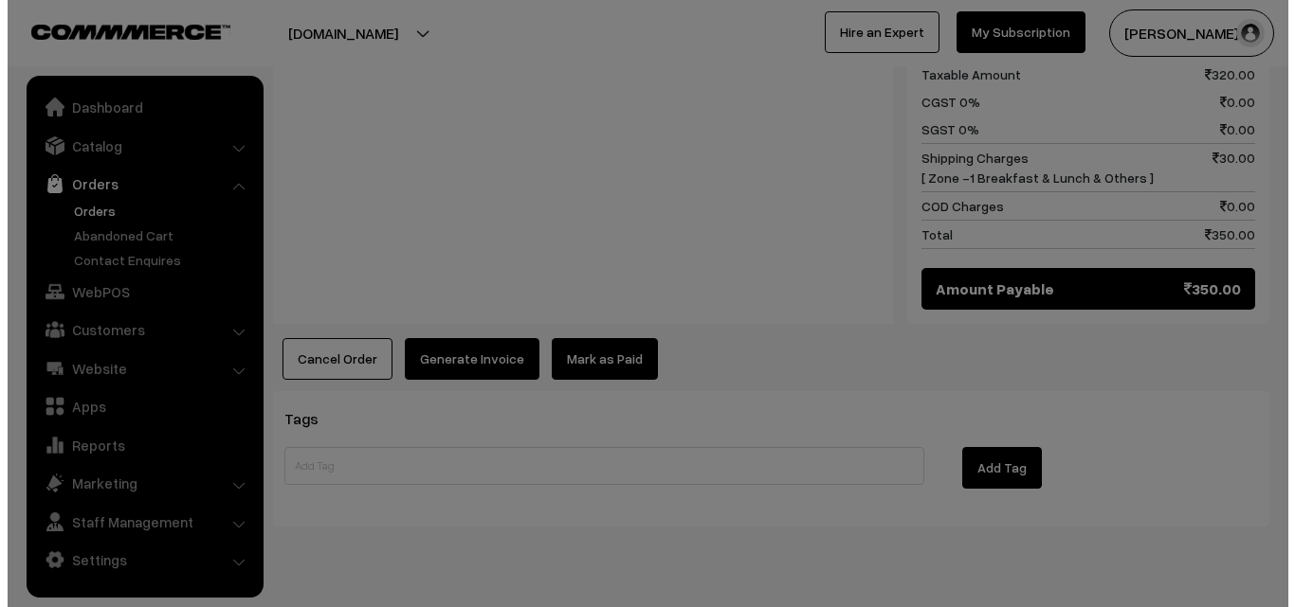
scroll to position [1067, 0]
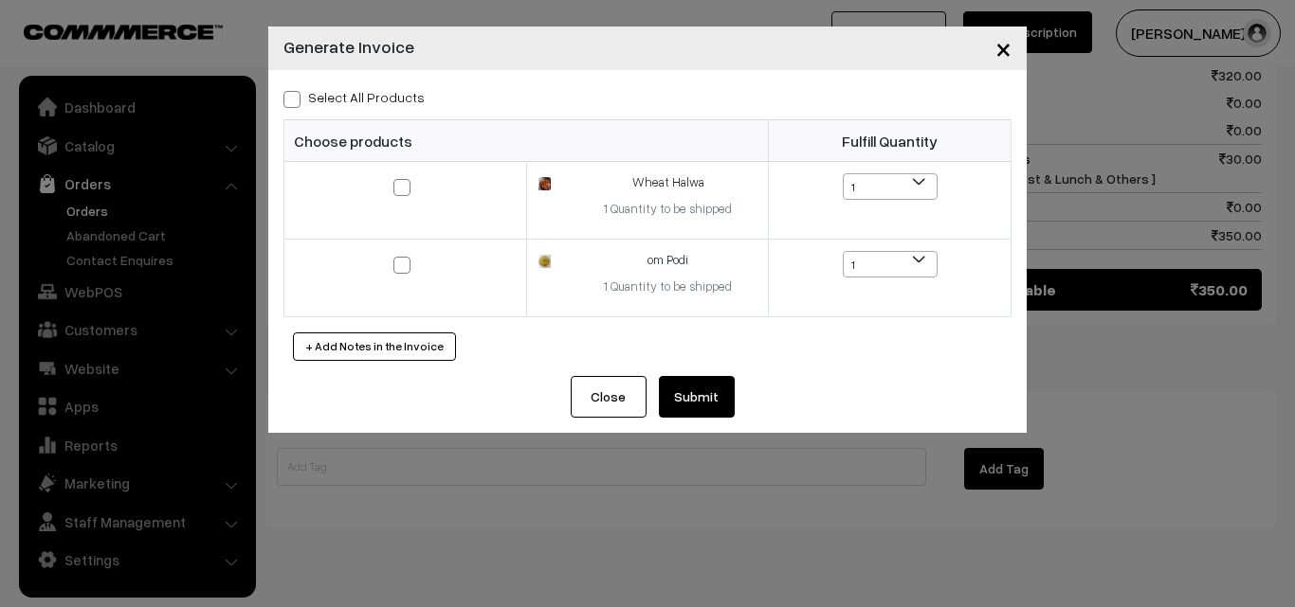
click at [713, 408] on button "Submit" at bounding box center [697, 397] width 76 height 42
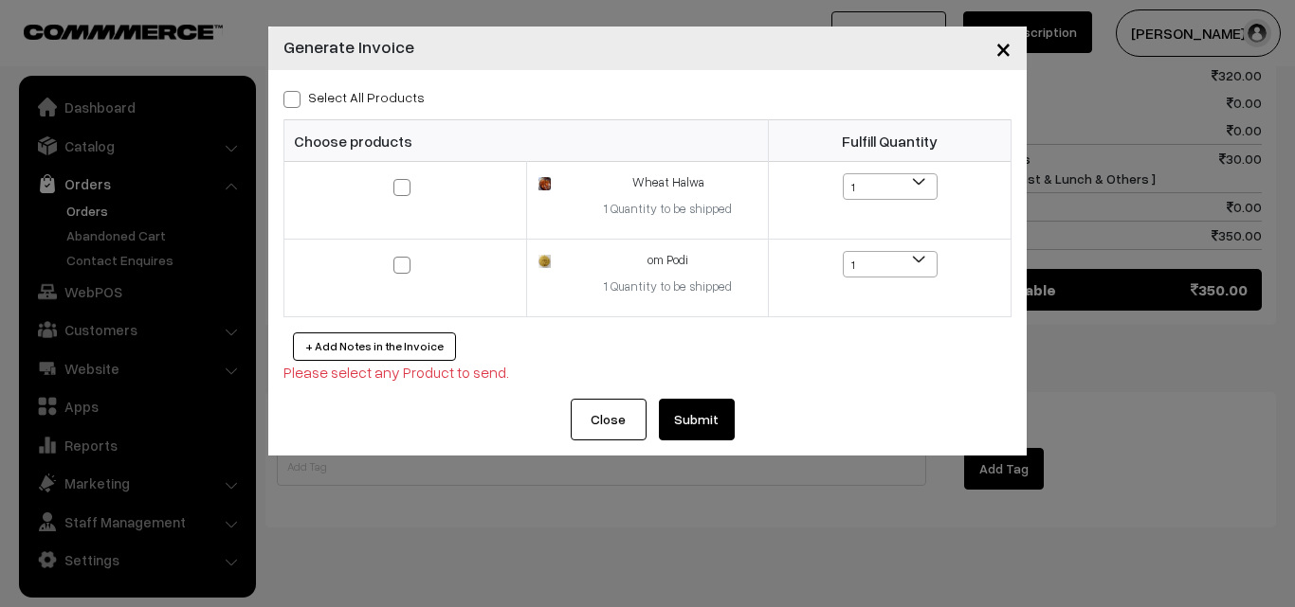
drag, startPoint x: 338, startPoint y: 112, endPoint x: 338, endPoint y: 100, distance: 12.3
click at [339, 112] on div "Select All Products Choose products Fulfill Quantity 1 1 1 1" at bounding box center [647, 234] width 758 height 329
click at [338, 99] on label "Select All Products" at bounding box center [353, 97] width 141 height 20
click at [296, 99] on input "Select All Products" at bounding box center [289, 96] width 12 height 12
checkbox input "true"
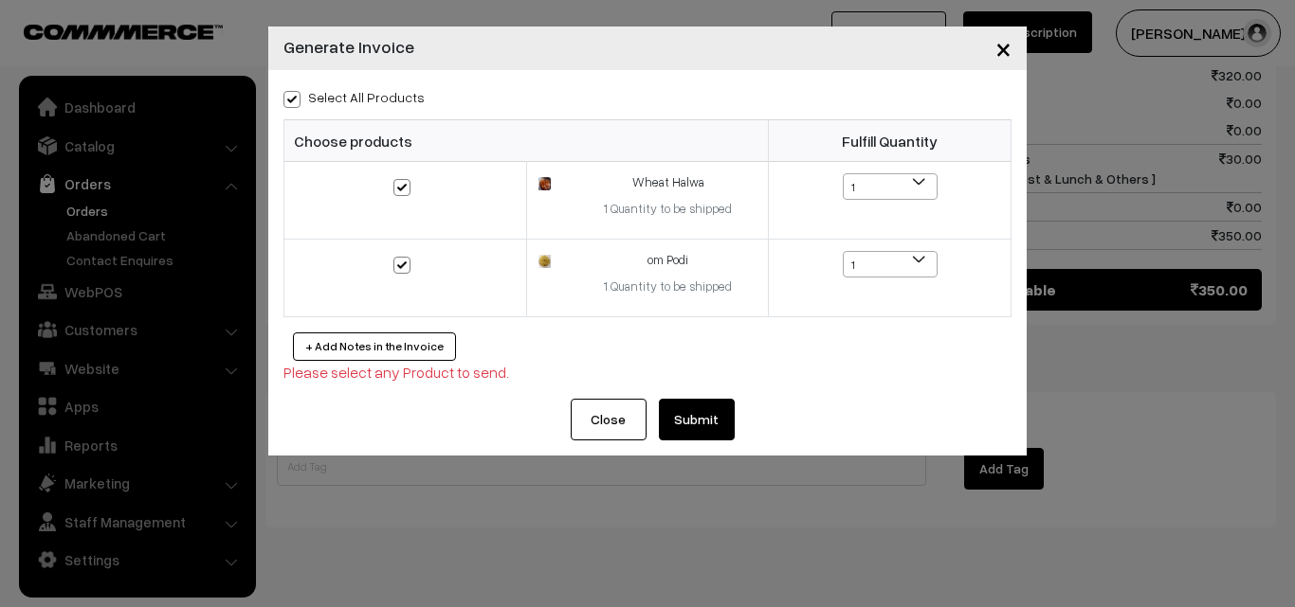
checkbox input "true"
click at [718, 416] on button "Submit" at bounding box center [697, 420] width 76 height 42
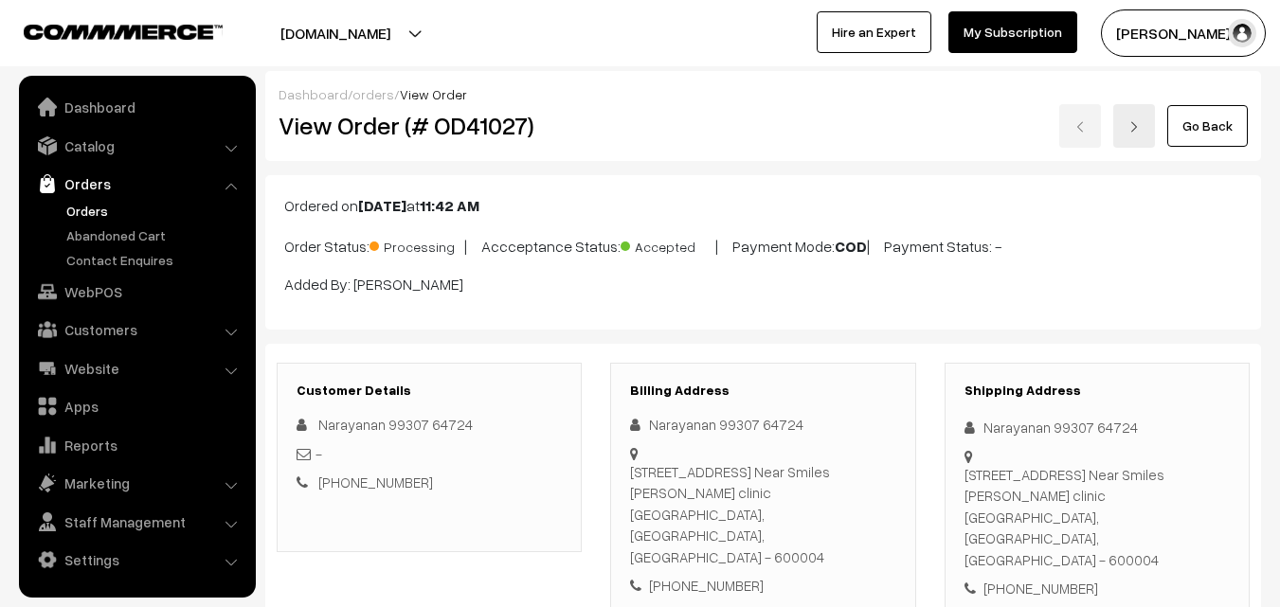
scroll to position [1064, 0]
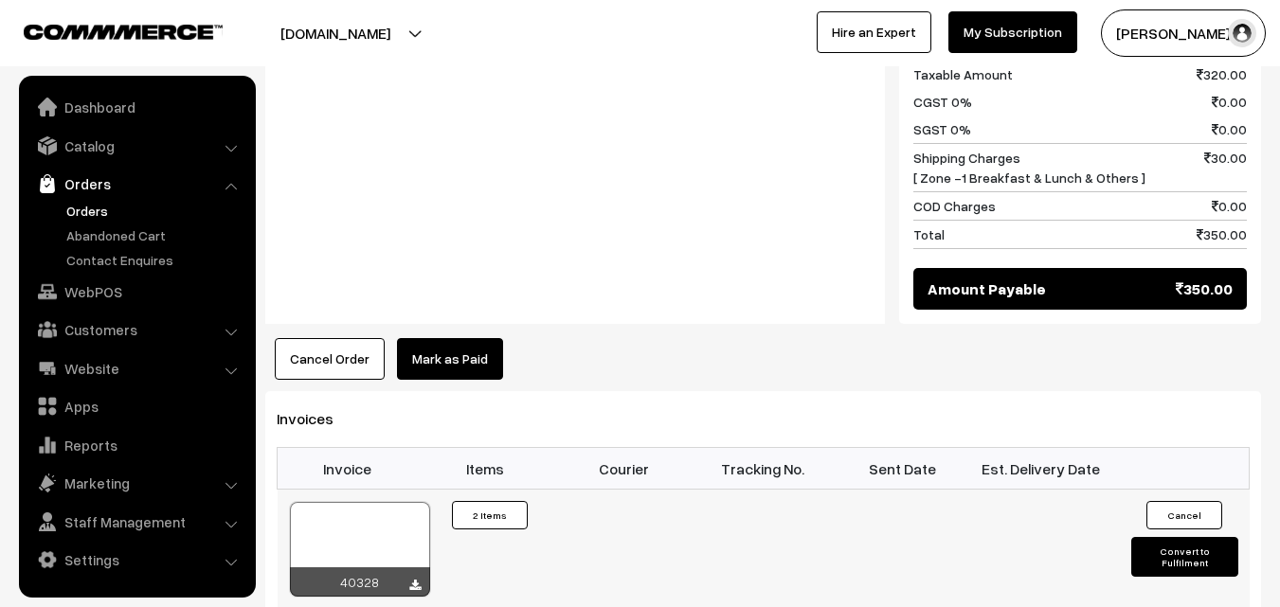
click at [413, 502] on div at bounding box center [360, 549] width 140 height 95
click at [120, 298] on link "WebPOS" at bounding box center [137, 292] width 226 height 34
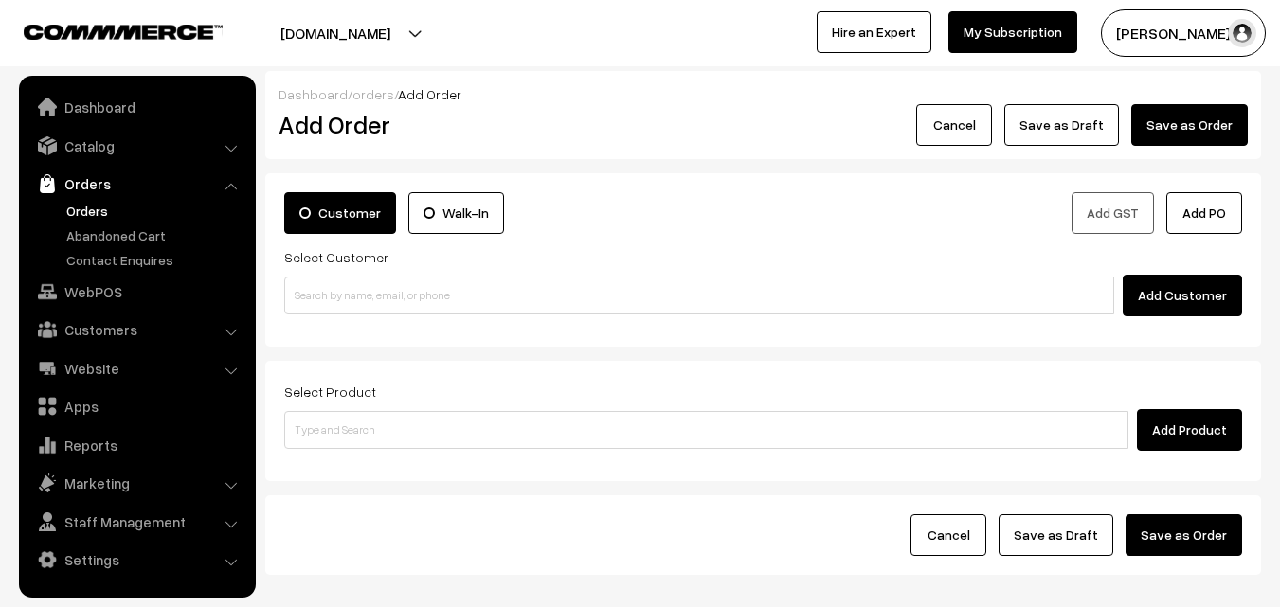
click at [390, 291] on input at bounding box center [699, 296] width 830 height 38
click at [325, 287] on input "89392 41193" at bounding box center [699, 296] width 830 height 38
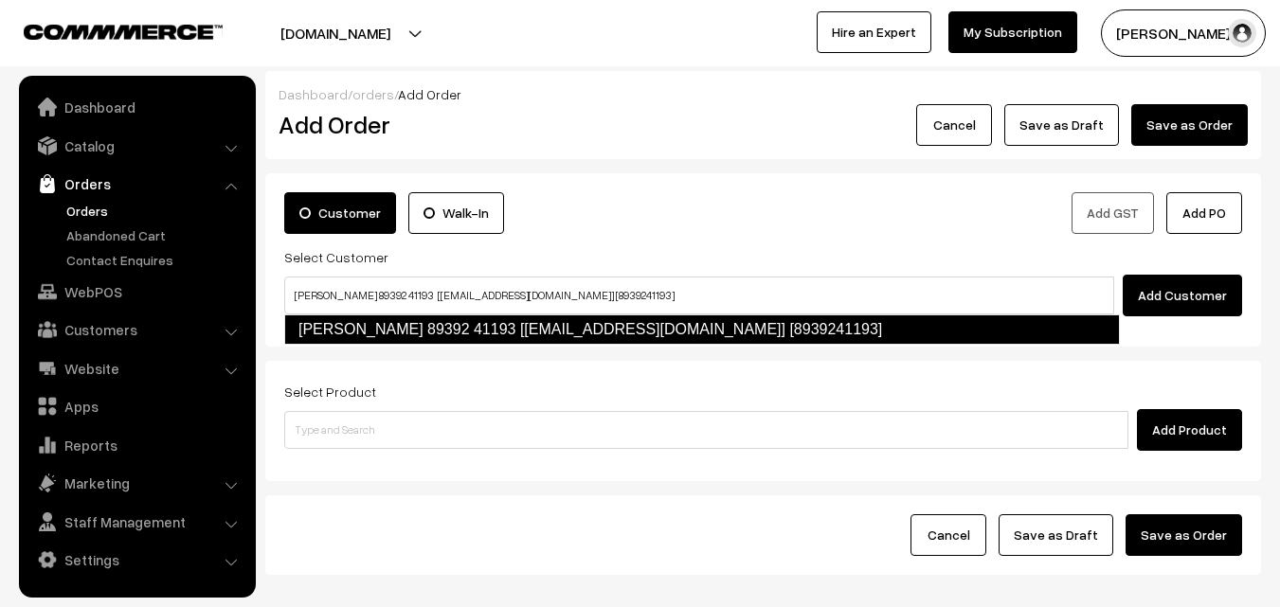
type input "Venkatakrishnan 89392 41193 [test705@gmail.com] [8939241193]"
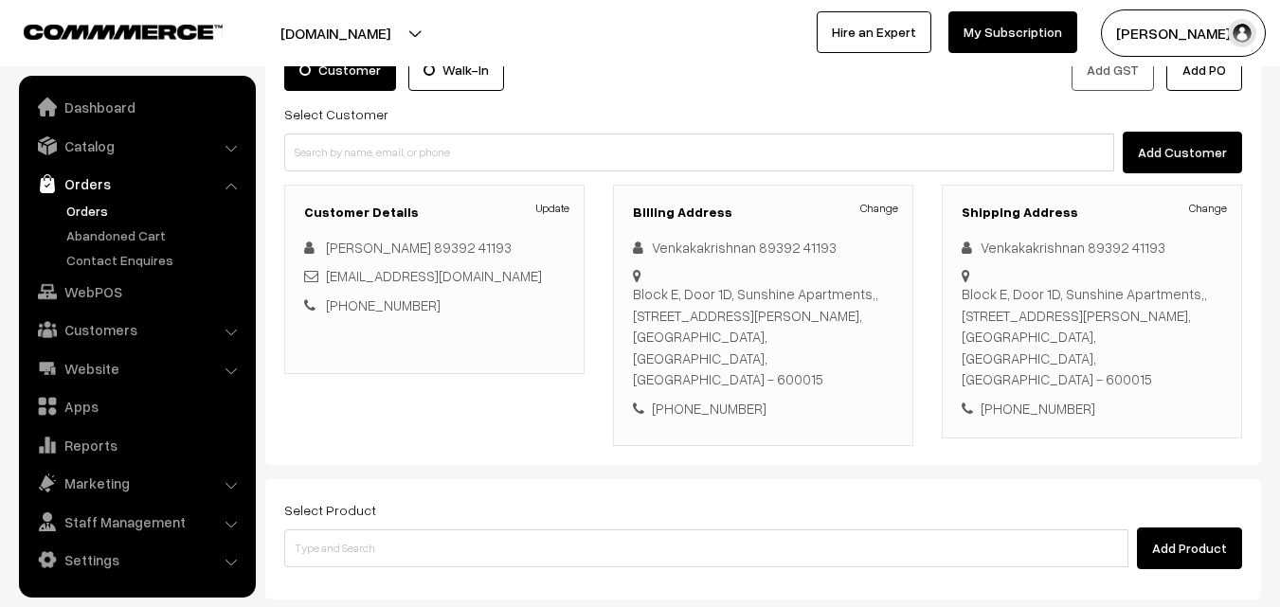
scroll to position [324, 0]
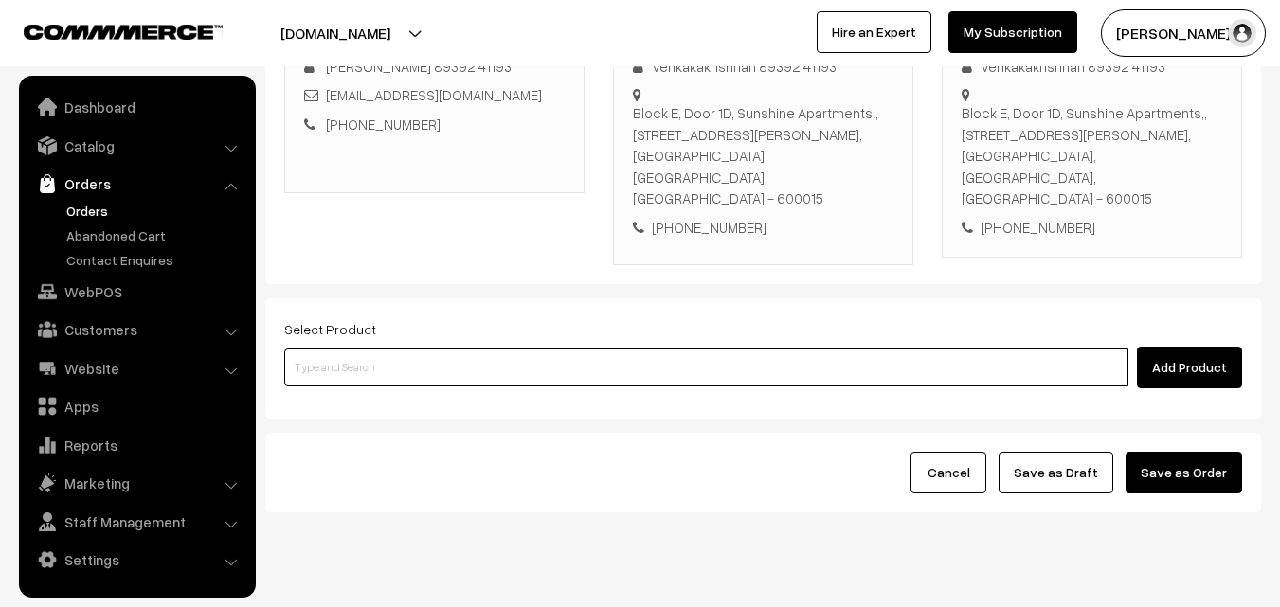
click at [415, 349] on input at bounding box center [706, 368] width 844 height 38
click at [475, 349] on input at bounding box center [706, 368] width 844 height 38
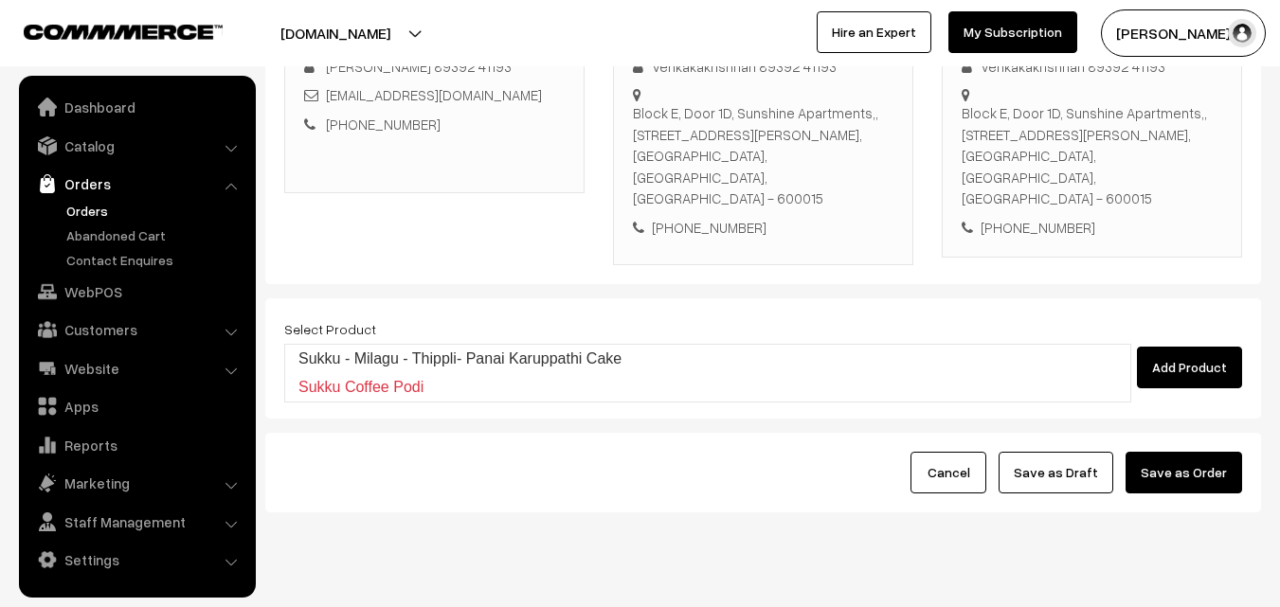
type input "Sukku - Milagu - Thippli- Panai Karuppathi Cake"
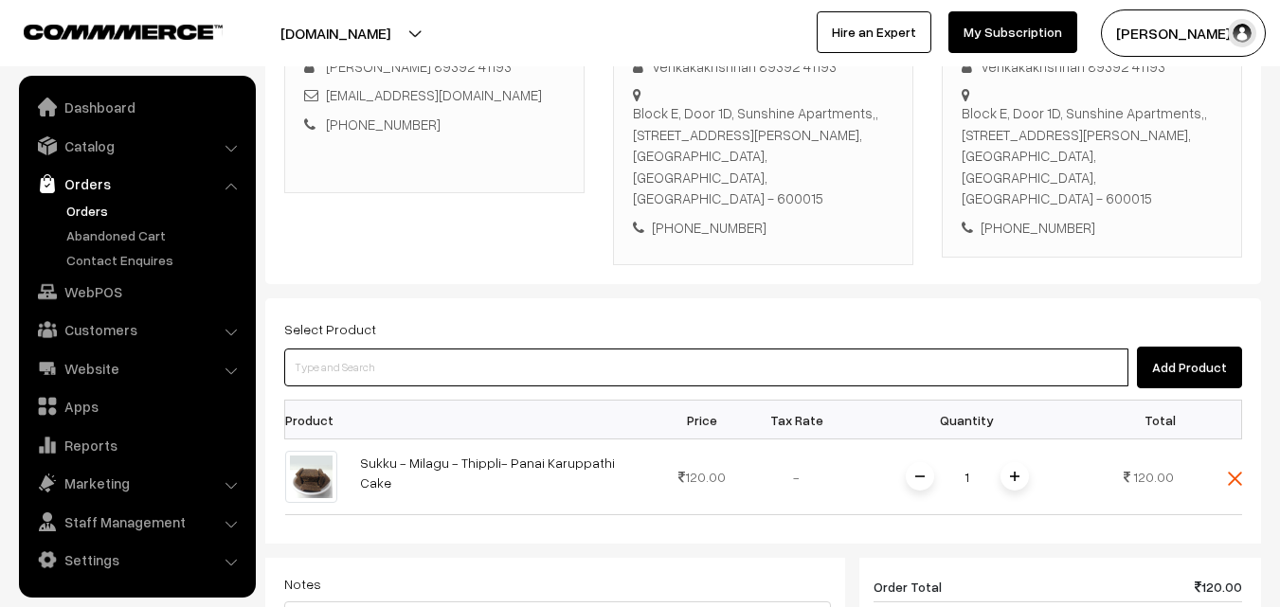
click at [475, 349] on input at bounding box center [706, 368] width 844 height 38
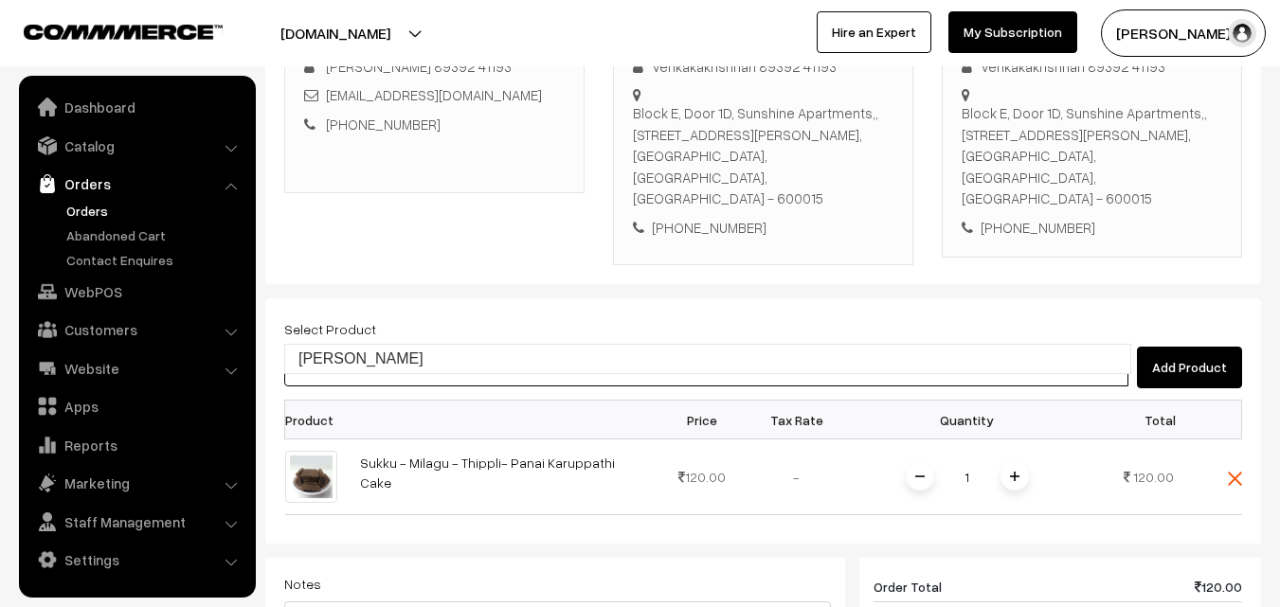
type input "[PERSON_NAME]"
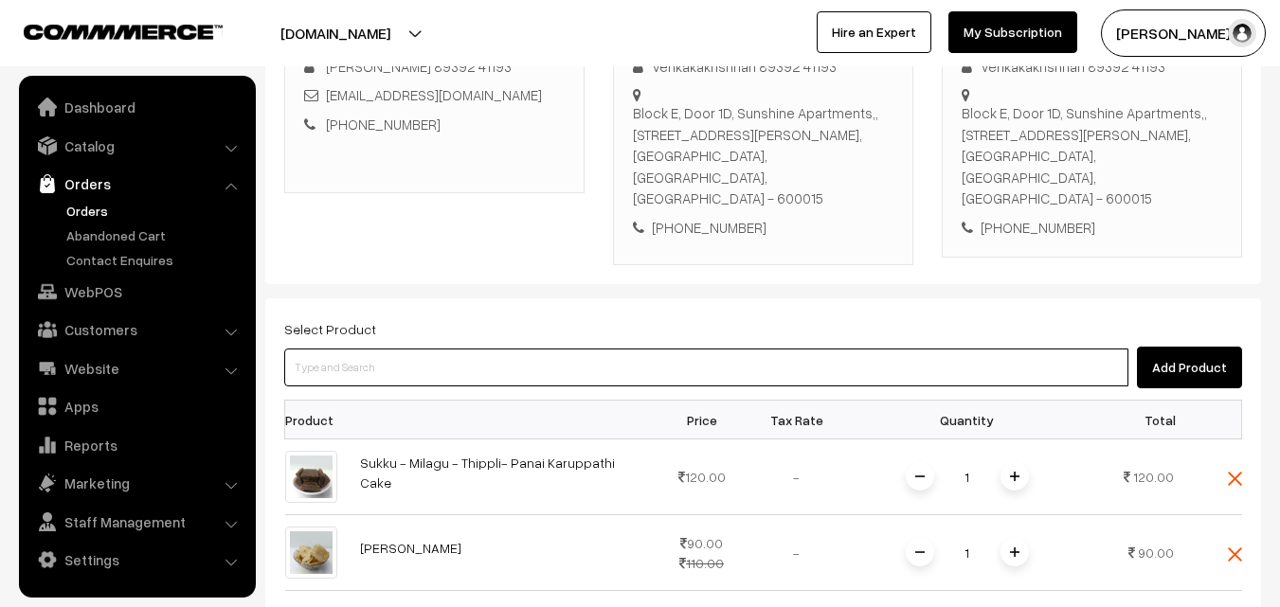
click at [475, 349] on input at bounding box center [706, 368] width 844 height 38
type input "Deepavali Legiyam"
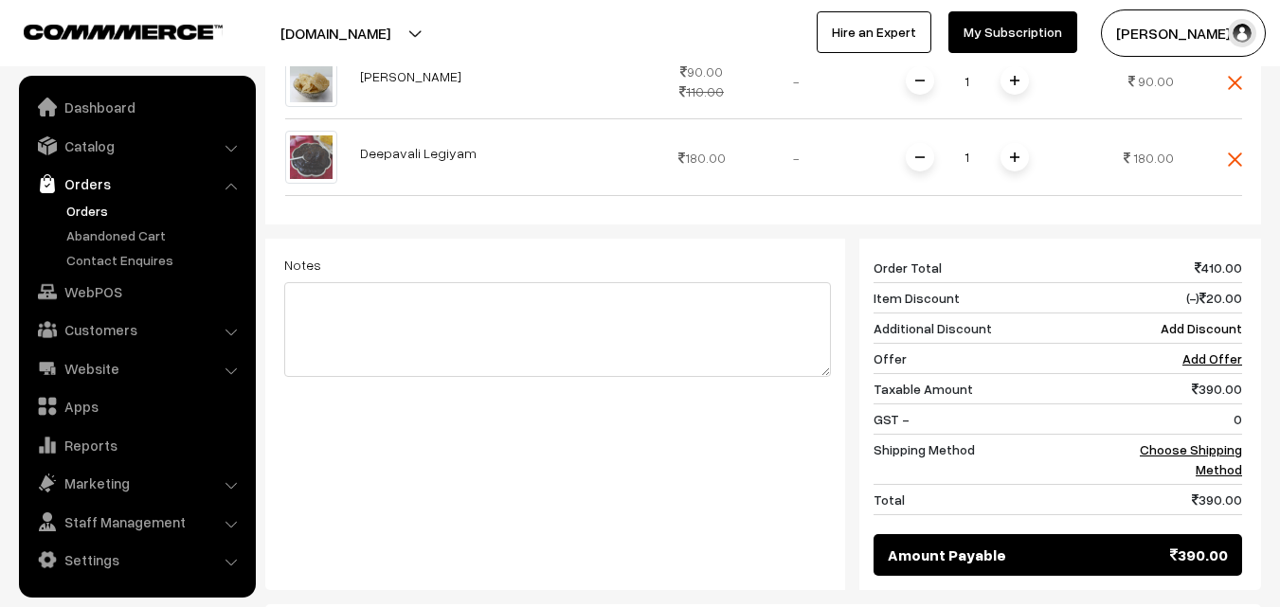
scroll to position [798, 0]
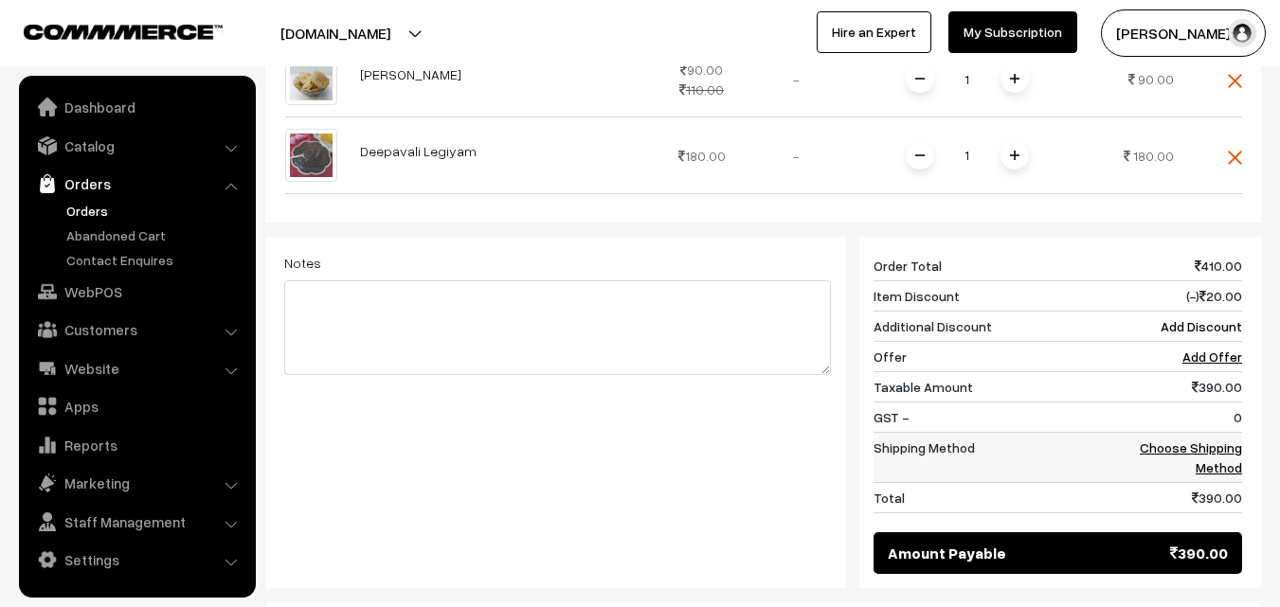
click at [1210, 440] on link "Choose Shipping Method" at bounding box center [1191, 458] width 102 height 36
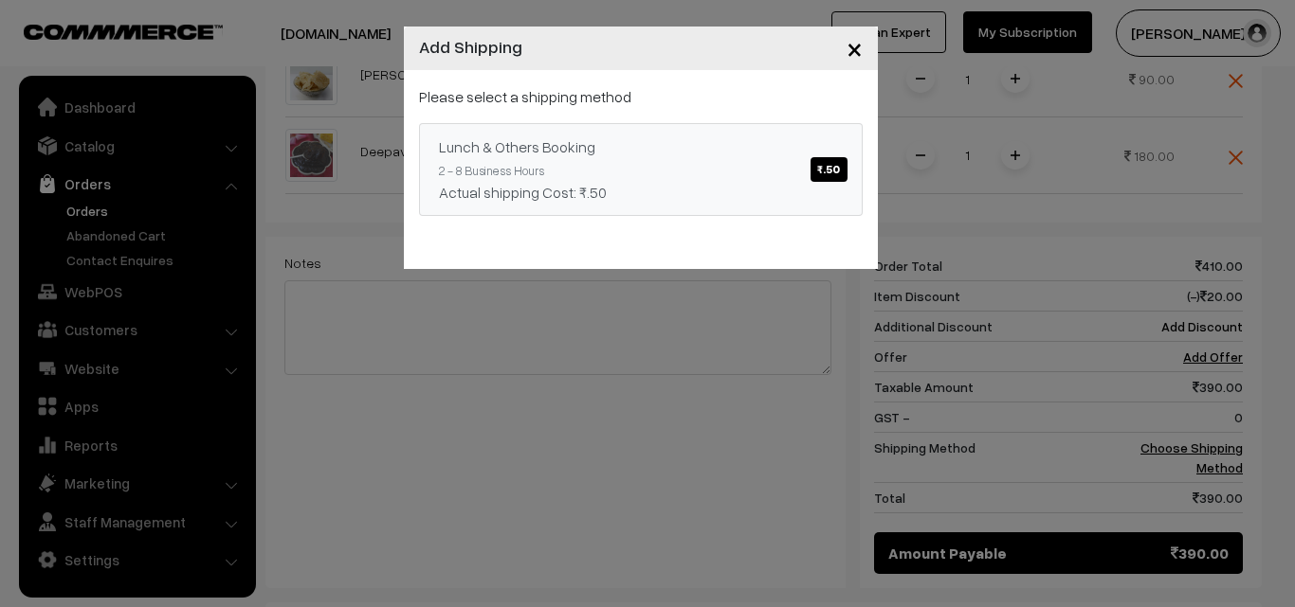
click at [728, 177] on link "Lunch & Others Booking ₹.50 2 - 8 Business Hours Actual shipping Cost: ₹.50" at bounding box center [641, 169] width 444 height 93
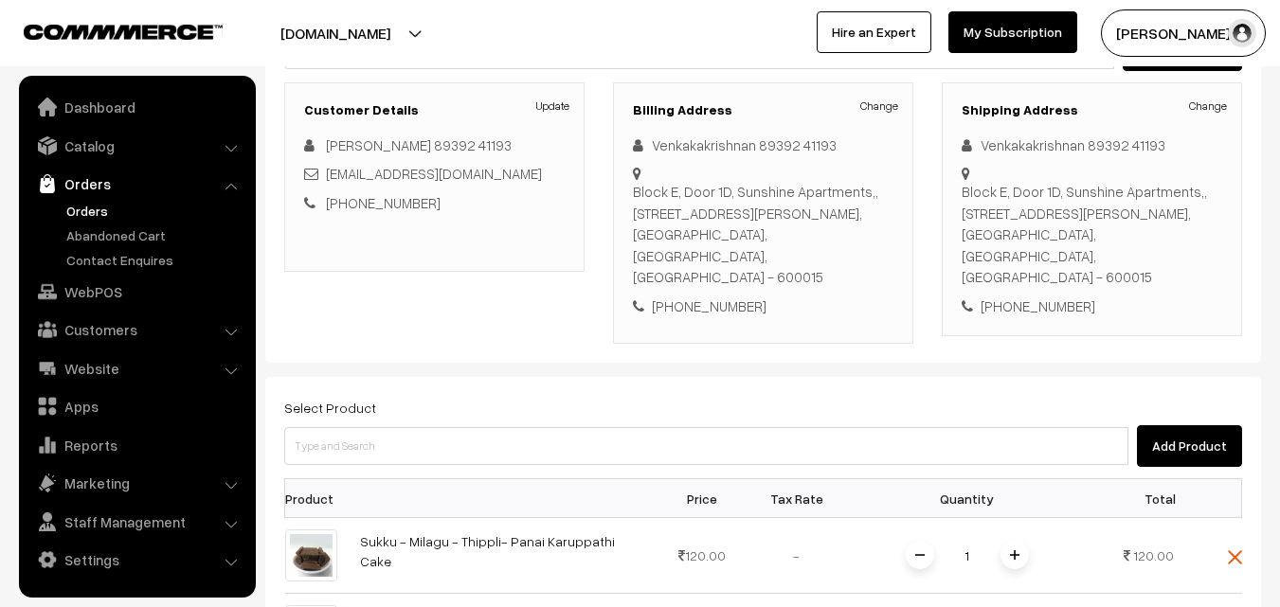
scroll to position [229, 0]
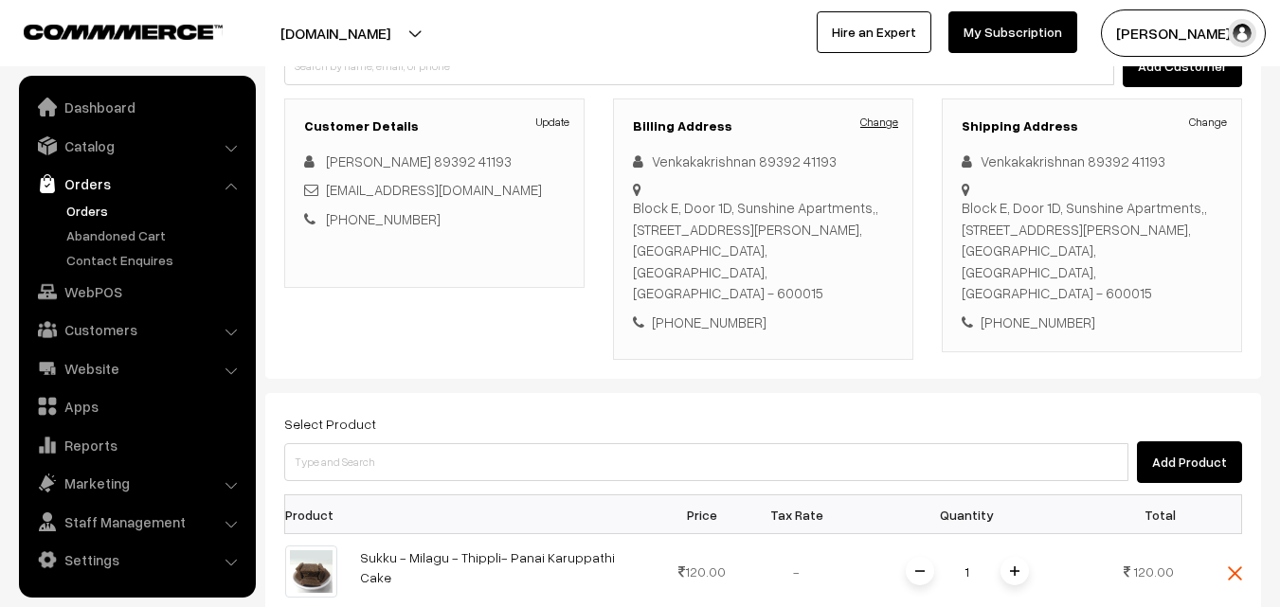
click at [885, 128] on link "Change" at bounding box center [880, 122] width 38 height 17
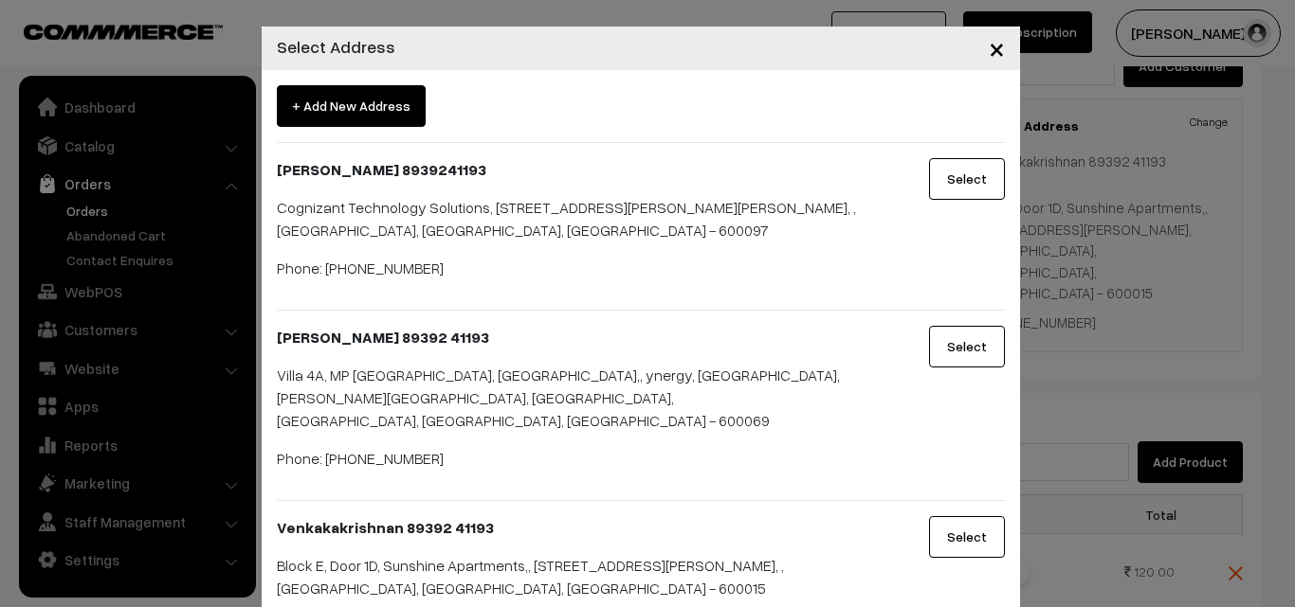
click at [971, 347] on button "Select" at bounding box center [967, 347] width 76 height 42
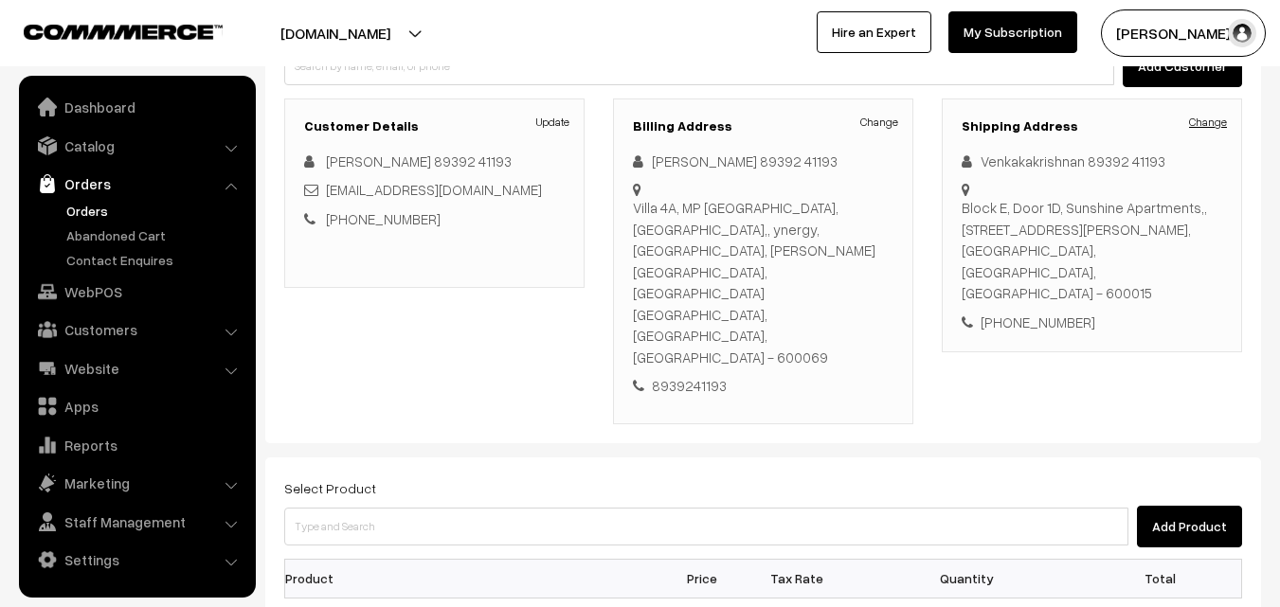
click at [1211, 118] on link "Change" at bounding box center [1208, 122] width 38 height 17
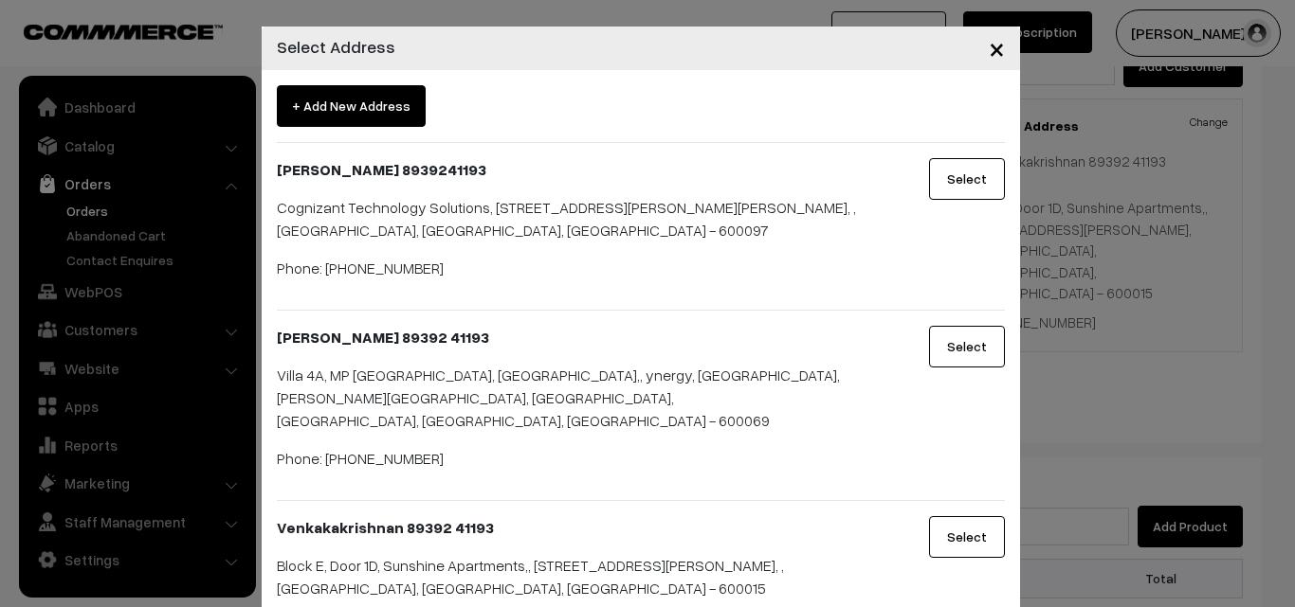
click at [985, 326] on button "Select" at bounding box center [967, 347] width 76 height 42
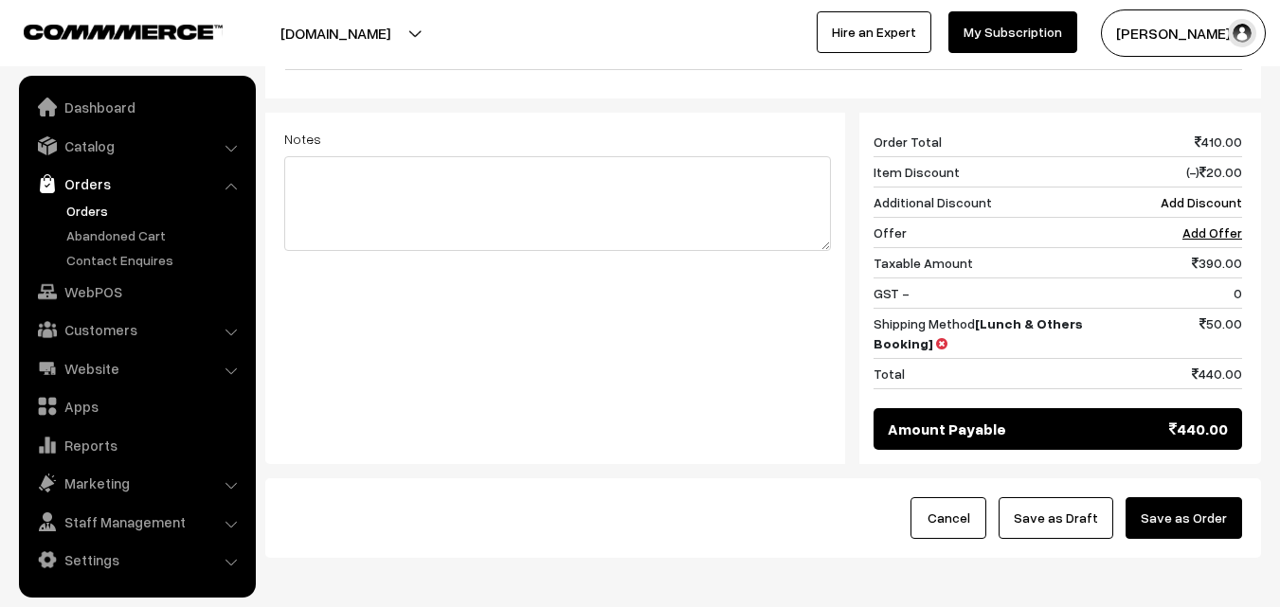
scroll to position [988, 0]
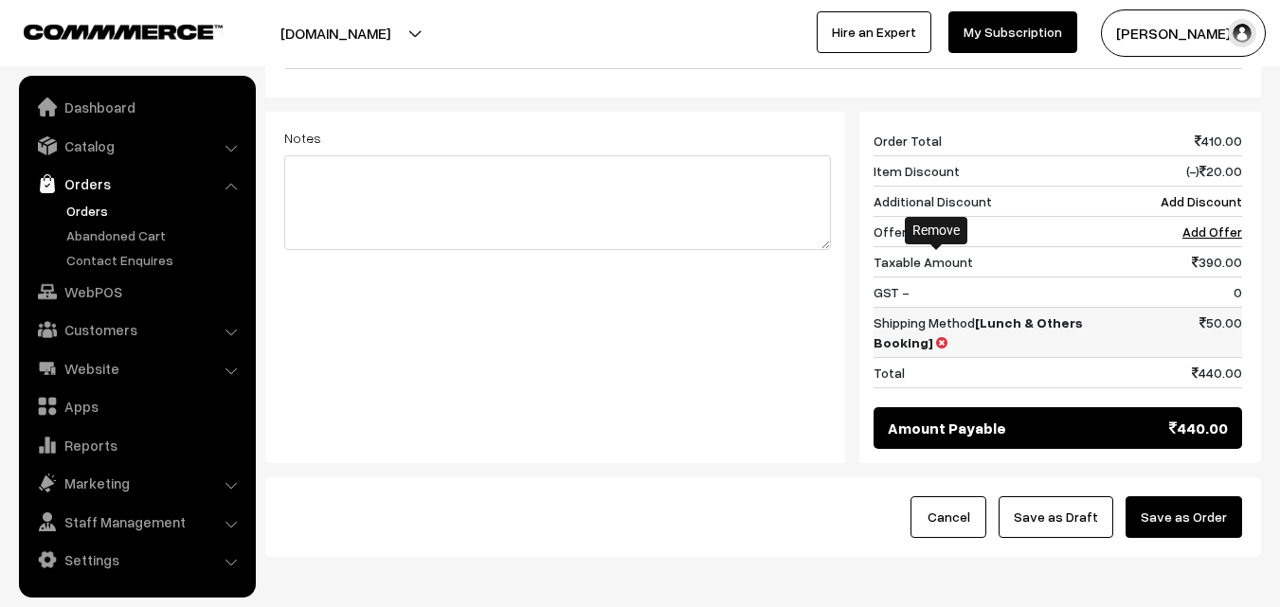
click at [938, 336] on icon at bounding box center [941, 342] width 11 height 13
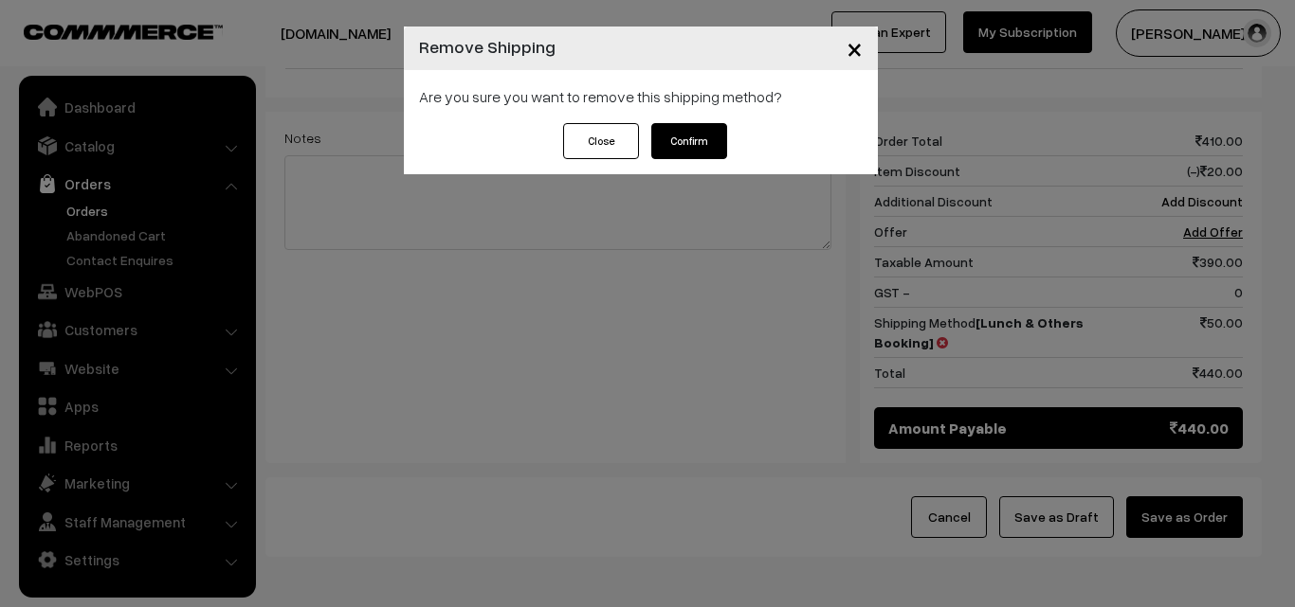
click at [674, 141] on button "Confirm" at bounding box center [689, 141] width 76 height 36
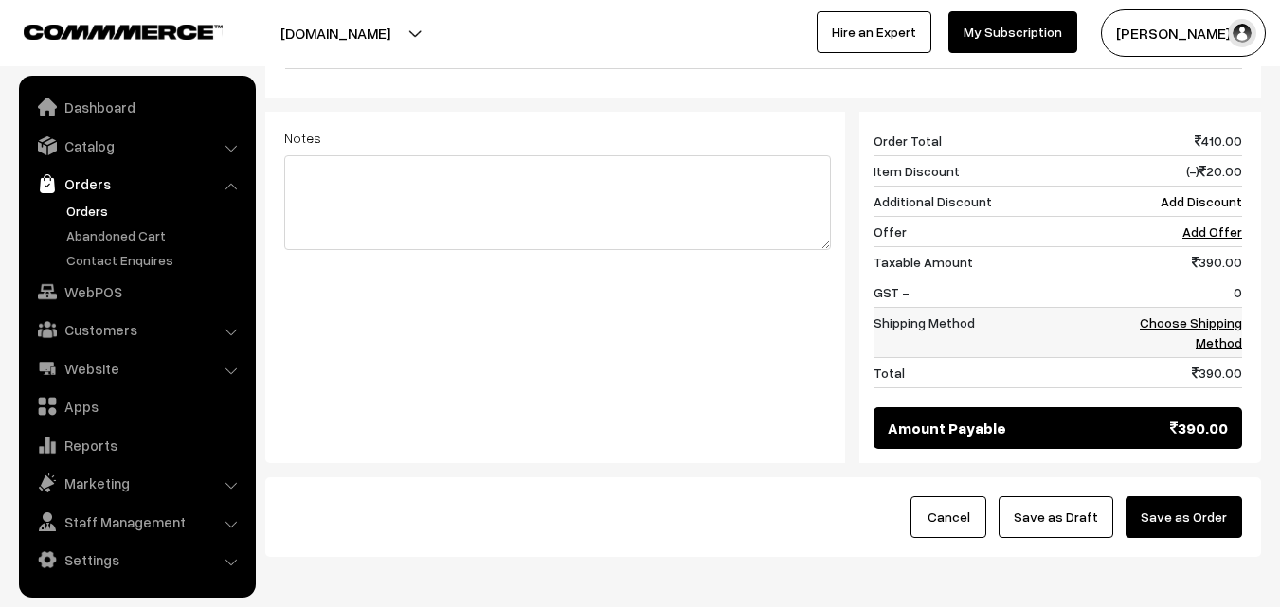
click at [1220, 315] on link "Choose Shipping Method" at bounding box center [1191, 333] width 102 height 36
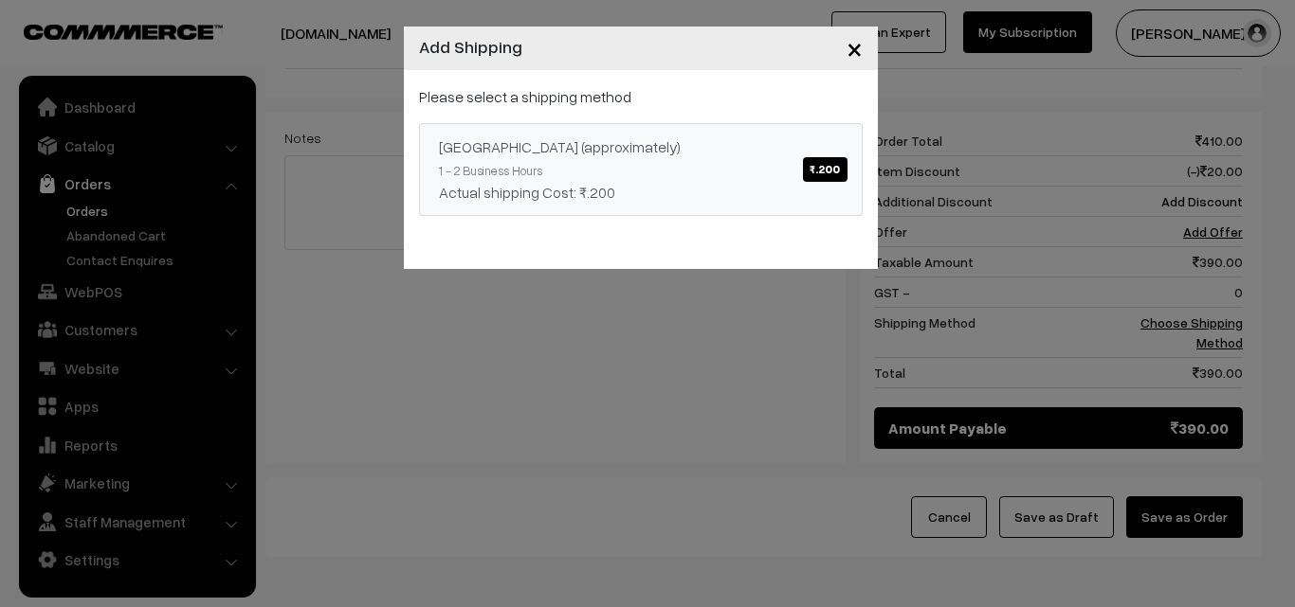
click at [558, 158] on link "Chennai (approximately) ₹.200 1 - 2 Business Hours Actual shipping Cost: ₹.200" at bounding box center [641, 169] width 444 height 93
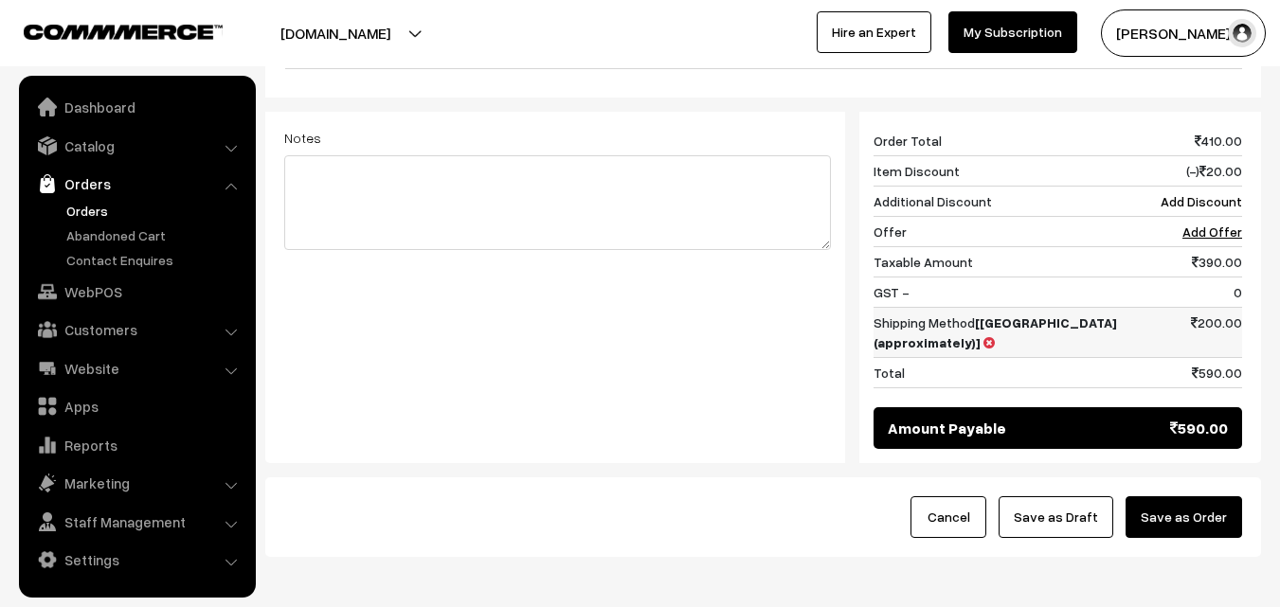
click at [975, 250] on div at bounding box center [981, 248] width 12 height 6
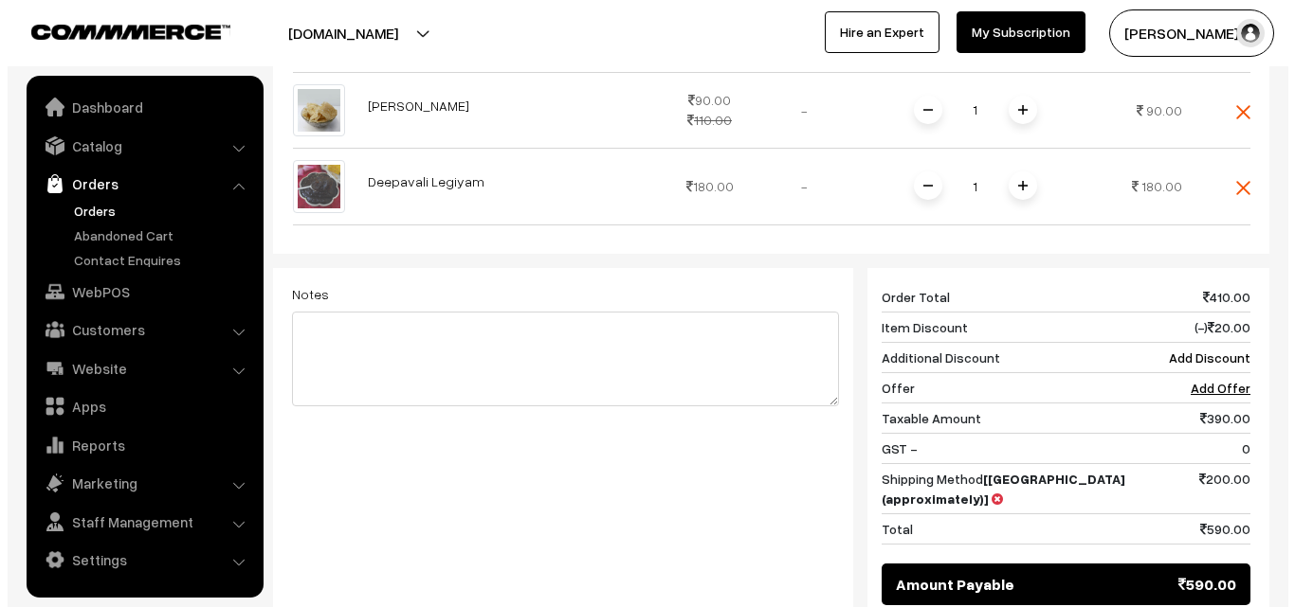
scroll to position [989, 0]
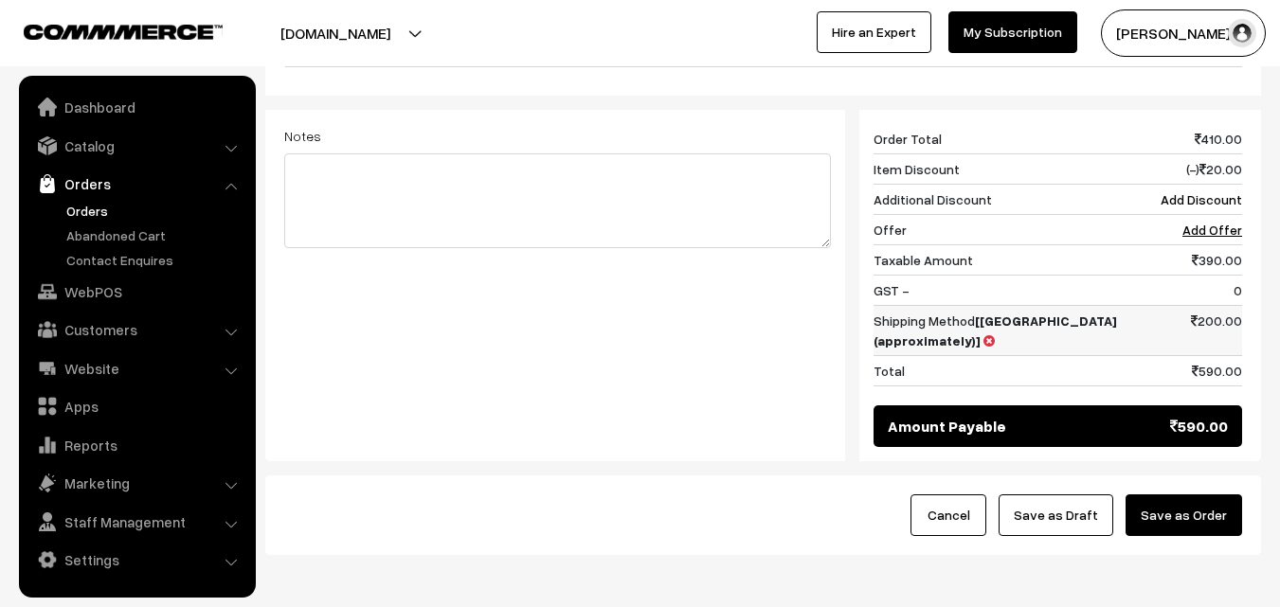
click at [984, 335] on icon at bounding box center [989, 341] width 11 height 13
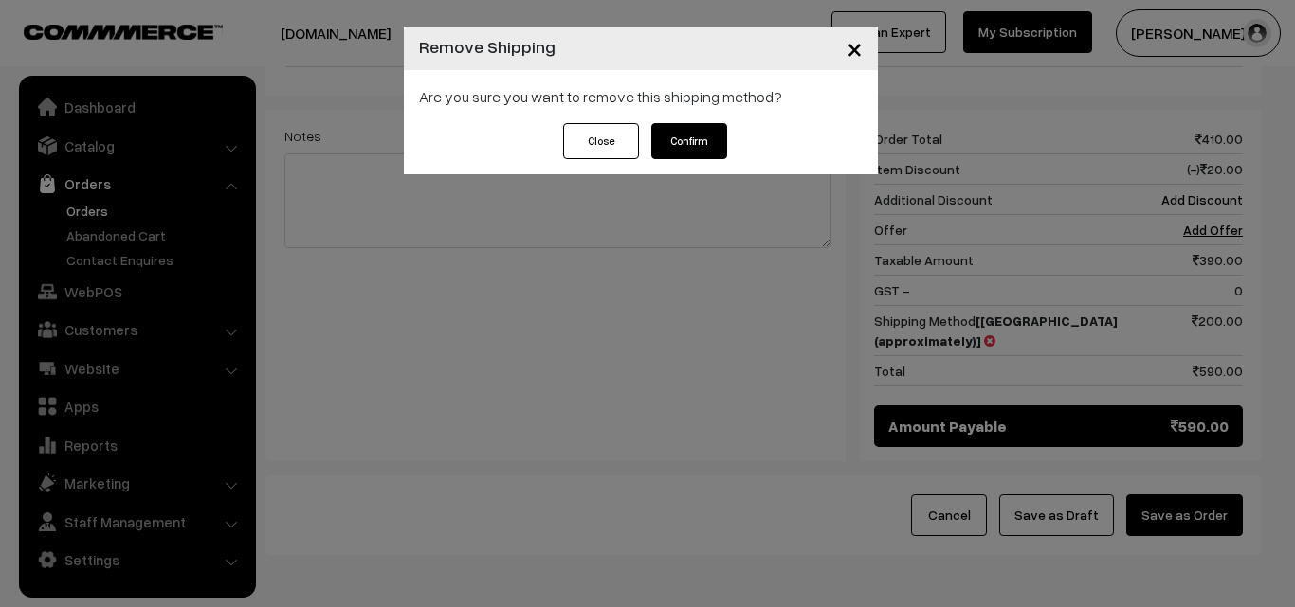
click at [694, 142] on button "Confirm" at bounding box center [689, 141] width 76 height 36
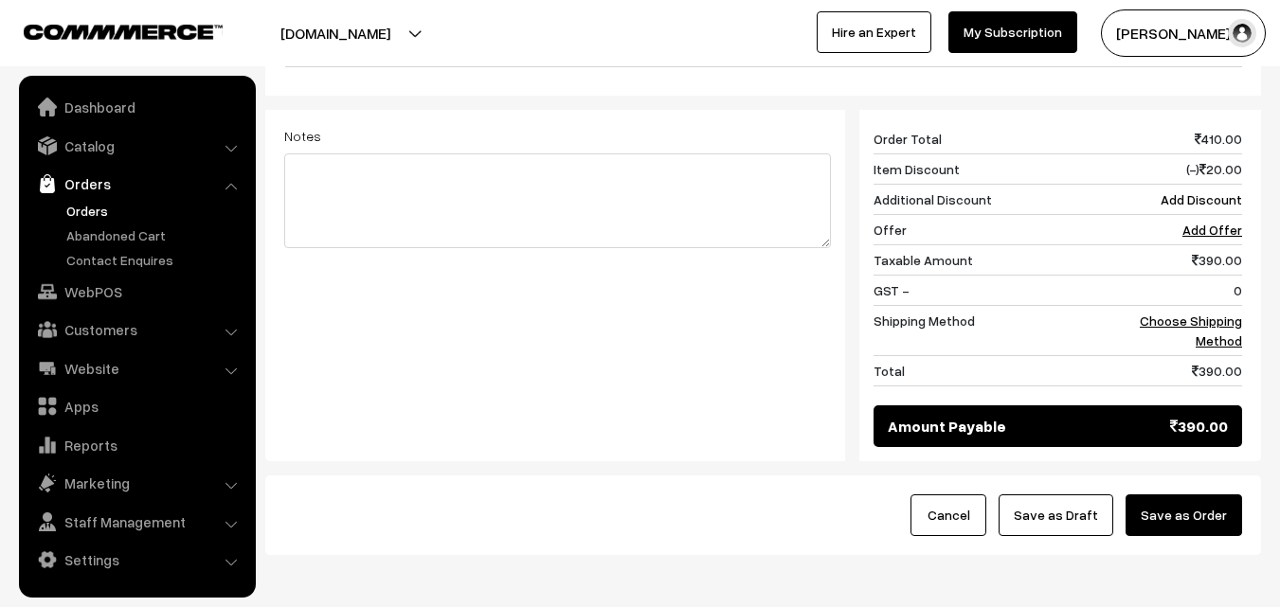
click at [1191, 495] on button "Save as Order" at bounding box center [1184, 516] width 117 height 42
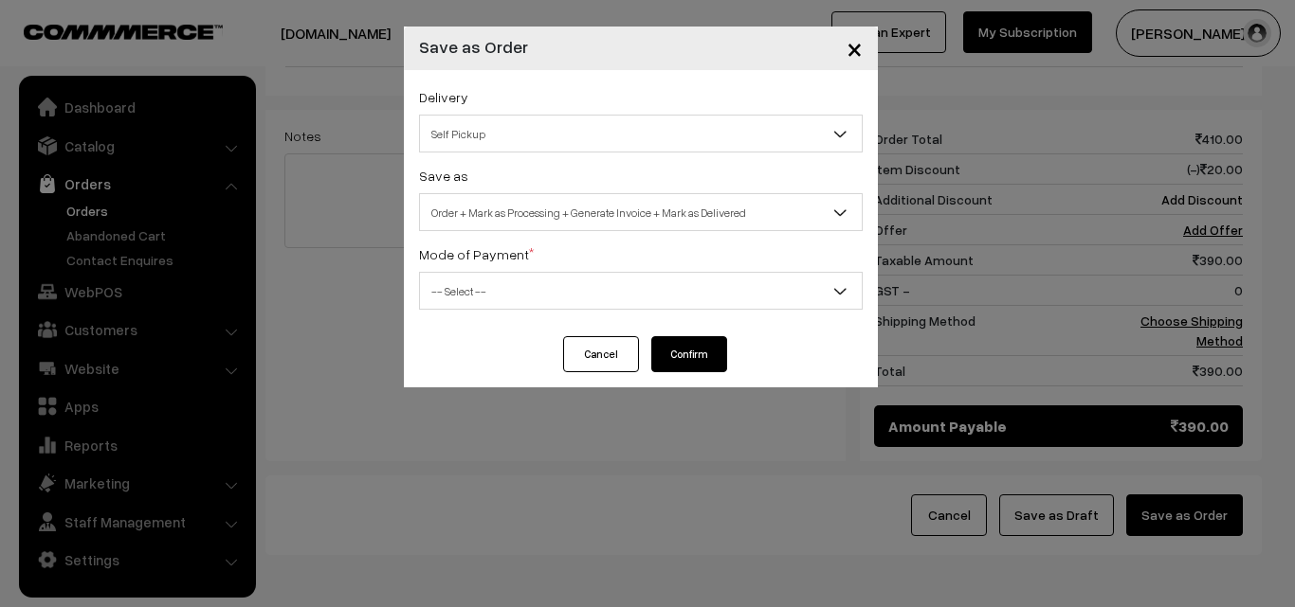
click at [546, 204] on span "Order + Mark as Processing + Generate Invoice + Mark as Delivered" at bounding box center [641, 212] width 442 height 33
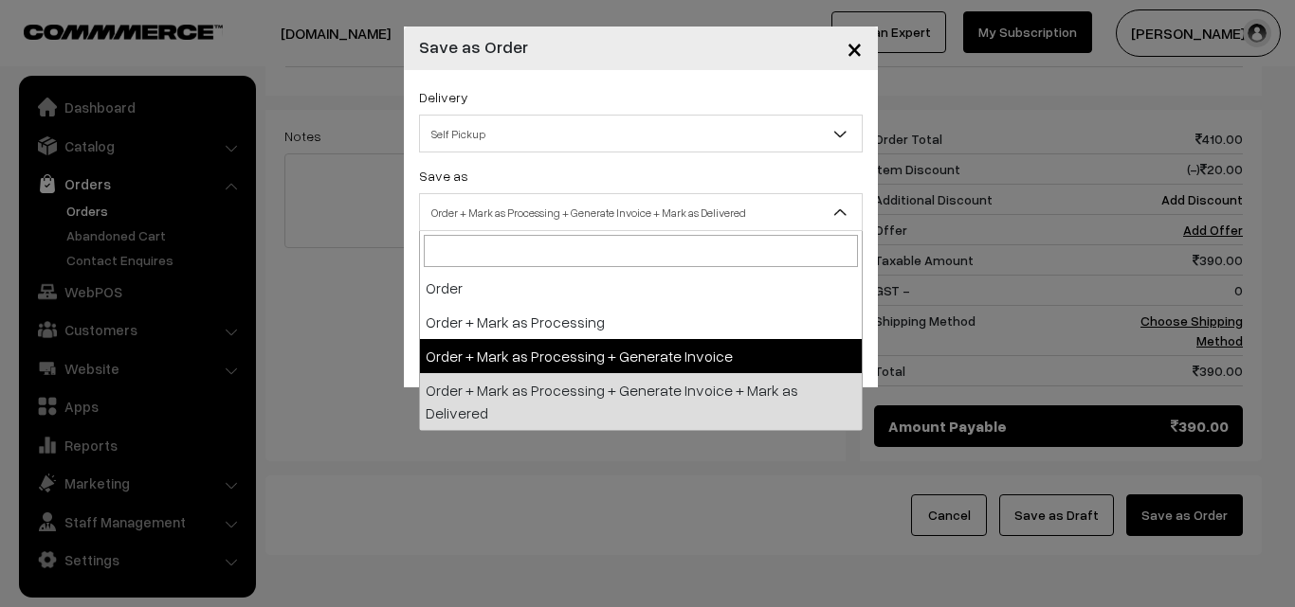
select select "3"
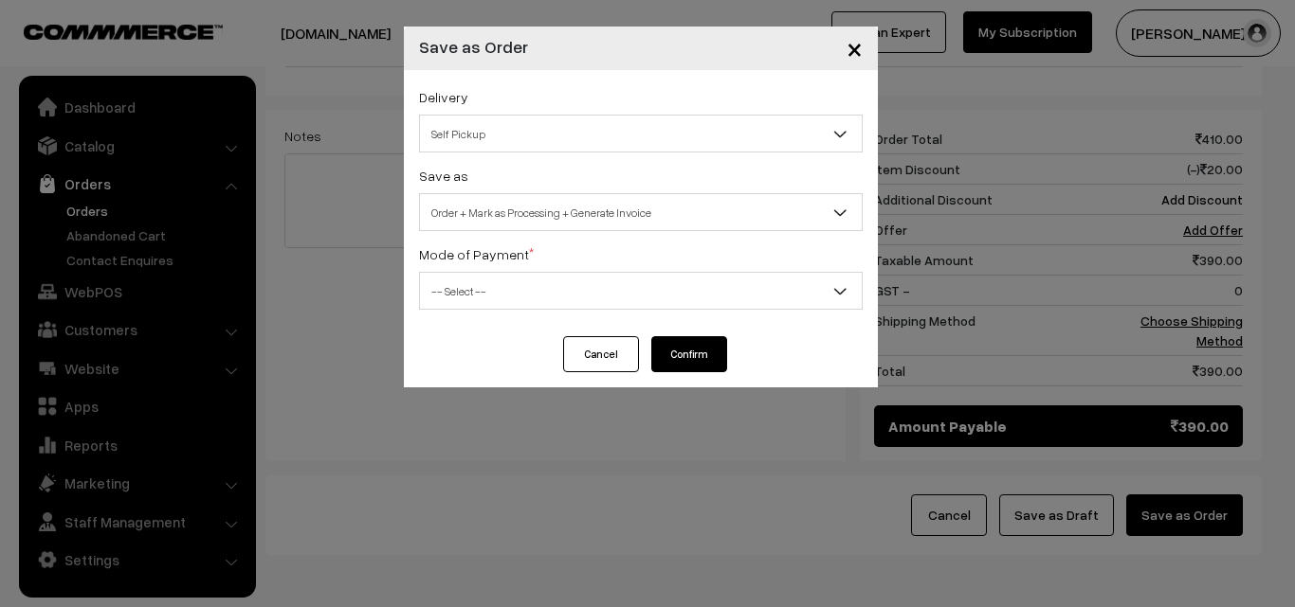
drag, startPoint x: 523, startPoint y: 310, endPoint x: 515, endPoint y: 324, distance: 16.6
click at [524, 310] on div "Delivery Self Pickup Chennai (approximately) (₹200) (1 - 2 Business Hours) Self…" at bounding box center [641, 203] width 474 height 266
click at [476, 308] on span "-- Select --" at bounding box center [641, 291] width 444 height 38
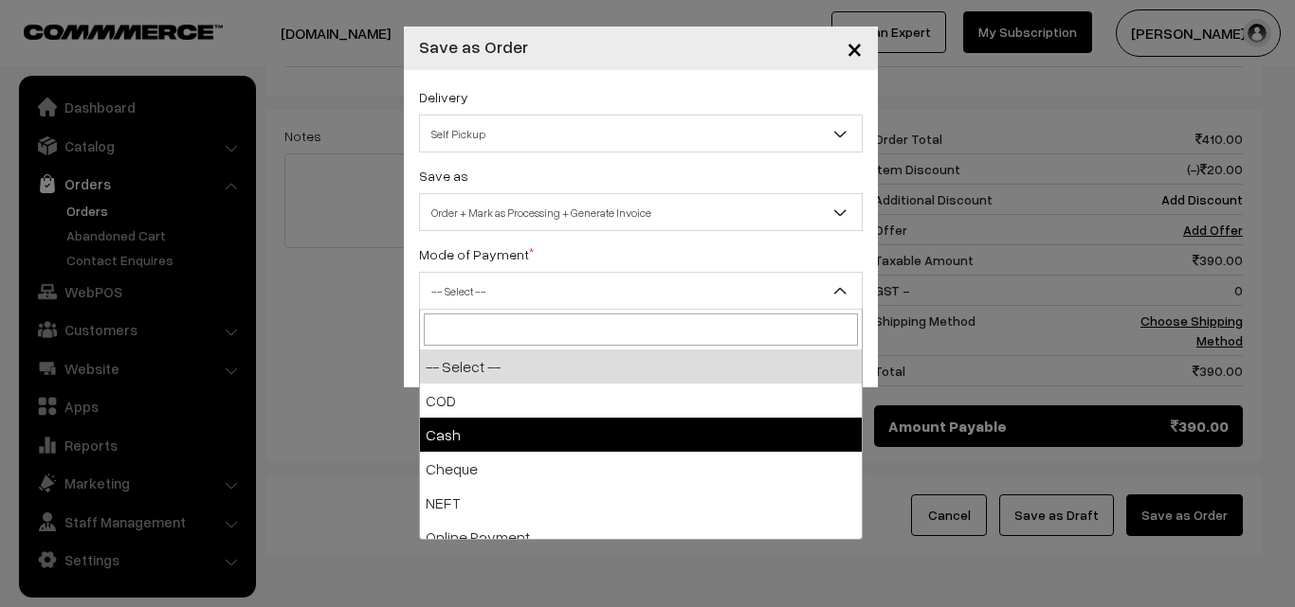
select select "2"
checkbox input "true"
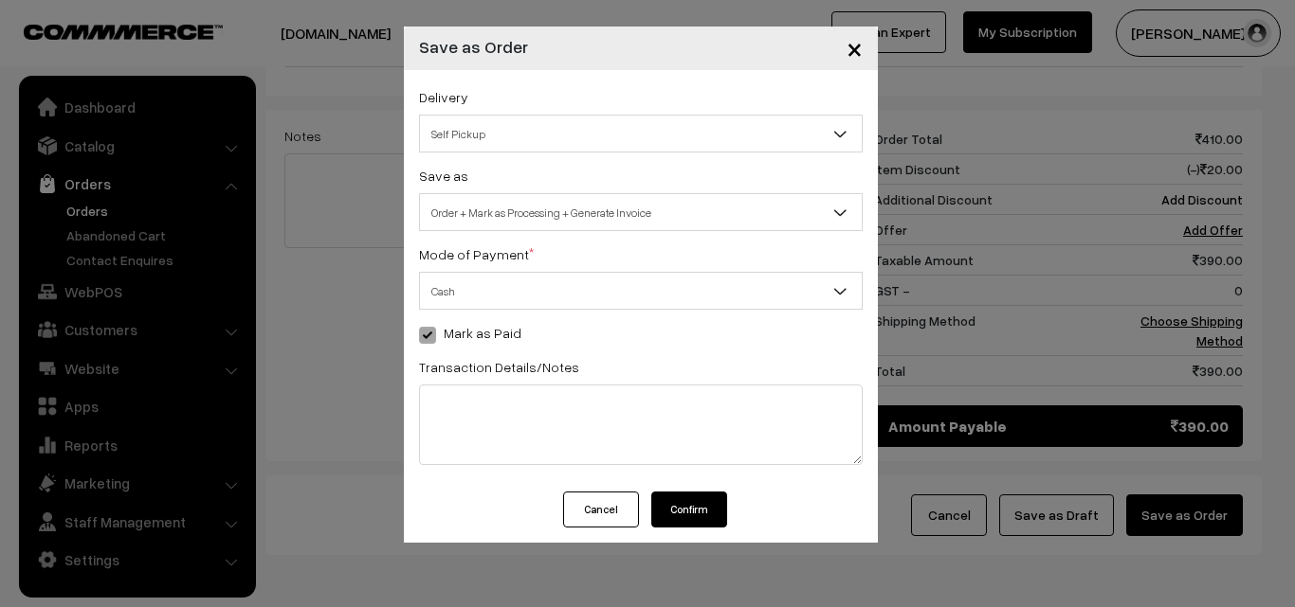
click at [687, 514] on button "Confirm" at bounding box center [689, 510] width 76 height 36
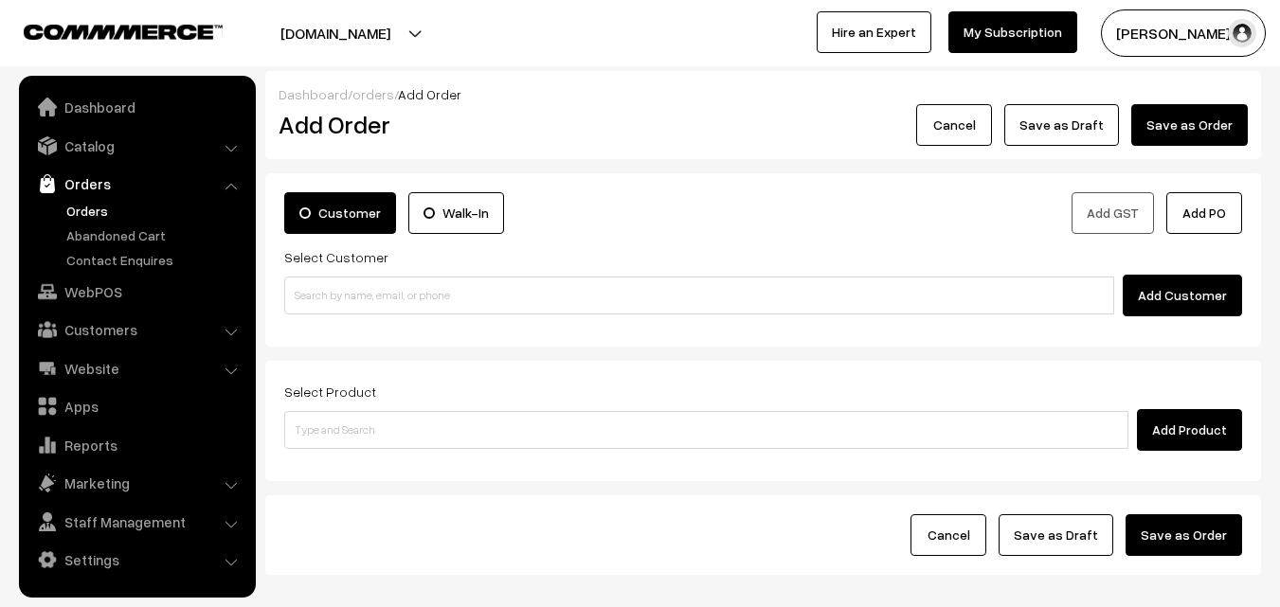
click at [85, 208] on link "Orders" at bounding box center [156, 211] width 188 height 20
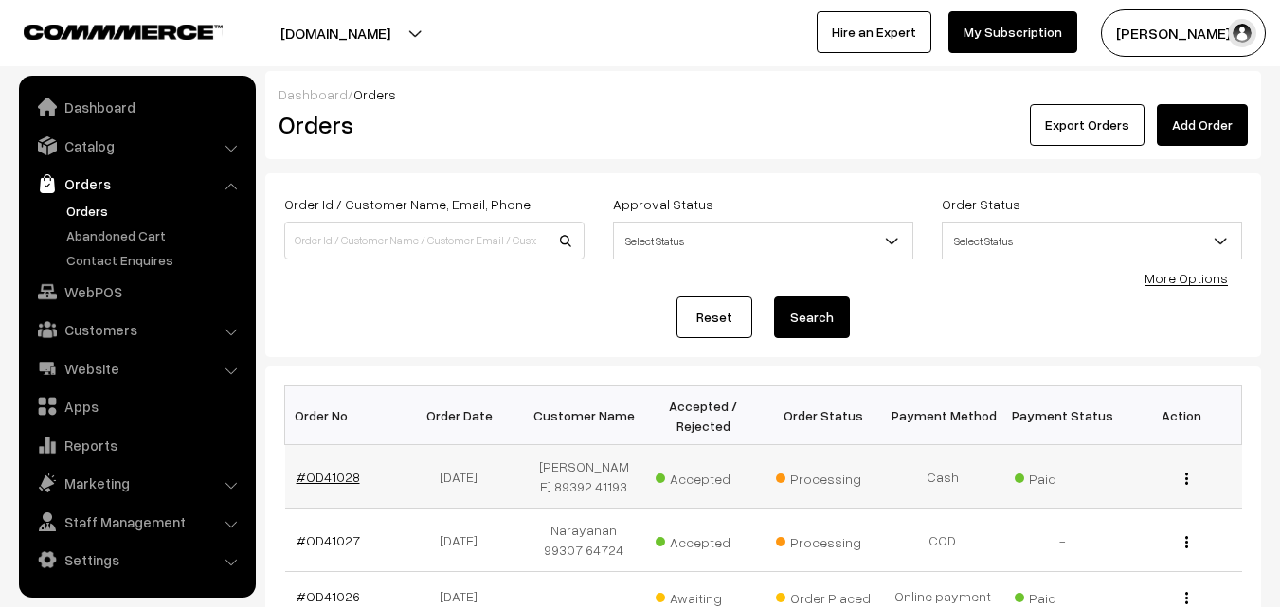
click at [332, 474] on link "#OD41028" at bounding box center [328, 477] width 63 height 16
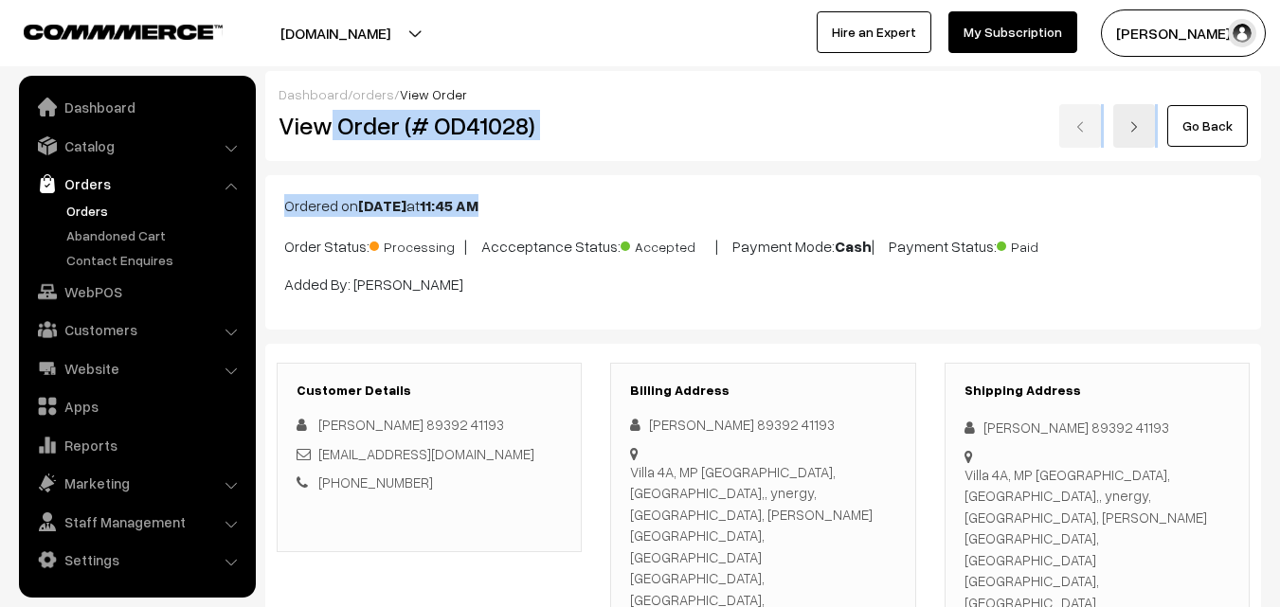
drag, startPoint x: 334, startPoint y: 144, endPoint x: 628, endPoint y: 183, distance: 297.3
copy div "Order (# OD41028) Go Back Ordered on [DATE] 11:45 AM"
click at [584, 129] on div "View Order (# OD41028)" at bounding box center [430, 126] width 333 height 44
copy h2 "Order (# OD41028)"
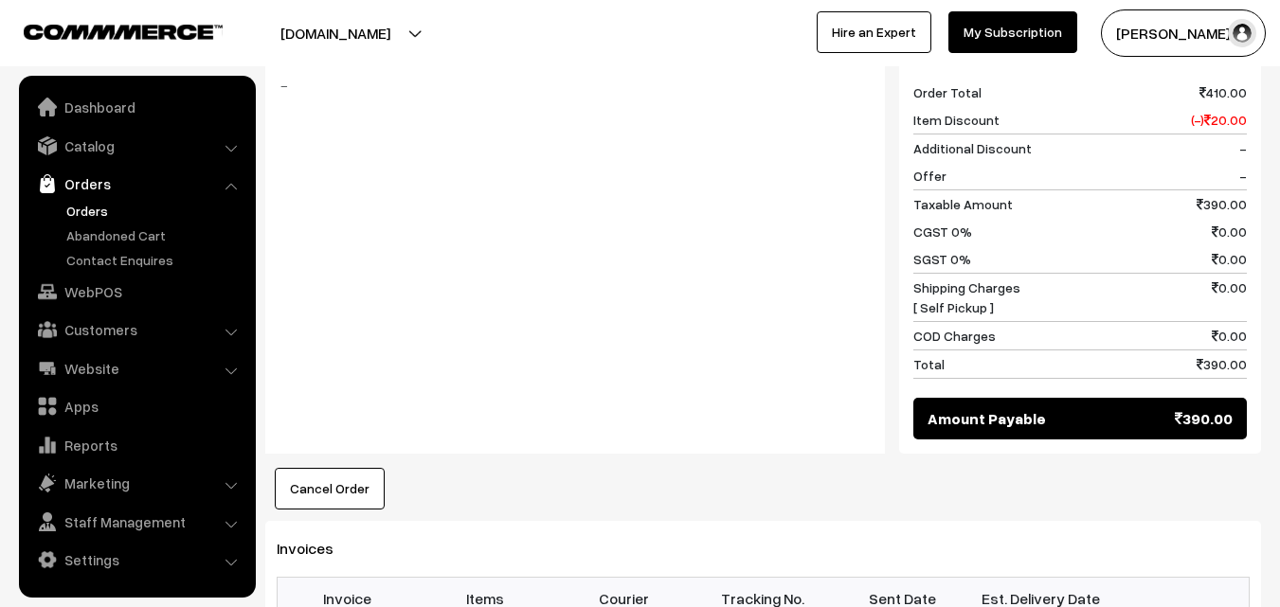
scroll to position [1137, 0]
click at [909, 541] on h3 "Invoices" at bounding box center [763, 550] width 973 height 18
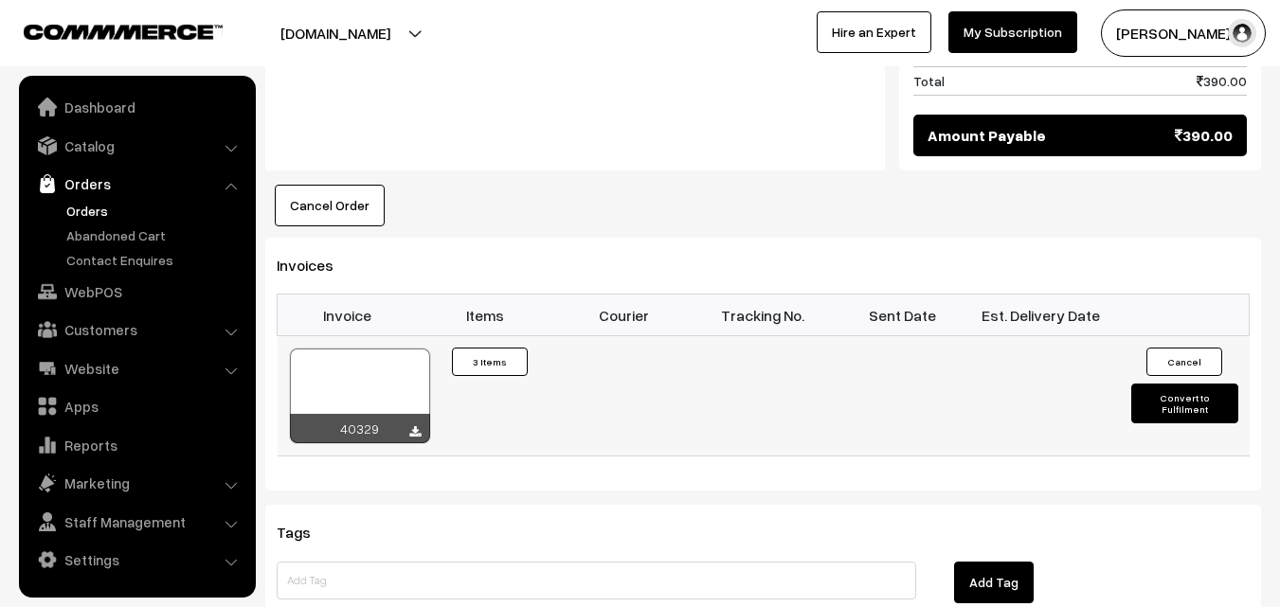
click at [365, 349] on div at bounding box center [360, 396] width 140 height 95
click at [385, 349] on div at bounding box center [360, 396] width 140 height 95
click at [100, 277] on link "WebPOS" at bounding box center [137, 292] width 226 height 34
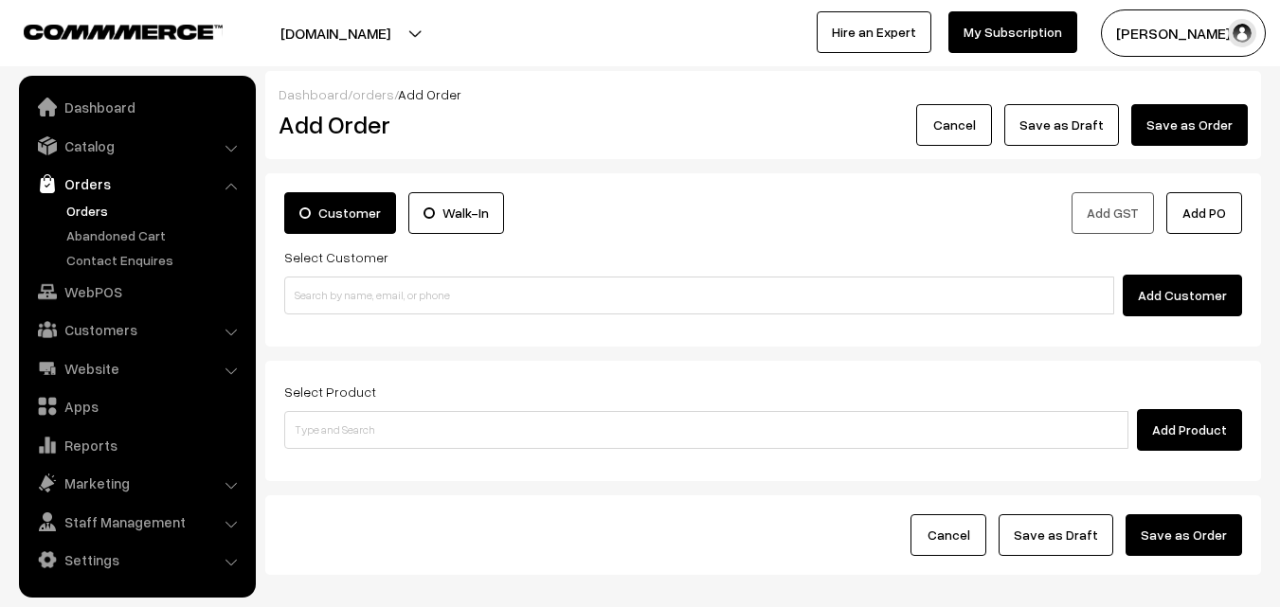
click at [418, 303] on input at bounding box center [699, 296] width 830 height 38
click at [418, 301] on input at bounding box center [699, 296] width 830 height 38
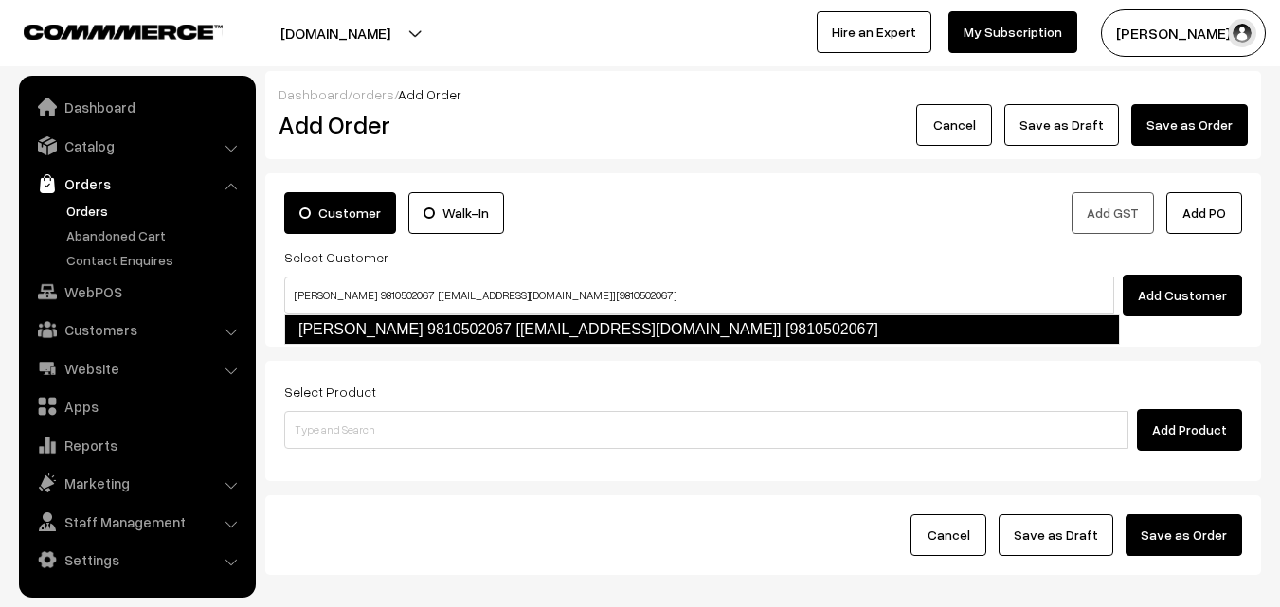
type input "[PERSON_NAME] 9810502067 [[EMAIL_ADDRESS][DOMAIN_NAME]] [9810502067]"
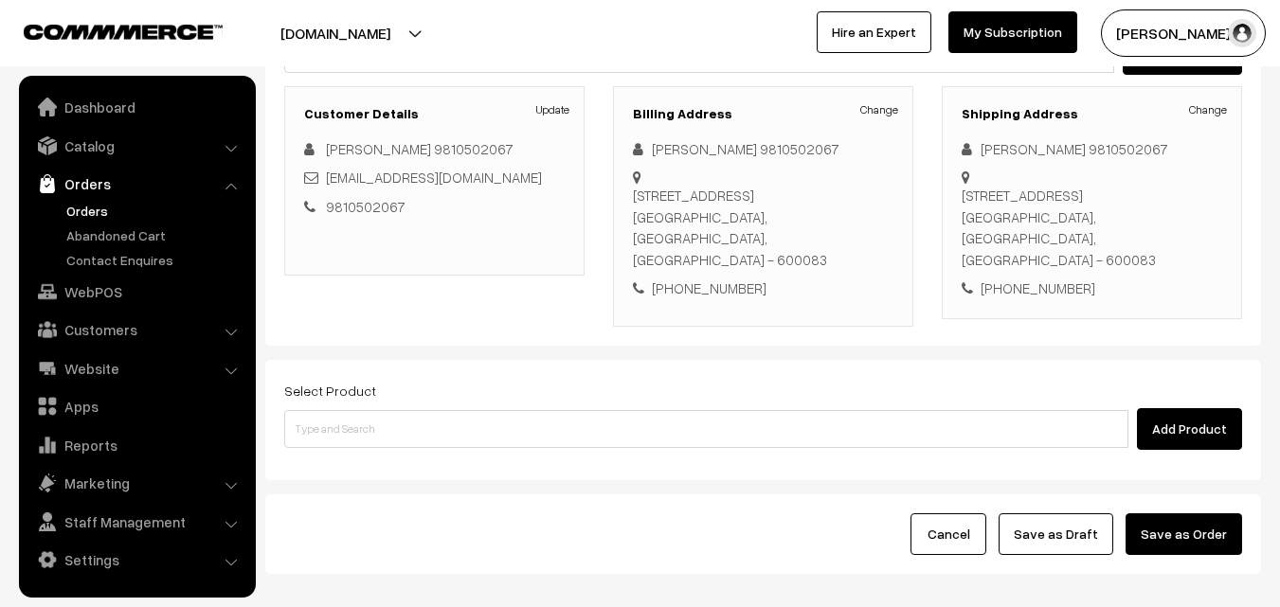
scroll to position [251, 0]
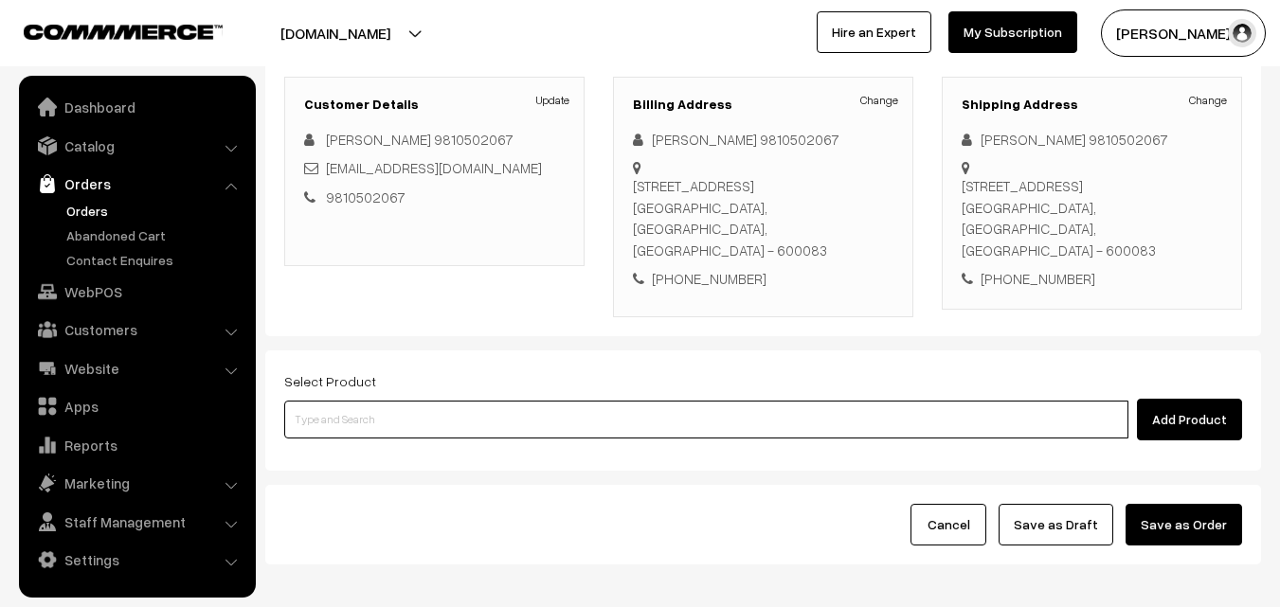
click at [480, 403] on input at bounding box center [706, 420] width 844 height 38
type input "20th Dr Chapathi (3)"
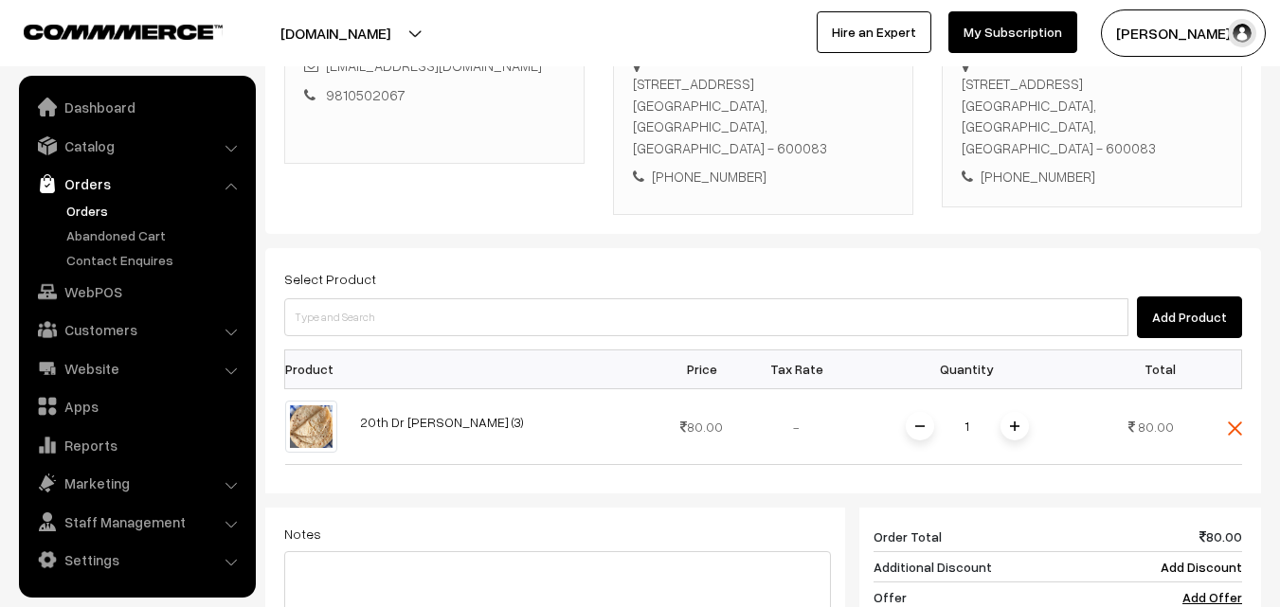
scroll to position [807, 0]
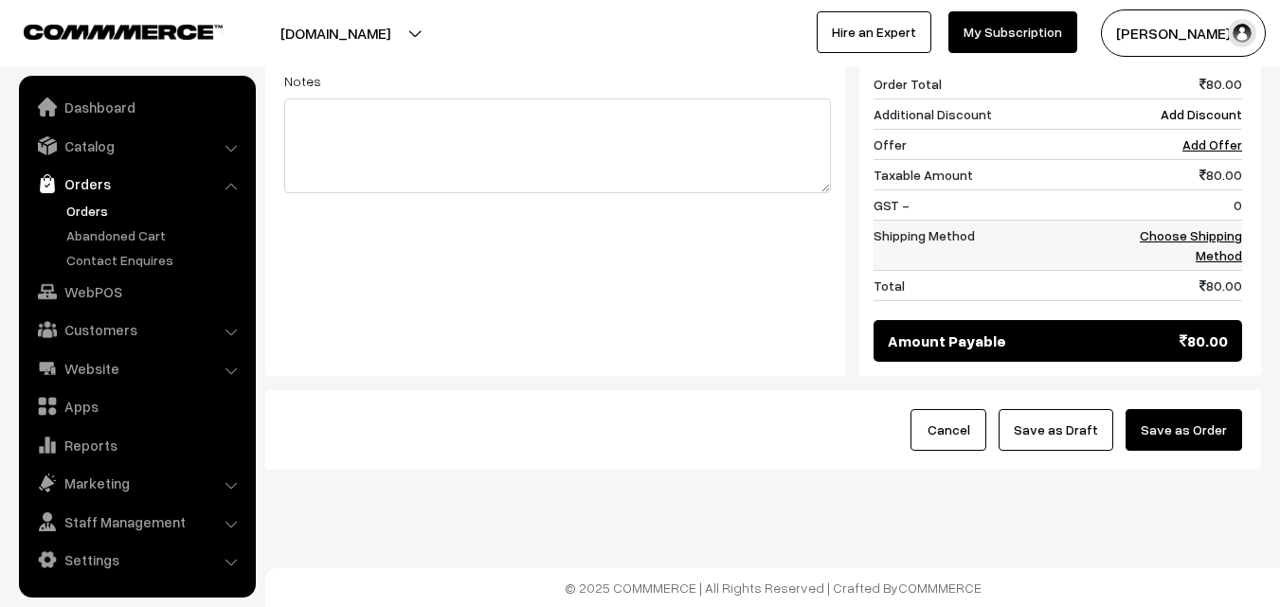
click at [1198, 236] on link "Choose Shipping Method" at bounding box center [1191, 245] width 102 height 36
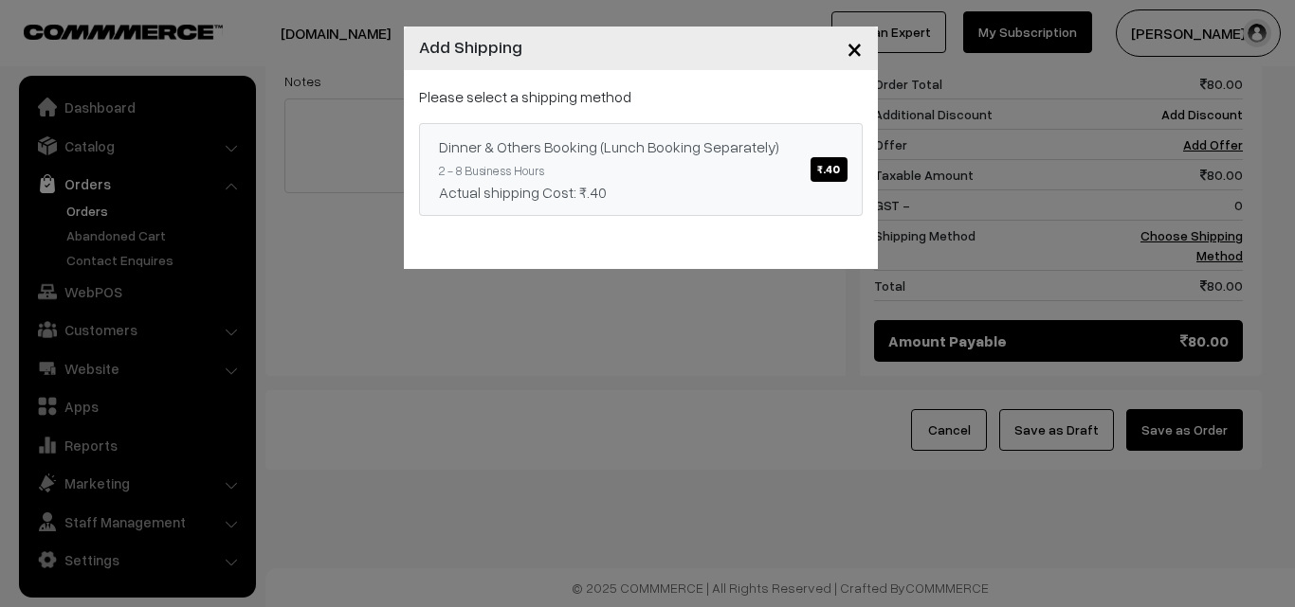
click at [696, 154] on link "Dinner & Others Booking (Lunch Booking Separately) ₹.40 2 - 8 Business Hours Ac…" at bounding box center [641, 169] width 444 height 93
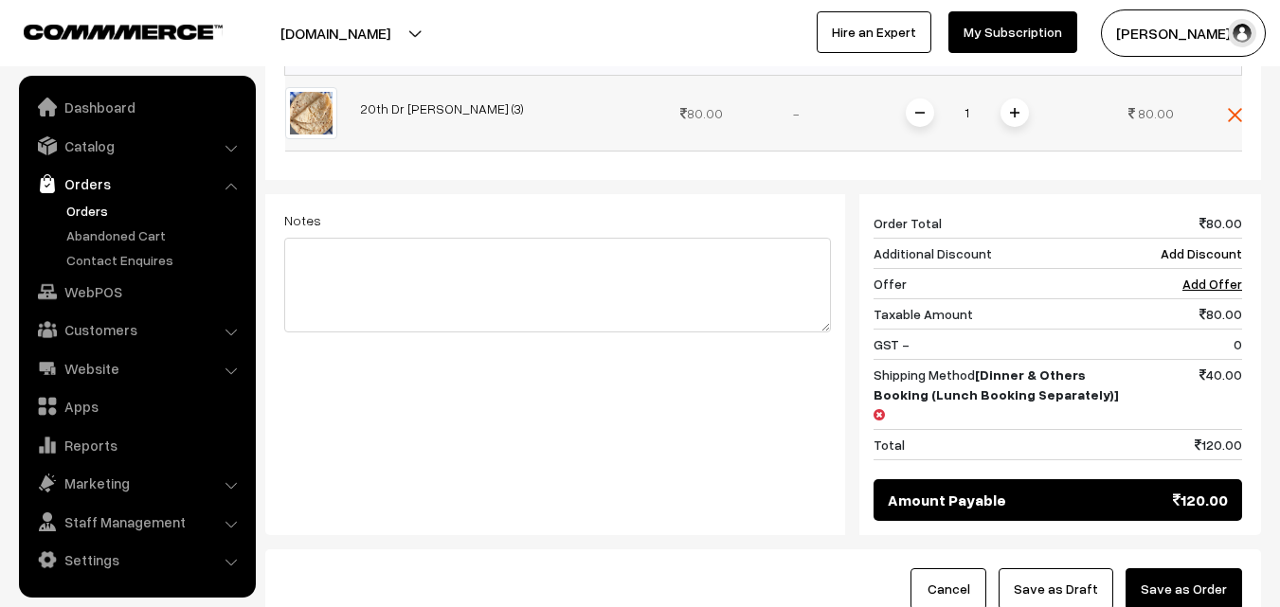
scroll to position [522, 0]
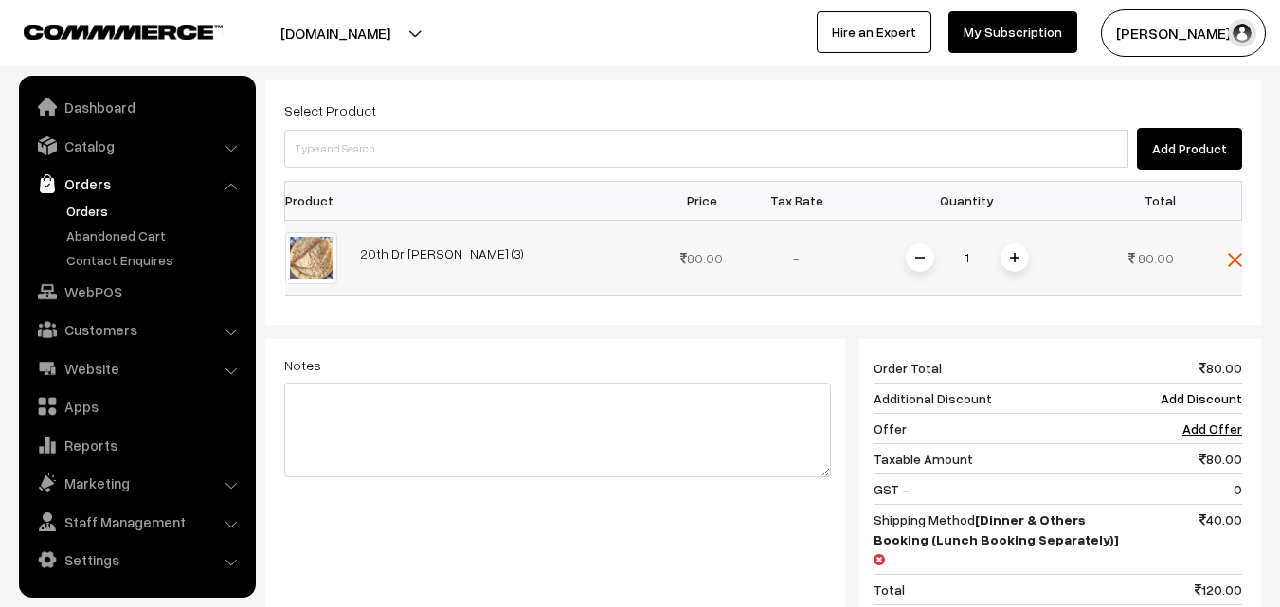
click at [1024, 262] on span at bounding box center [1015, 258] width 28 height 28
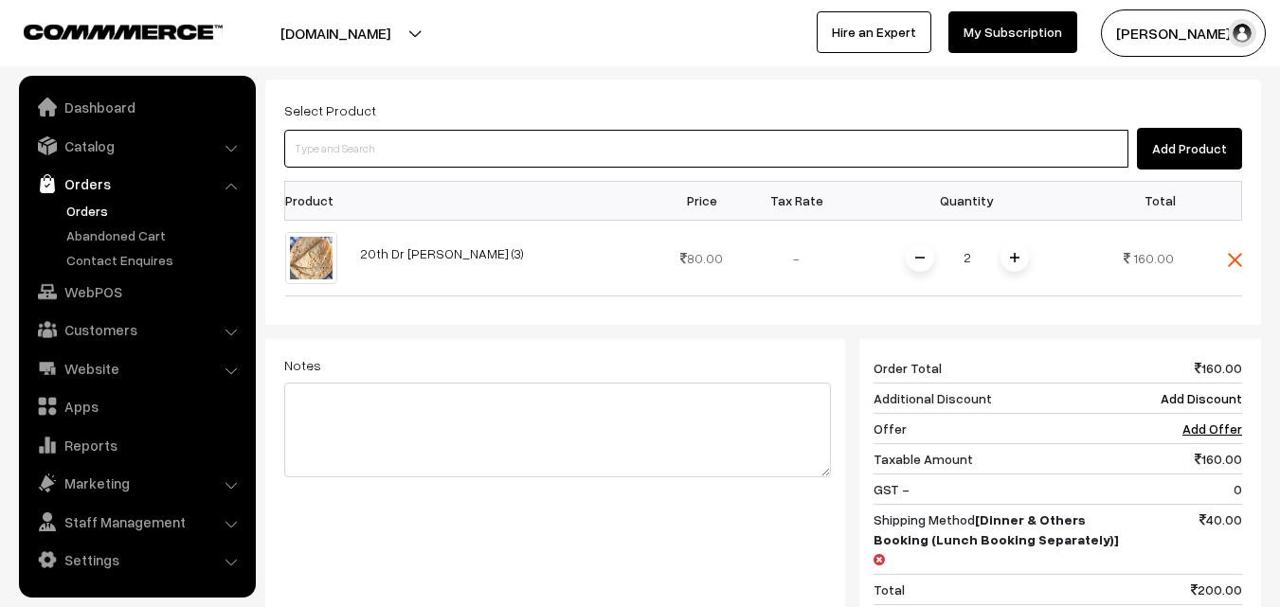
click at [866, 163] on input at bounding box center [706, 149] width 844 height 38
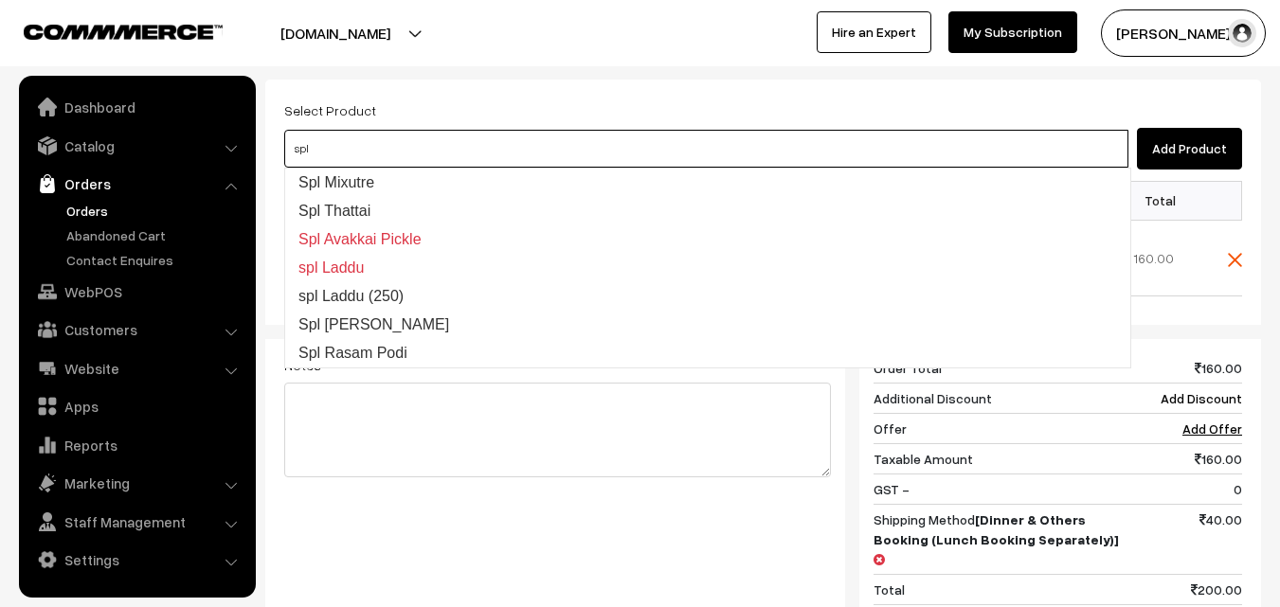
type input "Spl Mixutre"
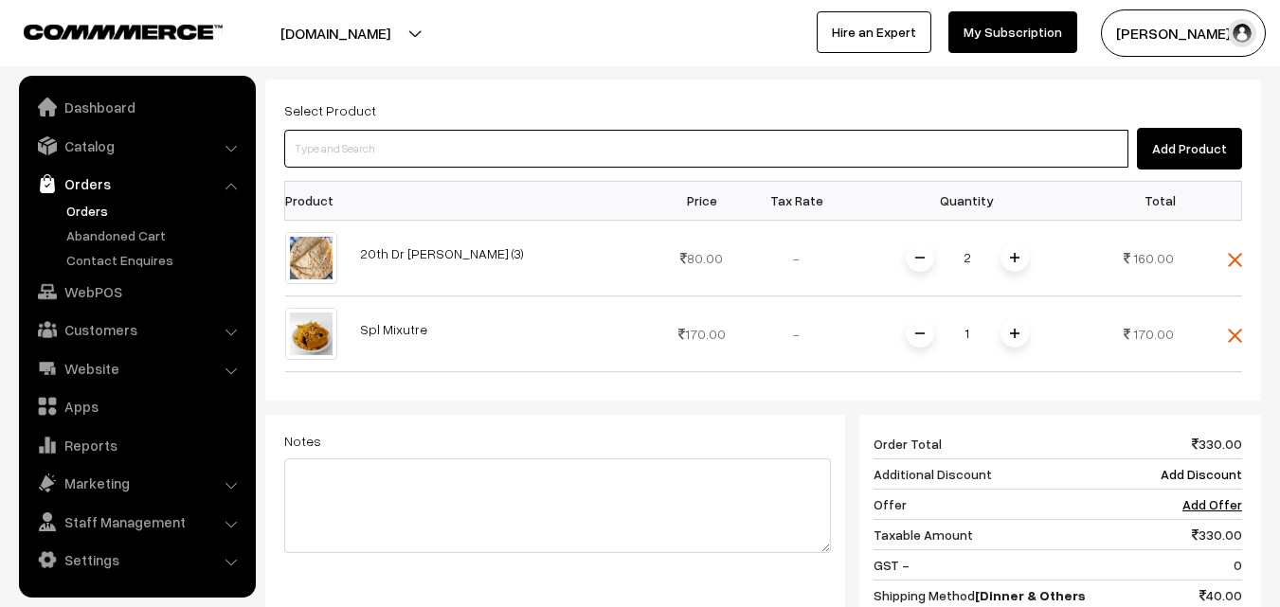
click at [815, 162] on input at bounding box center [706, 149] width 844 height 38
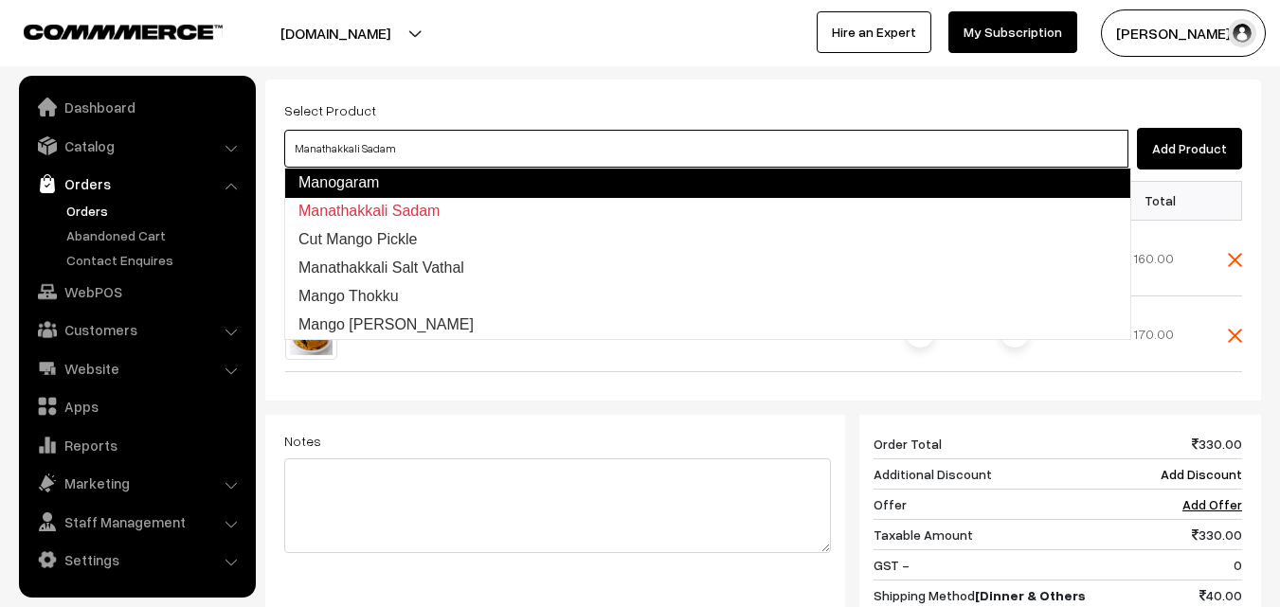
type input "Cut Mango Pickle"
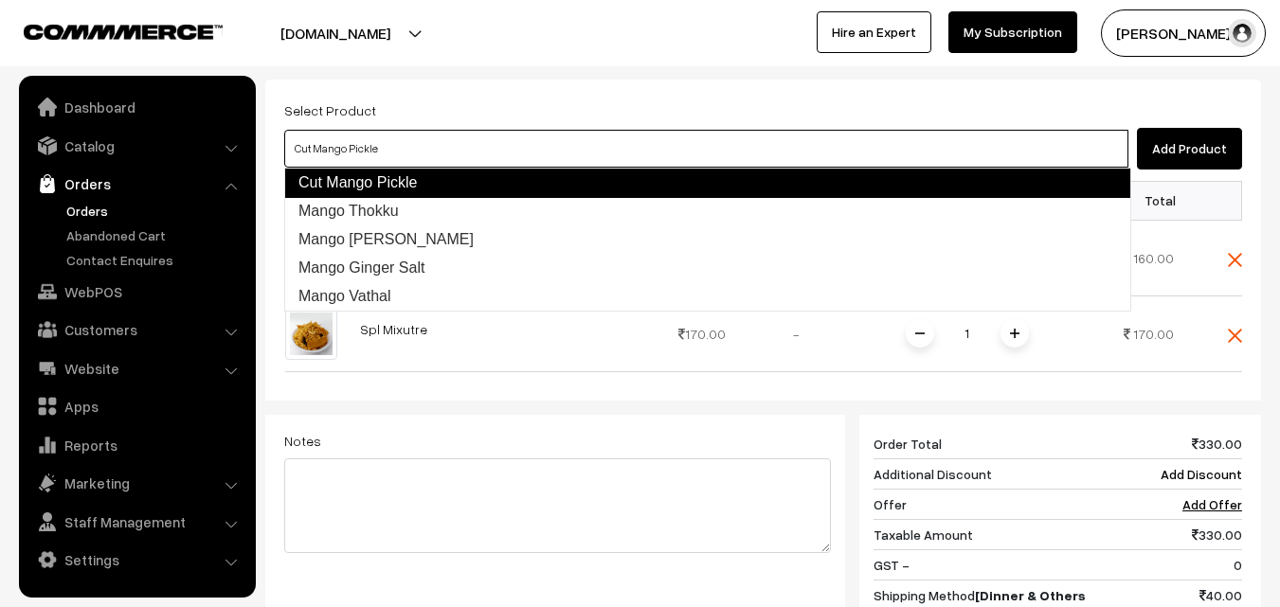
type input "Mango Thokku"
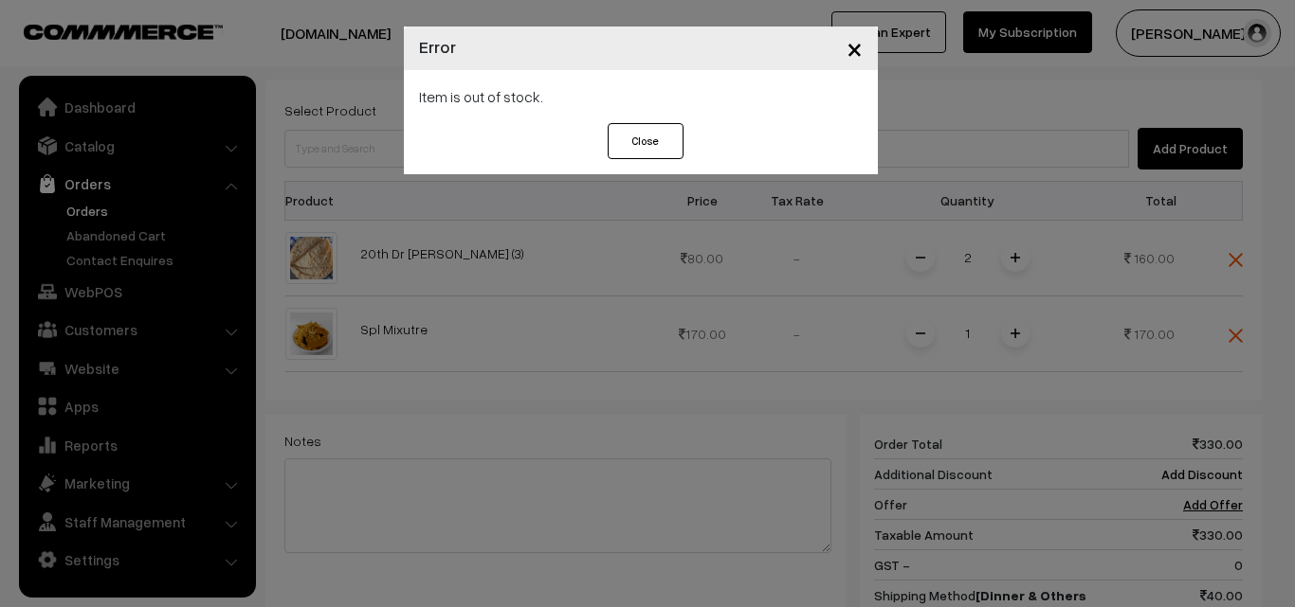
click at [624, 141] on button "Close" at bounding box center [645, 141] width 76 height 36
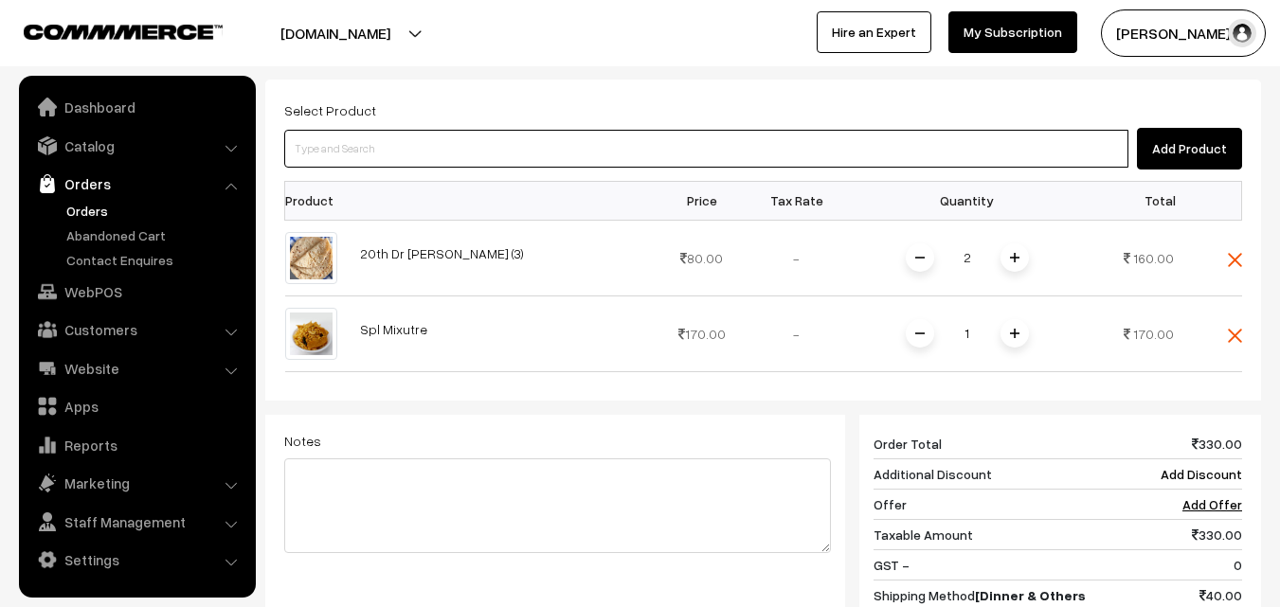
click at [414, 143] on input at bounding box center [706, 149] width 844 height 38
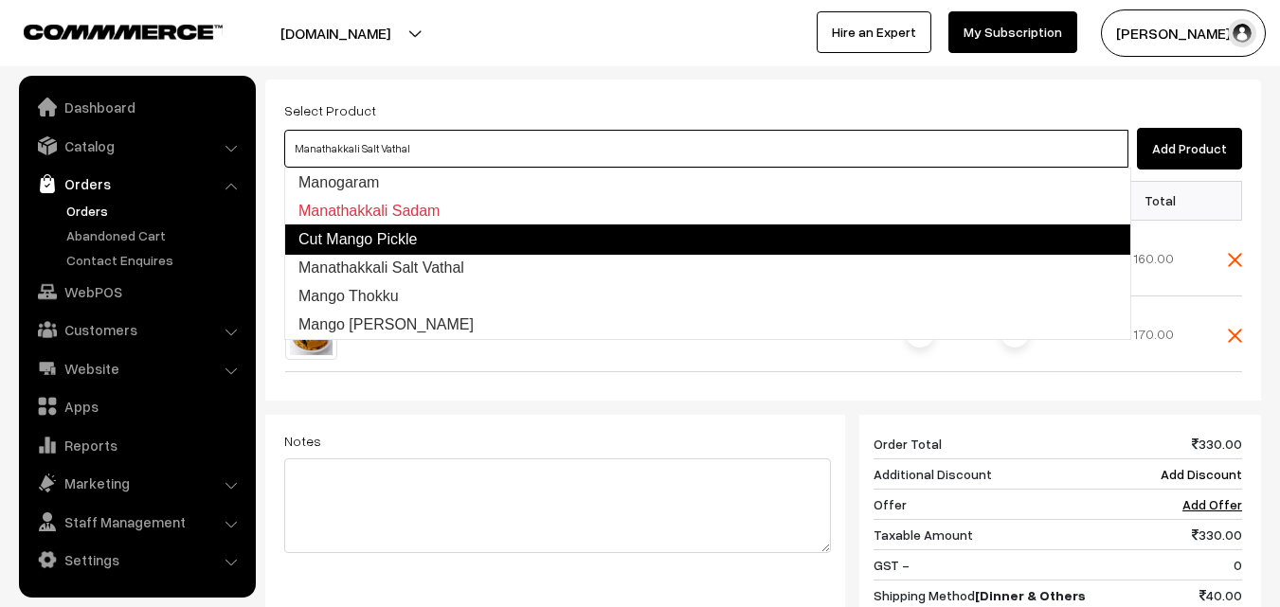
type input "Mango Thokku"
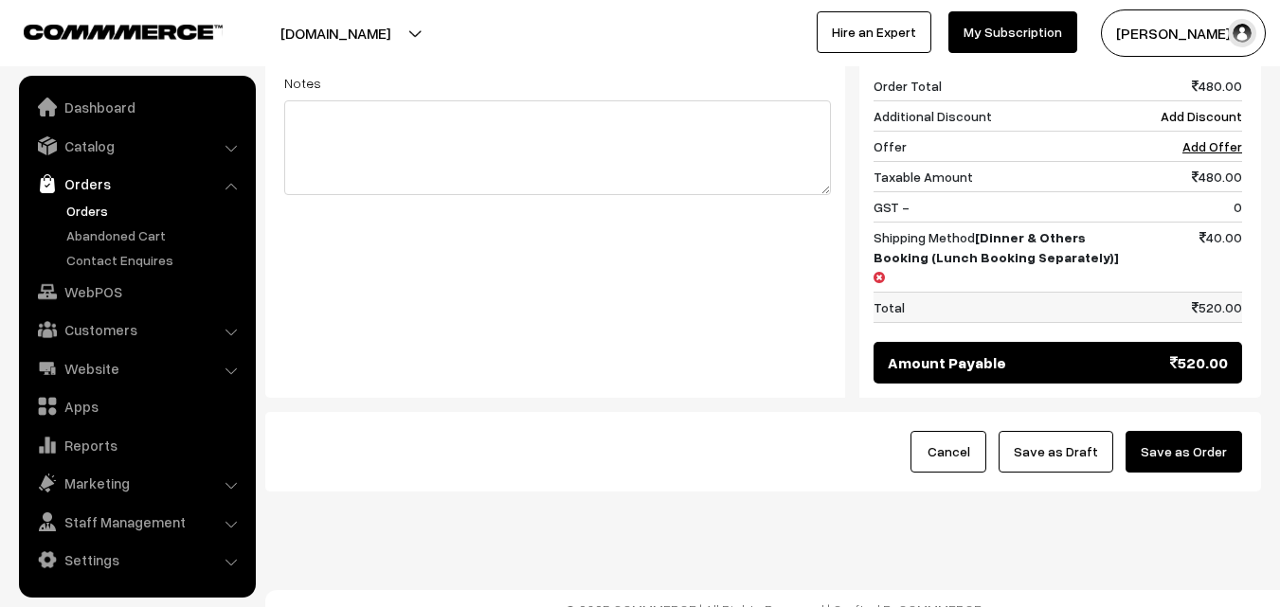
scroll to position [958, 0]
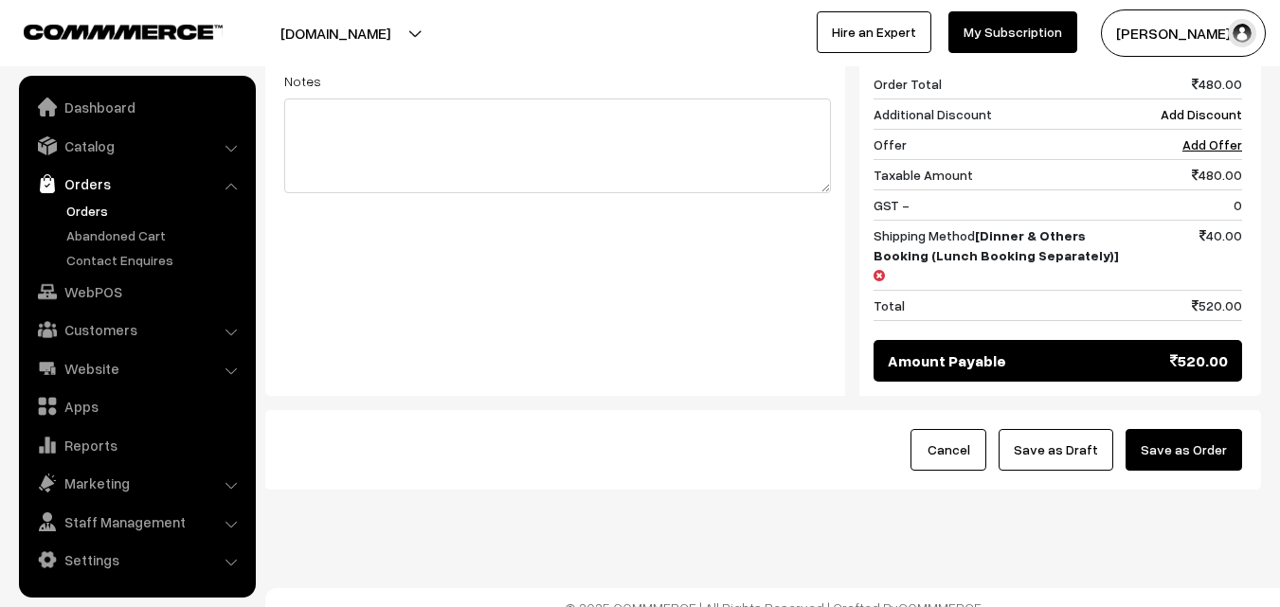
click at [1078, 429] on button "Save as Draft" at bounding box center [1056, 450] width 115 height 42
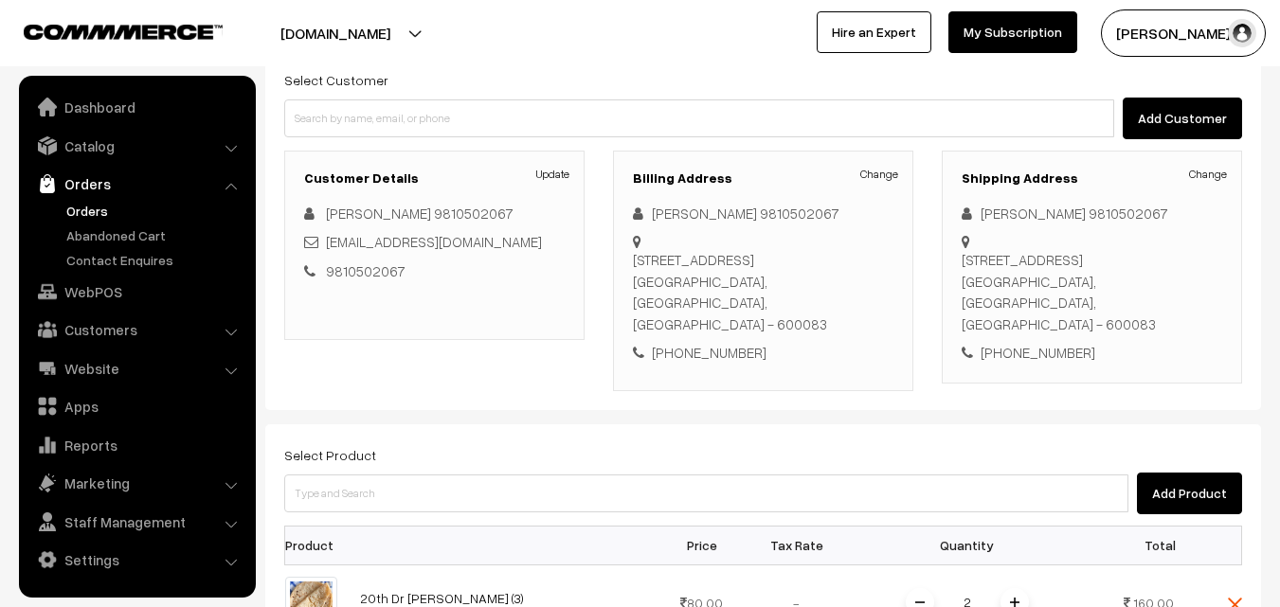
scroll to position [105, 0]
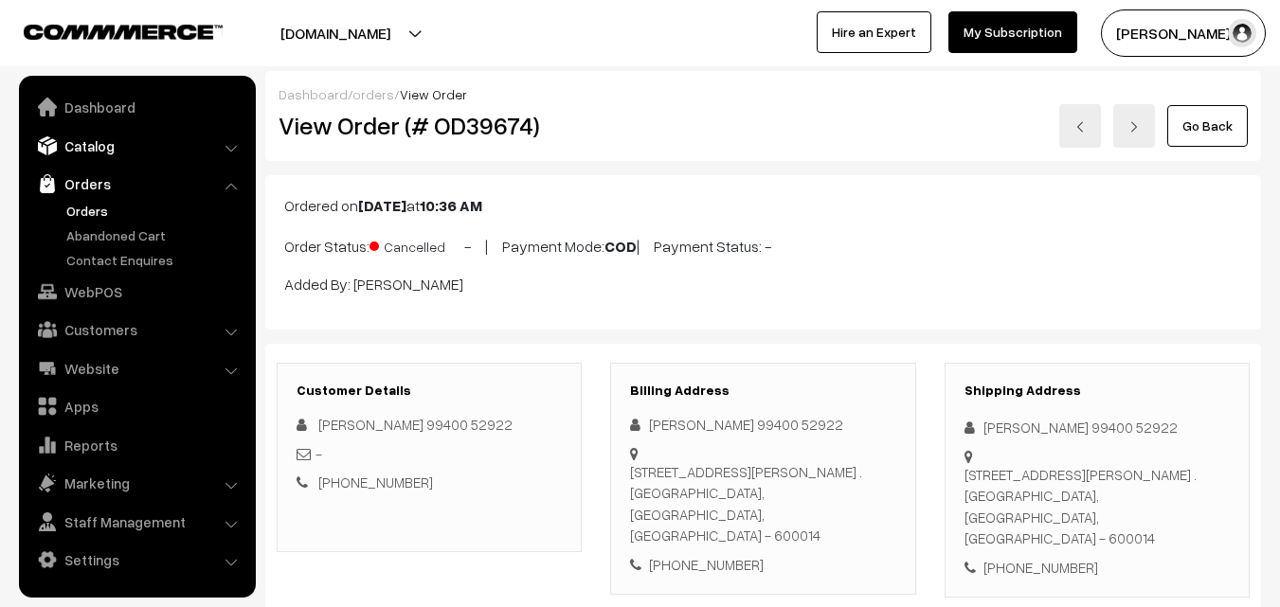
click at [105, 145] on link "Catalog" at bounding box center [137, 146] width 226 height 34
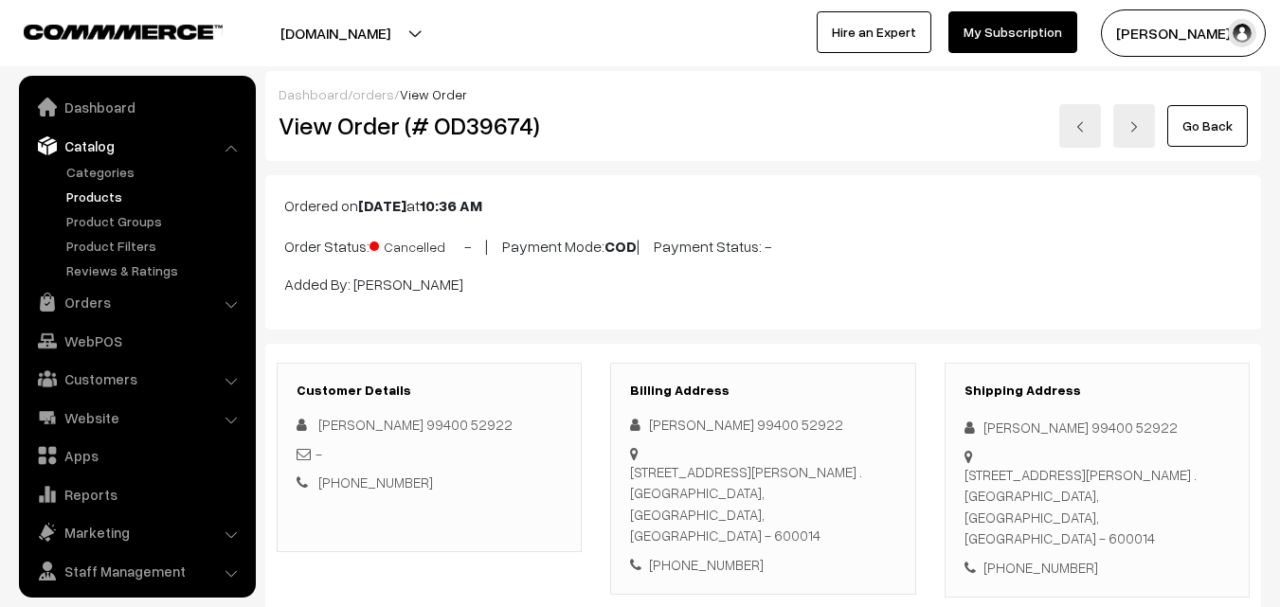
click at [102, 196] on link "Products" at bounding box center [156, 197] width 188 height 20
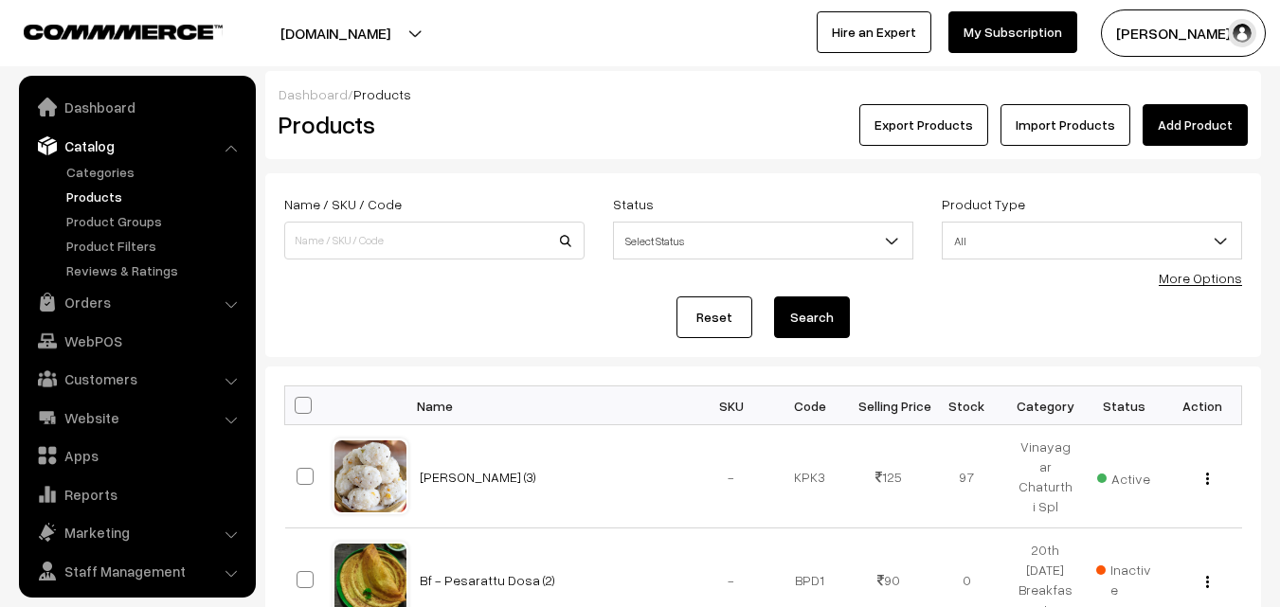
scroll to position [47, 0]
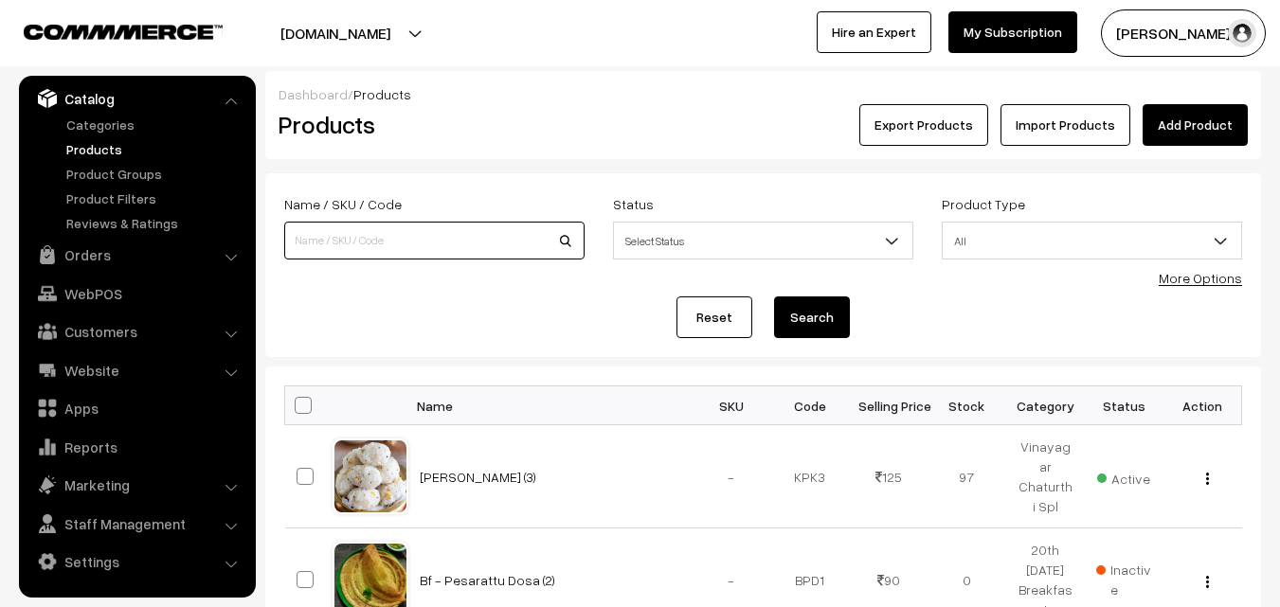
click at [389, 243] on input at bounding box center [434, 241] width 300 height 38
type input "mango t"
click at [774, 297] on button "Search" at bounding box center [812, 318] width 76 height 42
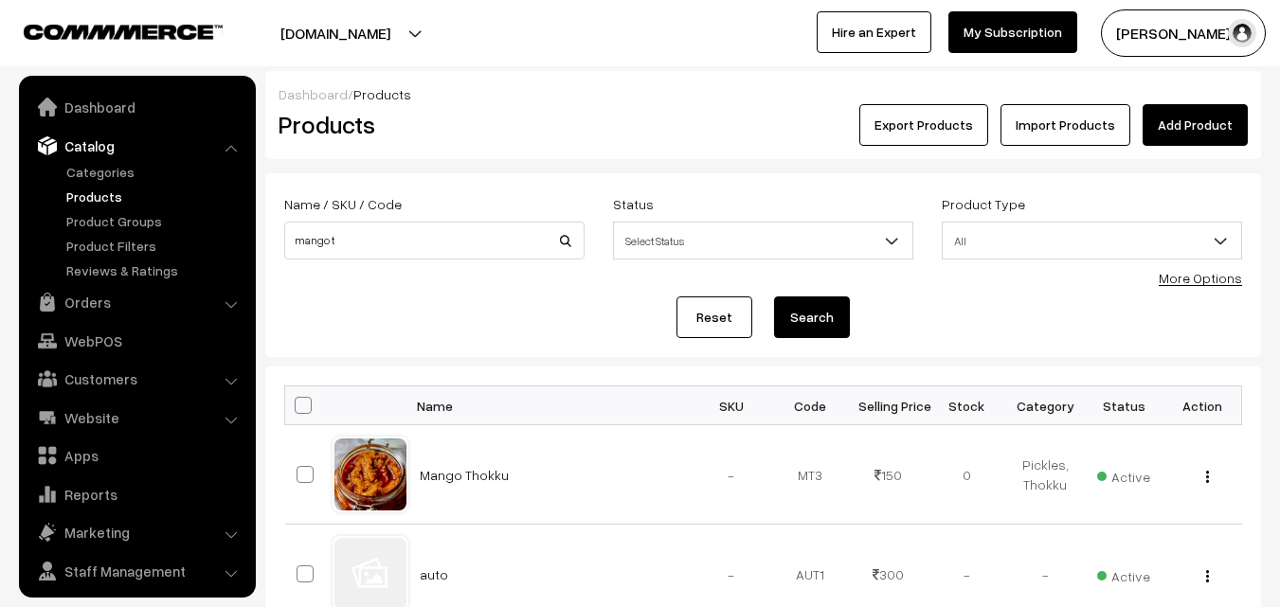
scroll to position [47, 0]
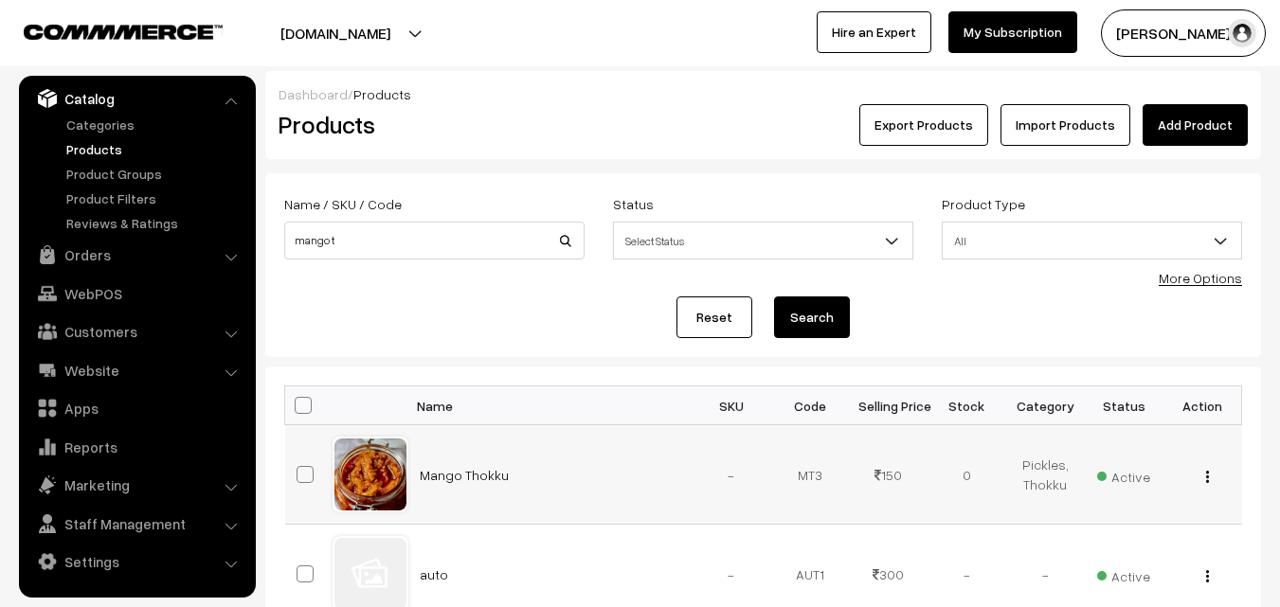
click at [1209, 477] on button "button" at bounding box center [1207, 476] width 5 height 15
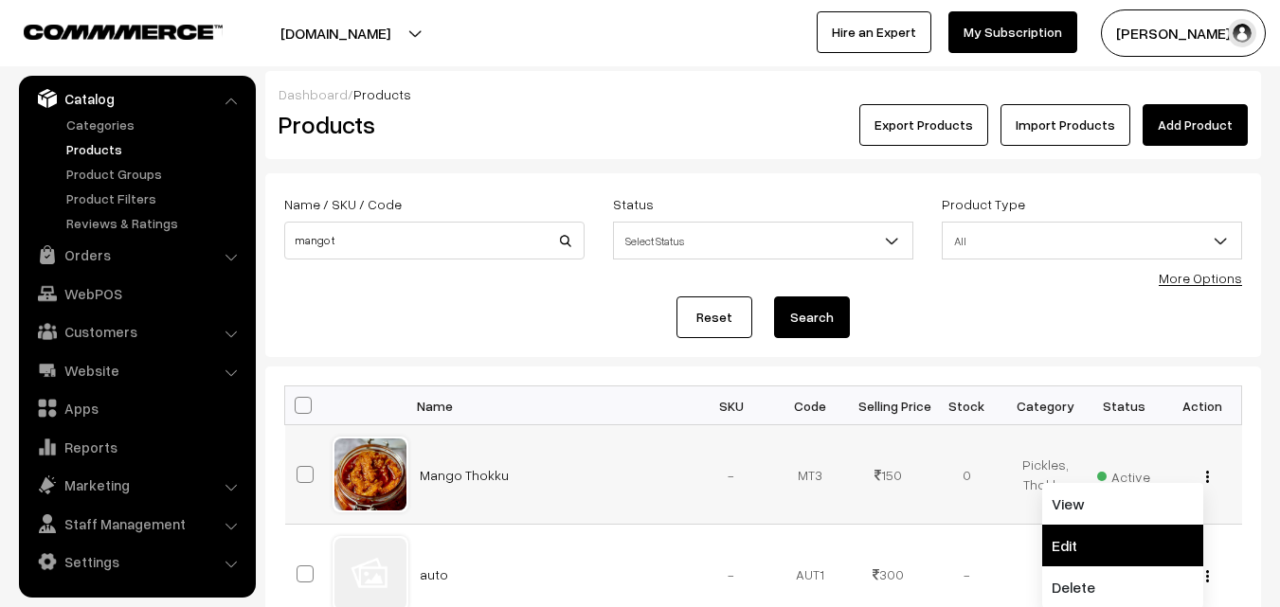
click at [1178, 543] on link "Edit" at bounding box center [1122, 546] width 161 height 42
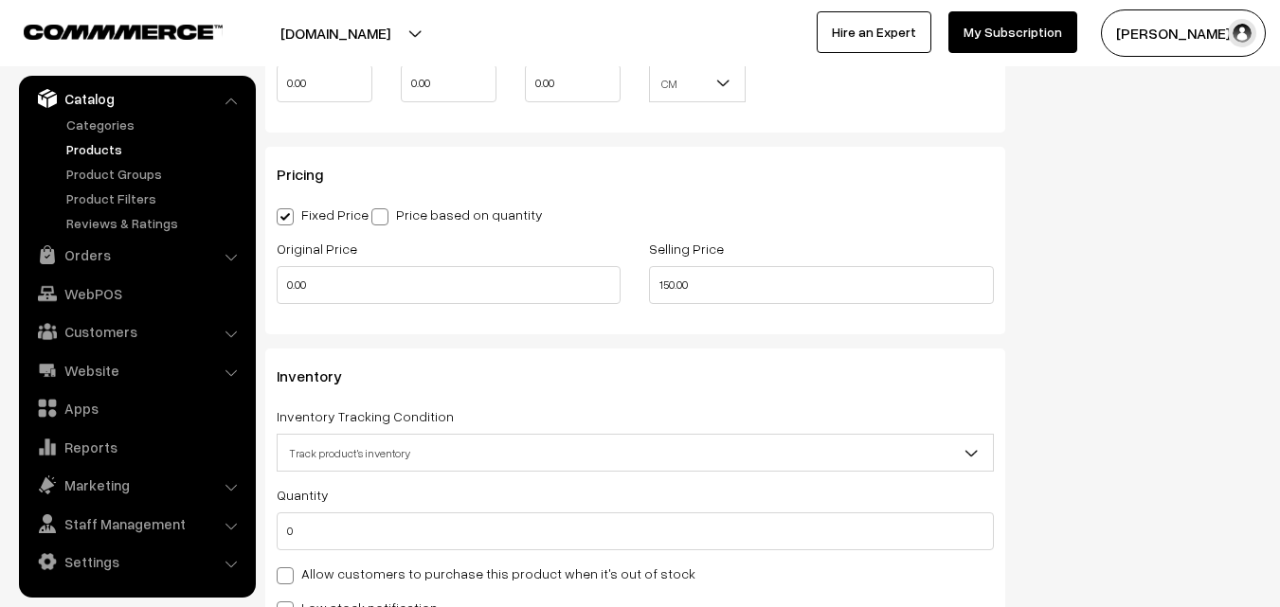
scroll to position [1706, 0]
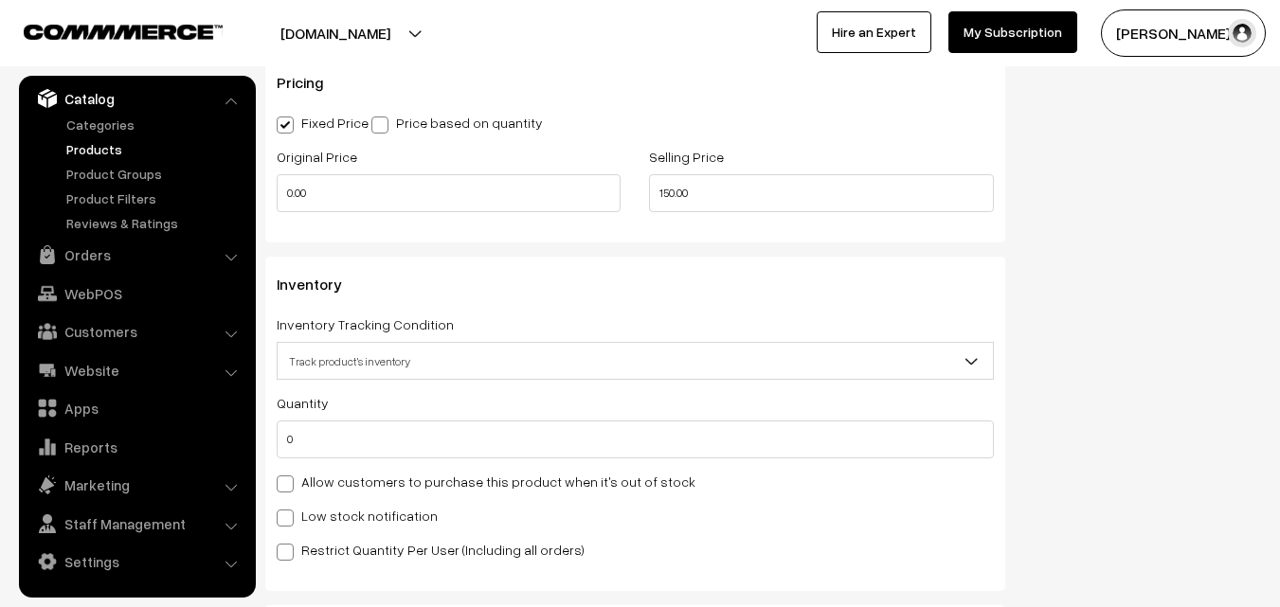
click at [322, 482] on label "Allow customers to purchase this product when it's out of stock" at bounding box center [486, 482] width 419 height 20
click at [289, 482] on input "Allow customers to purchase this product when it's out of stock" at bounding box center [283, 481] width 12 height 12
checkbox input "true"
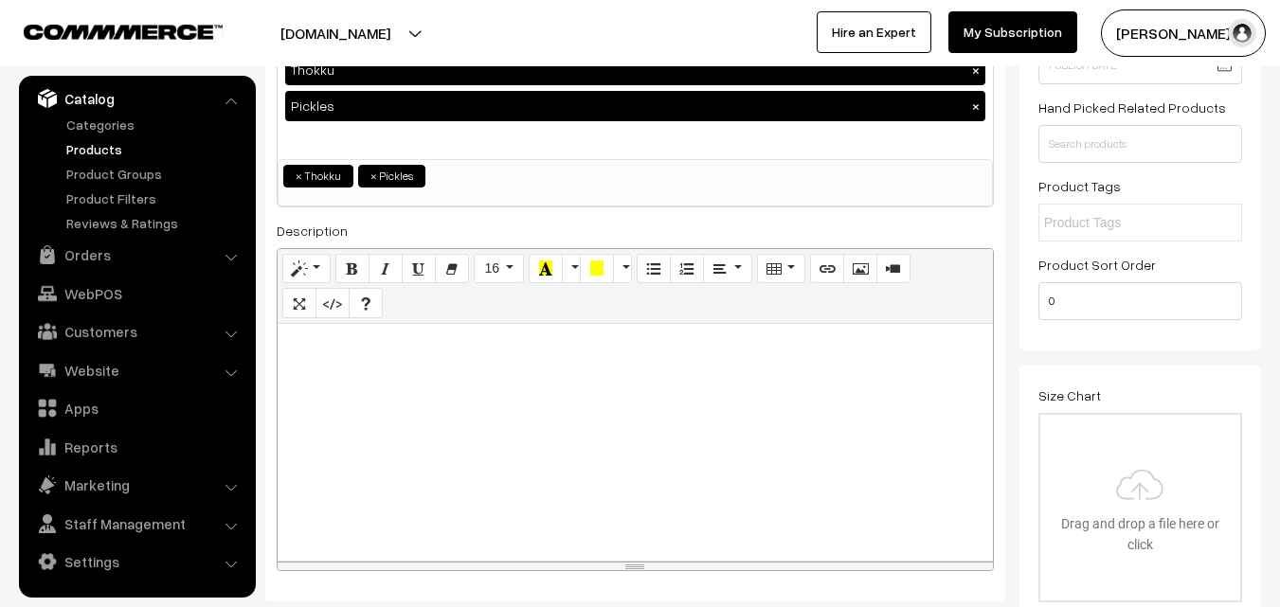
scroll to position [0, 0]
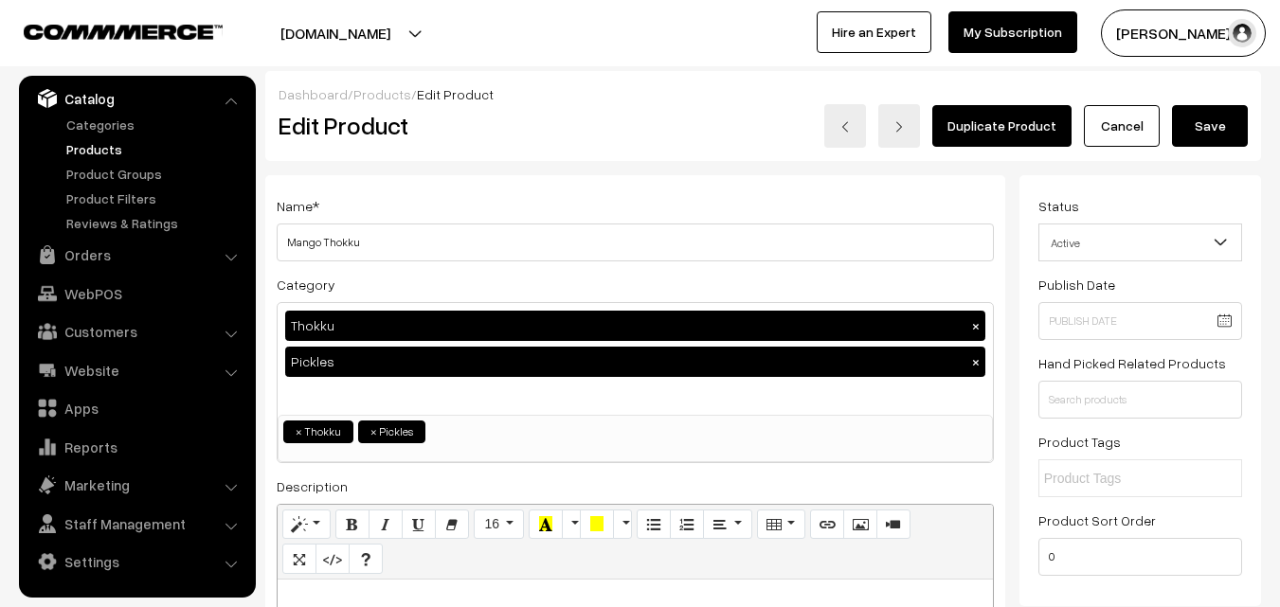
click at [1214, 118] on button "Save" at bounding box center [1210, 126] width 76 height 42
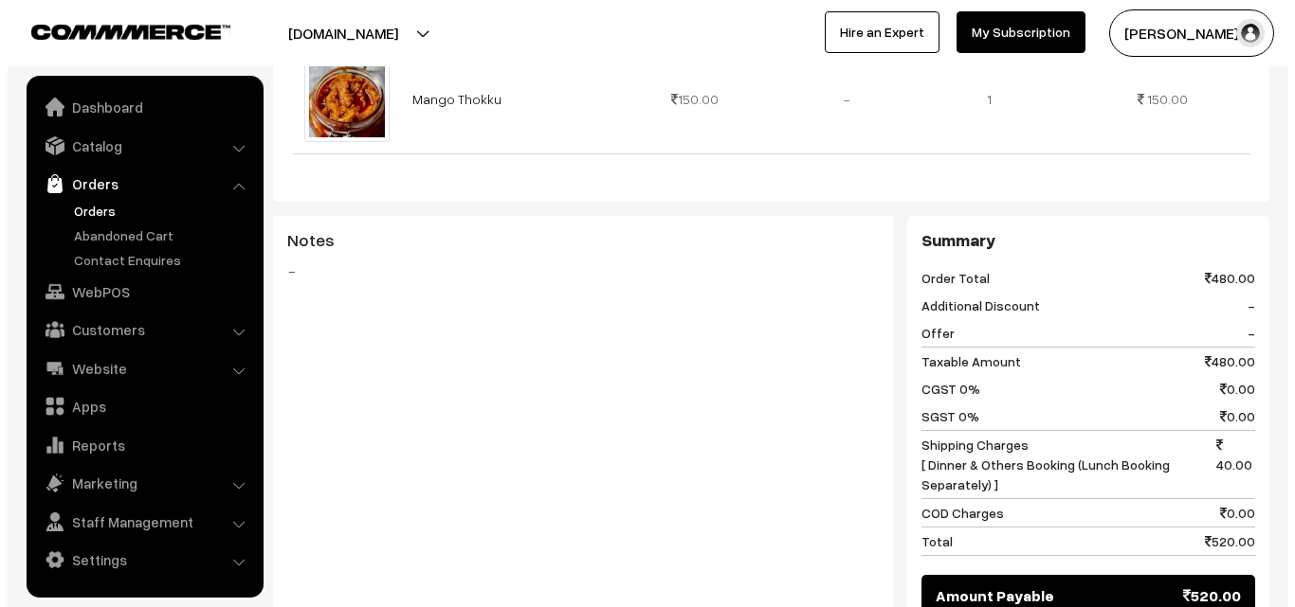
scroll to position [1042, 0]
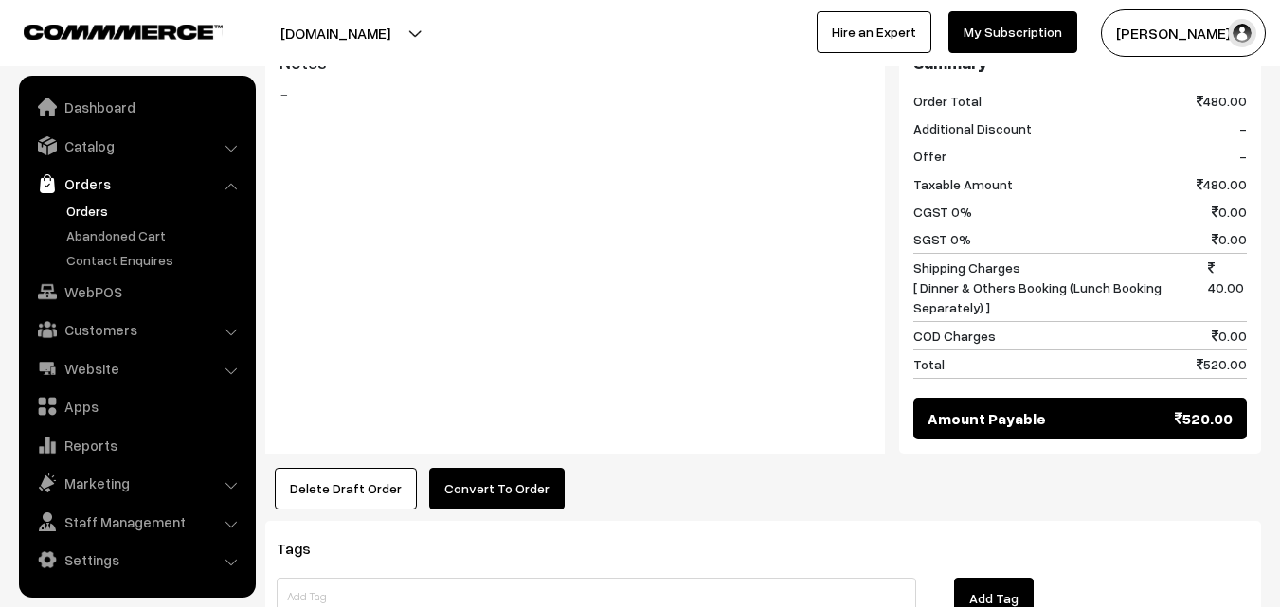
click at [492, 489] on button "Convert To Order" at bounding box center [497, 489] width 136 height 42
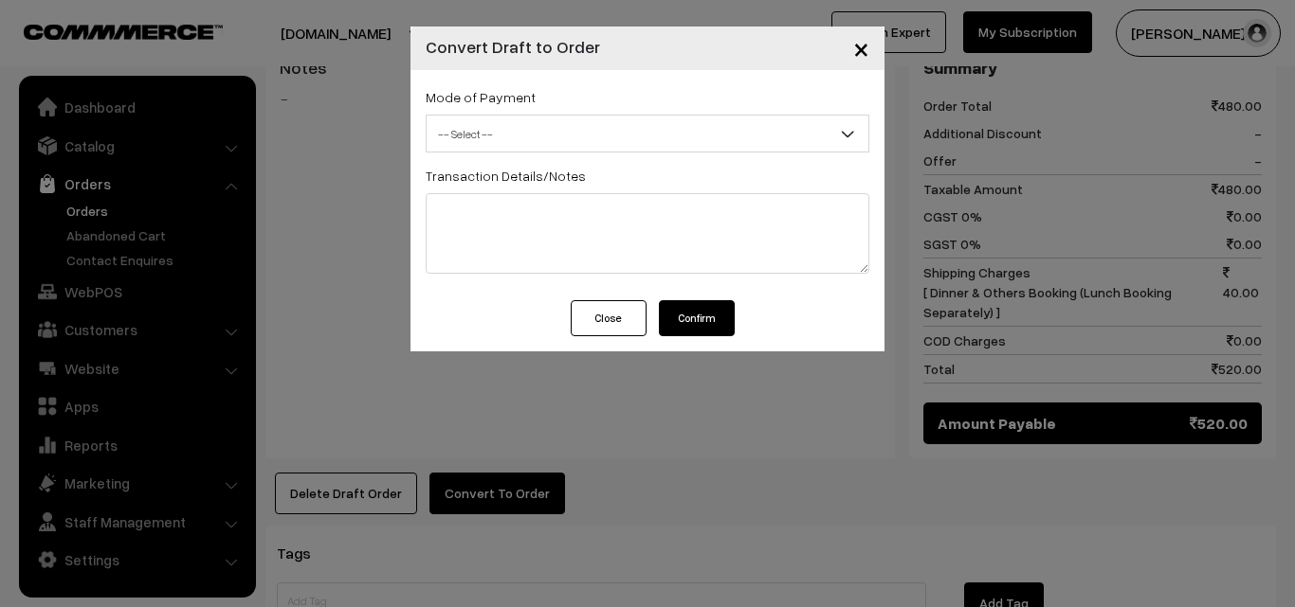
click at [498, 129] on span "-- Select --" at bounding box center [647, 134] width 442 height 33
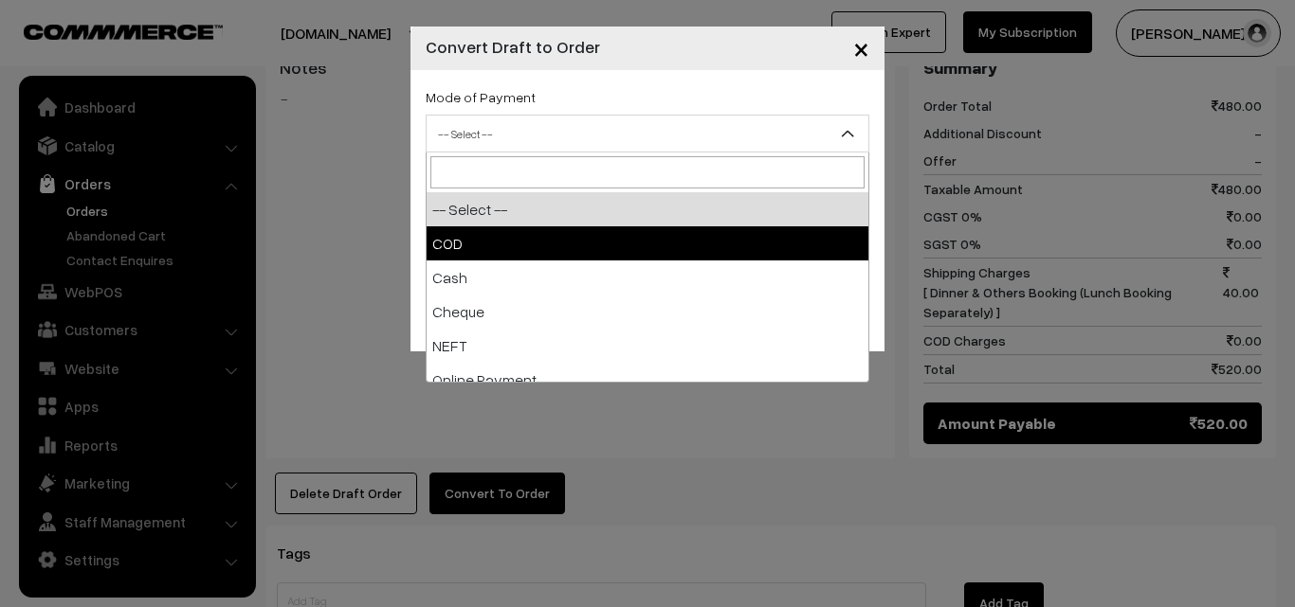
select select "1"
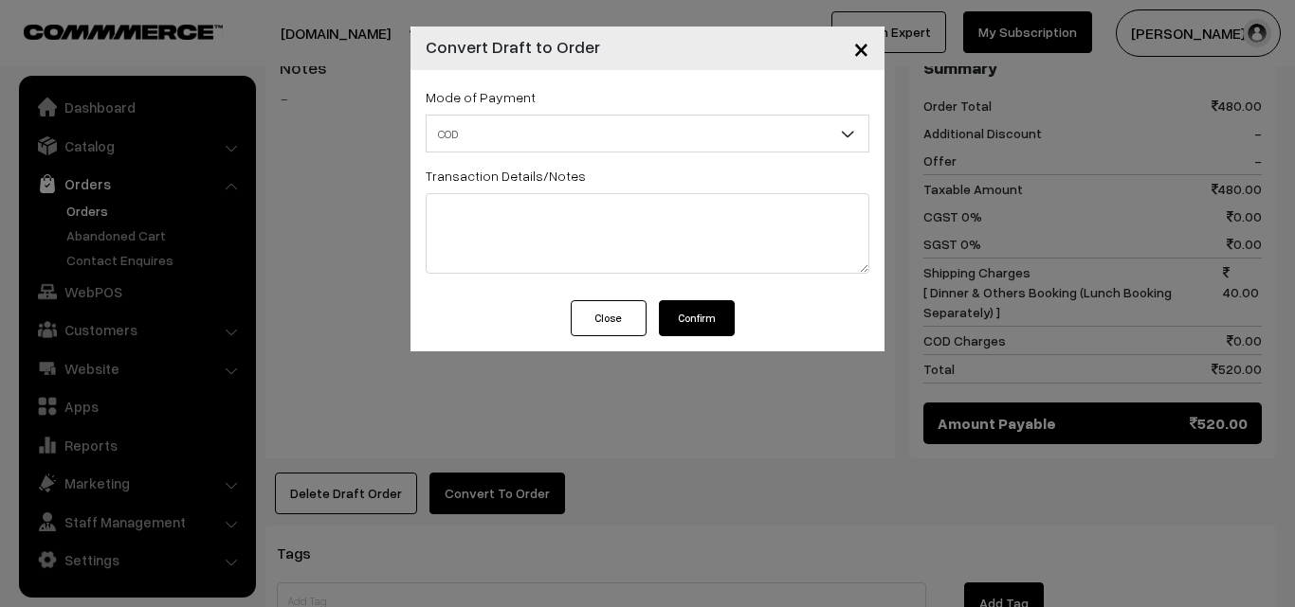
click at [701, 298] on div "Mode of Payment -- Select -- COD Cash" at bounding box center [647, 185] width 474 height 230
click at [683, 314] on button "Confirm" at bounding box center [697, 318] width 76 height 36
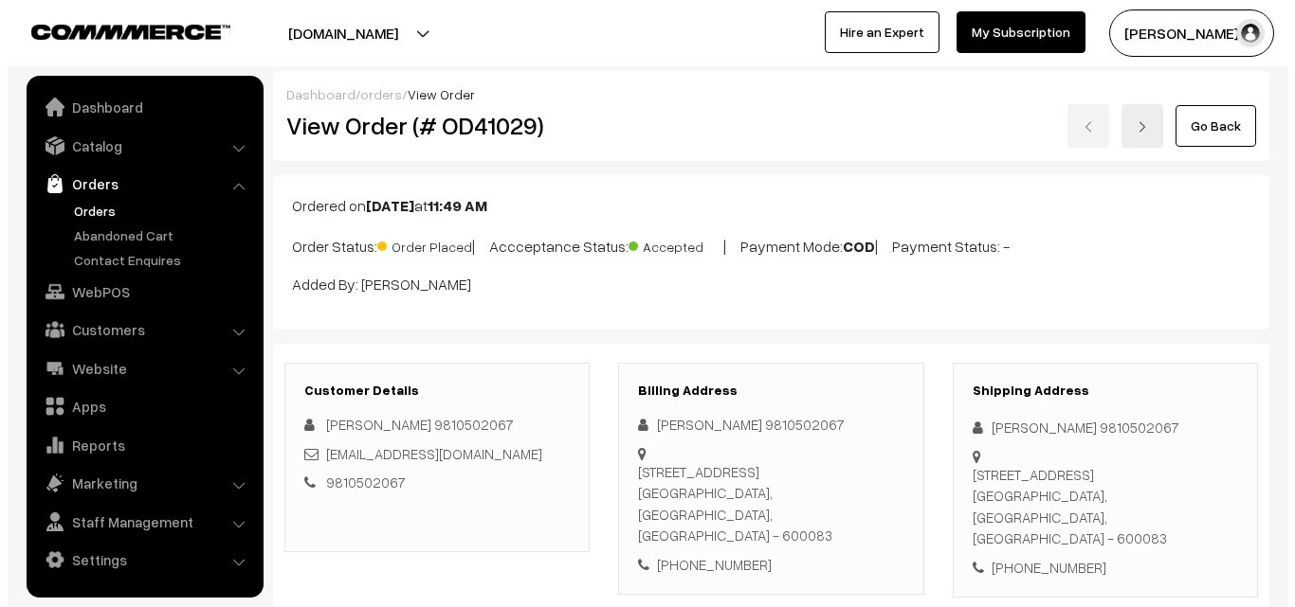
scroll to position [1042, 0]
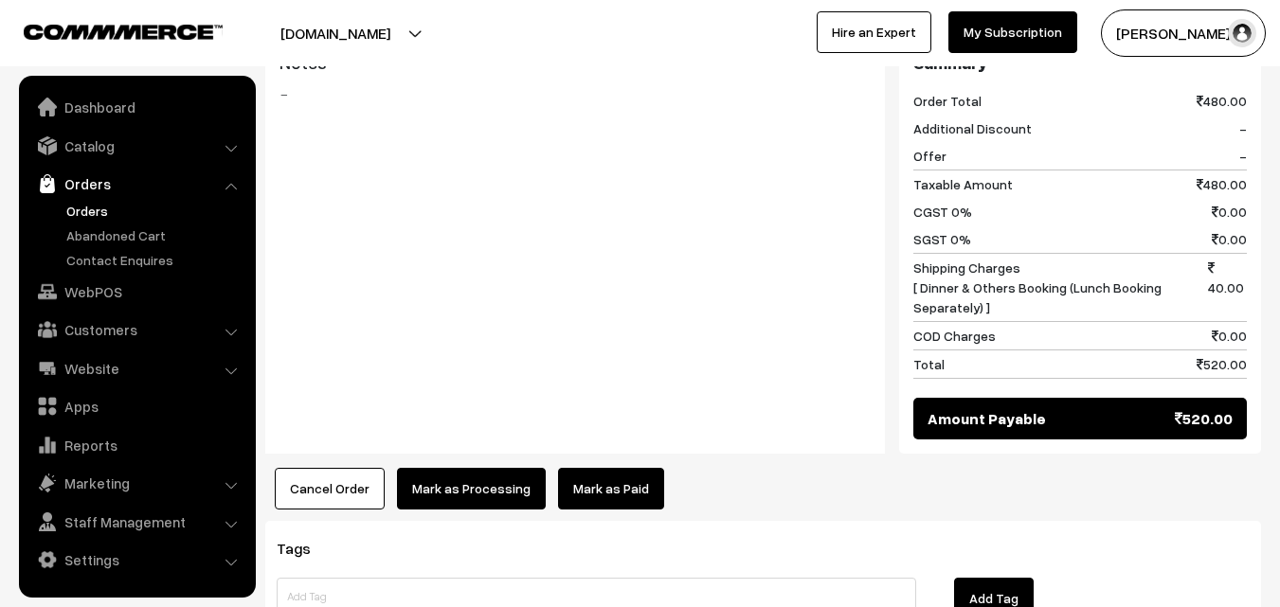
click at [473, 466] on div "Product Price Tax Rate Quantity Total 20th Dr [PERSON_NAME] (3) 80.00 170.00" at bounding box center [763, 49] width 996 height 921
click at [471, 504] on button "Mark as Processing" at bounding box center [471, 489] width 149 height 42
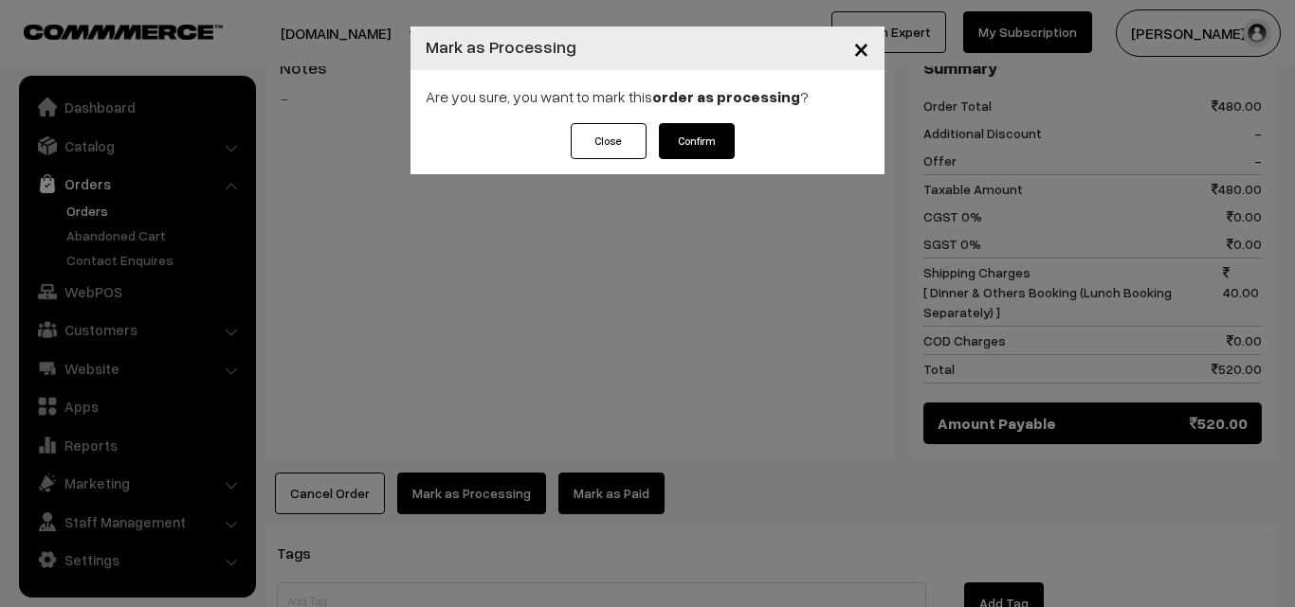
click at [704, 143] on button "Confirm" at bounding box center [697, 141] width 76 height 36
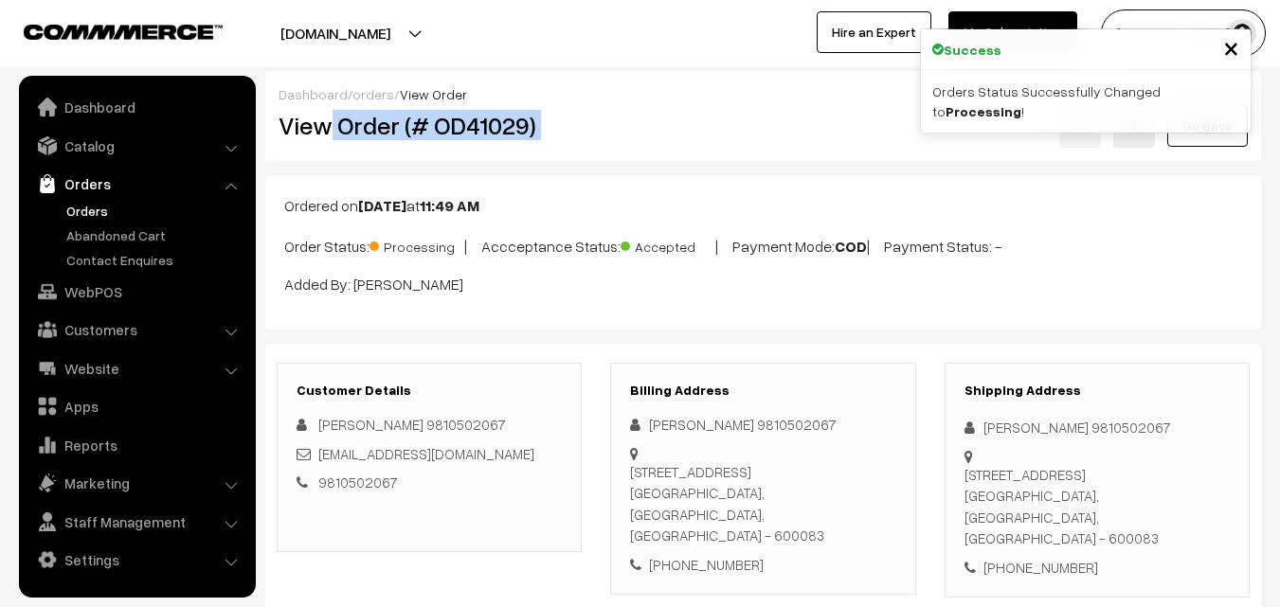
drag, startPoint x: 331, startPoint y: 137, endPoint x: 673, endPoint y: 204, distance: 348.5
click at [656, 138] on div "View Order (# OD41029) Go Back" at bounding box center [763, 126] width 998 height 44
copy div "Order (# OD41029)"
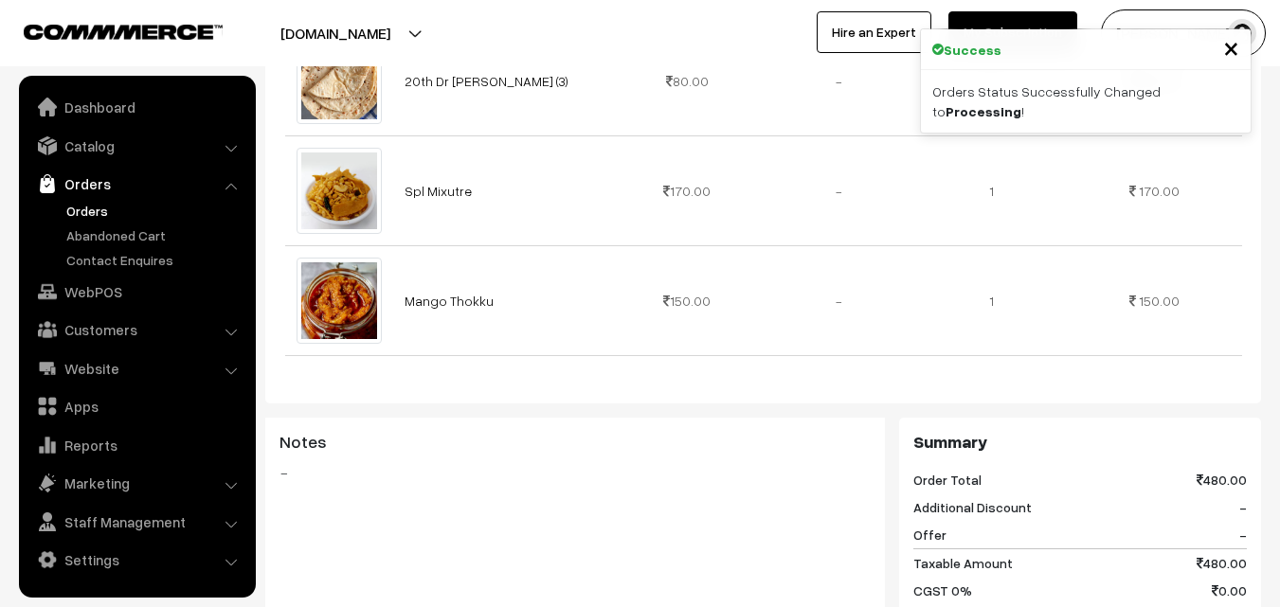
scroll to position [1137, 0]
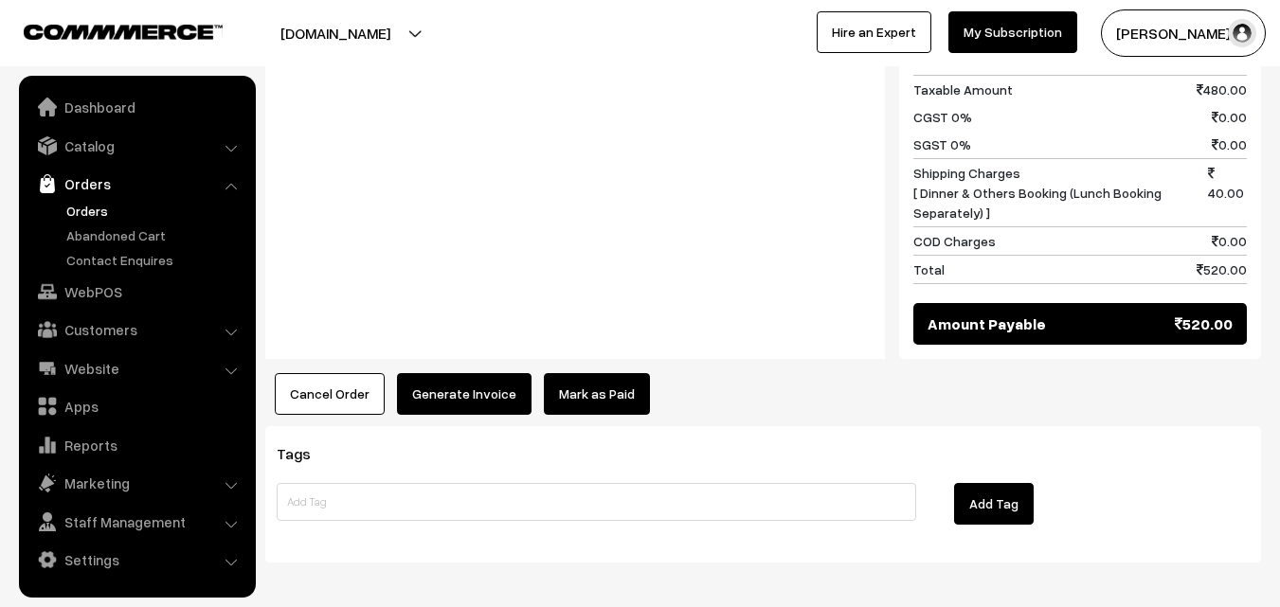
click at [455, 409] on button "Generate Invoice" at bounding box center [464, 394] width 135 height 42
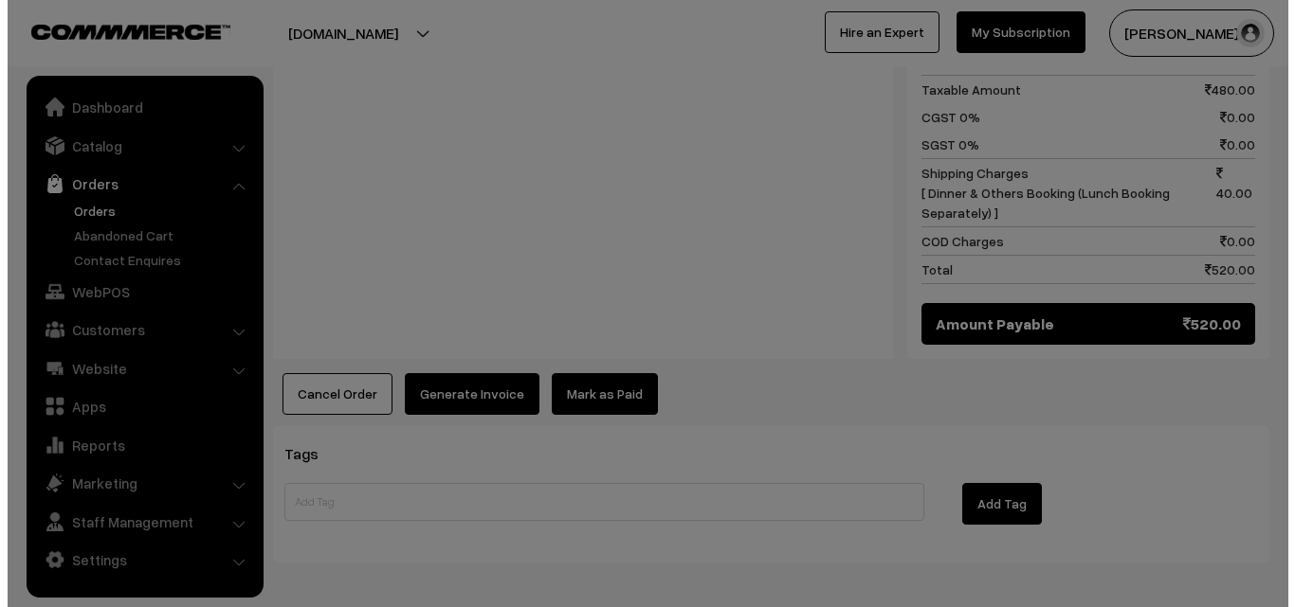
scroll to position [1142, 0]
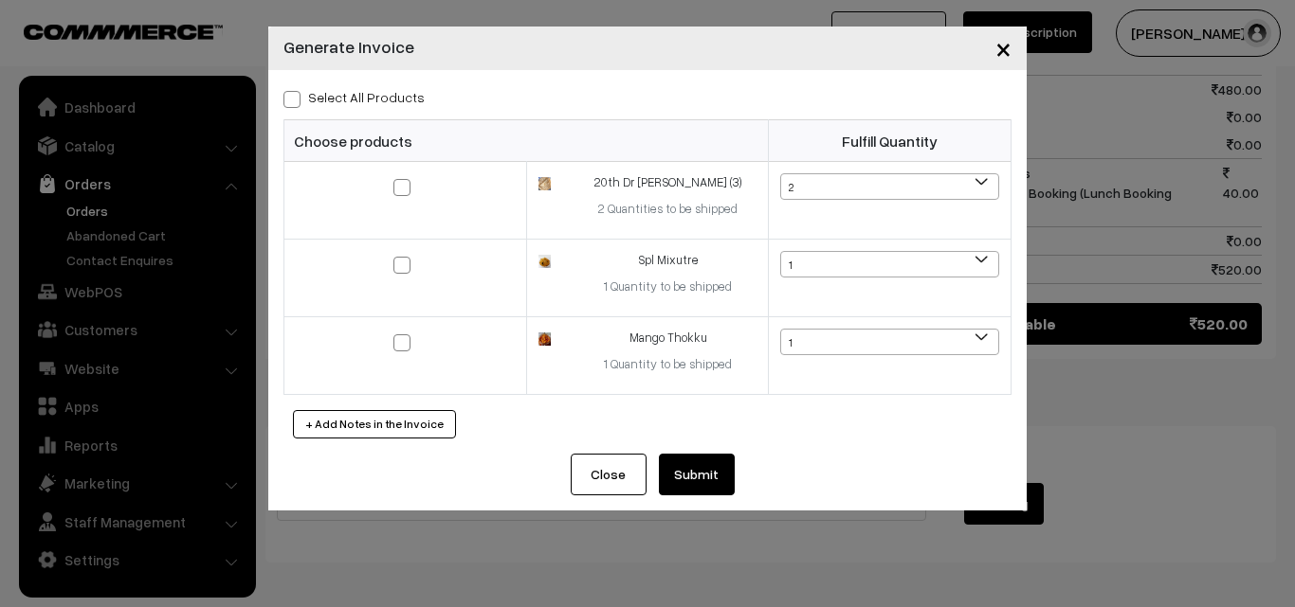
click at [374, 100] on label "Select All Products" at bounding box center [353, 97] width 141 height 20
click at [296, 100] on input "Select All Products" at bounding box center [289, 96] width 12 height 12
checkbox input "true"
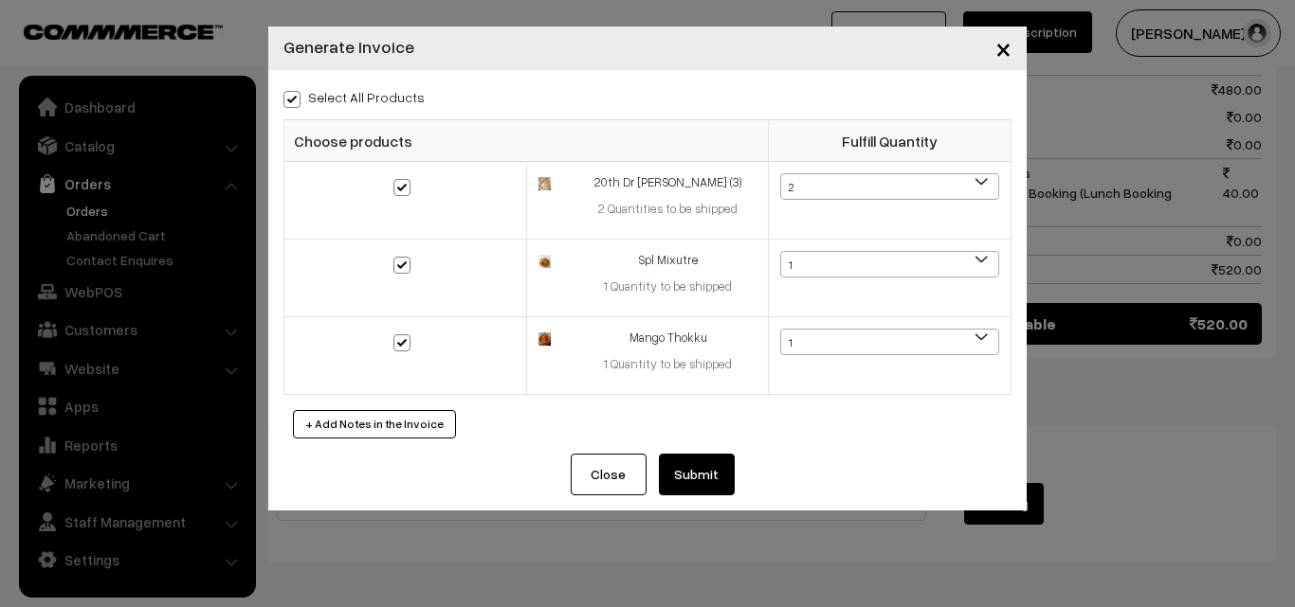
checkbox input "true"
drag, startPoint x: 686, startPoint y: 475, endPoint x: 680, endPoint y: 444, distance: 31.0
click at [686, 472] on button "Submit" at bounding box center [697, 475] width 76 height 42
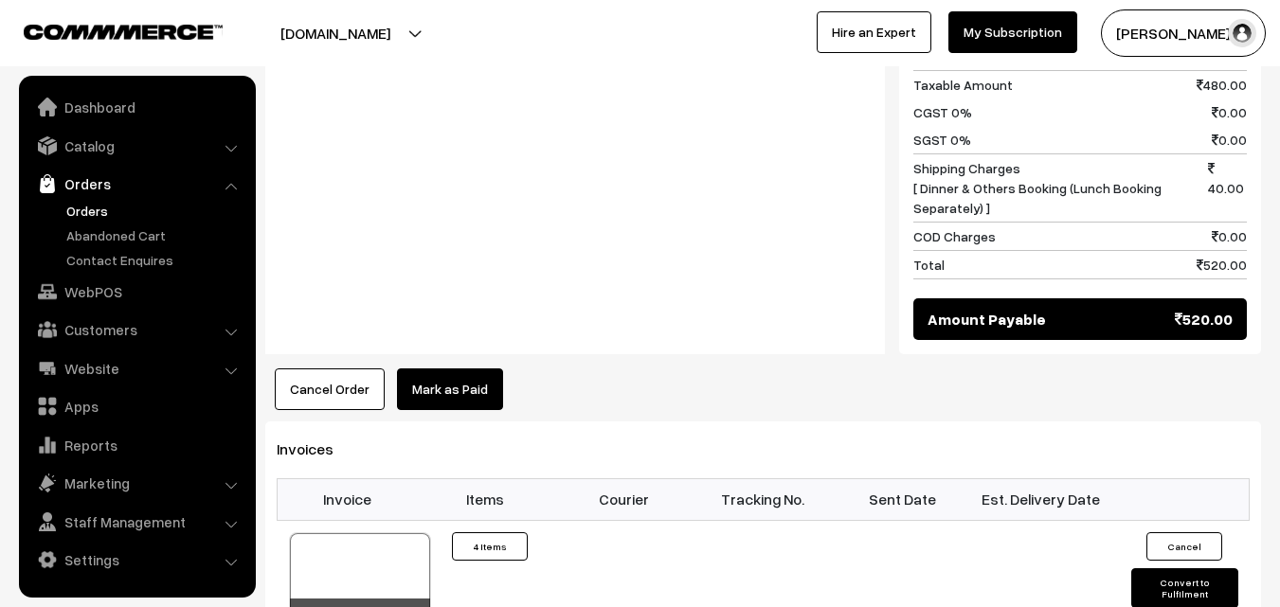
scroll to position [1142, 0]
click at [91, 287] on link "WebPOS" at bounding box center [137, 292] width 226 height 34
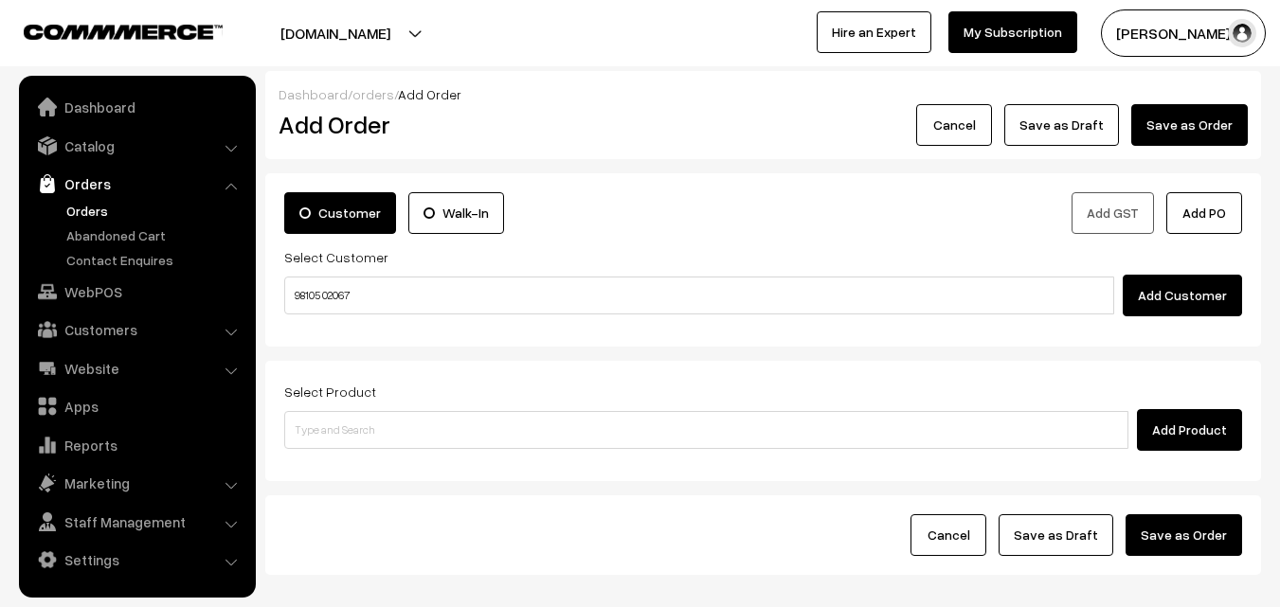
click at [332, 295] on input "98105 02067" at bounding box center [699, 296] width 830 height 38
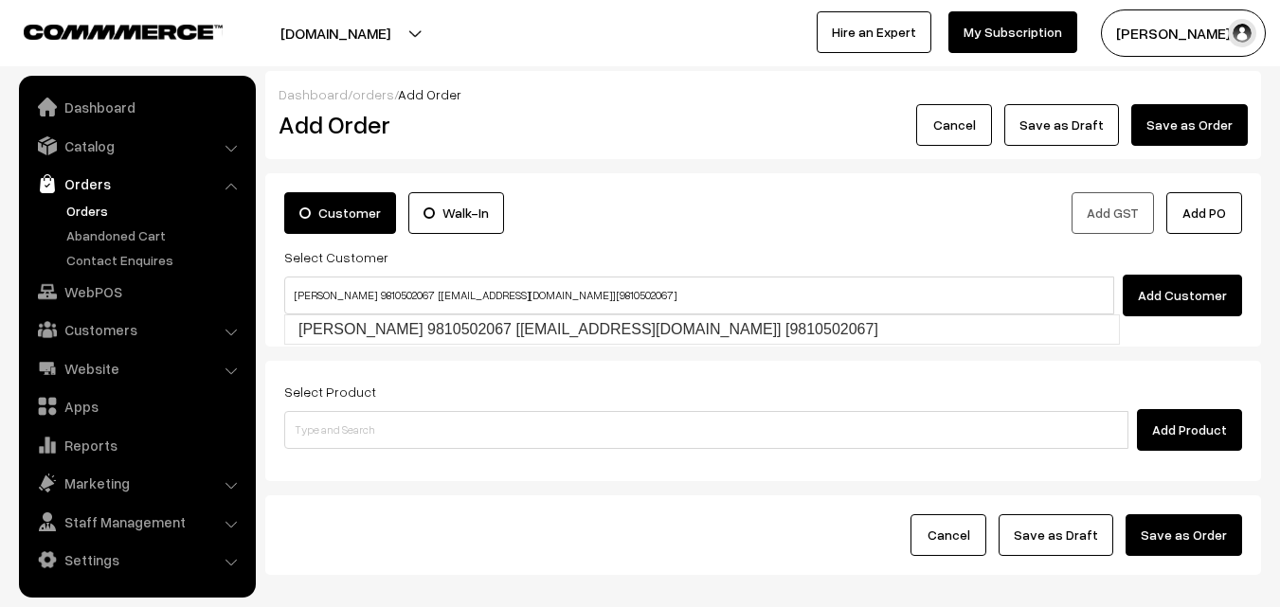
type input "sekar 9810502067 [food4@gmail.com] [9810502067]"
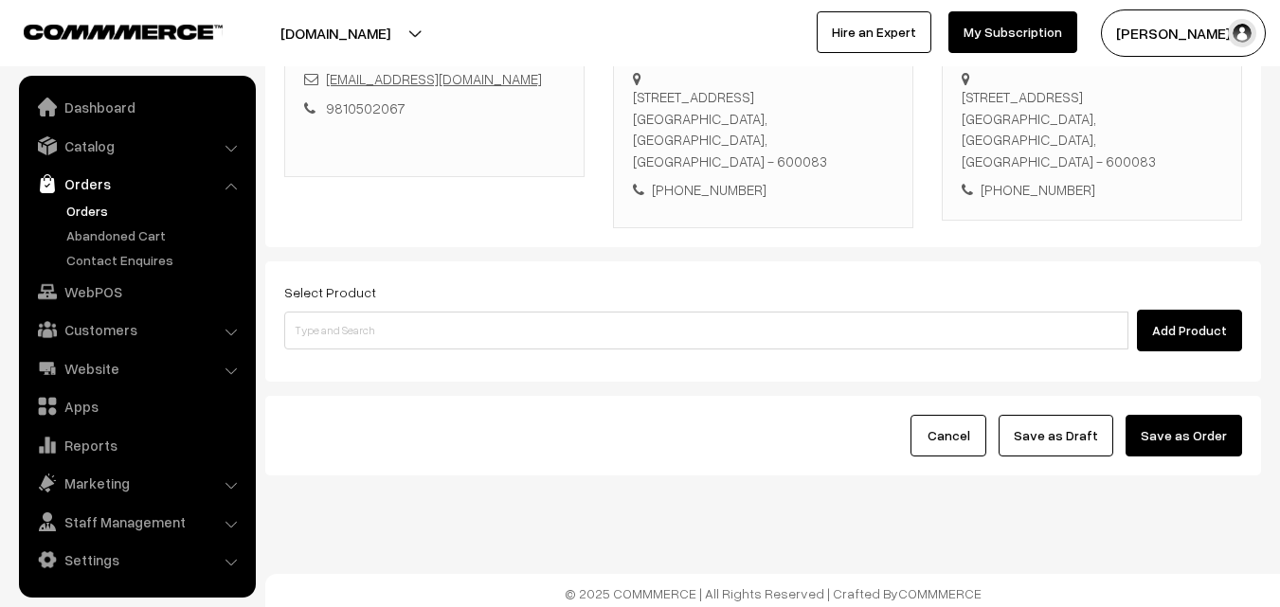
scroll to position [346, 0]
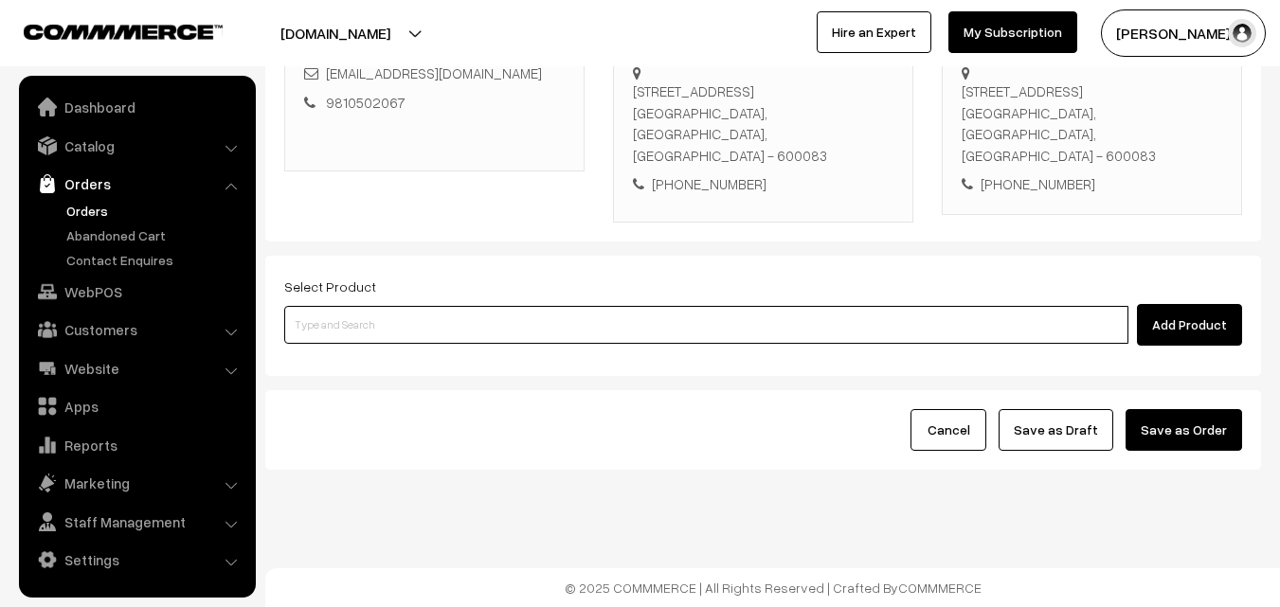
click at [523, 310] on input at bounding box center [706, 325] width 844 height 38
click at [521, 318] on input at bounding box center [706, 325] width 844 height 38
type input "Deepavali Legiyam"
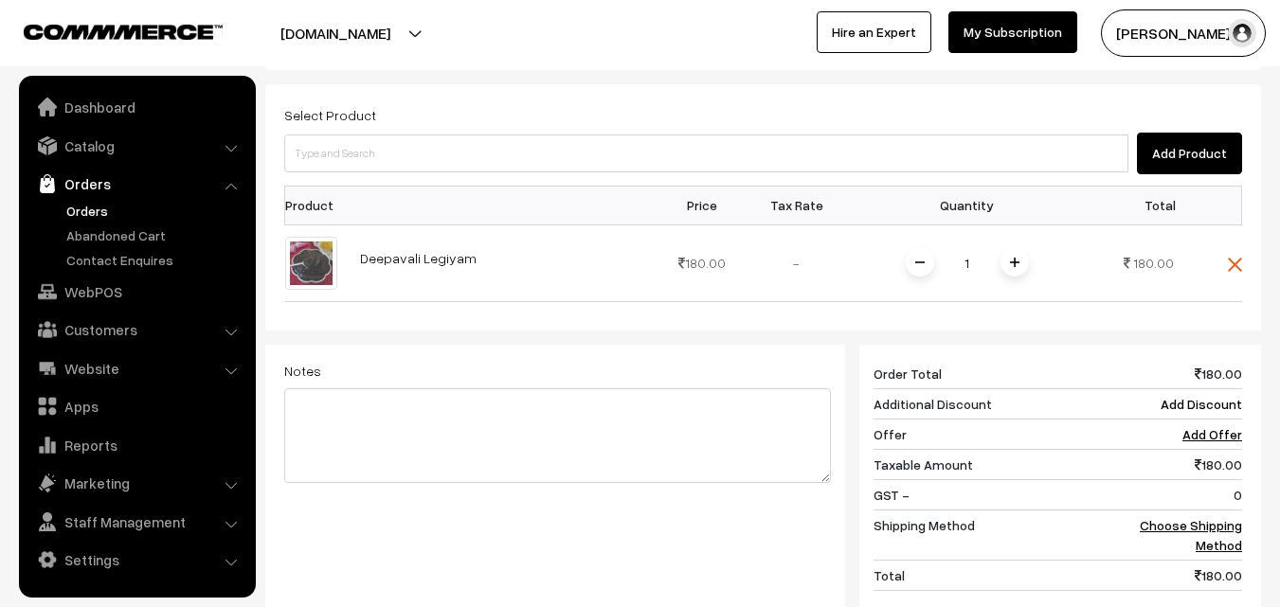
scroll to position [725, 0]
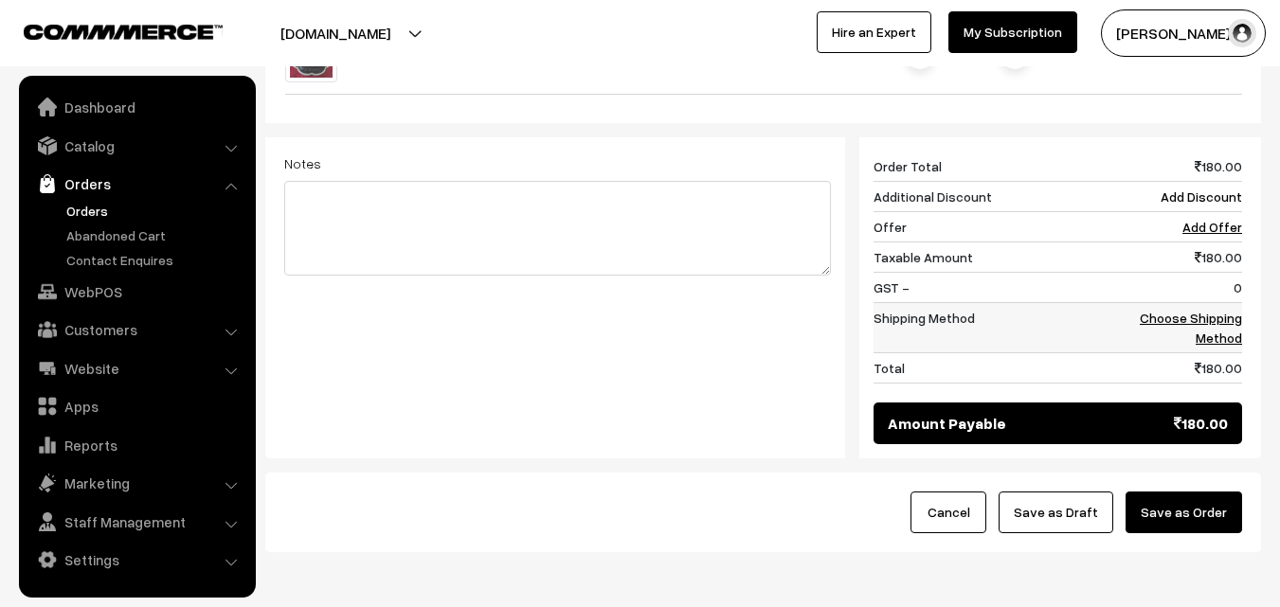
click at [1222, 329] on link "Choose Shipping Method" at bounding box center [1191, 328] width 102 height 36
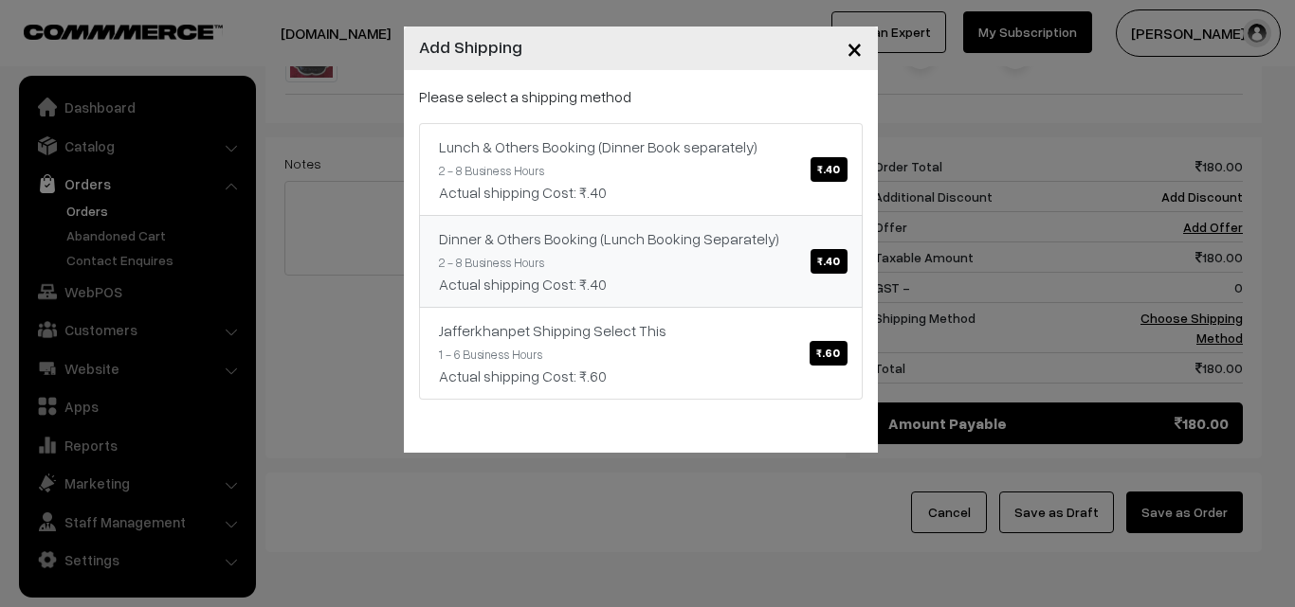
click at [704, 213] on div "Lunch & Others Booking (Dinner Book separately) ₹.40 2 - 8 Business Hours Actua…" at bounding box center [641, 261] width 444 height 277
click at [722, 172] on link "Lunch & Others Booking (Dinner Book separately) ₹.40 2 - 8 Business Hours Actua…" at bounding box center [641, 169] width 444 height 93
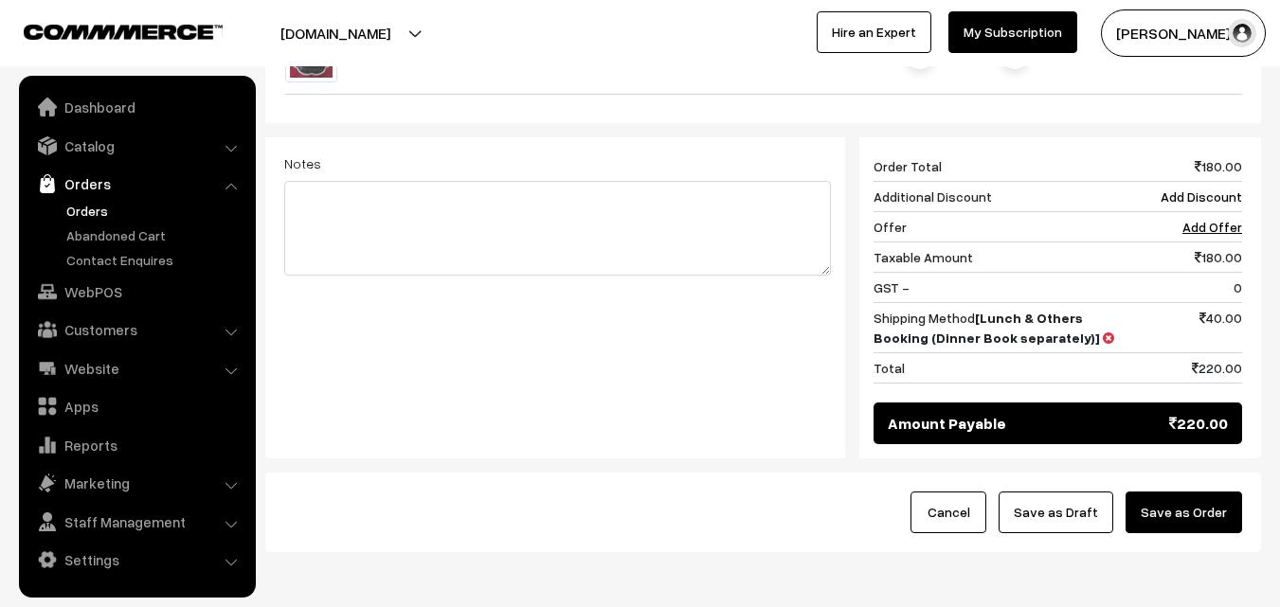
click at [1063, 504] on button "Save as Draft" at bounding box center [1056, 513] width 115 height 42
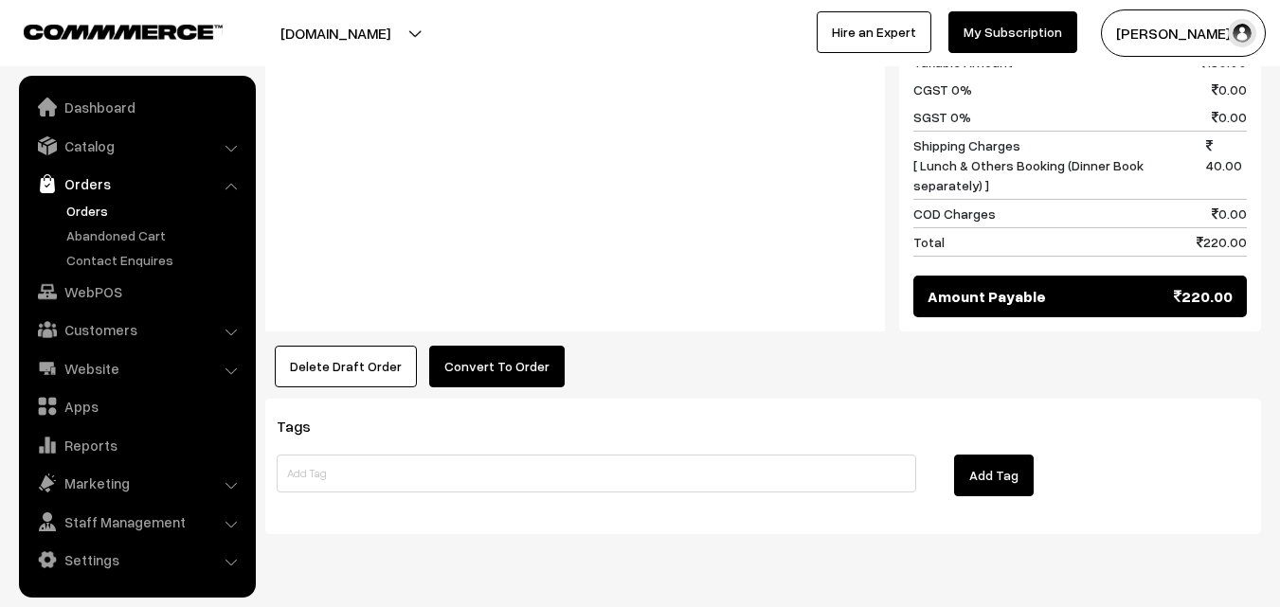
click at [470, 372] on button "Convert To Order" at bounding box center [497, 367] width 136 height 42
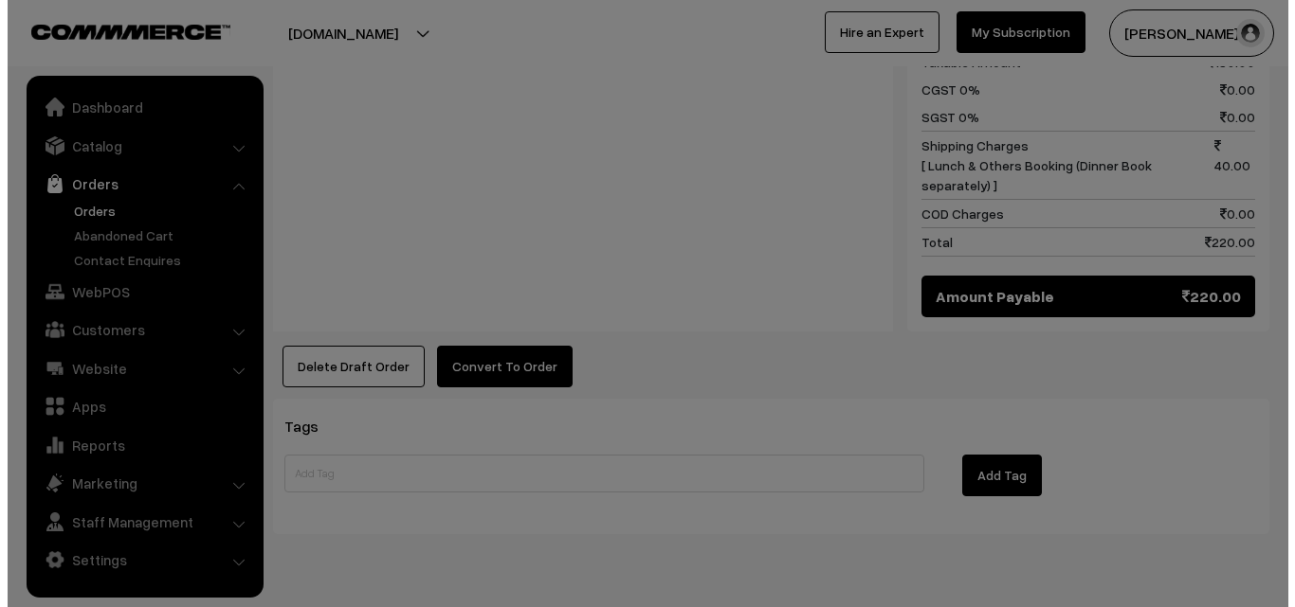
scroll to position [950, 0]
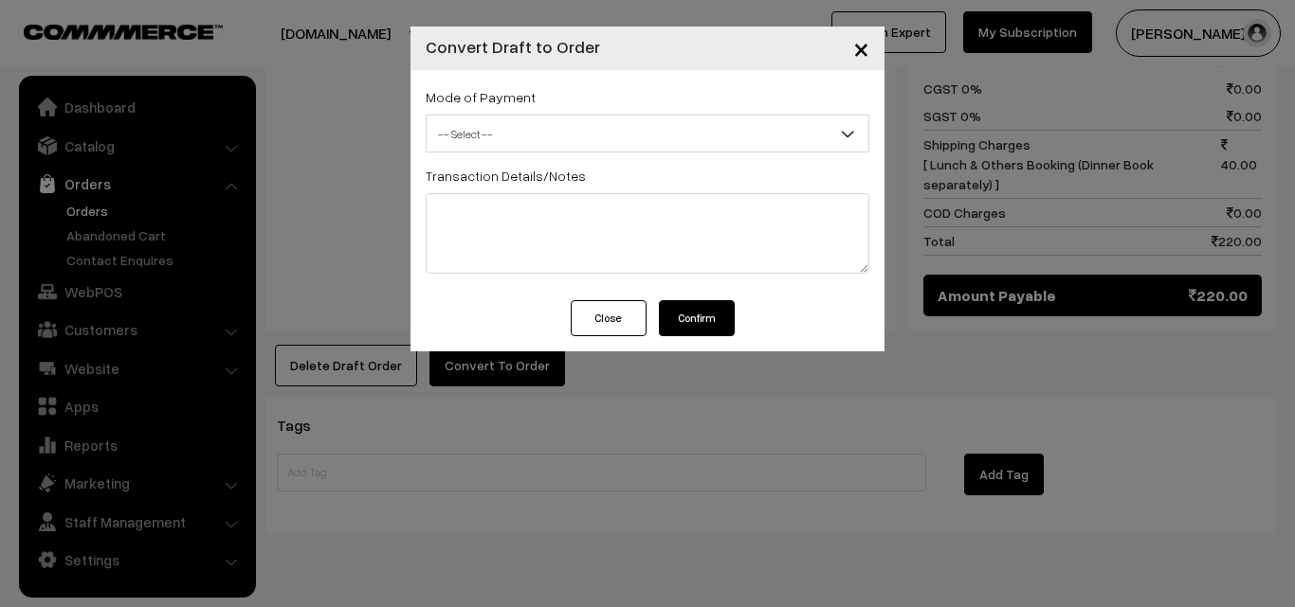
click at [496, 144] on span "-- Select --" at bounding box center [647, 134] width 442 height 33
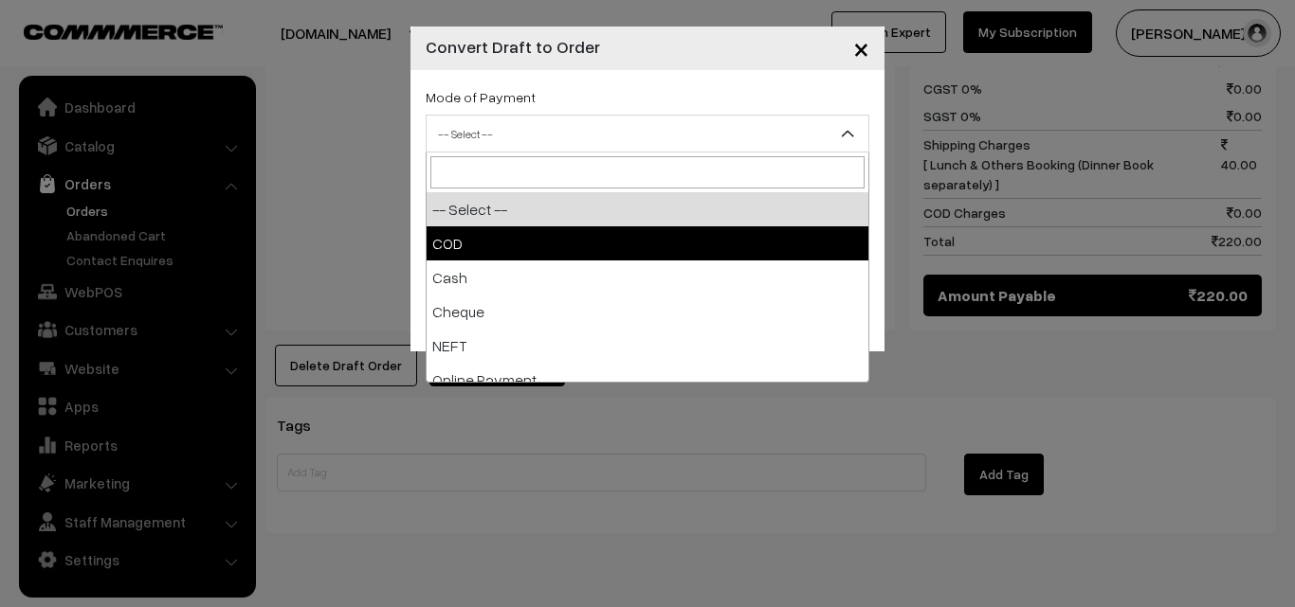
select select "1"
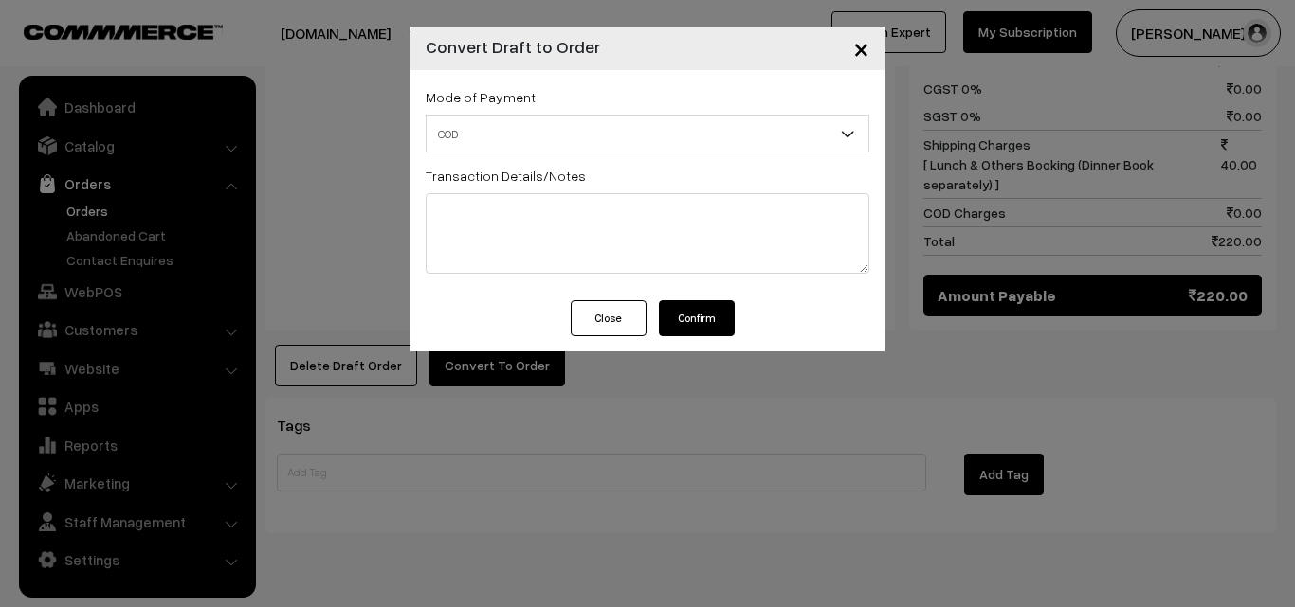
click at [696, 317] on button "Confirm" at bounding box center [697, 318] width 76 height 36
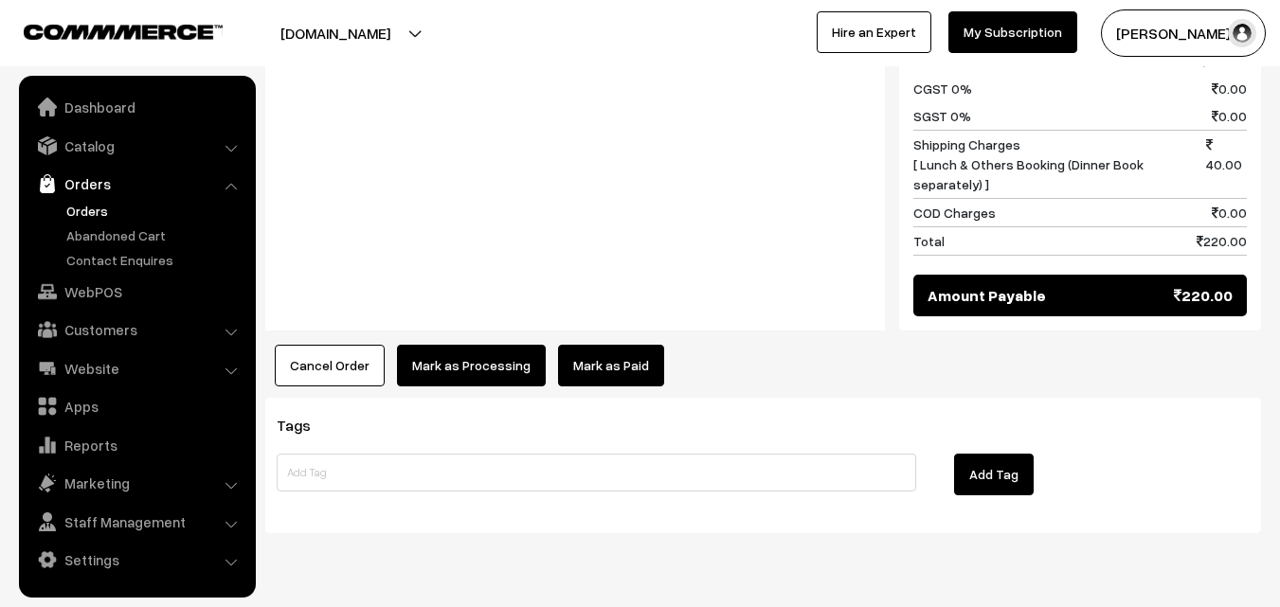
click at [476, 361] on button "Mark as Processing" at bounding box center [471, 366] width 149 height 42
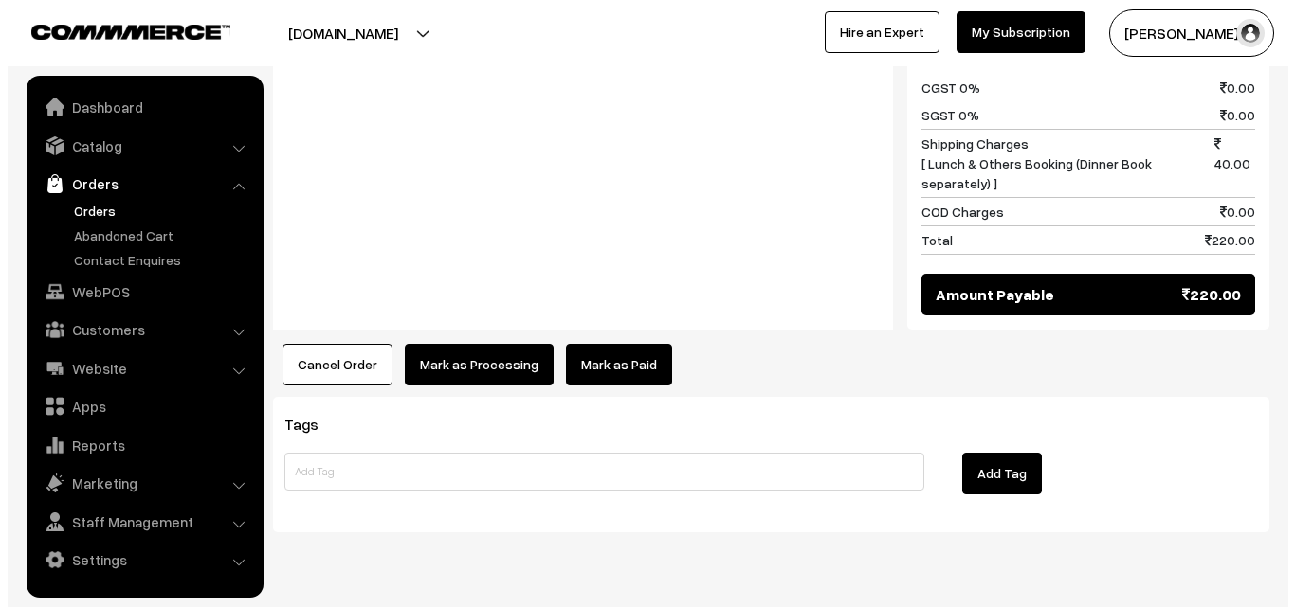
scroll to position [950, 0]
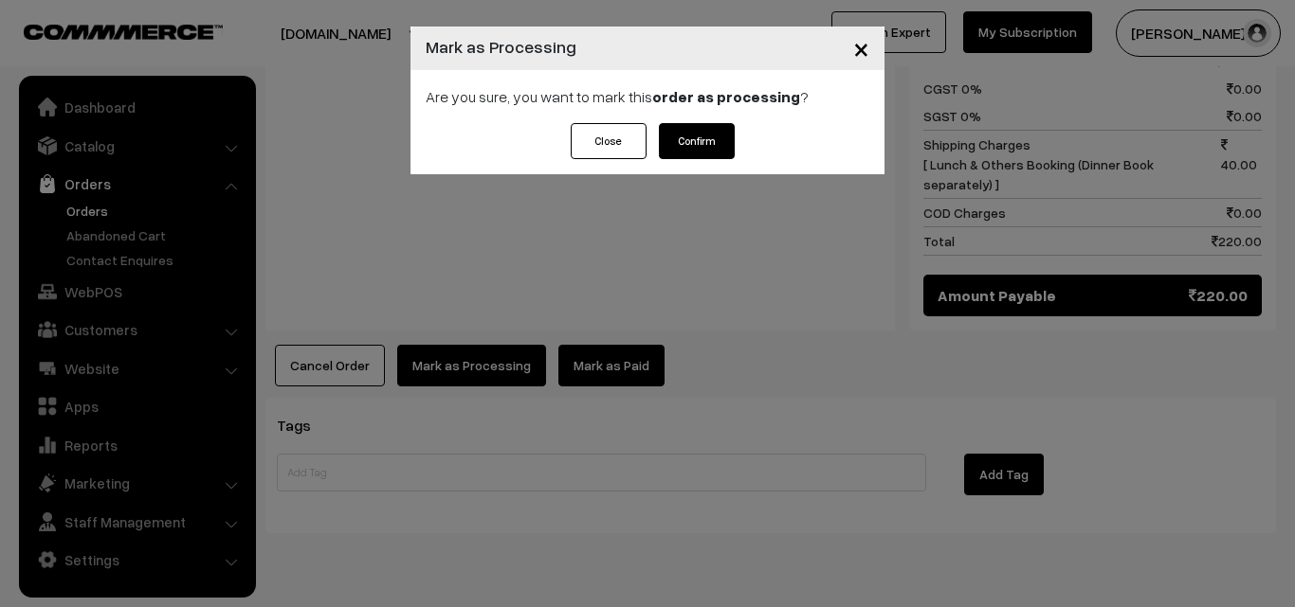
click at [704, 149] on button "Confirm" at bounding box center [697, 141] width 76 height 36
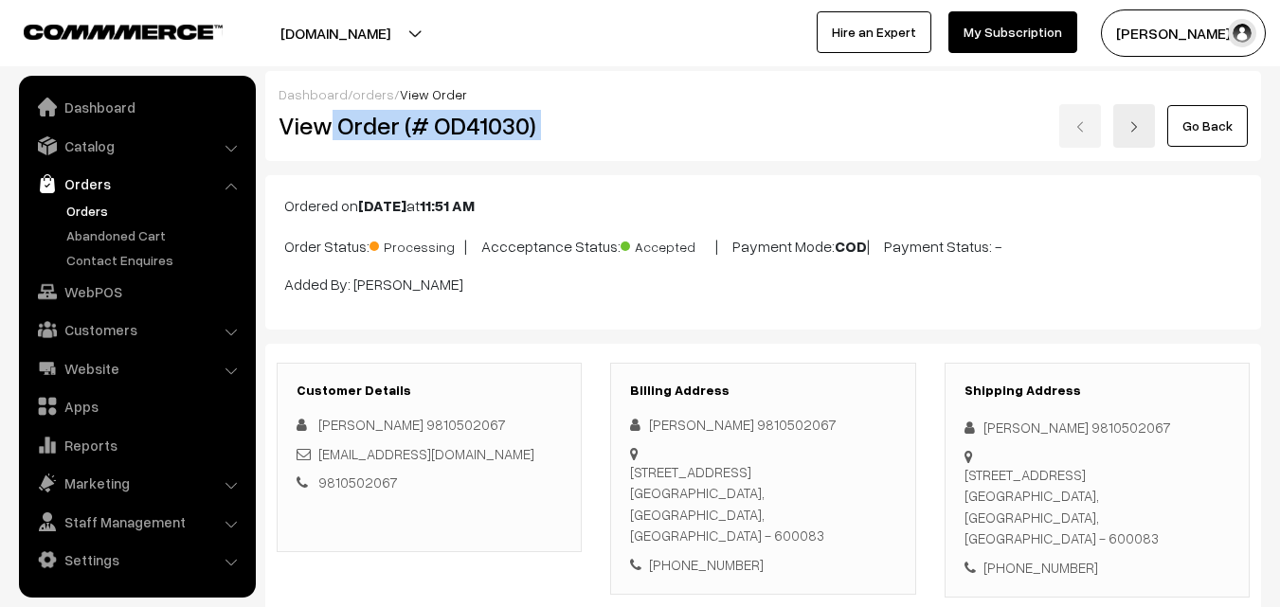
drag, startPoint x: 369, startPoint y: 119, endPoint x: 688, endPoint y: 105, distance: 319.7
click at [688, 105] on div "View Order (# OD41030) Go Back" at bounding box center [763, 126] width 998 height 44
copy div "Order (# OD41030)"
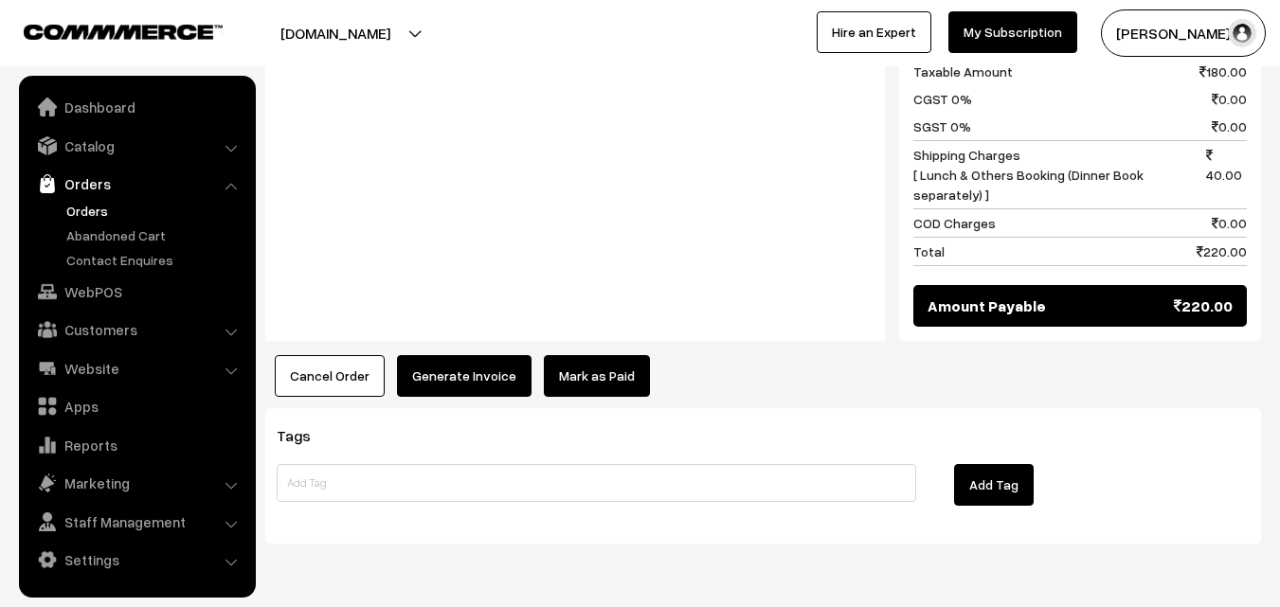
scroll to position [948, 0]
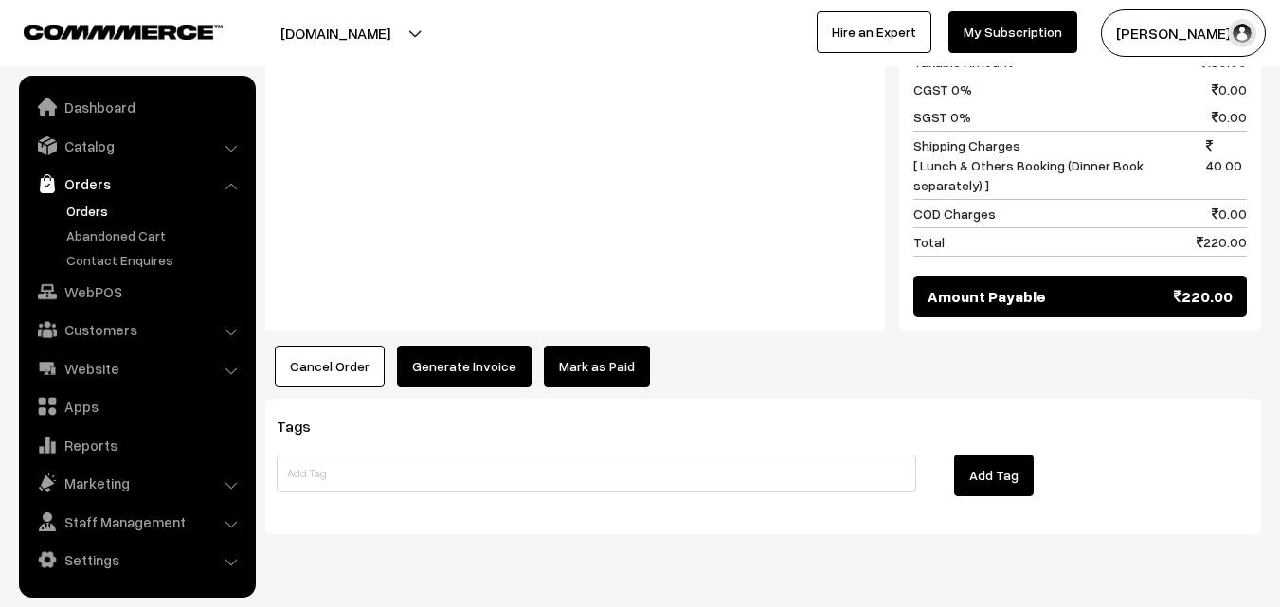
click at [451, 381] on button "Generate Invoice" at bounding box center [464, 367] width 135 height 42
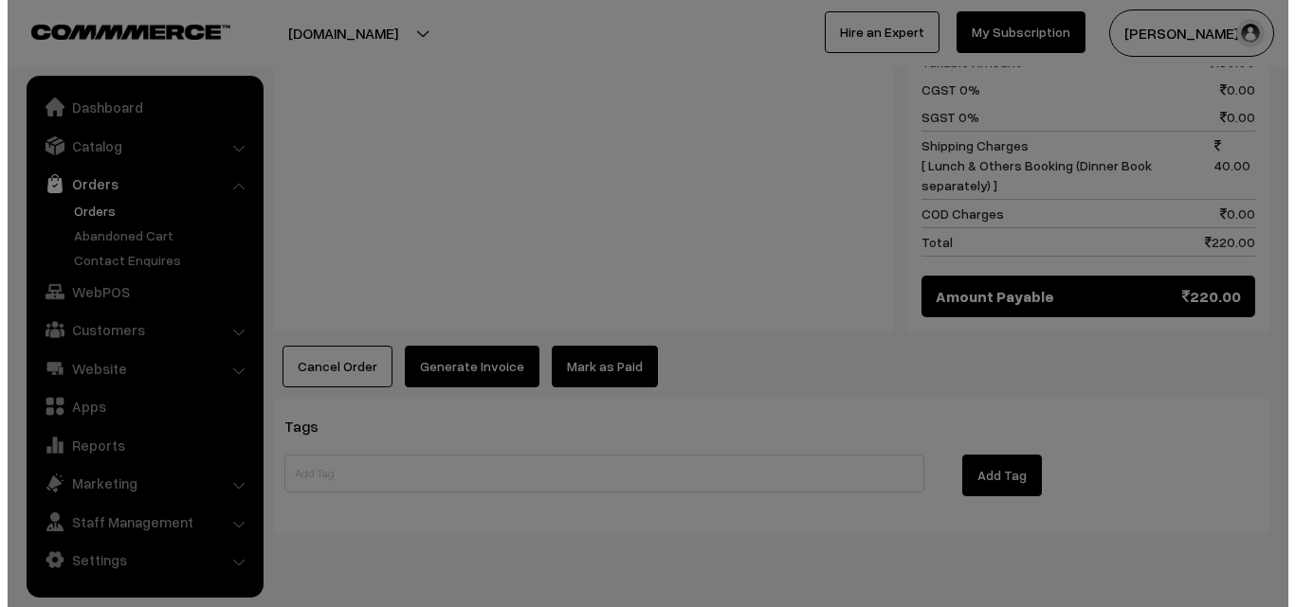
scroll to position [950, 0]
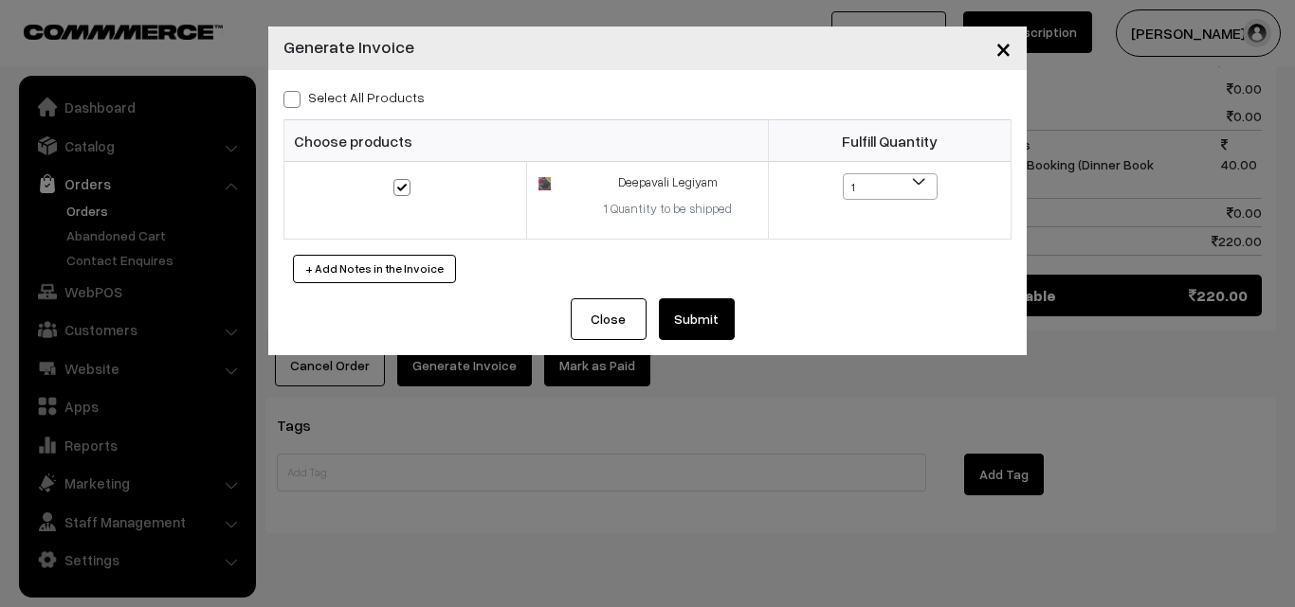
click at [708, 312] on button "Submit" at bounding box center [697, 320] width 76 height 42
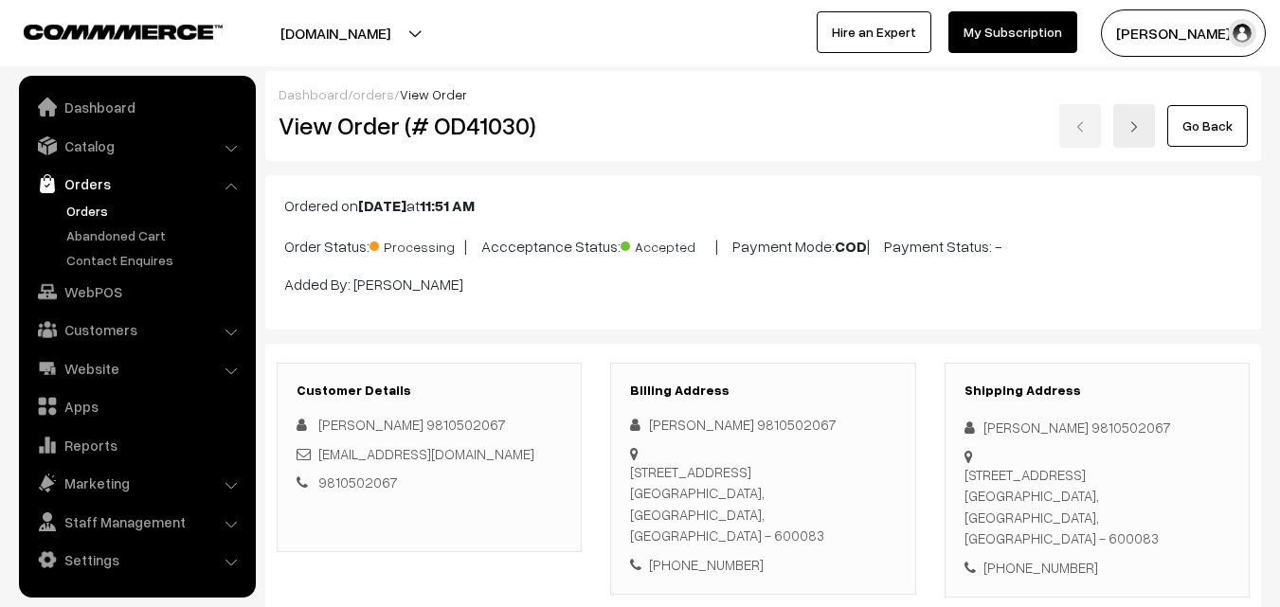
scroll to position [948, 0]
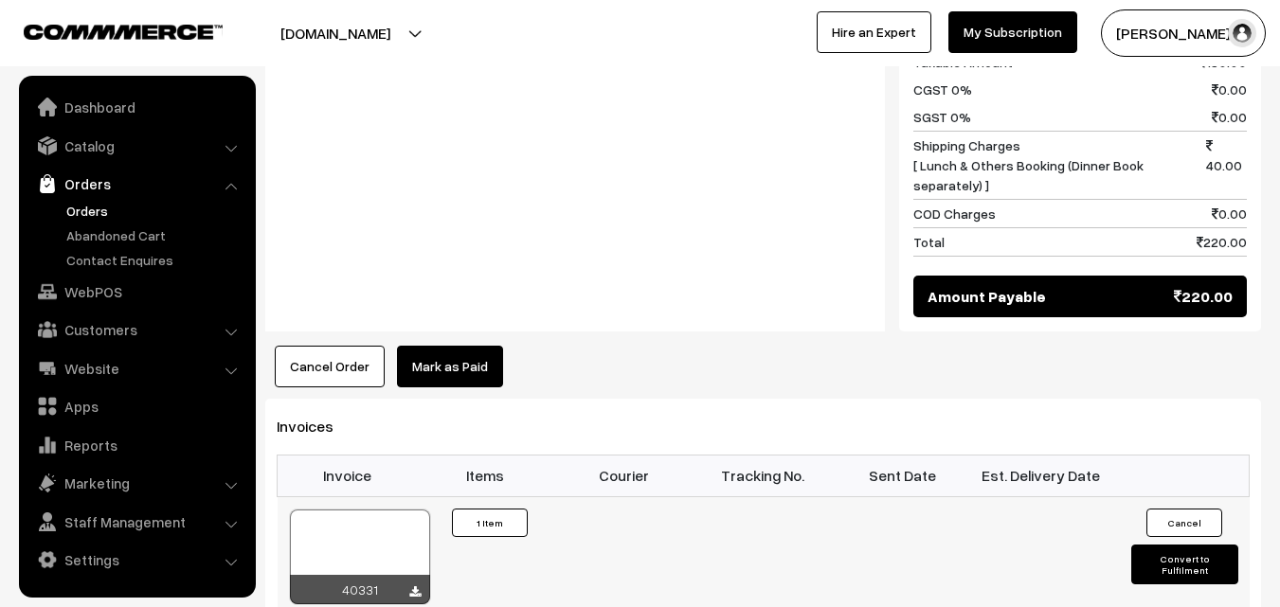
click at [378, 563] on div at bounding box center [360, 557] width 140 height 95
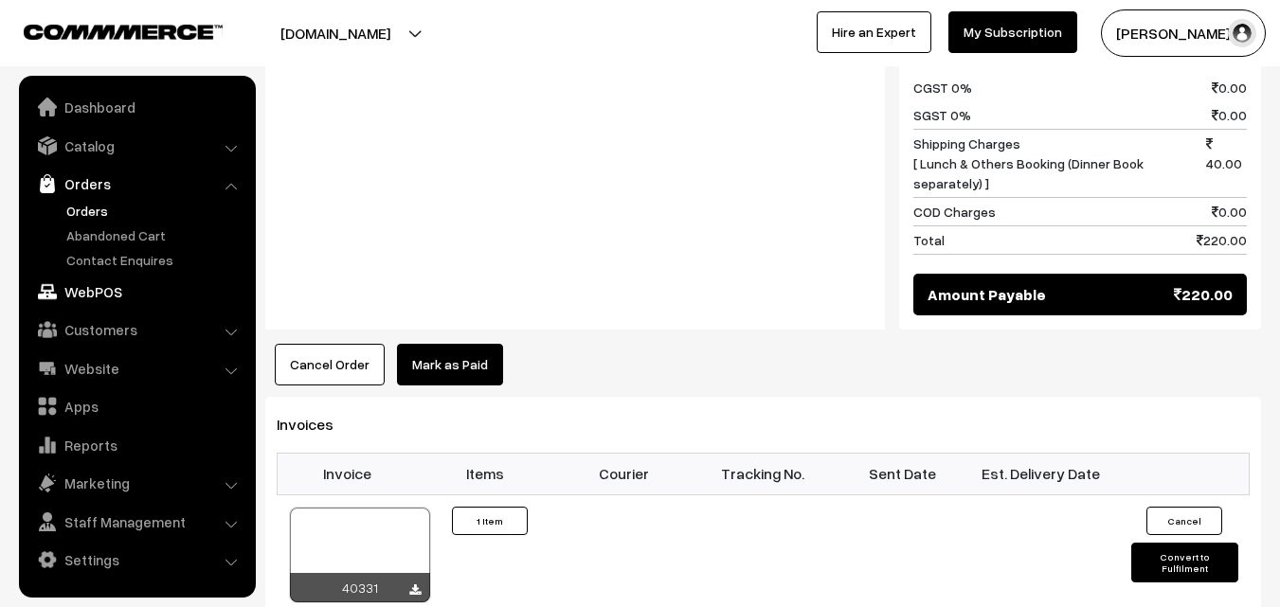
click at [90, 294] on link "WebPOS" at bounding box center [137, 292] width 226 height 34
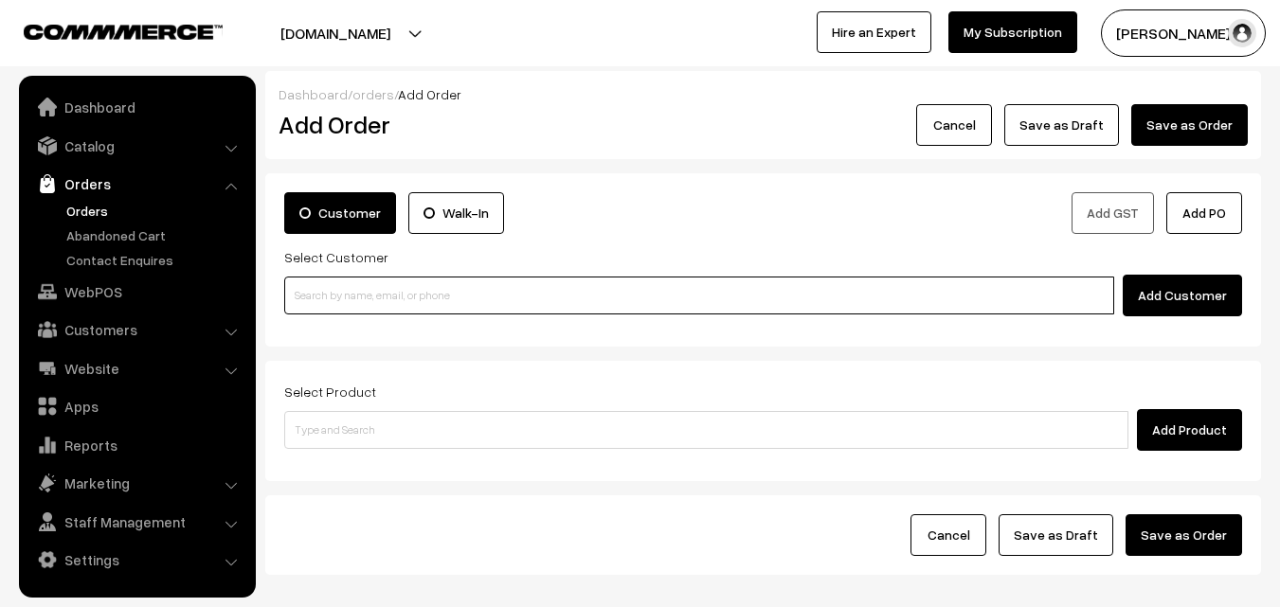
click at [330, 290] on input at bounding box center [699, 296] width 830 height 38
paste input "94444 82501"
type input "[PERSON_NAME] 94444 82501 [9444482501]"
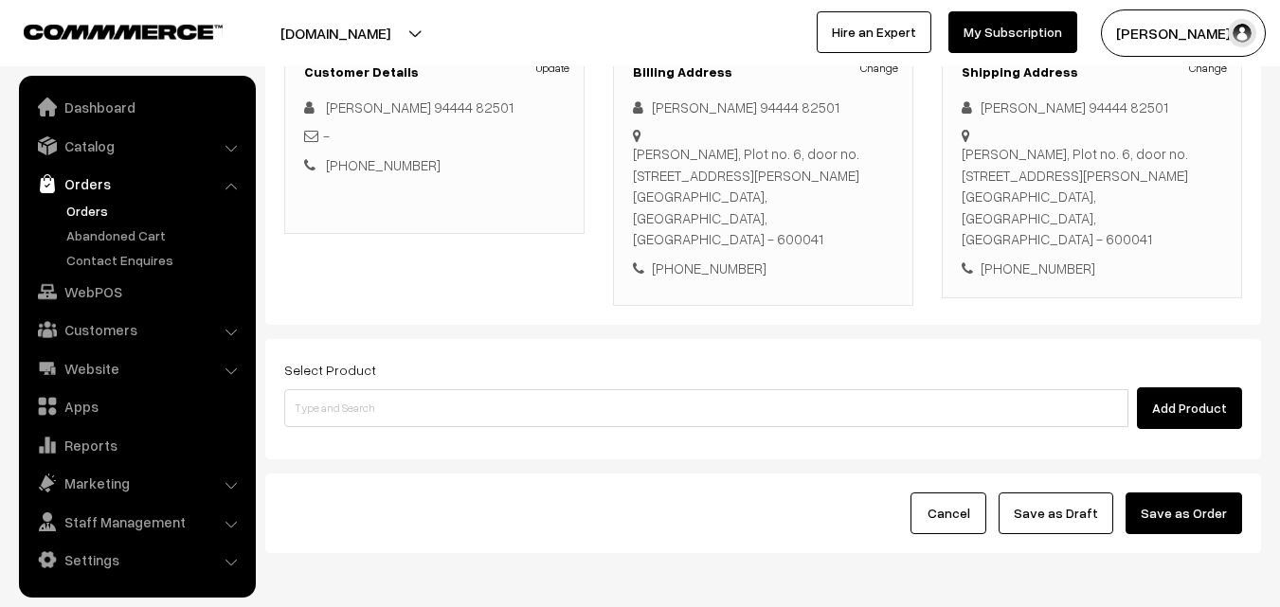
scroll to position [284, 0]
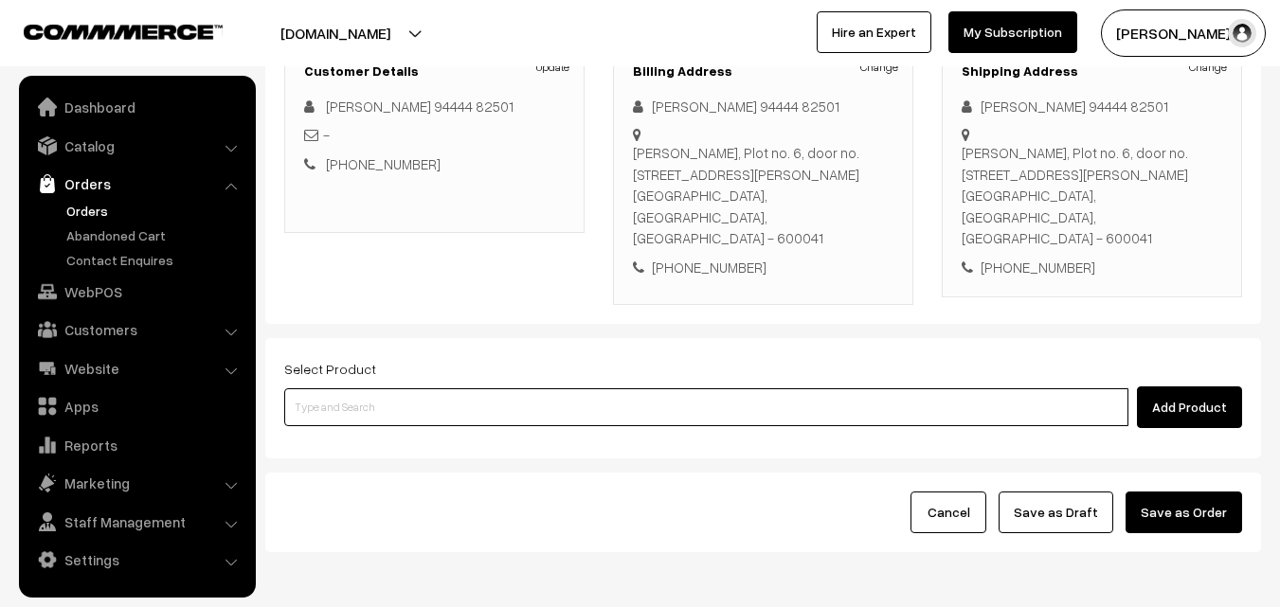
click at [617, 389] on input at bounding box center [706, 408] width 844 height 38
click at [466, 389] on input at bounding box center [706, 408] width 844 height 38
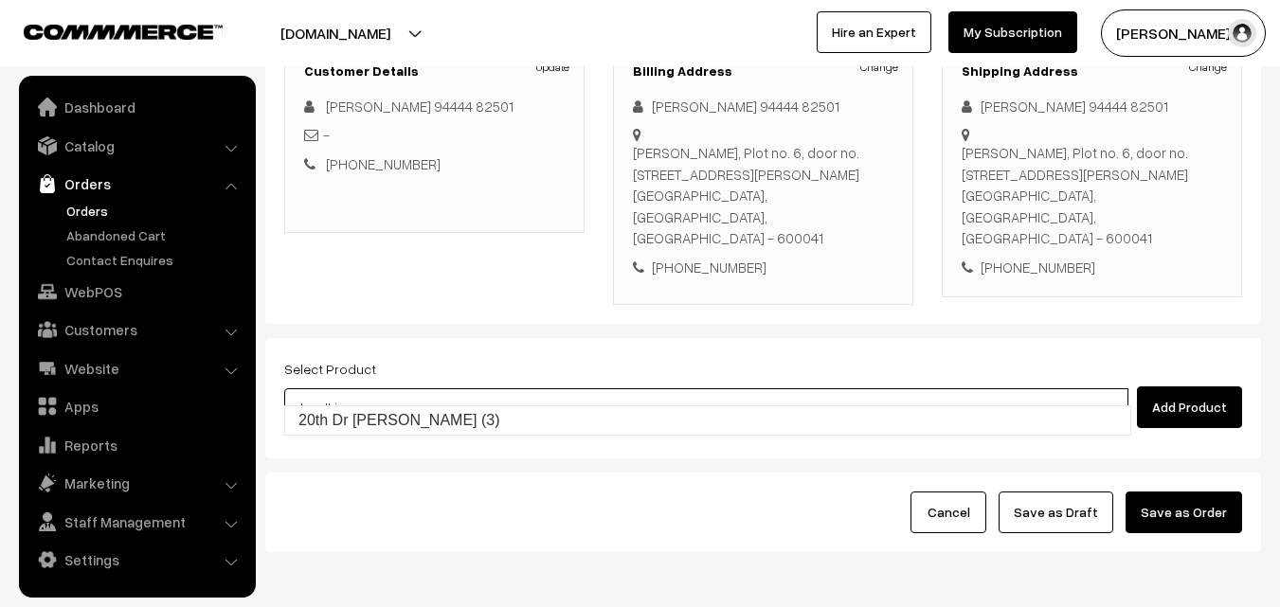
type input "20th Dr [PERSON_NAME] (3)"
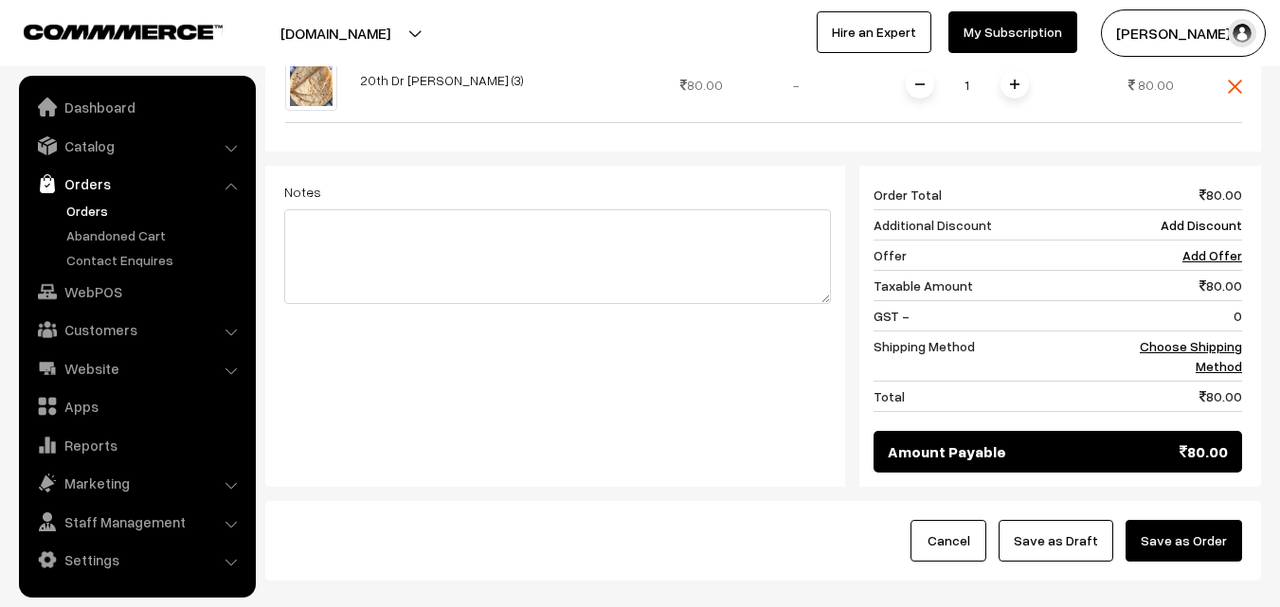
scroll to position [758, 0]
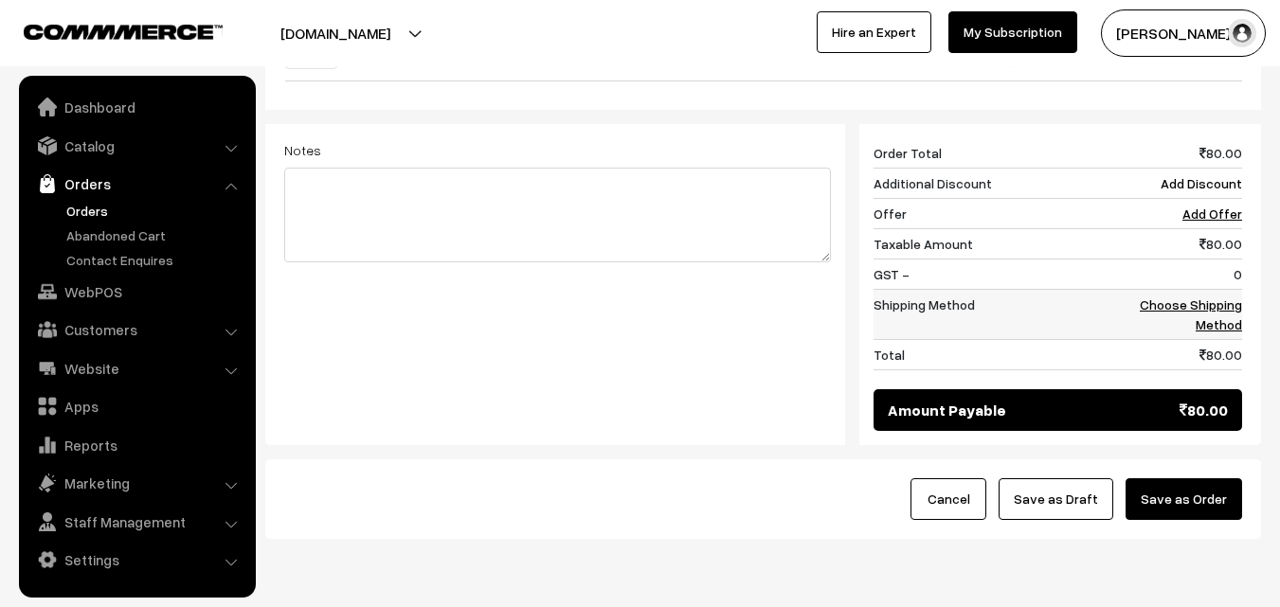
click at [1209, 292] on td "Choose Shipping Method" at bounding box center [1184, 315] width 118 height 50
click at [1223, 297] on link "Choose Shipping Method" at bounding box center [1191, 315] width 102 height 36
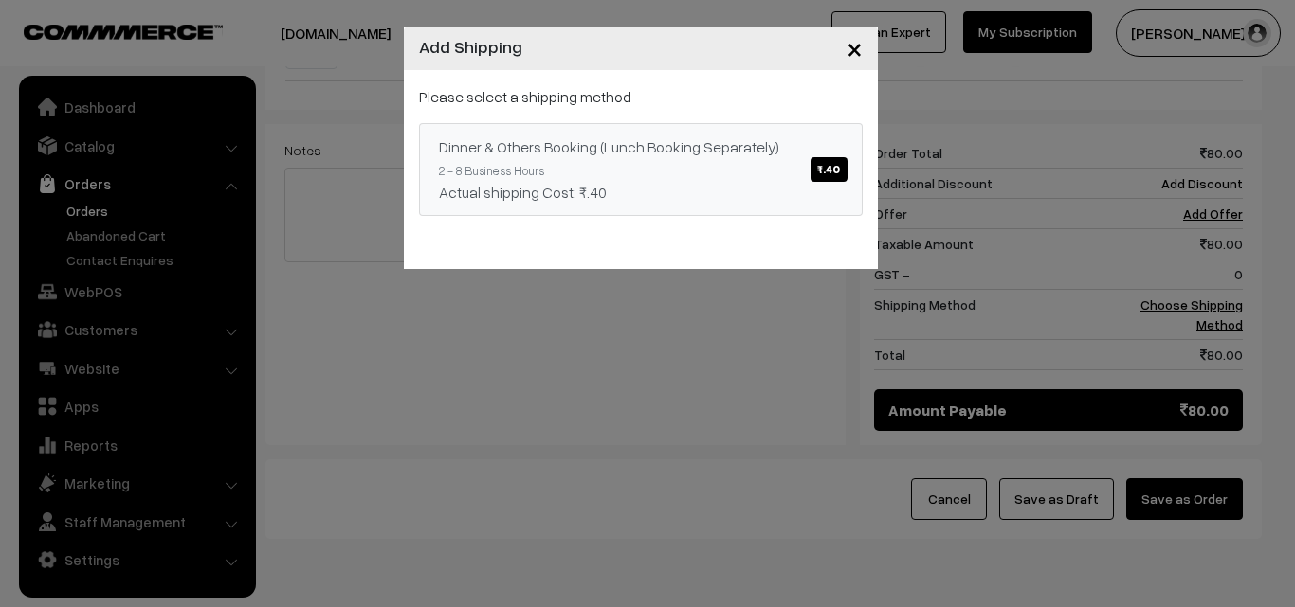
click at [721, 181] on div "Actual shipping Cost: ₹.40" at bounding box center [641, 192] width 404 height 23
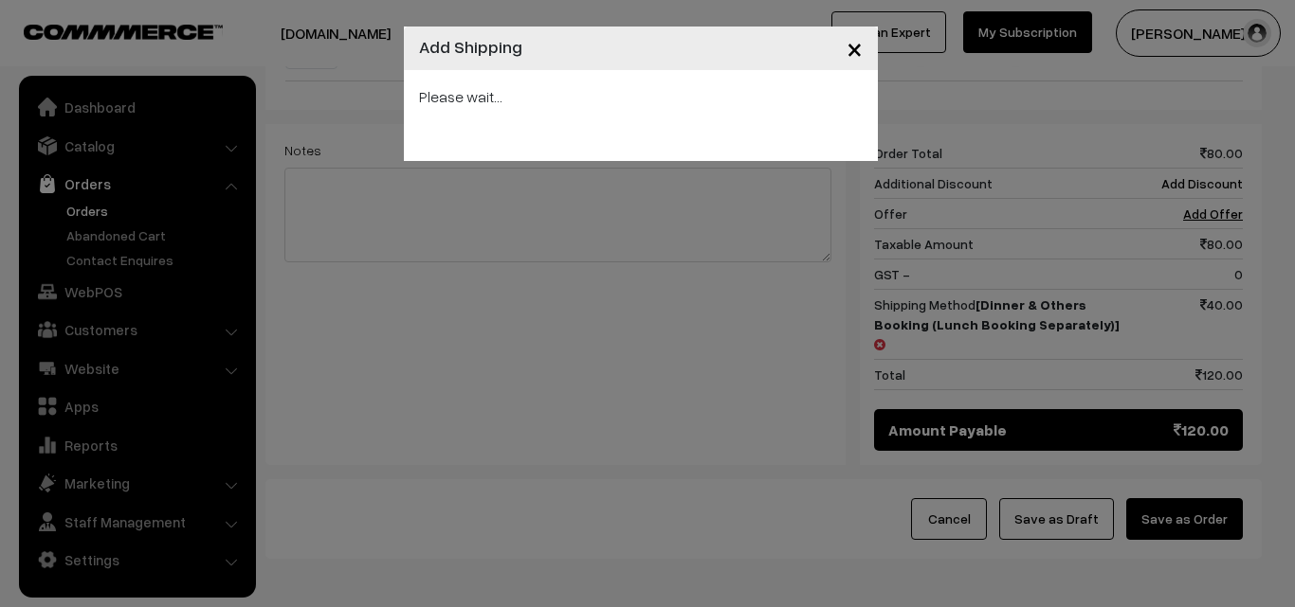
click at [1044, 487] on div "× Add Shipping Please wait..." at bounding box center [647, 303] width 1295 height 607
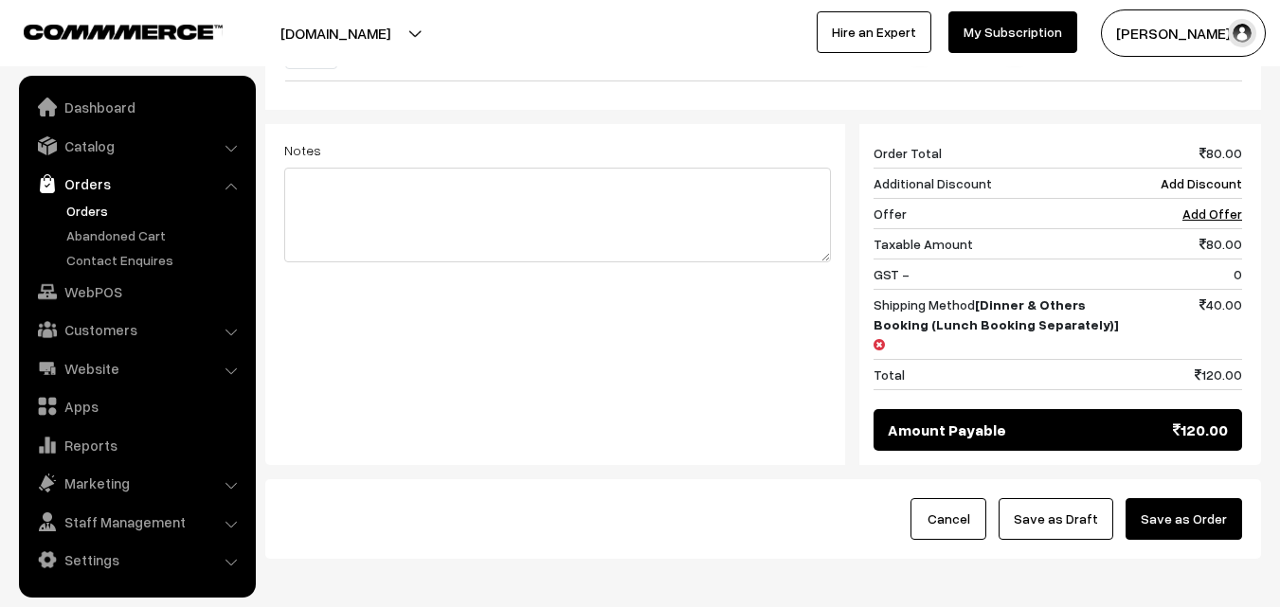
click at [1056, 498] on button "Save as Draft" at bounding box center [1056, 519] width 115 height 42
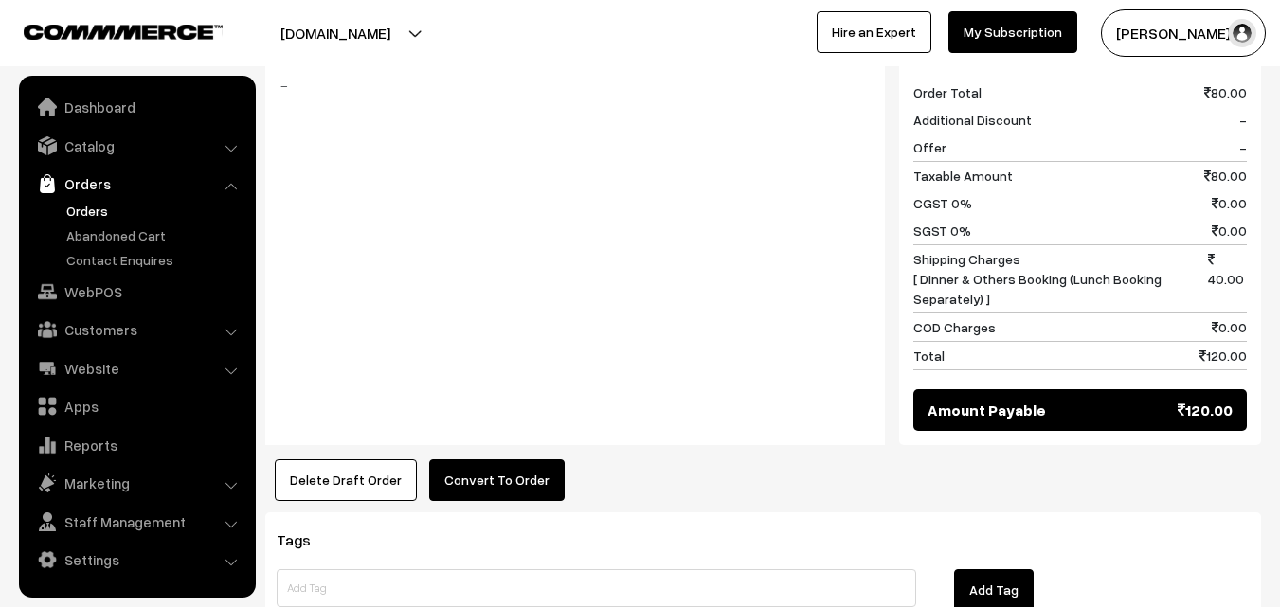
click at [487, 476] on button "Convert To Order" at bounding box center [497, 481] width 136 height 42
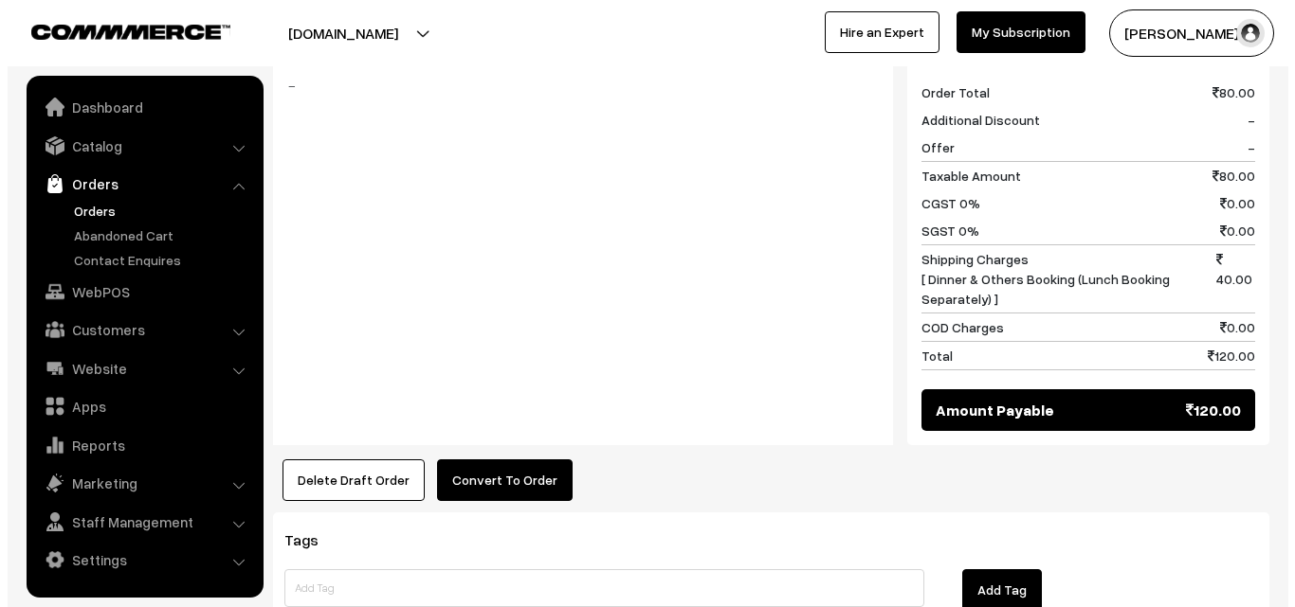
scroll to position [855, 0]
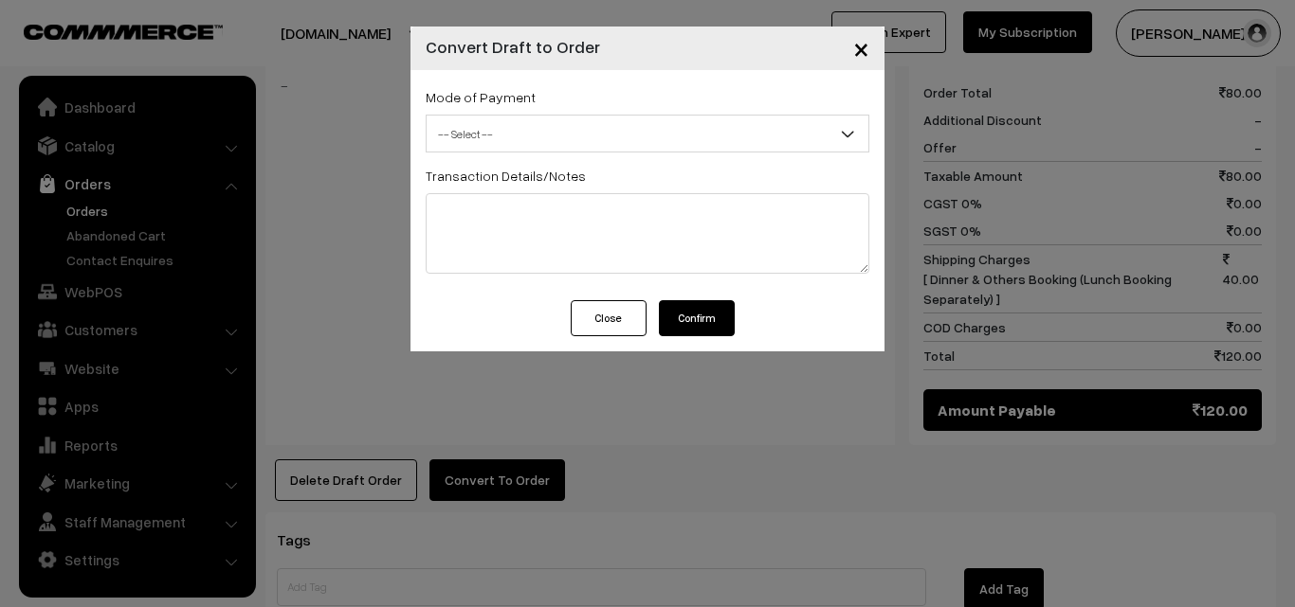
click at [514, 146] on span "-- Select --" at bounding box center [647, 134] width 442 height 33
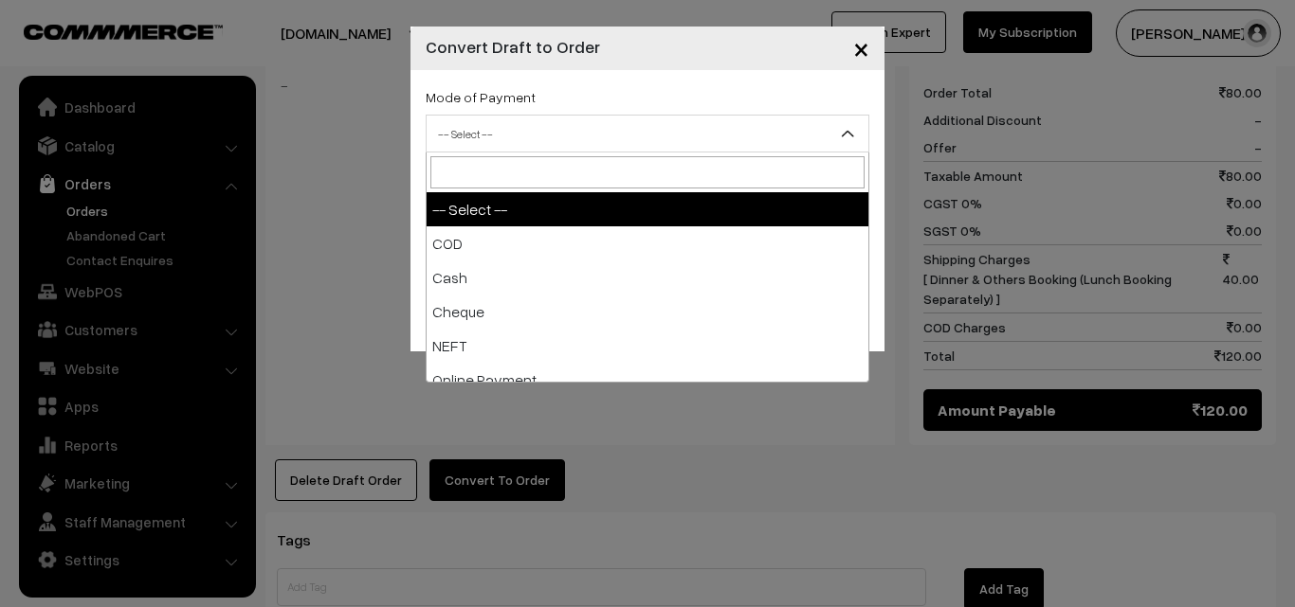
drag, startPoint x: 507, startPoint y: 262, endPoint x: 682, endPoint y: 332, distance: 188.8
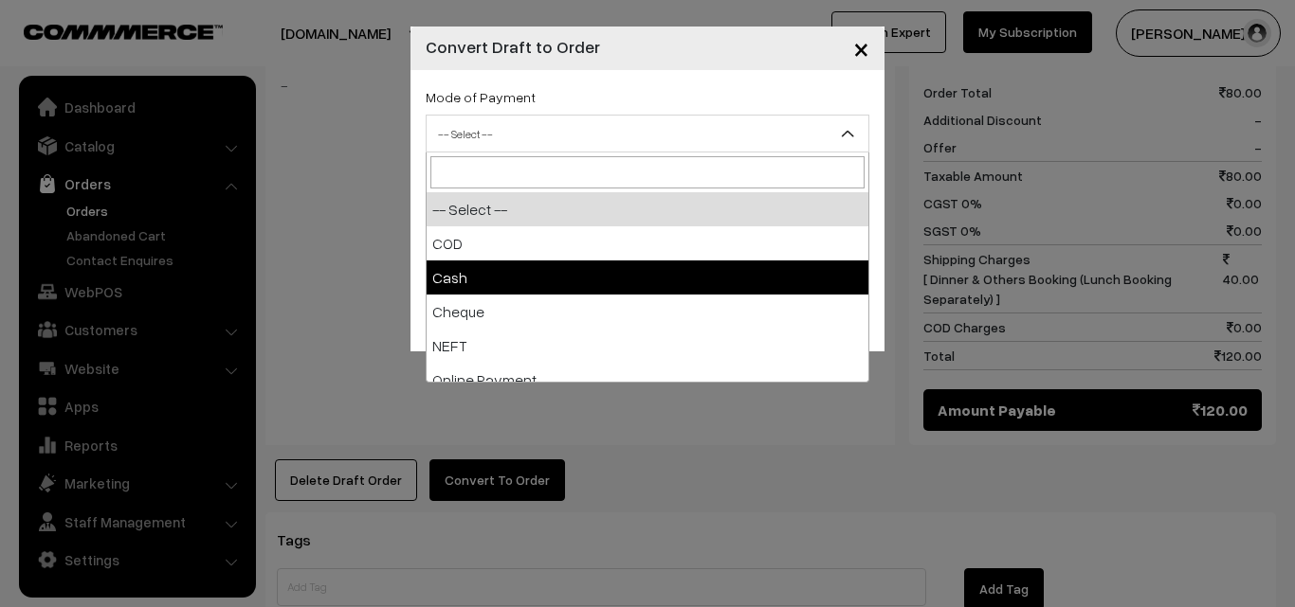
select select "2"
checkbox input "true"
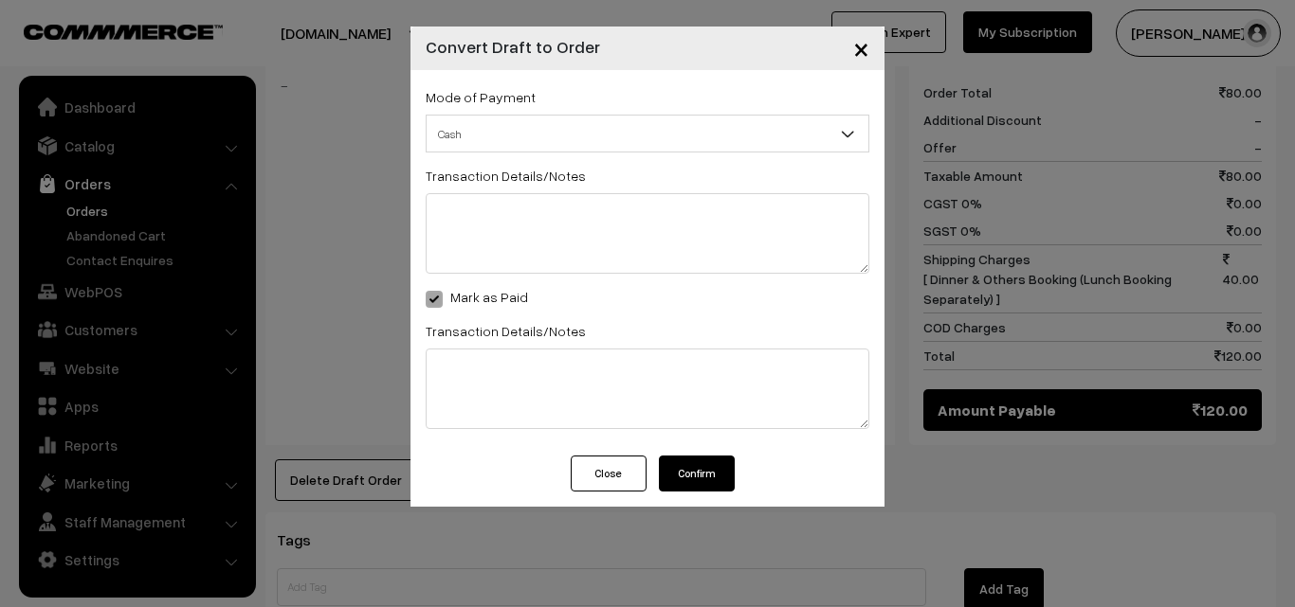
click at [718, 464] on button "Confirm" at bounding box center [697, 474] width 76 height 36
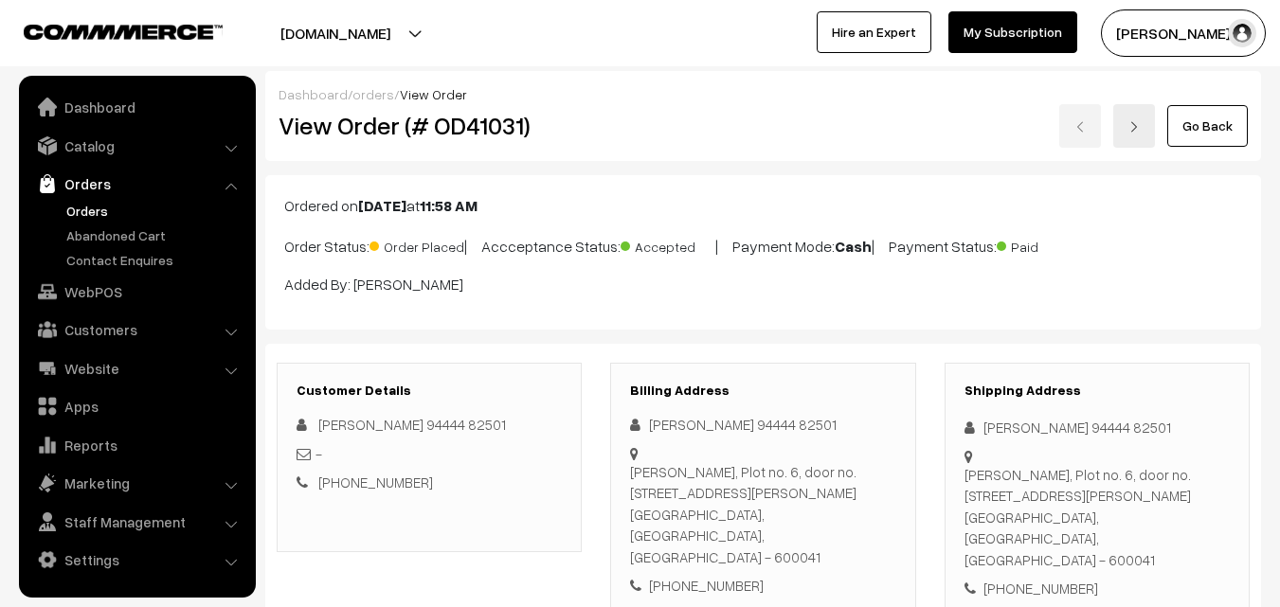
scroll to position [853, 0]
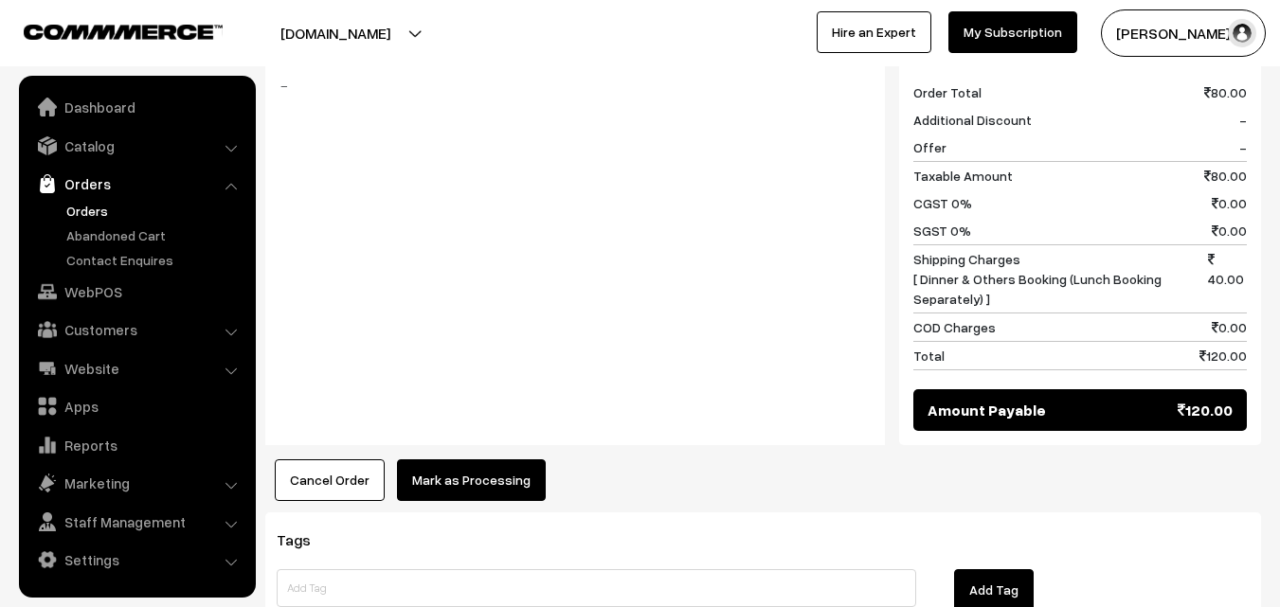
click at [438, 477] on button "Mark as Processing" at bounding box center [471, 481] width 149 height 42
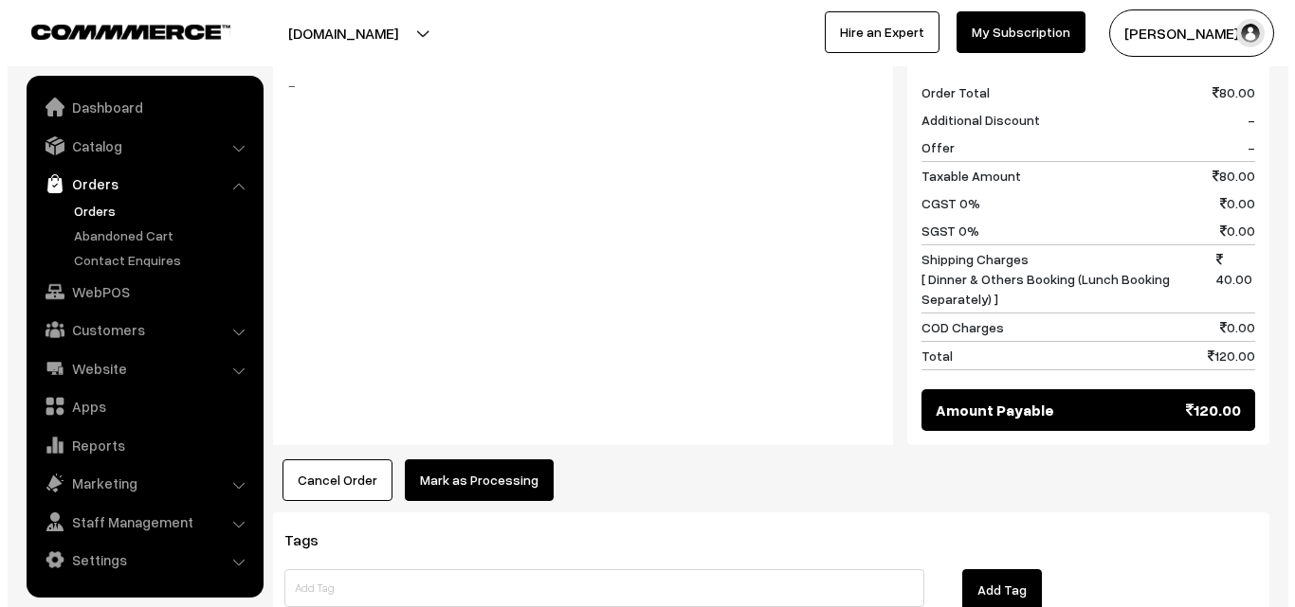
scroll to position [855, 0]
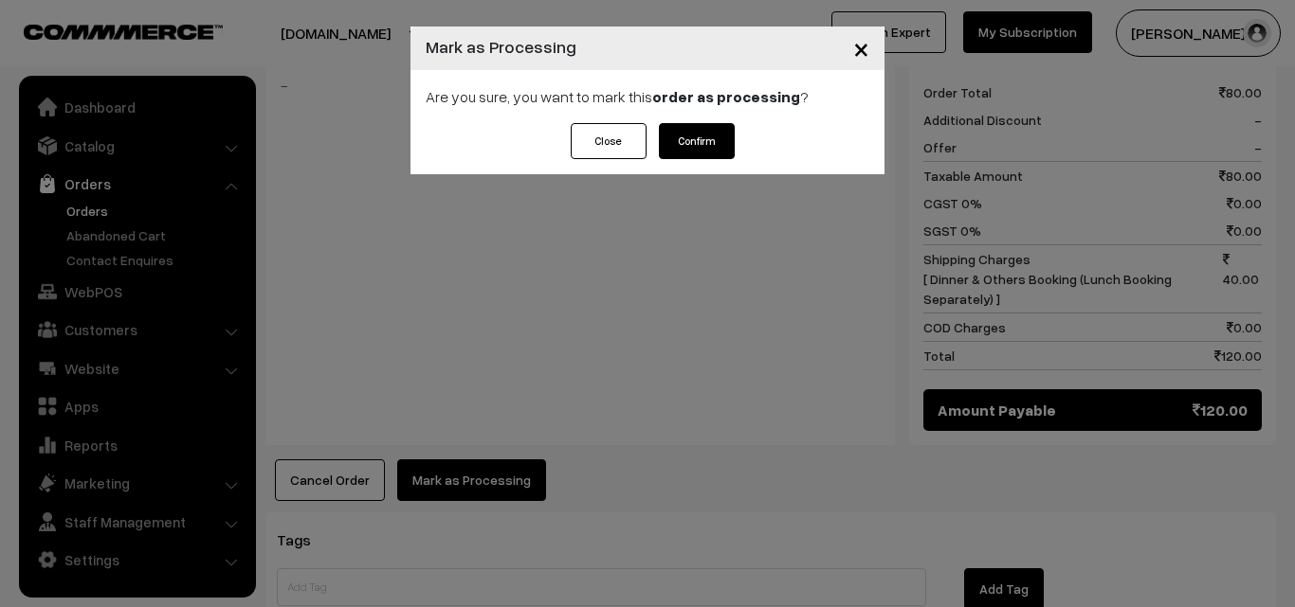
click at [699, 143] on button "Confirm" at bounding box center [697, 141] width 76 height 36
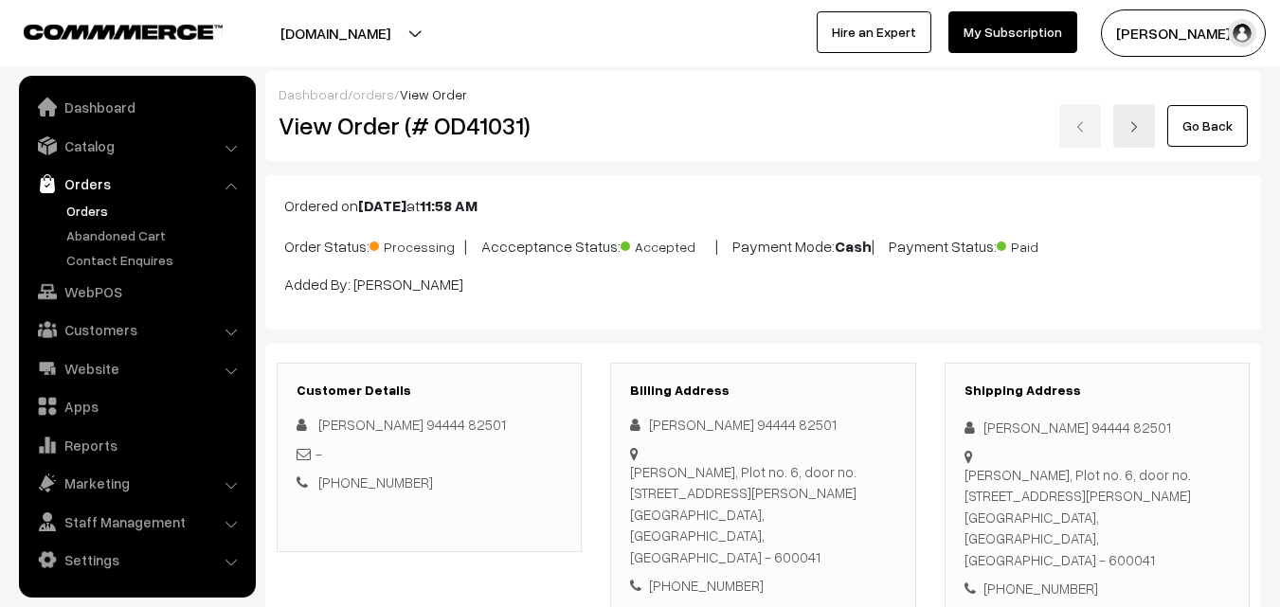
click at [347, 126] on h2 "View Order (# OD41031)" at bounding box center [431, 125] width 304 height 29
drag, startPoint x: 333, startPoint y: 129, endPoint x: 638, endPoint y: 142, distance: 305.5
click at [638, 142] on div "View Order (# OD41031) Go Back" at bounding box center [763, 126] width 998 height 44
copy div "Order (# OD41031)"
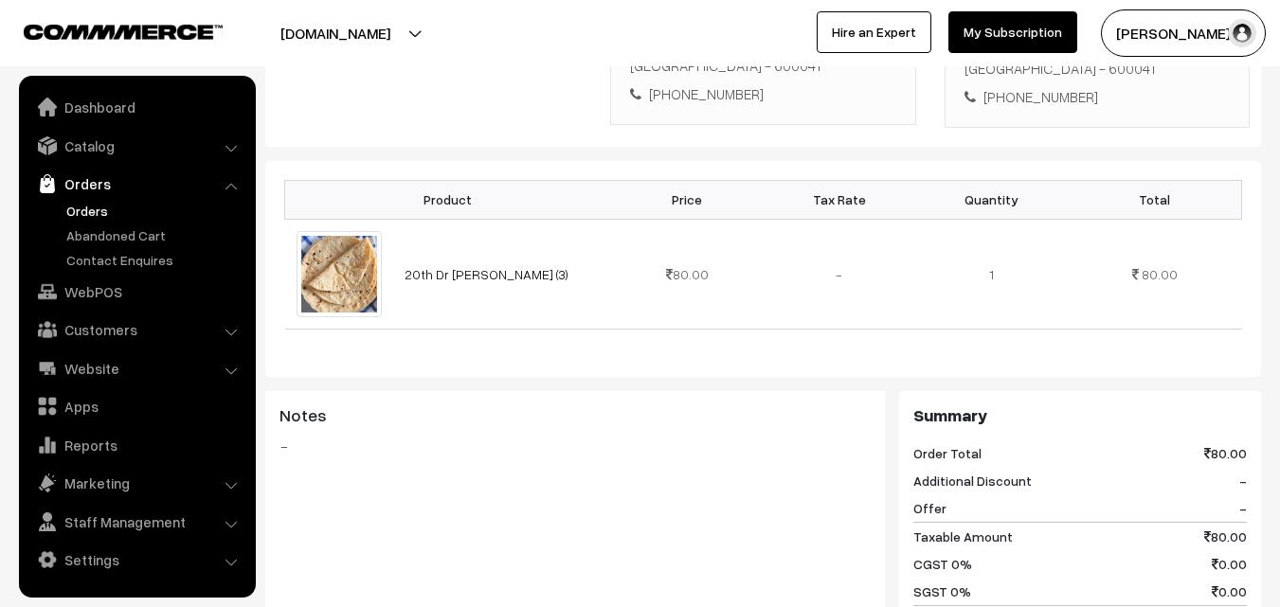
scroll to position [996, 0]
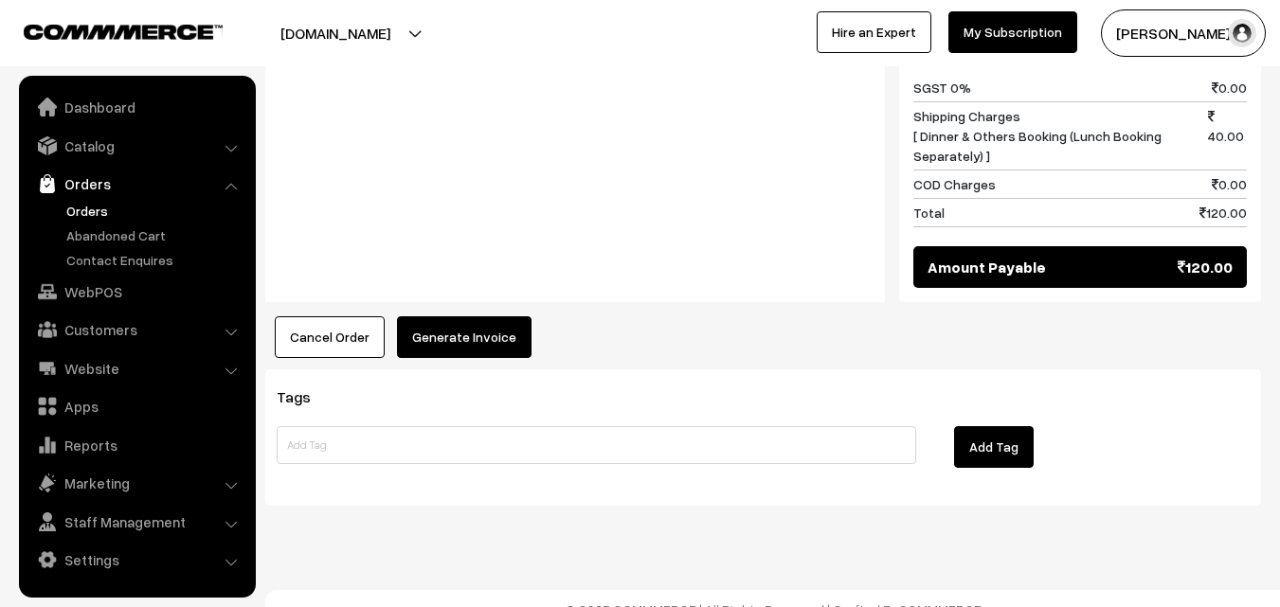
click at [442, 317] on button "Generate Invoice" at bounding box center [464, 338] width 135 height 42
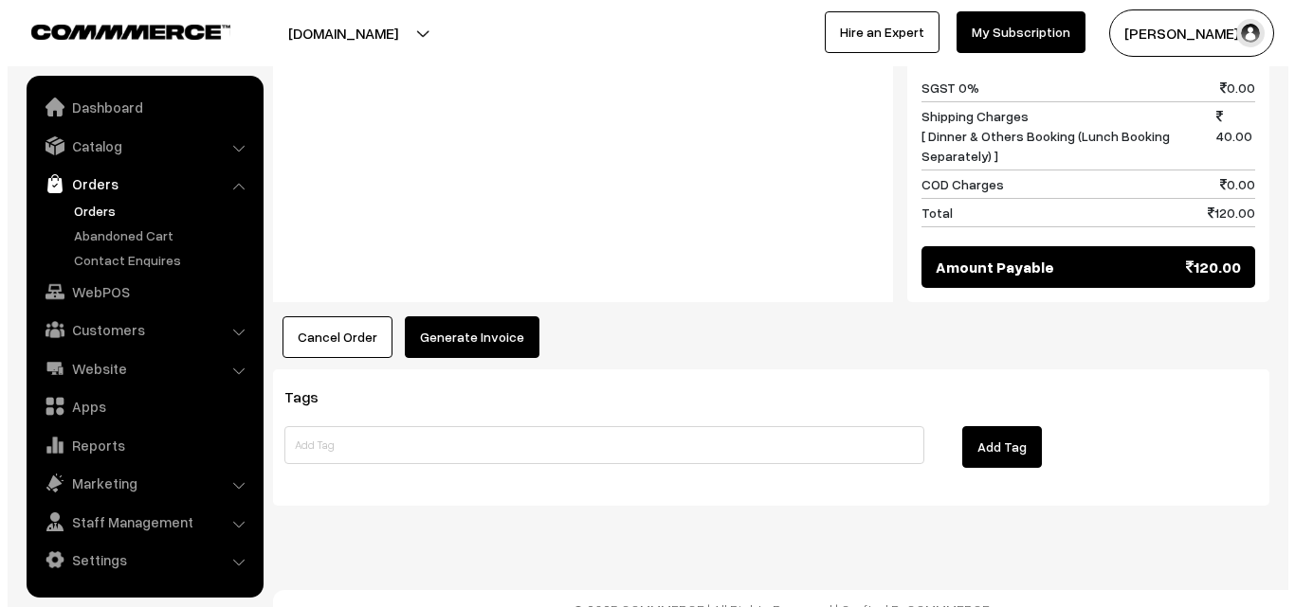
scroll to position [998, 0]
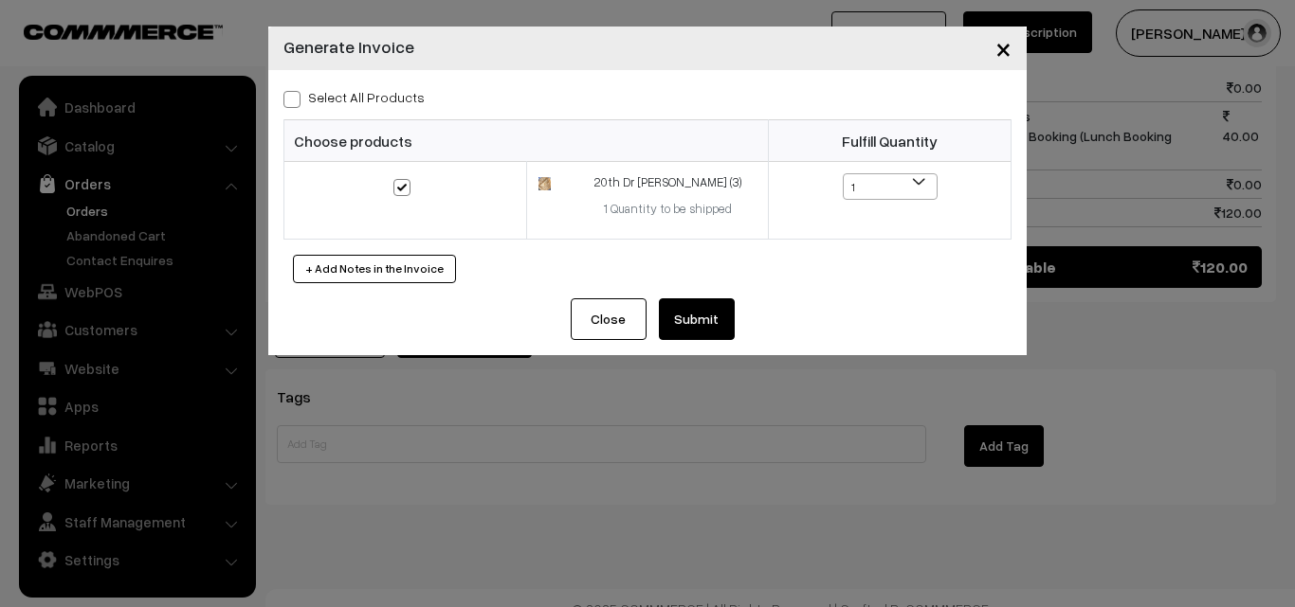
click at [679, 303] on button "Submit" at bounding box center [697, 320] width 76 height 42
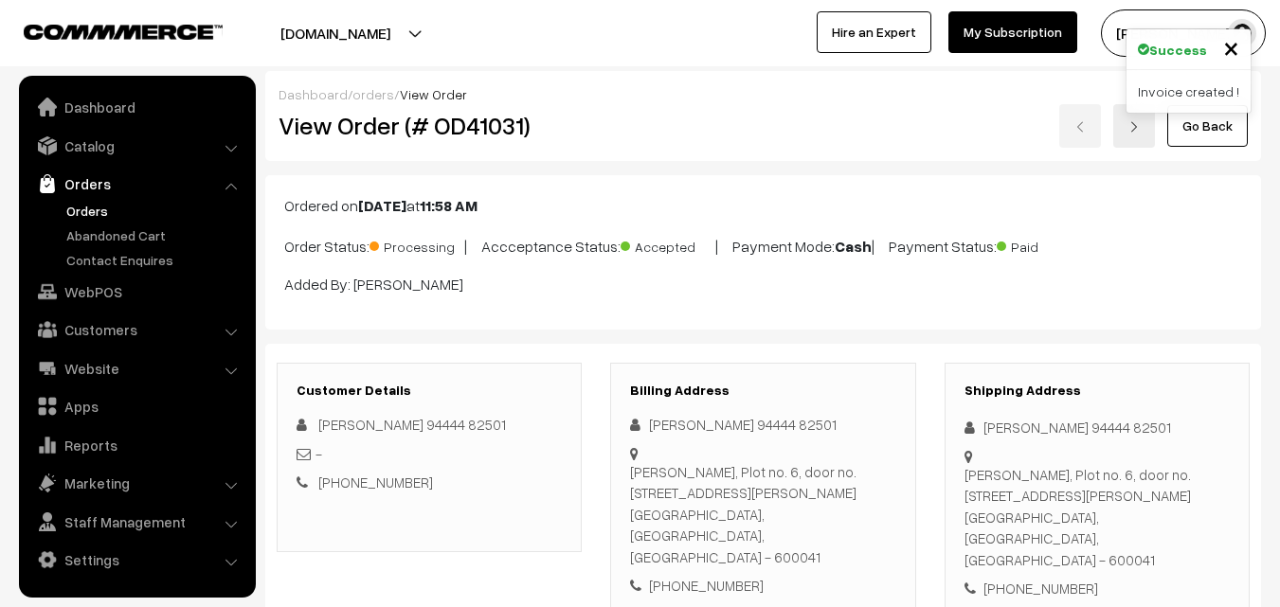
scroll to position [996, 0]
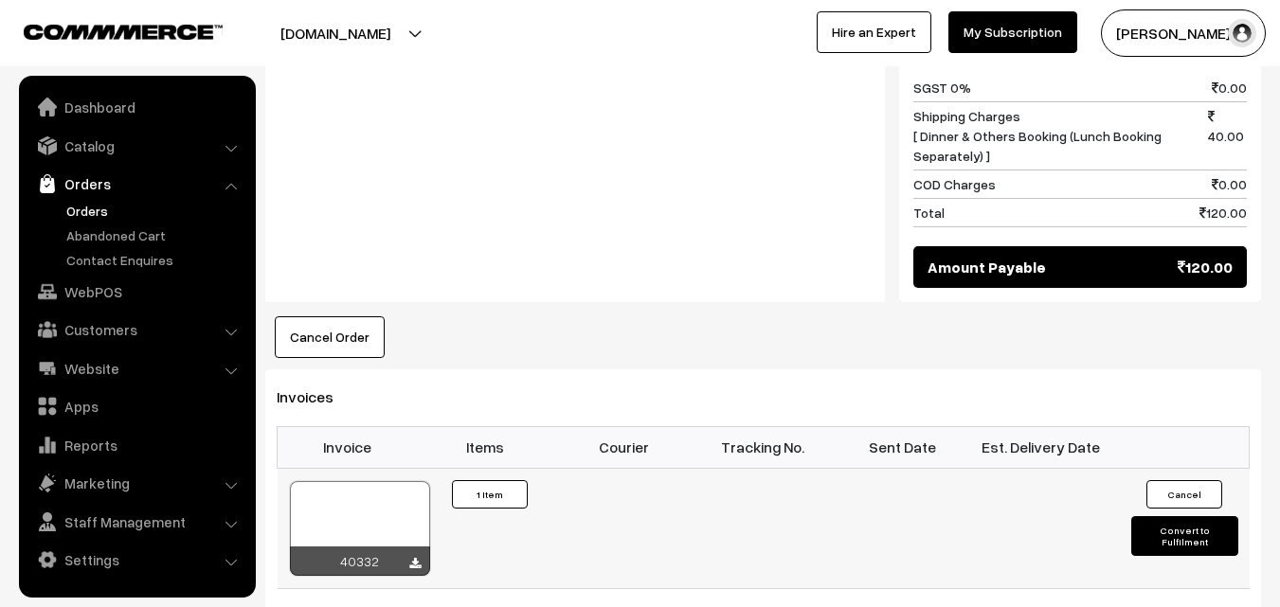
click at [339, 498] on div at bounding box center [360, 528] width 140 height 95
click at [101, 286] on link "WebPOS" at bounding box center [137, 292] width 226 height 34
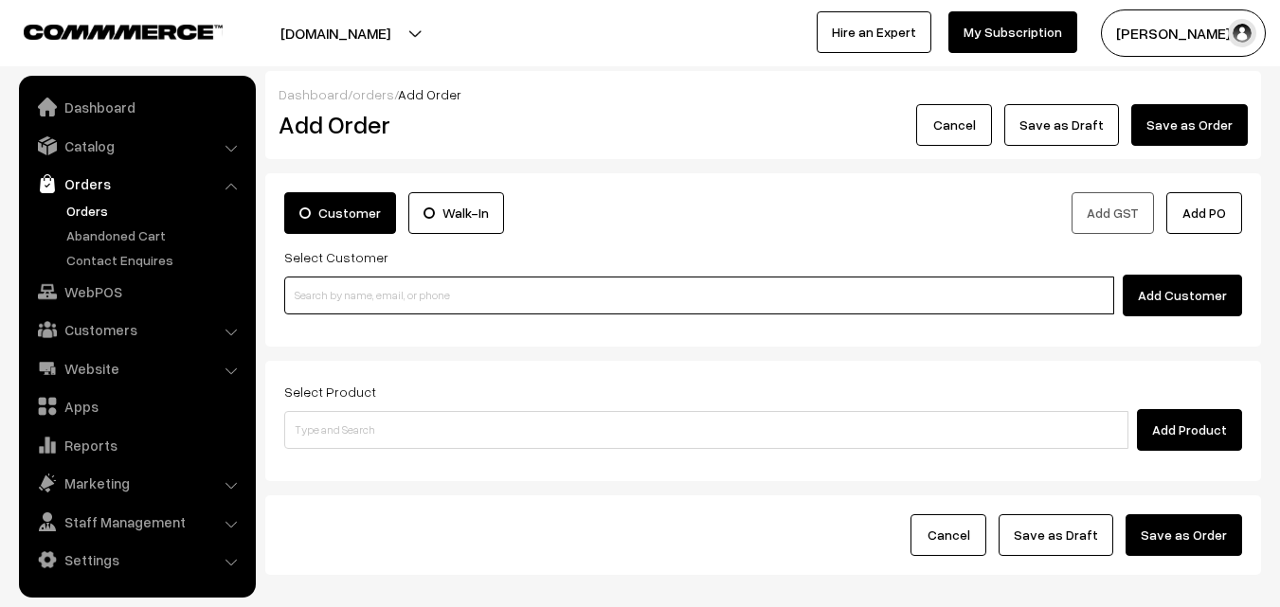
click at [482, 309] on input at bounding box center [699, 296] width 830 height 38
paste input "97890 45987"
click at [340, 287] on input "97890 45987" at bounding box center [699, 296] width 830 height 38
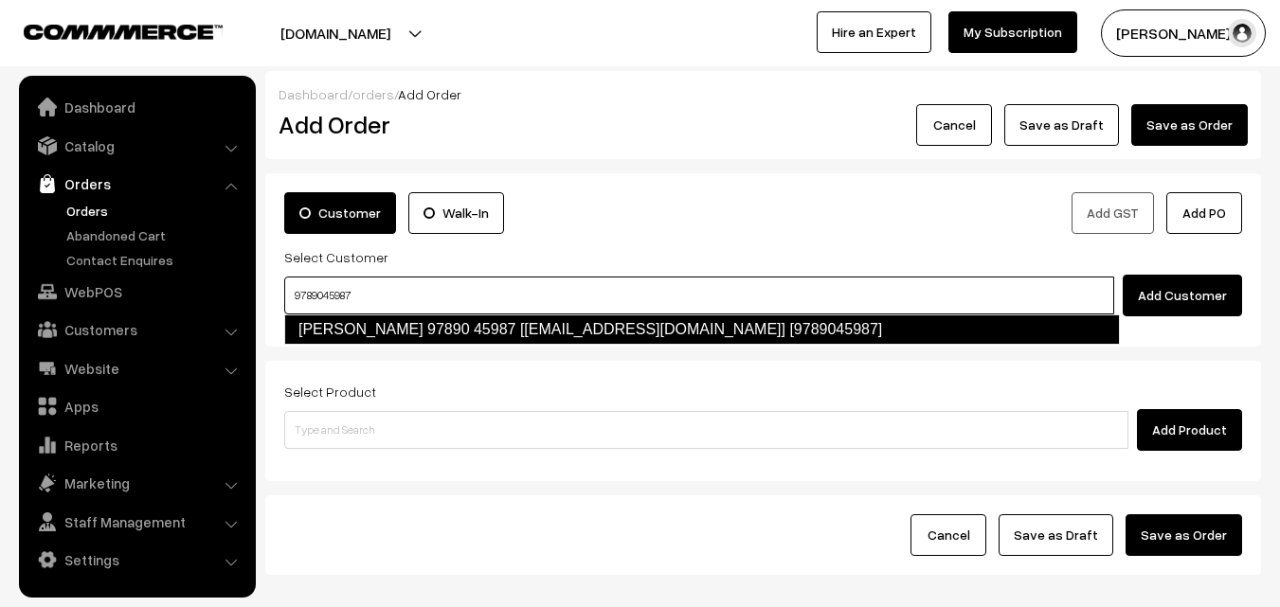
click at [337, 328] on link "Kasinath 97890 45987 [test769@gmail.com] [9789045987]" at bounding box center [702, 330] width 836 height 30
type input "9789045987"
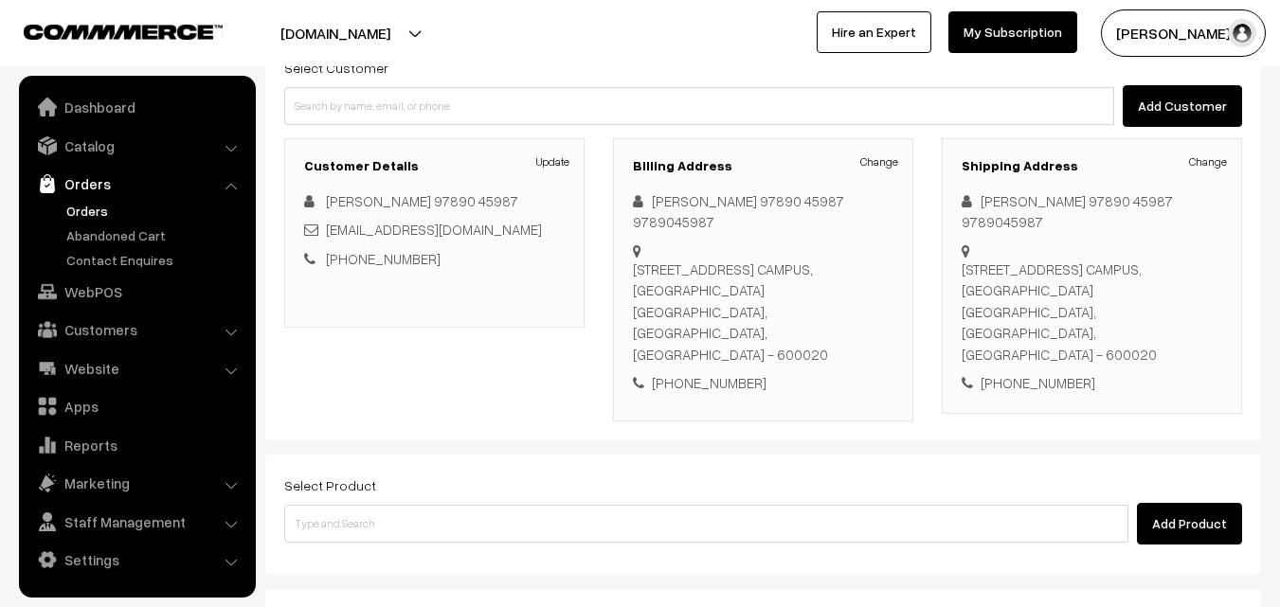
scroll to position [303, 0]
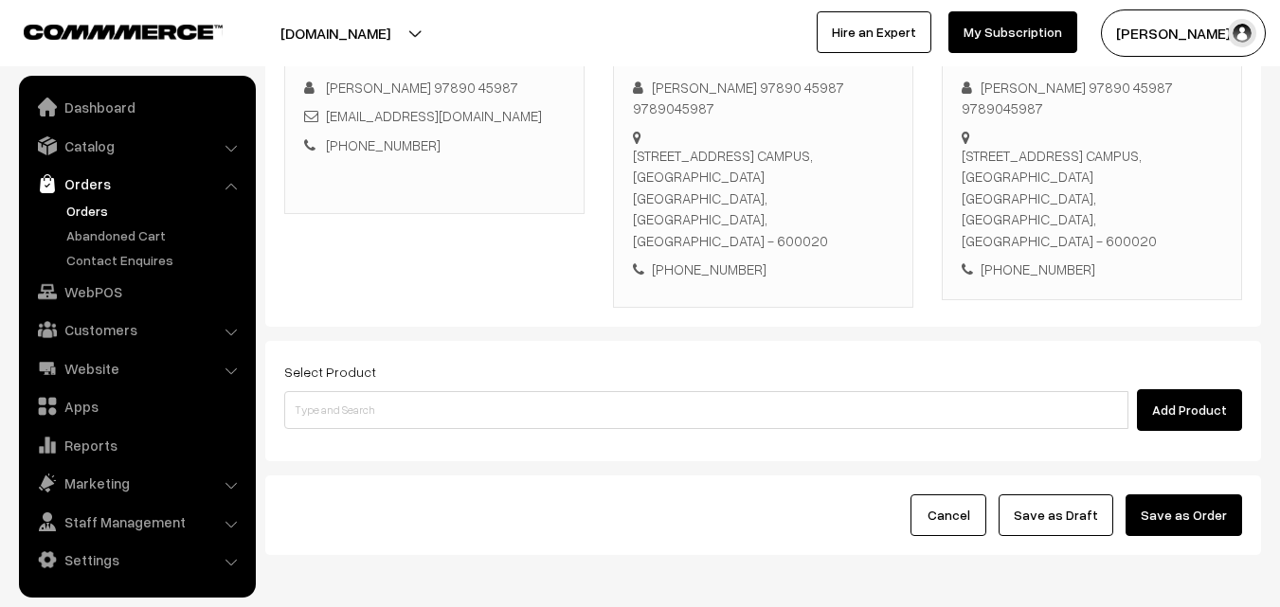
click at [676, 358] on div "Select Product Add Product" at bounding box center [763, 401] width 996 height 120
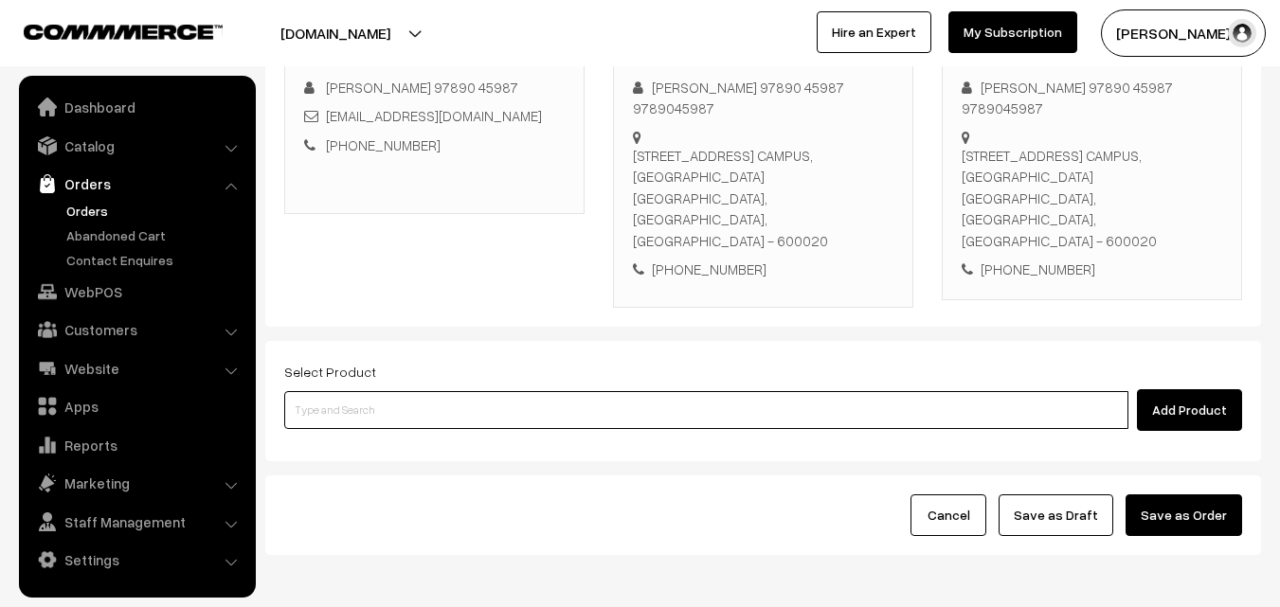
click at [677, 391] on input at bounding box center [706, 410] width 844 height 38
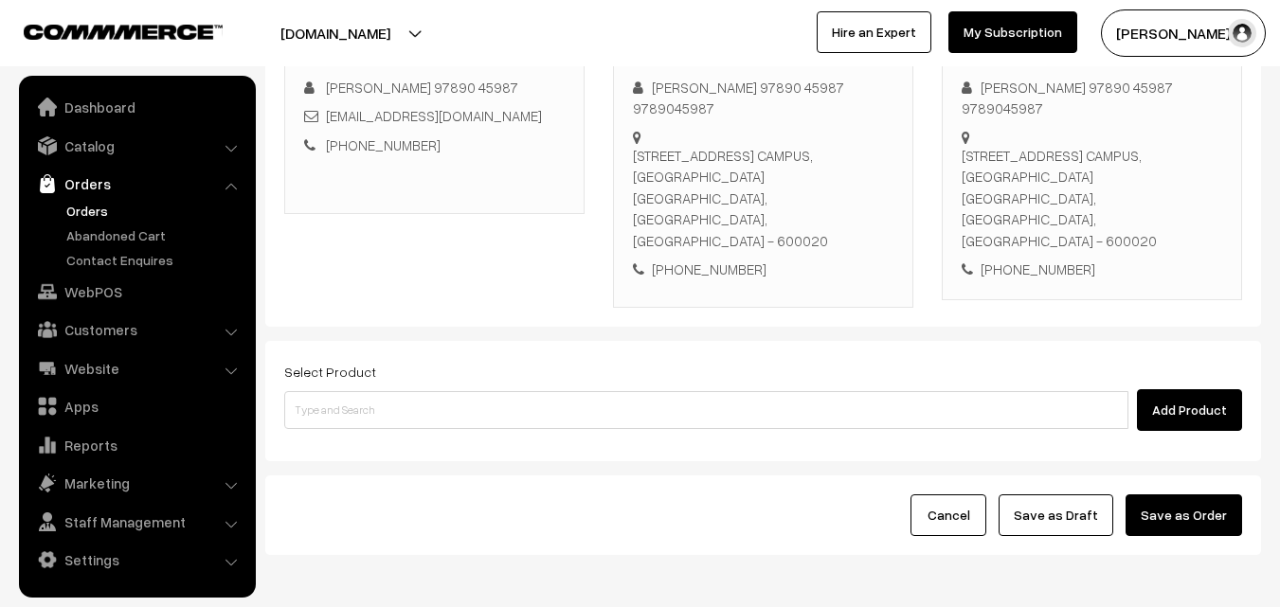
click at [686, 390] on div "Add Product" at bounding box center [763, 411] width 958 height 42
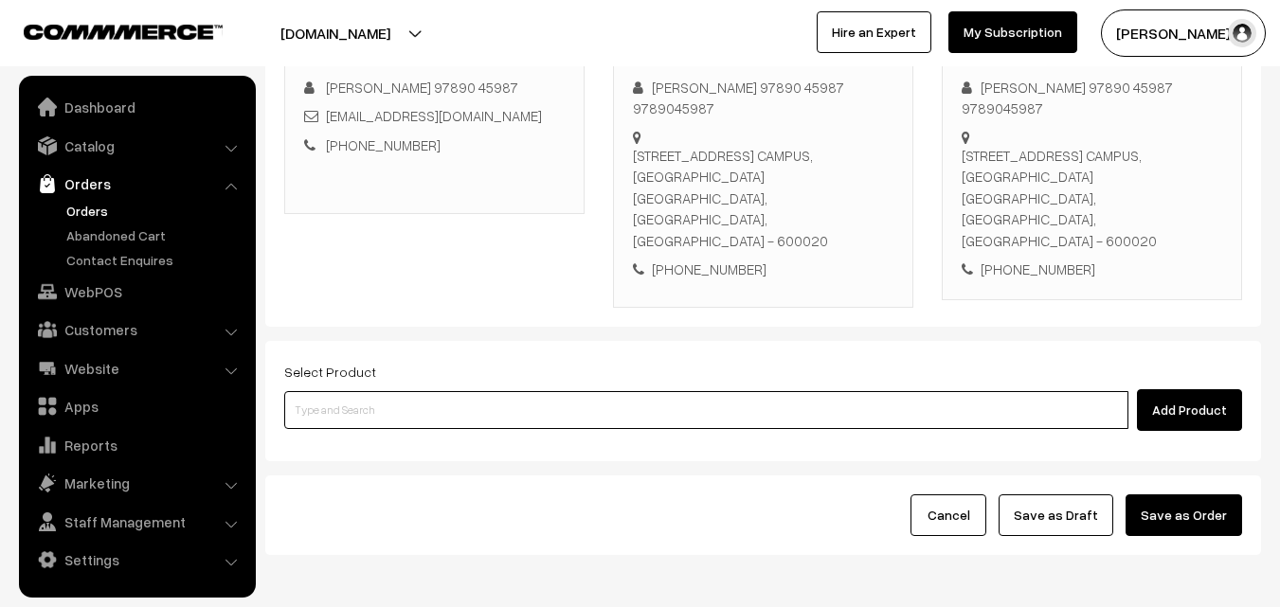
click at [684, 391] on input at bounding box center [706, 410] width 844 height 38
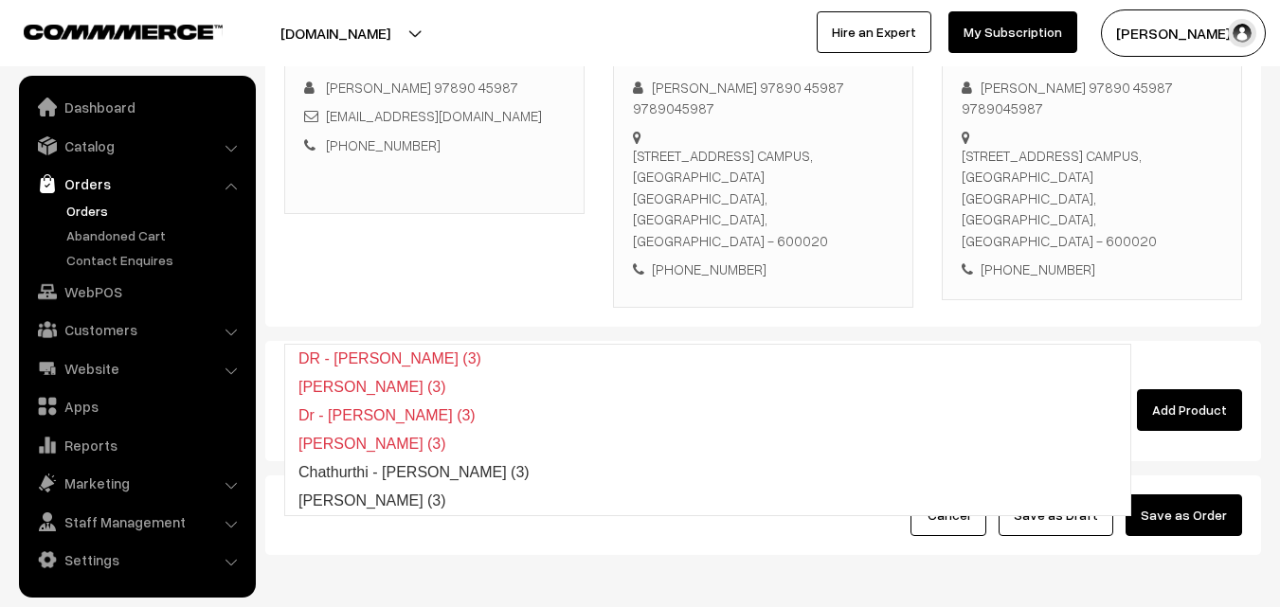
type input "Poorna Kozhukattai (3)"
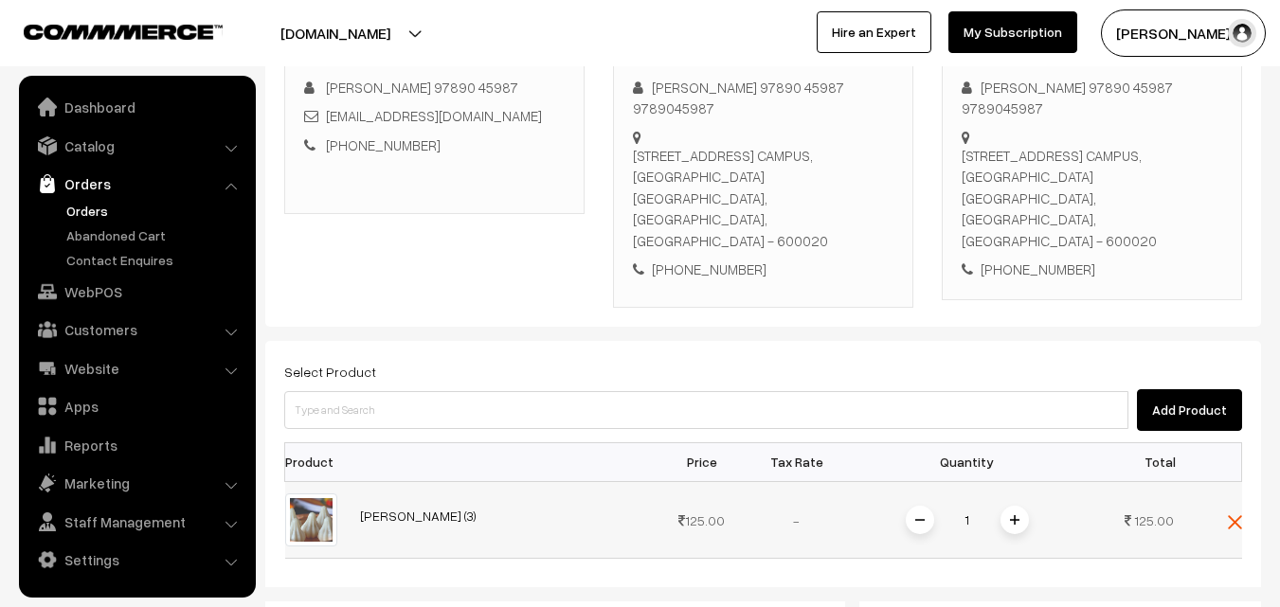
click at [1018, 504] on div "1" at bounding box center [968, 520] width 142 height 33
click at [1019, 516] on img at bounding box center [1014, 520] width 9 height 9
click at [1010, 506] on span at bounding box center [1015, 520] width 28 height 28
click at [1015, 516] on img at bounding box center [1014, 520] width 9 height 9
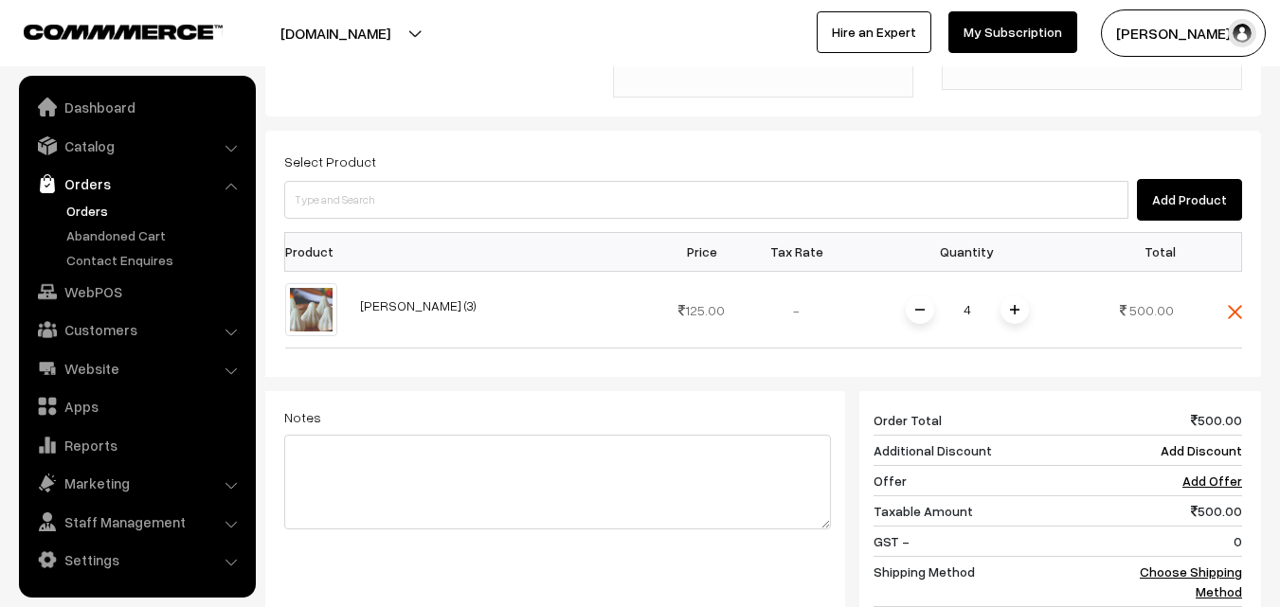
scroll to position [588, 0]
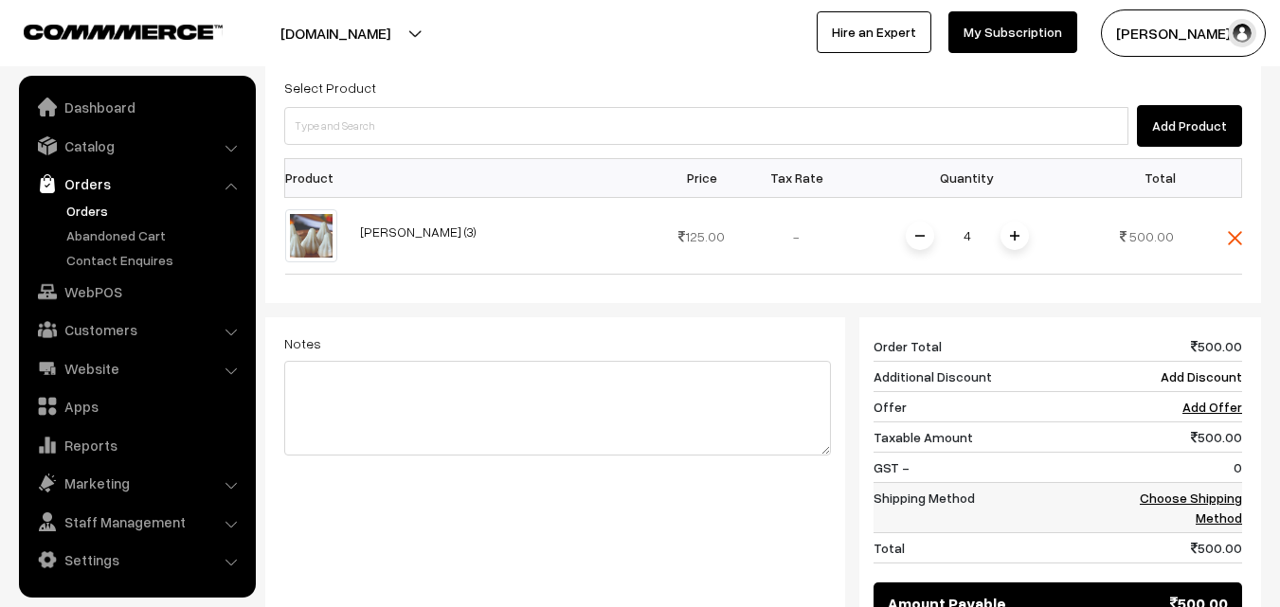
click at [1228, 490] on link "Choose Shipping Method" at bounding box center [1191, 508] width 102 height 36
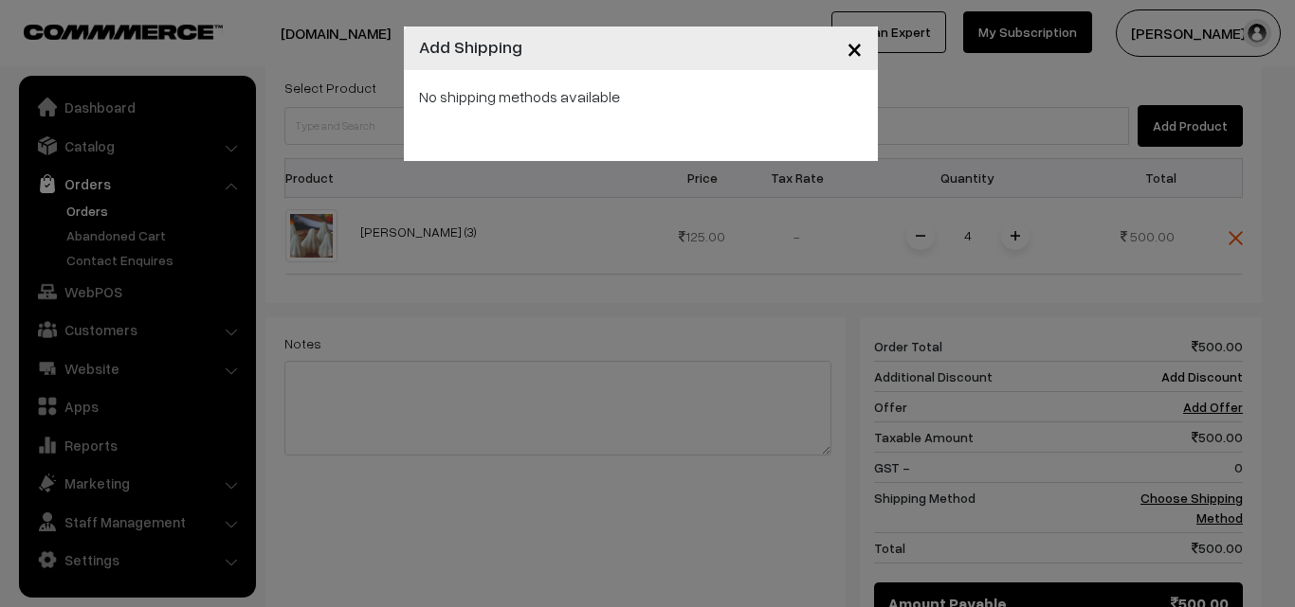
click at [778, 166] on div "× Add Shipping No shipping methods available" at bounding box center [647, 303] width 1295 height 607
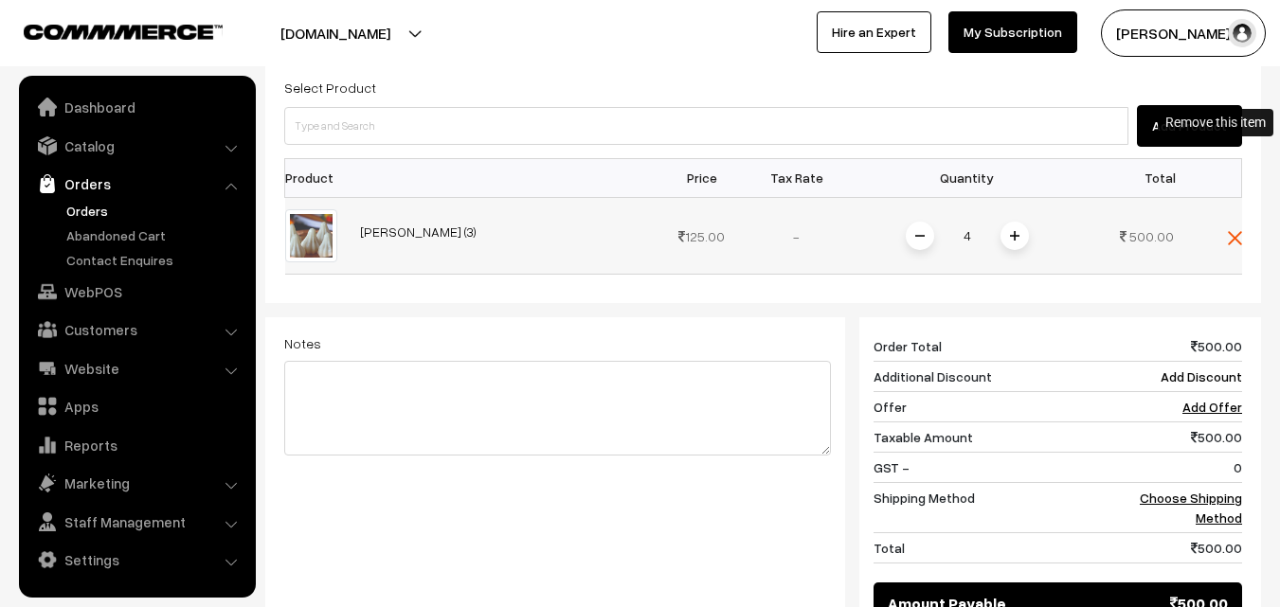
click at [1239, 231] on img at bounding box center [1235, 238] width 14 height 14
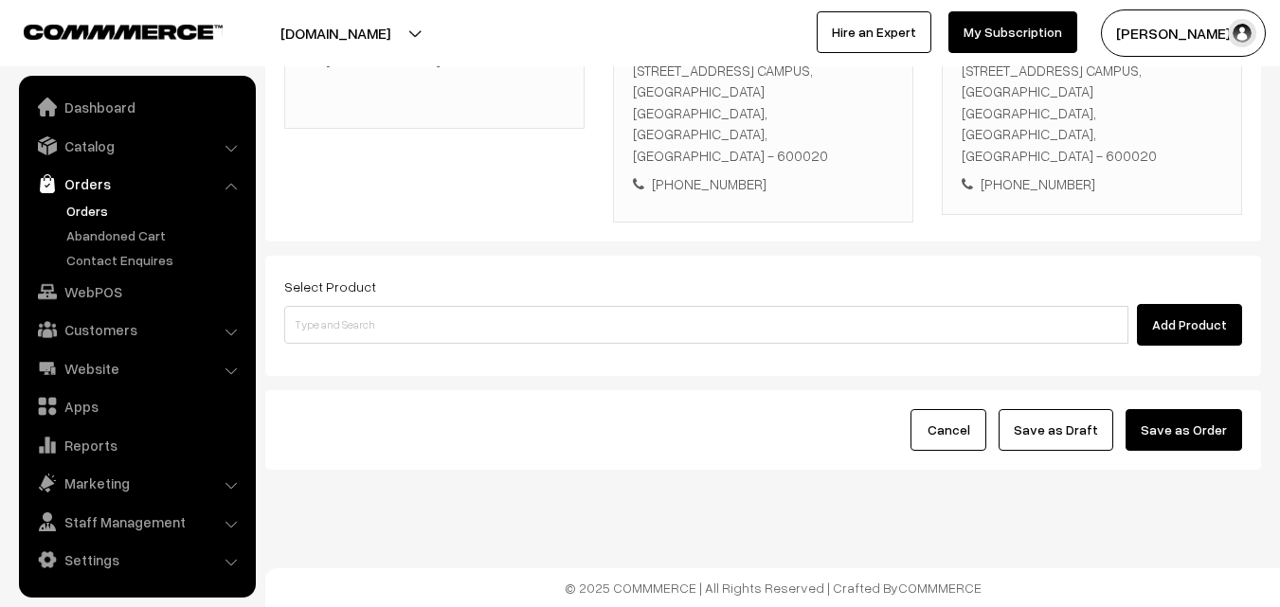
scroll to position [303, 0]
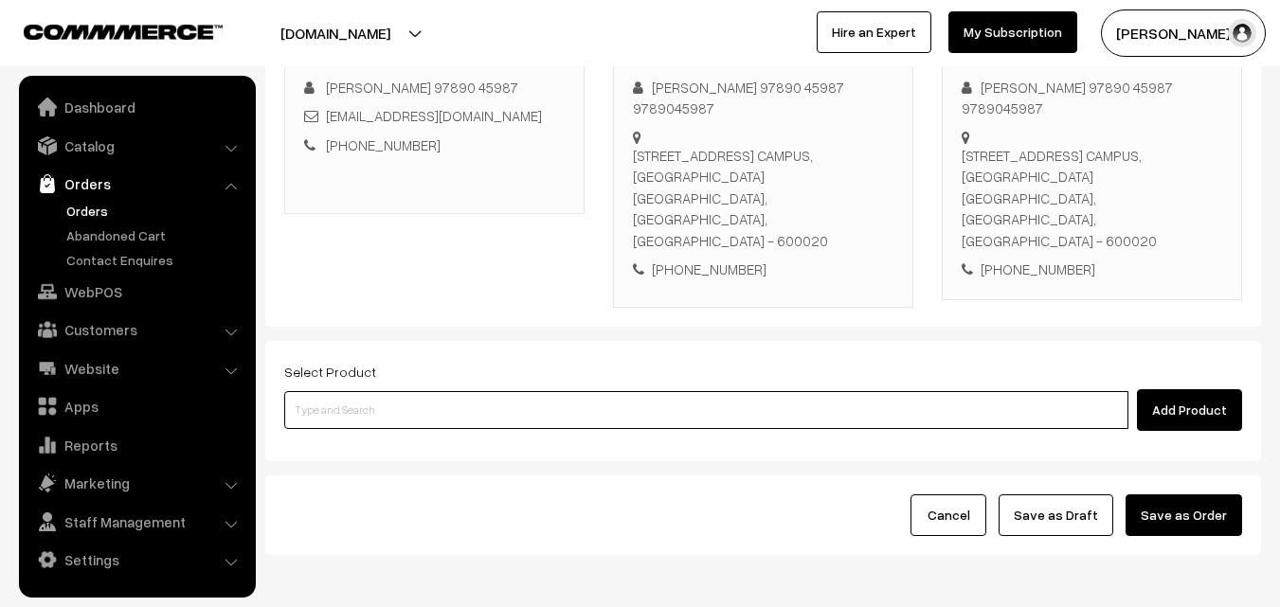
click at [527, 391] on input at bounding box center [706, 410] width 844 height 38
type input "a"
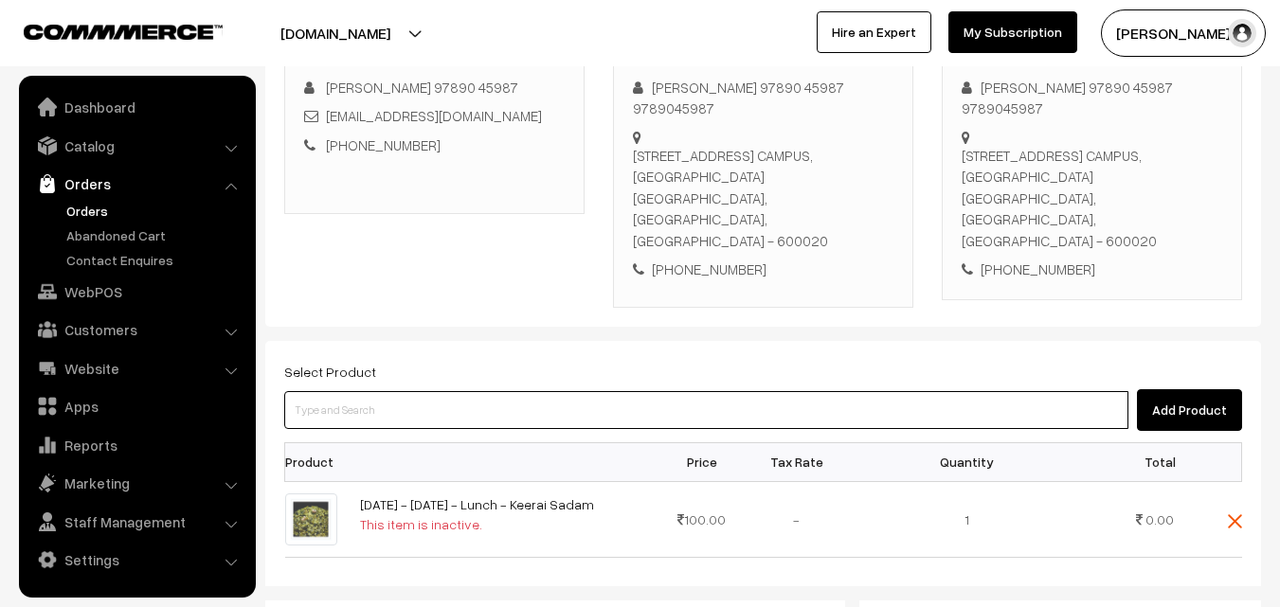
click at [571, 391] on input at bounding box center [706, 410] width 844 height 38
type input "a"
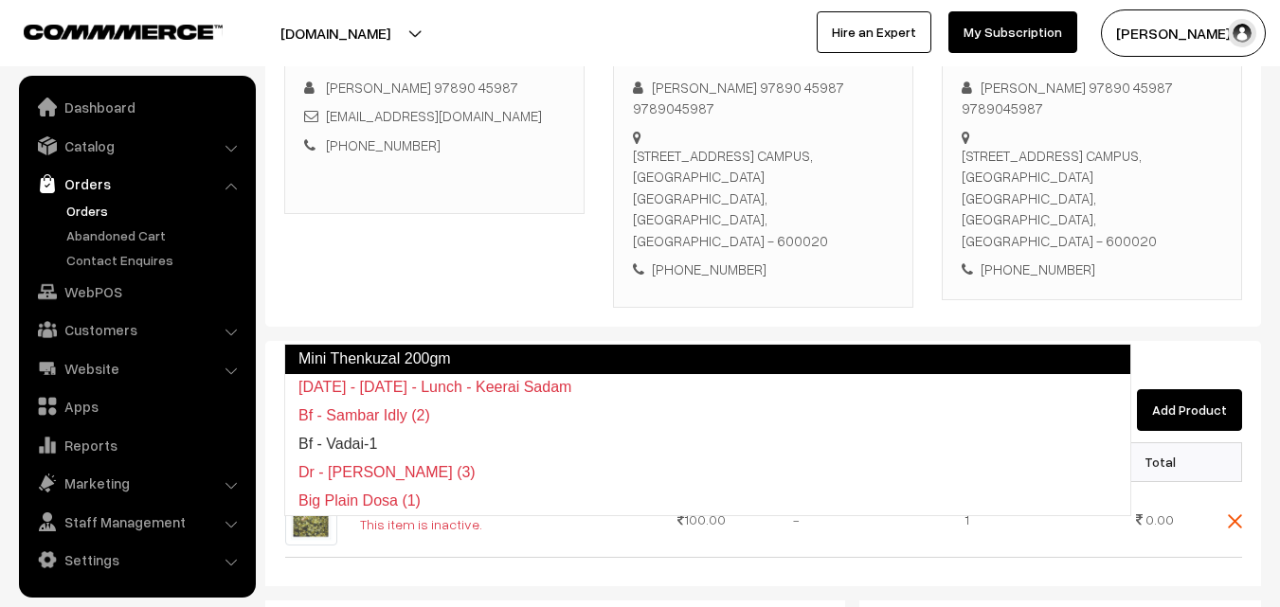
click at [479, 355] on link "Mini Thenkuzal 200gm" at bounding box center [707, 359] width 847 height 30
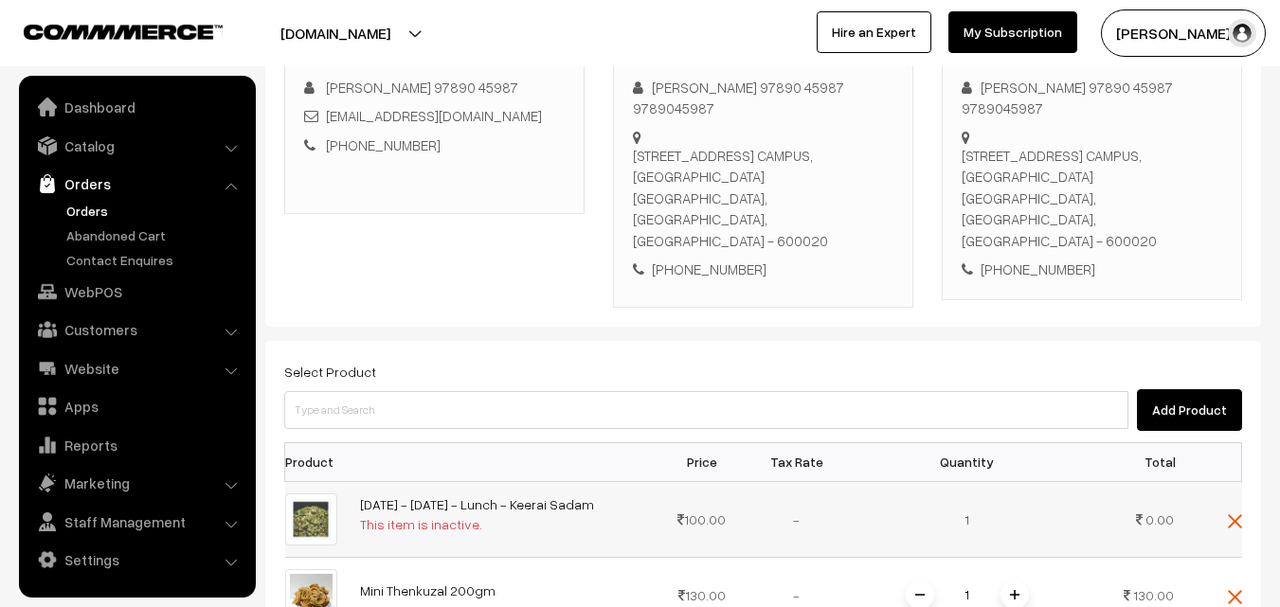
click at [1241, 515] on img at bounding box center [1235, 522] width 14 height 14
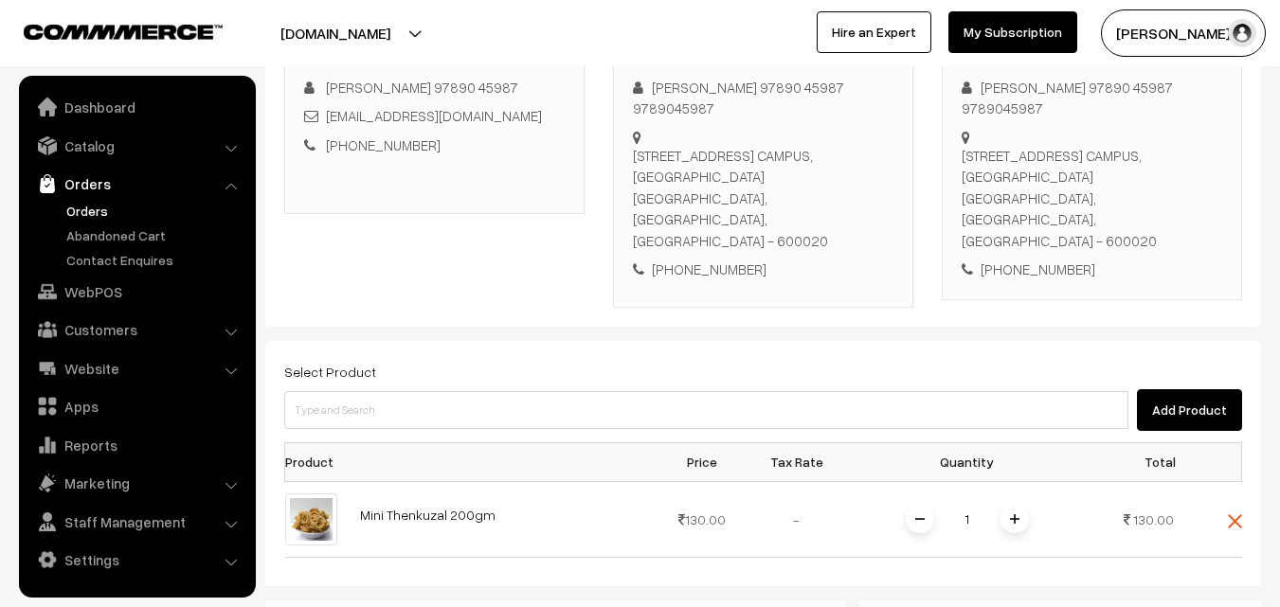
scroll to position [493, 0]
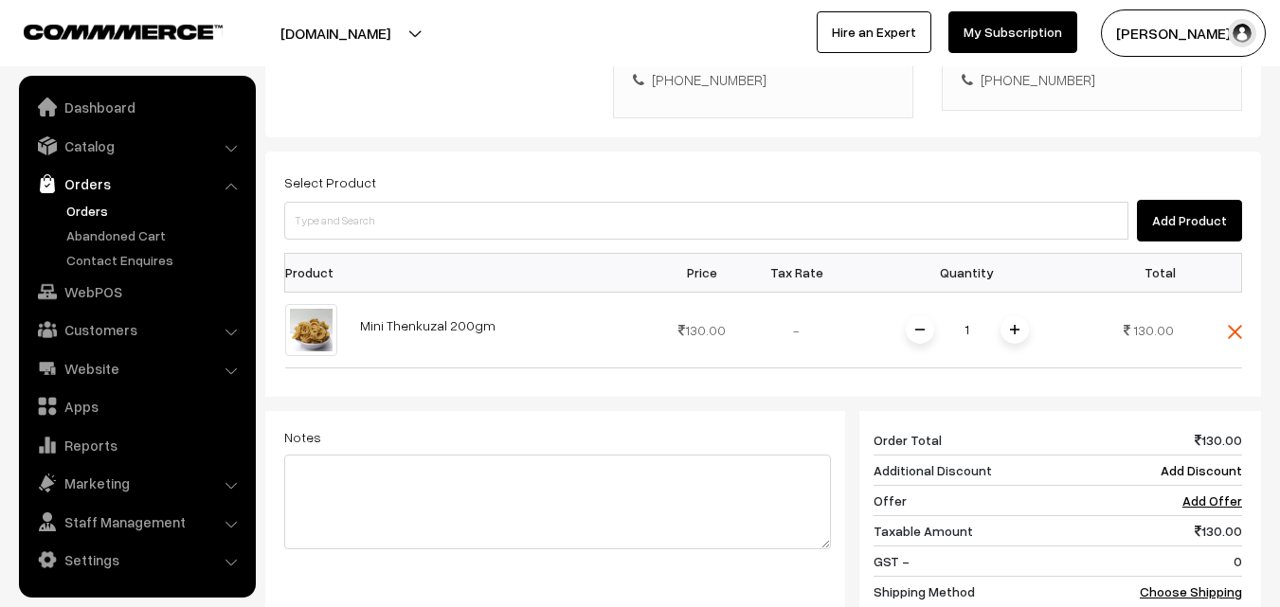
drag, startPoint x: 1021, startPoint y: 240, endPoint x: 1019, endPoint y: 270, distance: 30.4
click at [1021, 316] on span at bounding box center [1015, 330] width 28 height 28
click at [1207, 584] on link "Choose Shipping Method" at bounding box center [1191, 602] width 102 height 36
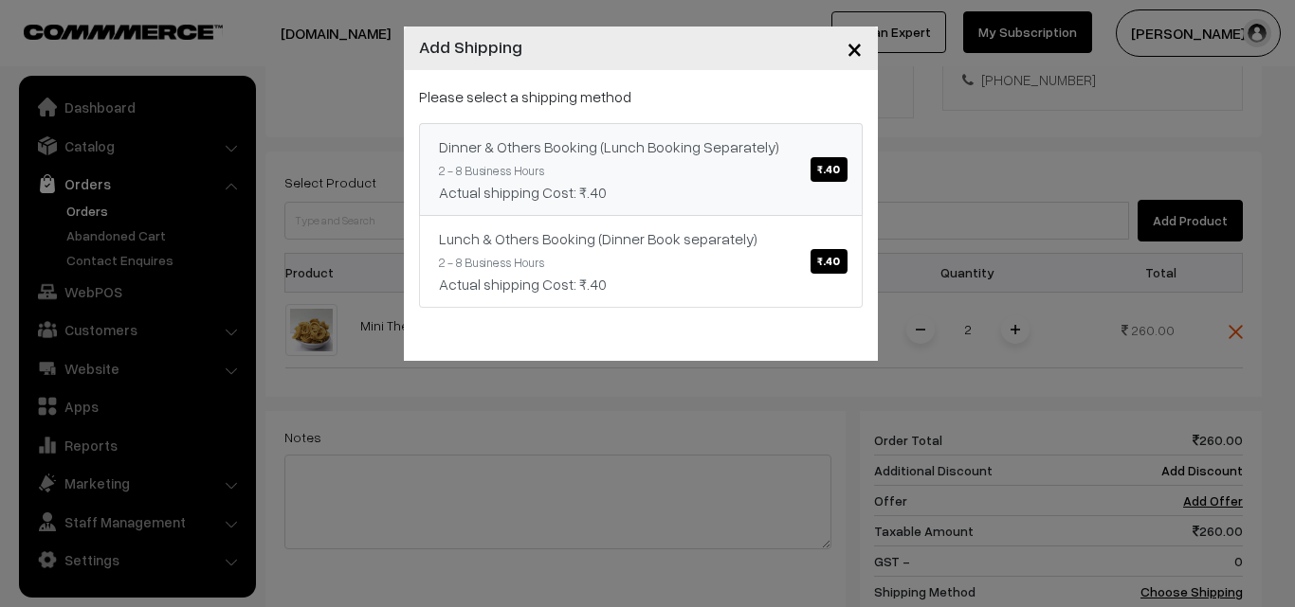
click at [599, 155] on div "Dinner & Others Booking (Lunch Booking Separately) ₹.40" at bounding box center [641, 147] width 404 height 23
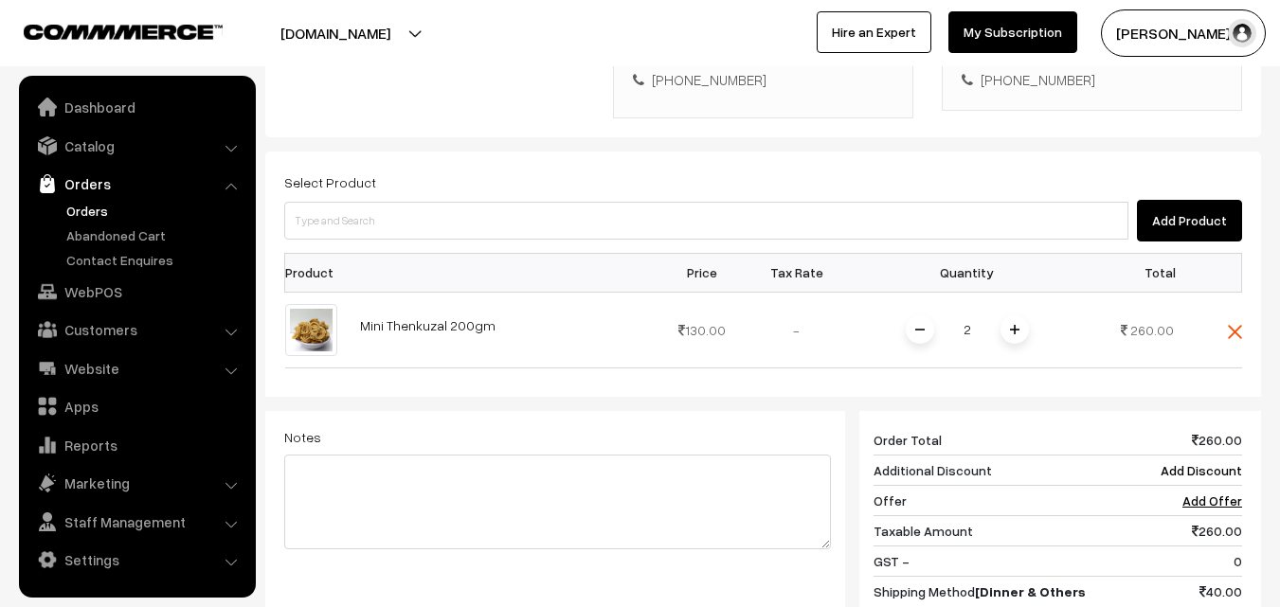
click at [696, 200] on div "Add Product" at bounding box center [763, 221] width 958 height 42
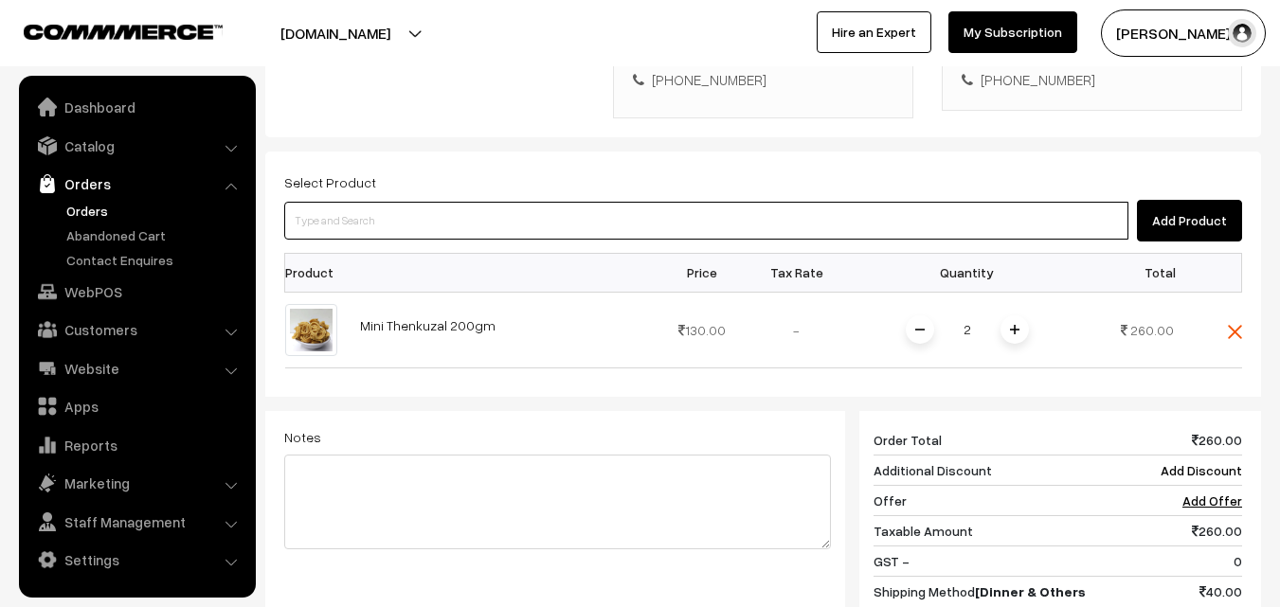
click at [693, 202] on input at bounding box center [706, 221] width 844 height 38
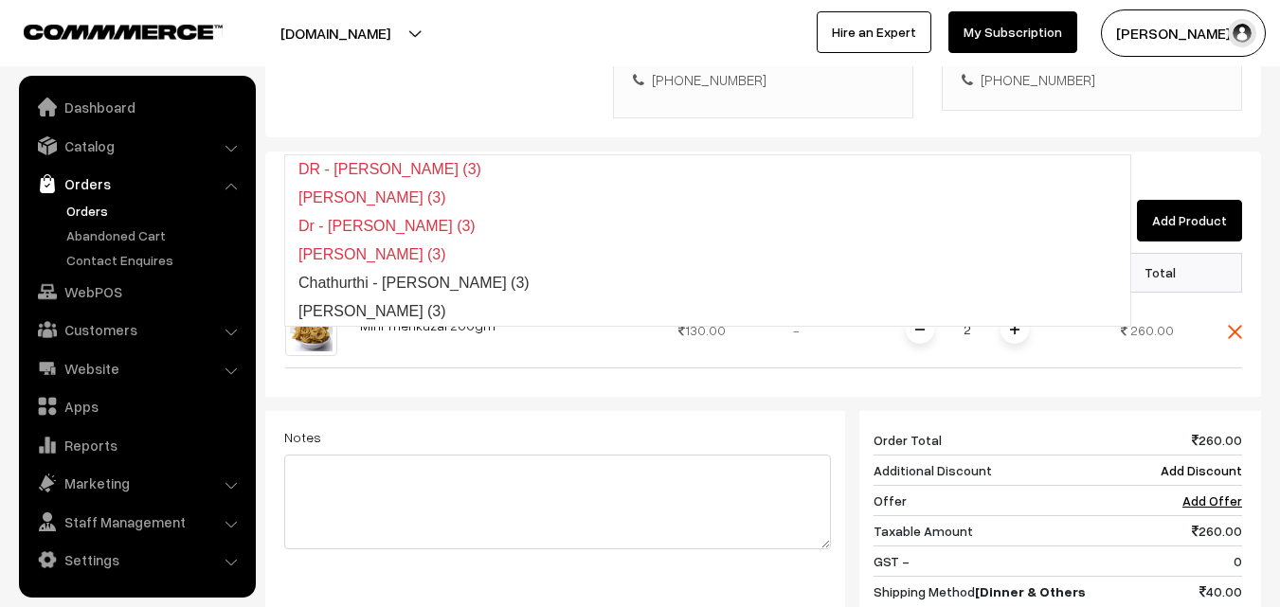
type input "Poorna Kozhukattai (3)"
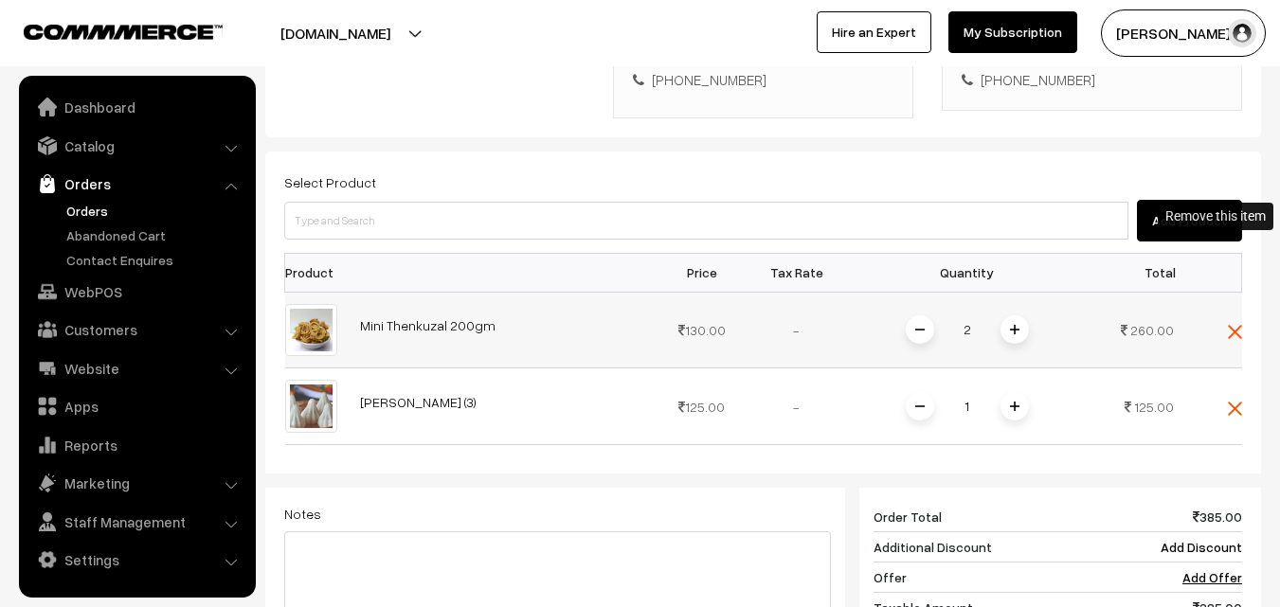
click at [1236, 325] on img at bounding box center [1235, 332] width 14 height 14
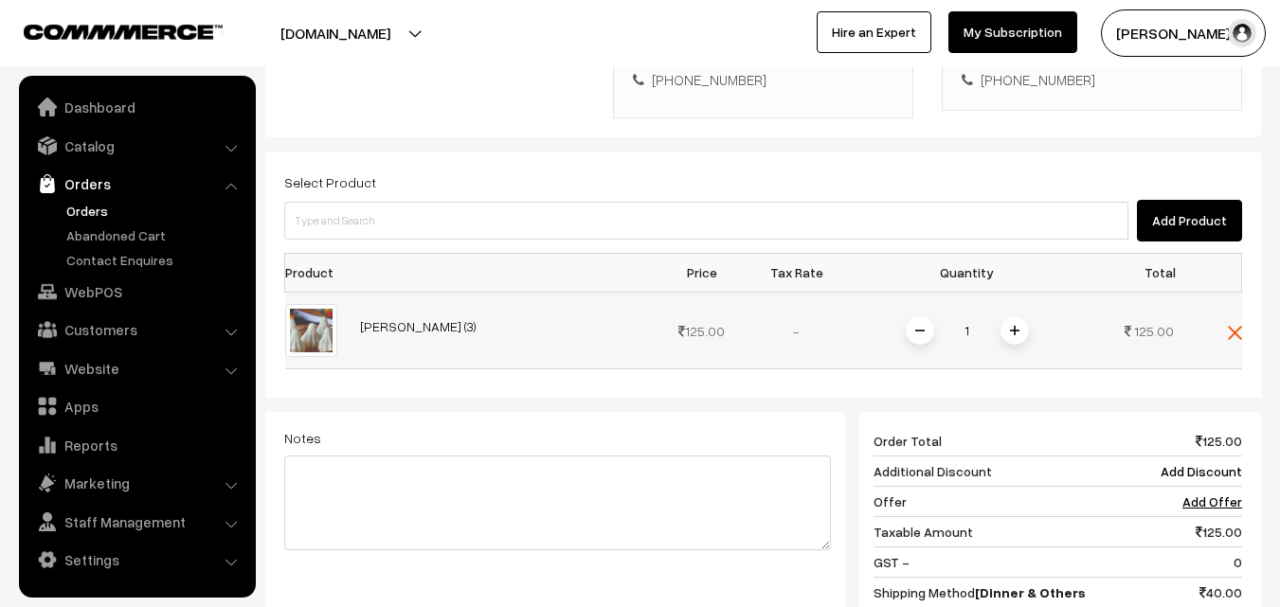
click at [989, 315] on div "1" at bounding box center [968, 331] width 142 height 33
drag, startPoint x: 977, startPoint y: 246, endPoint x: 994, endPoint y: 246, distance: 17.1
click at [981, 315] on input "1" at bounding box center [968, 331] width 38 height 33
click at [1000, 246] on div "Dashboard / orders / Add Order Add Order Cancel Save as Draft Save as Order Sav…" at bounding box center [763, 212] width 996 height 1269
click at [1013, 326] on img at bounding box center [1014, 330] width 9 height 9
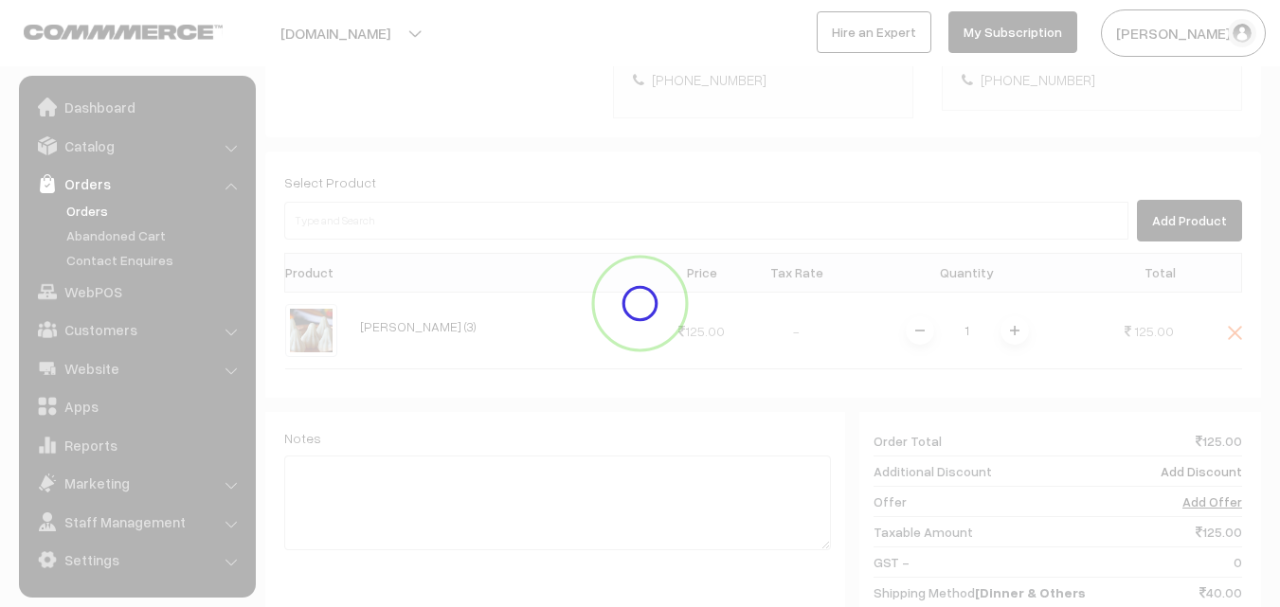
click at [1013, 247] on div "Dashboard / orders / Add Order Add Order Cancel Save as Draft Save as Order Sav…" at bounding box center [763, 212] width 996 height 1269
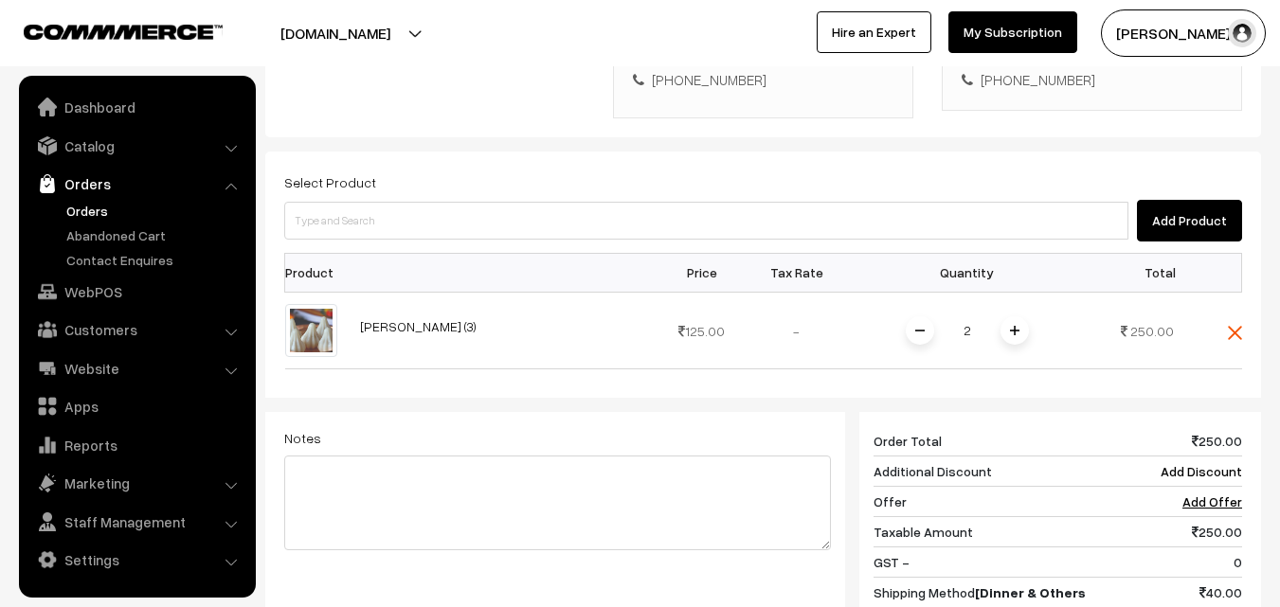
click at [1013, 326] on img at bounding box center [1014, 330] width 9 height 9
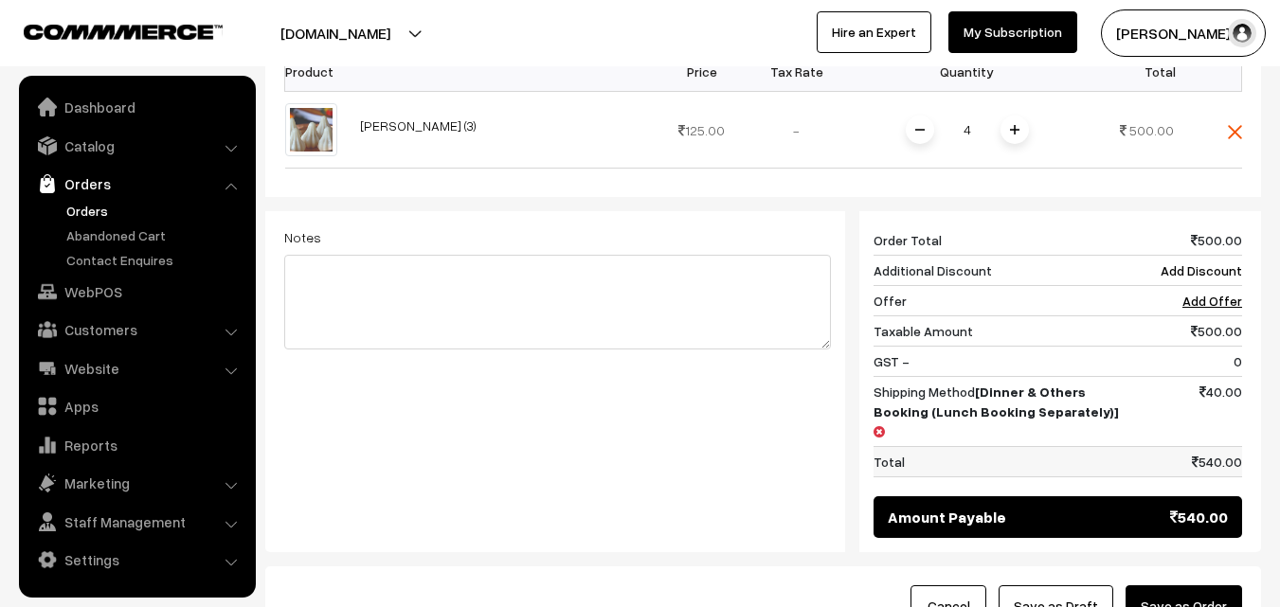
scroll to position [765, 0]
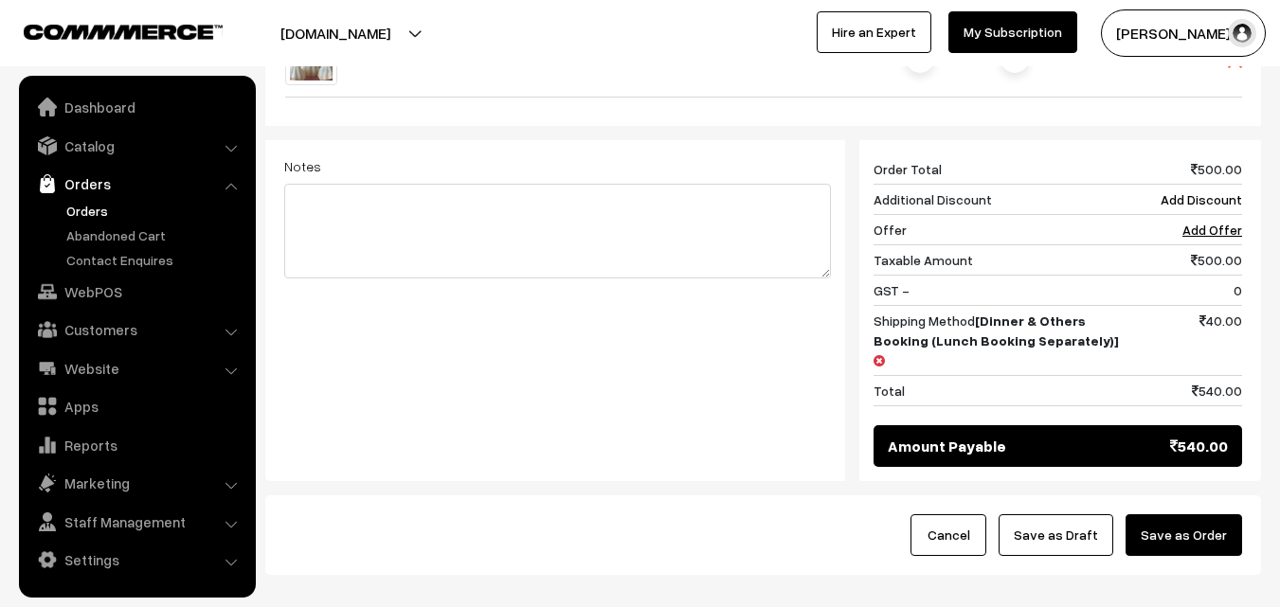
click at [1085, 515] on button "Save as Draft" at bounding box center [1056, 536] width 115 height 42
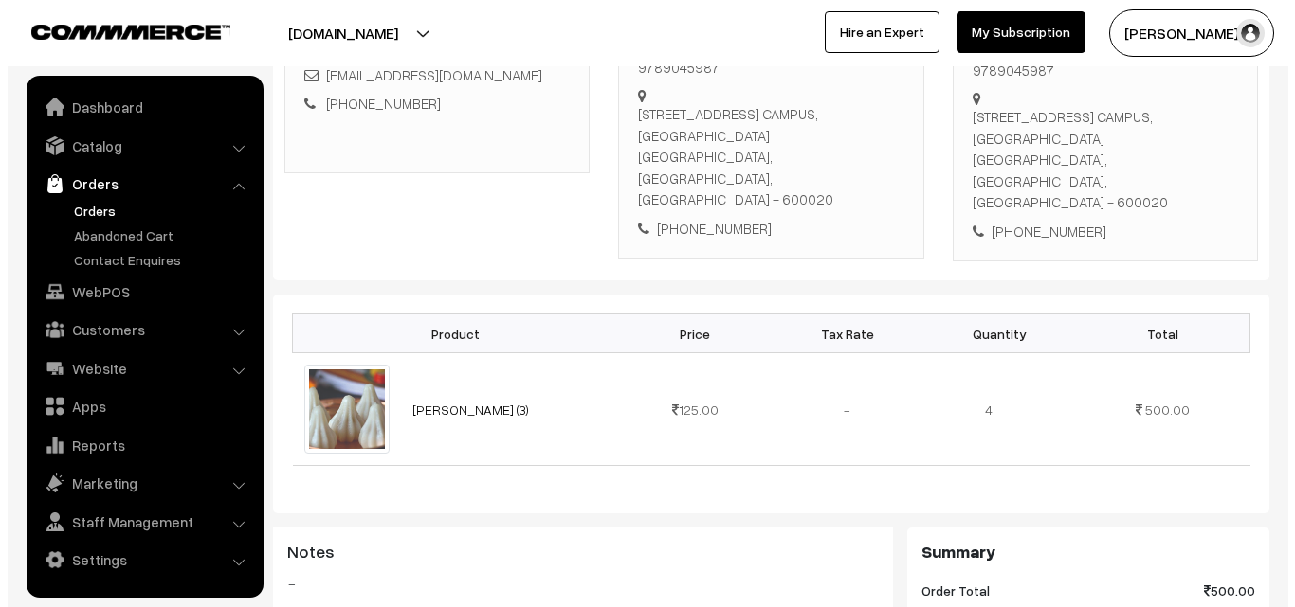
scroll to position [758, 0]
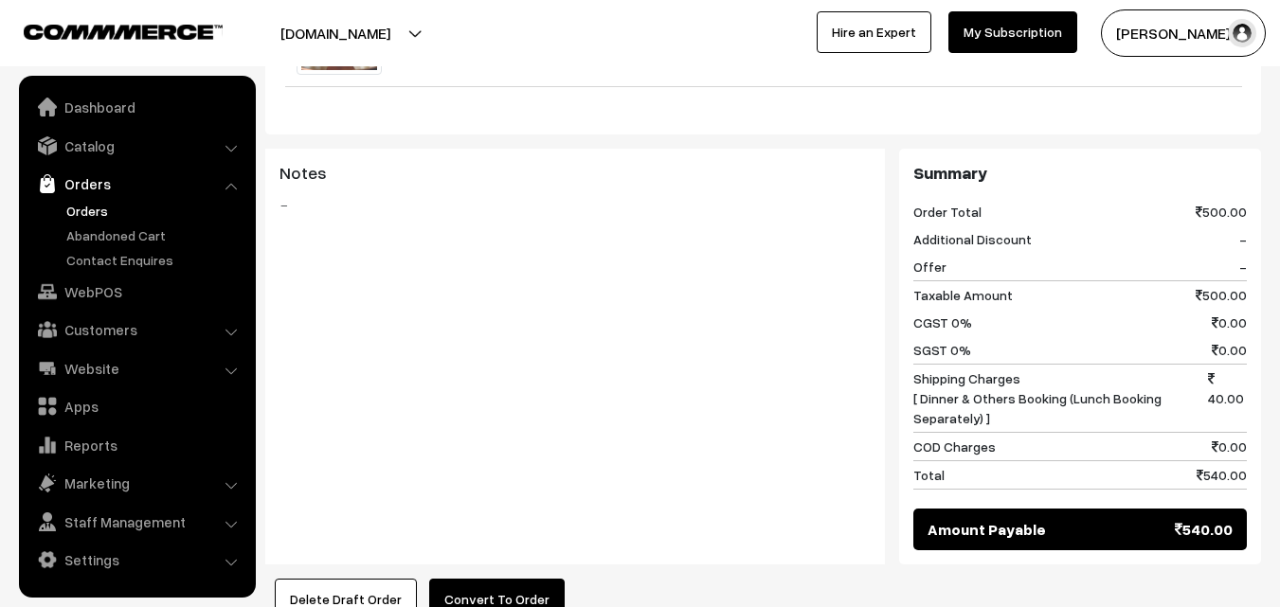
click at [509, 579] on button "Convert To Order" at bounding box center [497, 600] width 136 height 42
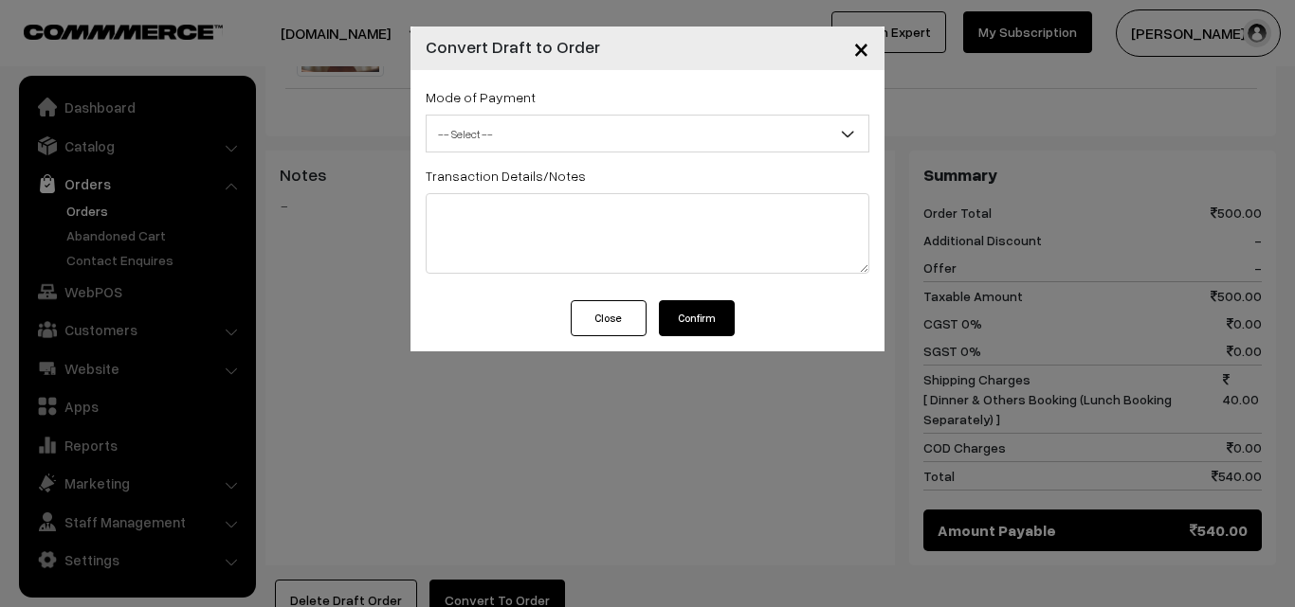
click at [492, 149] on span "-- Select --" at bounding box center [647, 134] width 442 height 33
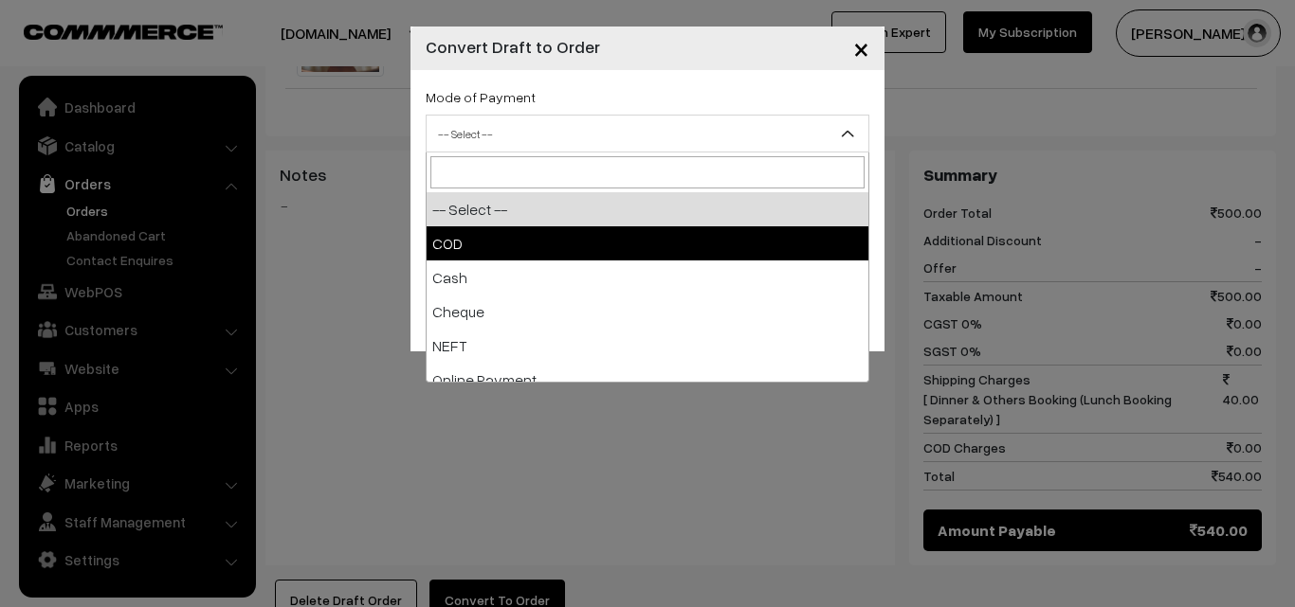
select select "1"
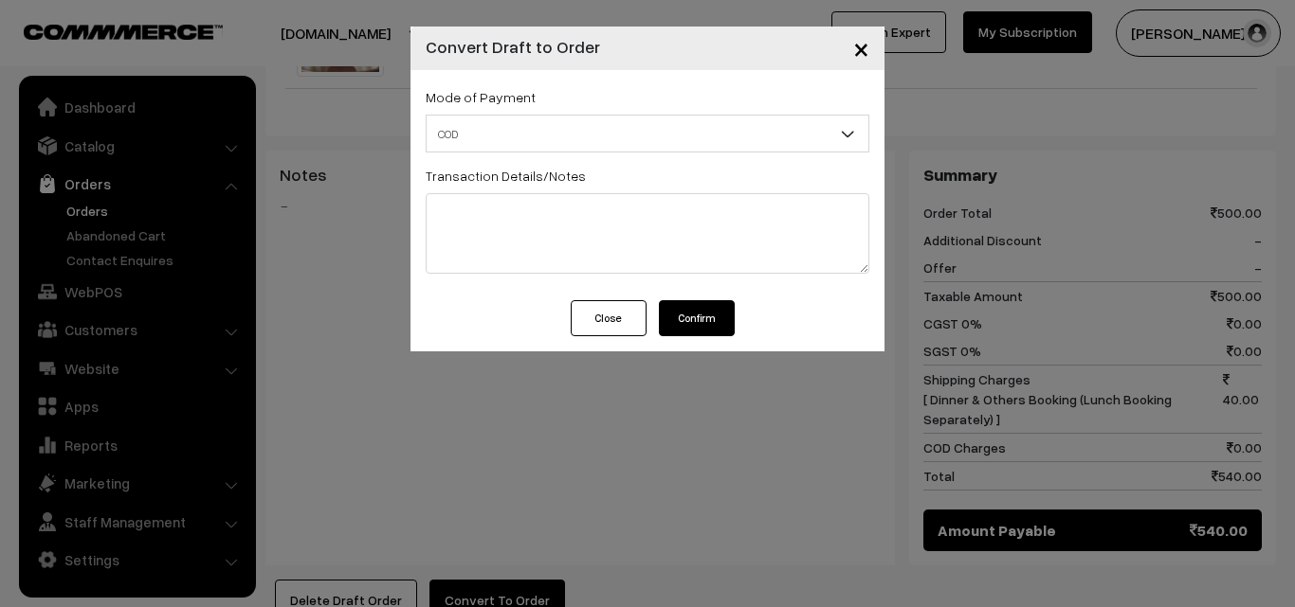
click at [698, 316] on button "Confirm" at bounding box center [697, 318] width 76 height 36
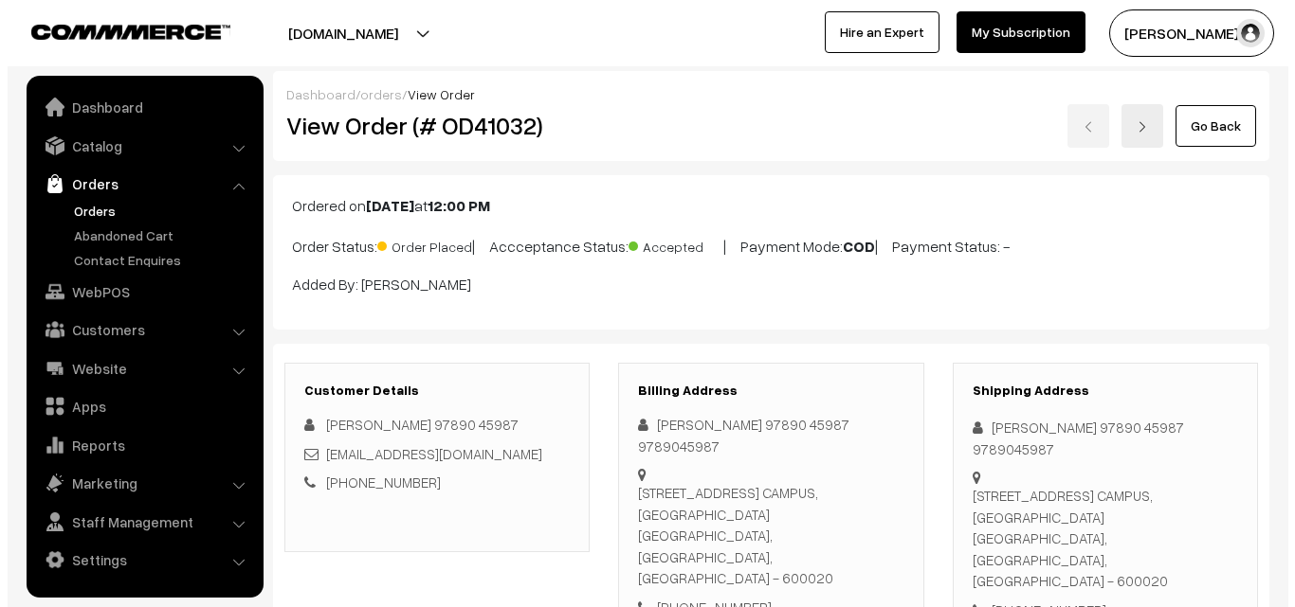
scroll to position [758, 0]
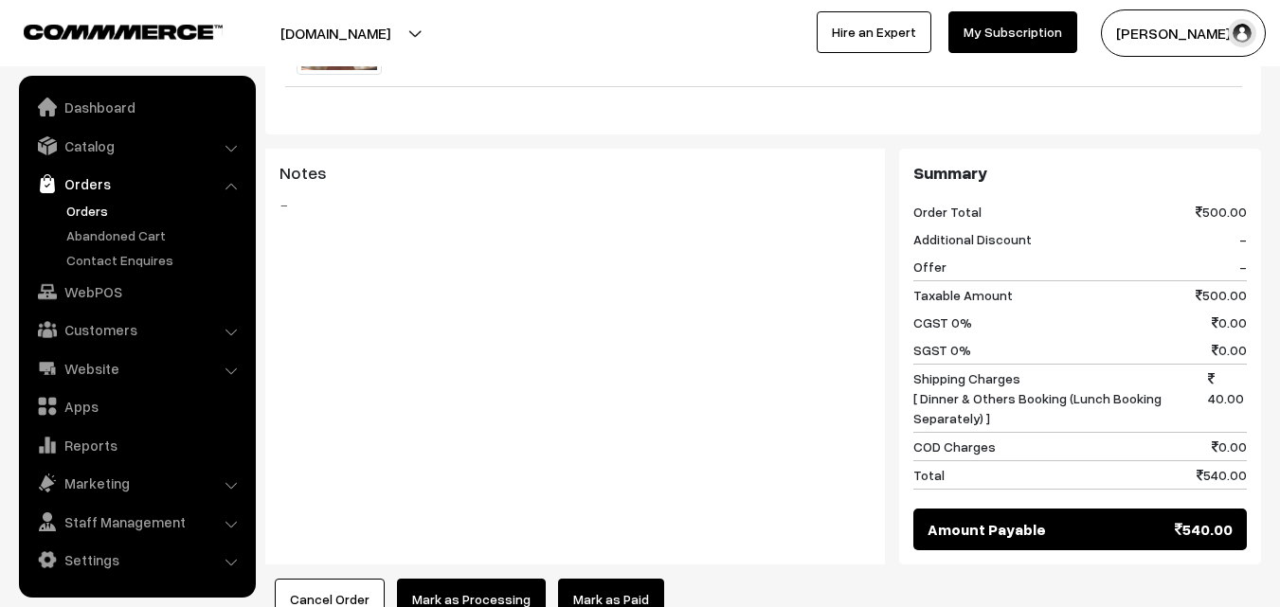
click at [468, 579] on button "Mark as Processing" at bounding box center [471, 600] width 149 height 42
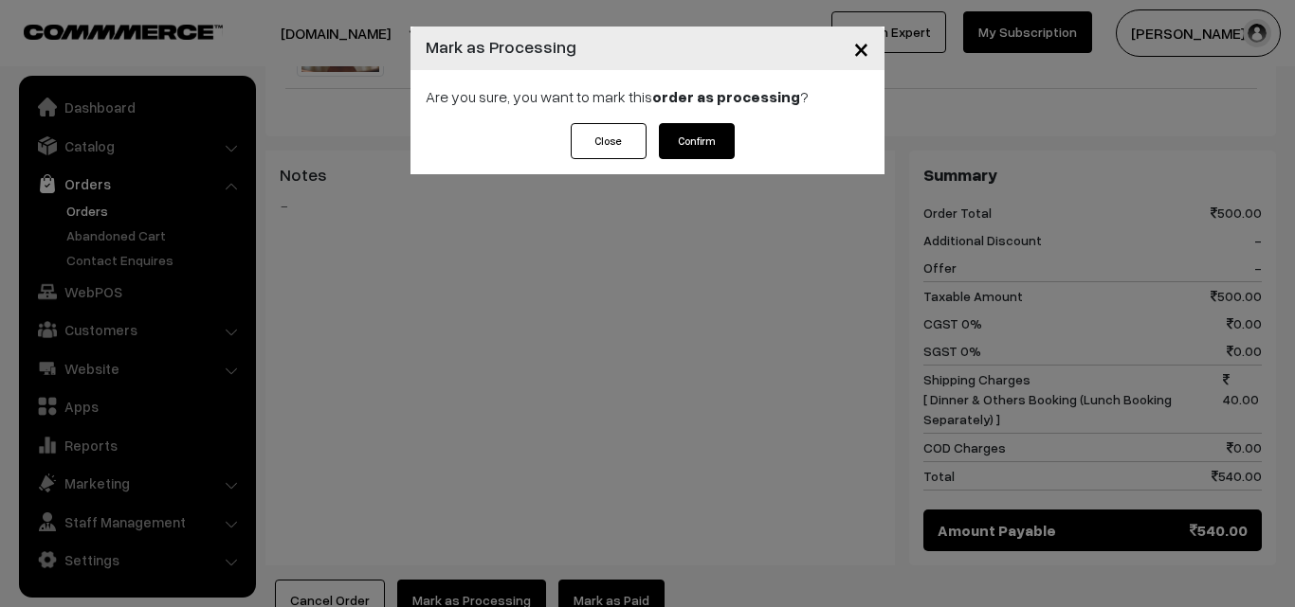
click at [724, 129] on button "Confirm" at bounding box center [697, 141] width 76 height 36
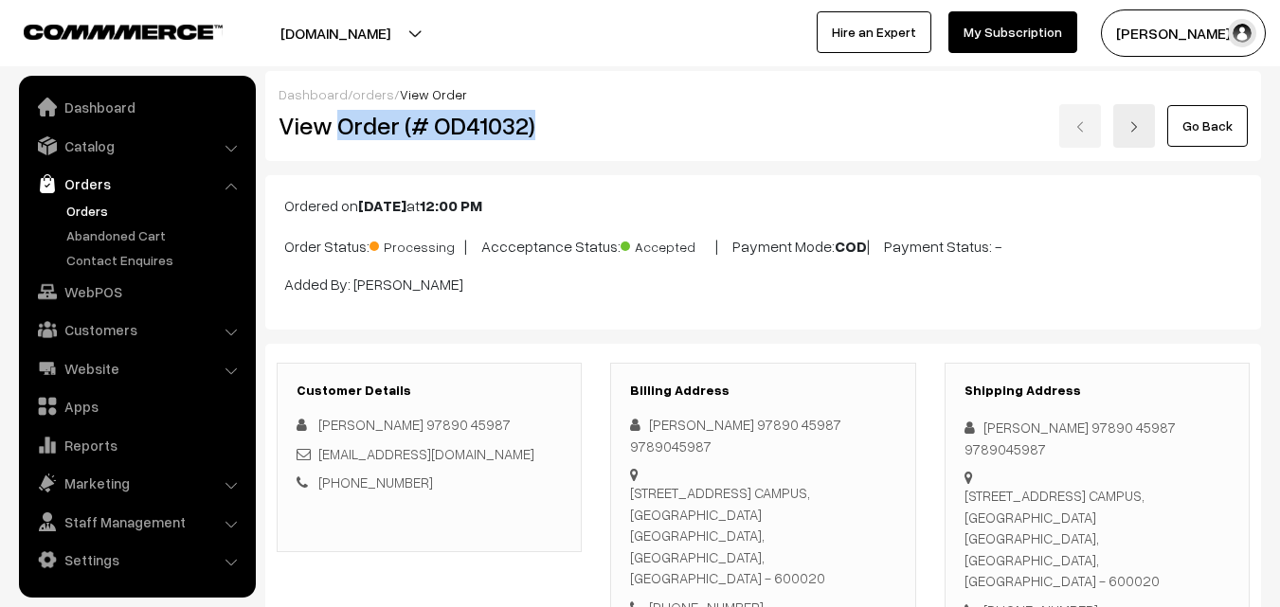
drag, startPoint x: 340, startPoint y: 121, endPoint x: 564, endPoint y: 117, distance: 223.7
click at [586, 129] on div "View Order (# OD41032)" at bounding box center [430, 126] width 333 height 44
copy h2 "Order (# OD41032)"
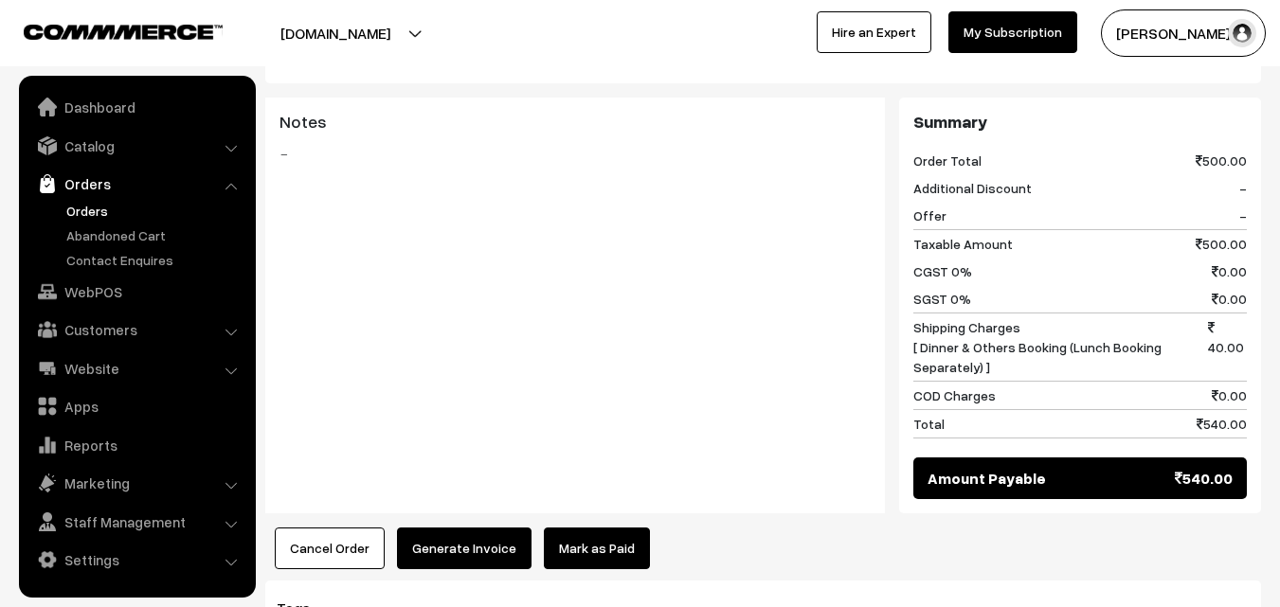
scroll to position [952, 0]
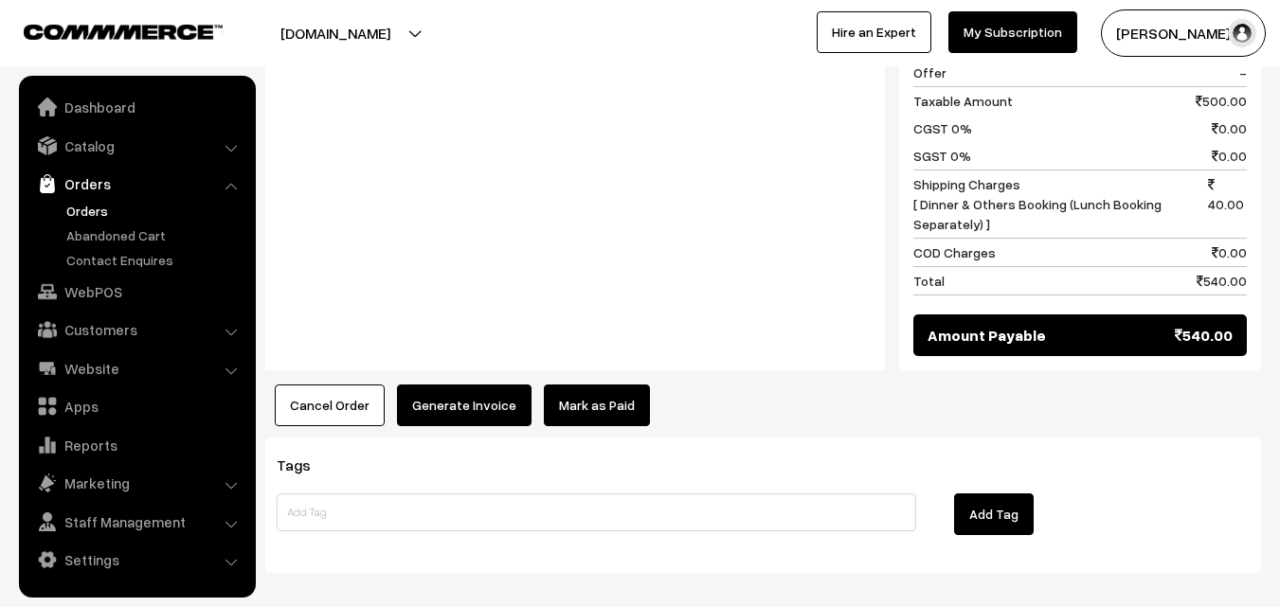
drag, startPoint x: 510, startPoint y: 319, endPoint x: 498, endPoint y: 315, distance: 12.3
click at [498, 385] on button "Generate Invoice" at bounding box center [464, 406] width 135 height 42
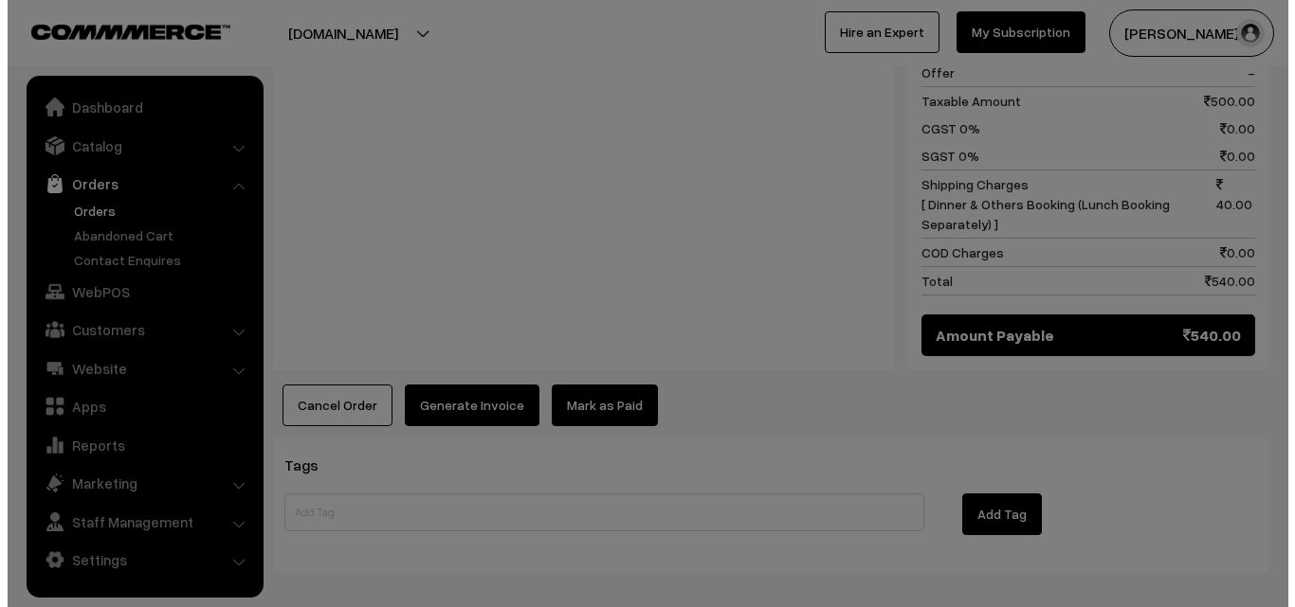
scroll to position [954, 0]
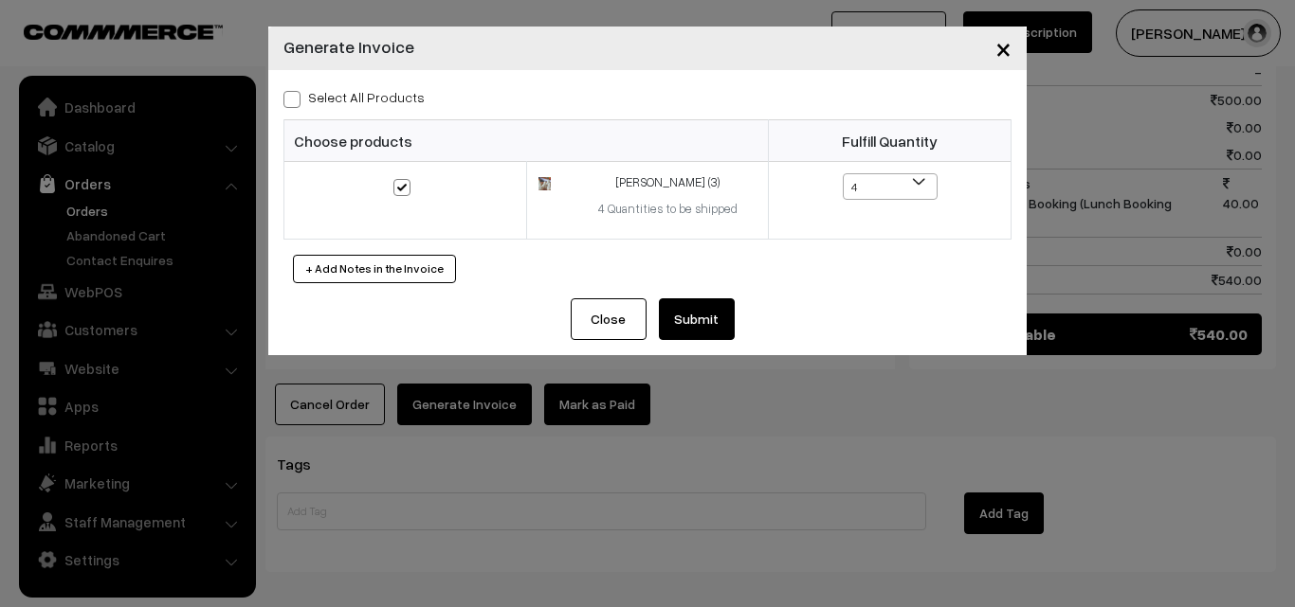
click at [712, 299] on div "Select All Products Choose products Fulfill Quantity 4 3 2 1 4" at bounding box center [647, 184] width 758 height 228
drag, startPoint x: 704, startPoint y: 312, endPoint x: 706, endPoint y: 323, distance: 11.5
click at [703, 312] on button "Submit" at bounding box center [697, 320] width 76 height 42
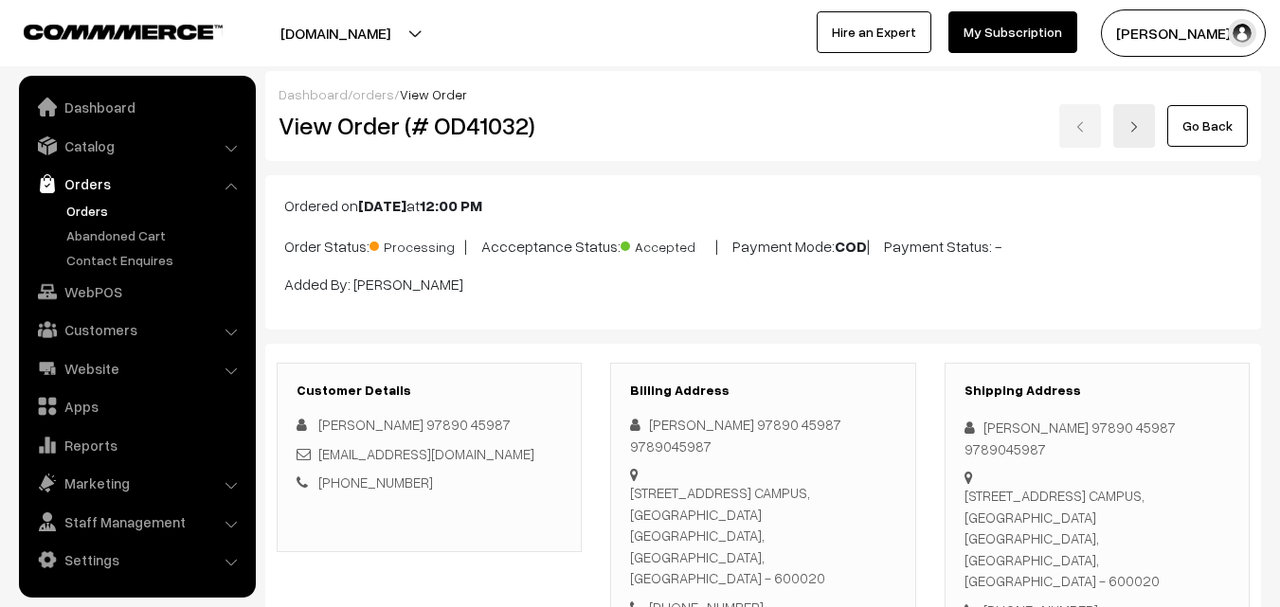
scroll to position [952, 0]
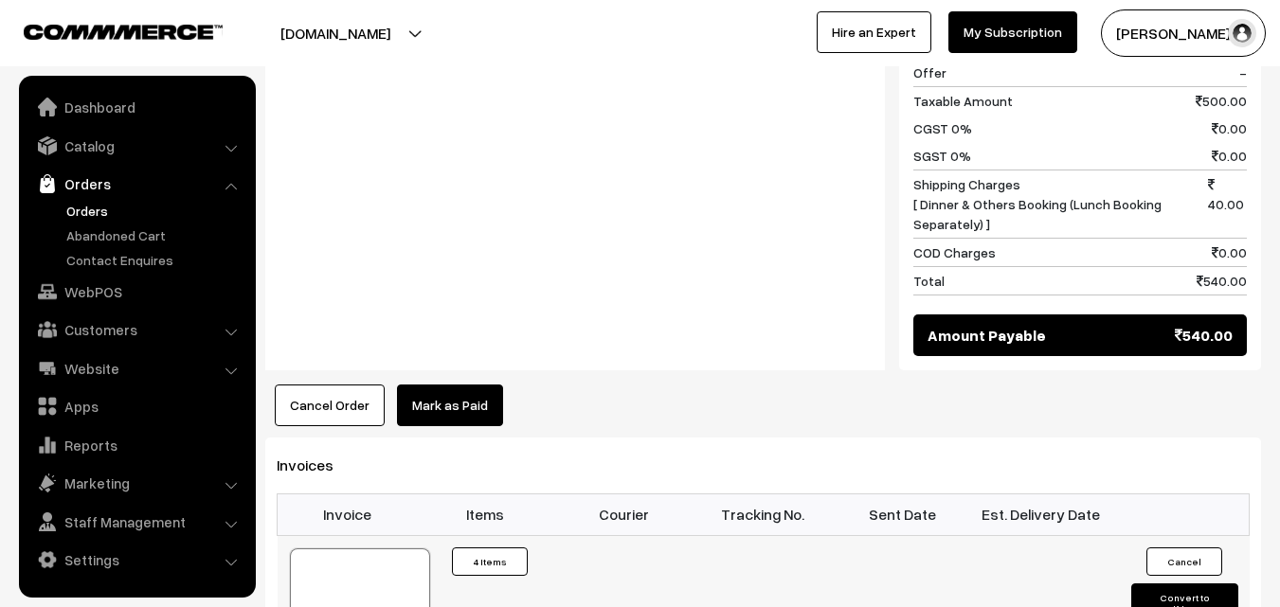
click at [409, 549] on div at bounding box center [360, 596] width 140 height 95
click at [110, 208] on link "Orders" at bounding box center [156, 211] width 188 height 20
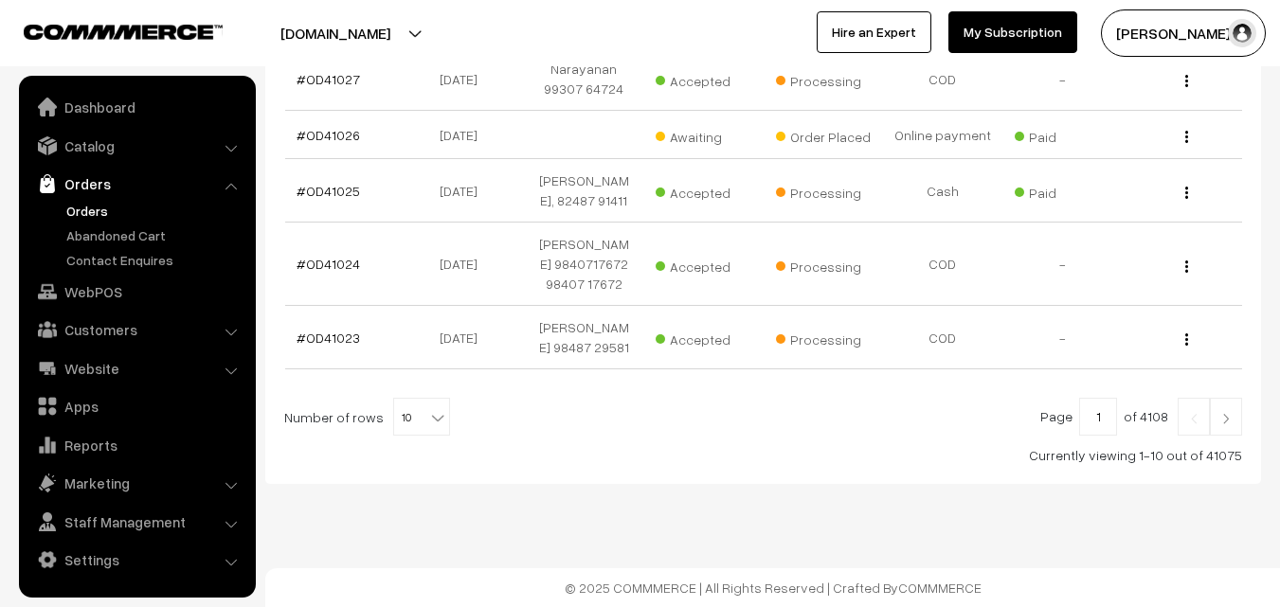
scroll to position [735, 0]
click at [330, 127] on link "#OD41026" at bounding box center [328, 135] width 63 height 16
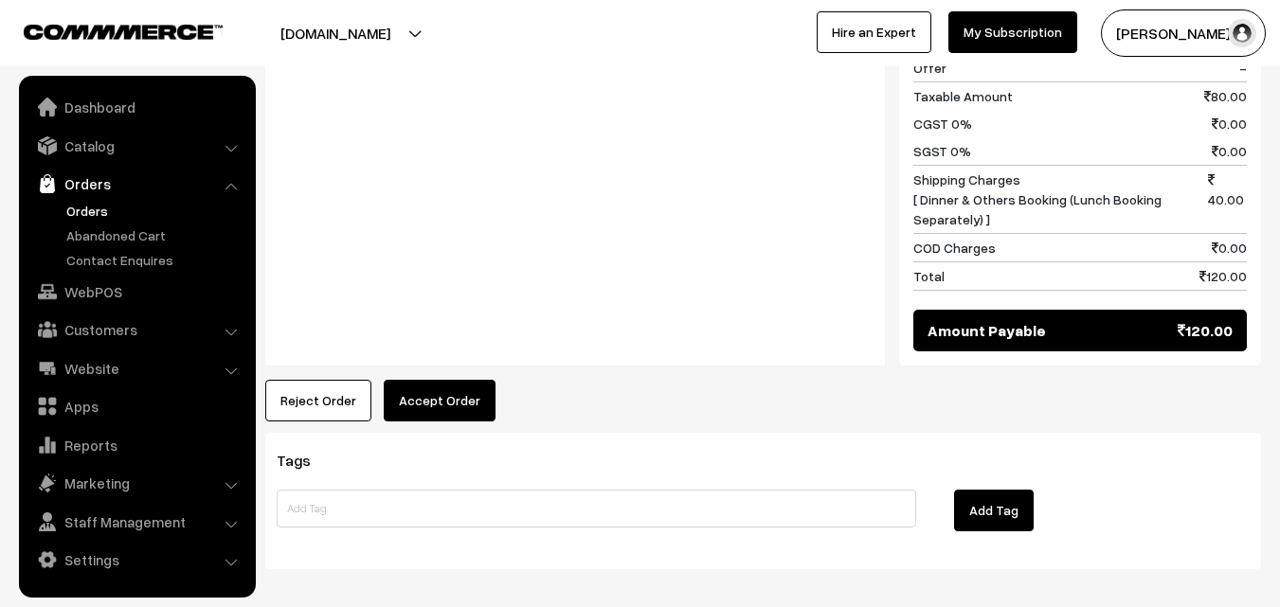
click at [435, 380] on button "Accept Order" at bounding box center [440, 401] width 112 height 42
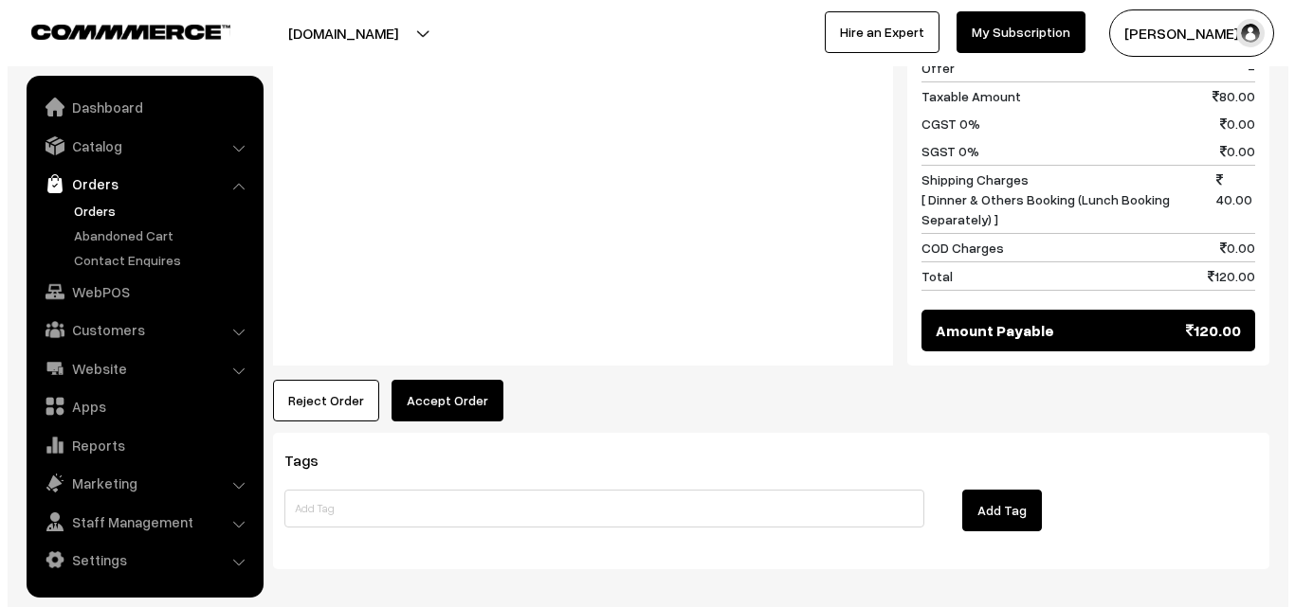
scroll to position [961, 0]
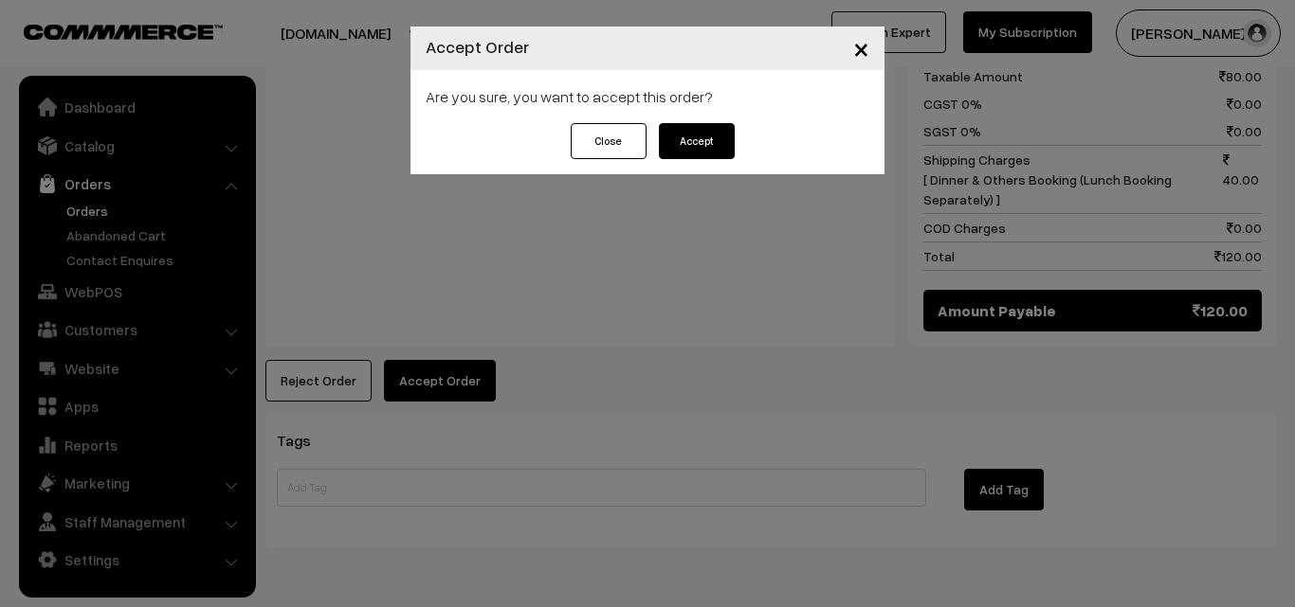
click at [703, 128] on button "Accept" at bounding box center [697, 141] width 76 height 36
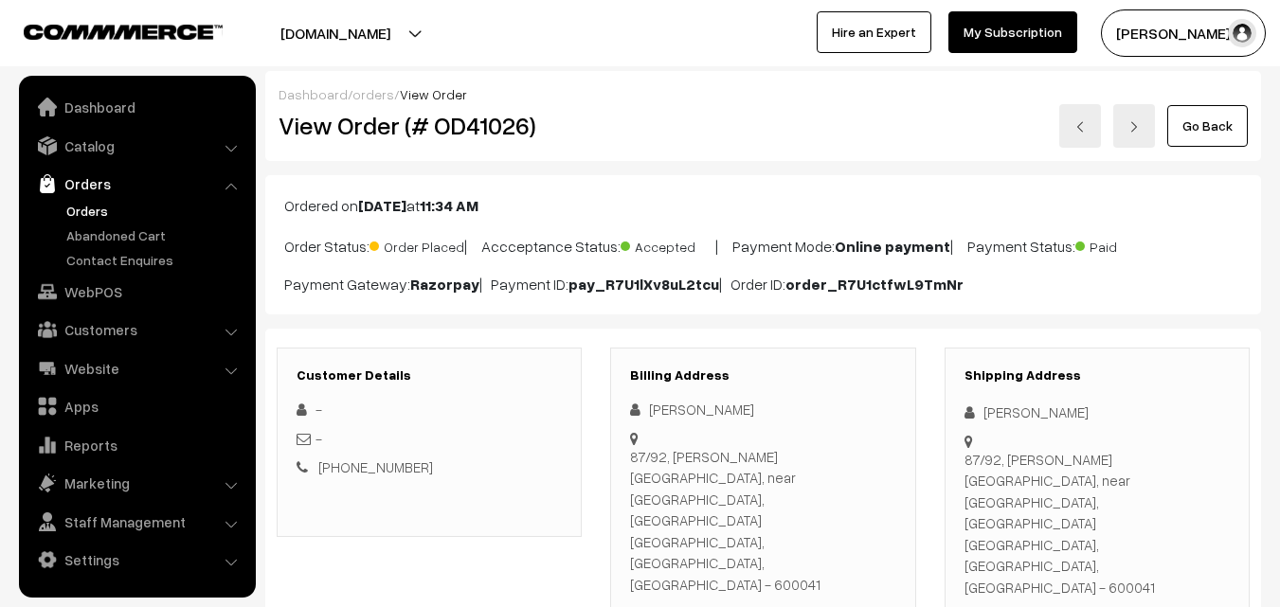
click at [91, 199] on link "Orders" at bounding box center [137, 184] width 226 height 34
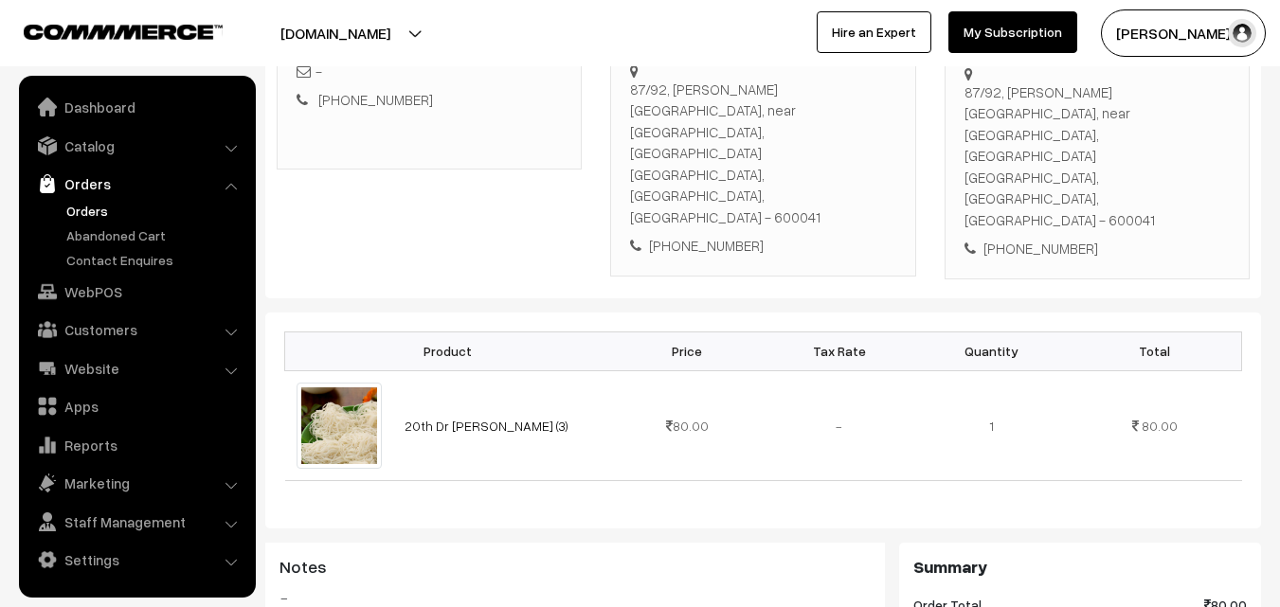
scroll to position [379, 0]
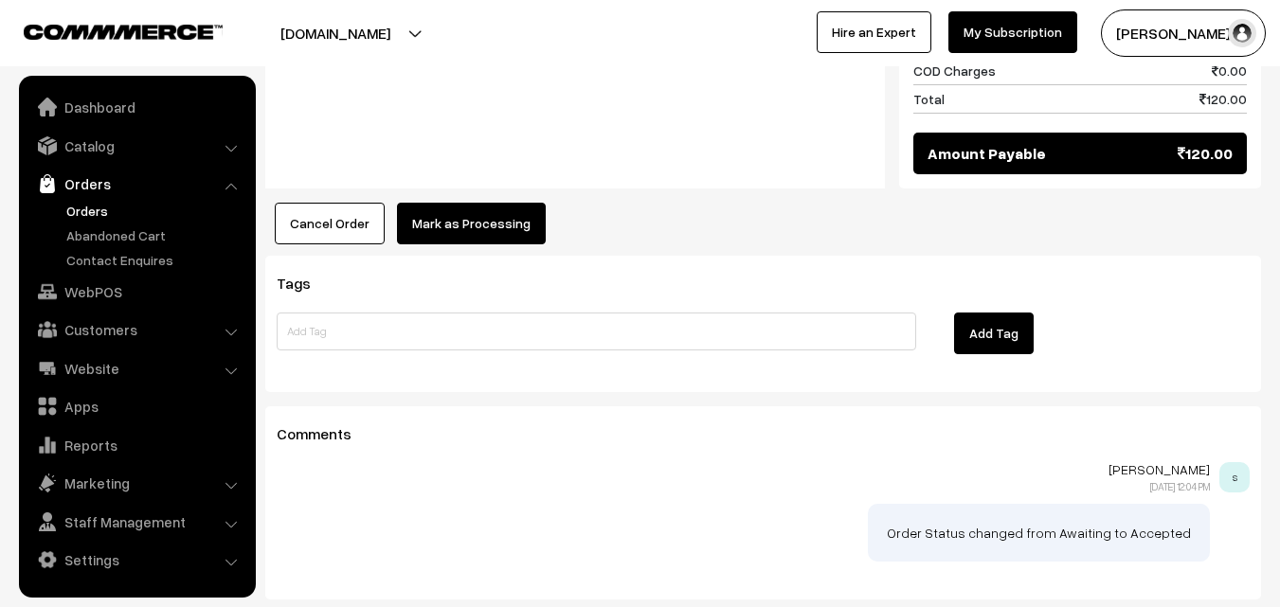
click at [479, 203] on button "Mark as Processing" at bounding box center [471, 224] width 149 height 42
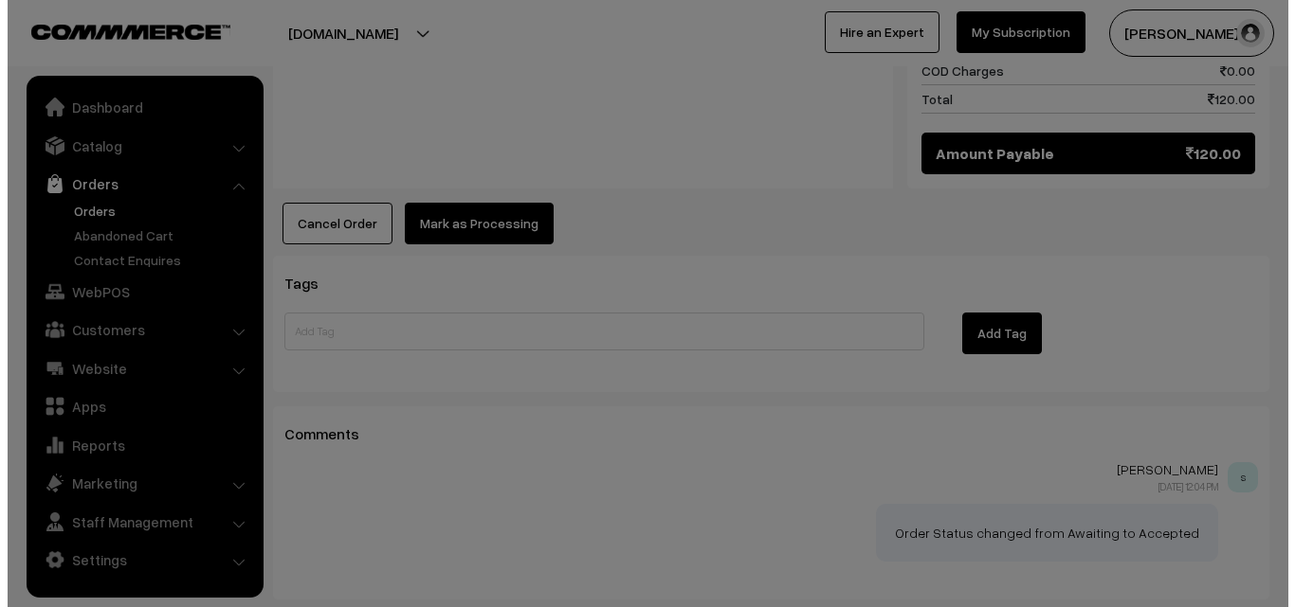
scroll to position [1138, 0]
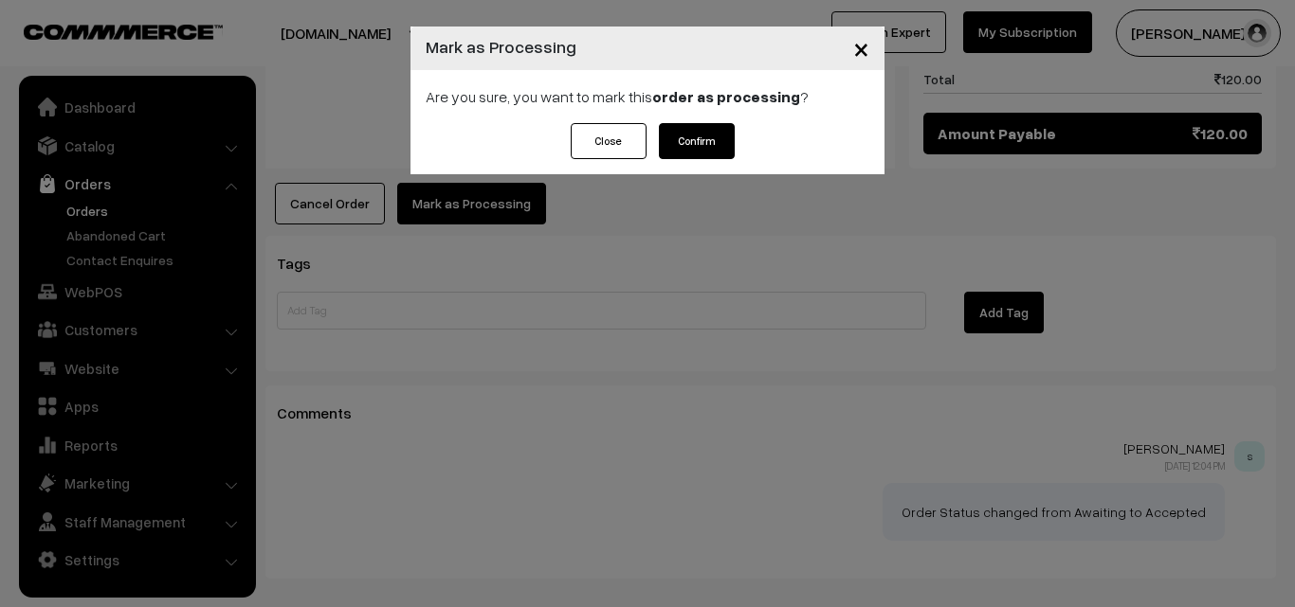
click at [693, 148] on button "Confirm" at bounding box center [697, 141] width 76 height 36
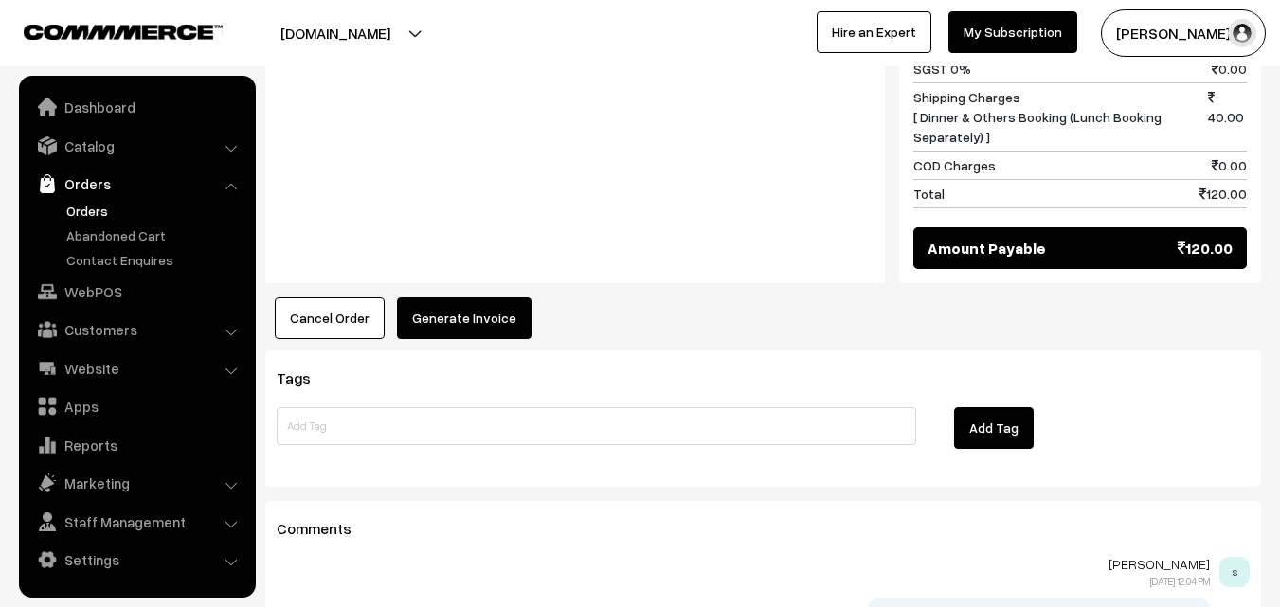
click at [408, 298] on button "Generate Invoice" at bounding box center [464, 319] width 135 height 42
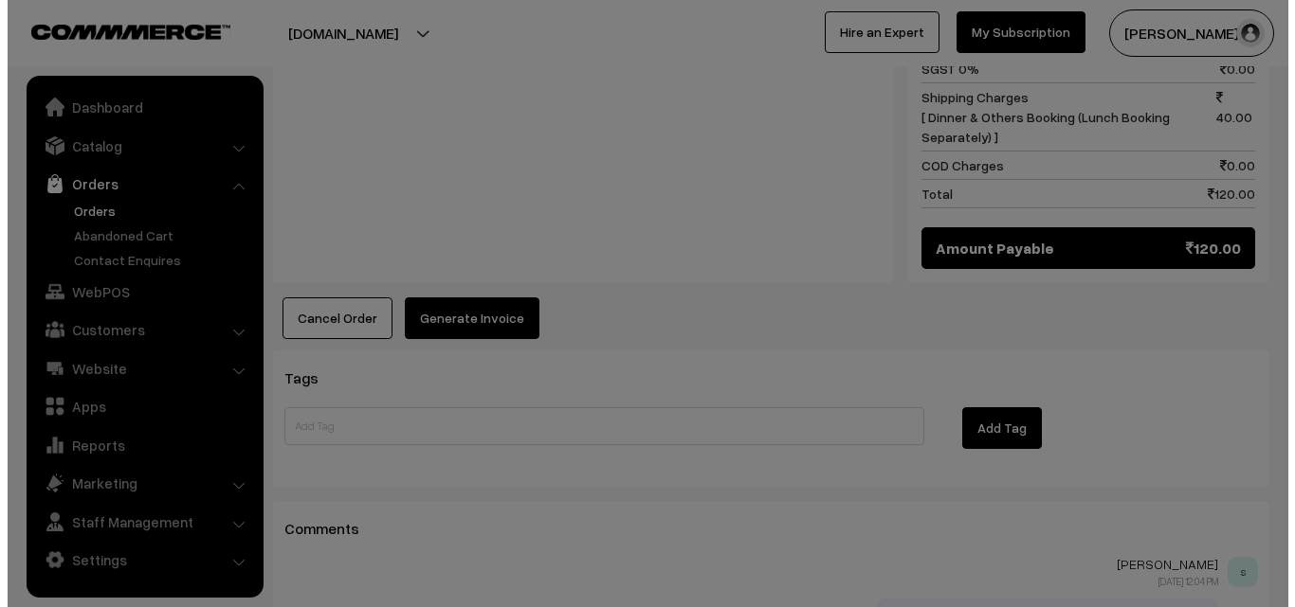
scroll to position [1043, 0]
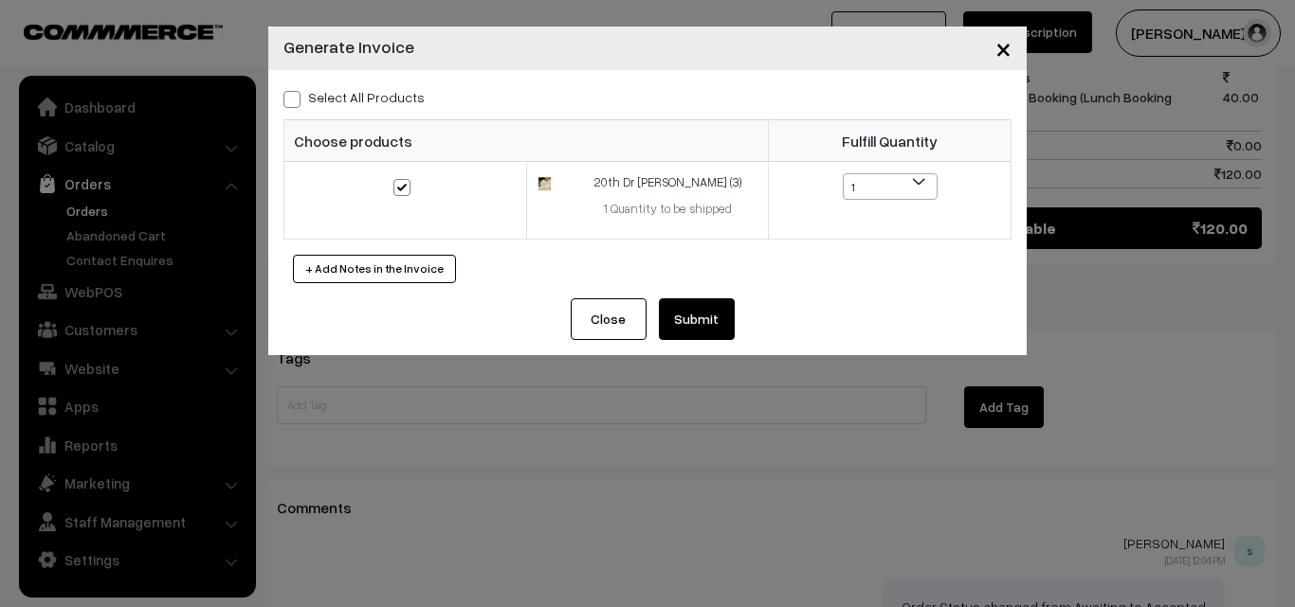
click at [706, 322] on button "Submit" at bounding box center [697, 320] width 76 height 42
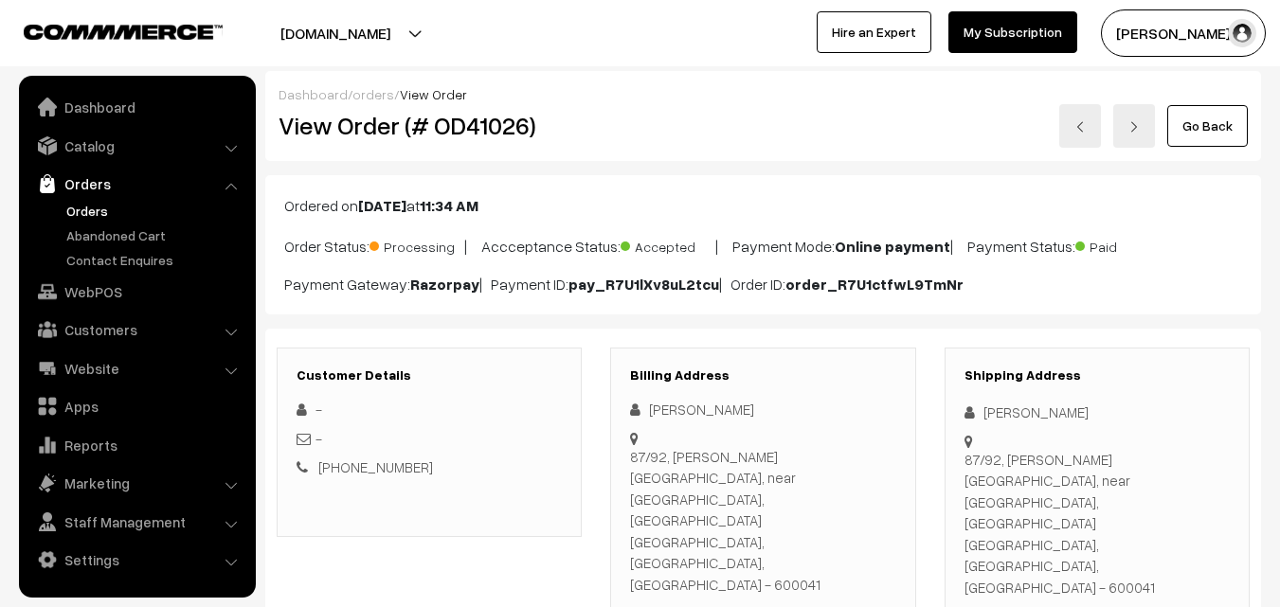
scroll to position [1042, 0]
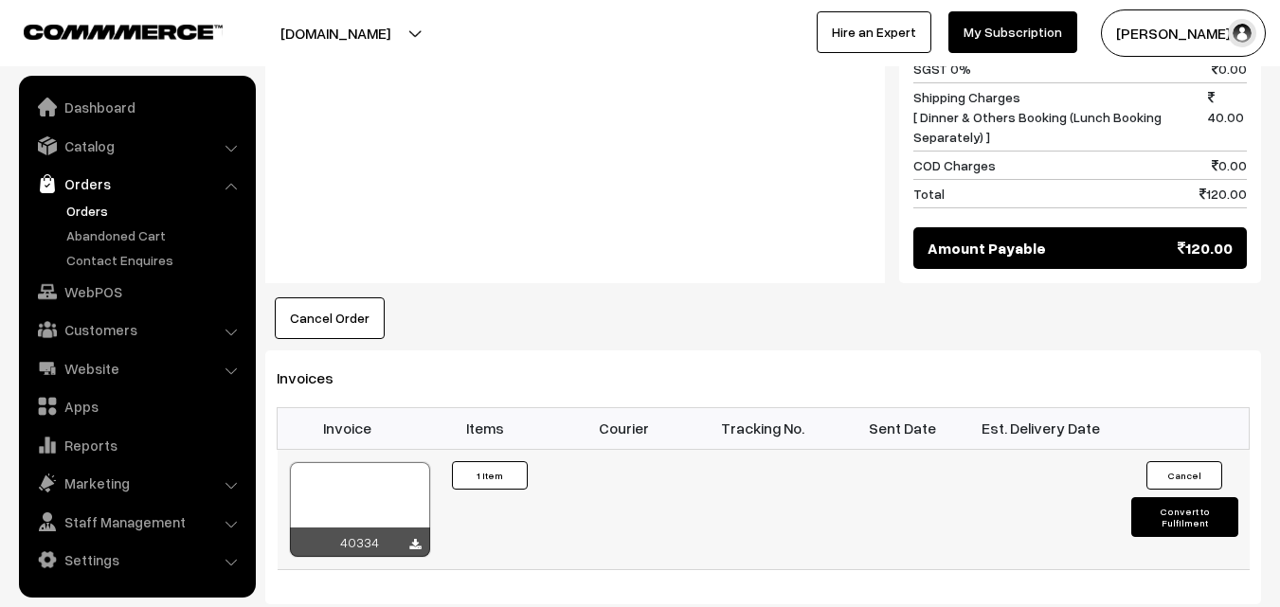
click at [401, 449] on td "40334" at bounding box center [347, 509] width 139 height 120
click at [399, 462] on div at bounding box center [360, 509] width 140 height 95
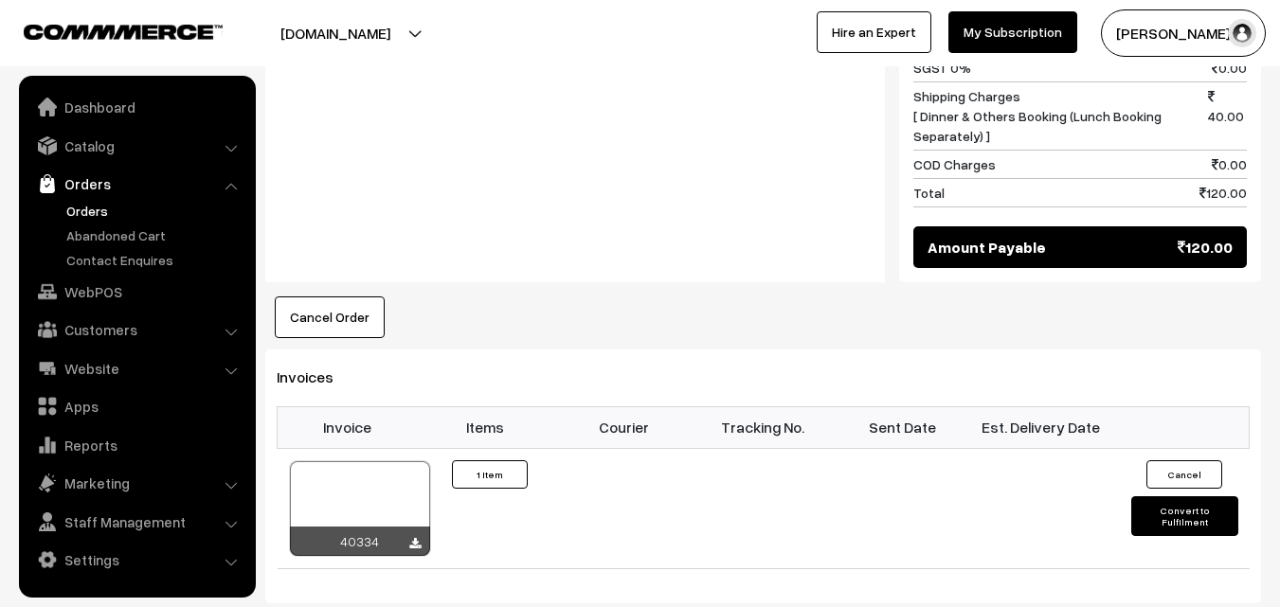
click at [83, 207] on link "Orders" at bounding box center [156, 211] width 188 height 20
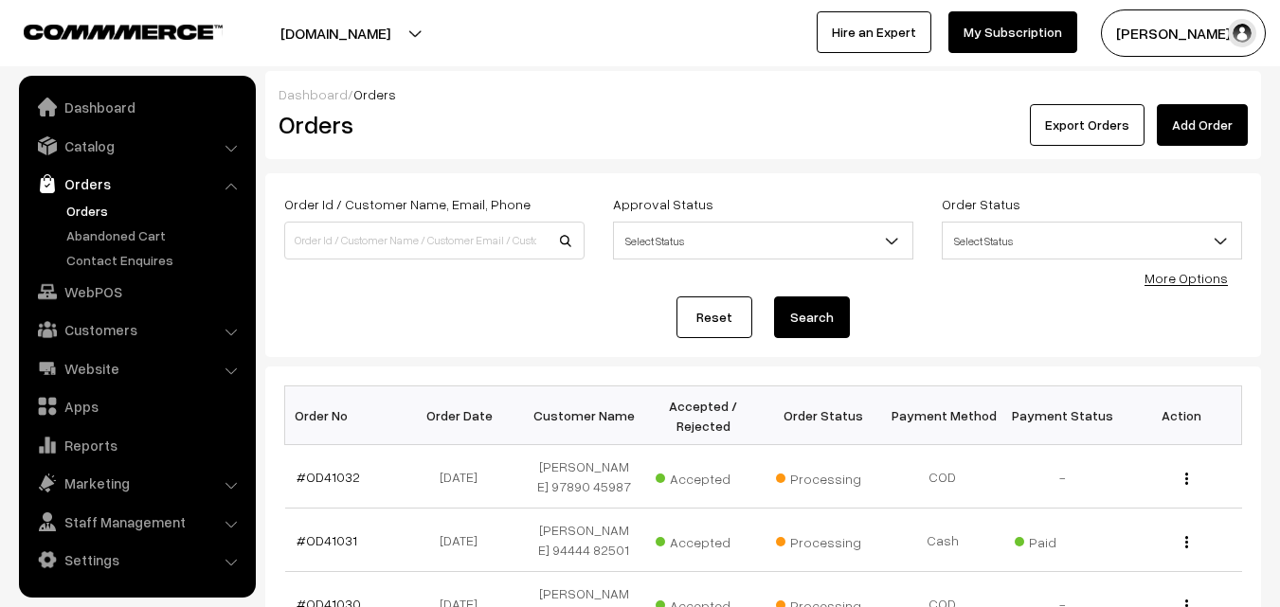
click at [97, 208] on link "Orders" at bounding box center [156, 211] width 188 height 20
click at [86, 213] on link "Orders" at bounding box center [156, 211] width 188 height 20
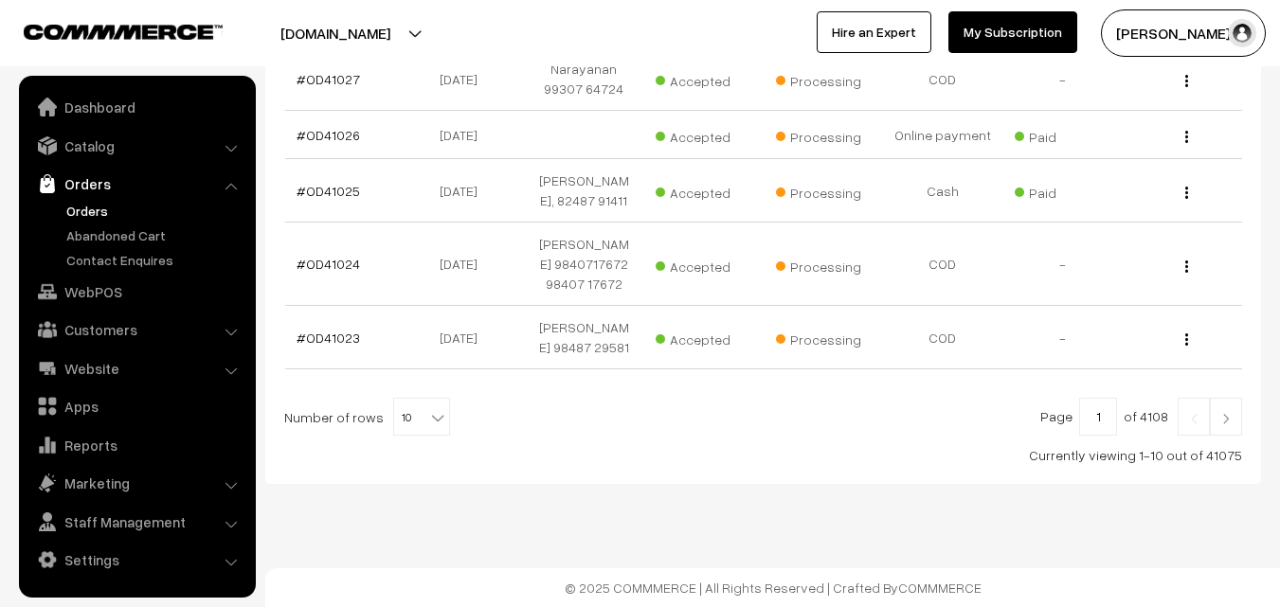
scroll to position [735, 0]
click at [419, 405] on span "10" at bounding box center [421, 417] width 57 height 38
select select "100"
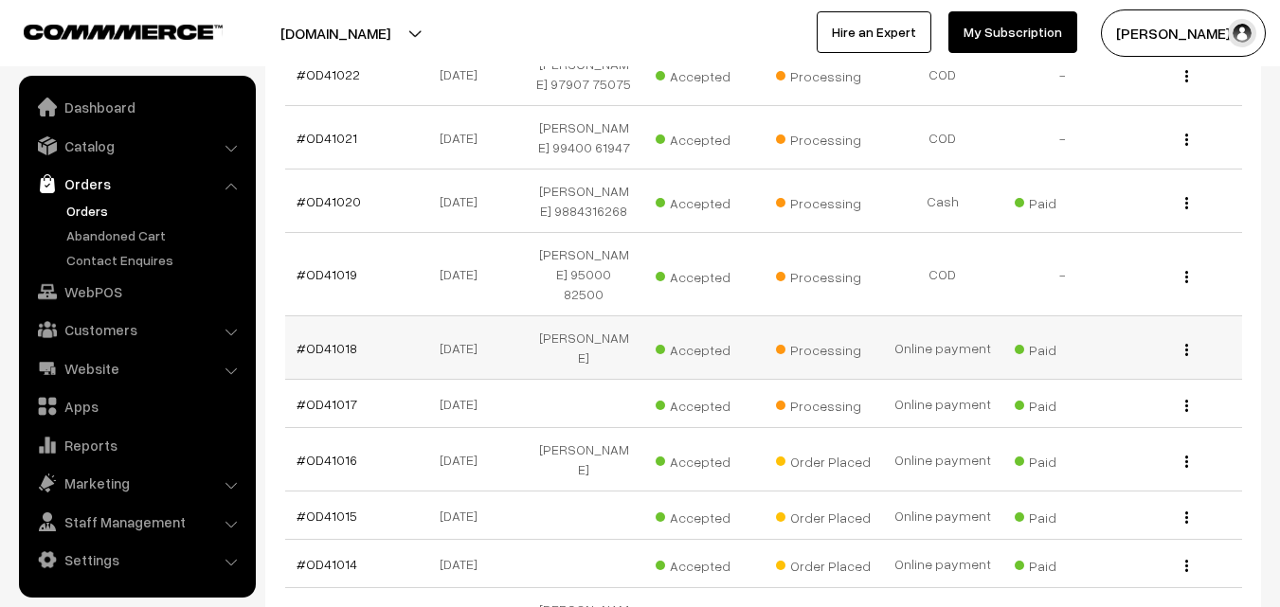
scroll to position [1232, 0]
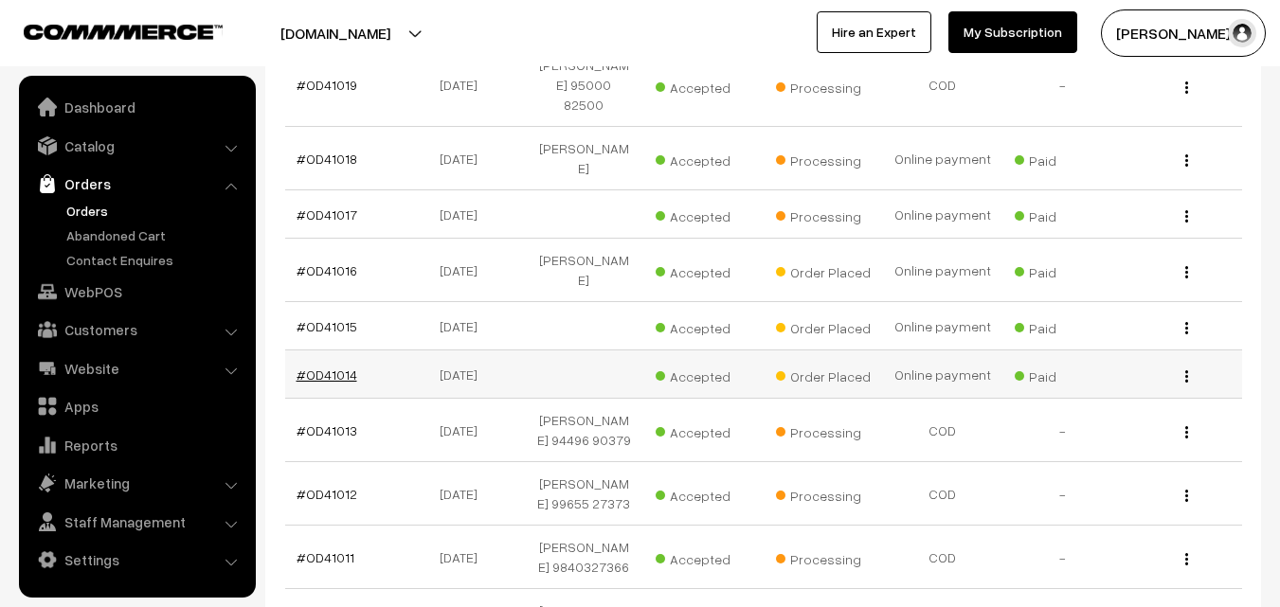
click at [341, 383] on link "#OD41014" at bounding box center [327, 375] width 61 height 16
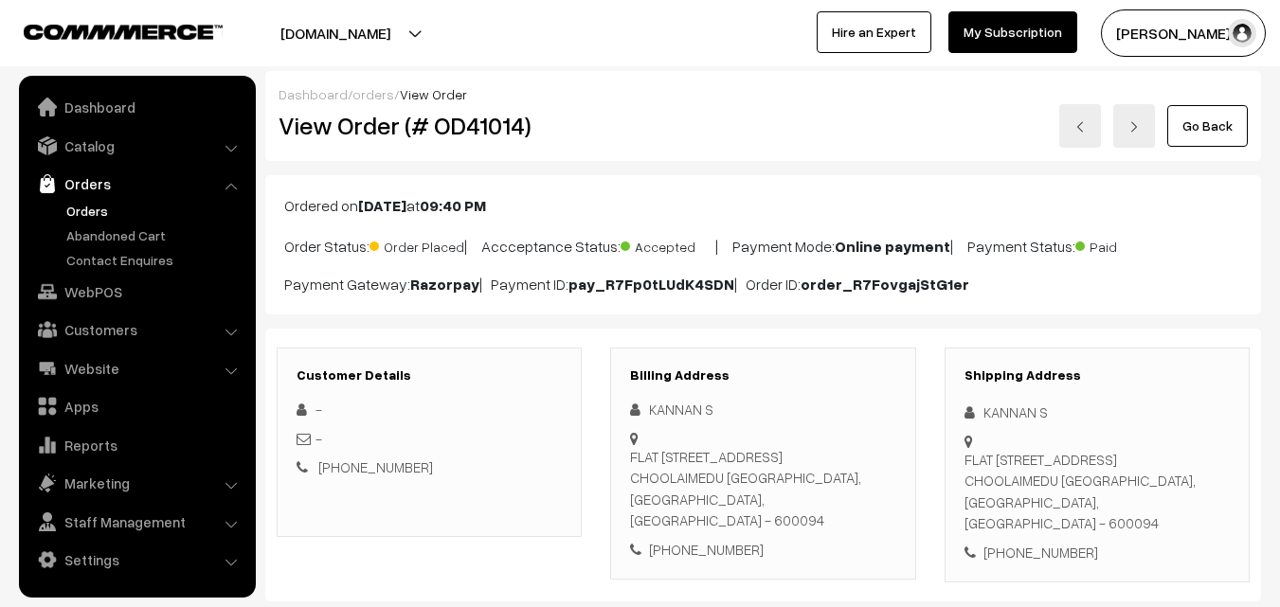
scroll to position [190, 0]
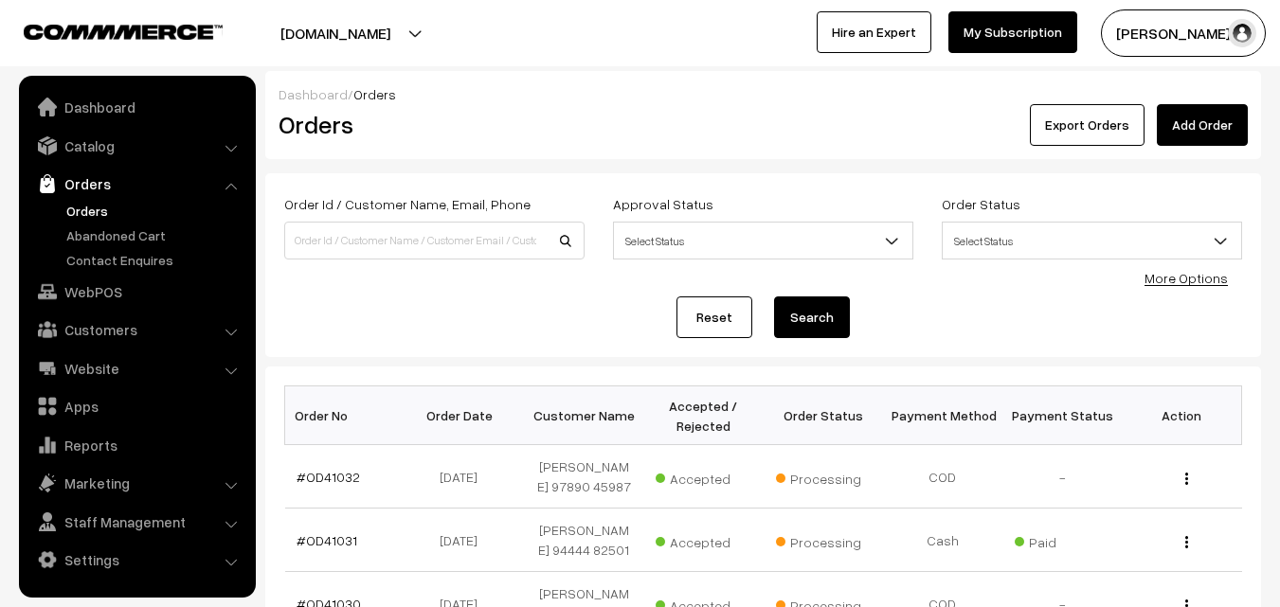
scroll to position [1232, 0]
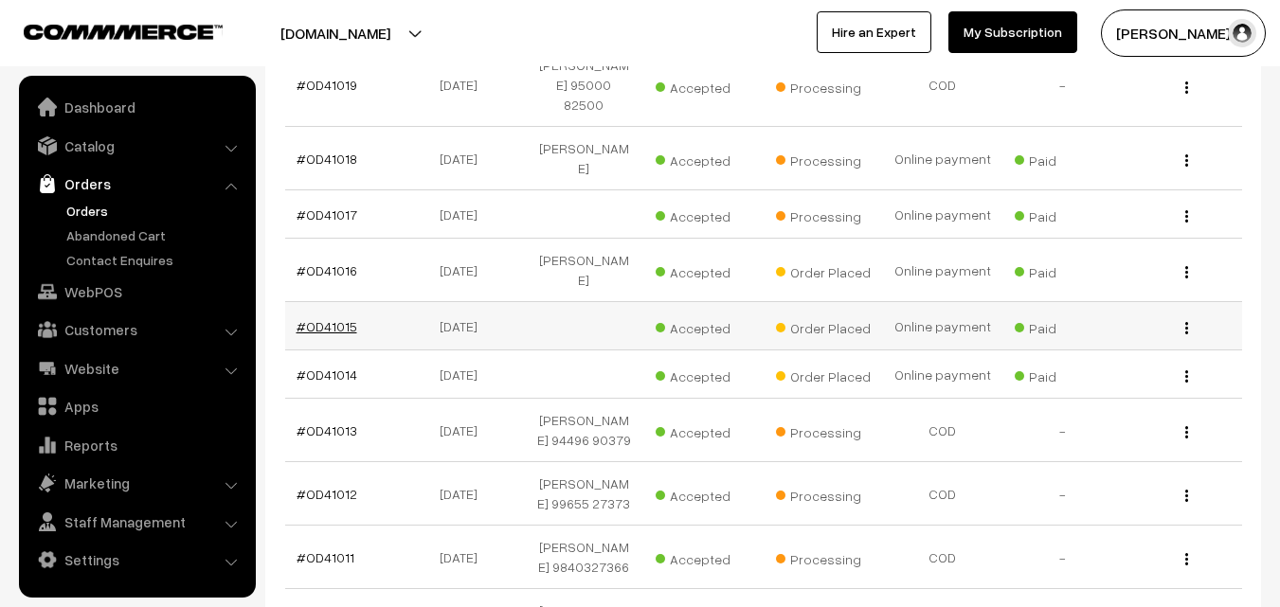
click at [318, 335] on link "#OD41015" at bounding box center [327, 326] width 61 height 16
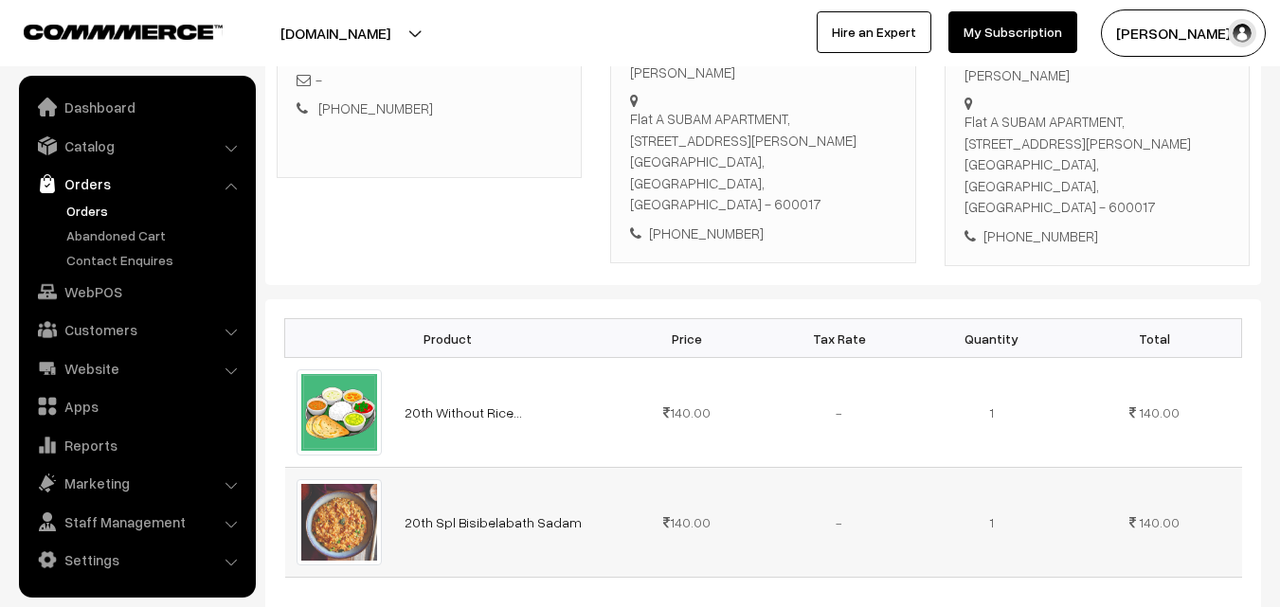
scroll to position [379, 0]
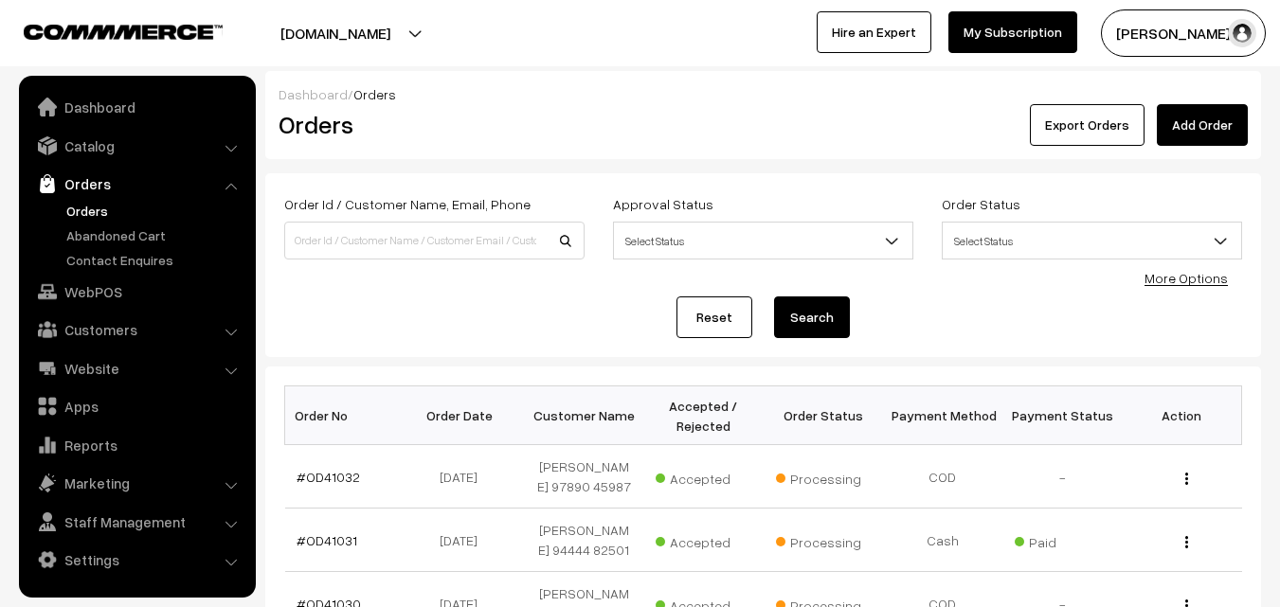
scroll to position [1232, 0]
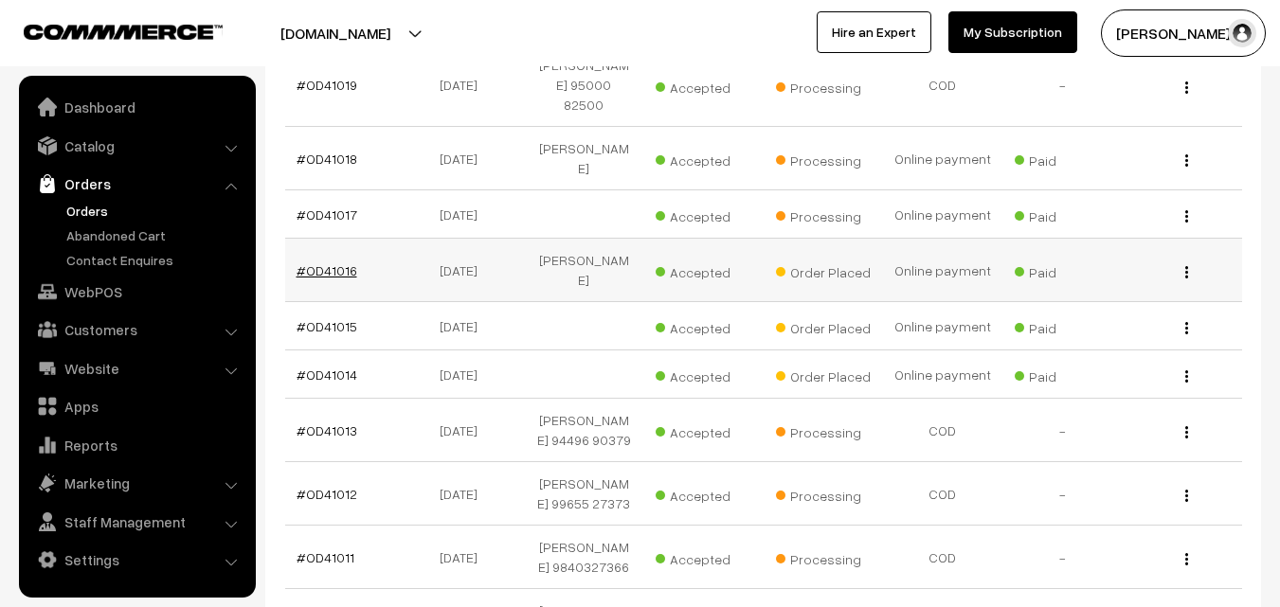
click at [334, 279] on link "#OD41016" at bounding box center [327, 271] width 61 height 16
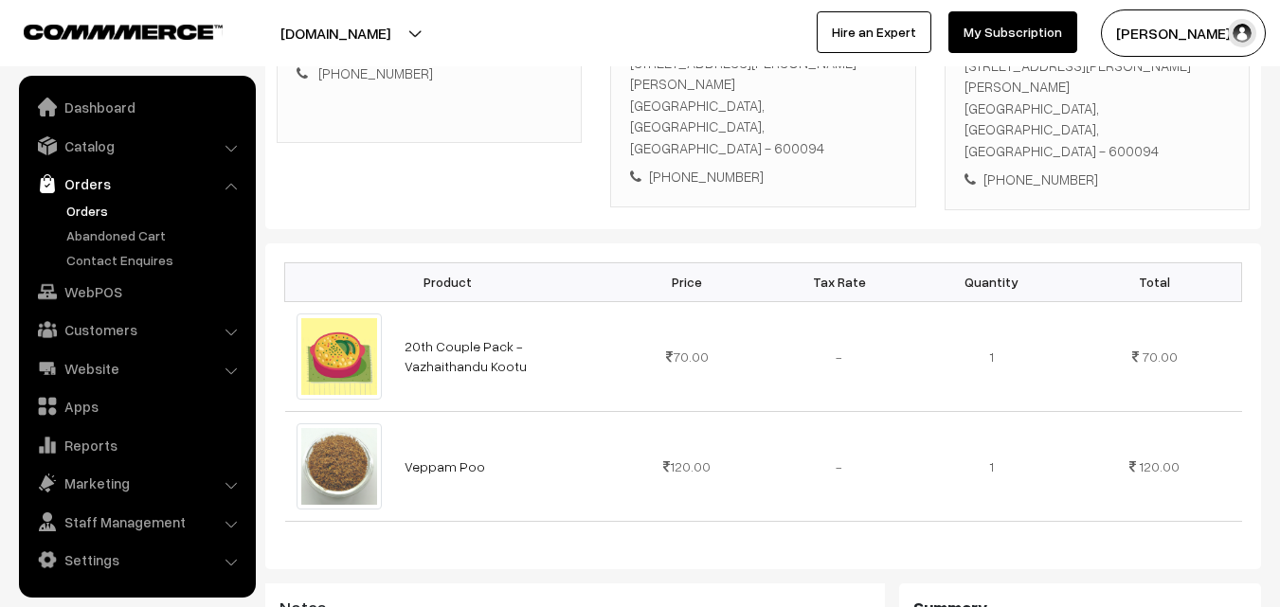
scroll to position [474, 0]
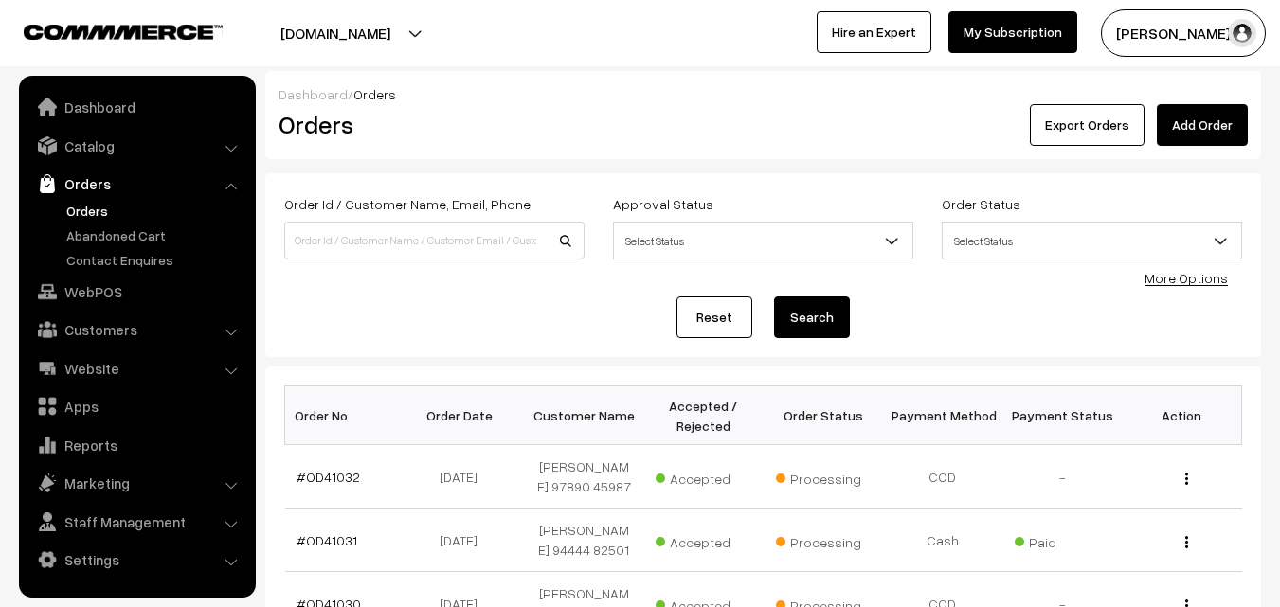
scroll to position [1232, 0]
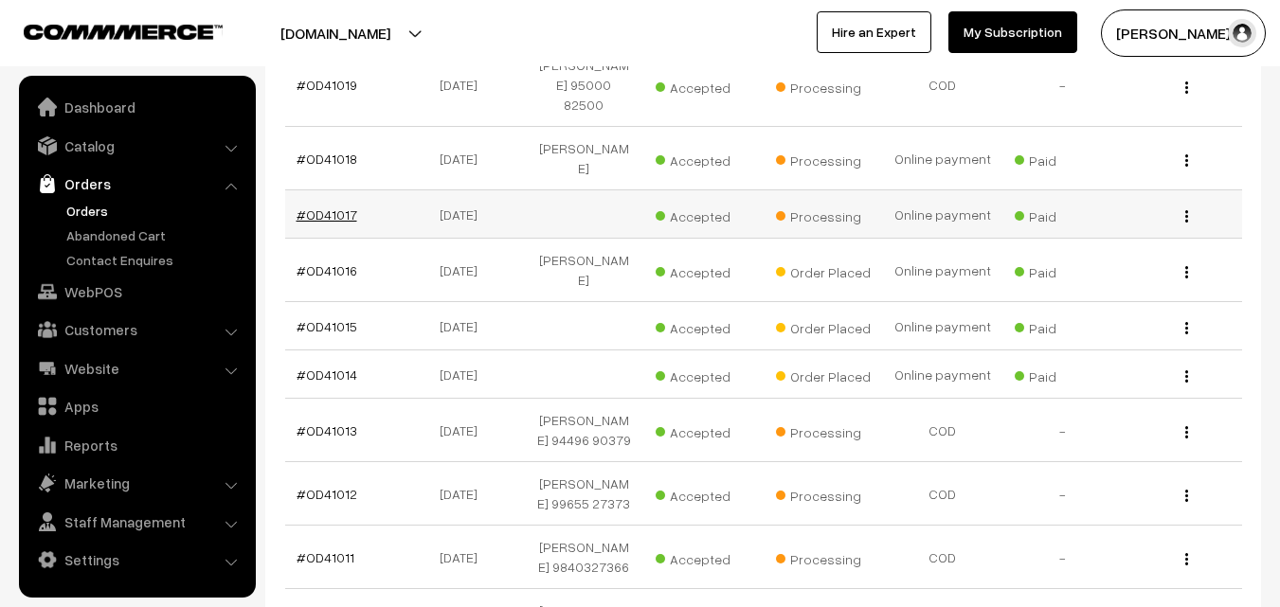
click at [329, 223] on link "#OD41017" at bounding box center [327, 215] width 61 height 16
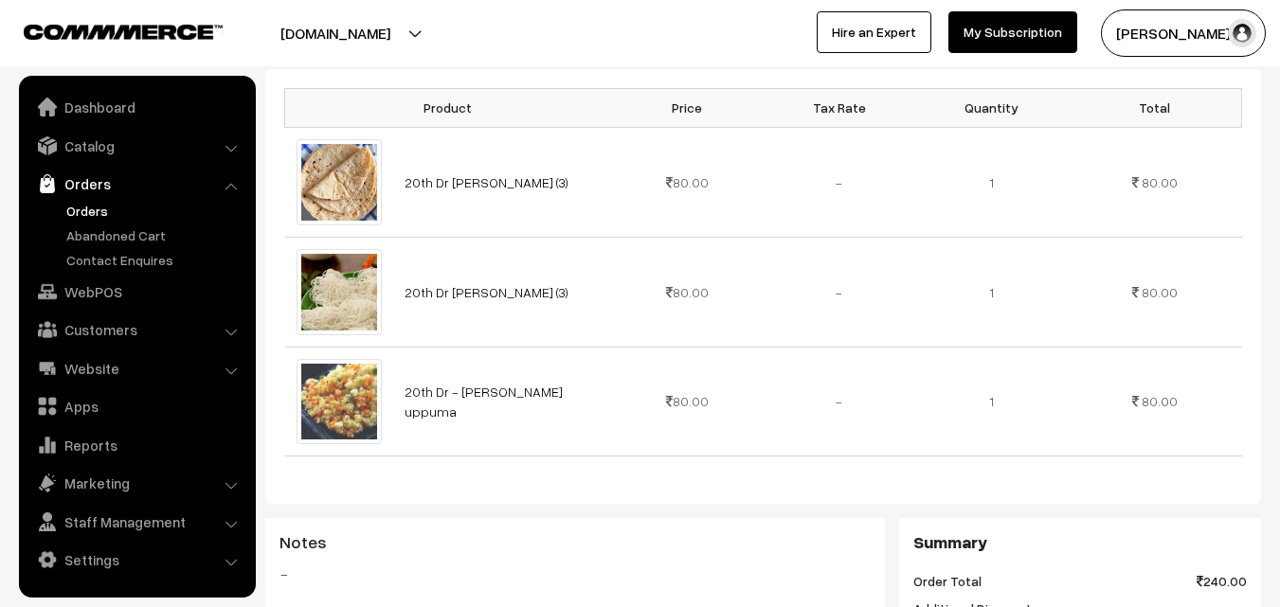
scroll to position [853, 0]
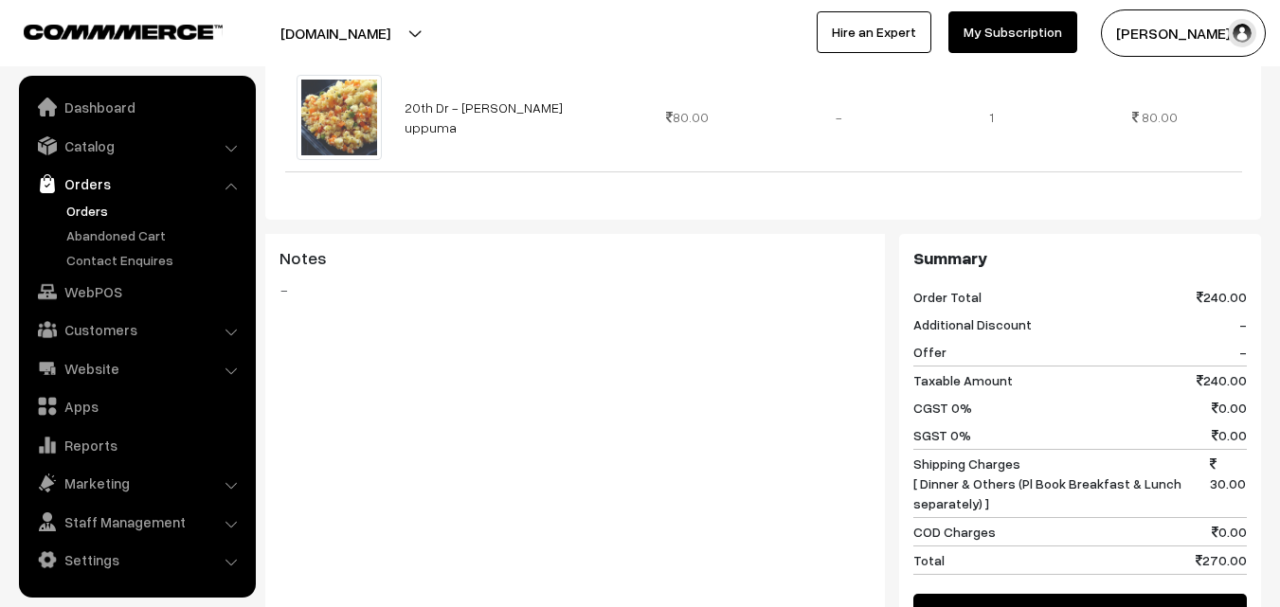
click at [93, 217] on link "Orders" at bounding box center [156, 211] width 188 height 20
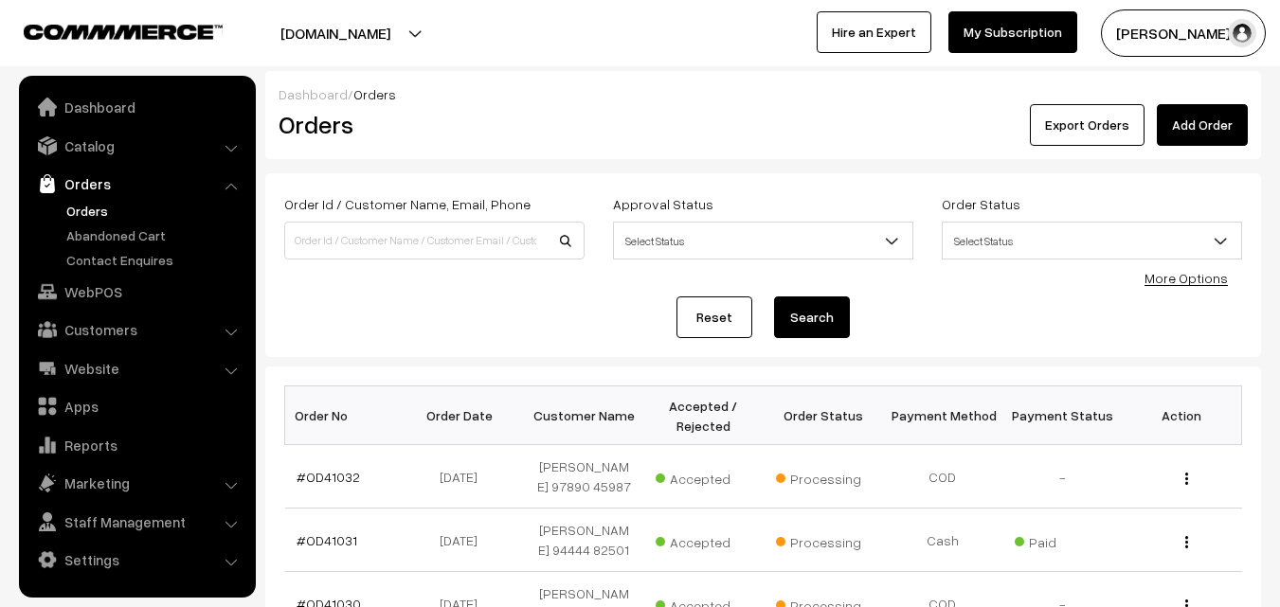
click at [94, 206] on link "Orders" at bounding box center [156, 211] width 188 height 20
click at [138, 330] on link "Customers" at bounding box center [137, 330] width 226 height 34
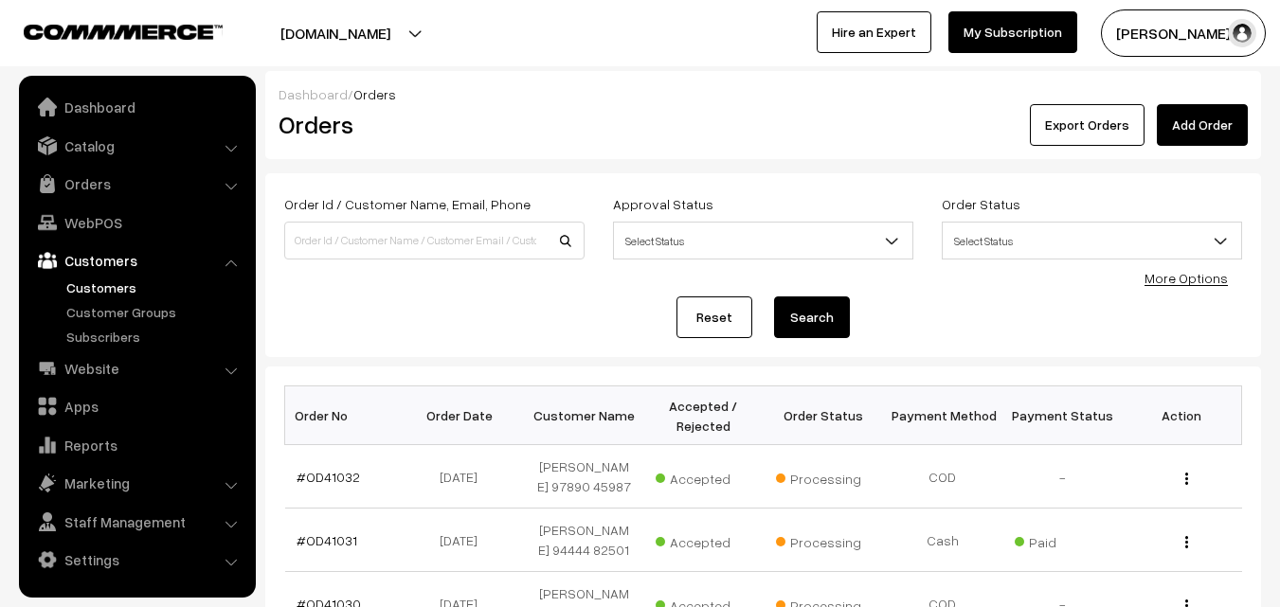
click at [124, 279] on link "Customers" at bounding box center [156, 288] width 188 height 20
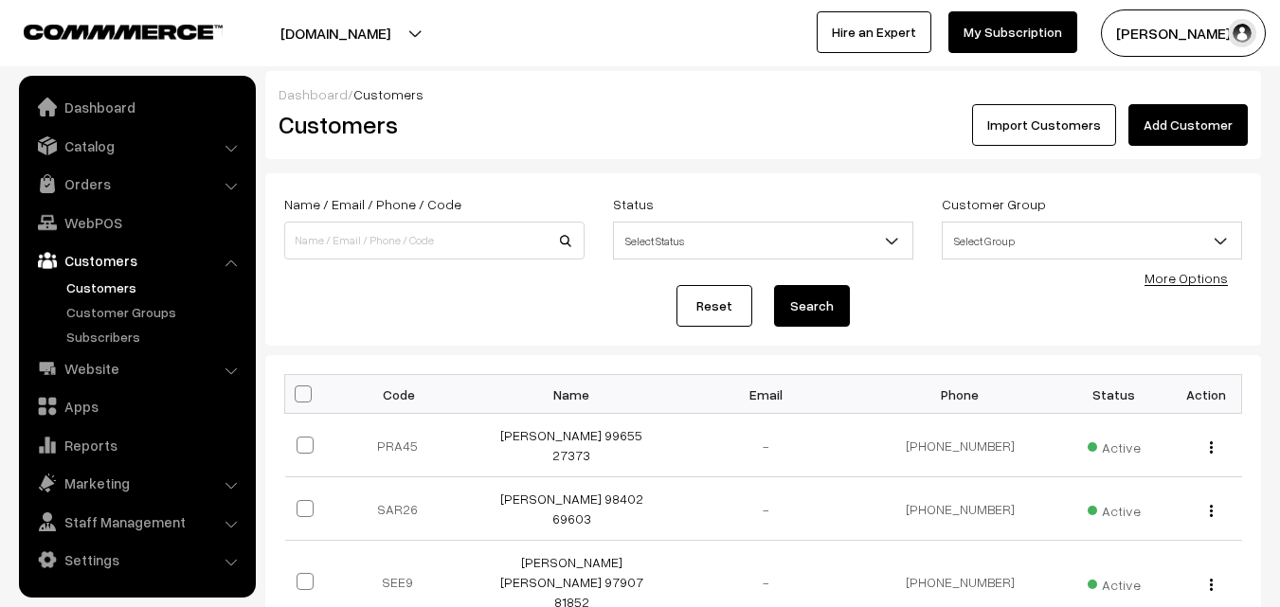
click at [1217, 103] on div "Dashboard / Customers" at bounding box center [764, 94] width 970 height 20
drag, startPoint x: 1209, startPoint y: 120, endPoint x: 1203, endPoint y: 112, distance: 10.8
click at [1207, 121] on link "Add Customer" at bounding box center [1188, 125] width 119 height 42
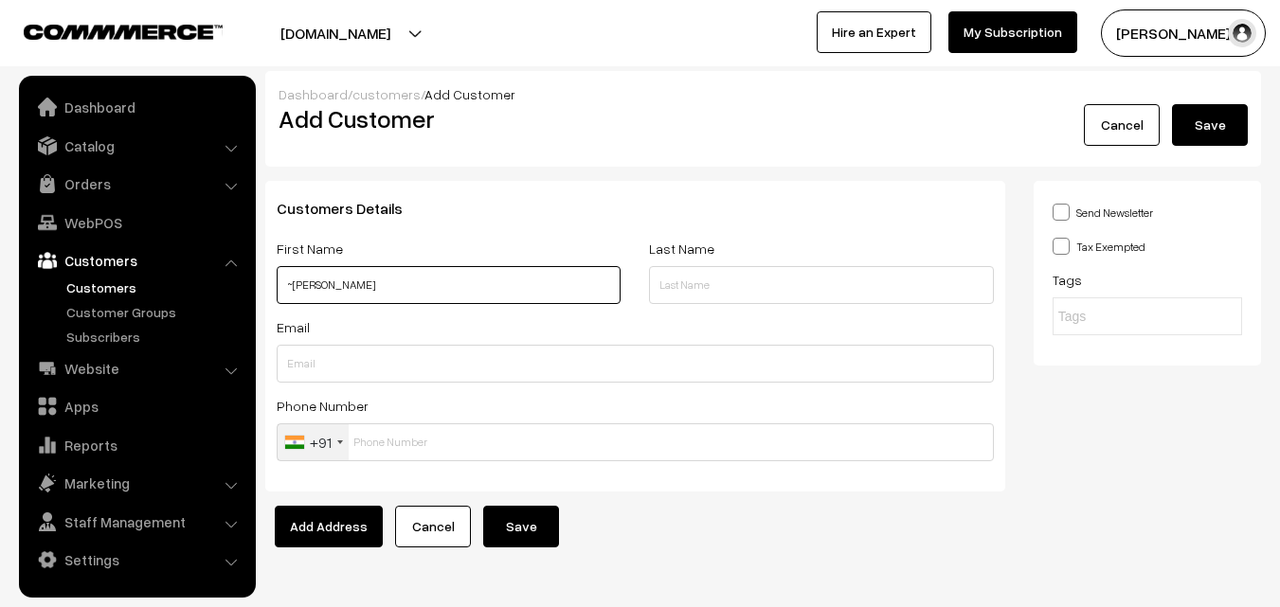
paste input "96000 39534"
type input "~Usha Sundarajan 96000 39534"
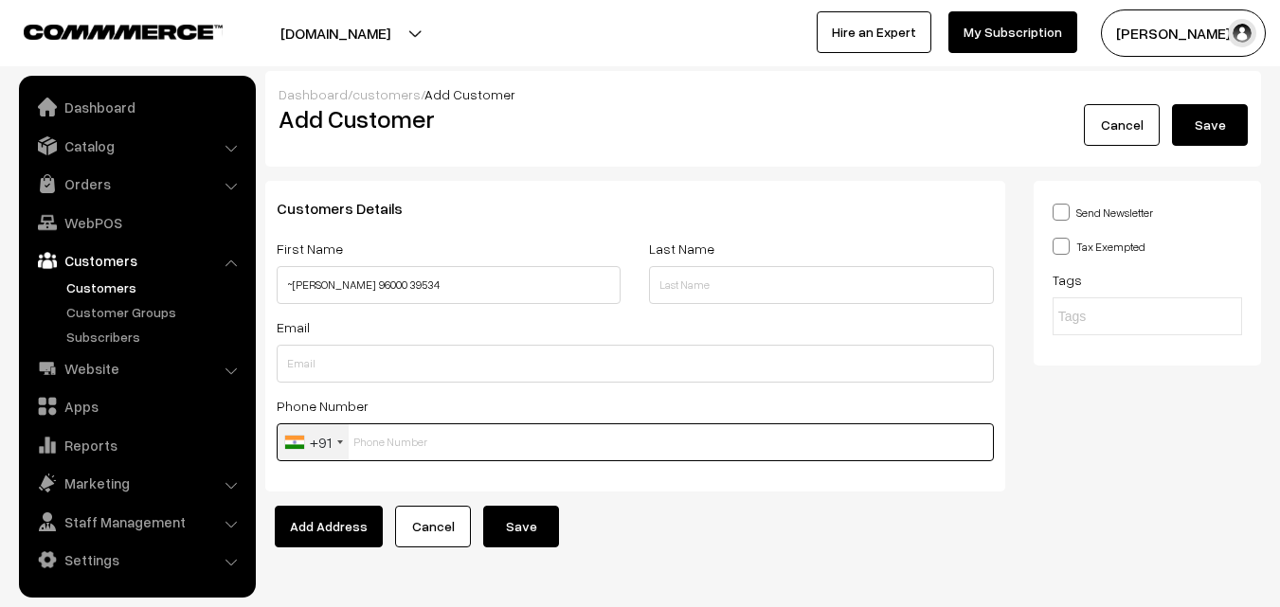
click at [406, 434] on input "text" at bounding box center [635, 443] width 717 height 38
paste input "96000 395"
type input "9600039534"
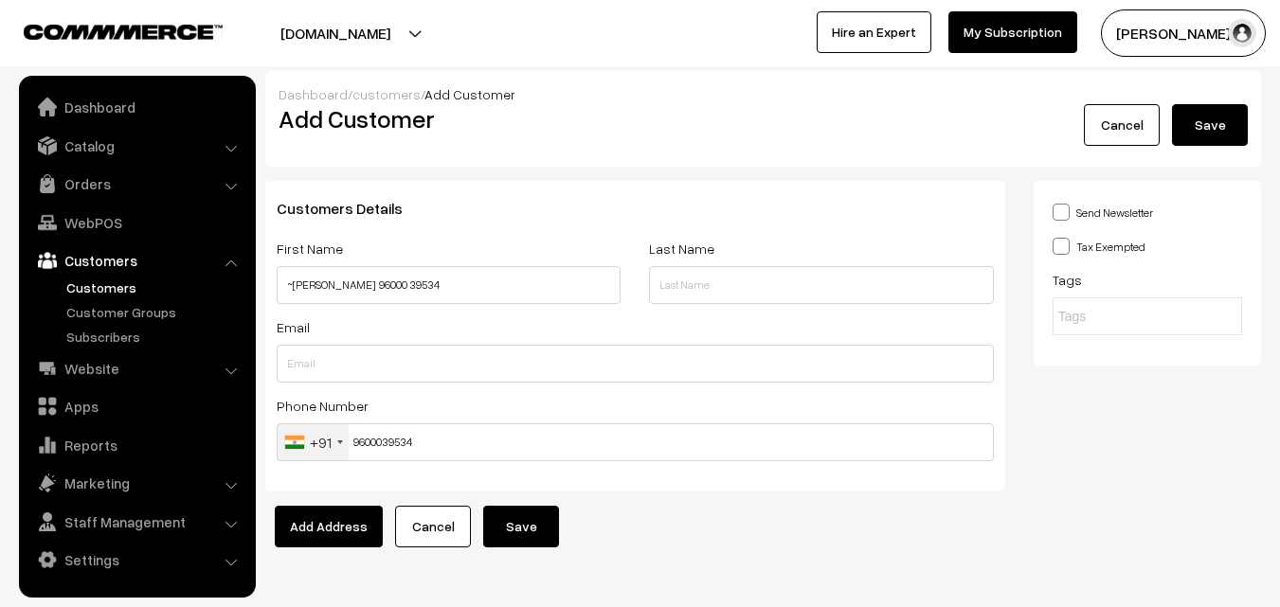
click at [542, 503] on div "Customers Details First Name ~Usha Sundarajan 96000 39534 Last Name Email Phone…" at bounding box center [635, 343] width 769 height 325
click at [535, 520] on button "Save" at bounding box center [521, 527] width 76 height 42
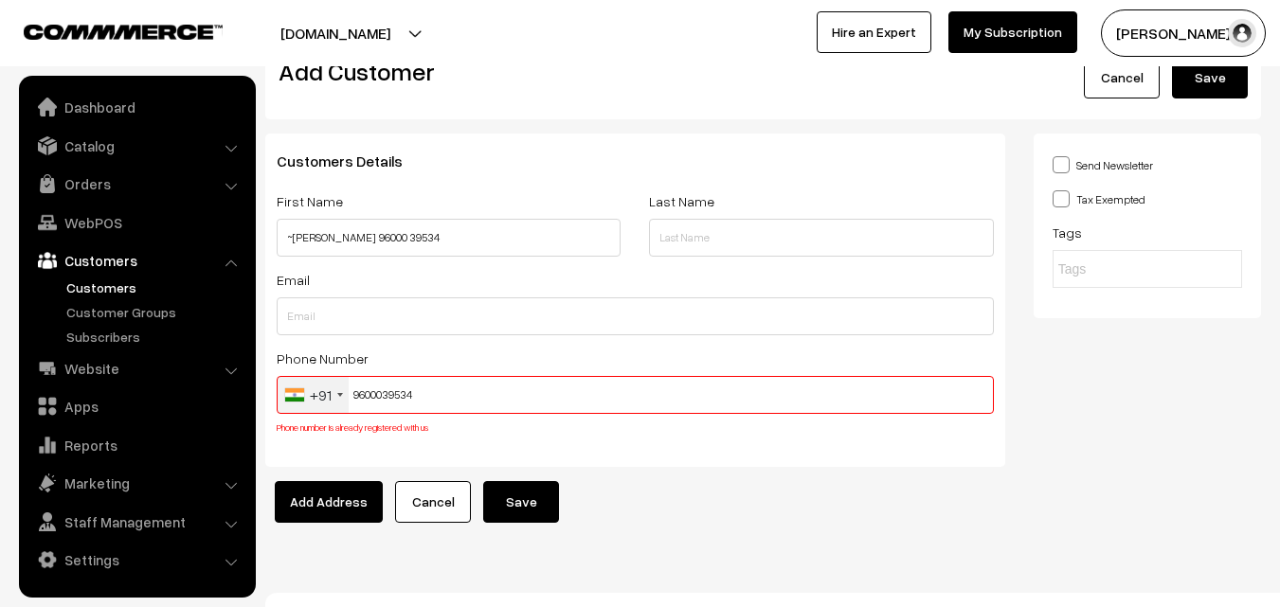
scroll to position [72, 0]
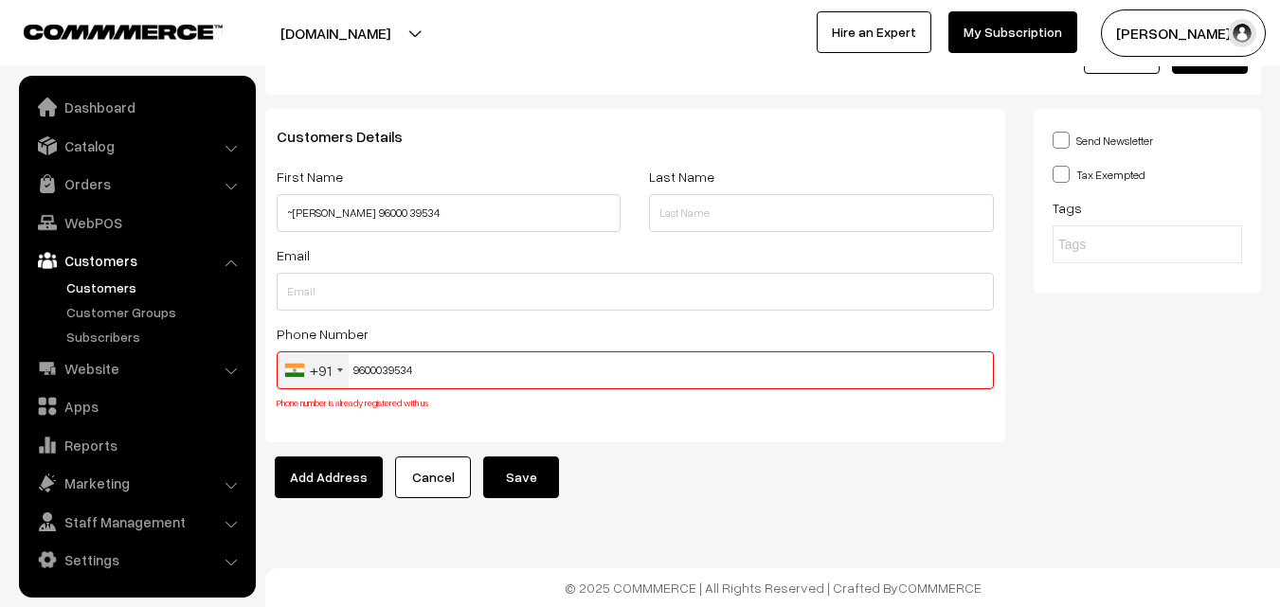
click at [396, 373] on input "9600039534" at bounding box center [635, 371] width 717 height 38
click at [132, 220] on link "WebPOS" at bounding box center [137, 223] width 226 height 34
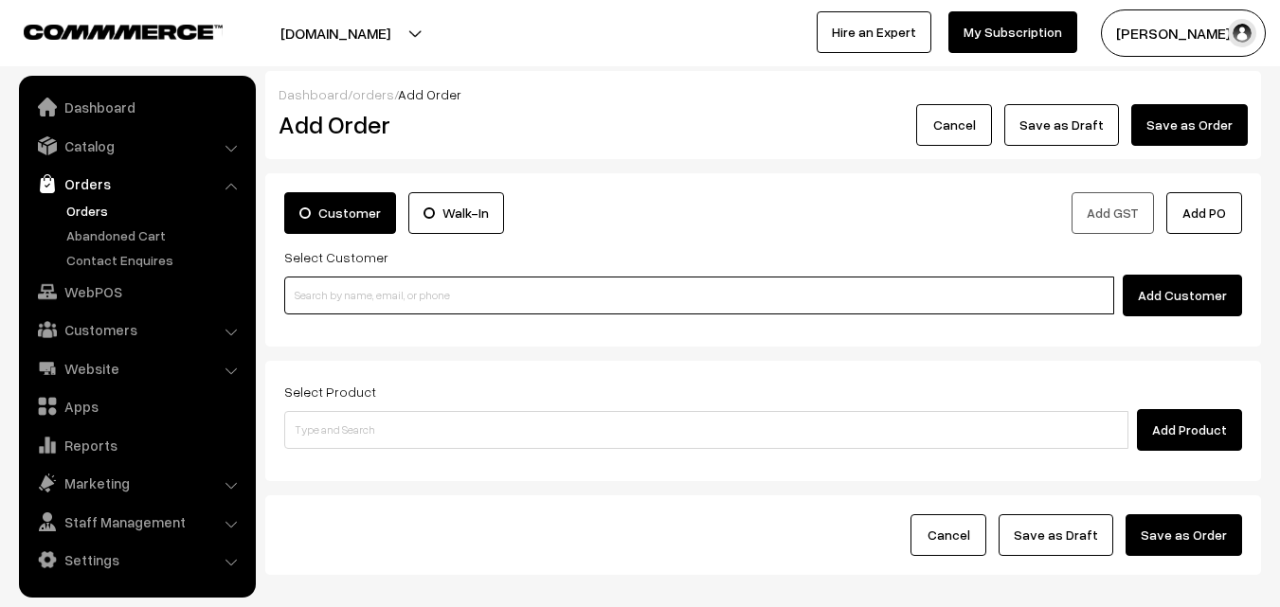
click at [353, 280] on input at bounding box center [699, 296] width 830 height 38
paste input "9600039534"
click at [346, 335] on link "Usha 96000 39534 [9600039534]" at bounding box center [702, 330] width 834 height 28
type input "9600039534"
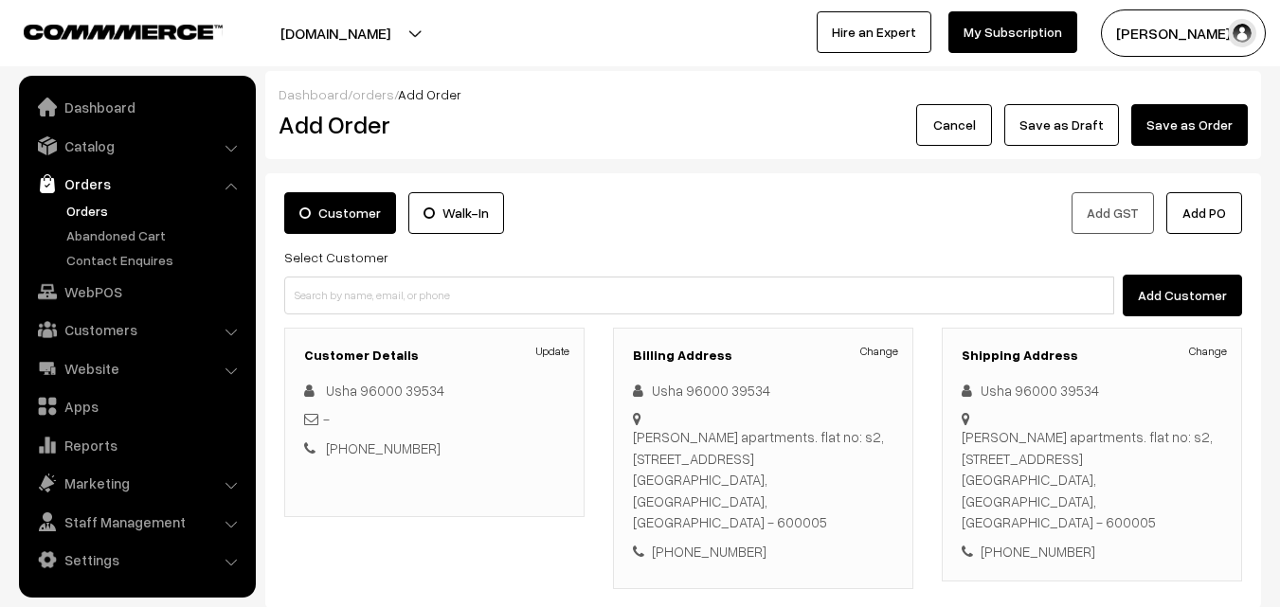
scroll to position [324, 0]
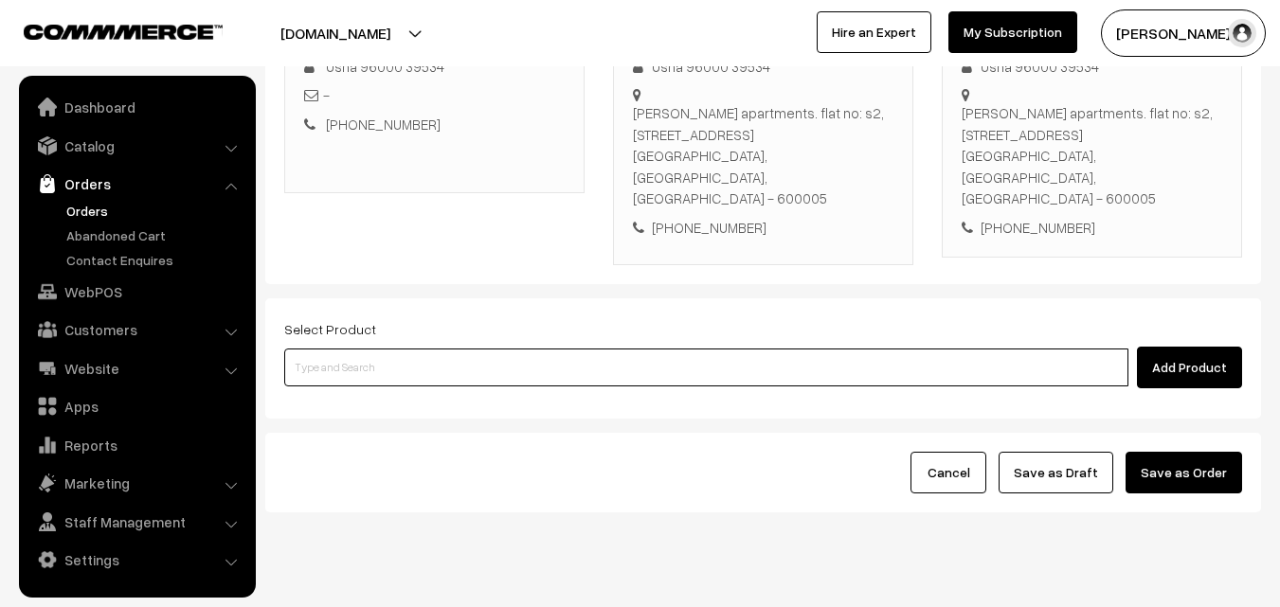
click at [473, 349] on input at bounding box center [706, 368] width 844 height 38
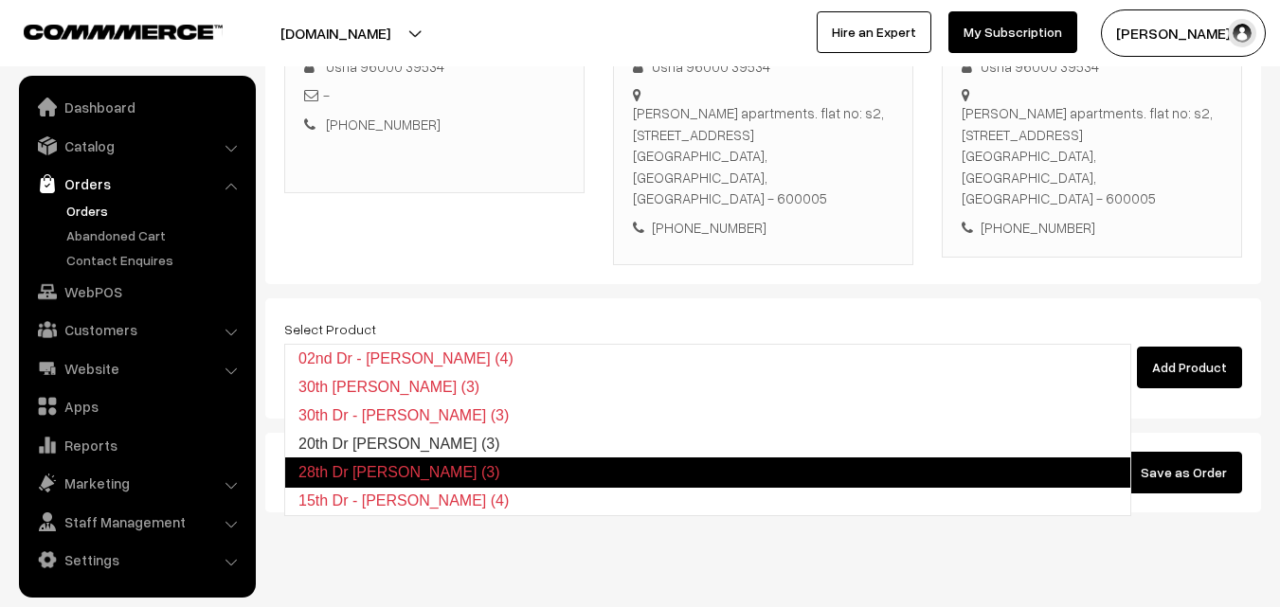
type input "20th Dr [PERSON_NAME] (3)"
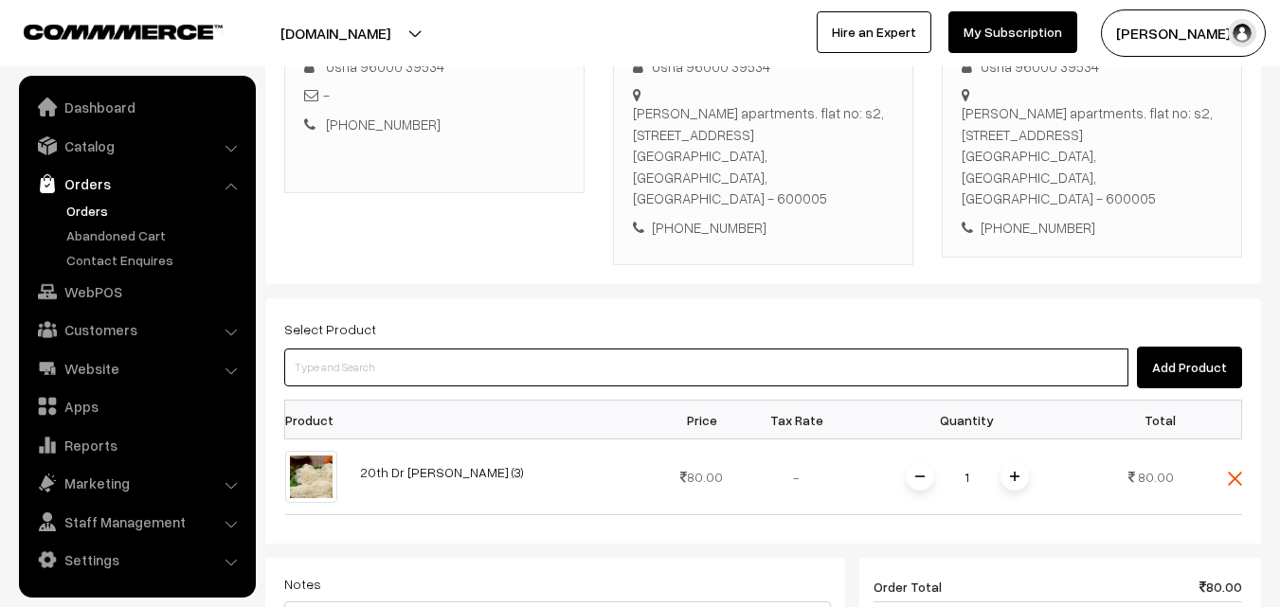
click at [473, 349] on input at bounding box center [706, 368] width 844 height 38
type input "20th Dr [PERSON_NAME] (3)"
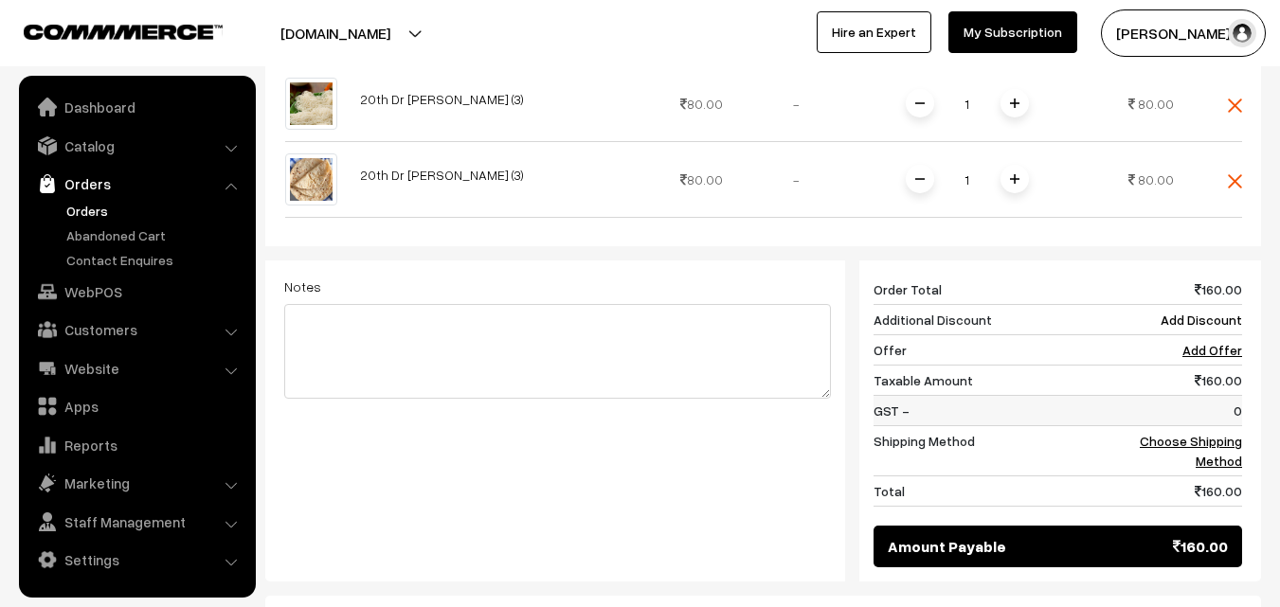
scroll to position [703, 0]
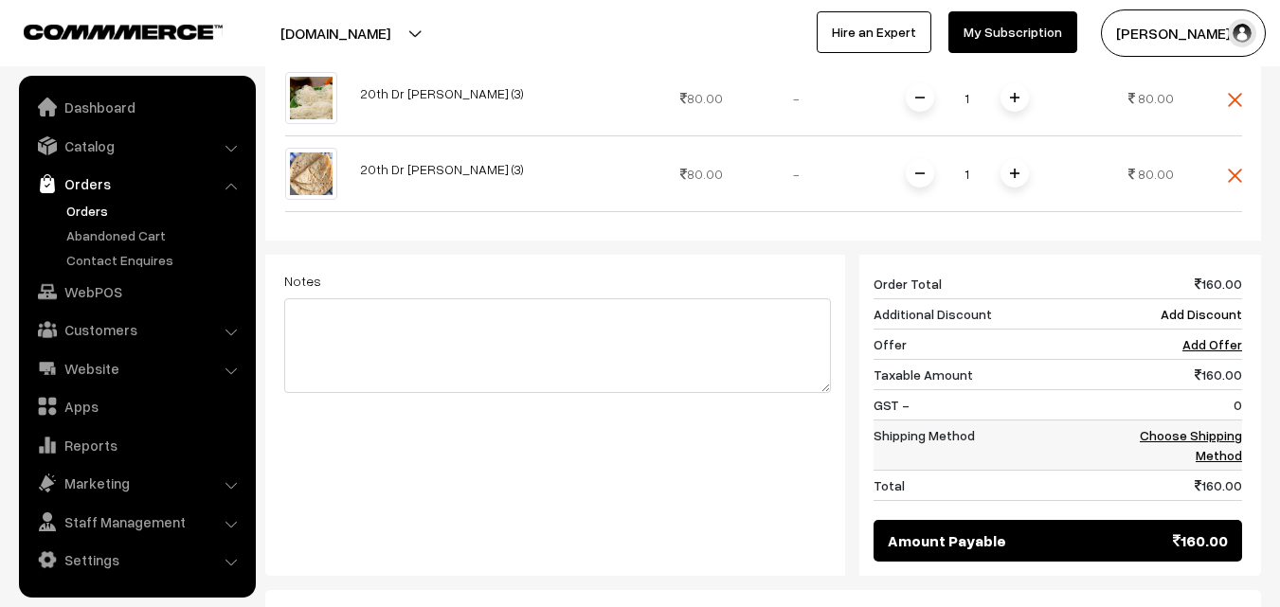
click at [1201, 427] on link "Choose Shipping Method" at bounding box center [1191, 445] width 102 height 36
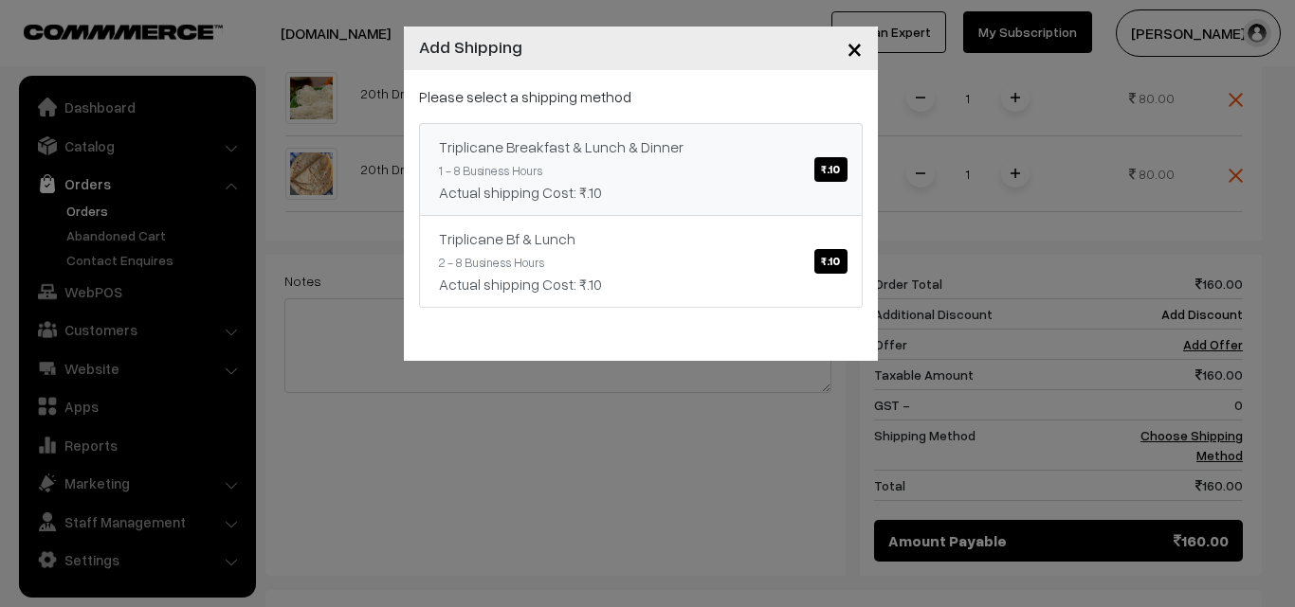
drag, startPoint x: 719, startPoint y: 198, endPoint x: 894, endPoint y: 371, distance: 245.3
click at [719, 198] on div "Actual shipping Cost: ₹.10" at bounding box center [641, 192] width 404 height 23
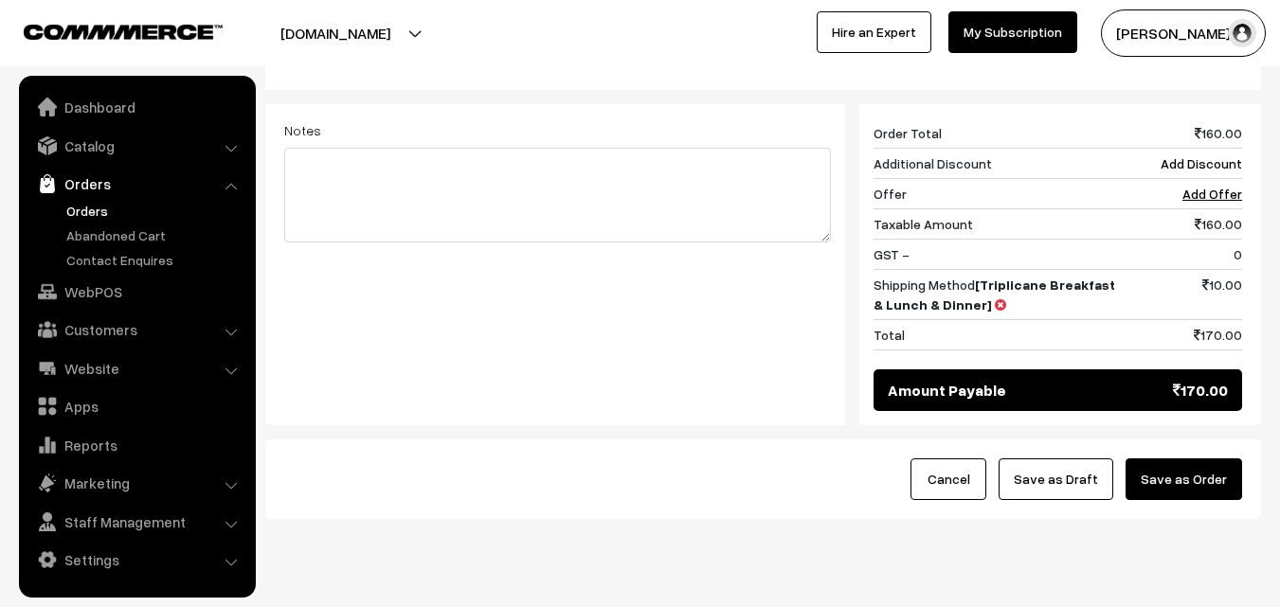
scroll to position [861, 0]
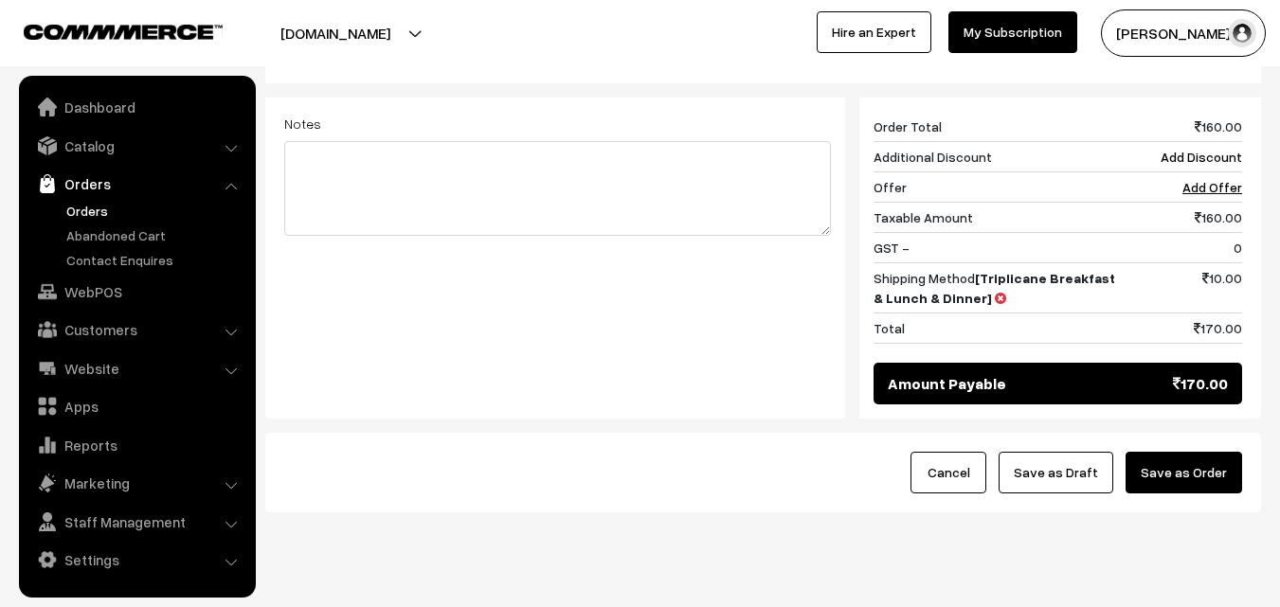
drag, startPoint x: 1096, startPoint y: 438, endPoint x: 1058, endPoint y: 441, distance: 39.0
click at [1096, 452] on button "Save as Draft" at bounding box center [1056, 473] width 115 height 42
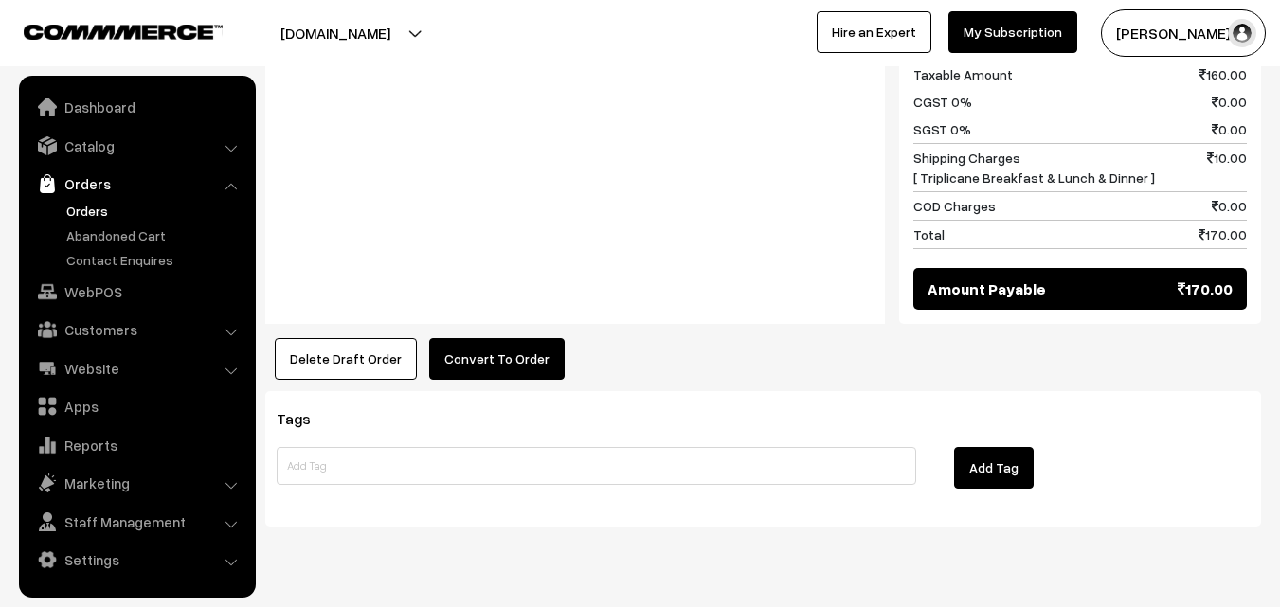
drag, startPoint x: 505, startPoint y: 285, endPoint x: 485, endPoint y: 295, distance: 22.0
click at [498, 338] on button "Convert To Order" at bounding box center [497, 359] width 136 height 42
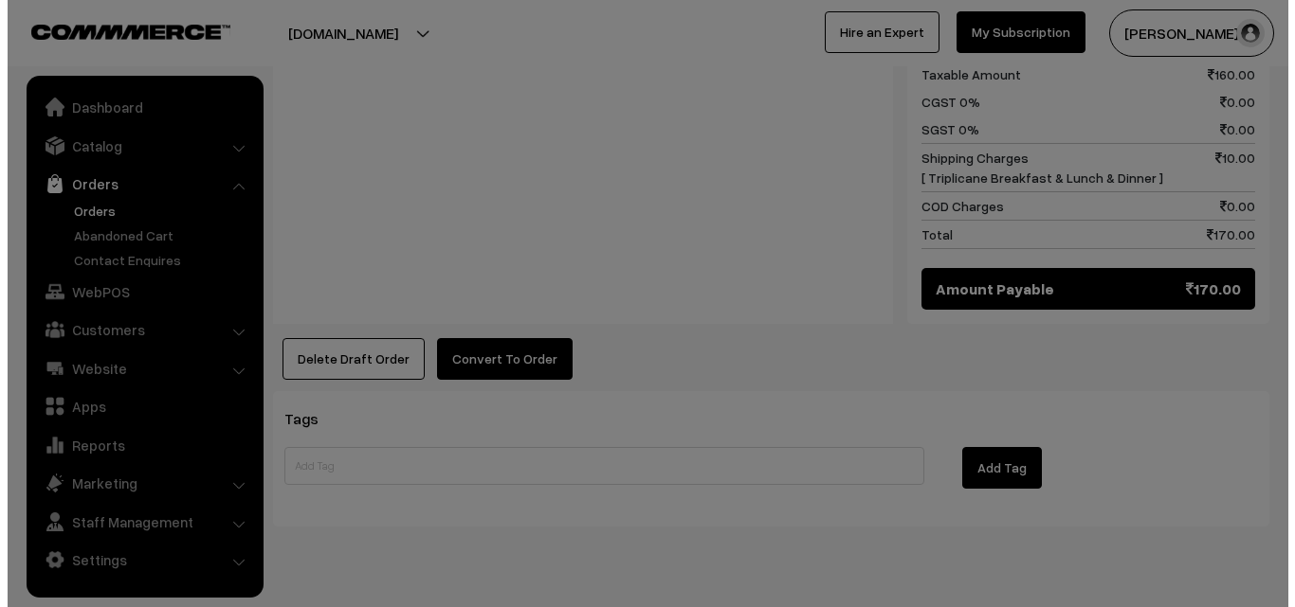
scroll to position [1067, 0]
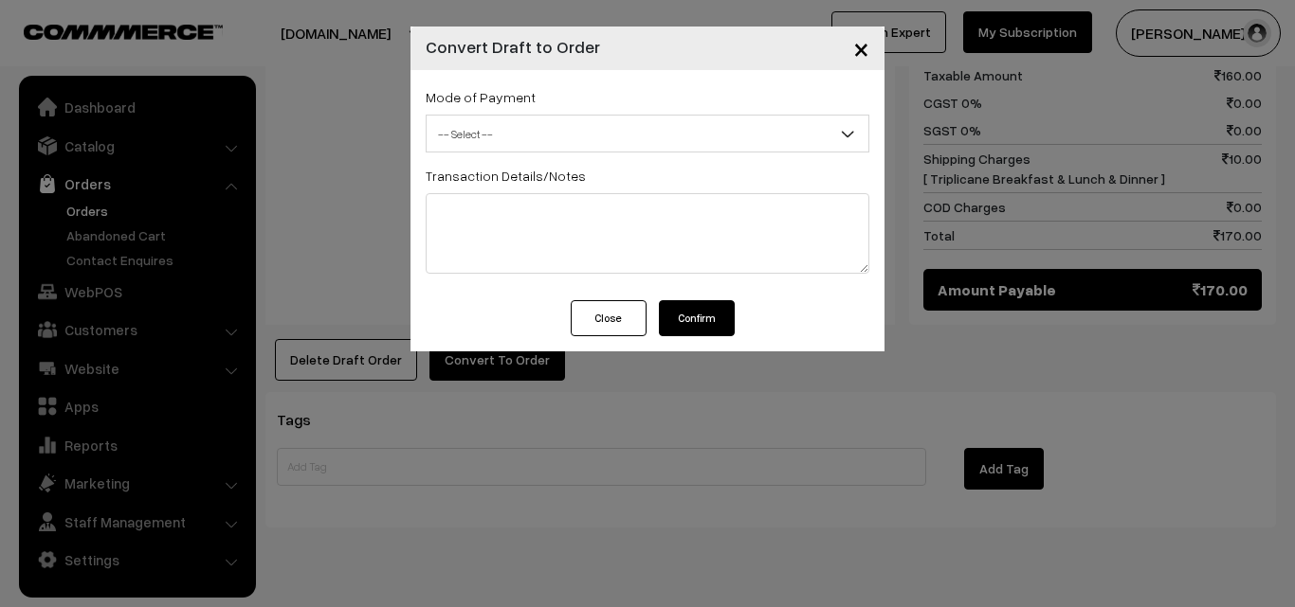
click at [524, 111] on div "Mode of Payment -- Select -- COD Cash Cheque -- Select --" at bounding box center [648, 118] width 444 height 67
click at [521, 134] on span "-- Select --" at bounding box center [647, 134] width 442 height 33
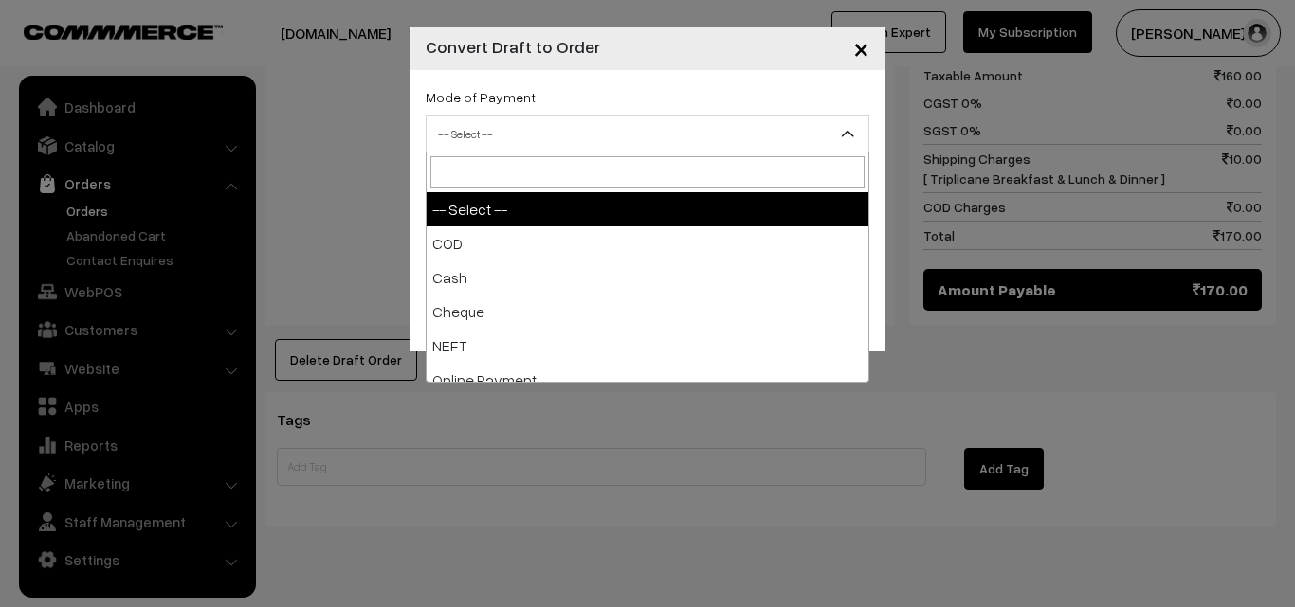
select select "1"
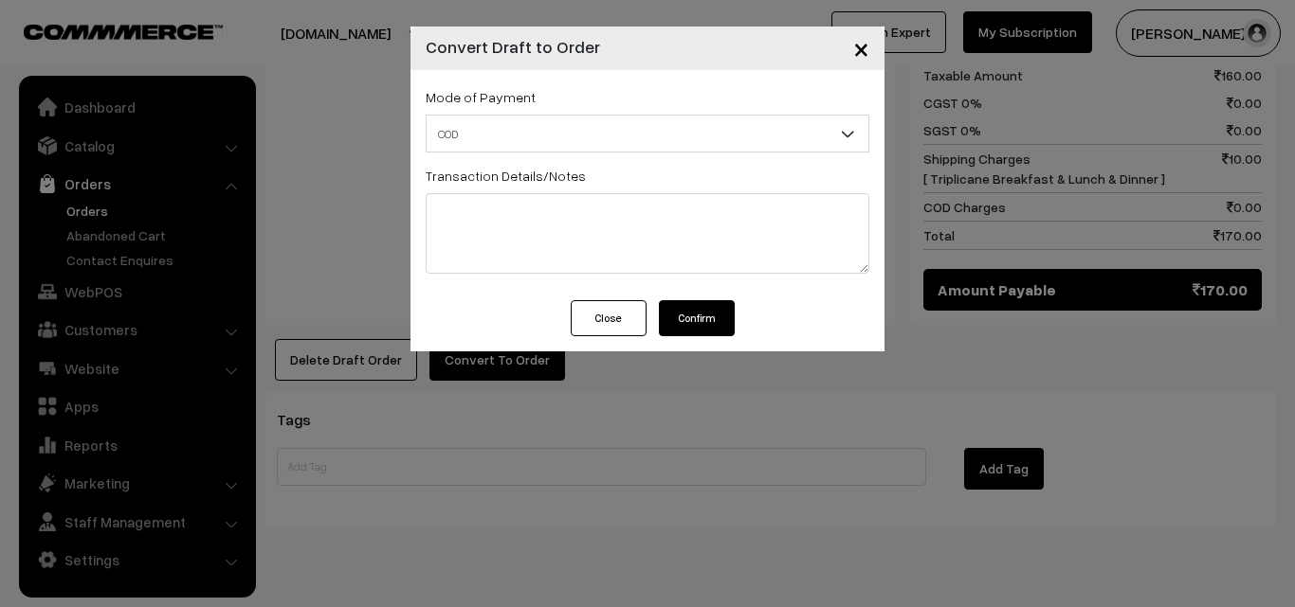
click at [674, 324] on button "Confirm" at bounding box center [697, 318] width 76 height 36
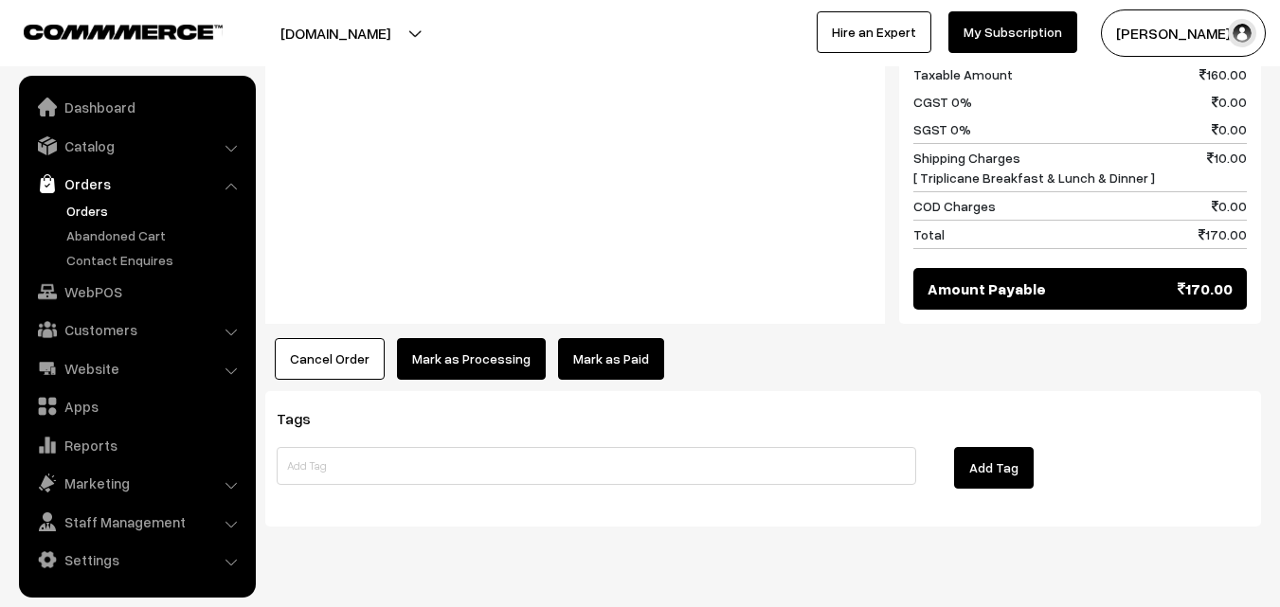
click at [498, 338] on button "Mark as Processing" at bounding box center [471, 359] width 149 height 42
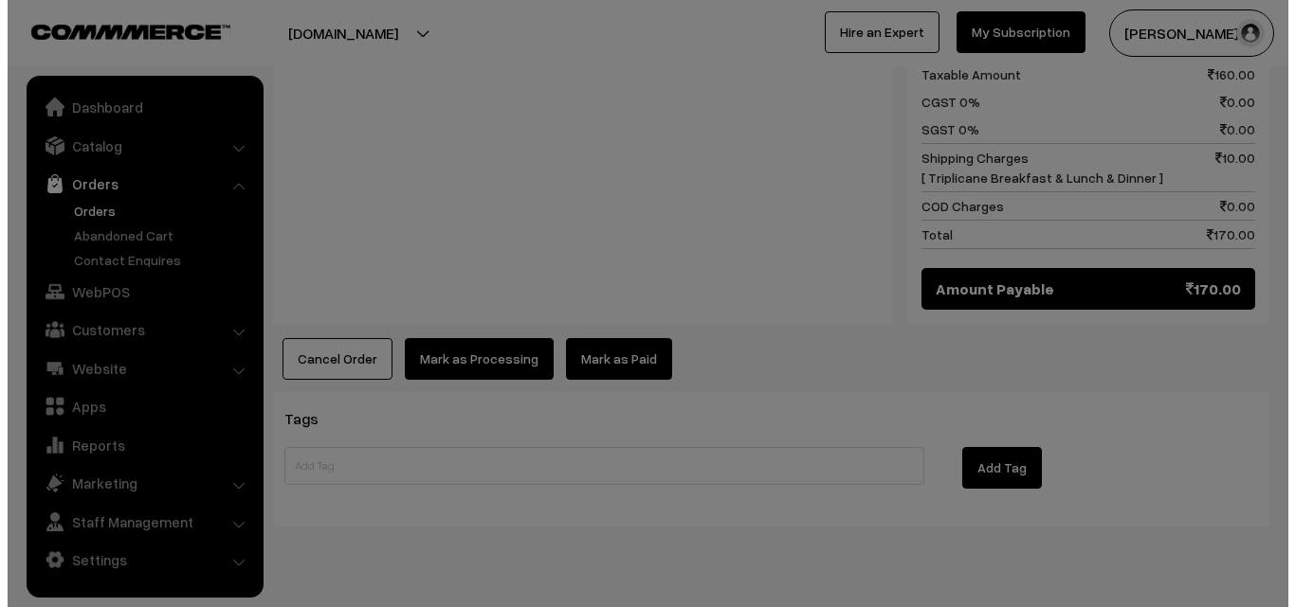
scroll to position [1067, 0]
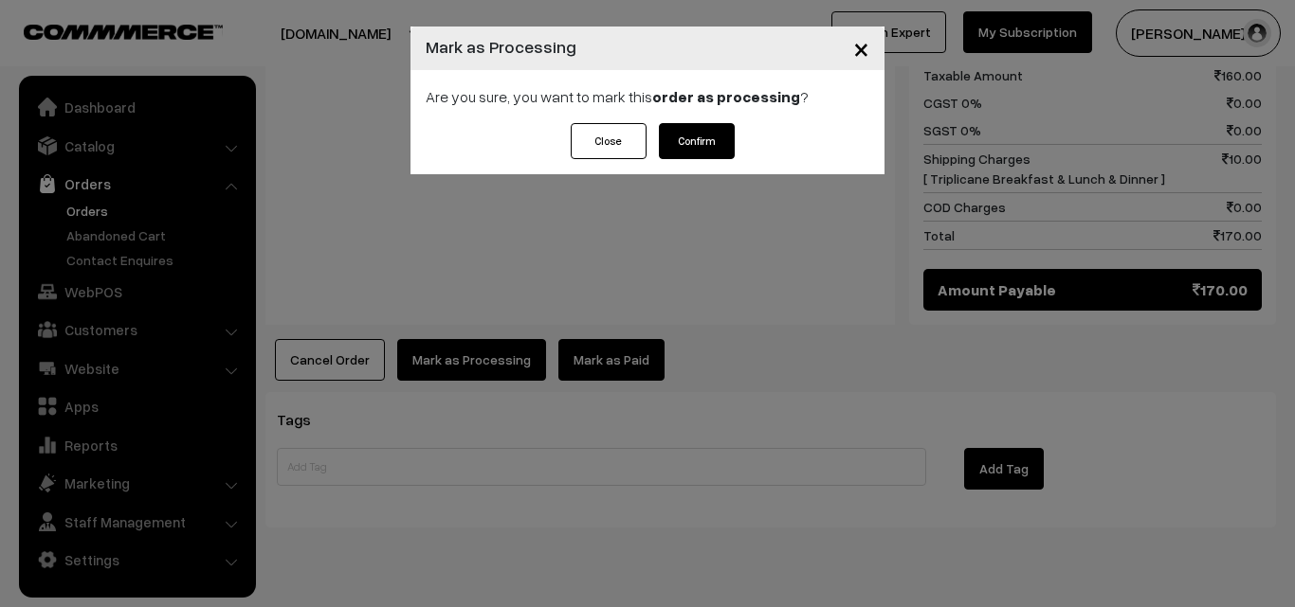
click at [665, 151] on button "Confirm" at bounding box center [697, 141] width 76 height 36
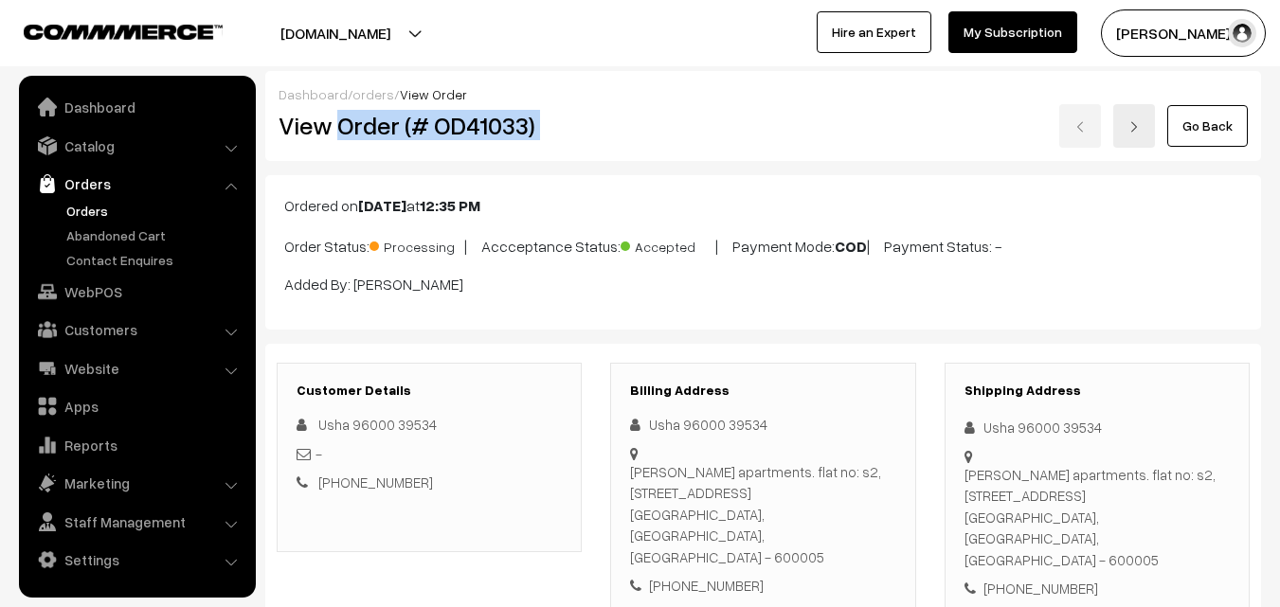
drag, startPoint x: 342, startPoint y: 123, endPoint x: 961, endPoint y: 104, distance: 619.1
click at [961, 104] on div "View Order (# OD41033) Go Back" at bounding box center [763, 126] width 998 height 44
copy div "Order (# OD41033)"
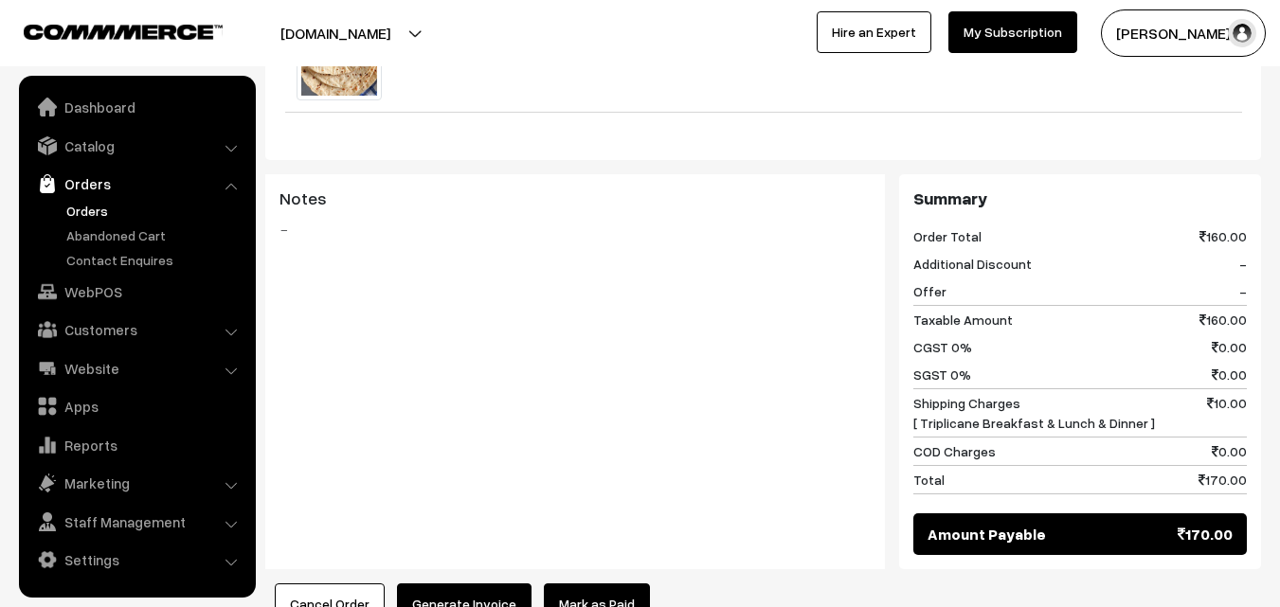
scroll to position [853, 0]
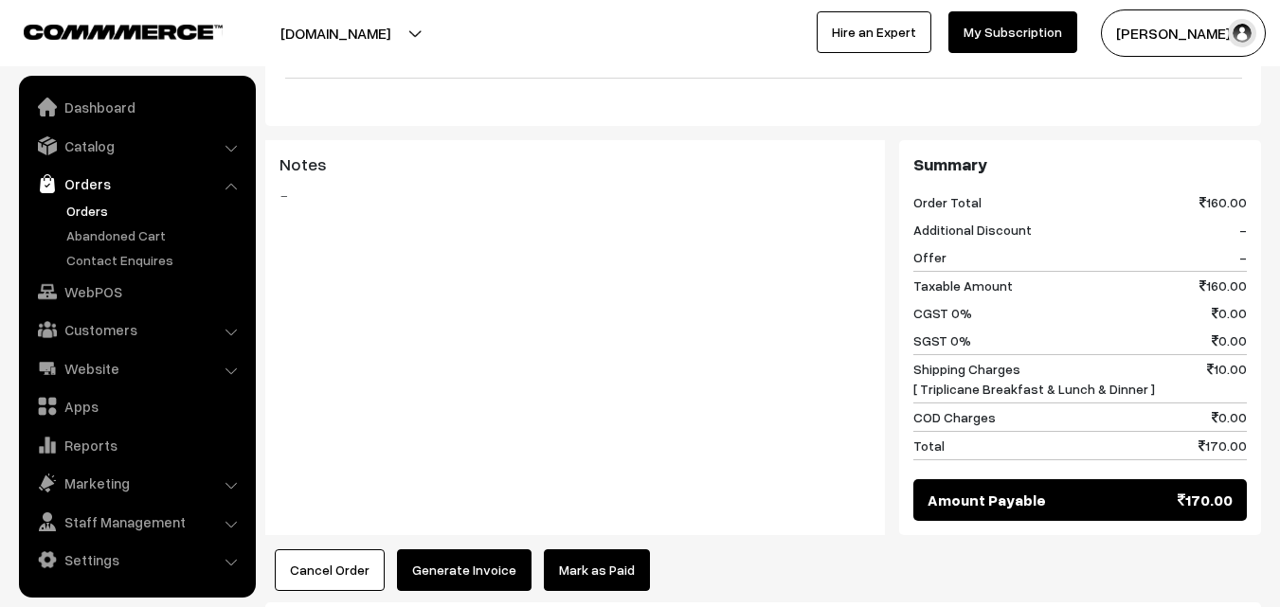
click at [458, 550] on button "Generate Invoice" at bounding box center [464, 571] width 135 height 42
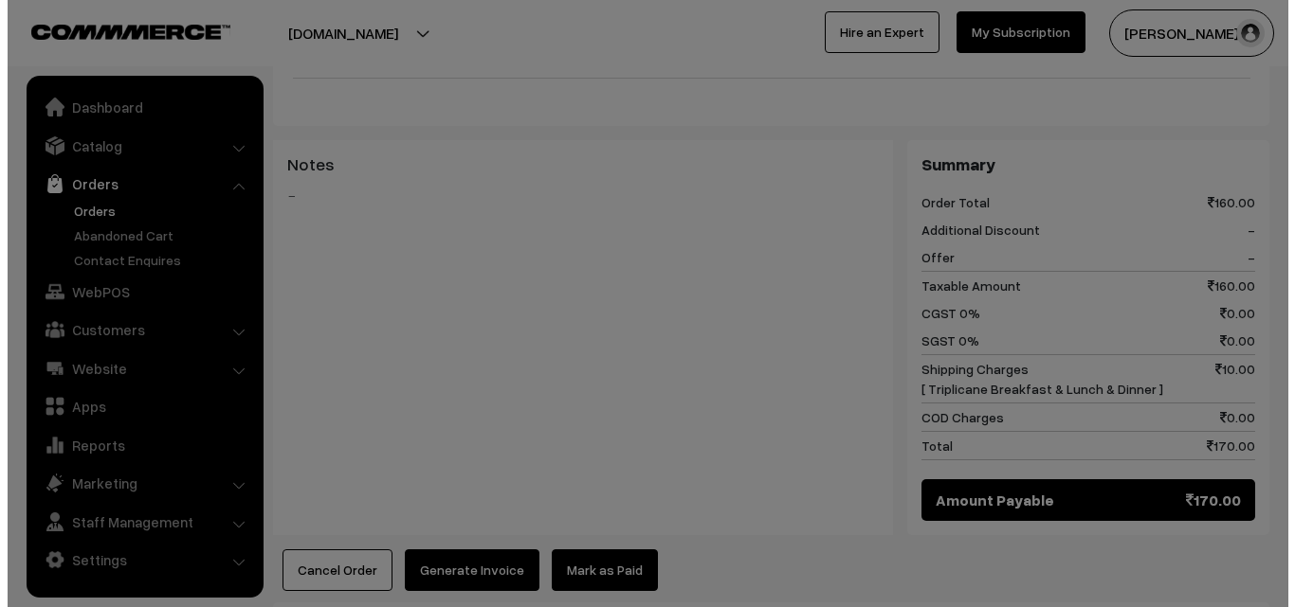
scroll to position [854, 0]
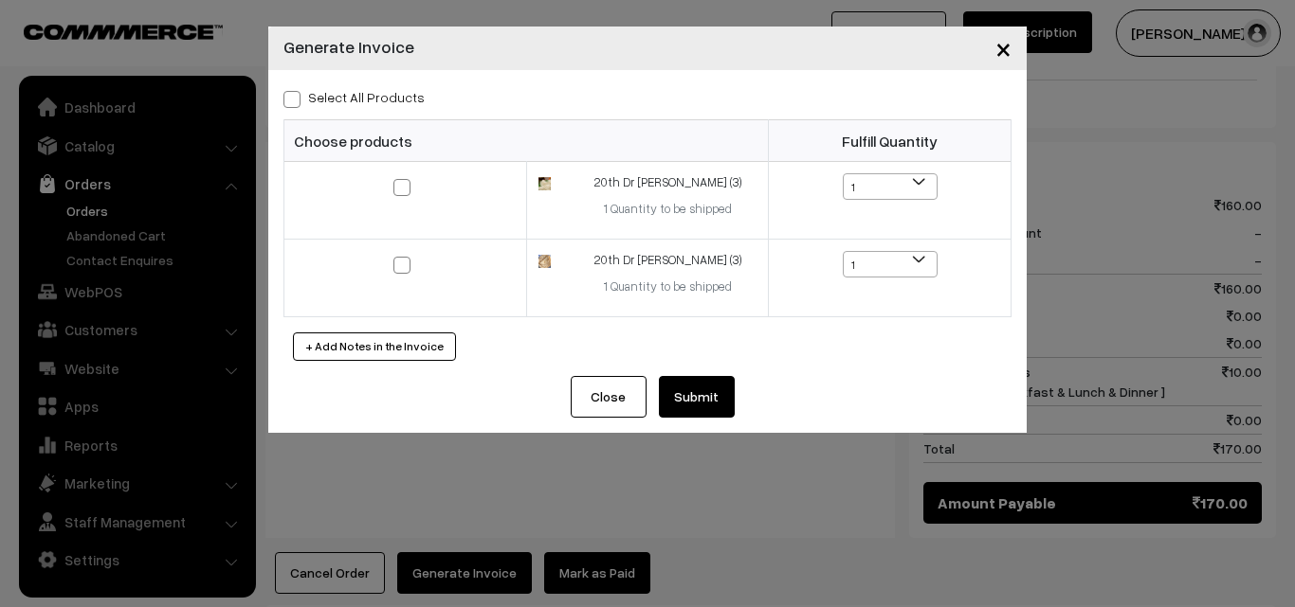
click at [402, 96] on label "Select All Products" at bounding box center [353, 97] width 141 height 20
click at [296, 96] on input "Select All Products" at bounding box center [289, 96] width 12 height 12
checkbox input "true"
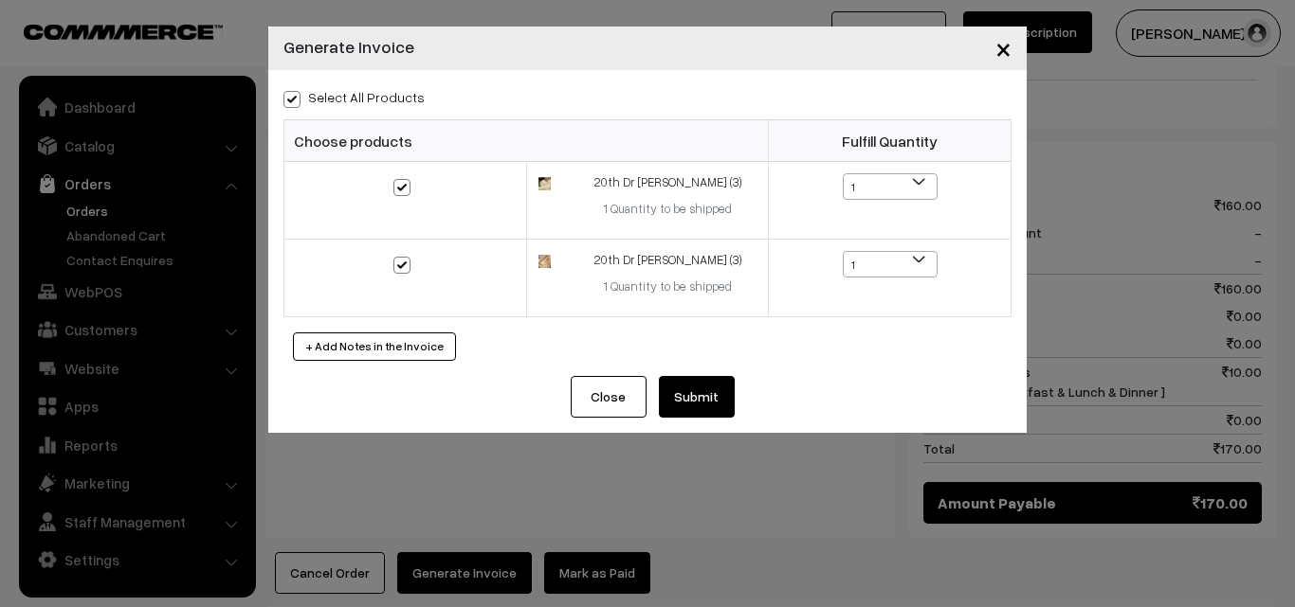
click at [719, 393] on button "Submit" at bounding box center [697, 397] width 76 height 42
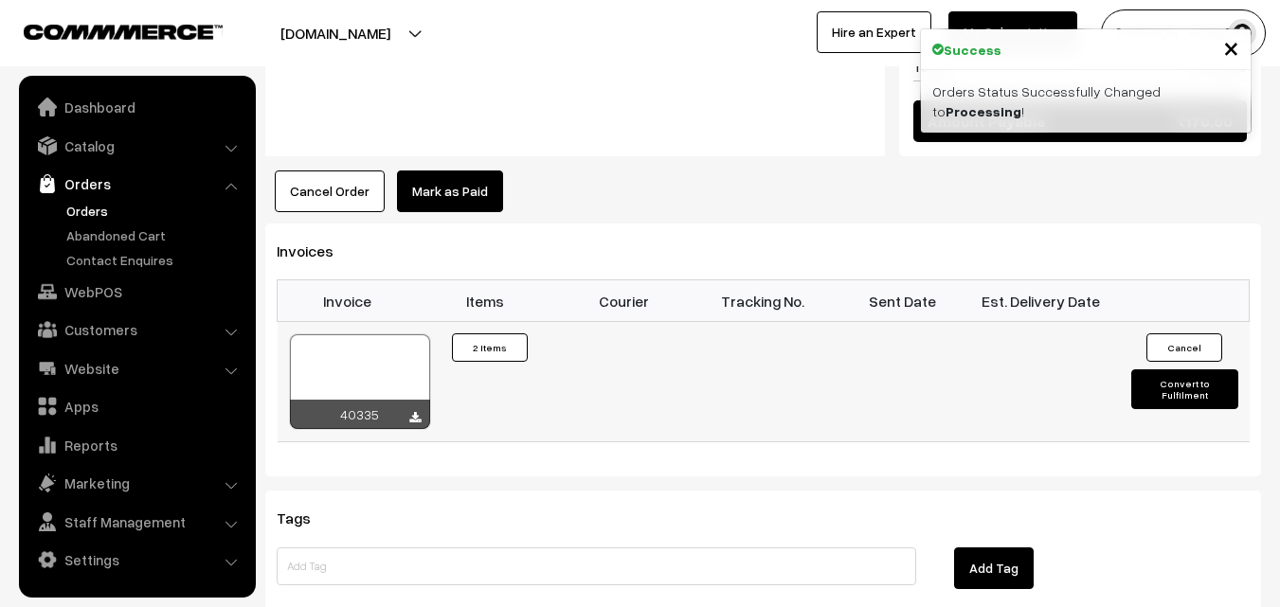
scroll to position [1232, 0]
click at [371, 335] on div at bounding box center [360, 382] width 140 height 95
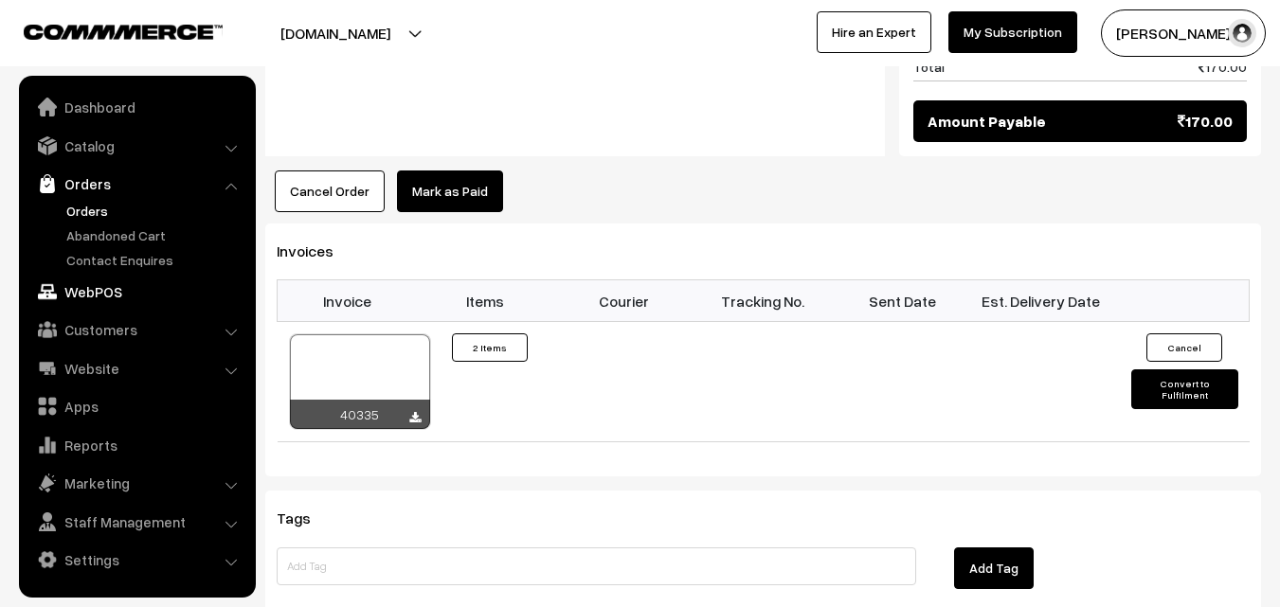
click at [114, 284] on link "WebPOS" at bounding box center [137, 292] width 226 height 34
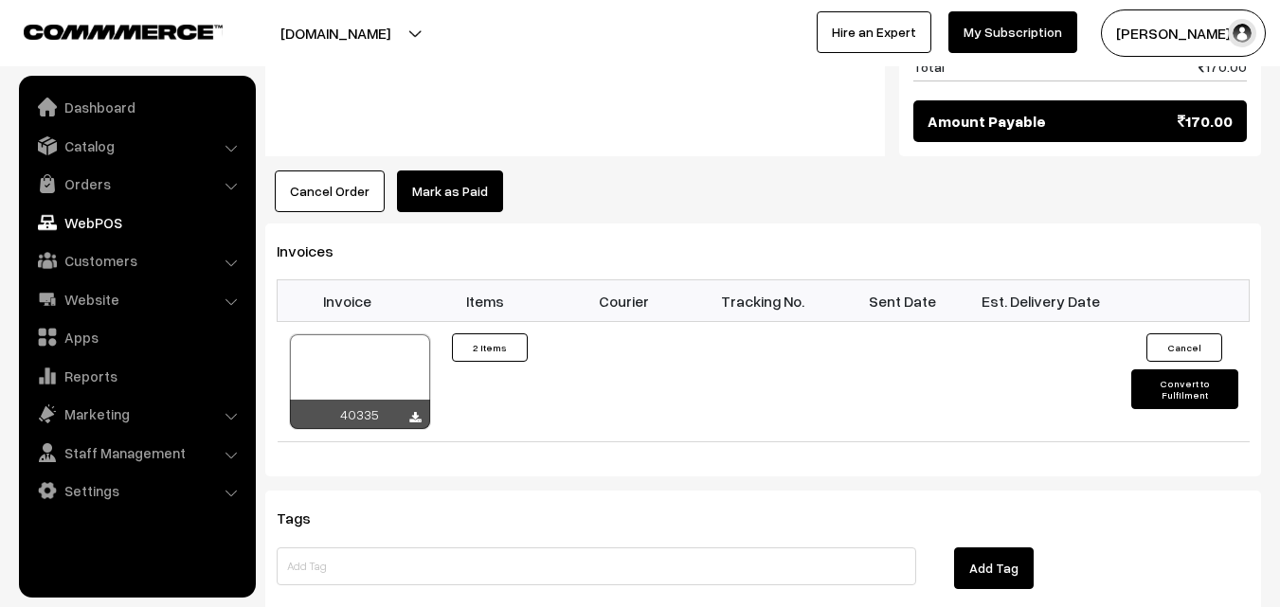
drag, startPoint x: 404, startPoint y: 240, endPoint x: 341, endPoint y: 298, distance: 85.2
click at [401, 281] on th "Invoice" at bounding box center [347, 302] width 139 height 42
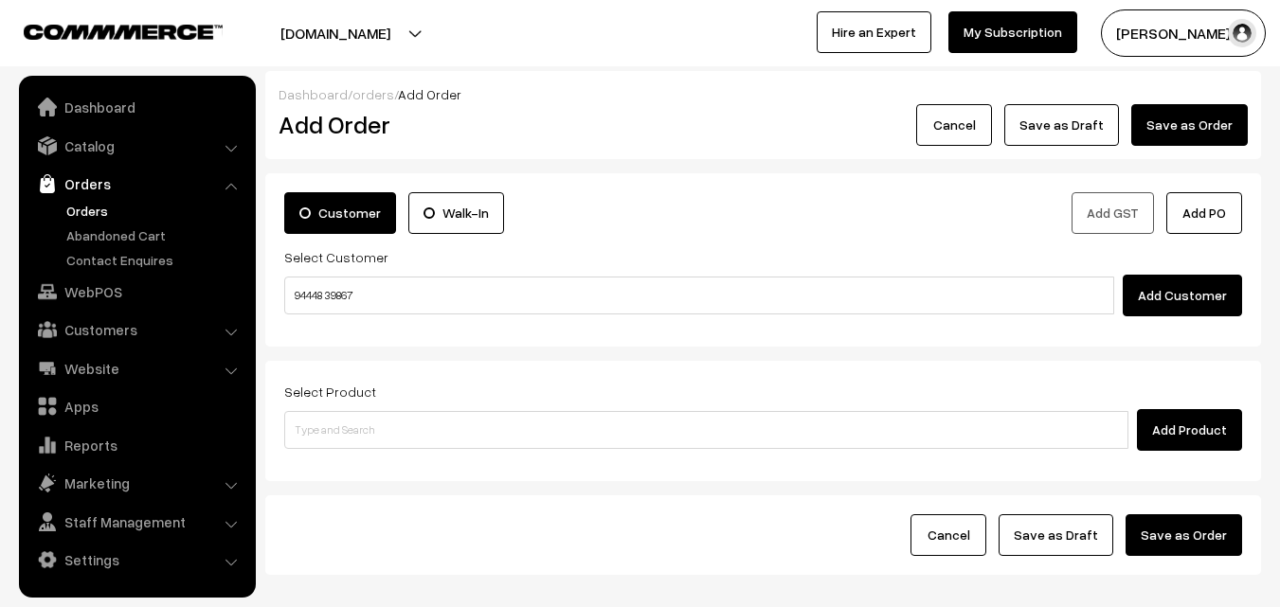
click at [320, 290] on input "94448 39867" at bounding box center [699, 296] width 830 height 38
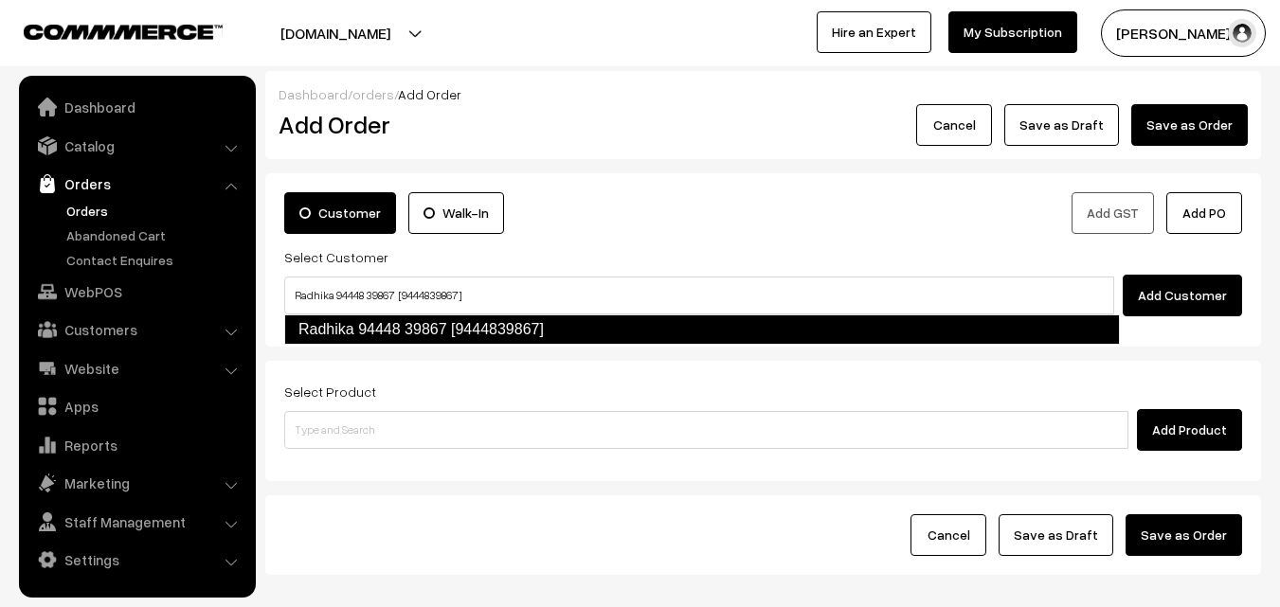
type input "Radhika 94448 39867 [9444839867]"
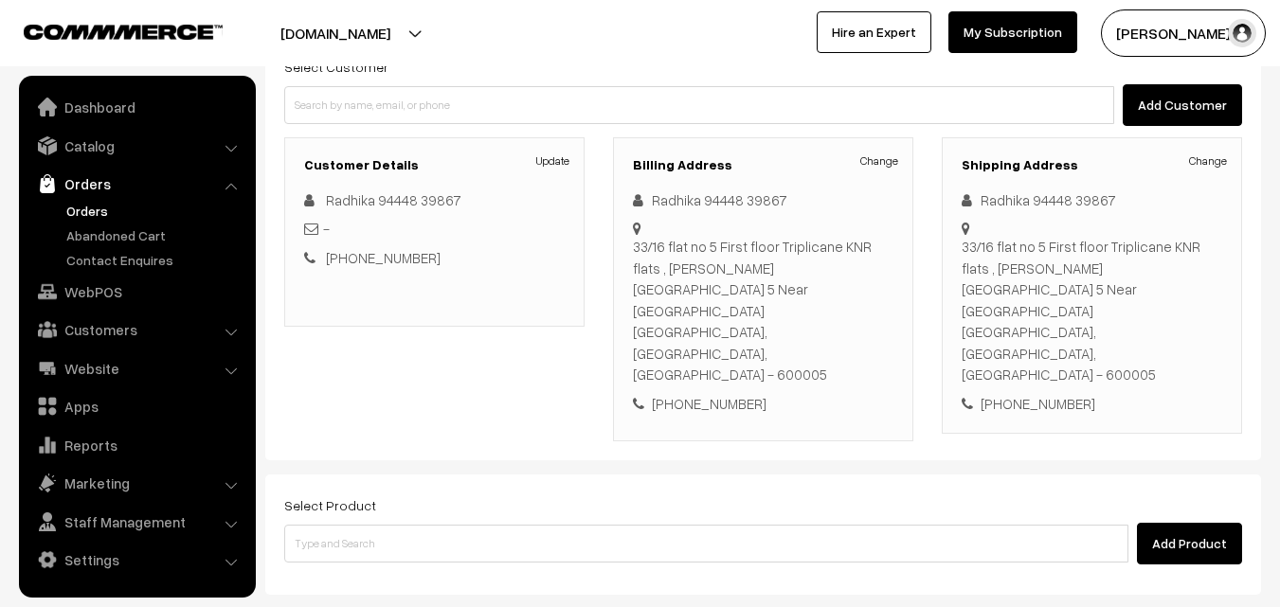
scroll to position [346, 0]
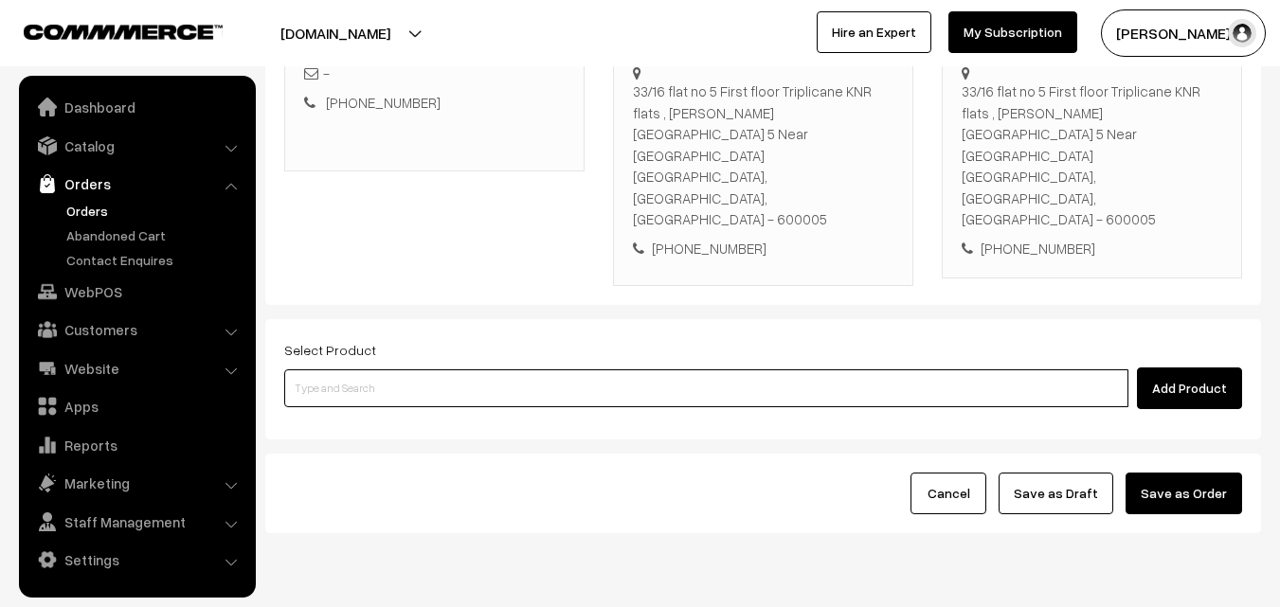
click at [574, 370] on input at bounding box center [706, 389] width 844 height 38
type input ";"
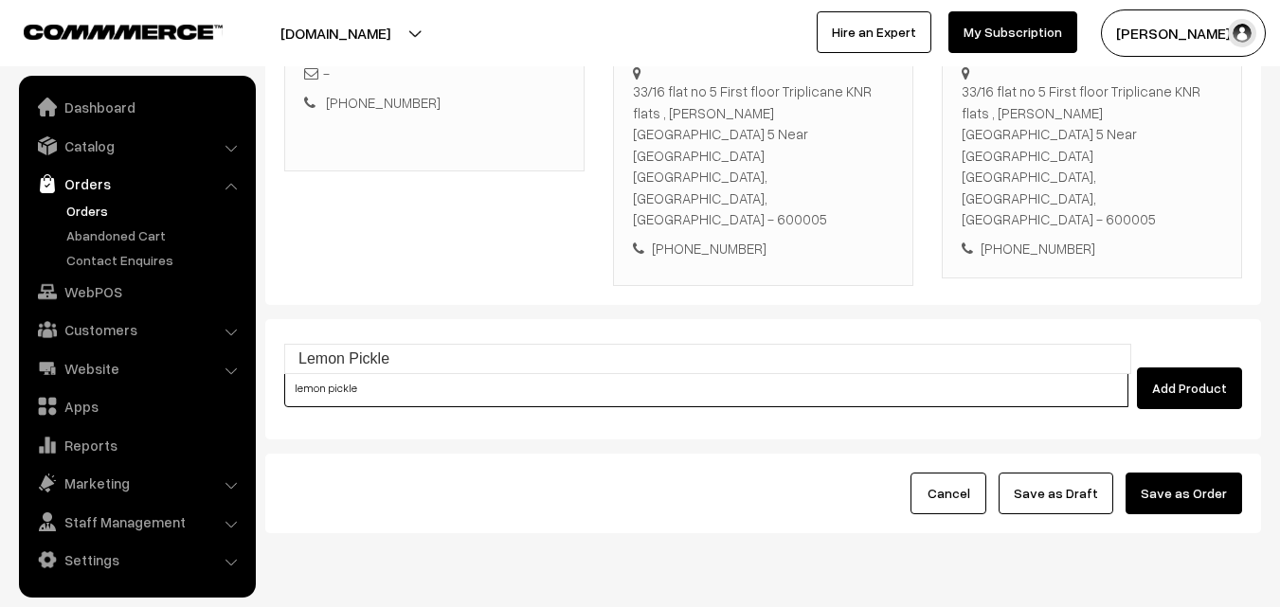
type input "Lemon Pickle"
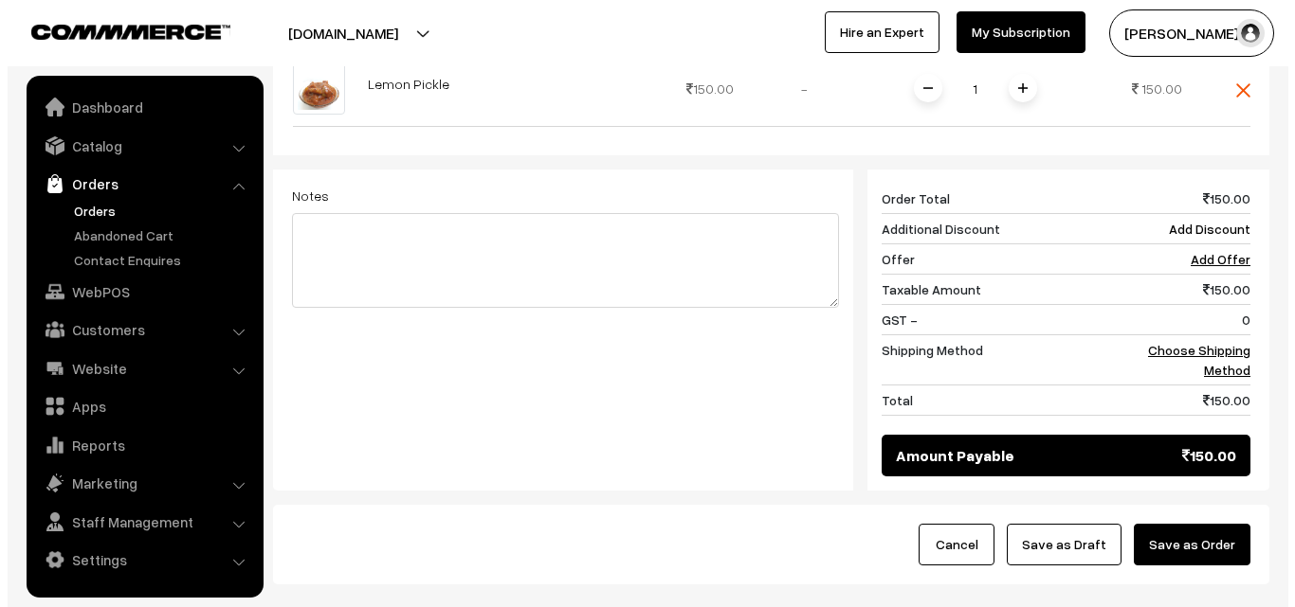
scroll to position [807, 0]
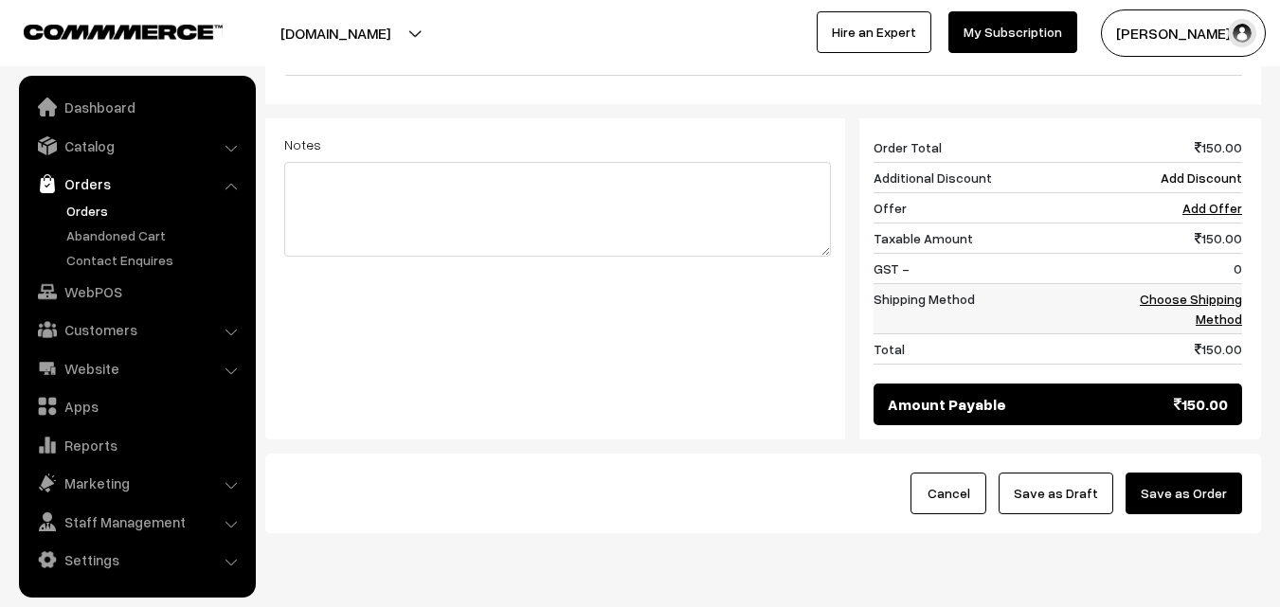
click at [1195, 291] on link "Choose Shipping Method" at bounding box center [1191, 309] width 102 height 36
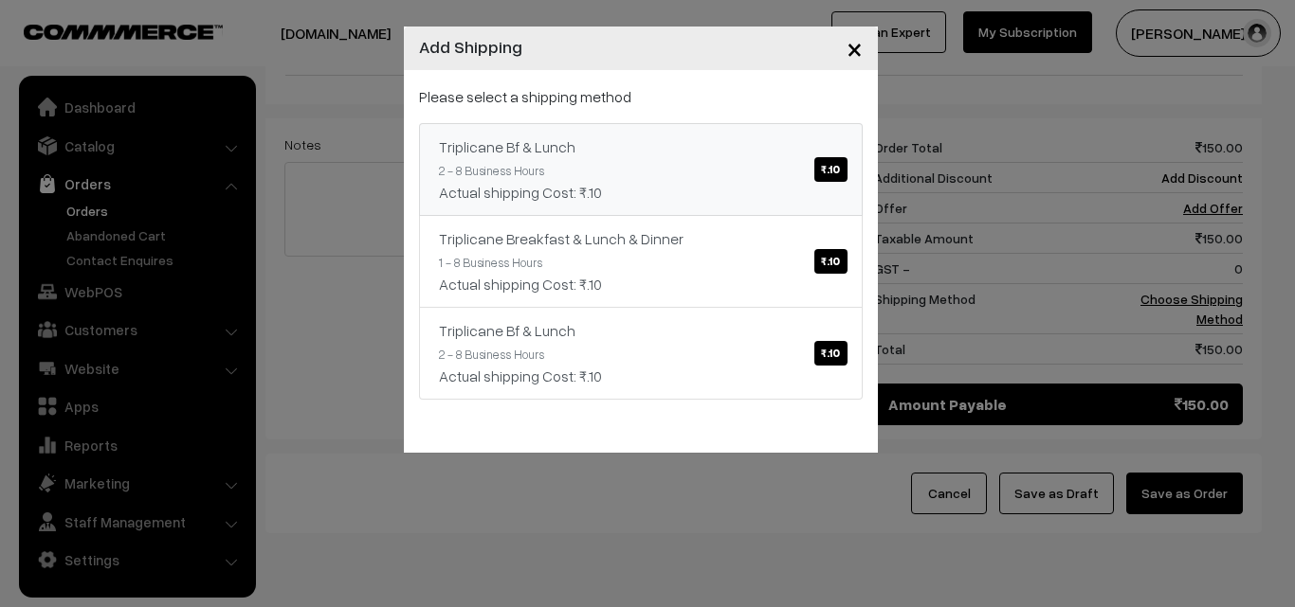
click at [726, 151] on div "Triplicane Bf & Lunch ₹.10" at bounding box center [641, 147] width 404 height 23
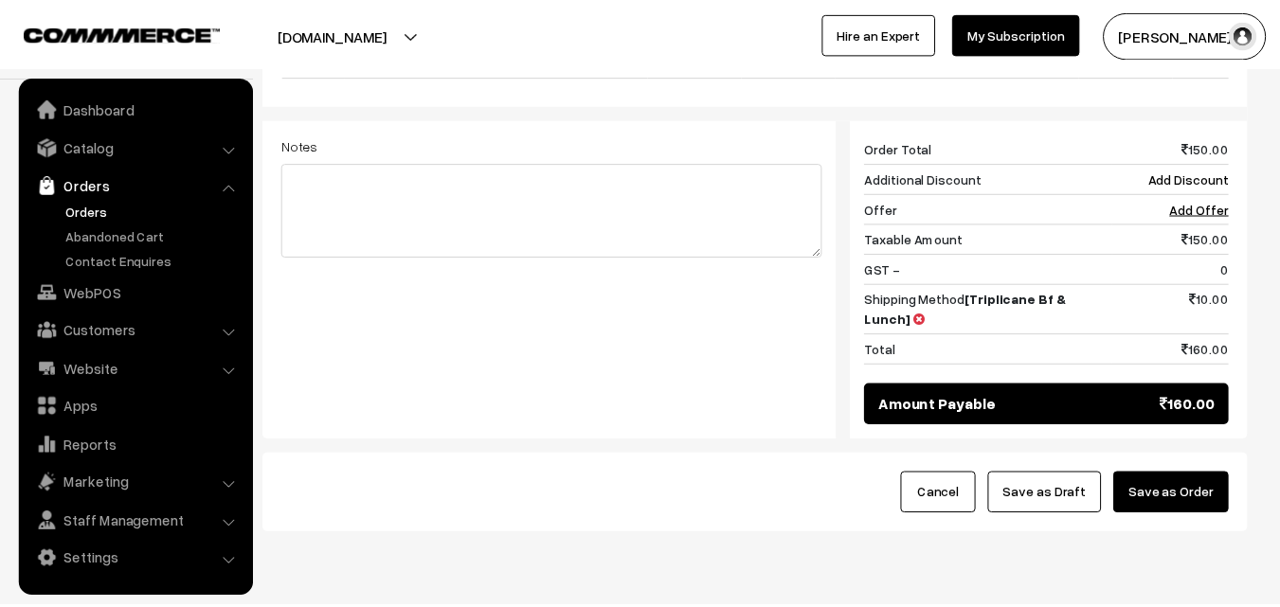
scroll to position [787, 0]
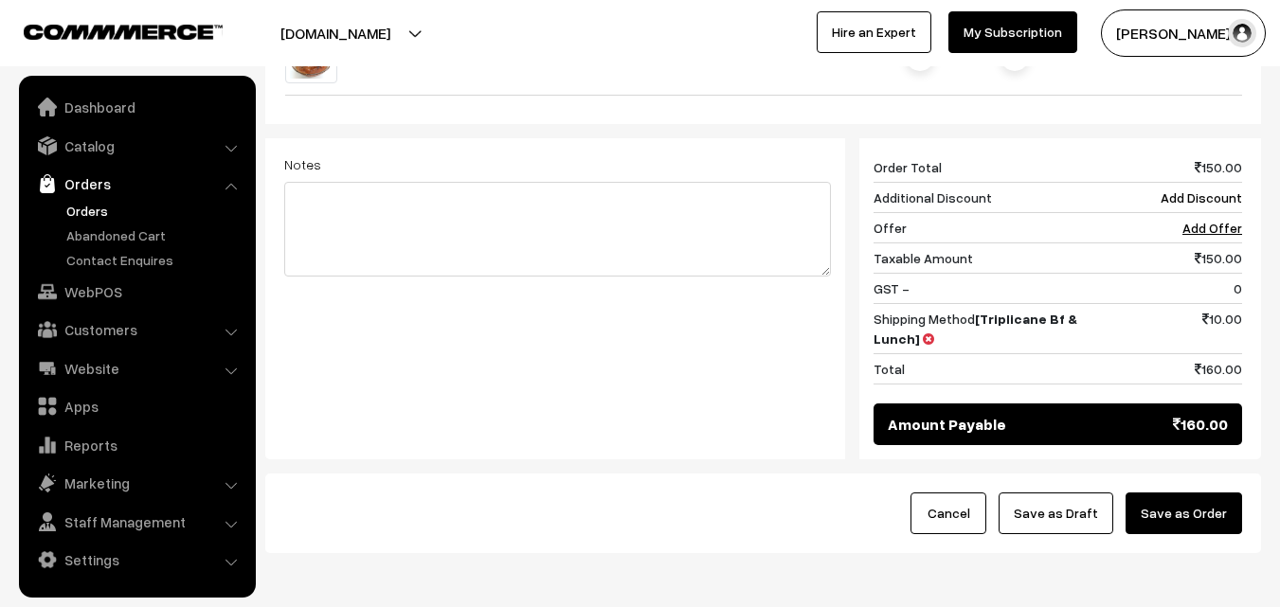
click at [1078, 493] on button "Save as Draft" at bounding box center [1056, 514] width 115 height 42
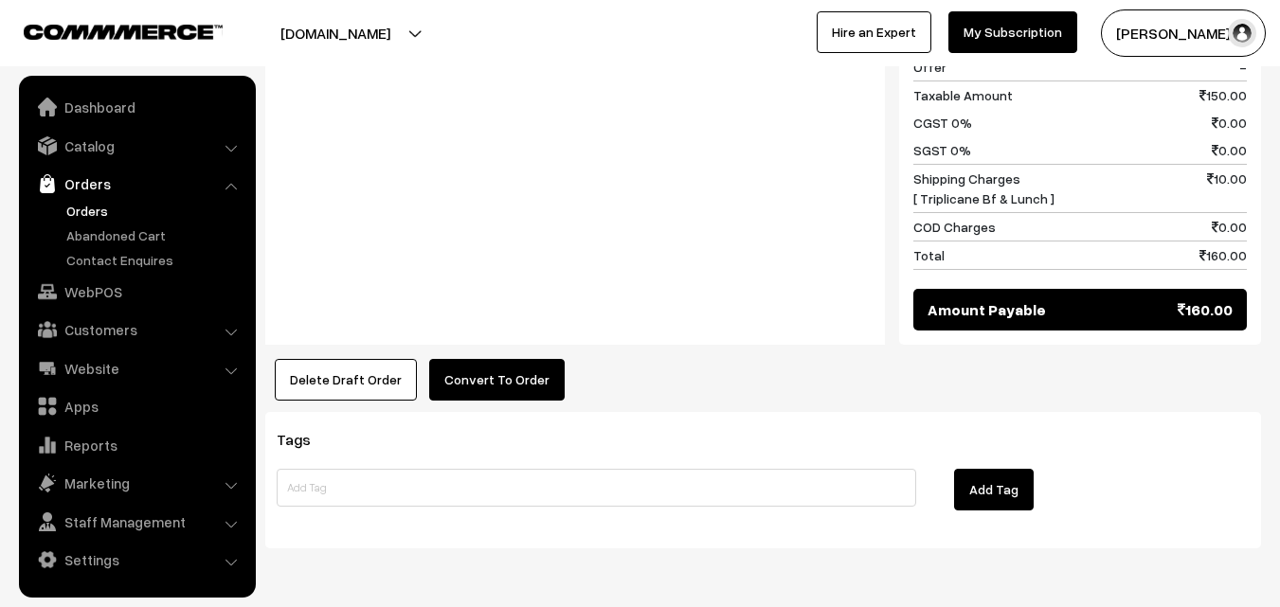
click at [517, 359] on button "Convert To Order" at bounding box center [497, 380] width 136 height 42
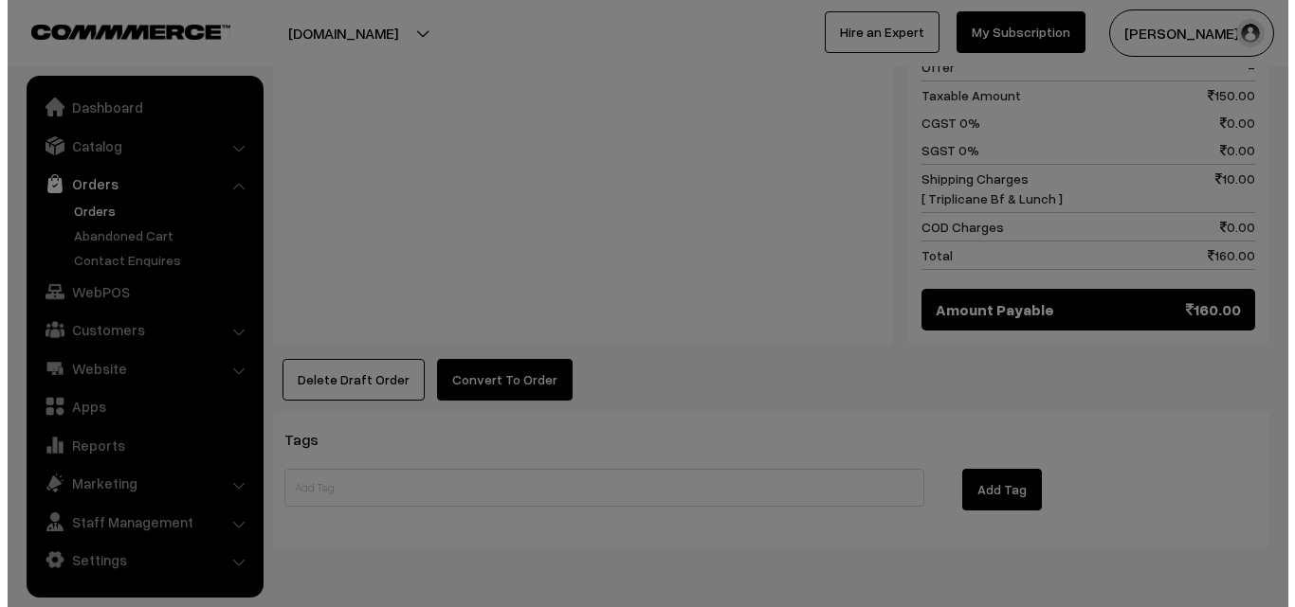
scroll to position [978, 0]
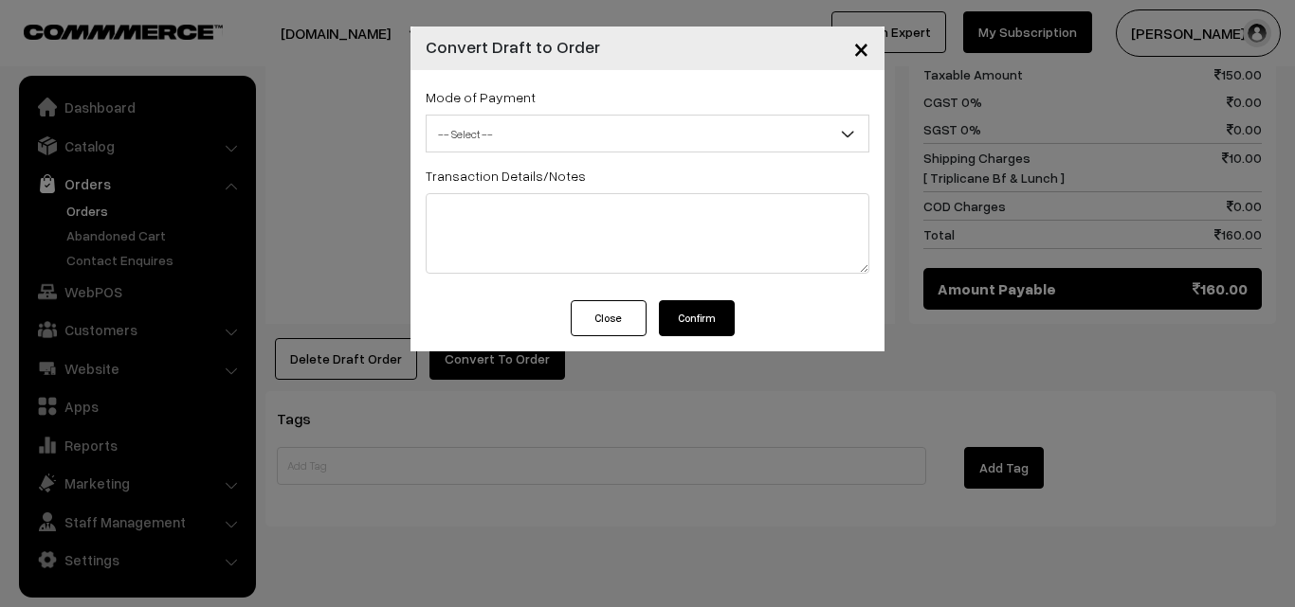
click at [534, 144] on span "-- Select --" at bounding box center [647, 134] width 442 height 33
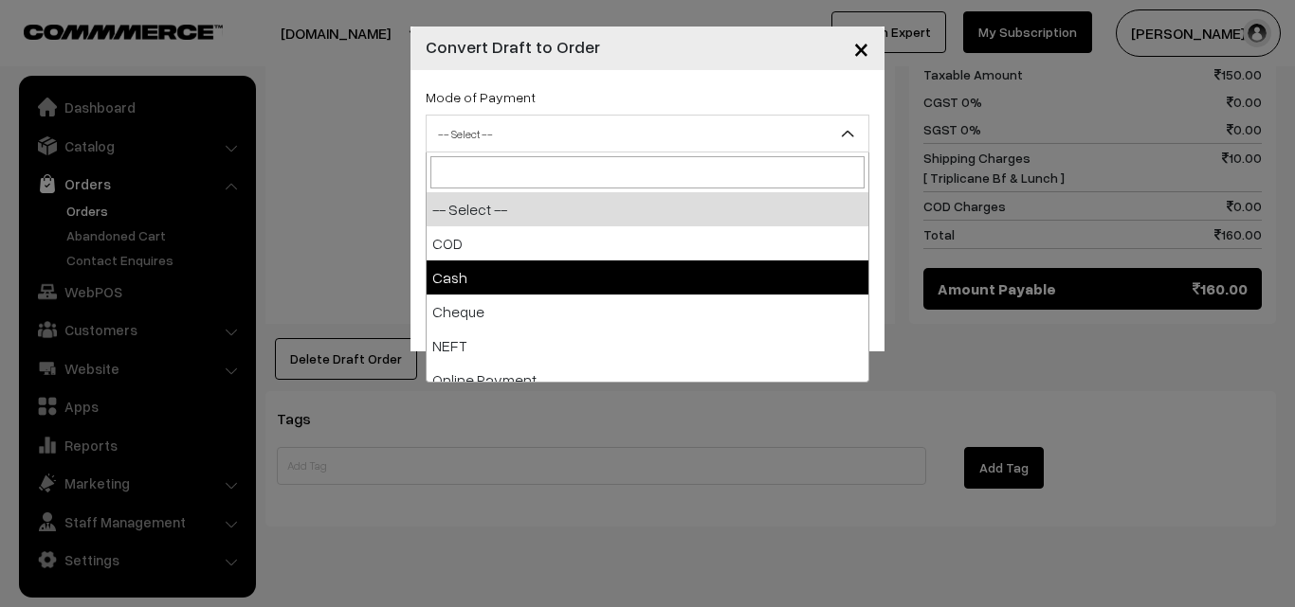
select select "2"
checkbox input "true"
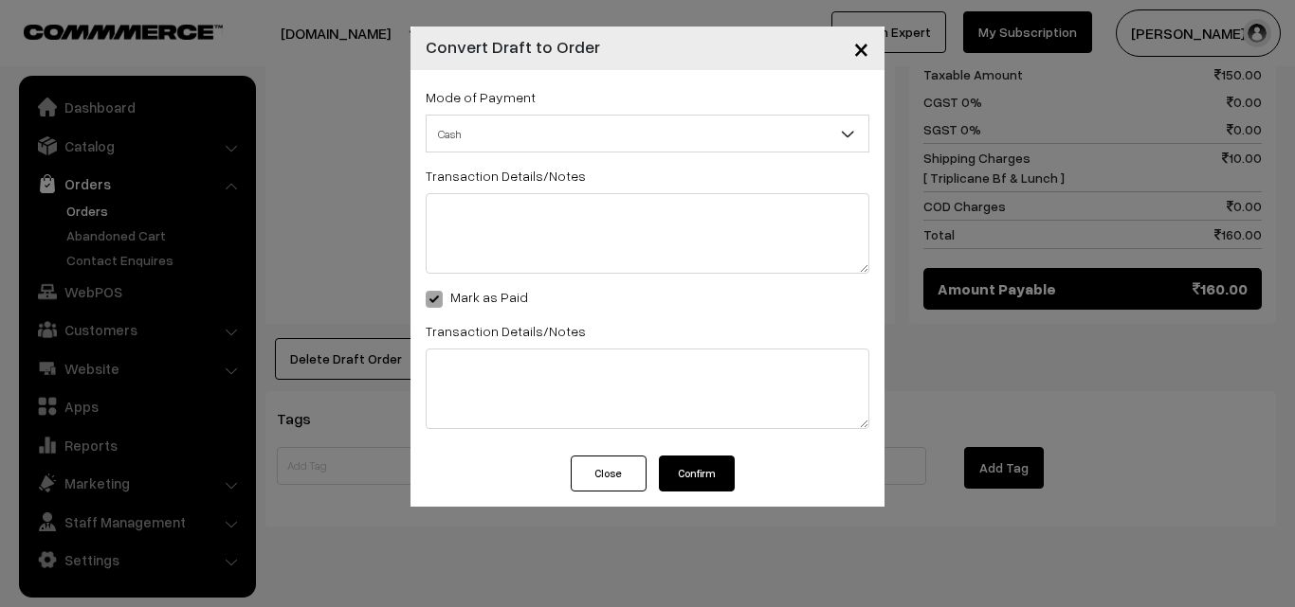
click at [699, 486] on button "Confirm" at bounding box center [697, 474] width 76 height 36
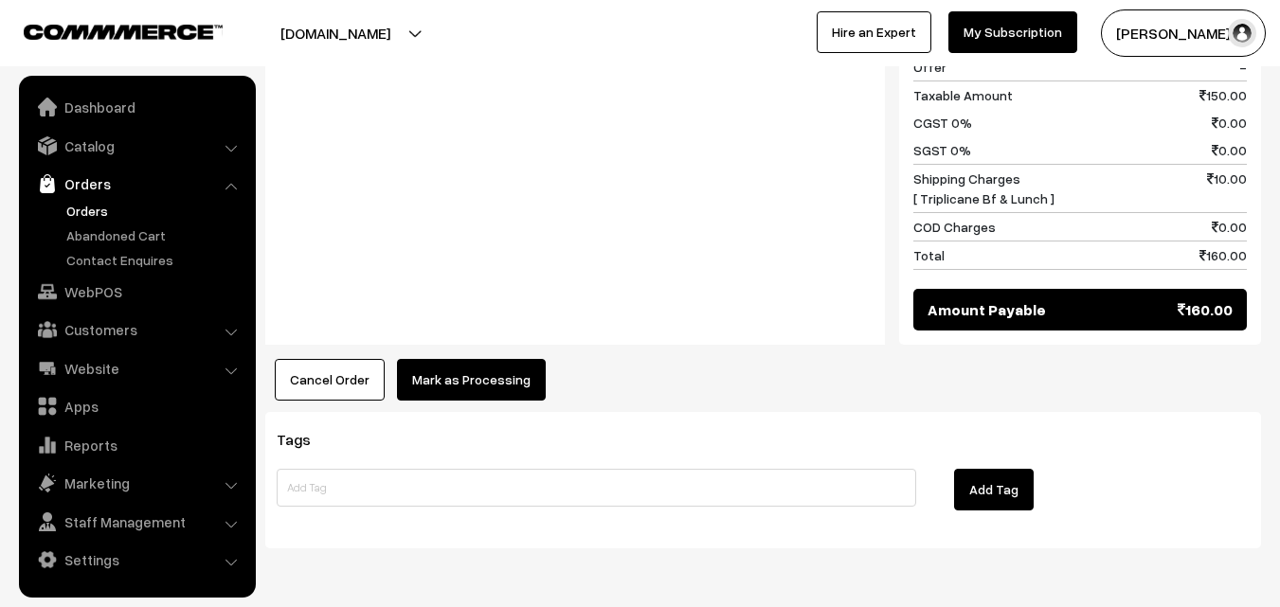
click at [444, 359] on button "Mark as Processing" at bounding box center [471, 380] width 149 height 42
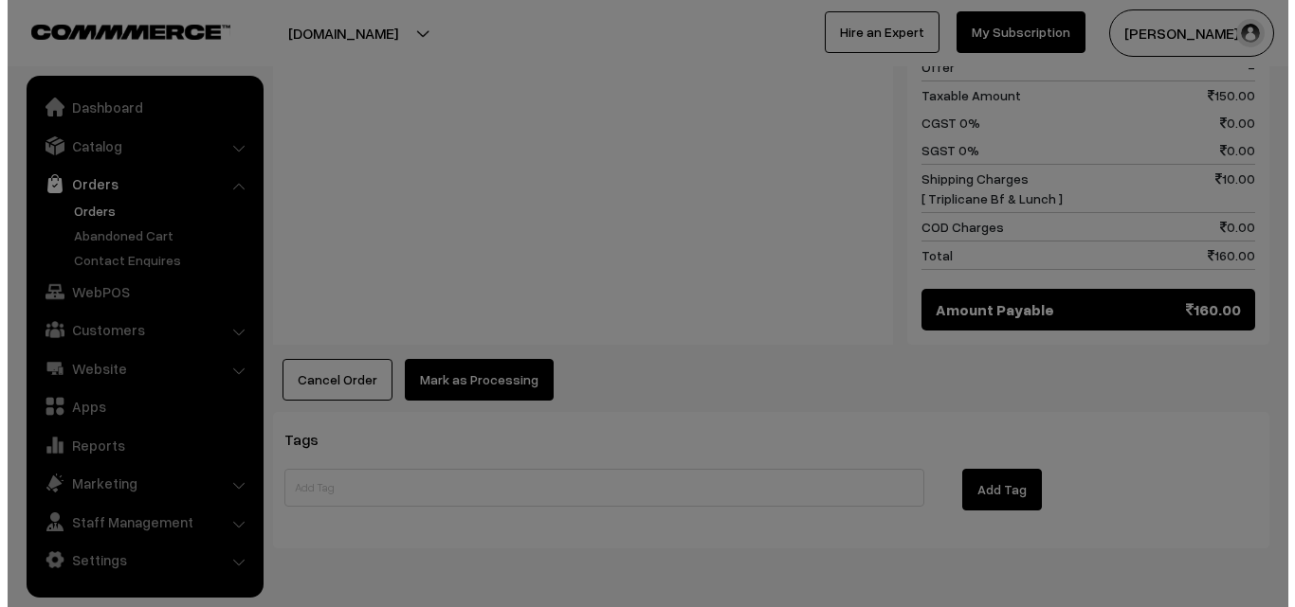
scroll to position [978, 0]
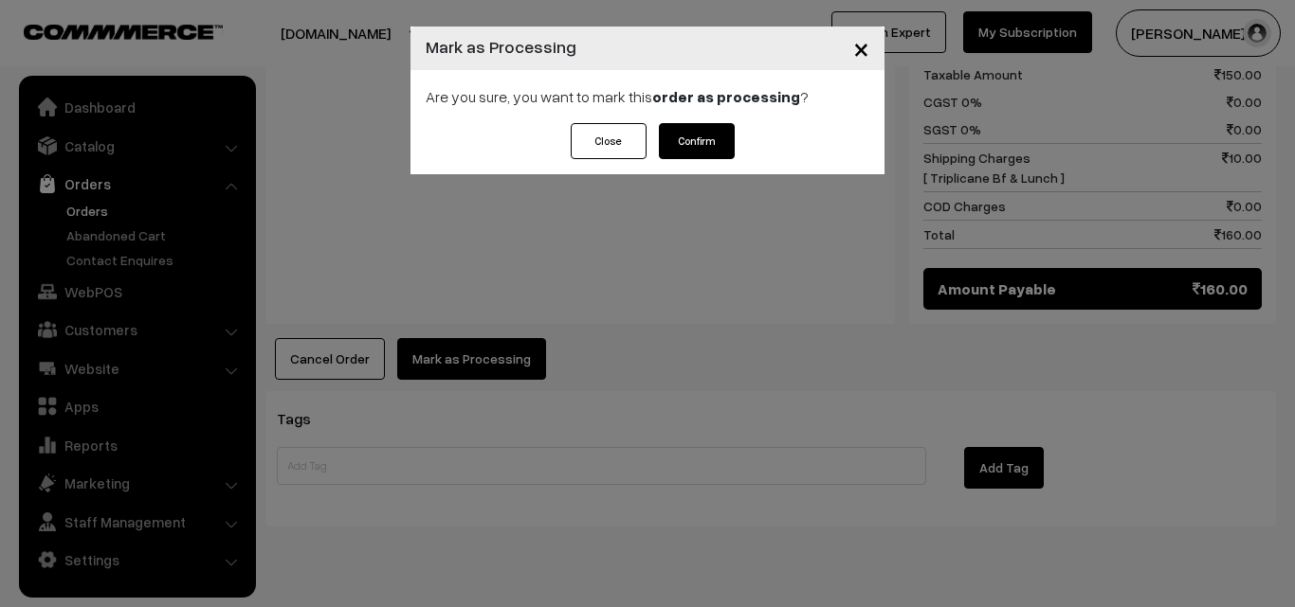
click at [744, 142] on div "Close Confirm" at bounding box center [647, 148] width 474 height 51
click at [689, 144] on button "Confirm" at bounding box center [697, 141] width 76 height 36
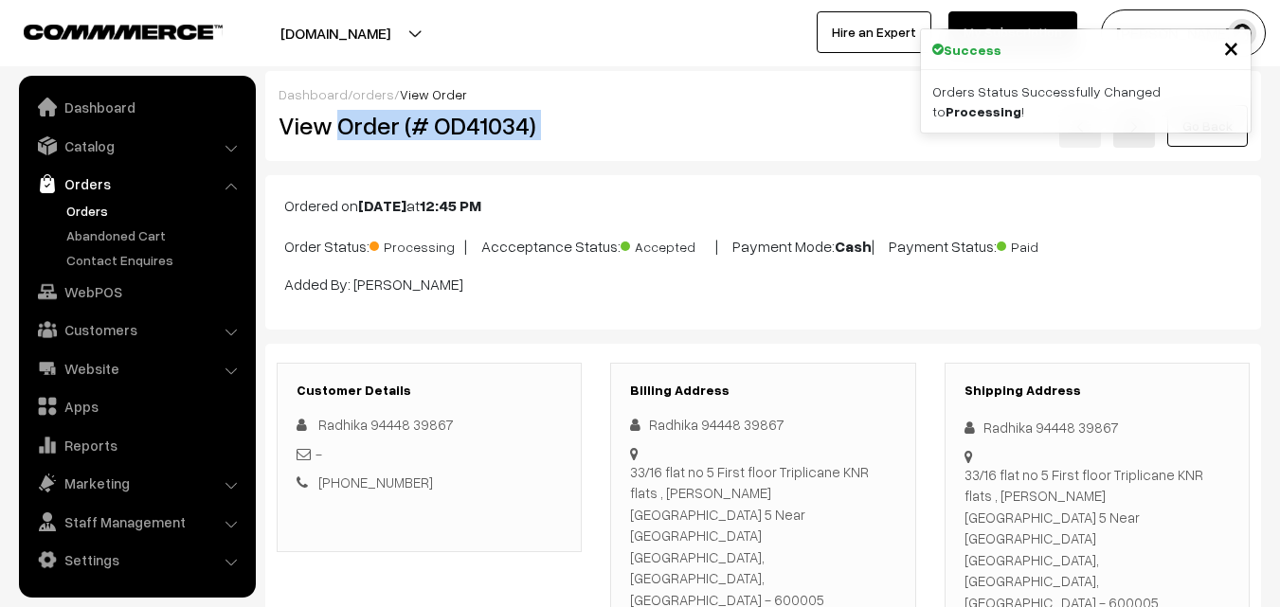
drag, startPoint x: 345, startPoint y: 124, endPoint x: 660, endPoint y: 125, distance: 314.6
click at [693, 126] on div "View Order (# OD41034) Go Back" at bounding box center [763, 126] width 998 height 44
copy div "Order (# OD41034)"
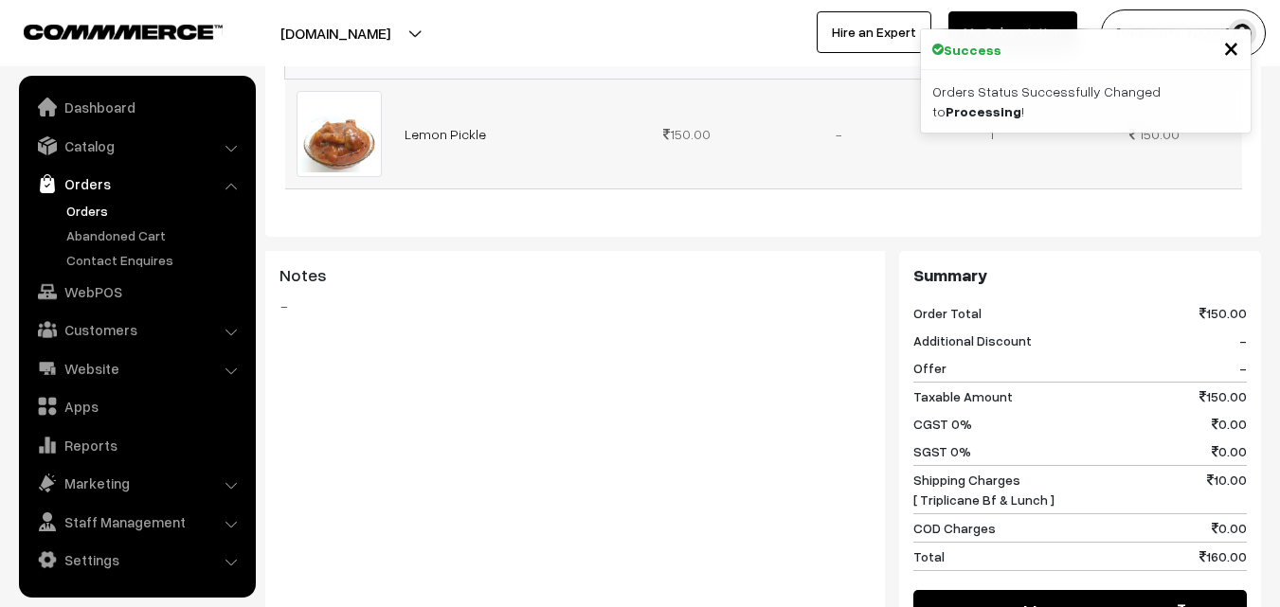
scroll to position [948, 0]
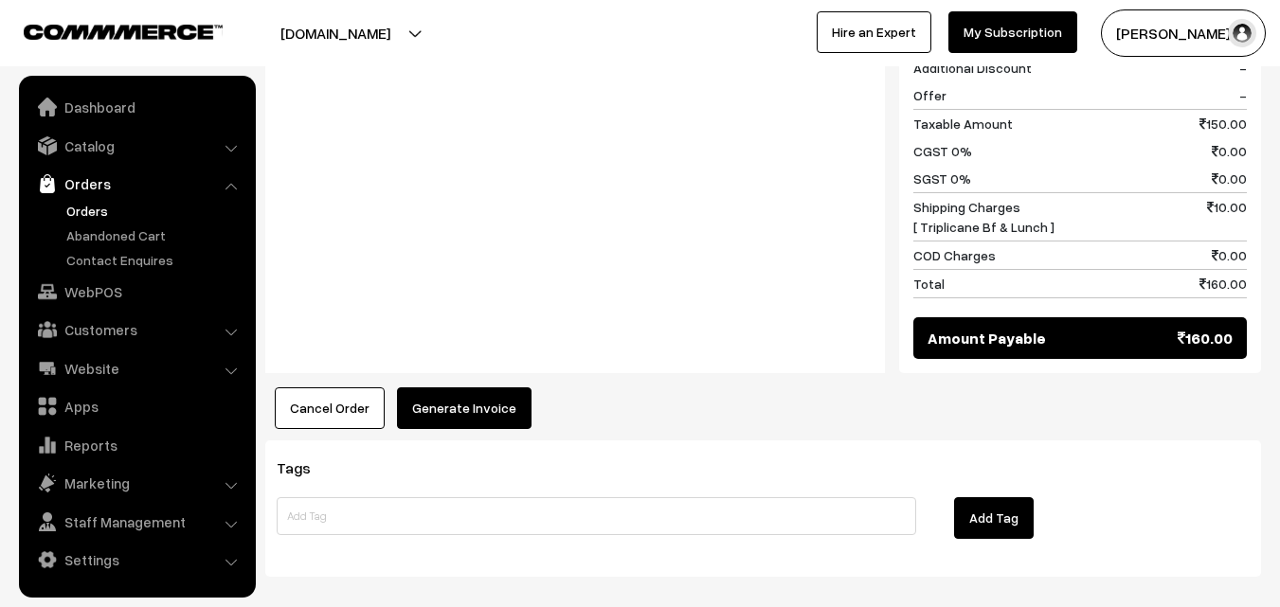
click at [459, 388] on button "Generate Invoice" at bounding box center [464, 409] width 135 height 42
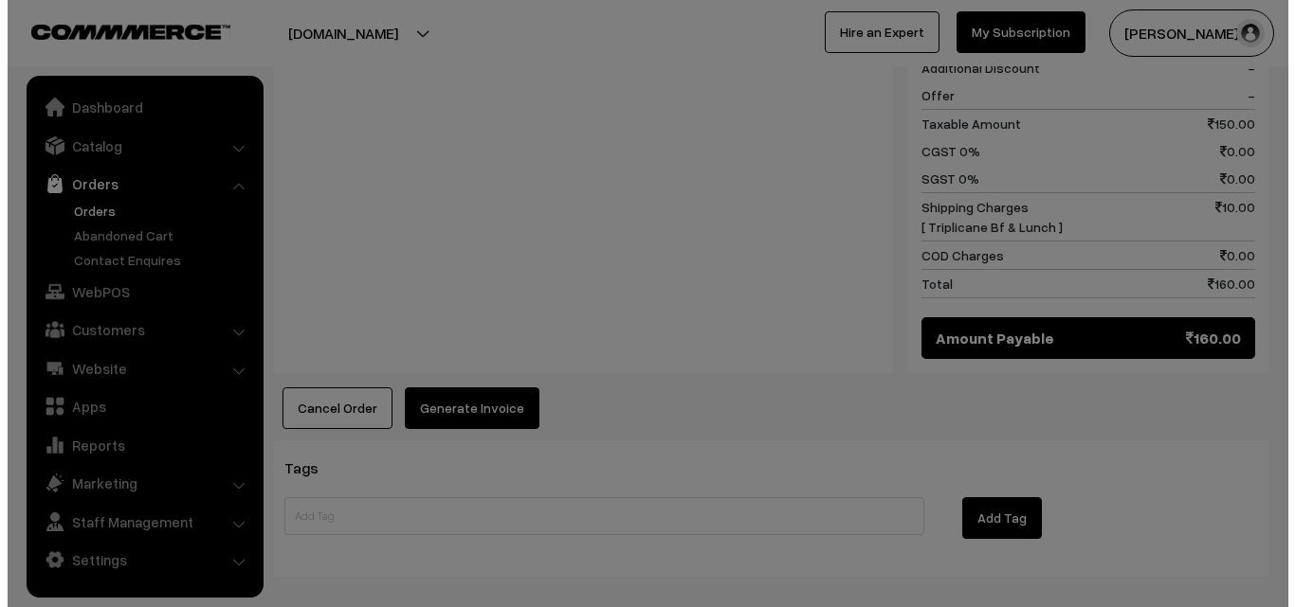
scroll to position [950, 0]
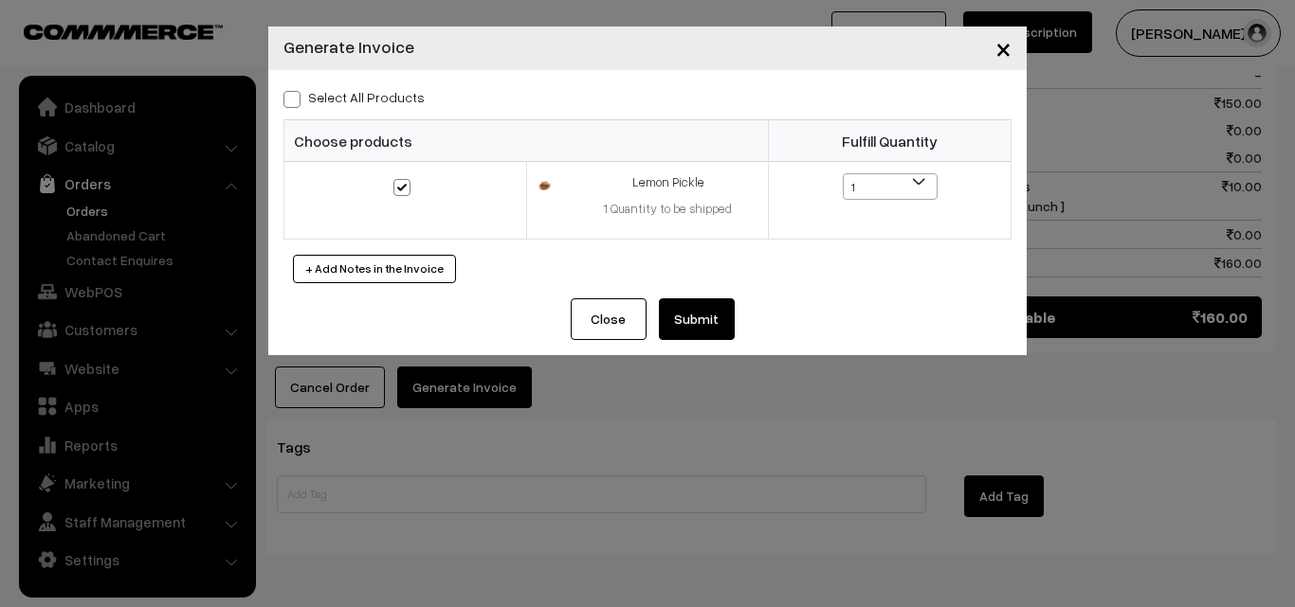
click at [716, 302] on button "Submit" at bounding box center [697, 320] width 76 height 42
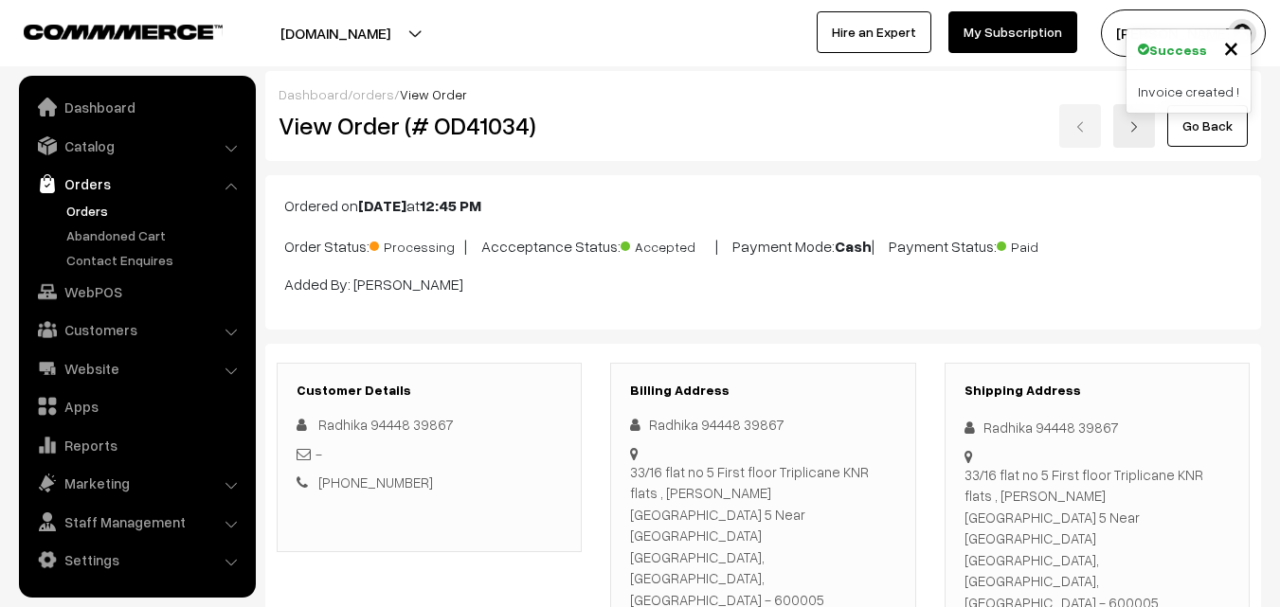
scroll to position [948, 0]
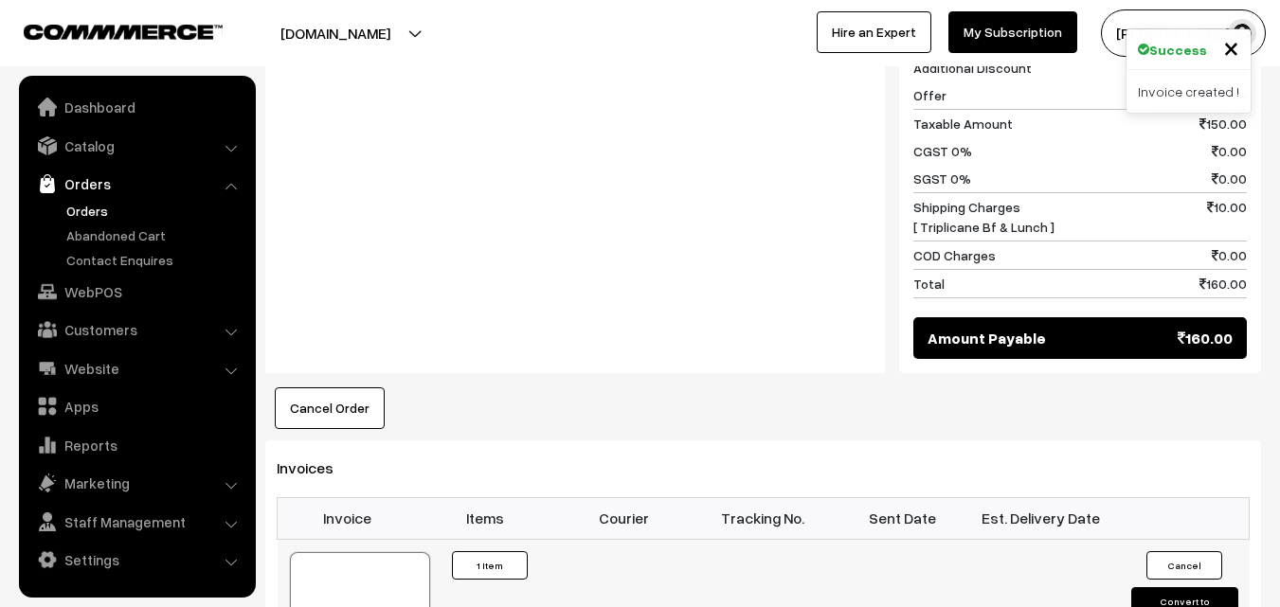
click at [386, 553] on div at bounding box center [360, 600] width 140 height 95
click at [99, 199] on link "Orders" at bounding box center [137, 184] width 226 height 34
click at [89, 213] on link "Orders" at bounding box center [156, 211] width 188 height 20
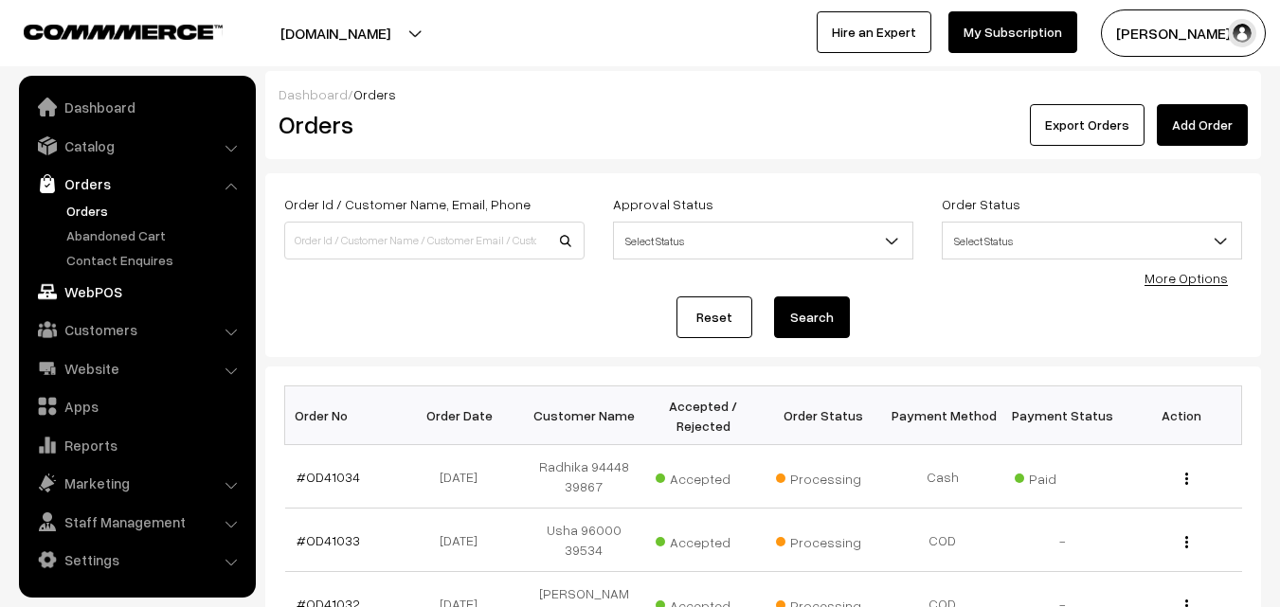
click at [125, 289] on link "WebPOS" at bounding box center [137, 292] width 226 height 34
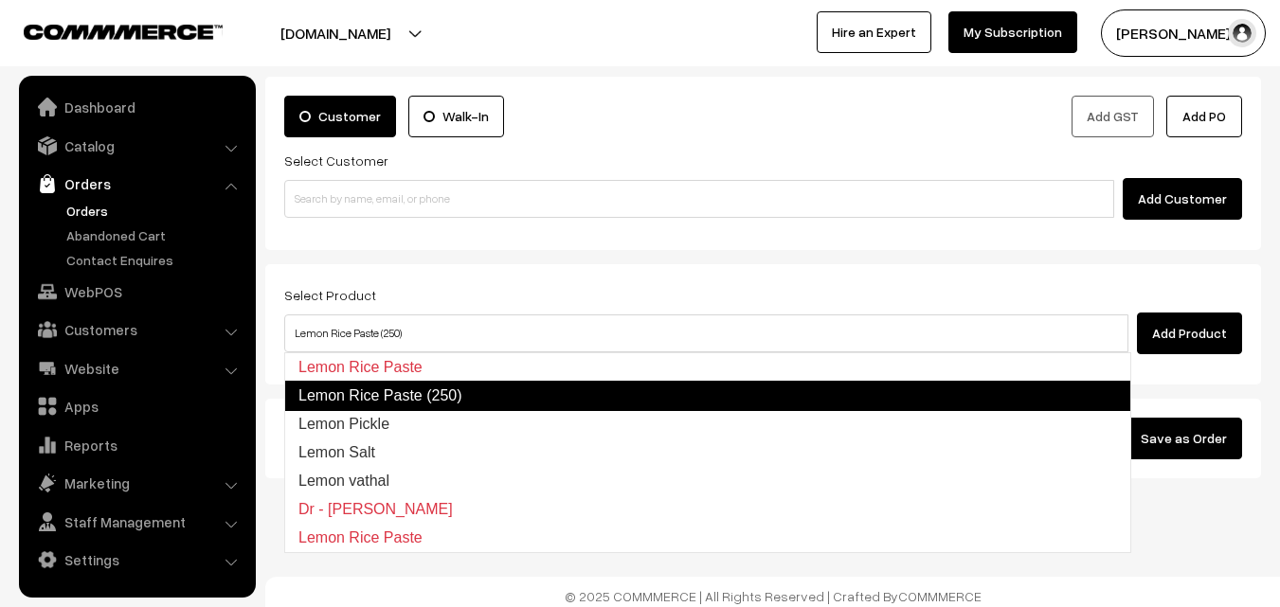
scroll to position [105, 0]
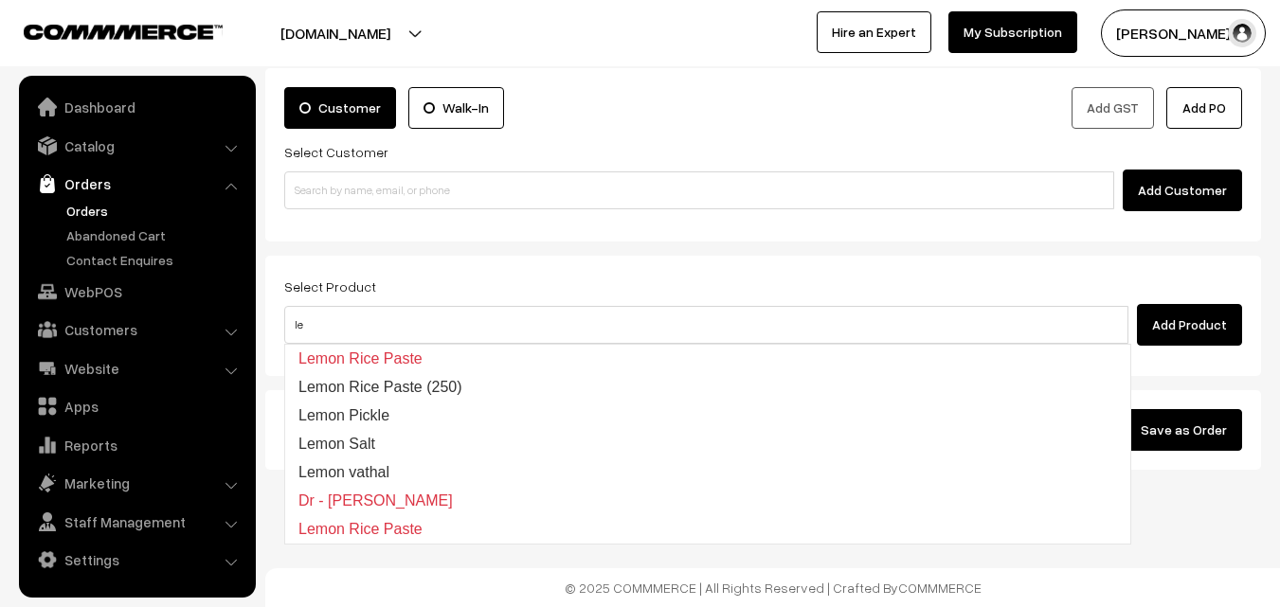
type input "l"
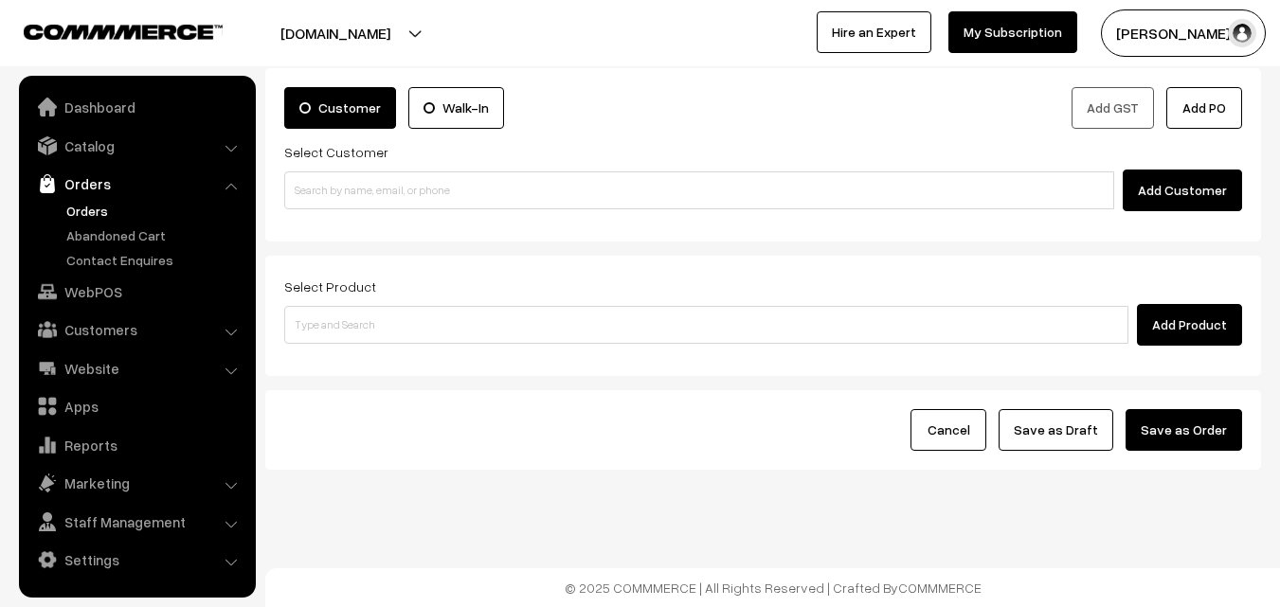
click at [113, 193] on link "Orders" at bounding box center [137, 184] width 226 height 34
click at [99, 210] on link "Orders" at bounding box center [156, 211] width 188 height 20
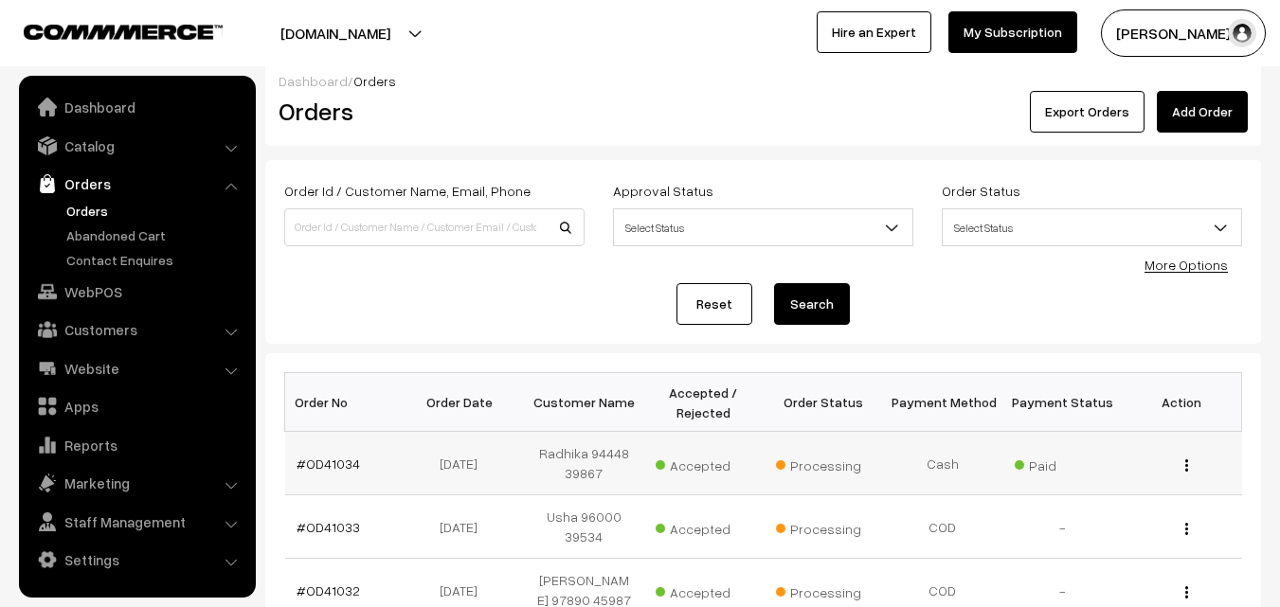
scroll to position [190, 0]
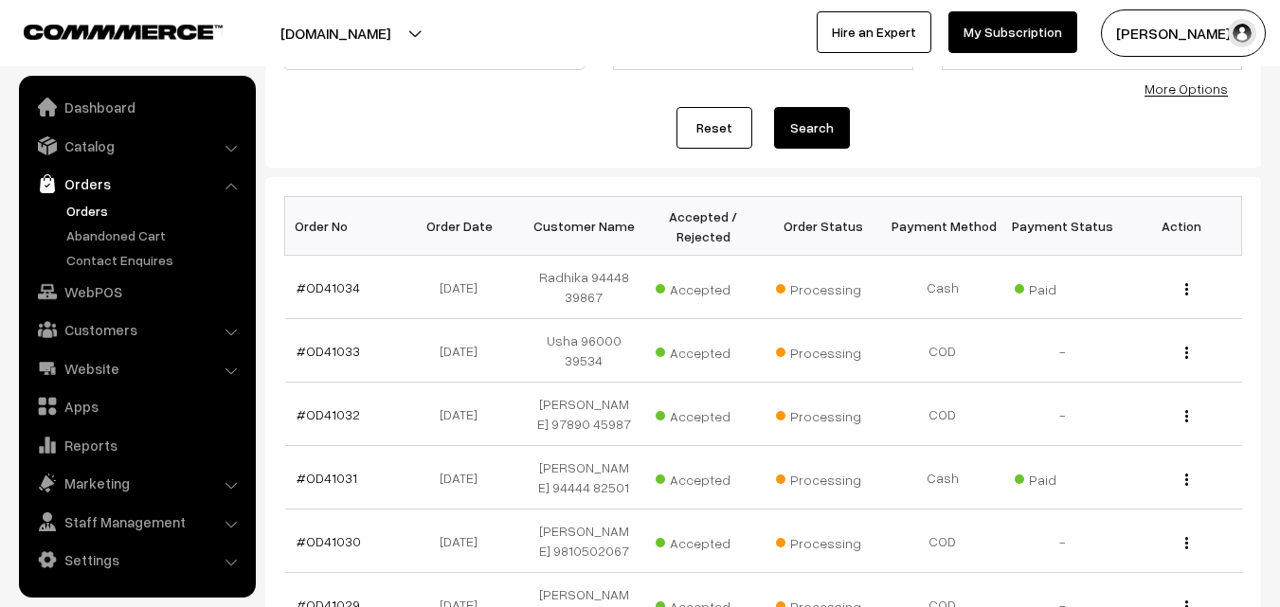
click at [92, 220] on link "Orders" at bounding box center [156, 211] width 188 height 20
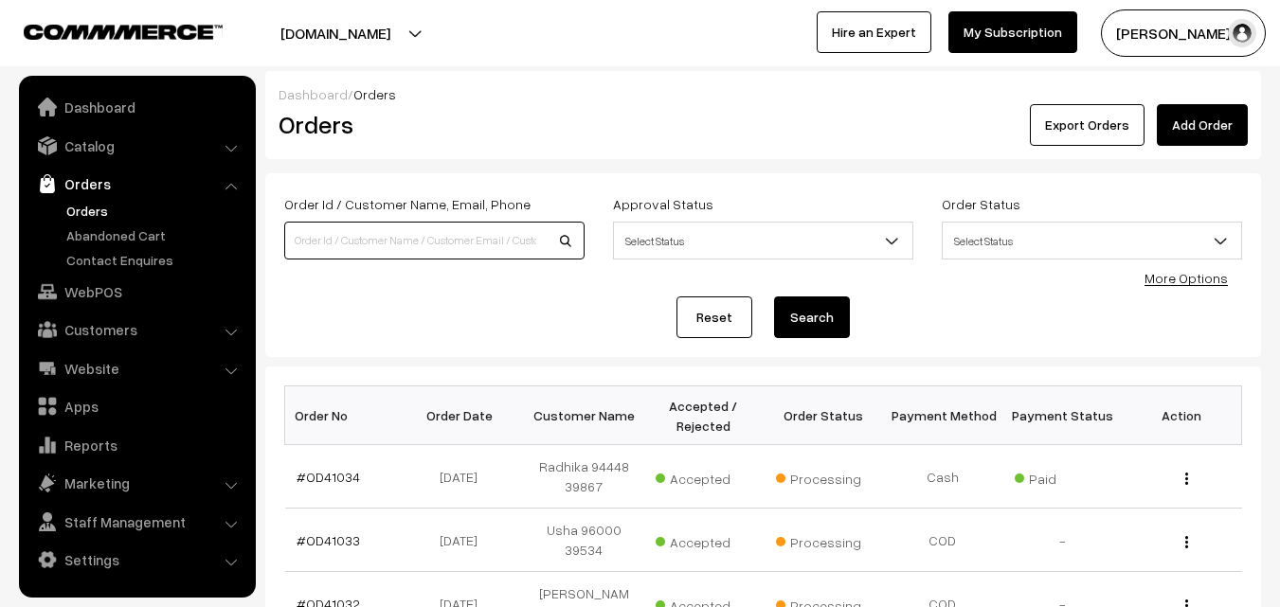
click at [372, 243] on input at bounding box center [434, 241] width 300 height 38
paste input "97020 68907"
click at [336, 235] on input "97020 68907" at bounding box center [434, 241] width 300 height 38
type input "9702068907"
click at [774, 297] on button "Search" at bounding box center [812, 318] width 76 height 42
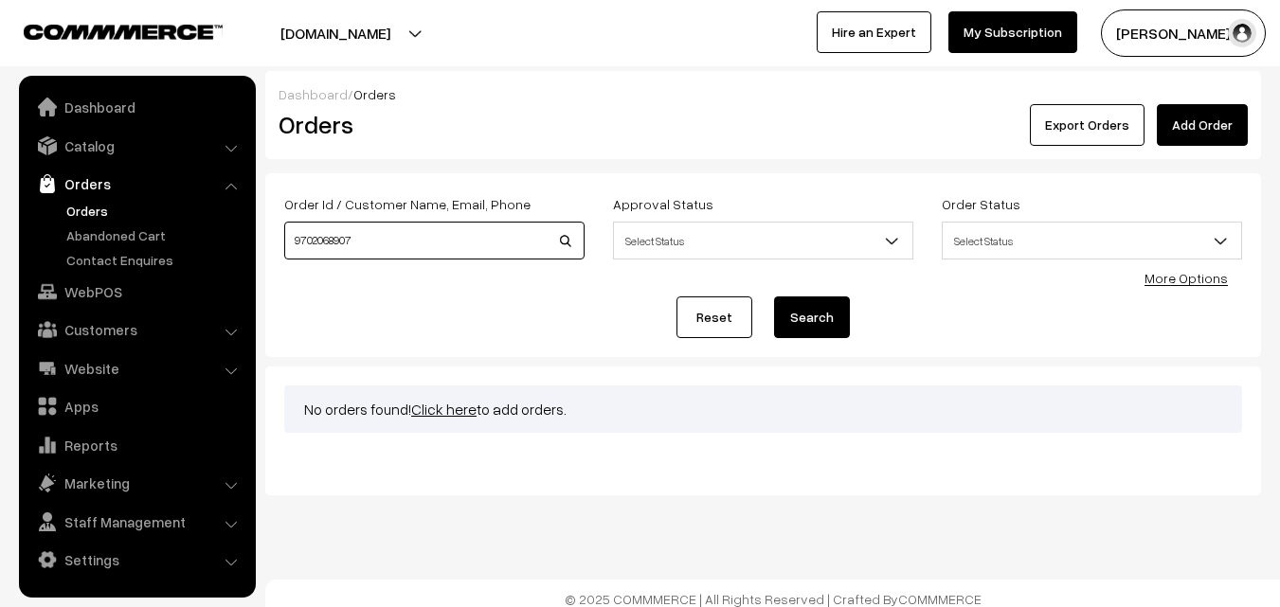
click at [317, 231] on input "9702068907" at bounding box center [434, 241] width 300 height 38
paste input
click at [335, 232] on input "97020 68907" at bounding box center [434, 241] width 300 height 38
type input "9702068907"
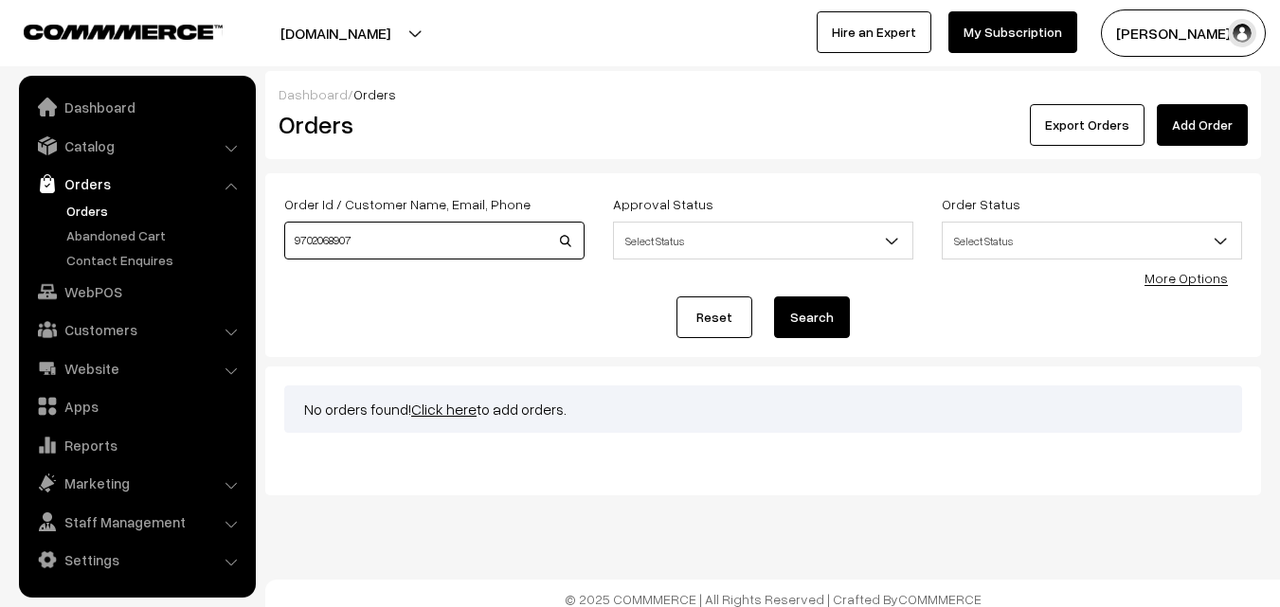
click at [774, 297] on button "Search" at bounding box center [812, 318] width 76 height 42
drag, startPoint x: 289, startPoint y: 228, endPoint x: 313, endPoint y: 242, distance: 27.2
click at [293, 230] on input "9702068907" at bounding box center [434, 241] width 300 height 38
click at [313, 242] on input "9702068907" at bounding box center [434, 241] width 300 height 38
click at [322, 219] on div "Order Id / Customer Name, Email, Phone 9702068907" at bounding box center [434, 225] width 300 height 67
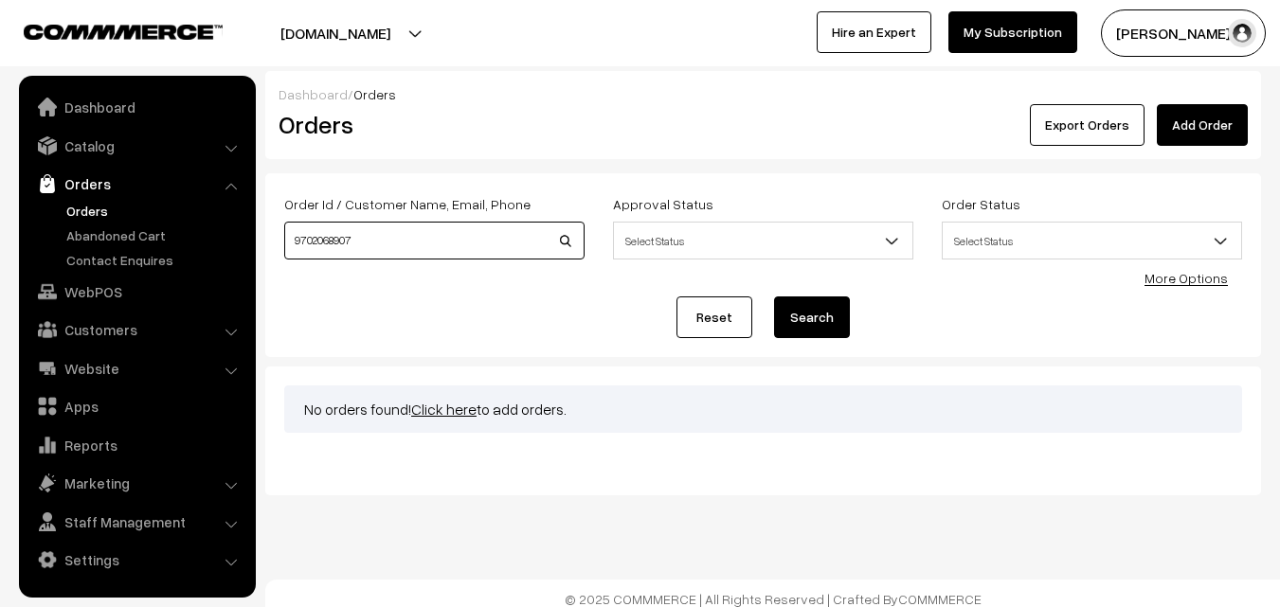
click at [311, 250] on input "9702068907" at bounding box center [434, 241] width 300 height 38
click at [110, 212] on link "Orders" at bounding box center [156, 211] width 188 height 20
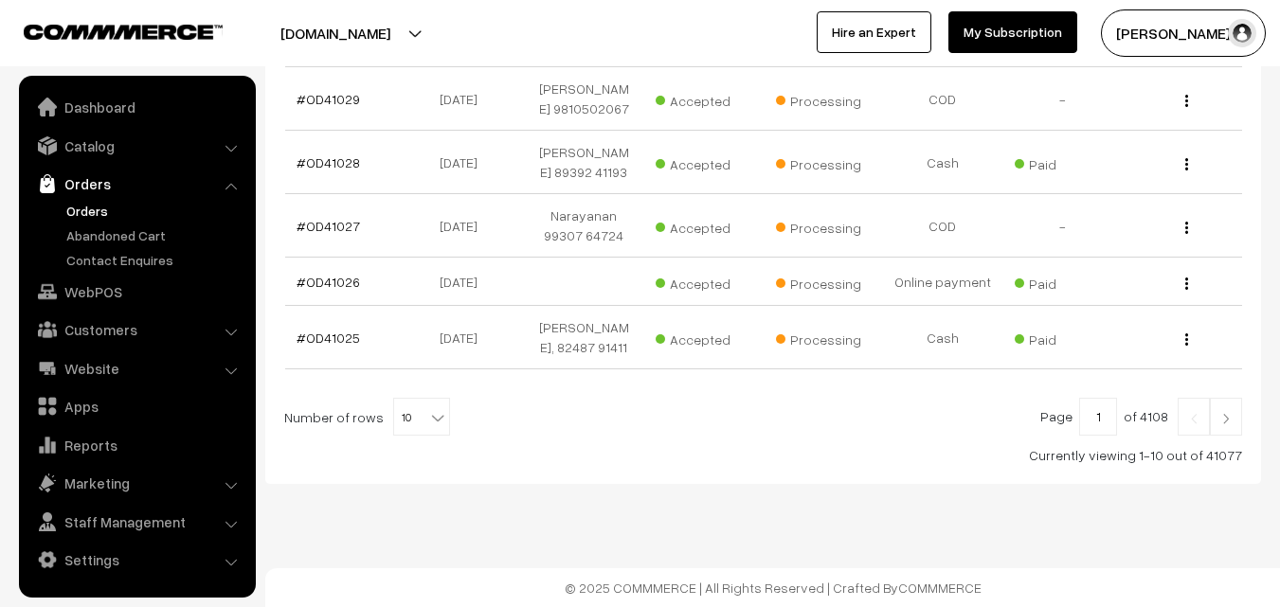
scroll to position [716, 0]
click at [413, 432] on span "10" at bounding box center [421, 418] width 55 height 38
select select "100"
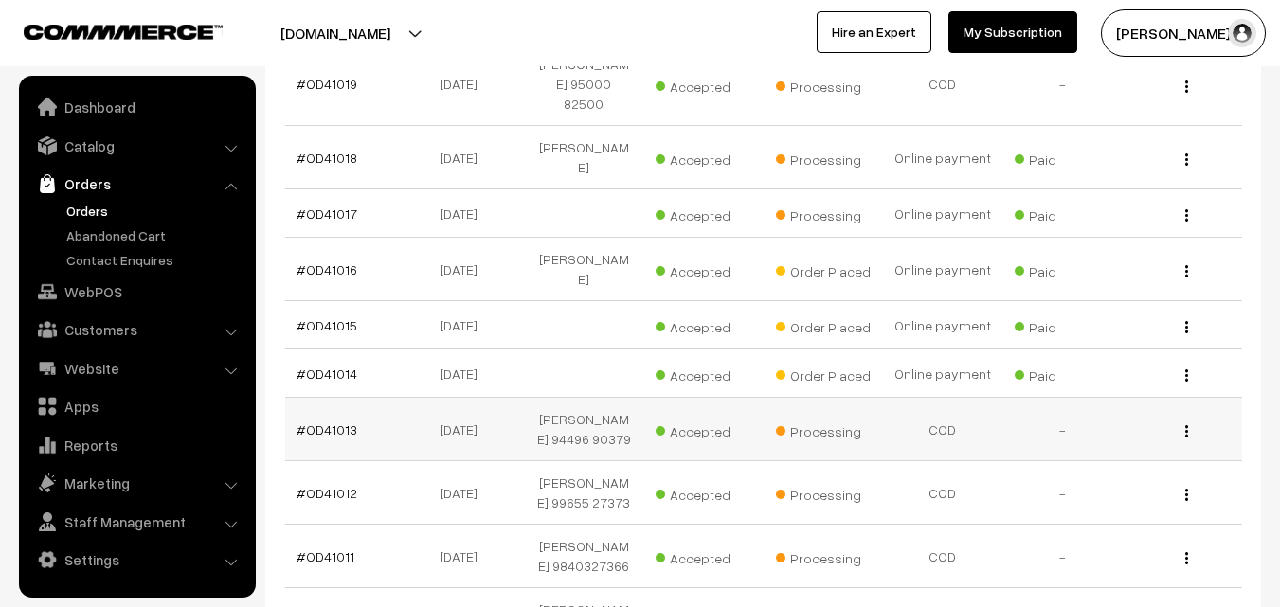
scroll to position [1327, 0]
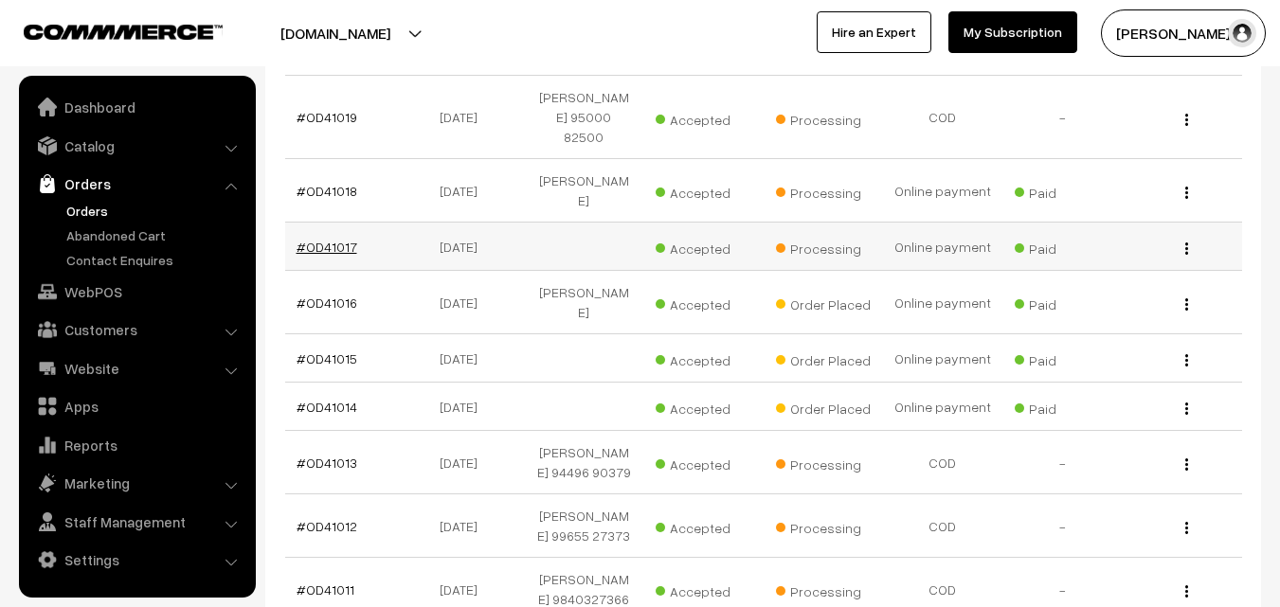
click at [314, 255] on link "#OD41017" at bounding box center [327, 247] width 61 height 16
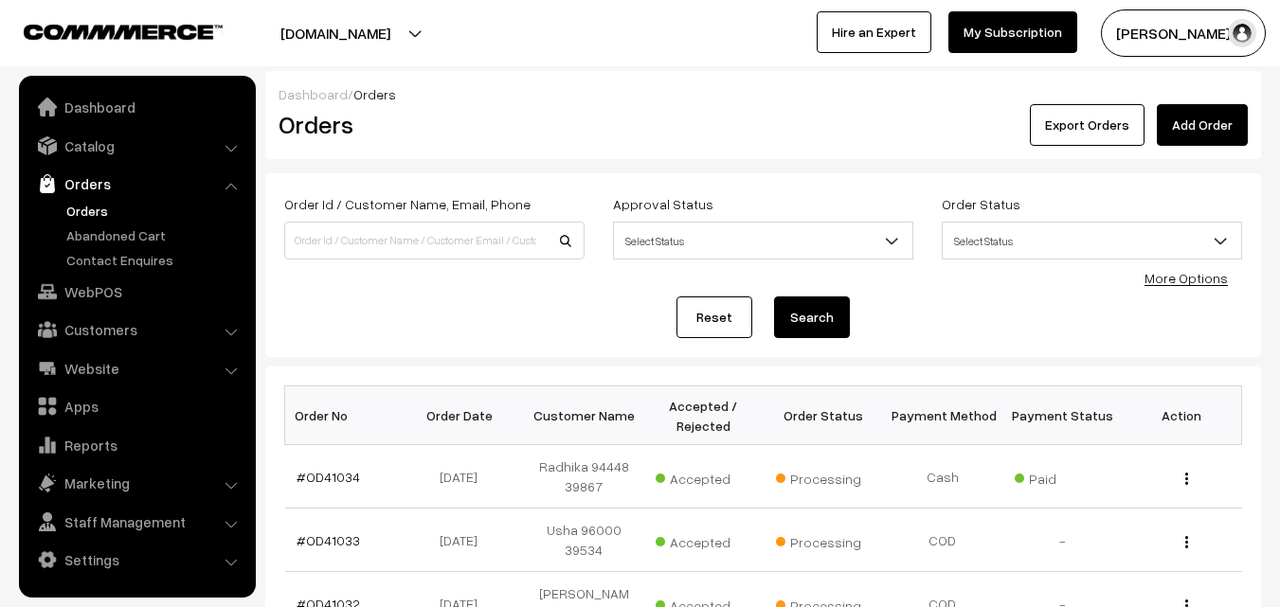
click at [91, 213] on link "Orders" at bounding box center [156, 211] width 188 height 20
click at [103, 212] on link "Orders" at bounding box center [156, 211] width 188 height 20
